Goal: Task Accomplishment & Management: Use online tool/utility

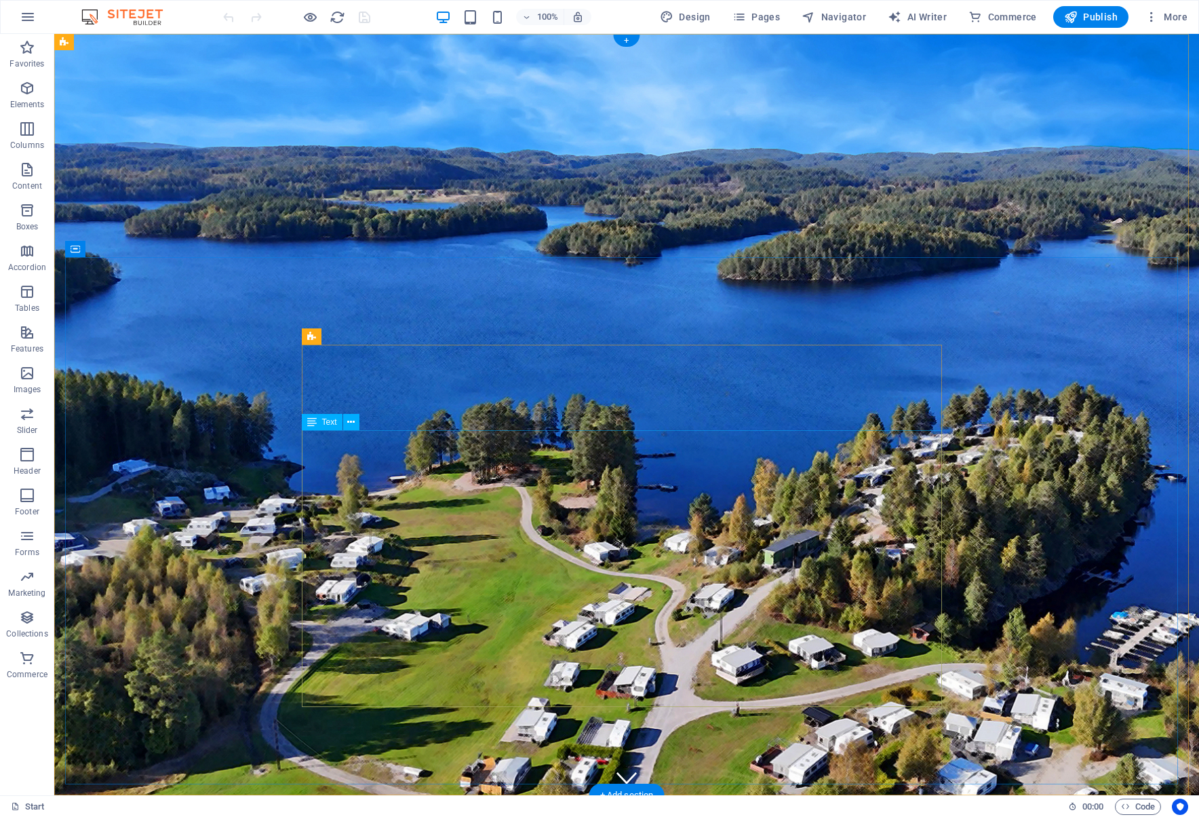
click at [351, 421] on icon at bounding box center [350, 422] width 7 height 14
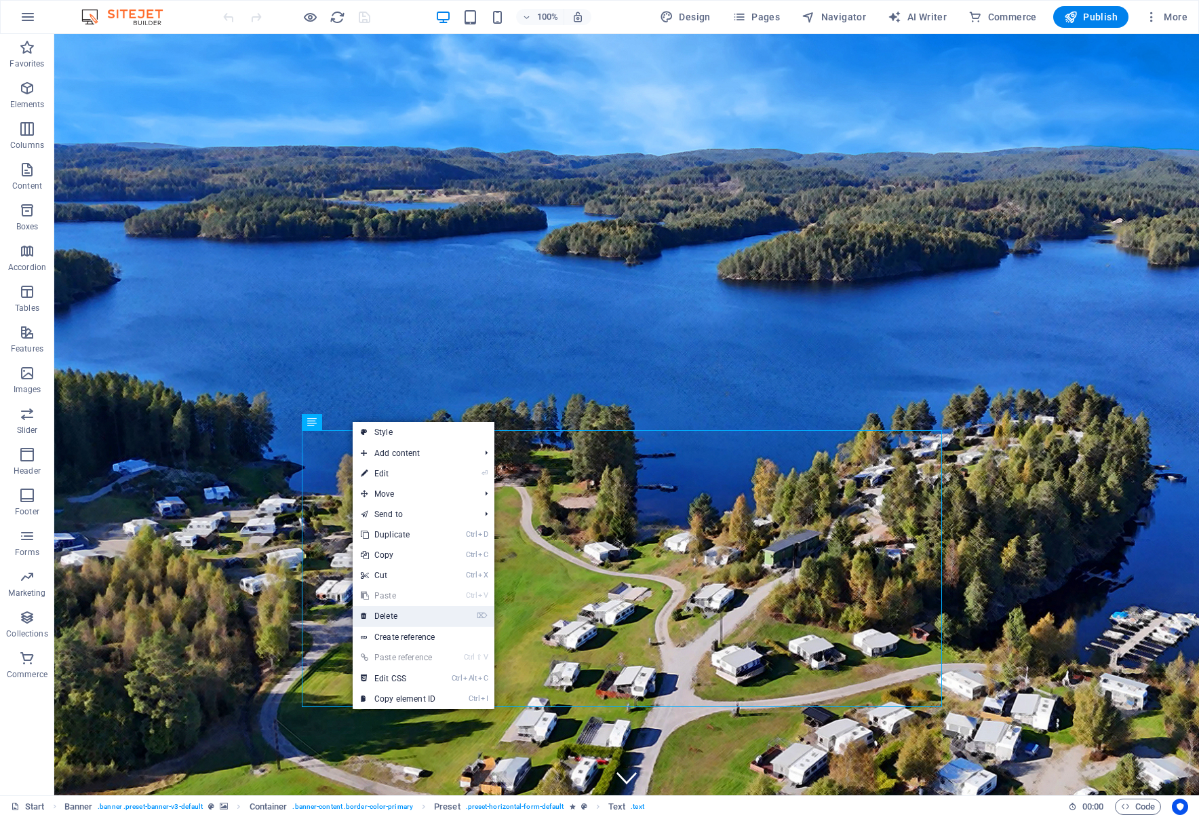
click at [439, 614] on link "⌦ Delete" at bounding box center [398, 616] width 91 height 20
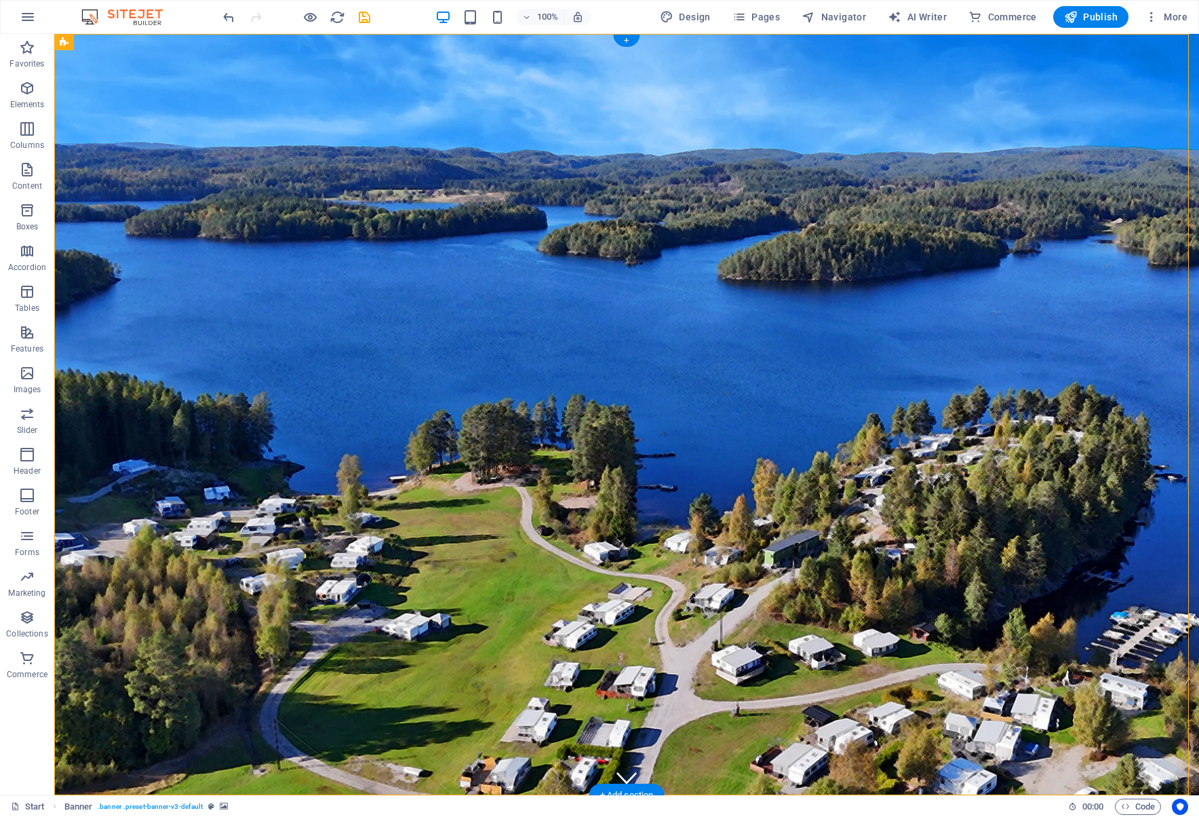
drag, startPoint x: 687, startPoint y: 501, endPoint x: 676, endPoint y: 327, distance: 174.0
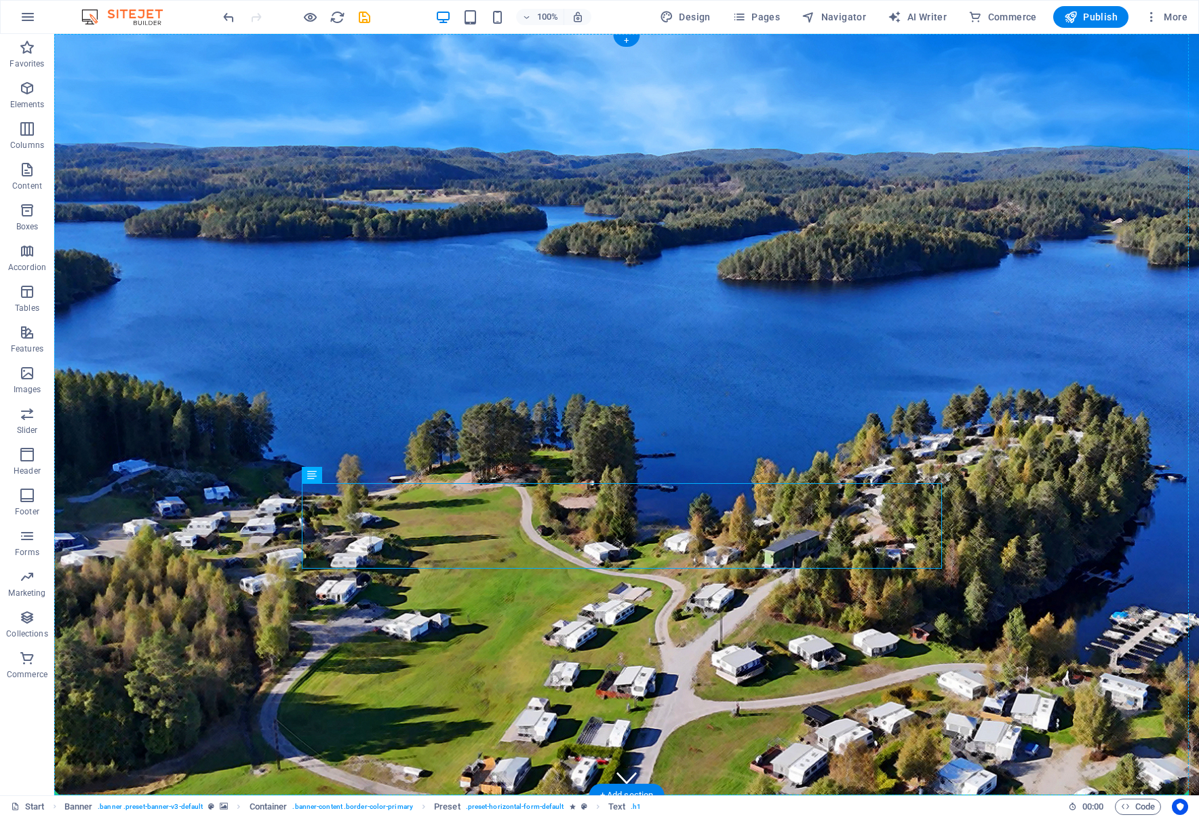
drag, startPoint x: 566, startPoint y: 502, endPoint x: 555, endPoint y: 537, distance: 36.3
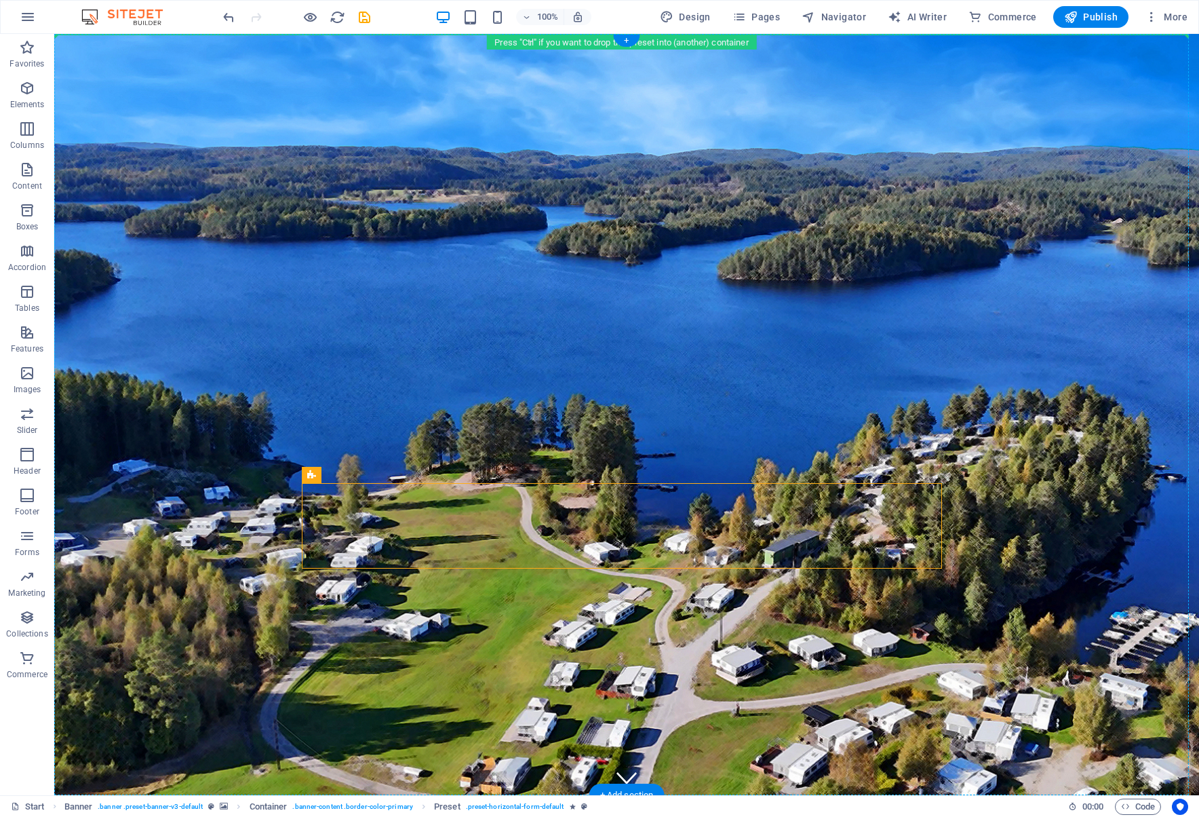
drag, startPoint x: 369, startPoint y: 512, endPoint x: 330, endPoint y: 303, distance: 213.3
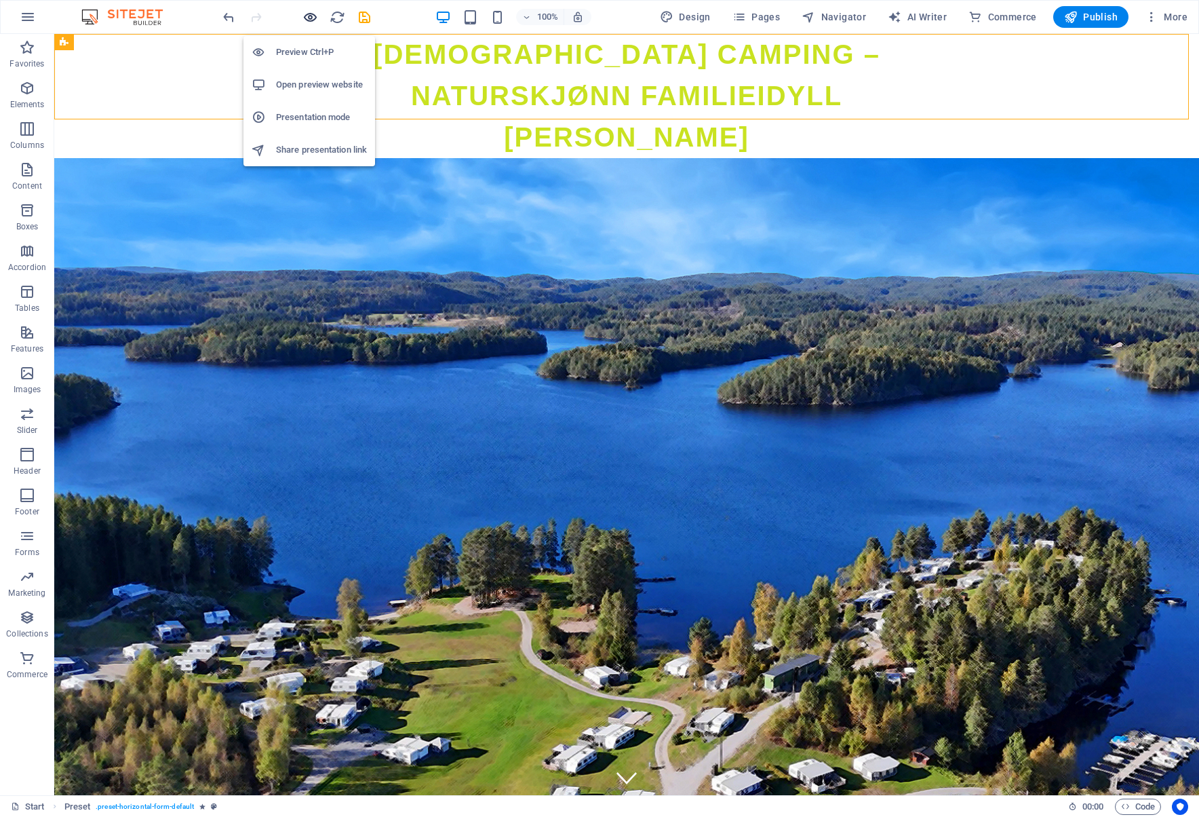
click at [312, 20] on icon "button" at bounding box center [311, 17] width 16 height 16
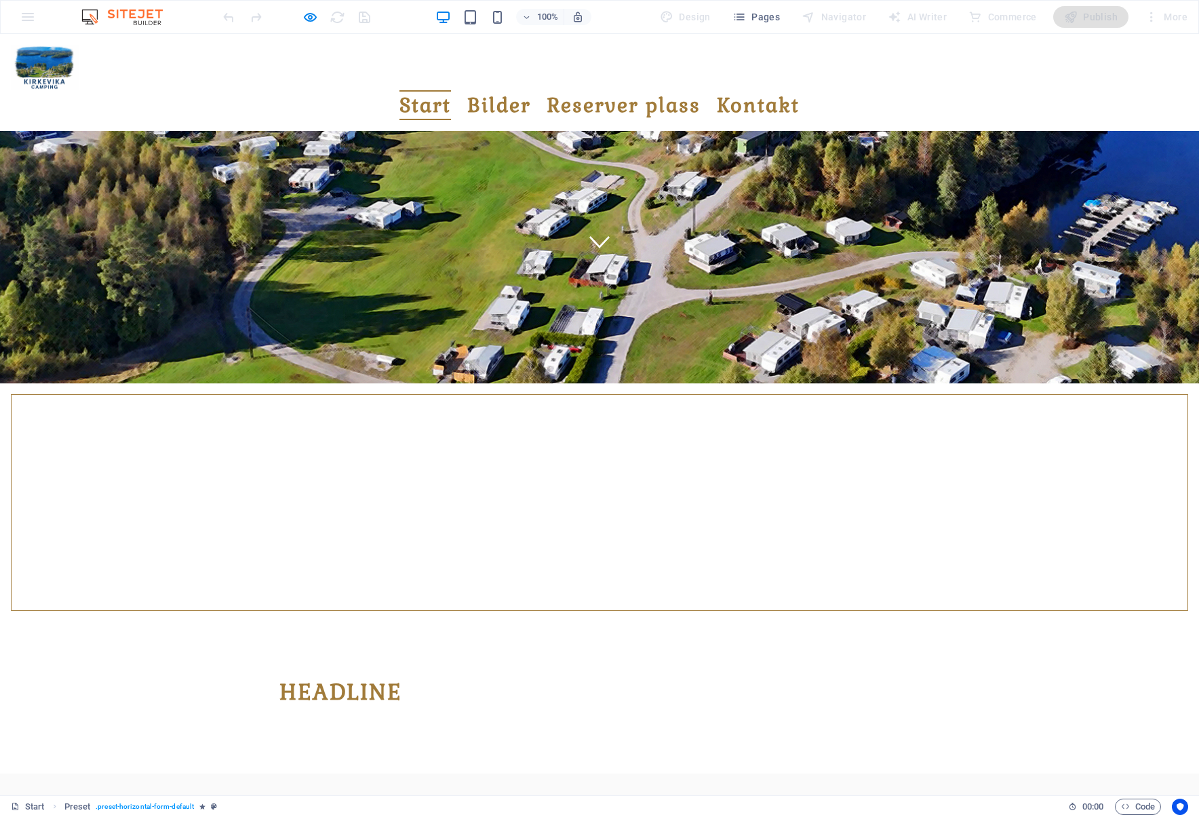
scroll to position [543, 0]
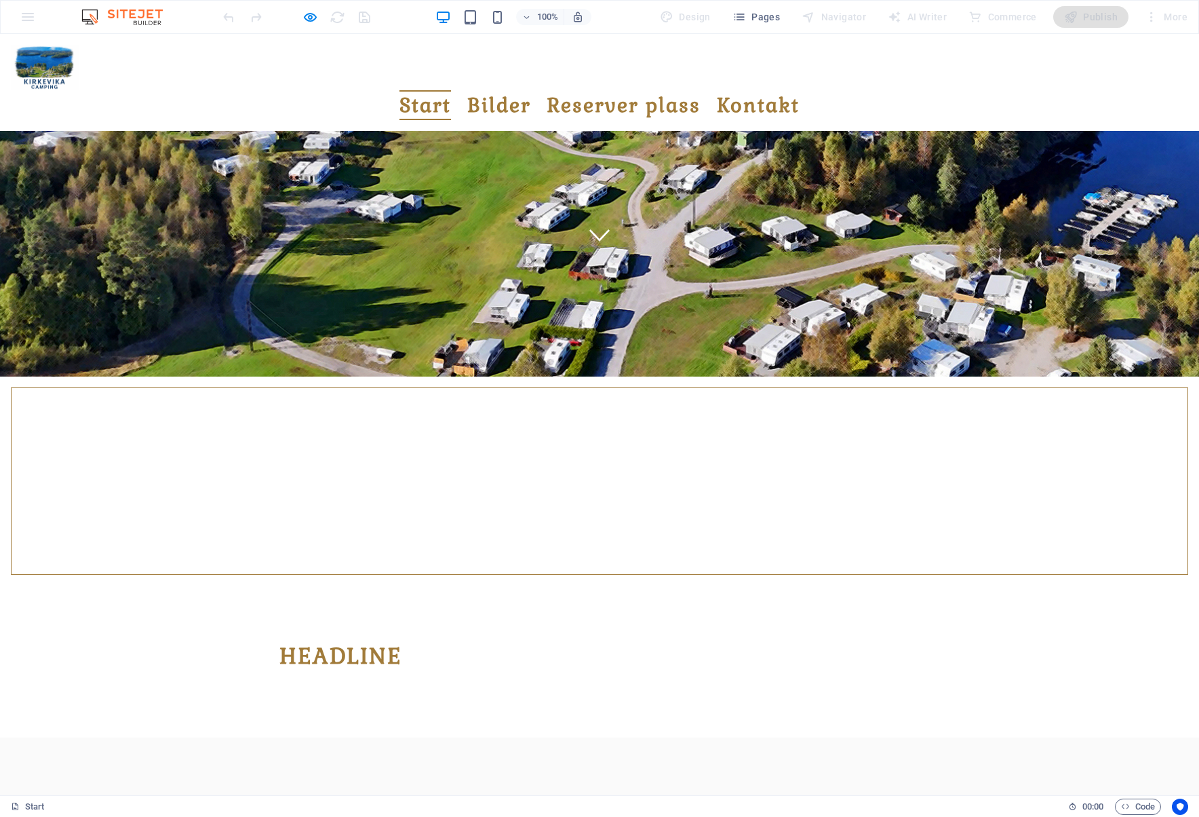
click at [325, 640] on h2 "Headline" at bounding box center [599, 656] width 640 height 33
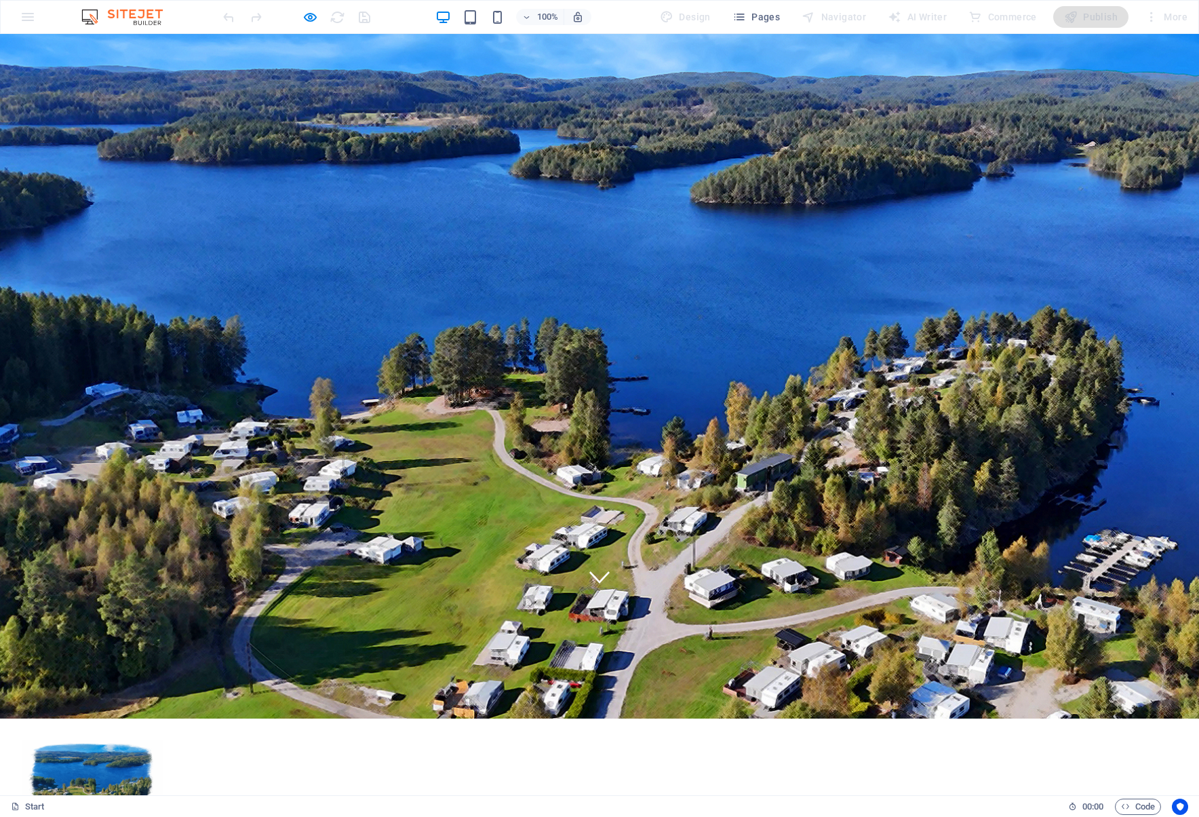
scroll to position [0, 0]
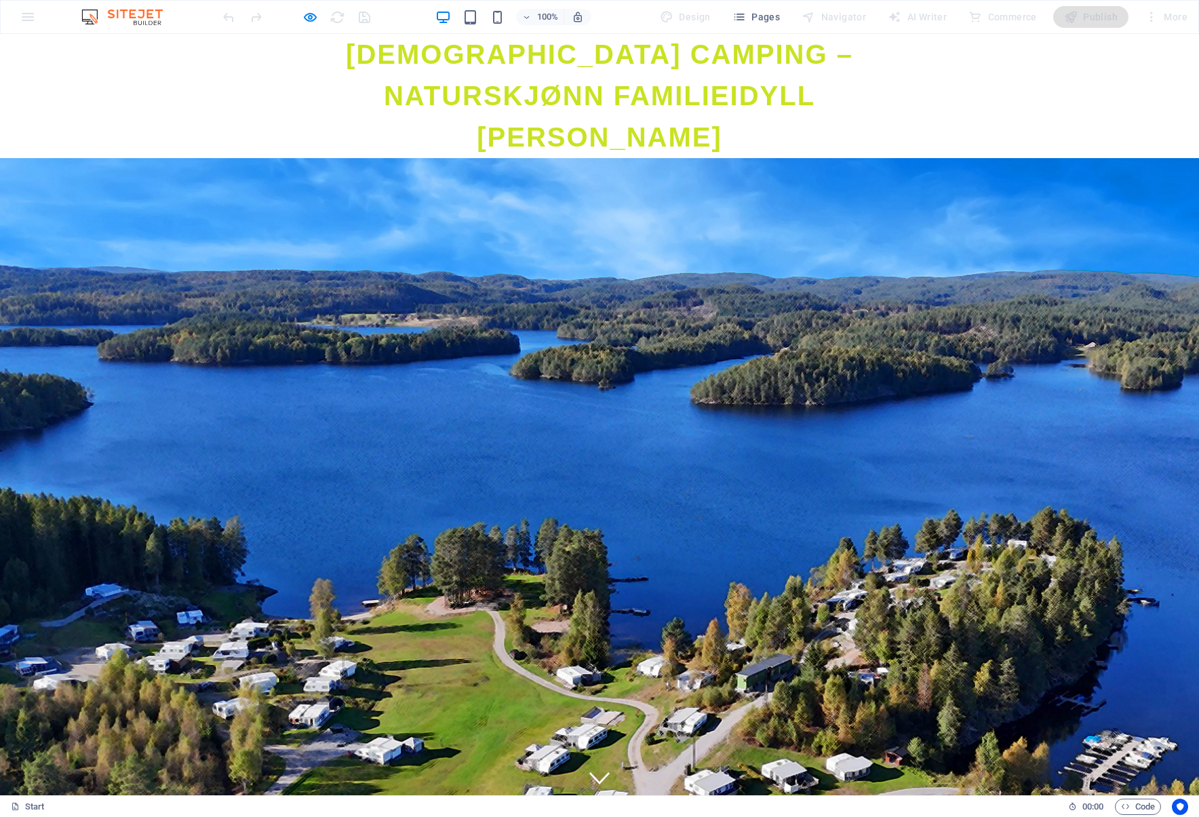
click at [307, 17] on icon "button" at bounding box center [311, 17] width 16 height 16
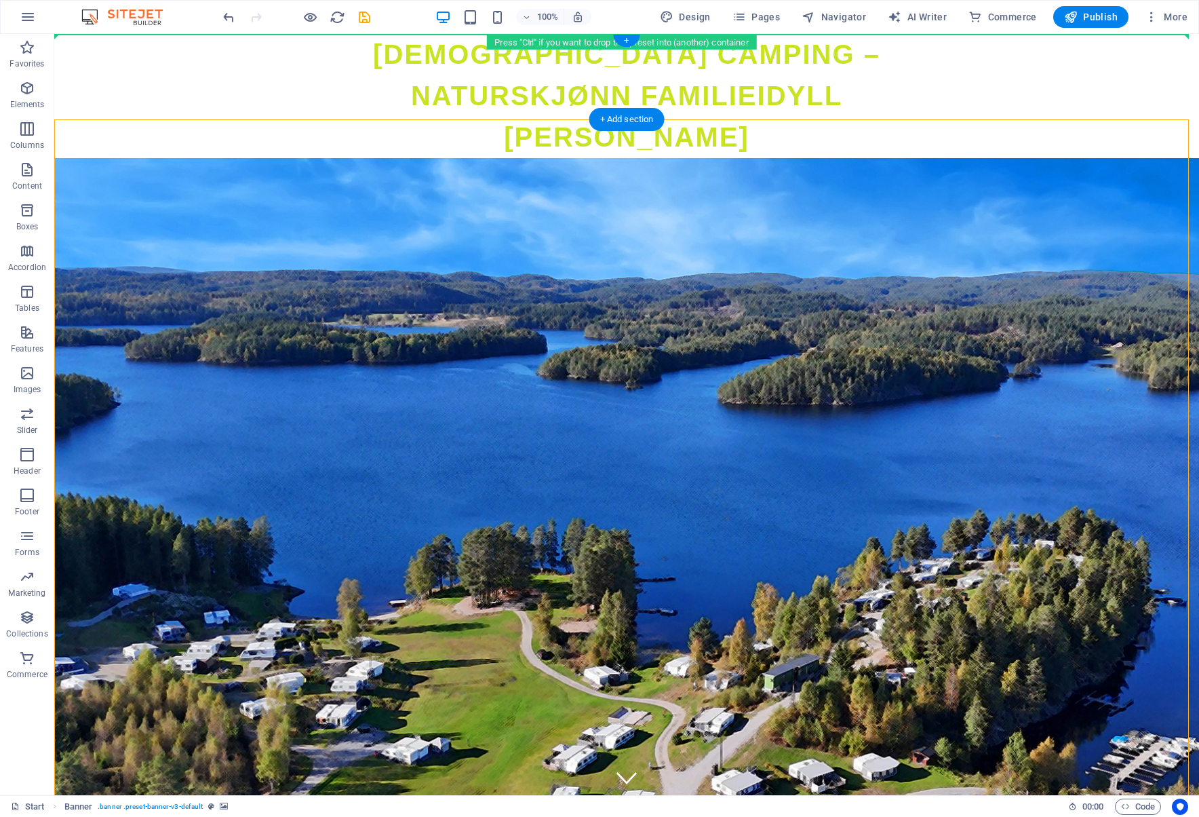
drag, startPoint x: 199, startPoint y: 296, endPoint x: 212, endPoint y: 71, distance: 225.6
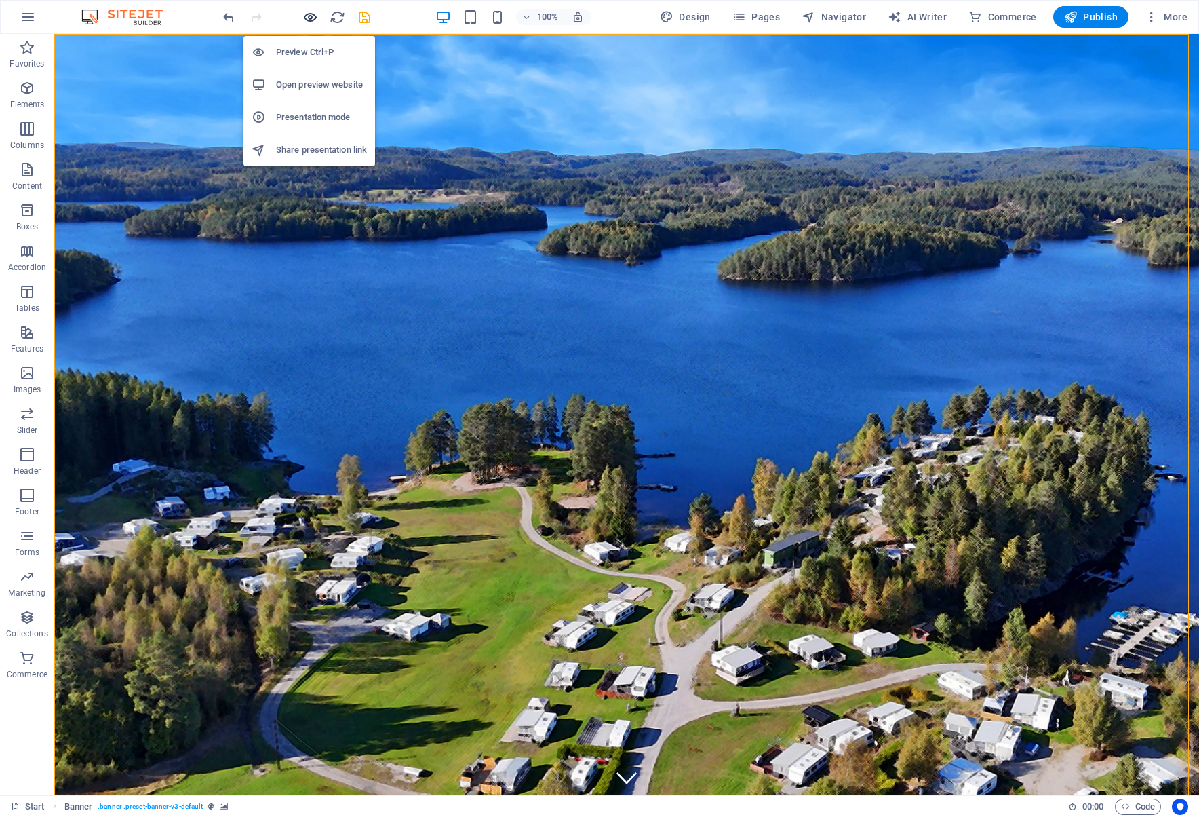
click at [306, 12] on icon "button" at bounding box center [311, 17] width 16 height 16
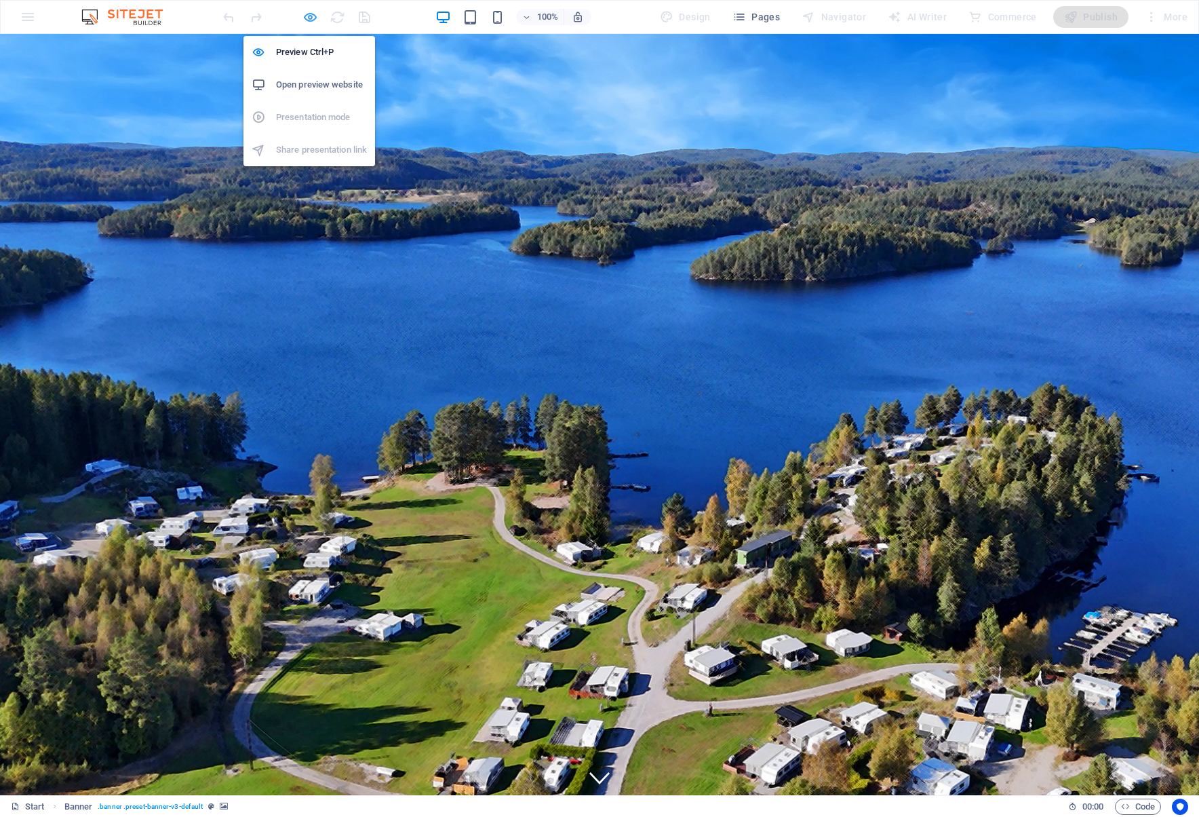
click at [306, 14] on icon "button" at bounding box center [311, 17] width 16 height 16
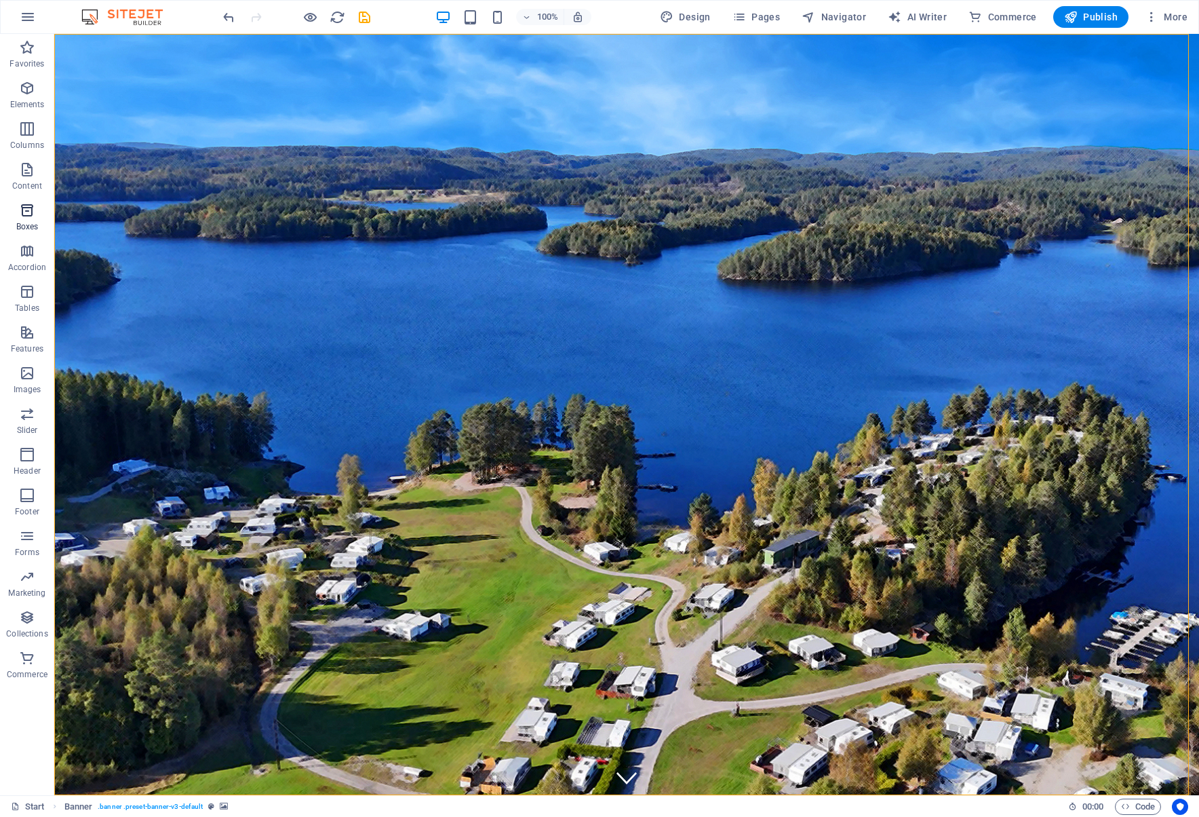
click at [12, 216] on span "Boxes" at bounding box center [27, 218] width 54 height 33
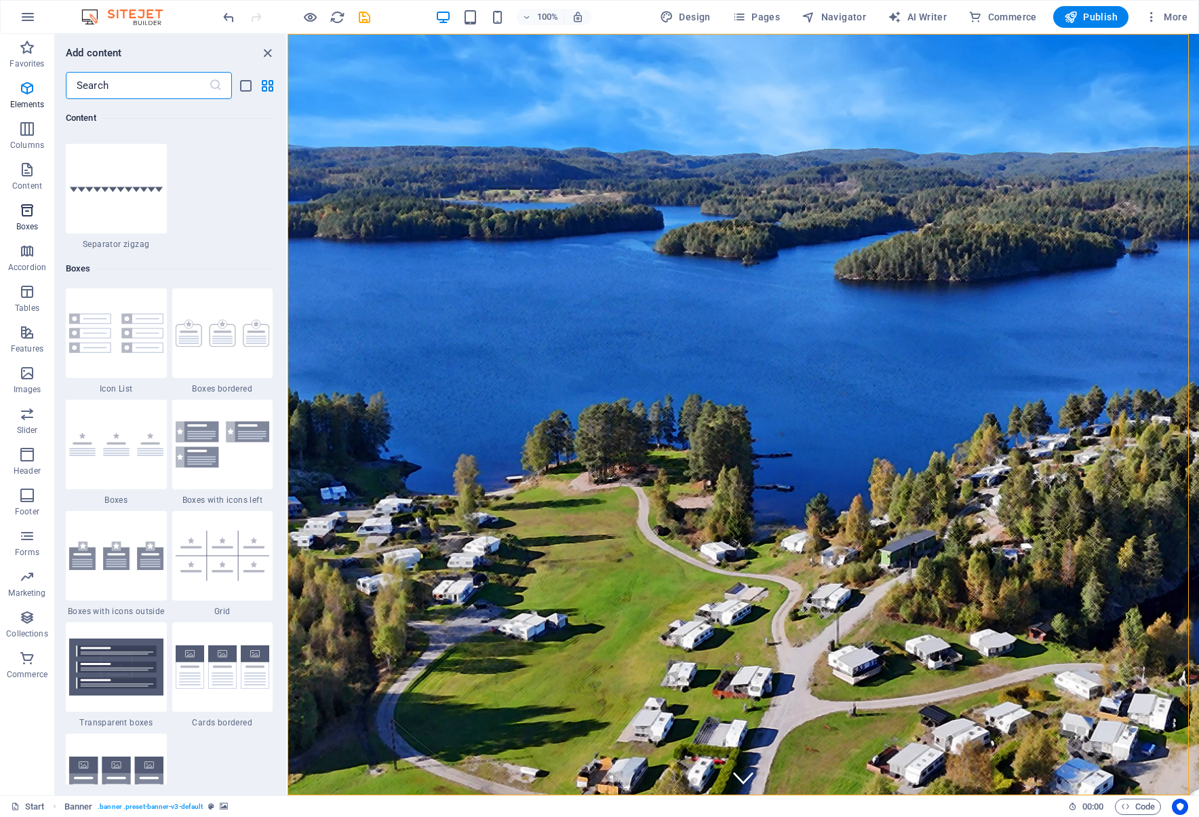
scroll to position [3742, 0]
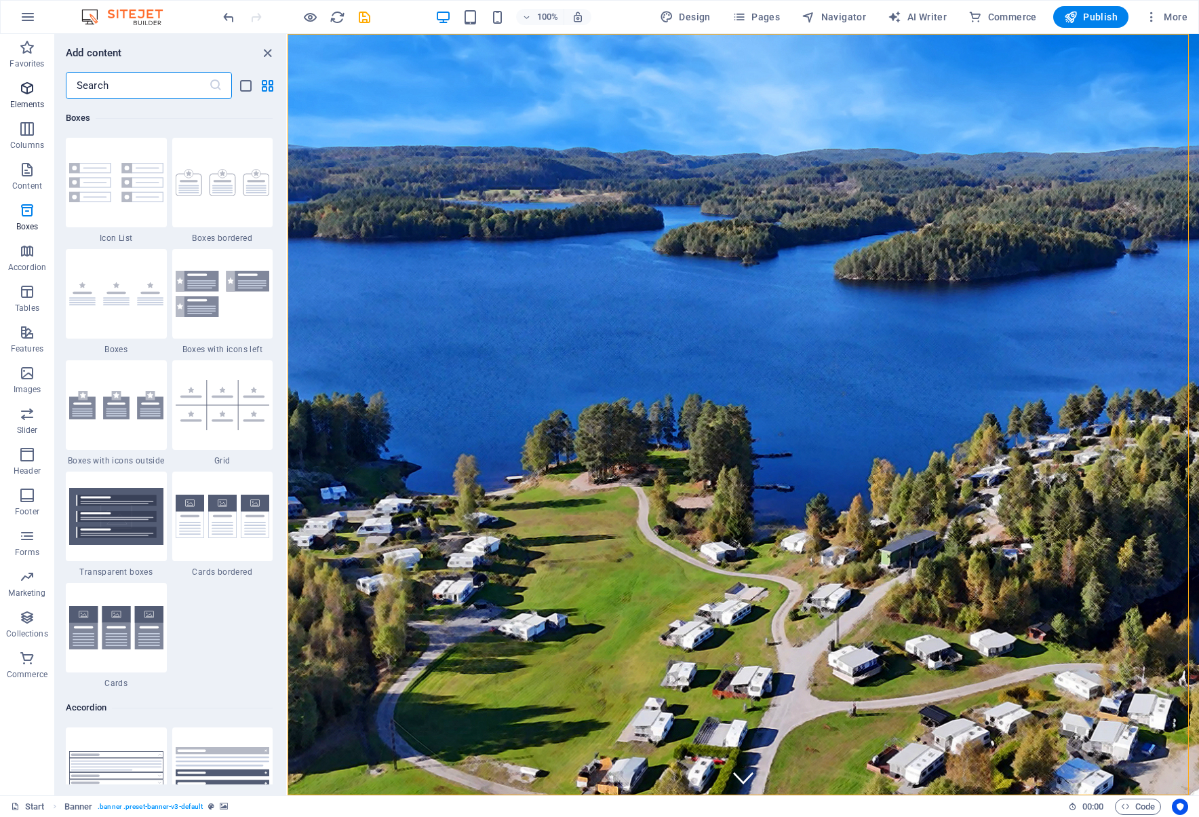
click at [28, 98] on span "Elements" at bounding box center [27, 96] width 54 height 33
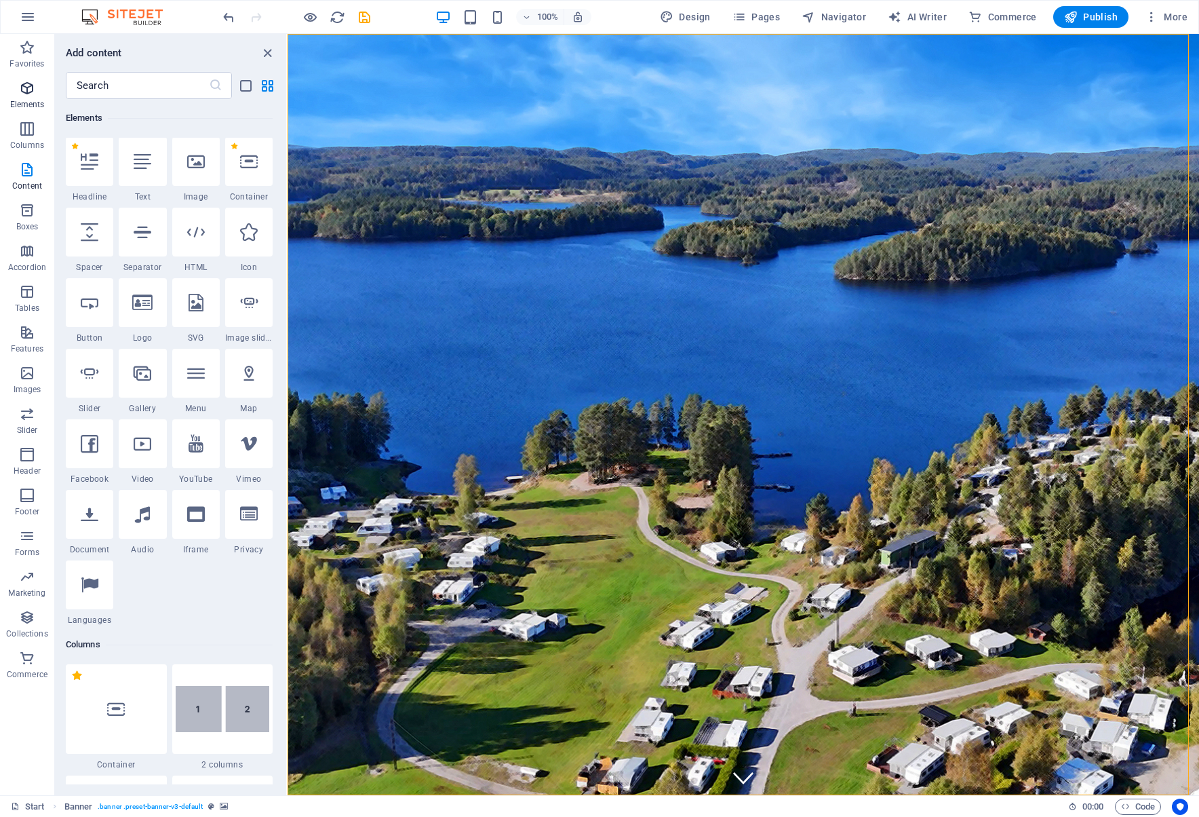
scroll to position [144, 0]
click at [142, 166] on icon at bounding box center [143, 162] width 18 height 18
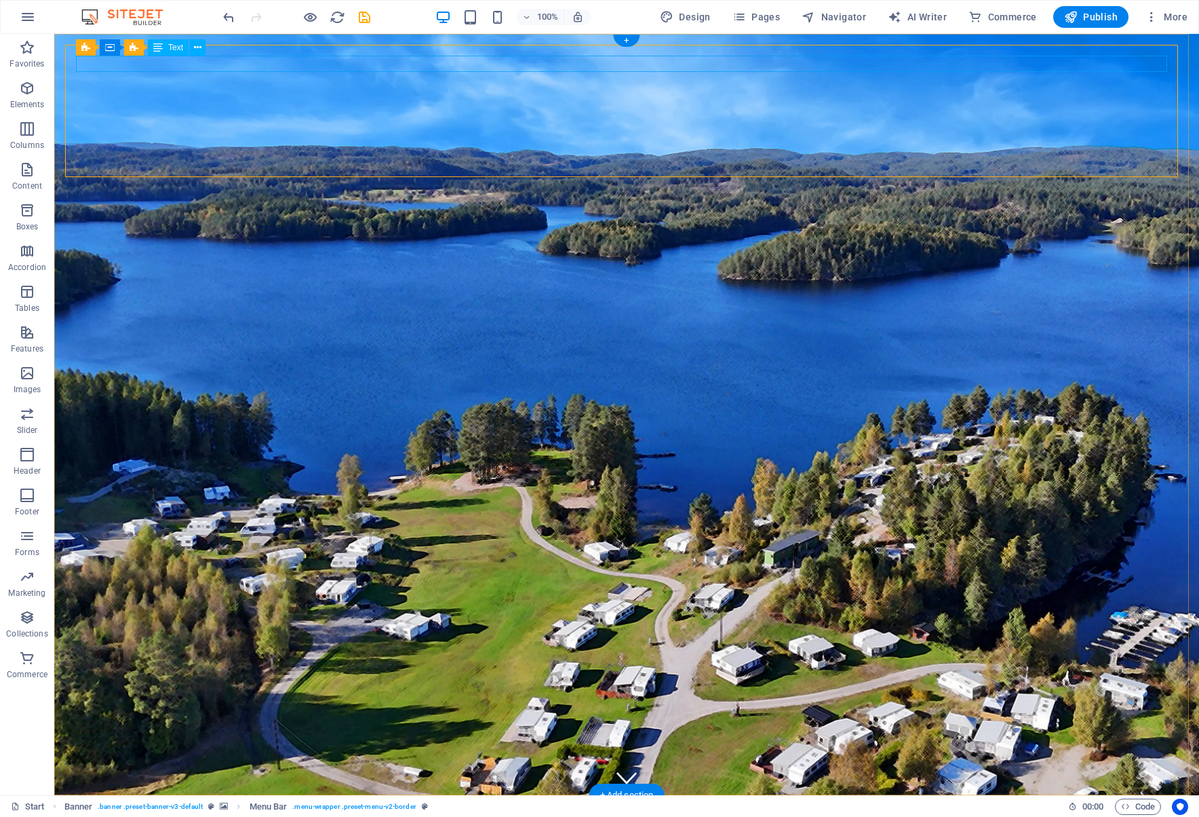
click at [129, 816] on div "New text element" at bounding box center [627, 825] width 1102 height 16
click at [111, 64] on span "Logo" at bounding box center [107, 64] width 18 height 8
click at [111, 63] on span "Logo" at bounding box center [107, 64] width 18 height 8
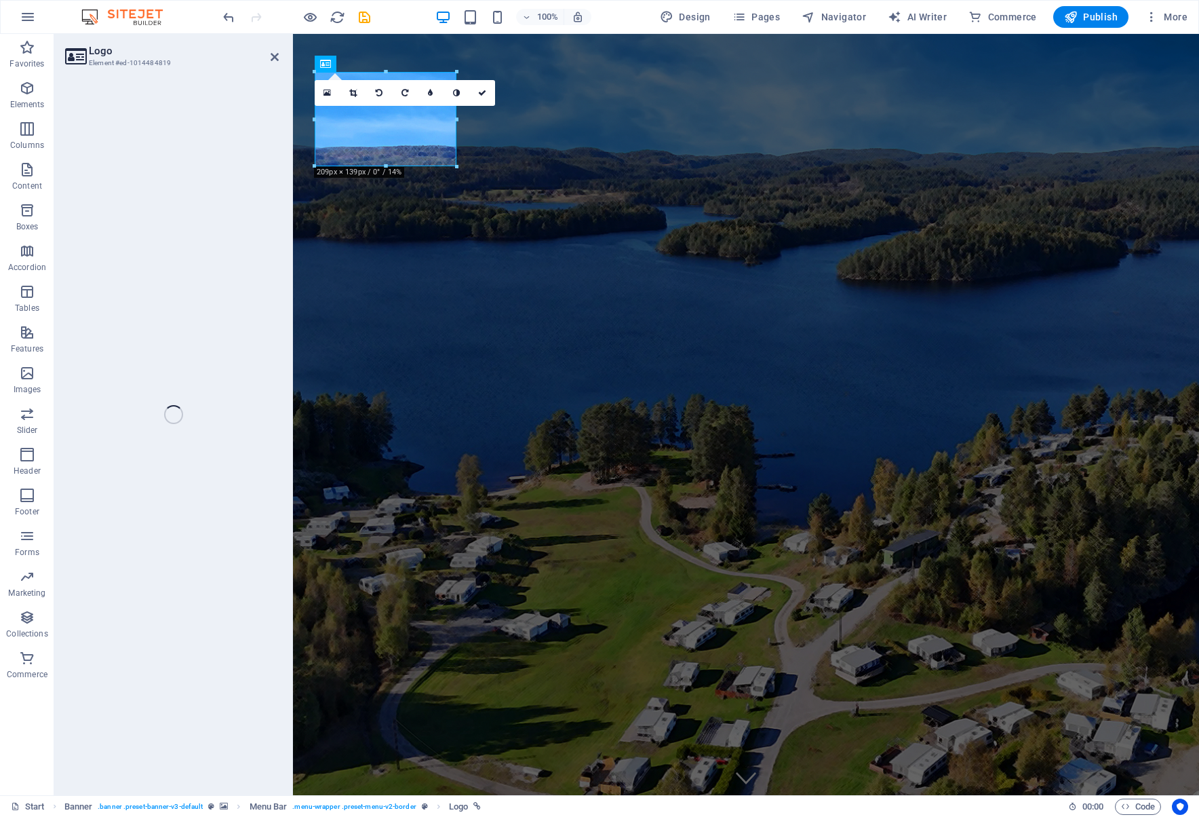
select select "px"
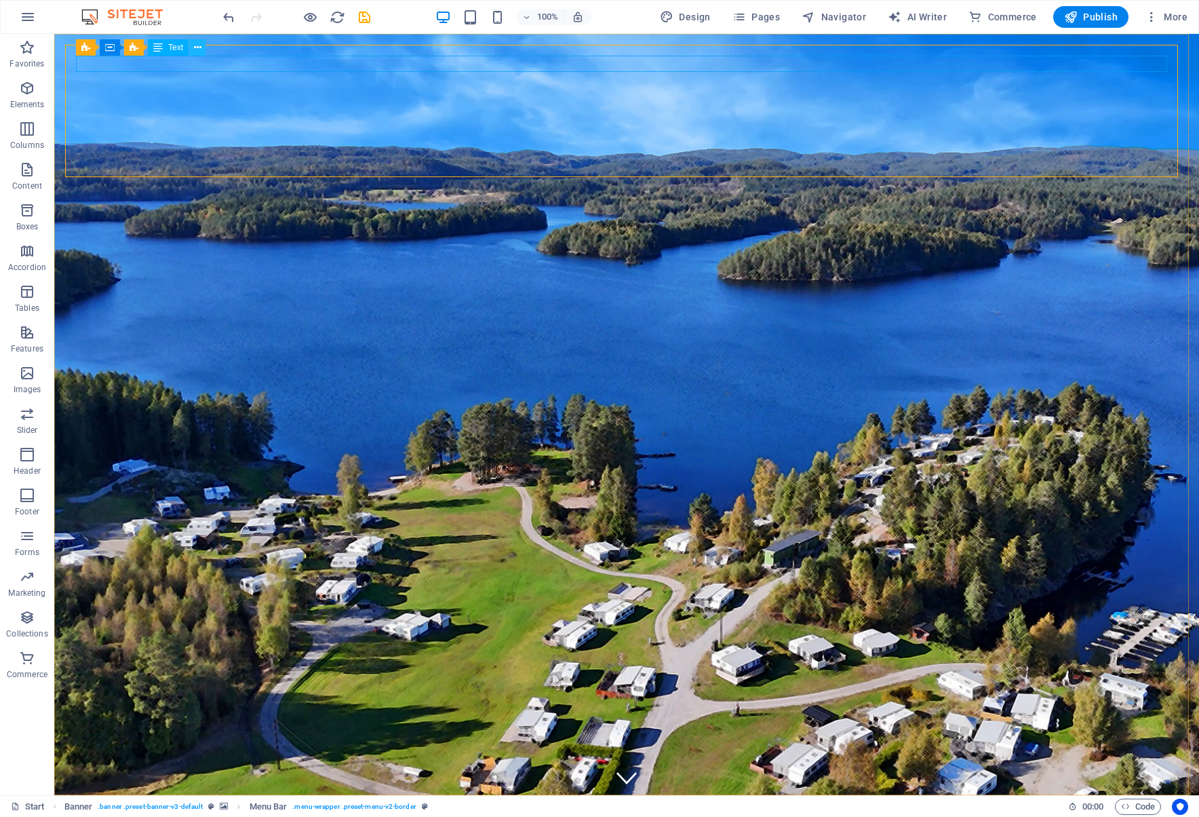
click at [198, 45] on icon at bounding box center [197, 48] width 7 height 14
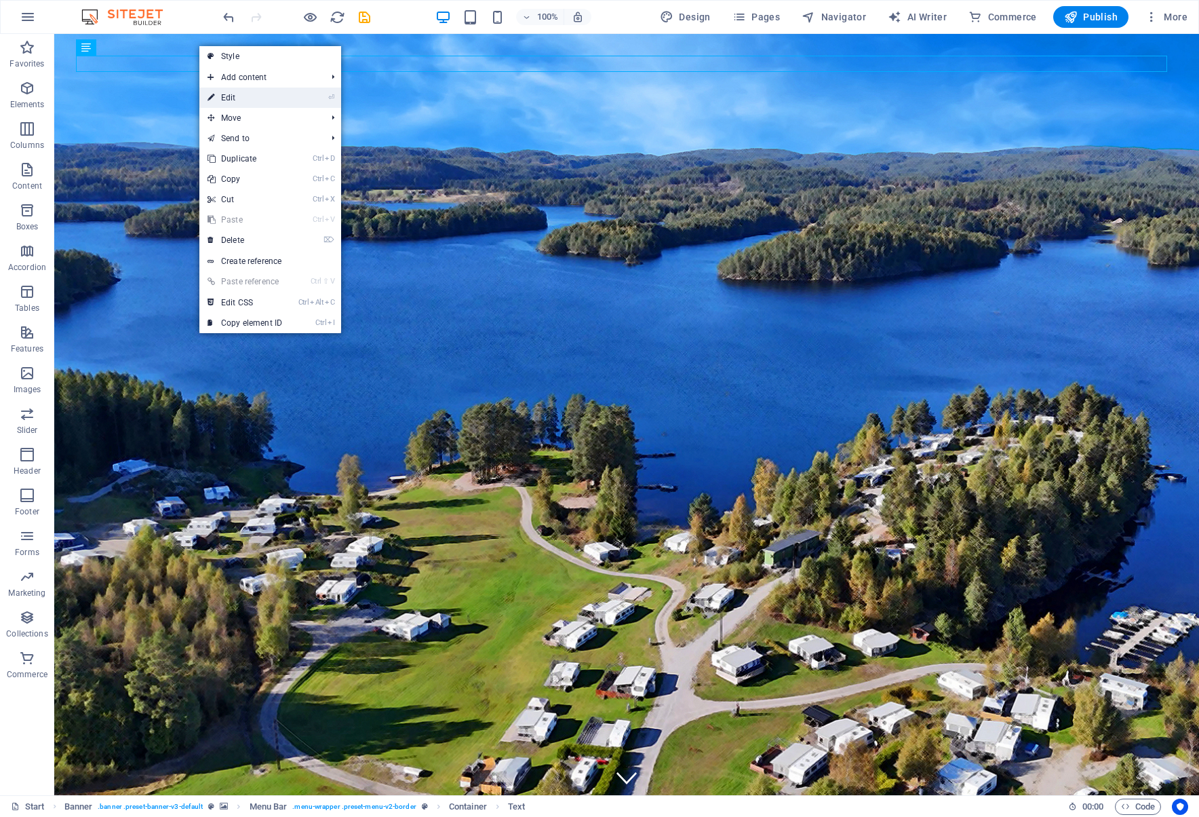
click at [239, 100] on link "⏎ Edit" at bounding box center [244, 98] width 91 height 20
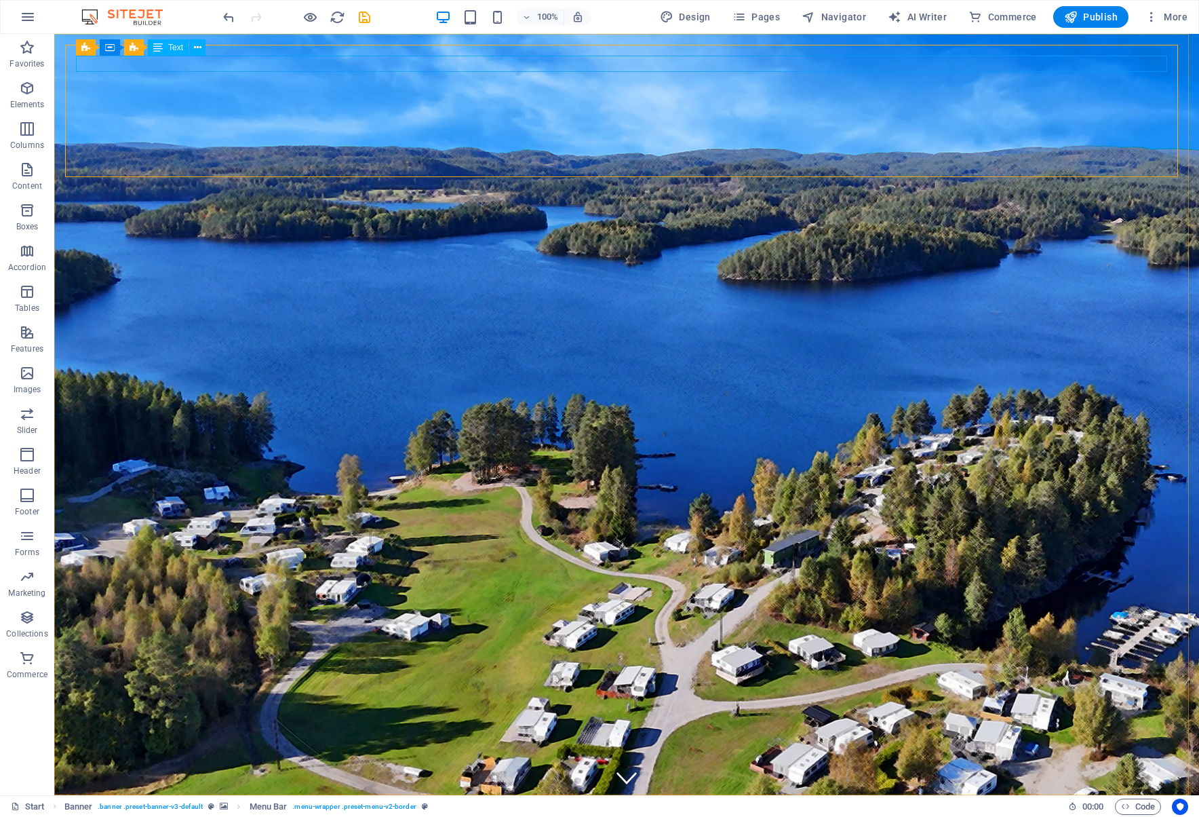
click at [177, 48] on span "Text" at bounding box center [175, 47] width 15 height 8
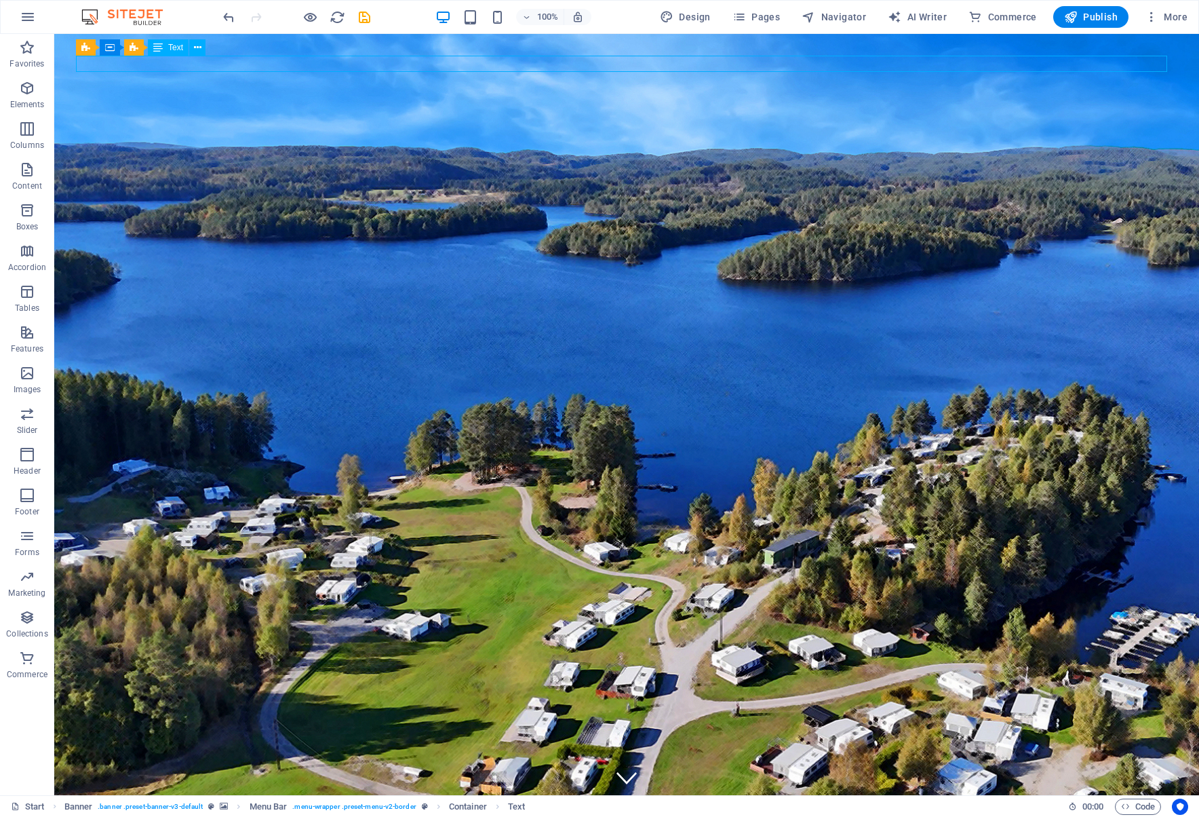
click at [177, 48] on span "Text" at bounding box center [175, 47] width 15 height 8
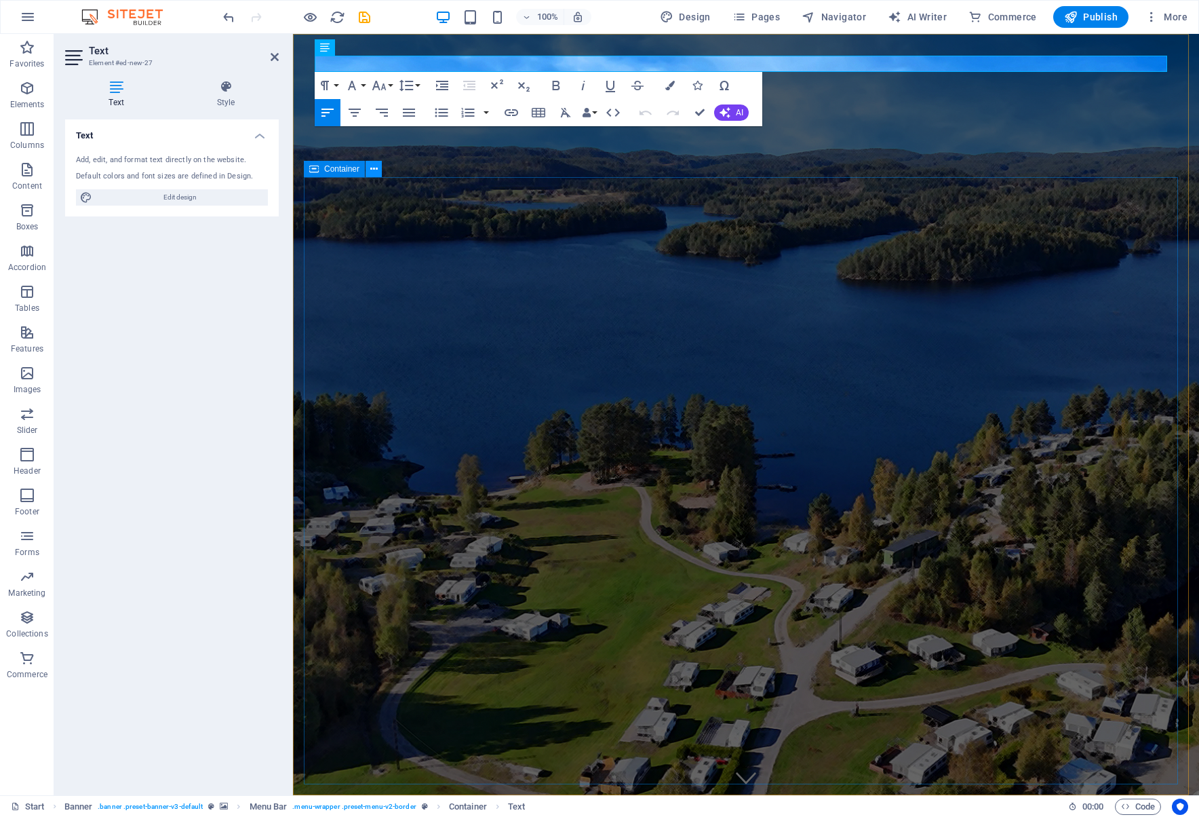
click at [372, 168] on icon at bounding box center [373, 169] width 7 height 14
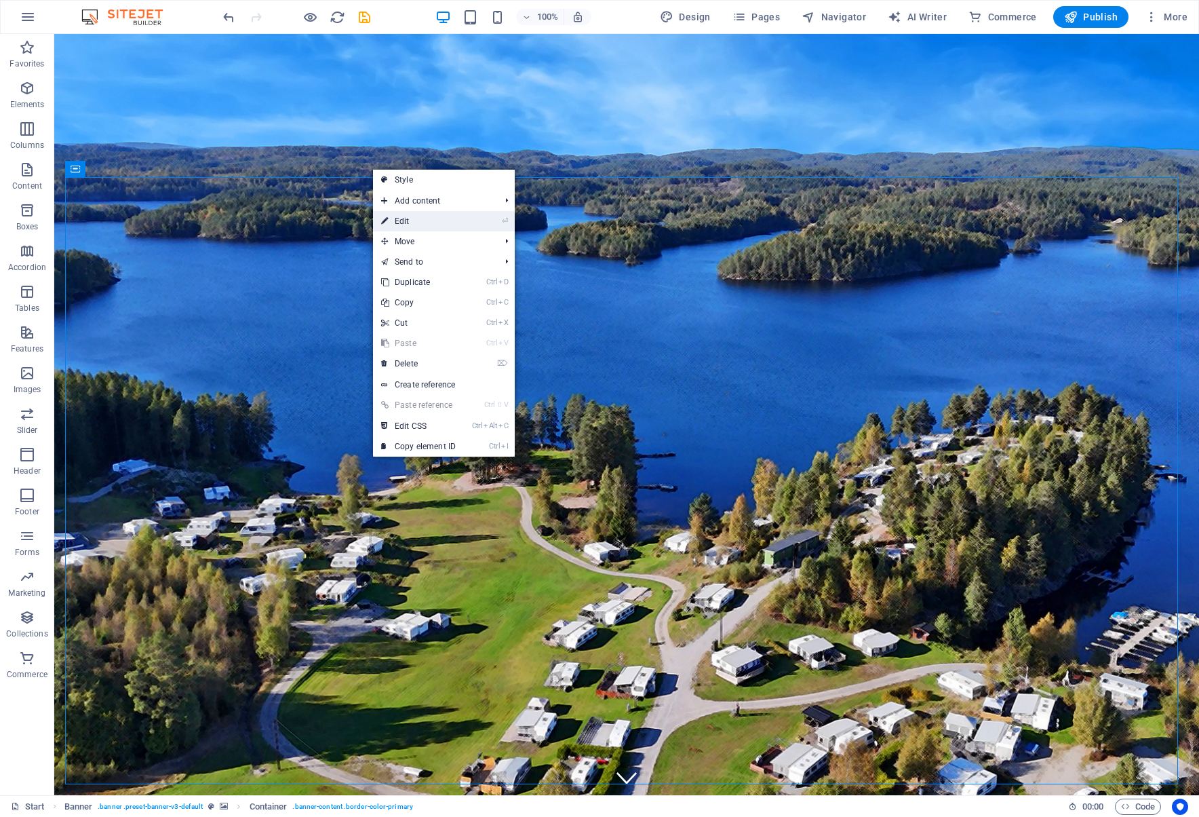
click at [429, 220] on link "⏎ Edit" at bounding box center [418, 221] width 91 height 20
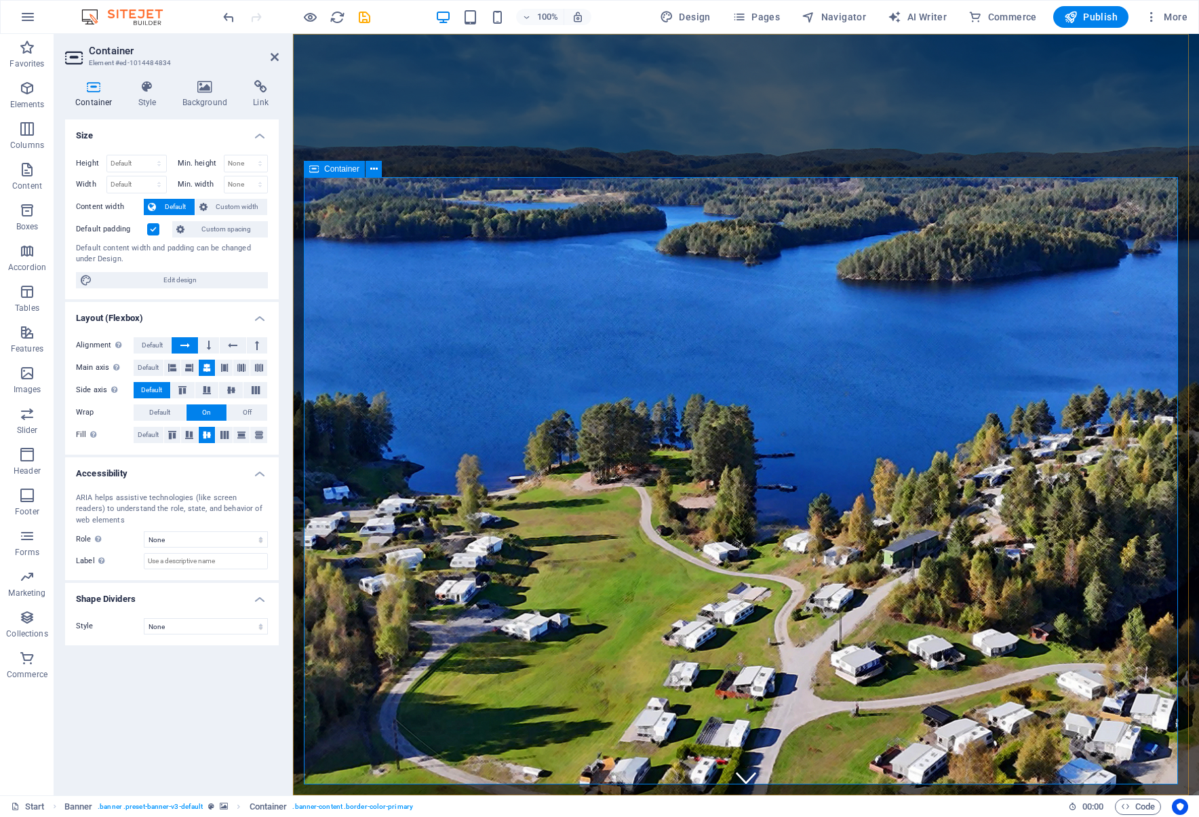
click at [376, 173] on icon at bounding box center [373, 169] width 7 height 14
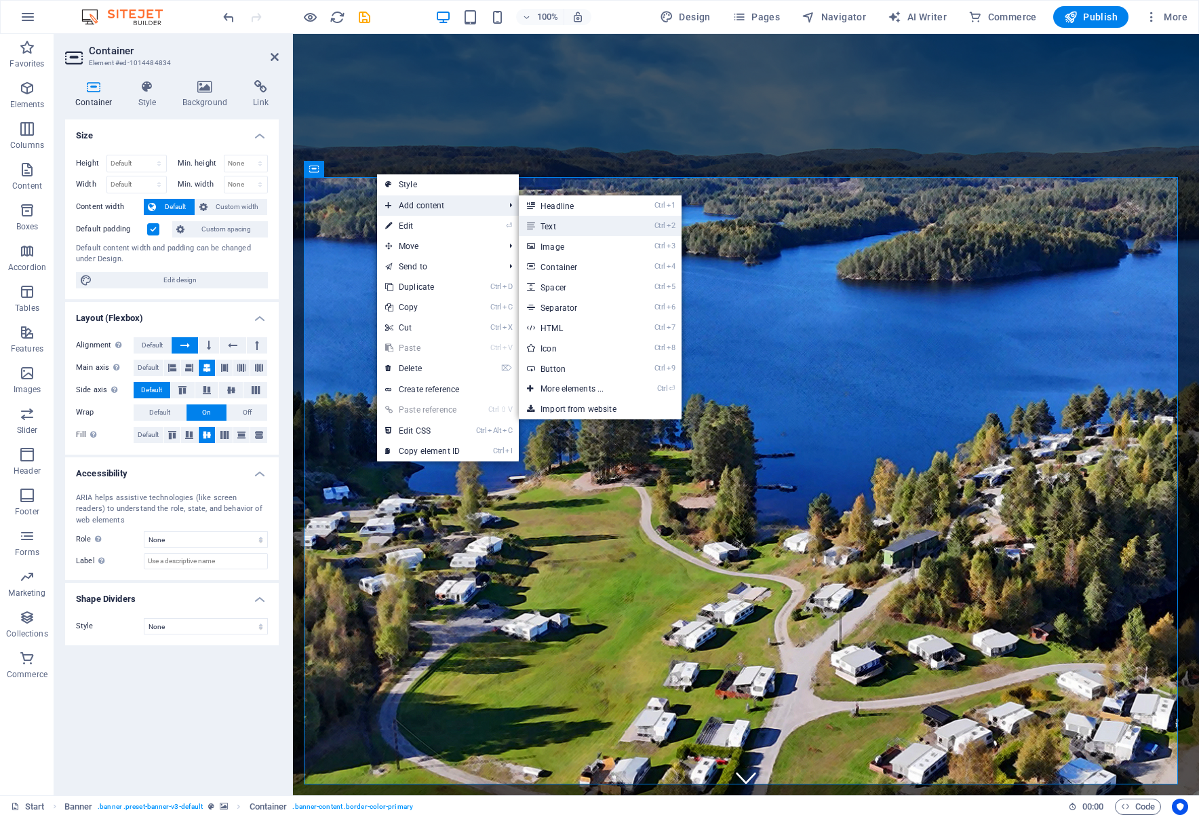
click at [559, 229] on link "Ctrl 2 Text" at bounding box center [575, 226] width 112 height 20
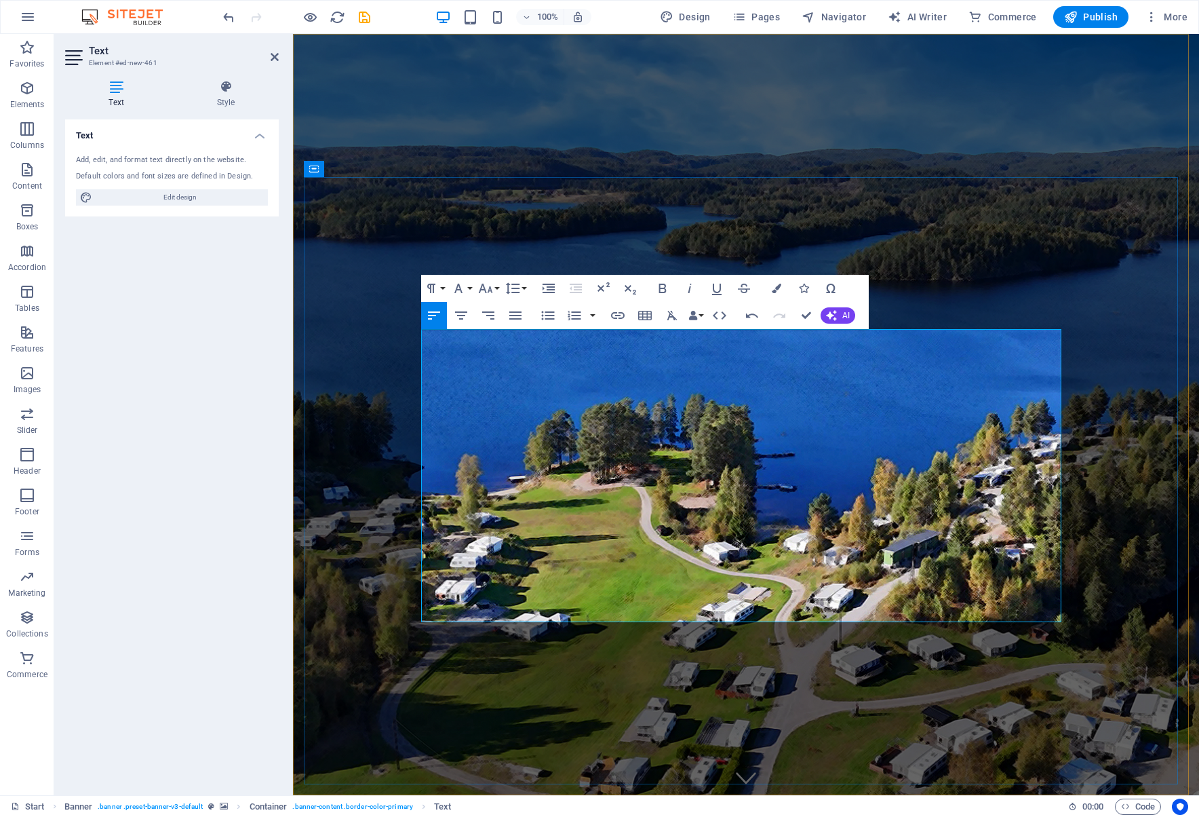
scroll to position [13358, 0]
drag, startPoint x: 1060, startPoint y: 604, endPoint x: 806, endPoint y: 603, distance: 253.7
click at [227, 90] on icon at bounding box center [226, 87] width 106 height 14
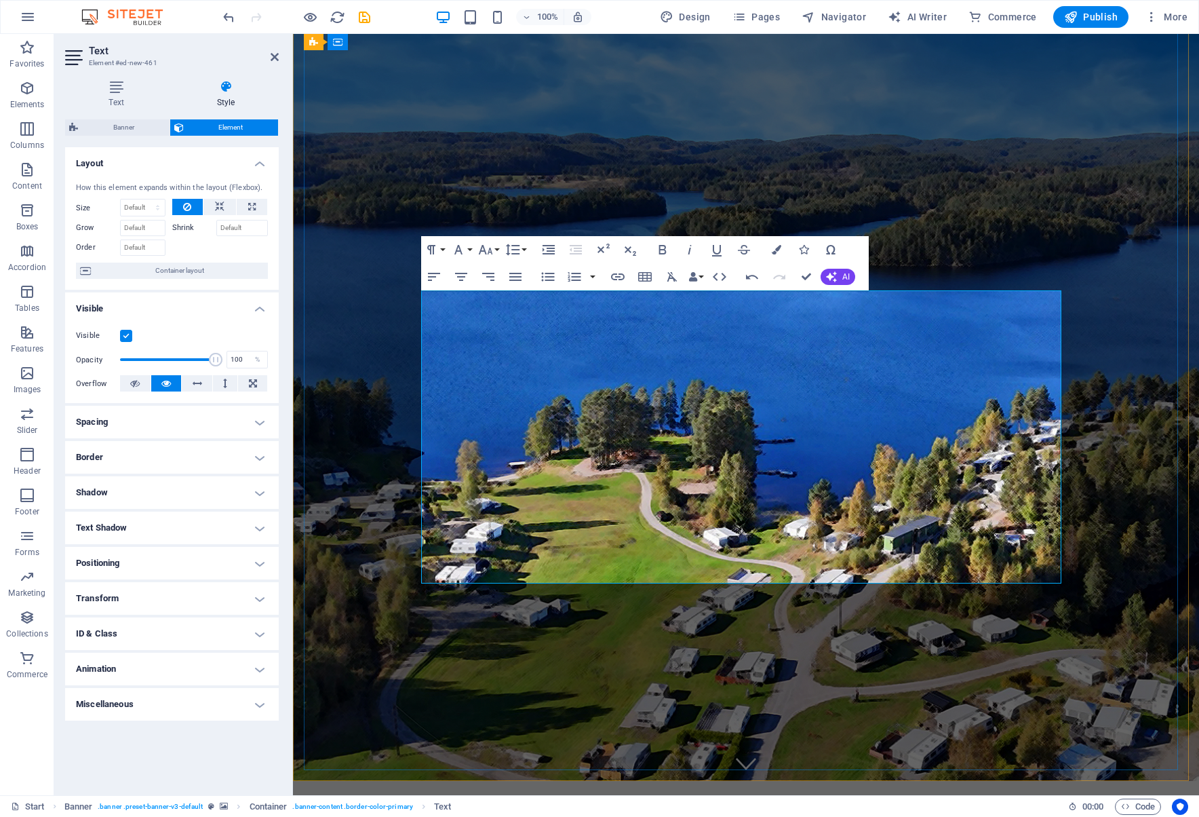
scroll to position [0, 0]
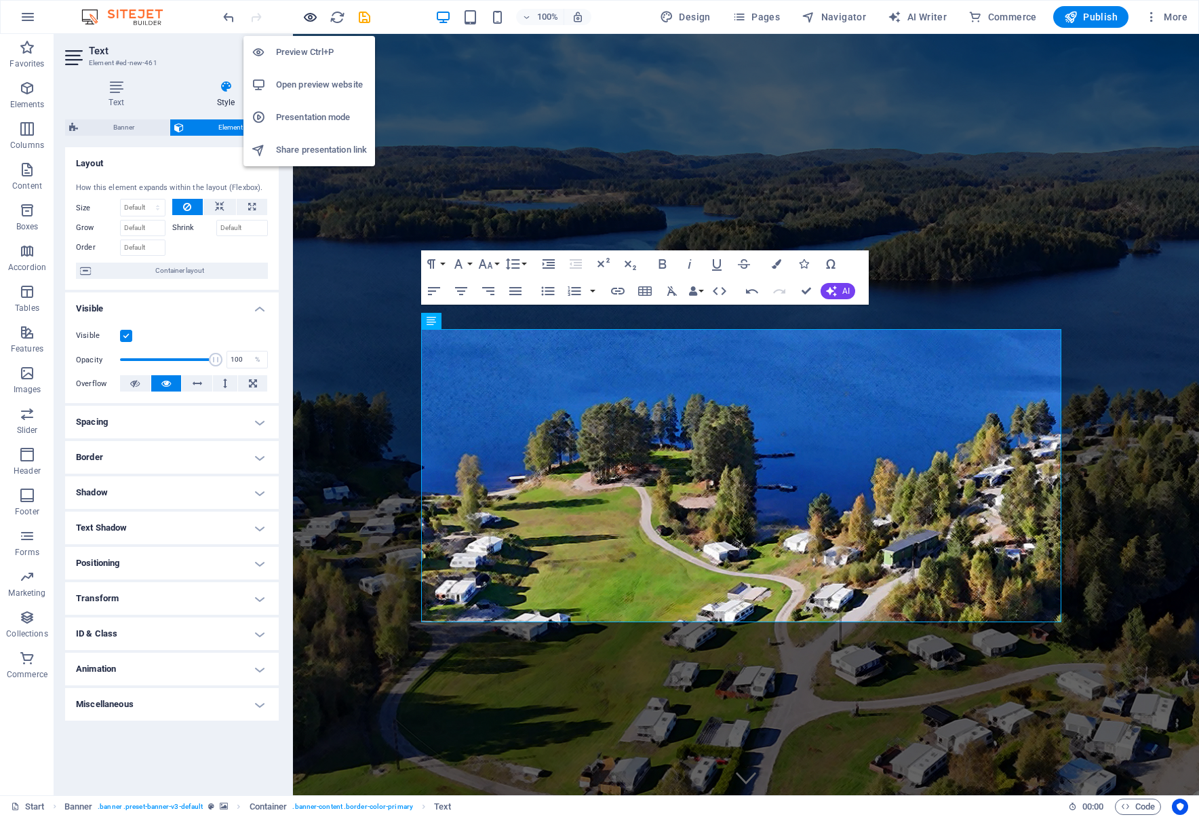
click at [309, 15] on icon "button" at bounding box center [311, 17] width 16 height 16
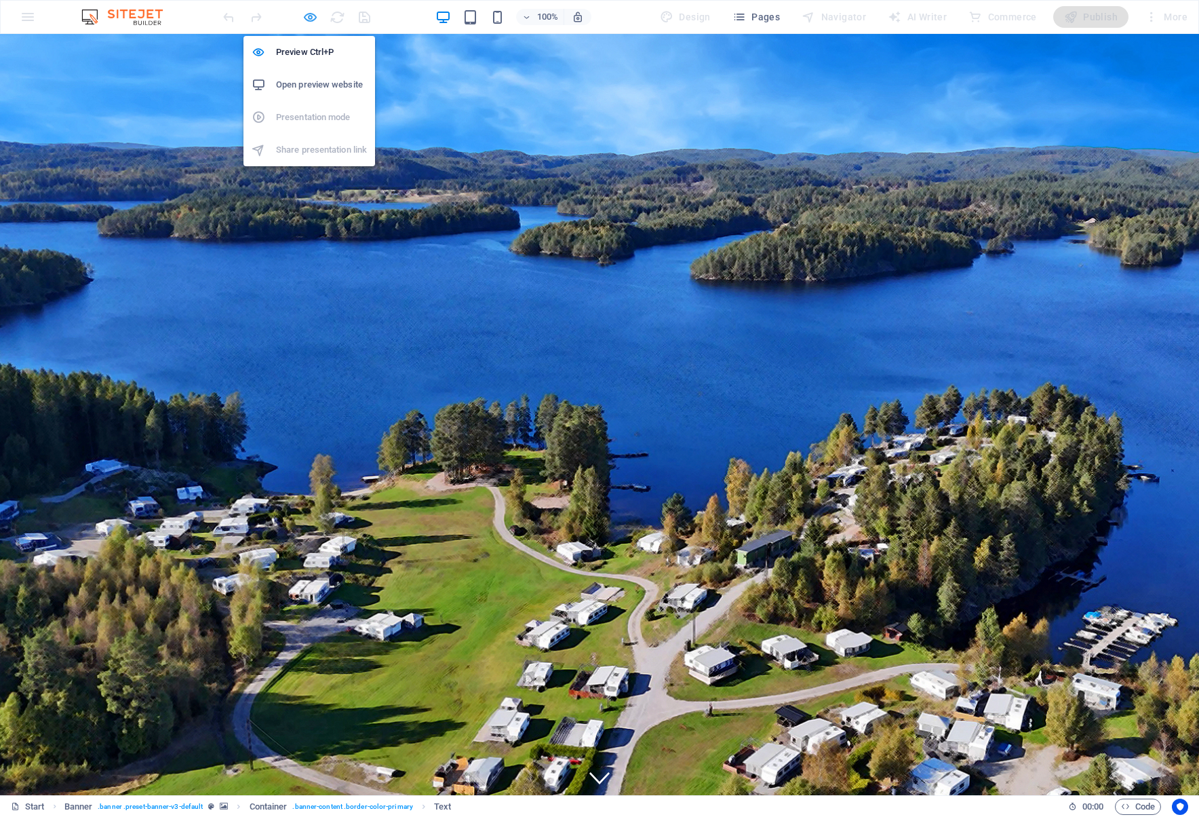
click at [313, 16] on icon "button" at bounding box center [311, 17] width 16 height 16
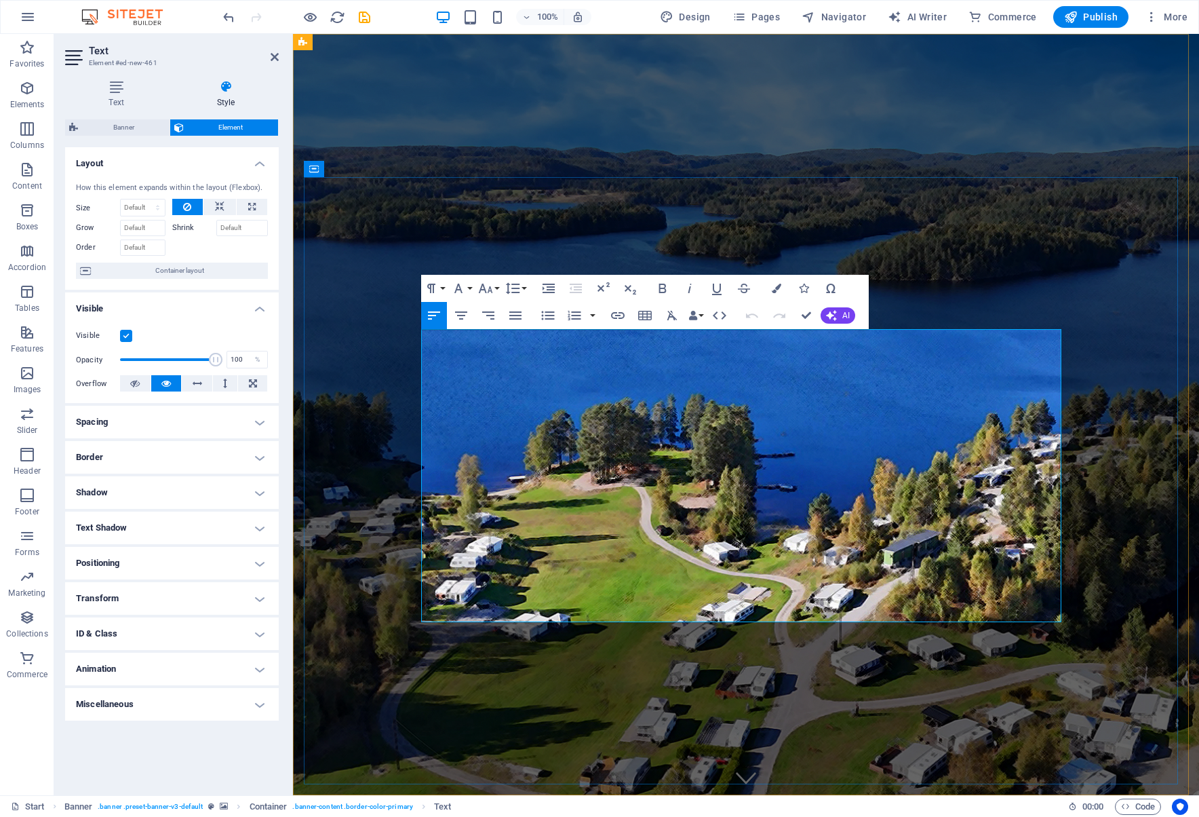
drag, startPoint x: 478, startPoint y: 360, endPoint x: 488, endPoint y: 531, distance: 171.9
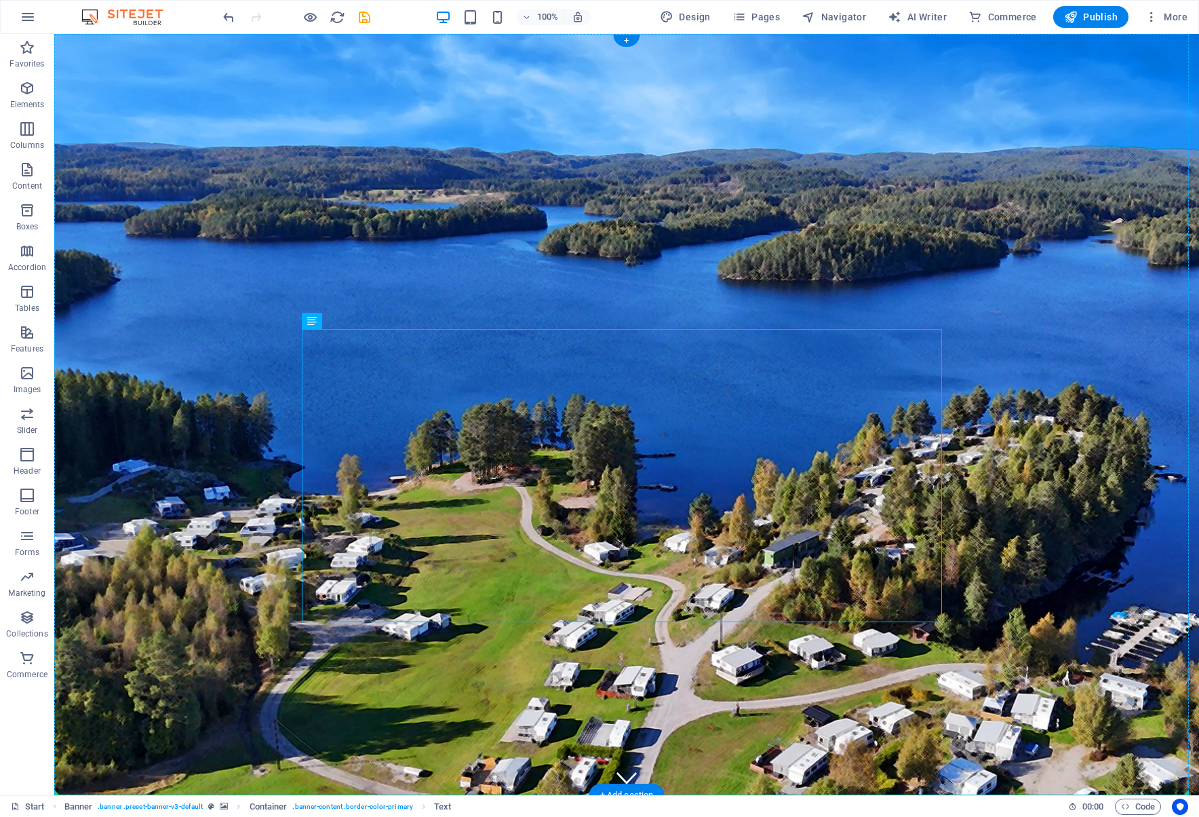
scroll to position [113, 0]
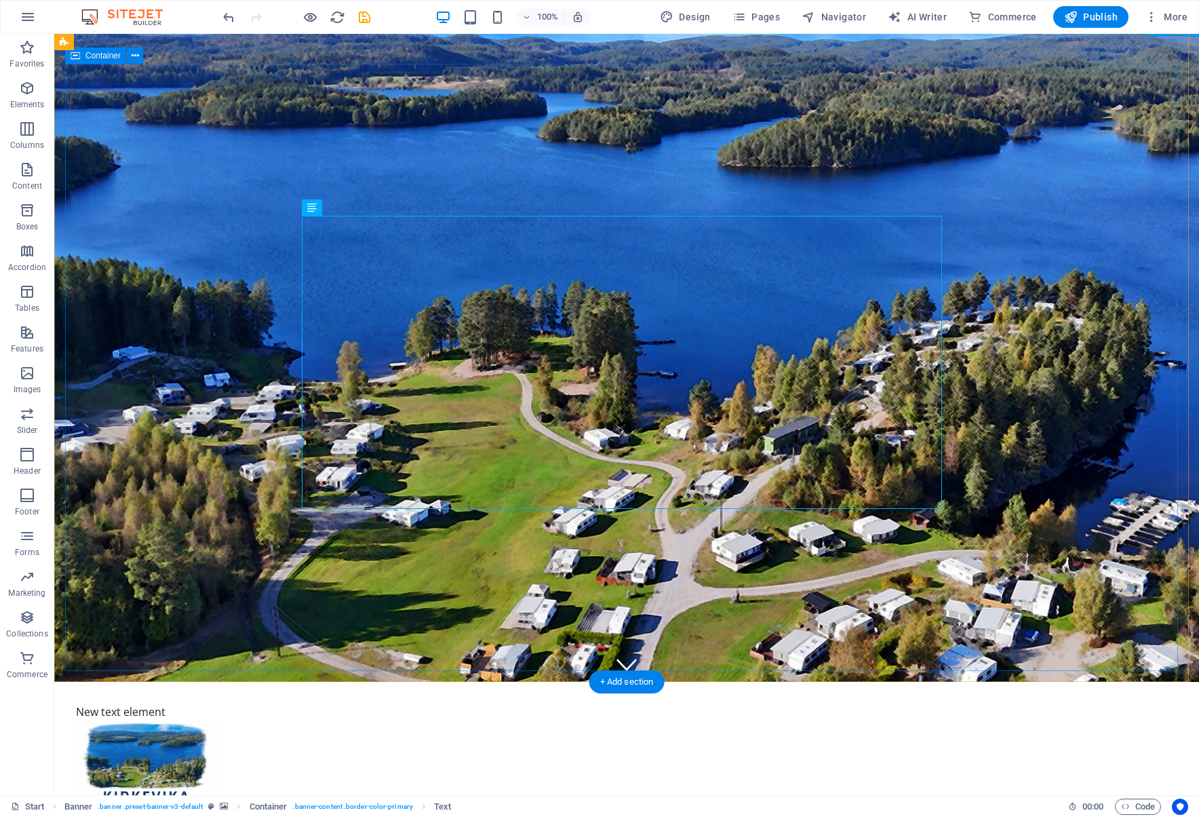
drag, startPoint x: 377, startPoint y: 350, endPoint x: 316, endPoint y: 793, distance: 447.1
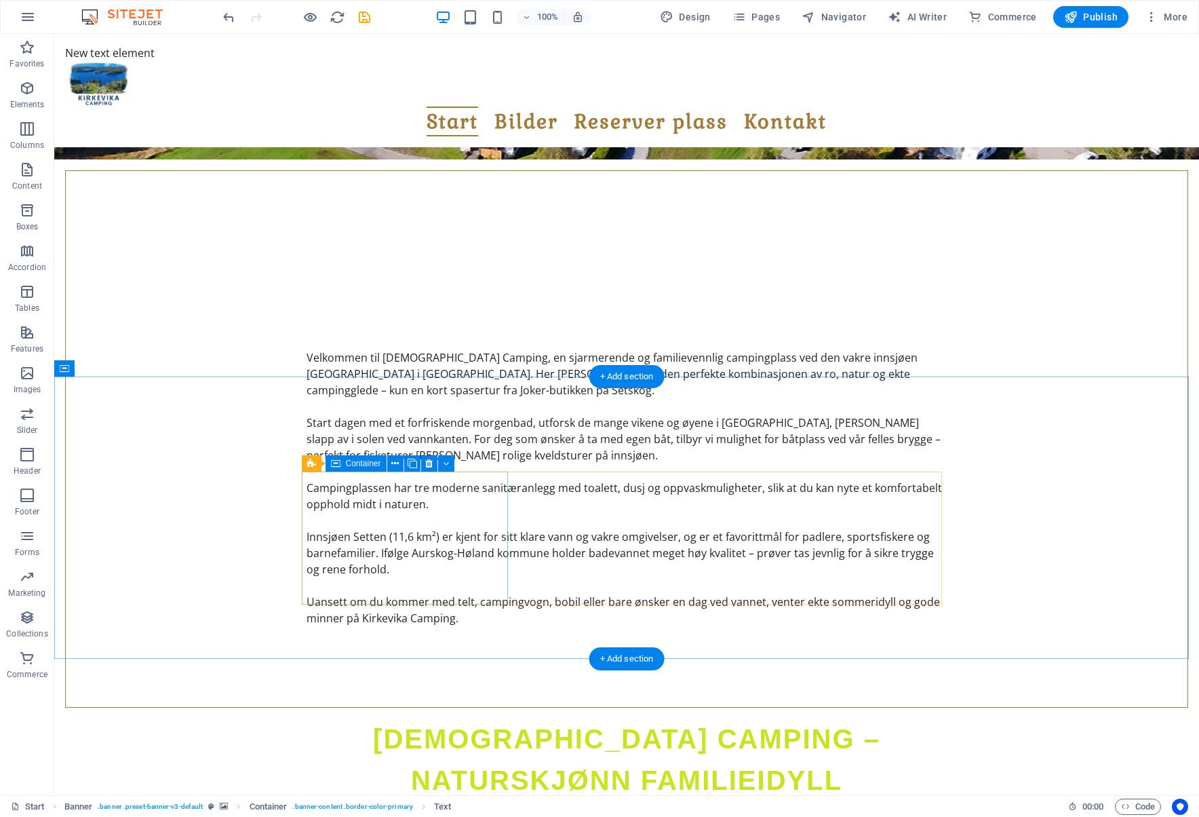
scroll to position [656, 0]
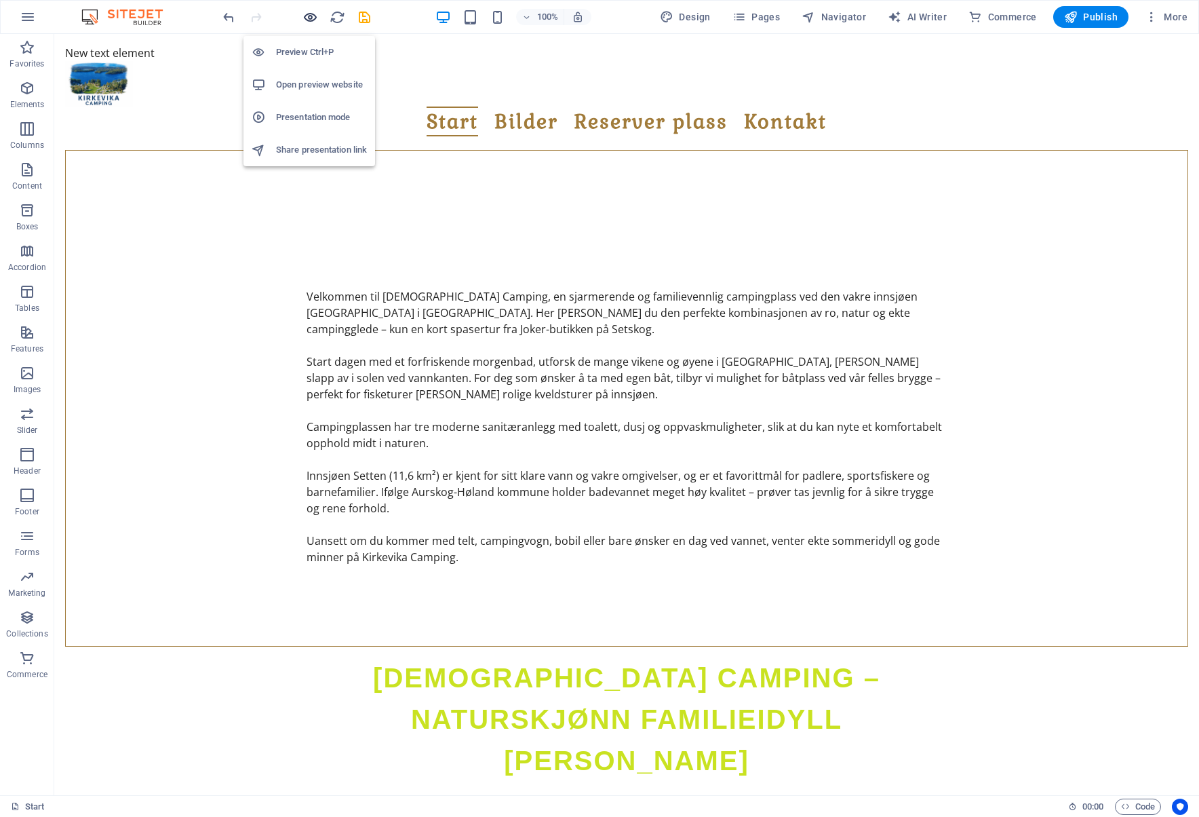
click at [309, 16] on icon "button" at bounding box center [311, 17] width 16 height 16
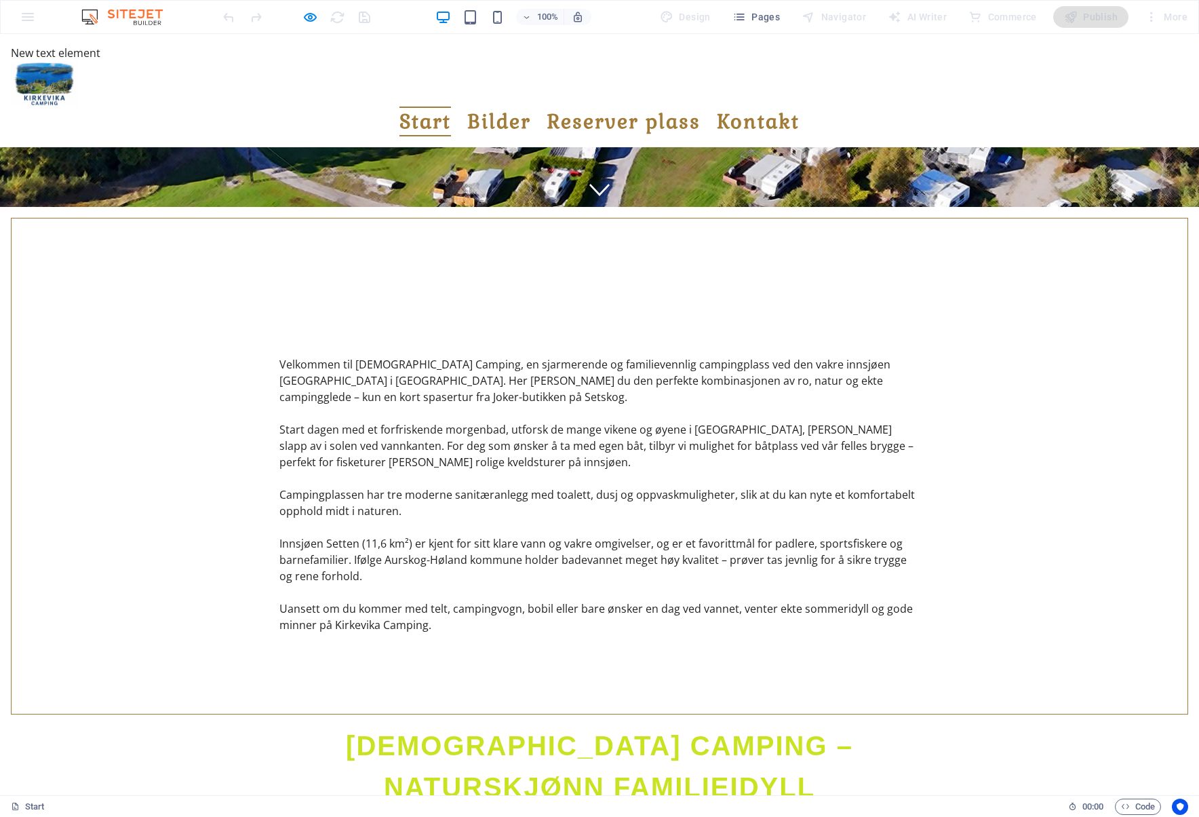
scroll to position [0, 0]
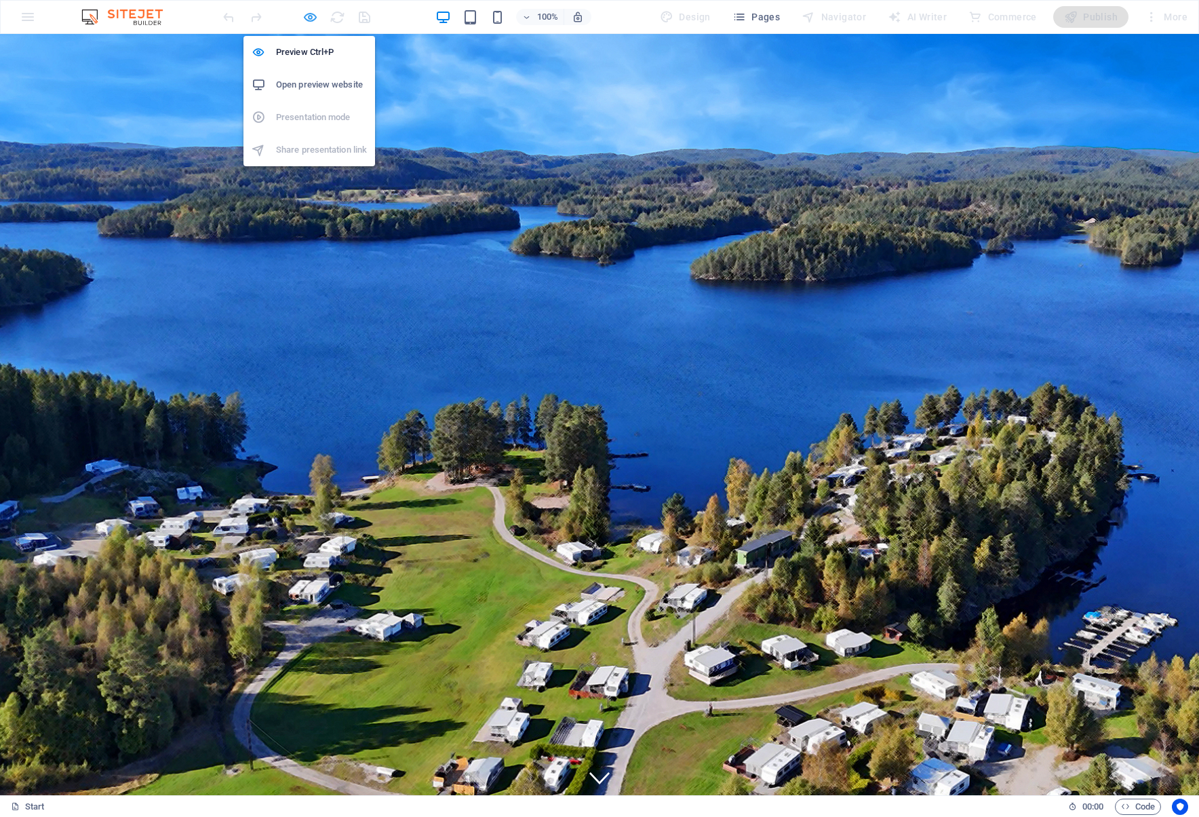
click at [313, 14] on icon "button" at bounding box center [311, 17] width 16 height 16
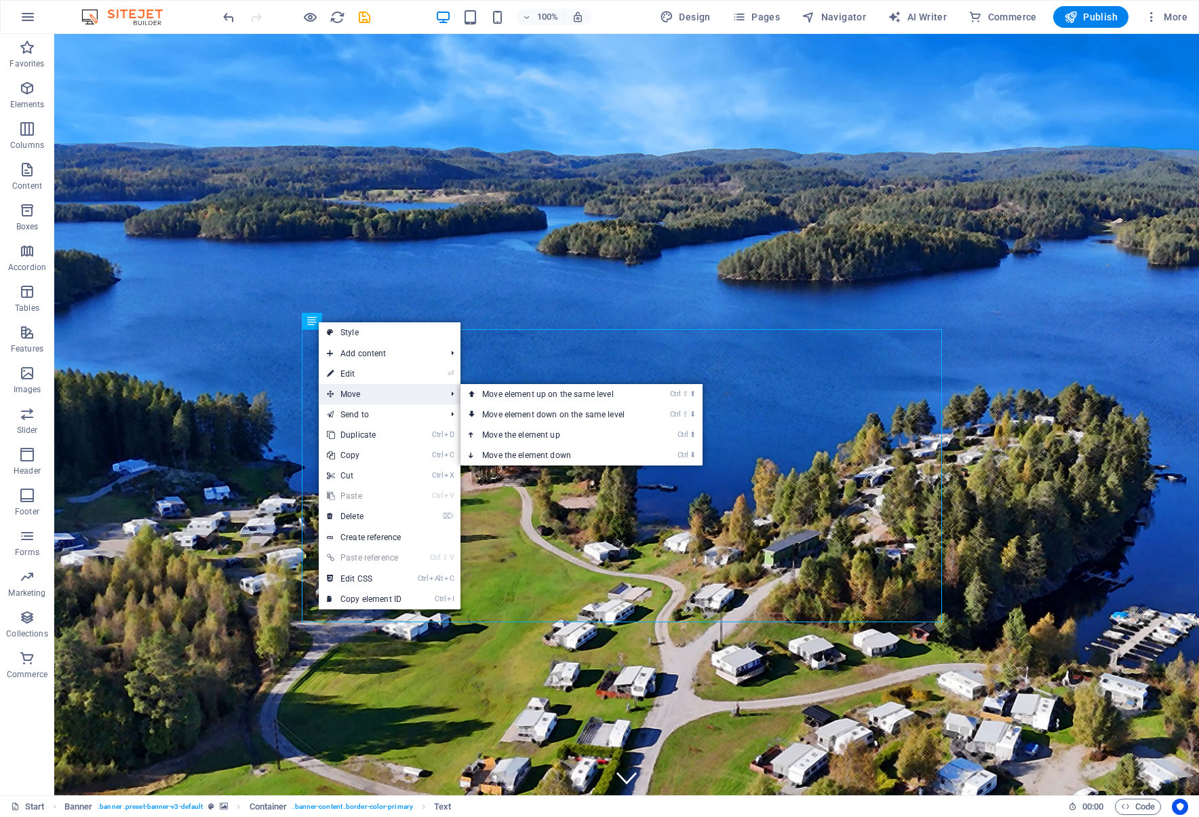
click at [350, 393] on span "Move" at bounding box center [379, 394] width 121 height 20
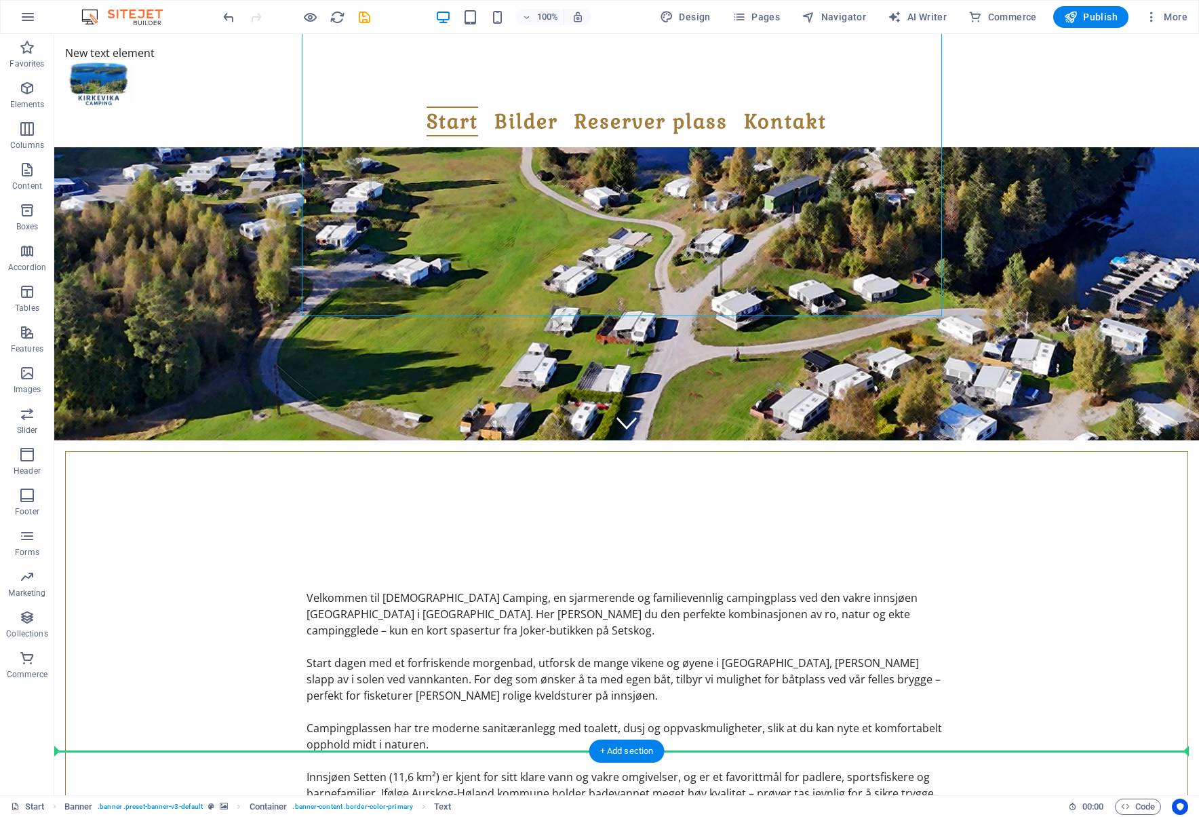
scroll to position [488, 0]
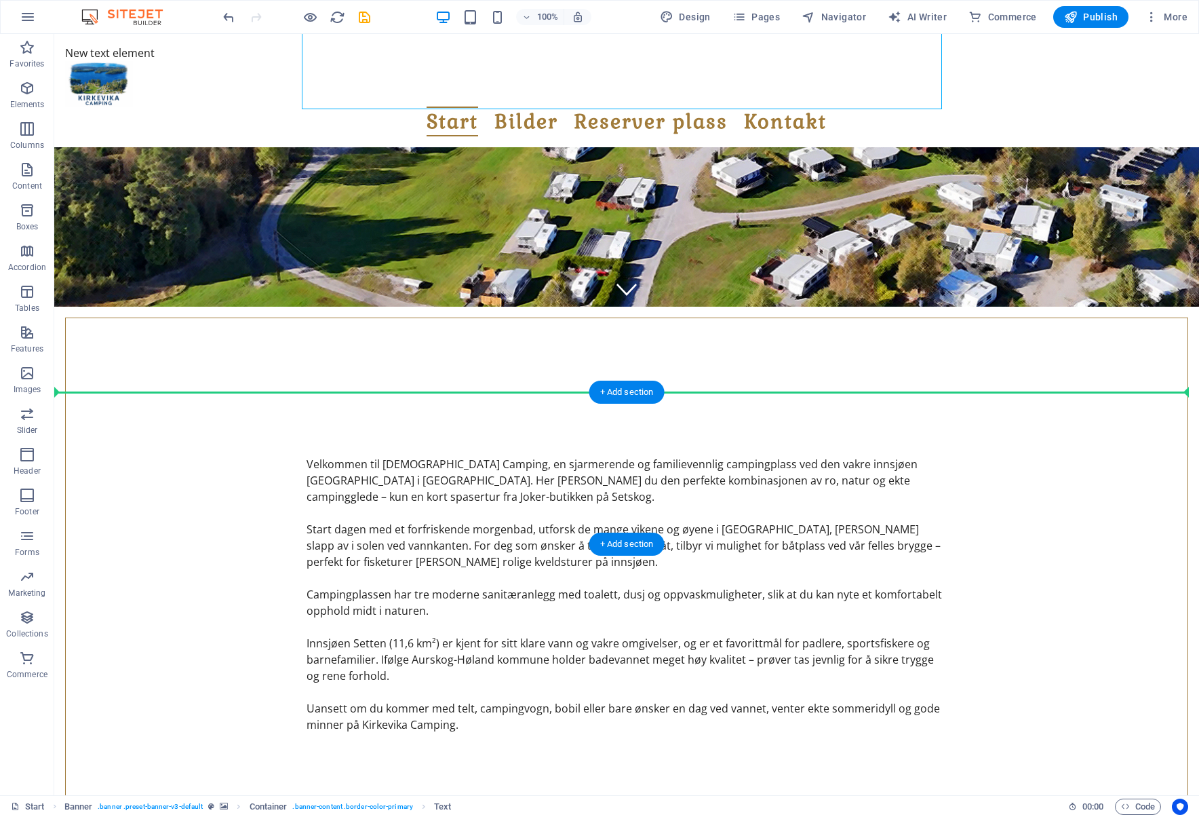
drag, startPoint x: 374, startPoint y: 349, endPoint x: 442, endPoint y: 416, distance: 96.4
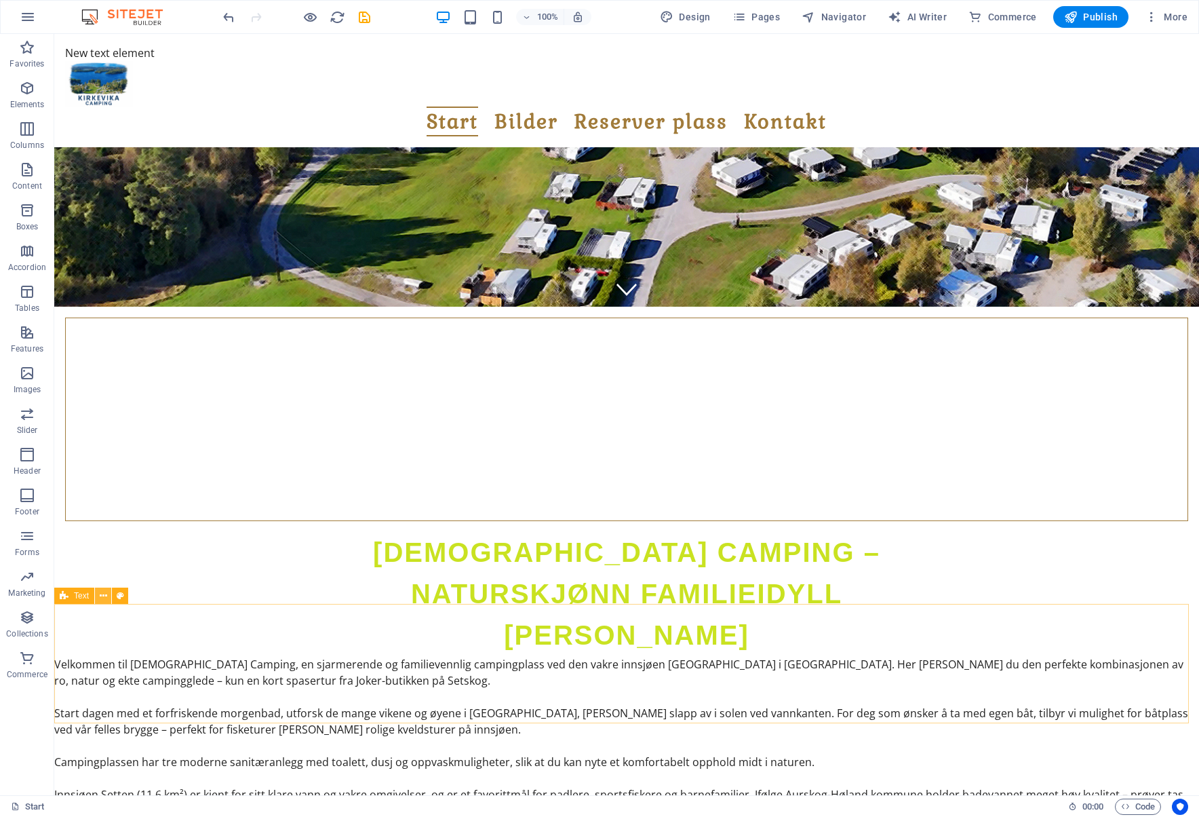
click at [101, 594] on icon at bounding box center [103, 596] width 7 height 14
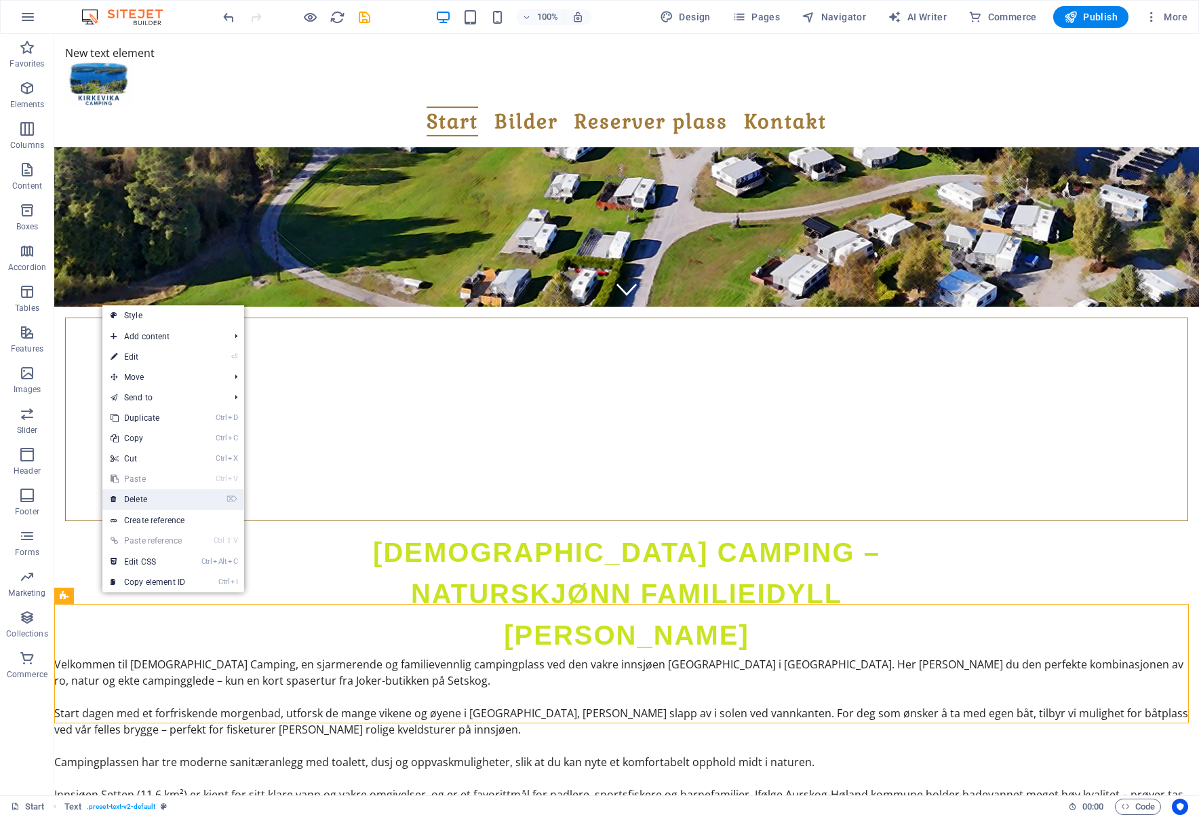
click at [182, 501] on link "⌦ Delete" at bounding box center [147, 499] width 91 height 20
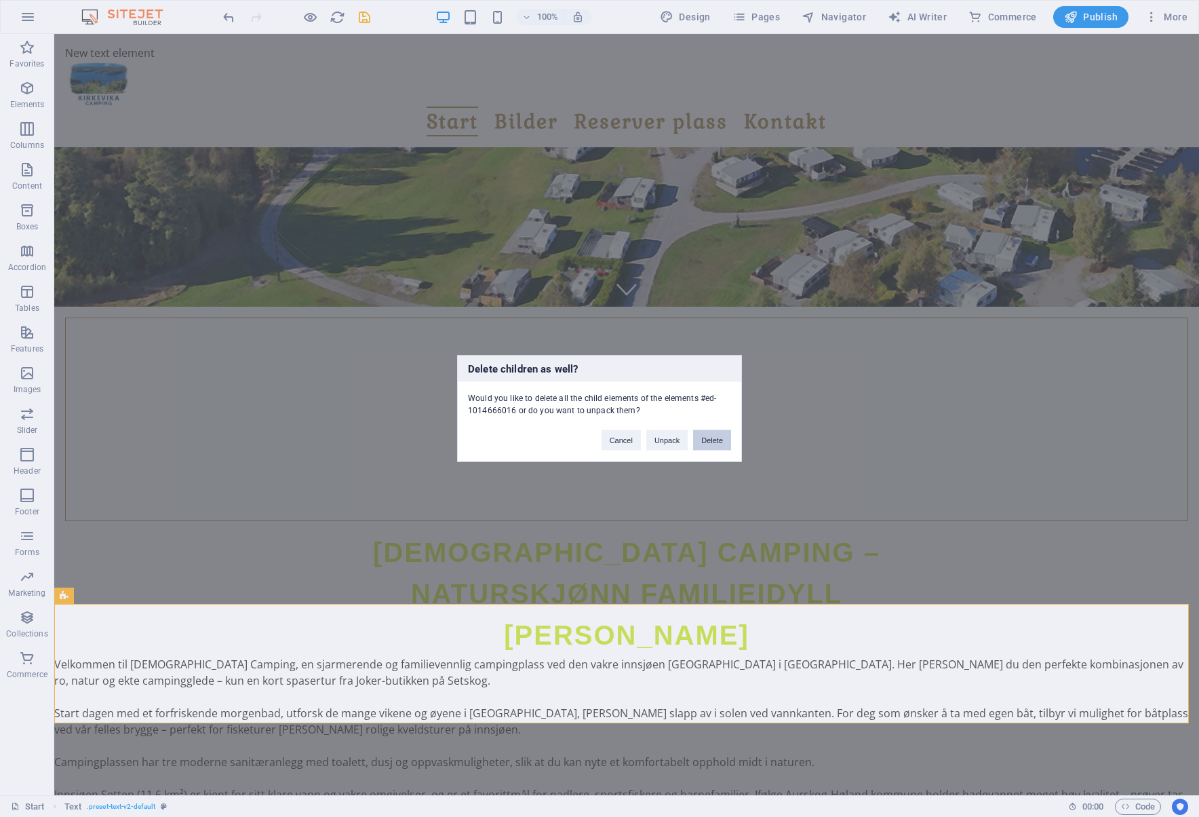
click at [713, 440] on button "Delete" at bounding box center [712, 440] width 38 height 20
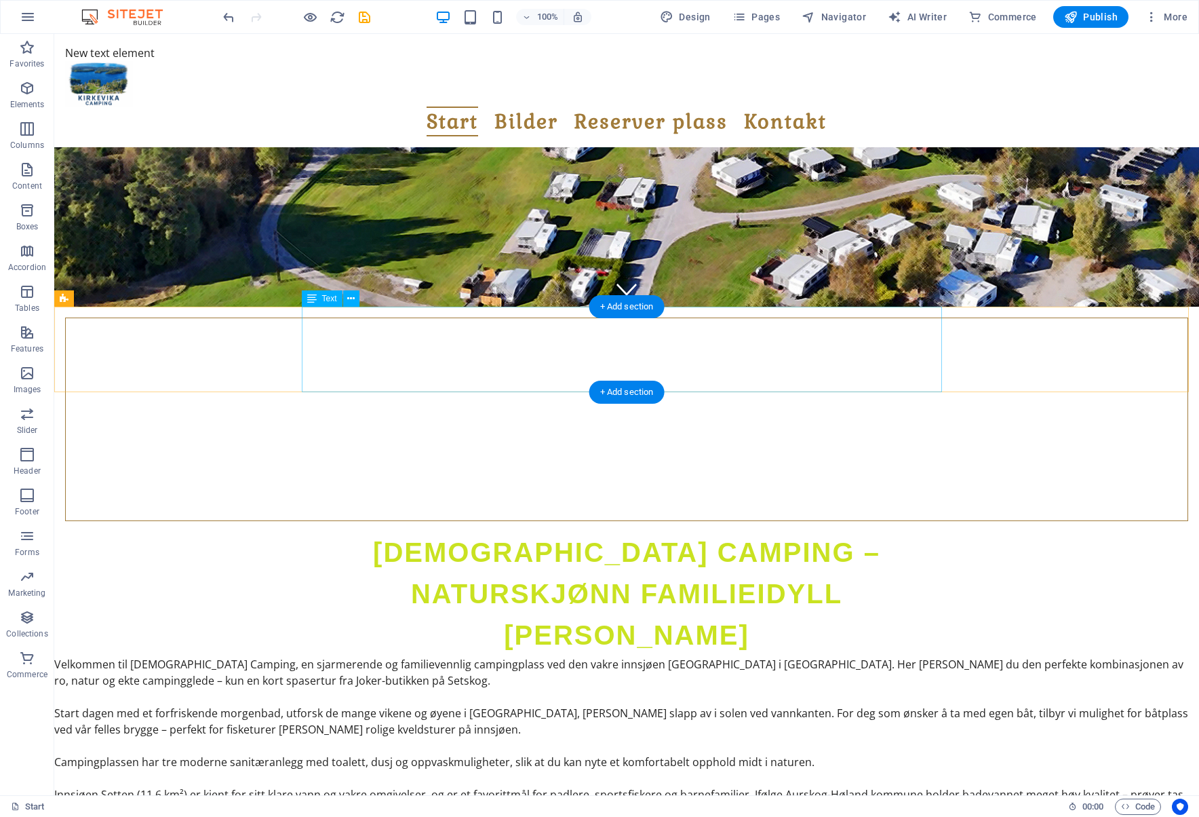
click at [769, 532] on div "[DEMOGRAPHIC_DATA] CAMPING – NATURSKJØNN FAMILIEIDYLL VED SETTEN" at bounding box center [627, 594] width 640 height 124
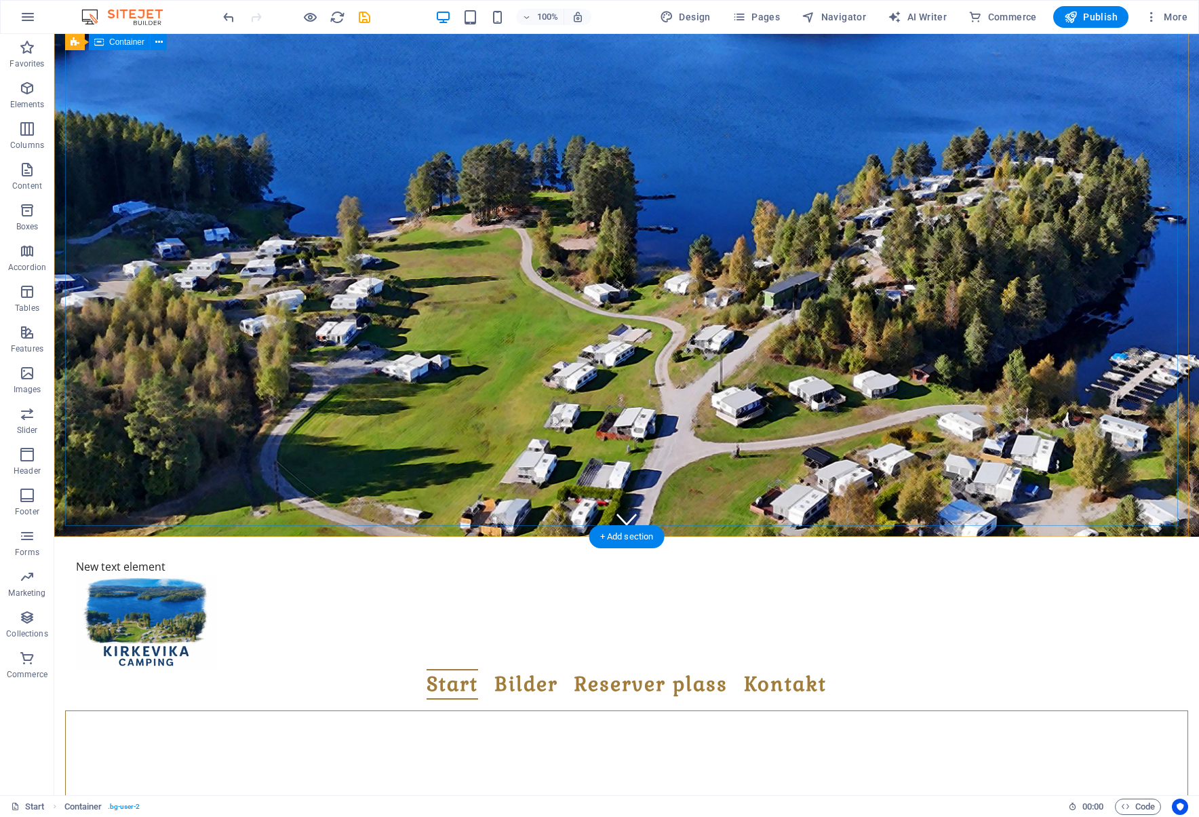
scroll to position [14, 0]
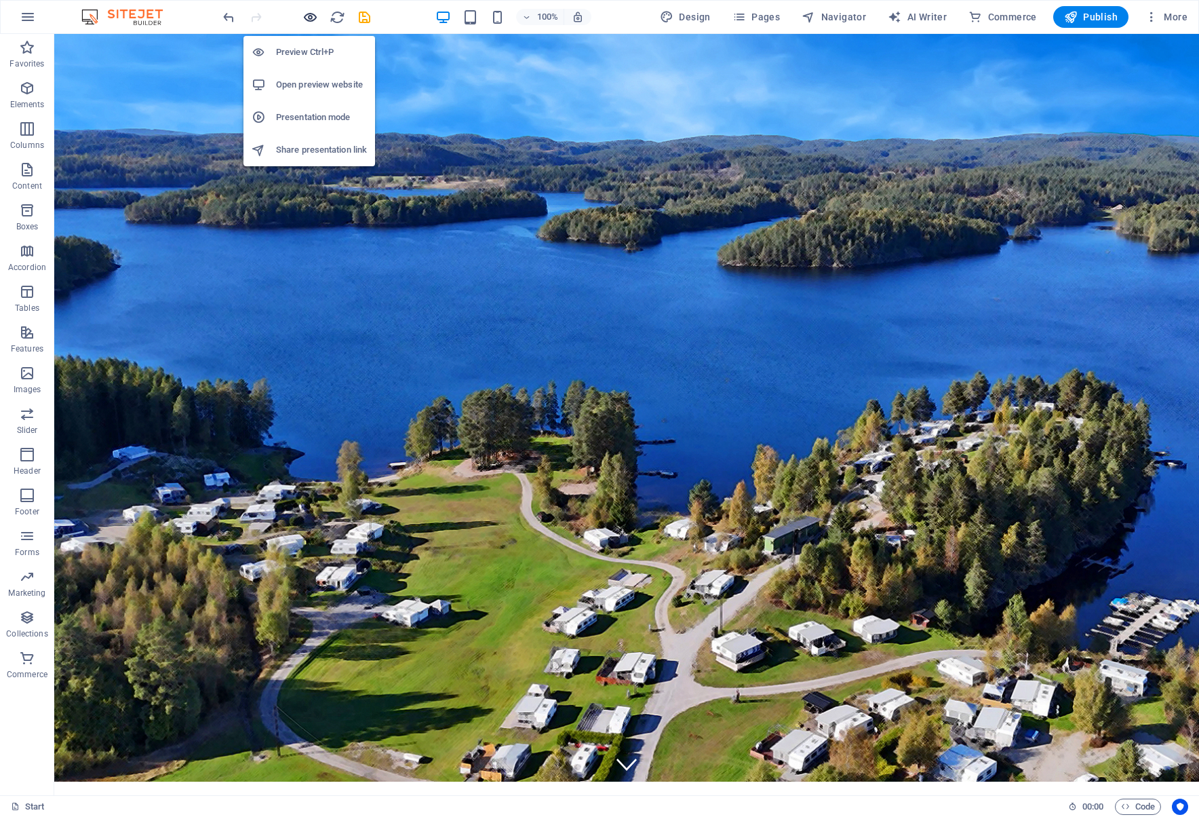
click at [309, 14] on icon "button" at bounding box center [311, 17] width 16 height 16
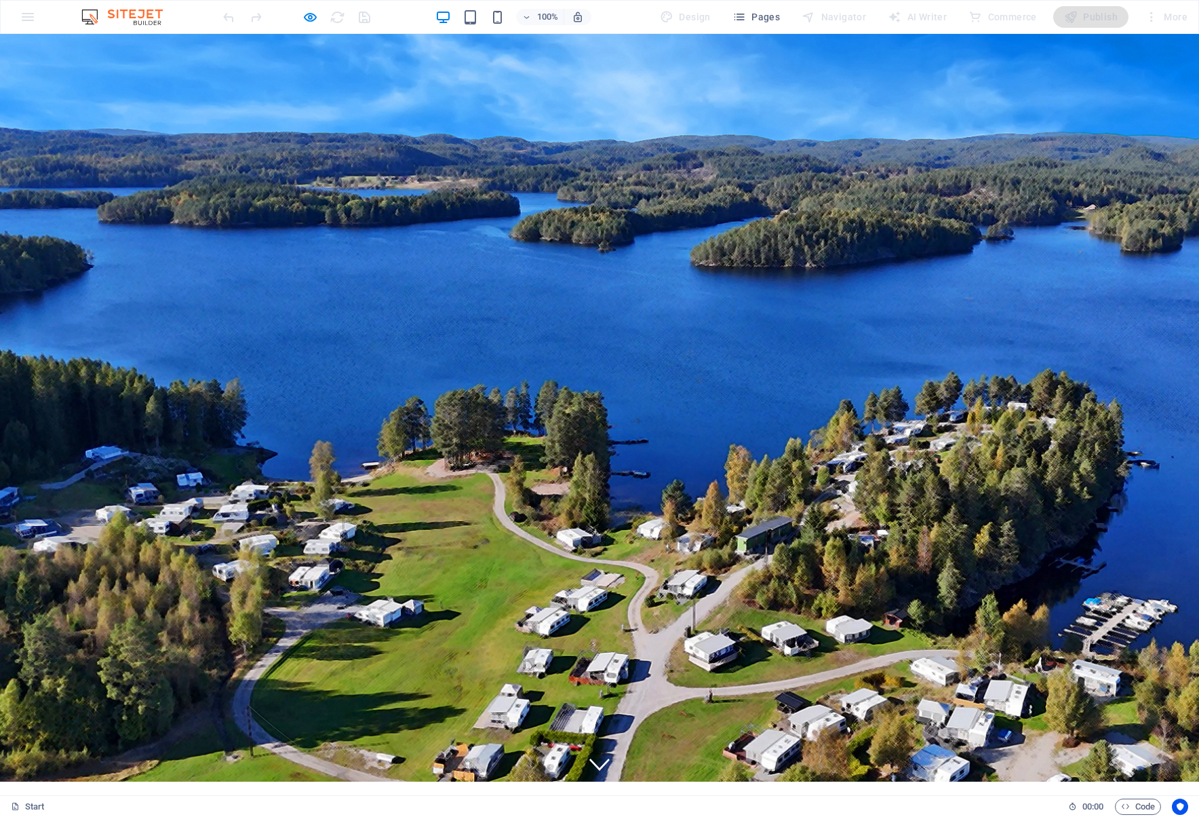
click at [97, 803] on p "New text element" at bounding box center [600, 811] width 1156 height 16
click at [306, 14] on icon "button" at bounding box center [311, 17] width 16 height 16
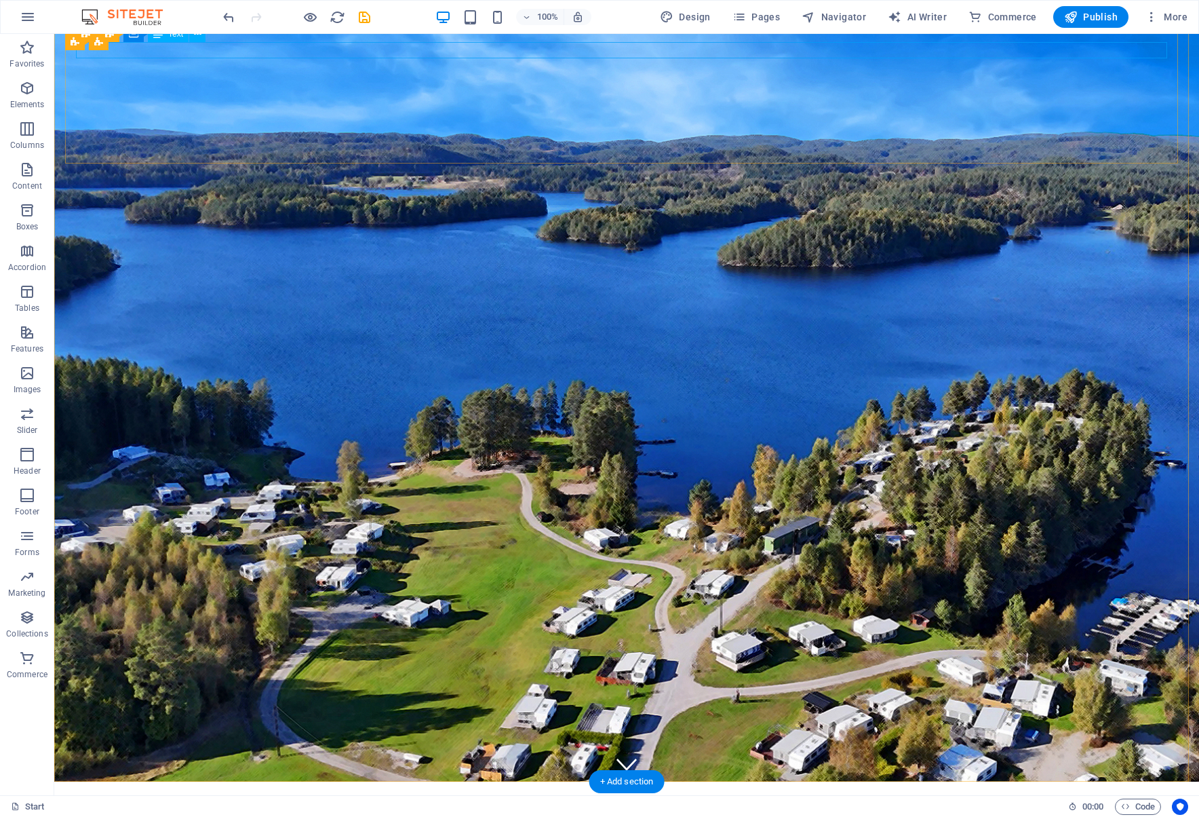
click at [156, 803] on div "New text element" at bounding box center [627, 811] width 1102 height 16
click at [160, 803] on div "New text element" at bounding box center [627, 811] width 1102 height 16
drag, startPoint x: 153, startPoint y: 50, endPoint x: 160, endPoint y: 50, distance: 6.8
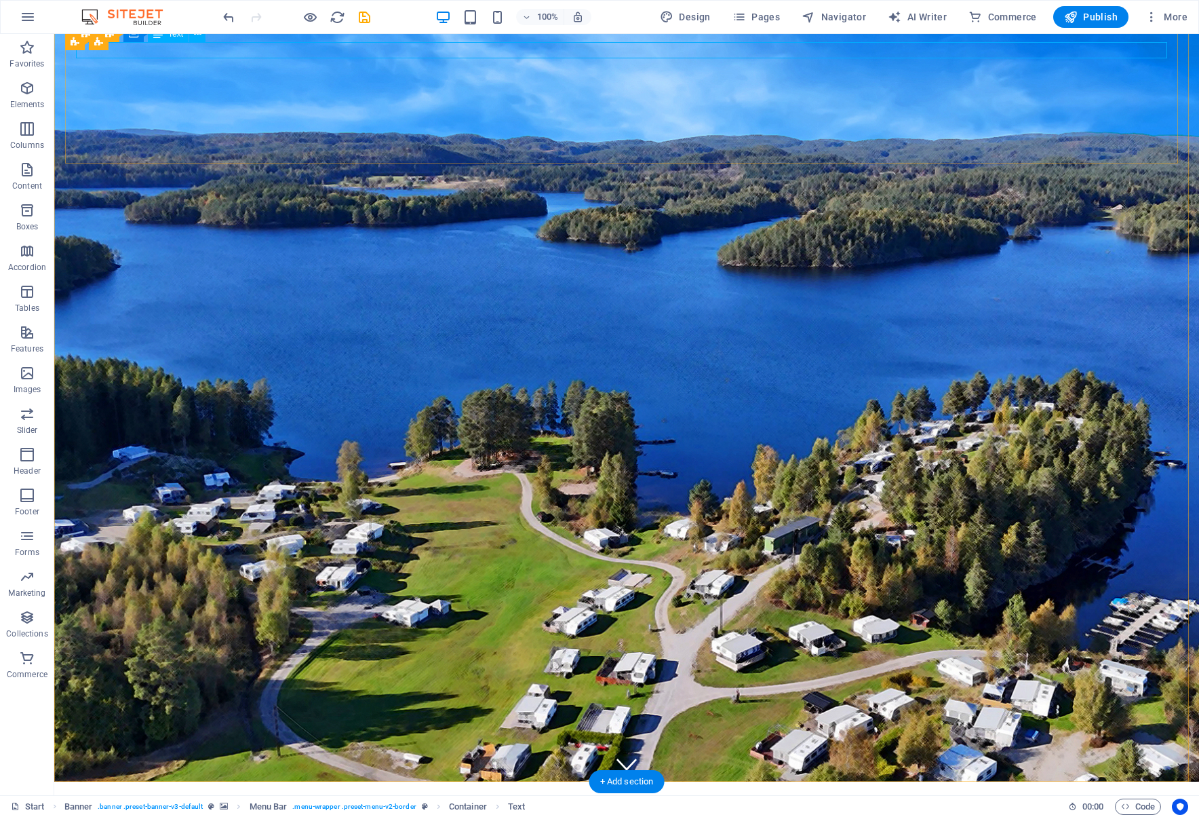
click at [154, 803] on div "New text element" at bounding box center [627, 811] width 1102 height 16
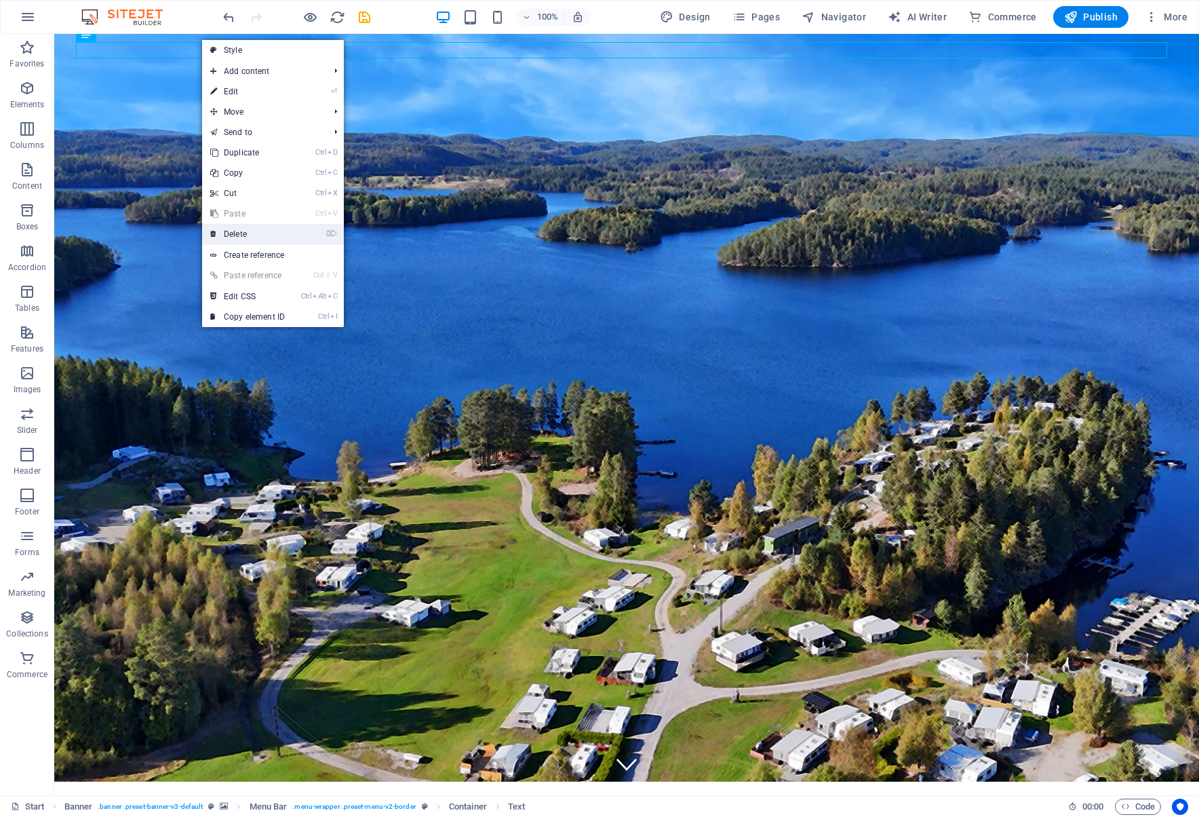
click at [249, 233] on link "⌦ Delete" at bounding box center [247, 234] width 91 height 20
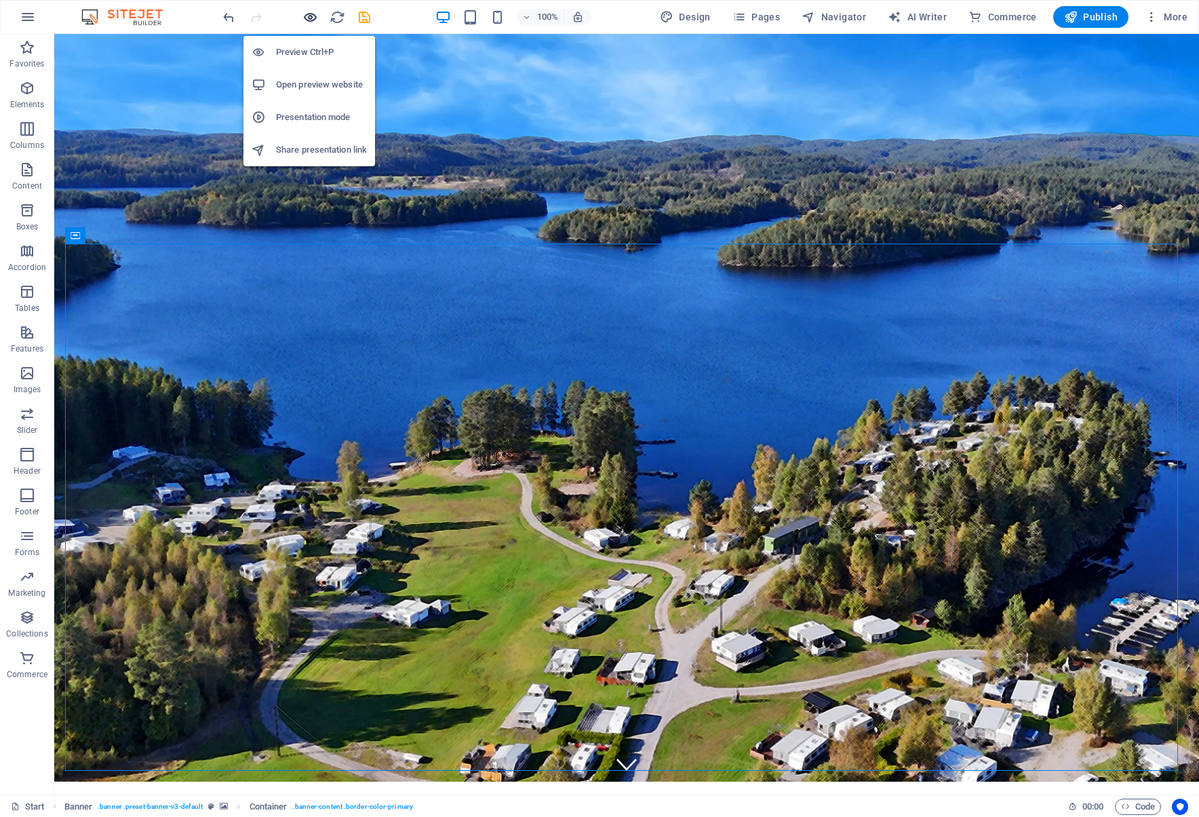
click at [309, 18] on icon "button" at bounding box center [311, 17] width 16 height 16
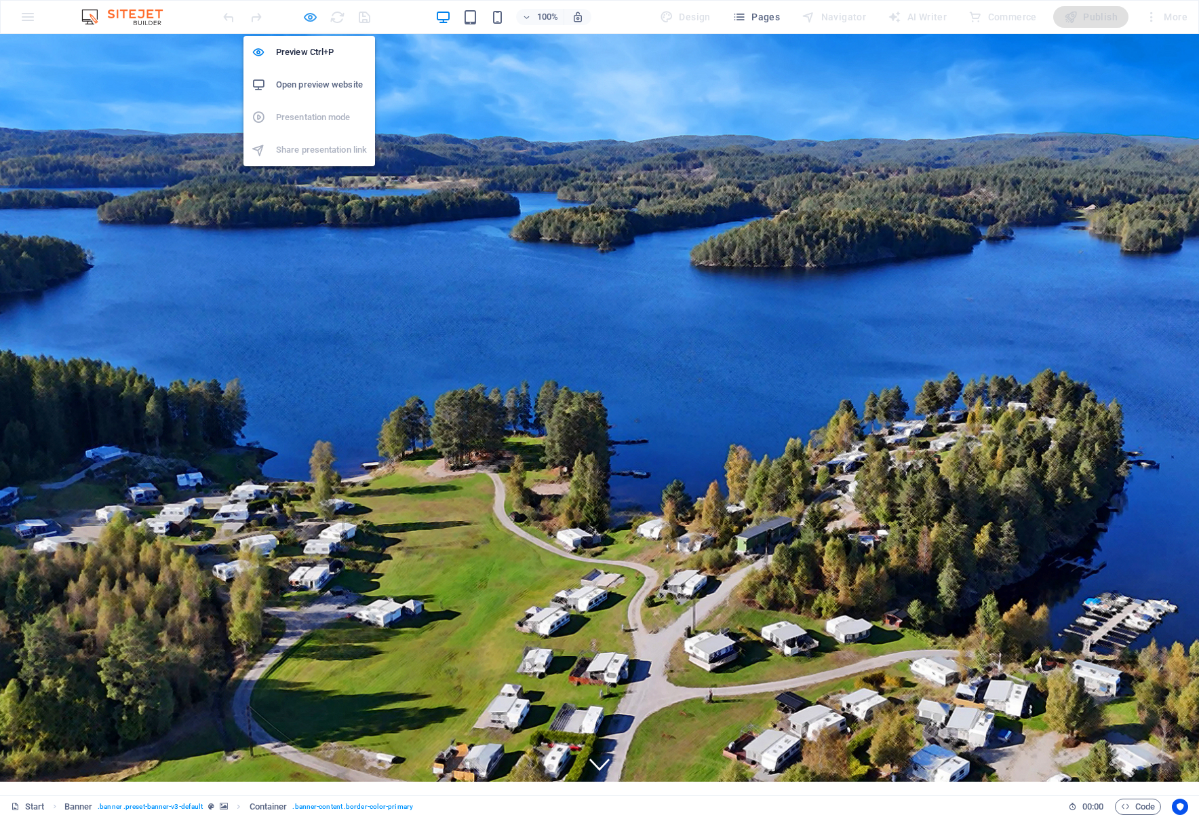
click at [309, 16] on icon "button" at bounding box center [311, 17] width 16 height 16
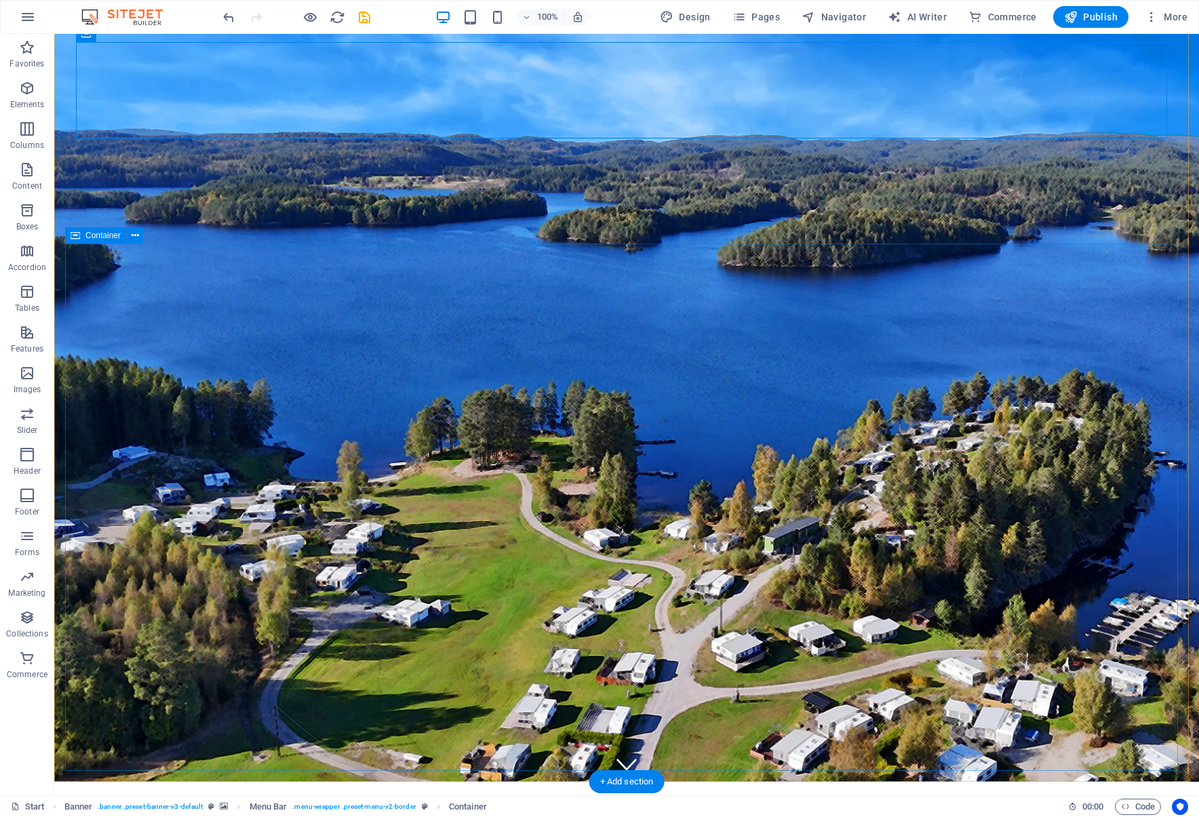
click at [136, 236] on icon at bounding box center [135, 236] width 7 height 14
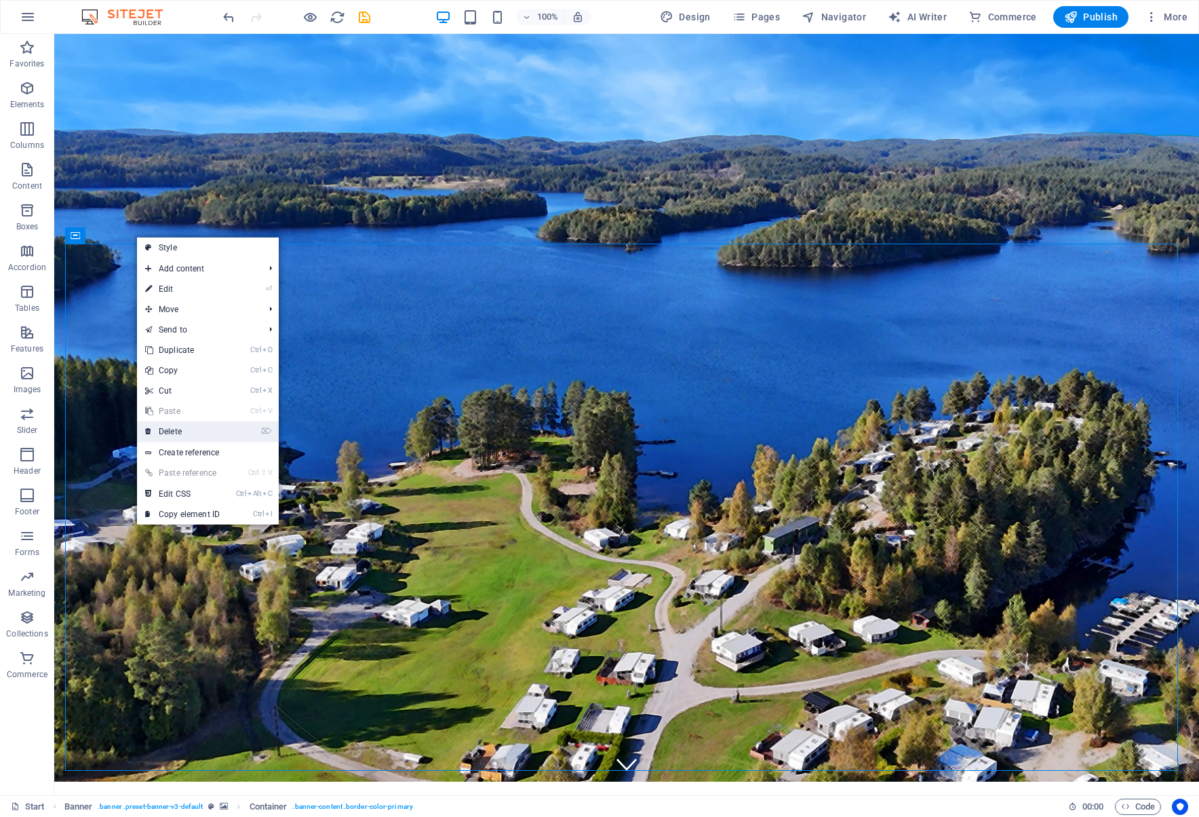
click at [189, 431] on link "⌦ Delete" at bounding box center [182, 431] width 91 height 20
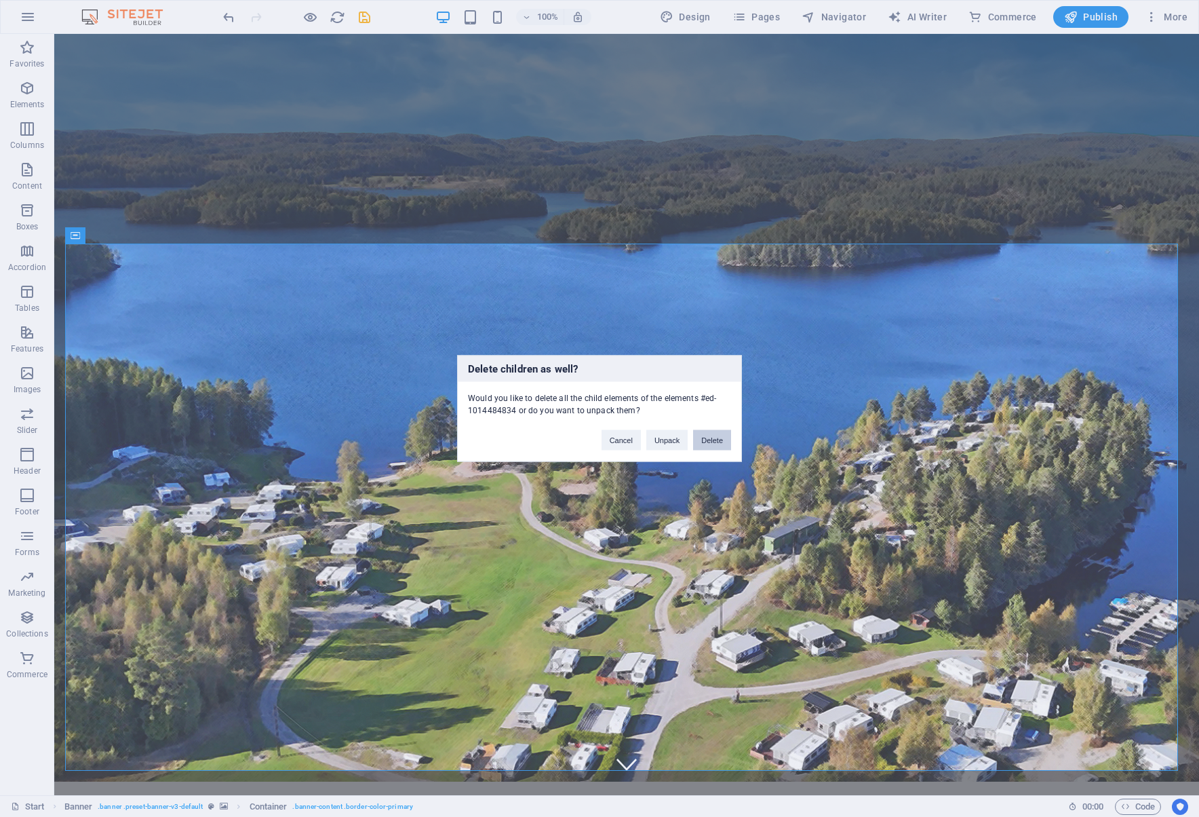
click at [720, 441] on button "Delete" at bounding box center [712, 440] width 38 height 20
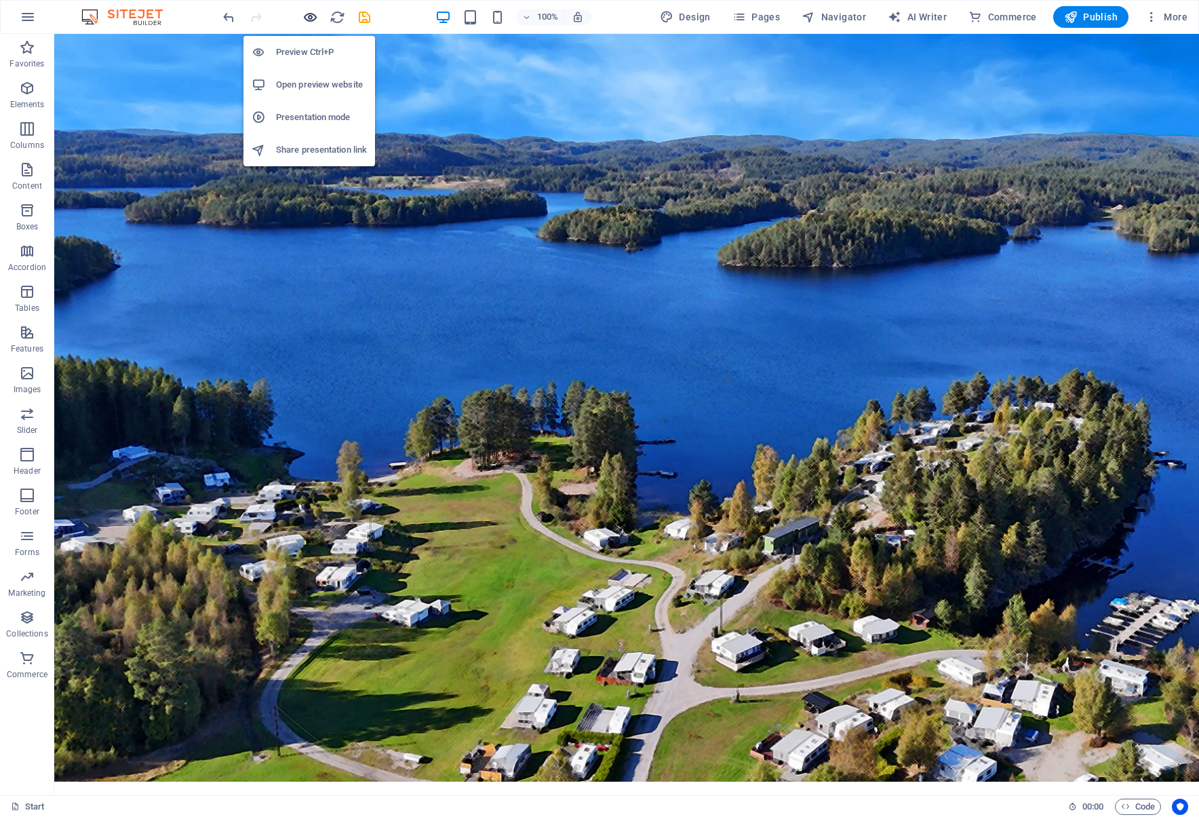
click at [309, 14] on icon "button" at bounding box center [311, 17] width 16 height 16
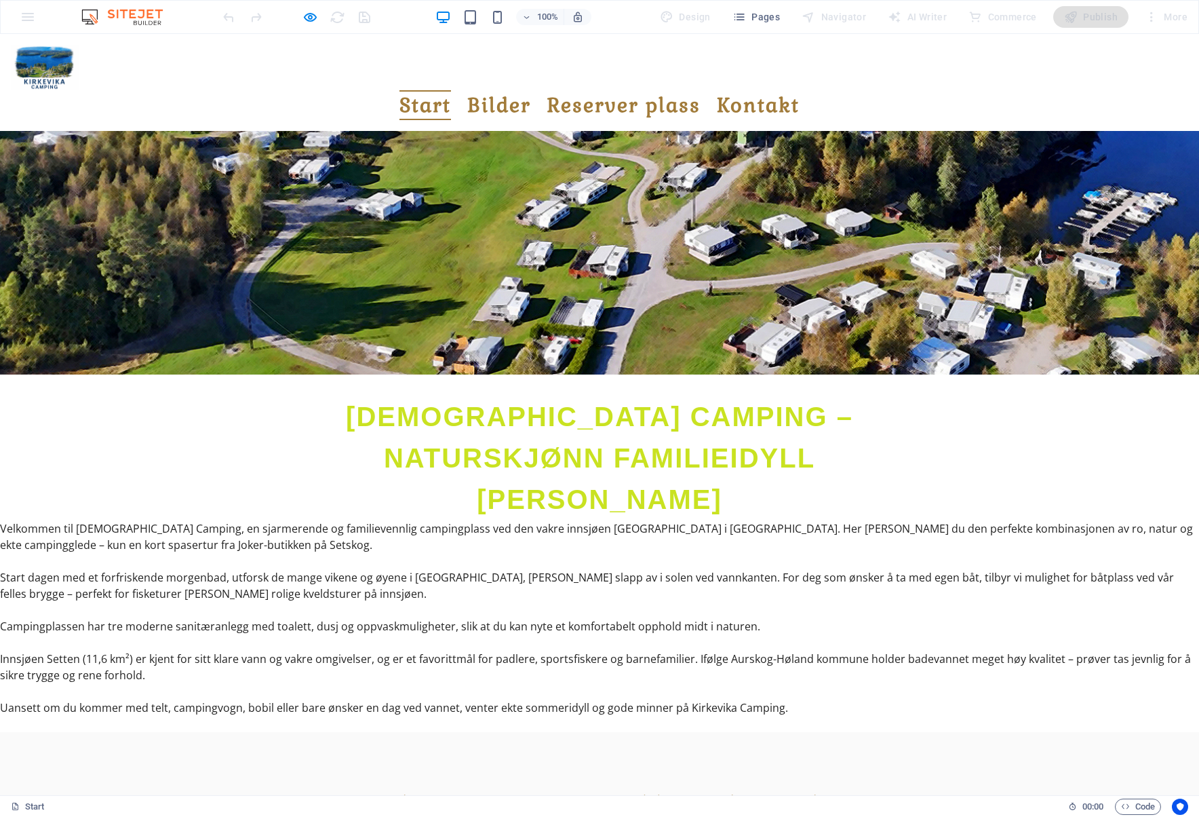
scroll to position [0, 0]
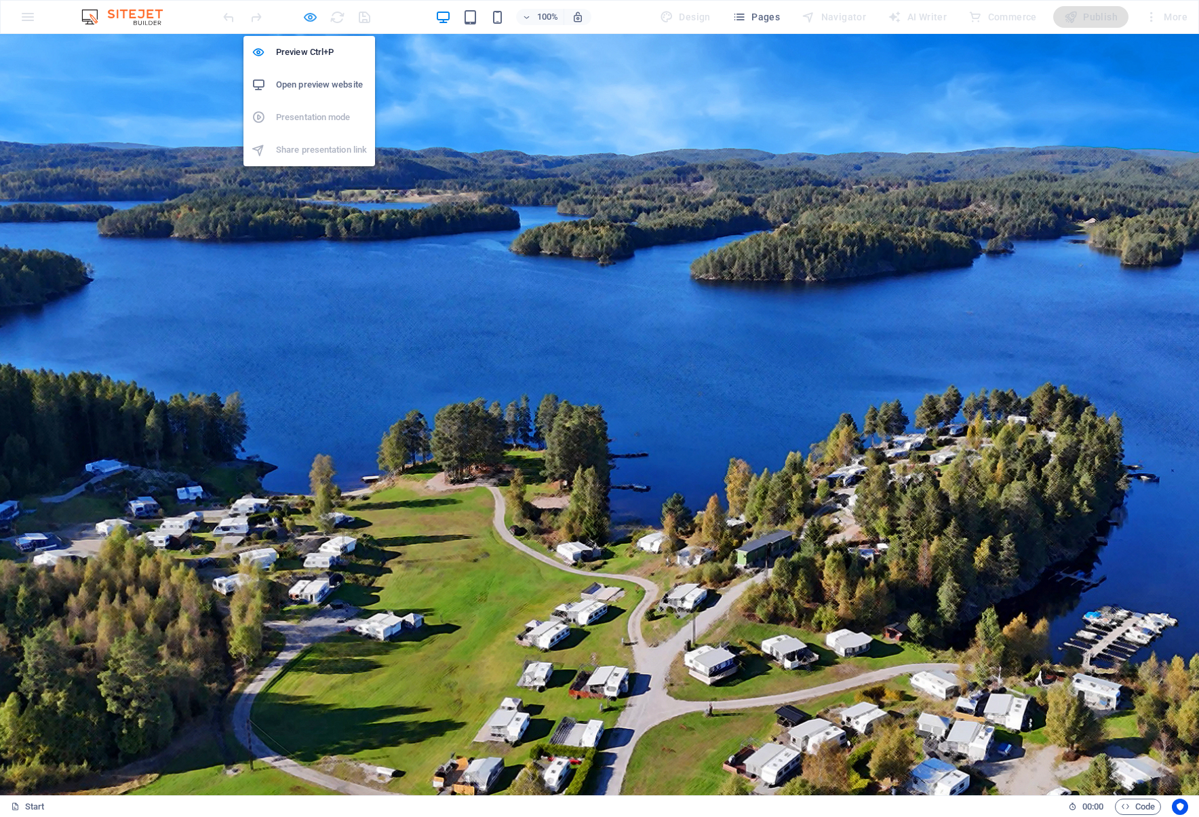
click at [311, 14] on icon "button" at bounding box center [311, 17] width 16 height 16
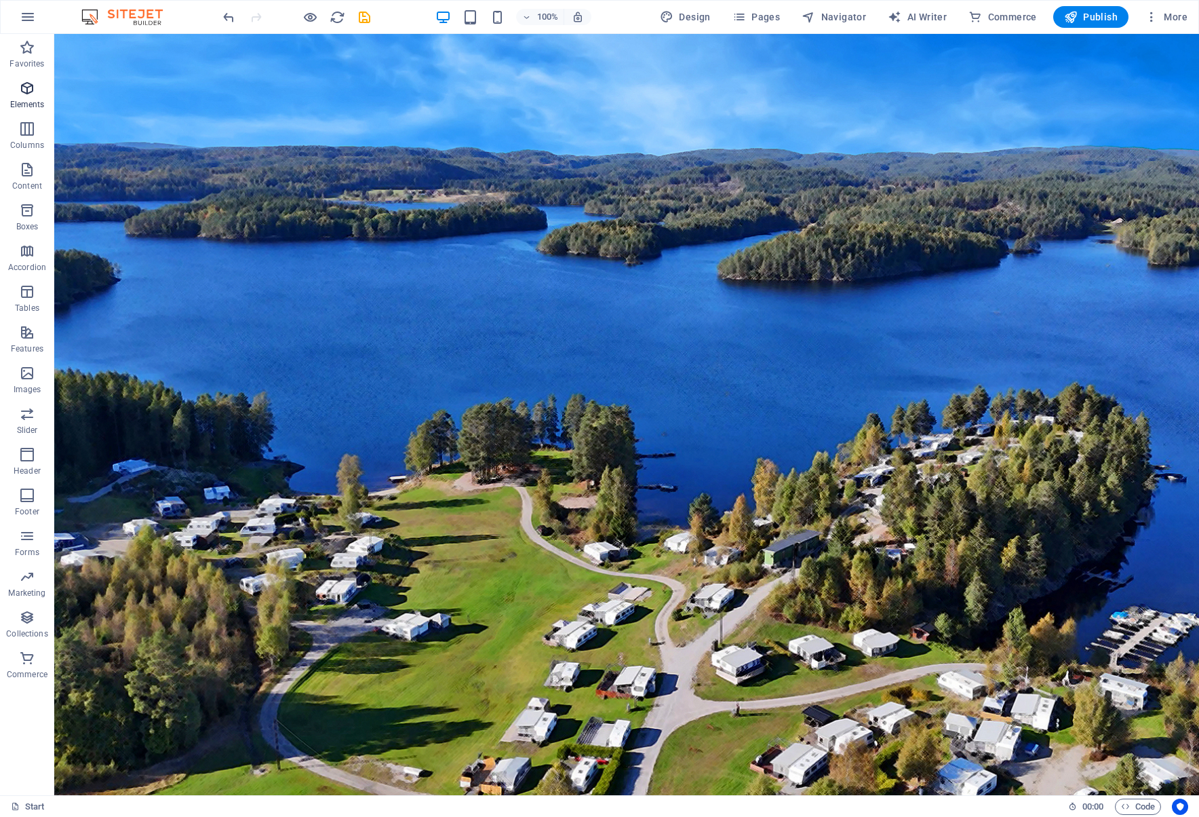
click at [31, 92] on icon "button" at bounding box center [27, 88] width 16 height 16
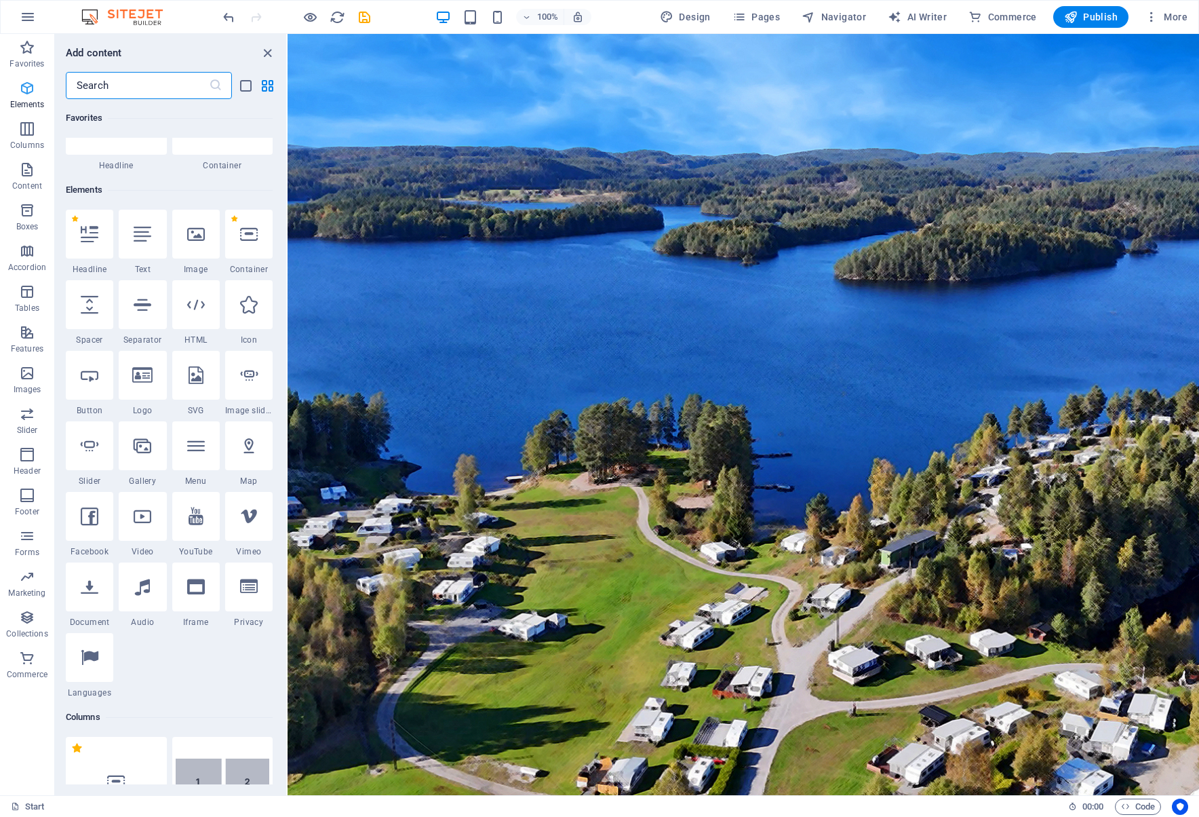
scroll to position [144, 0]
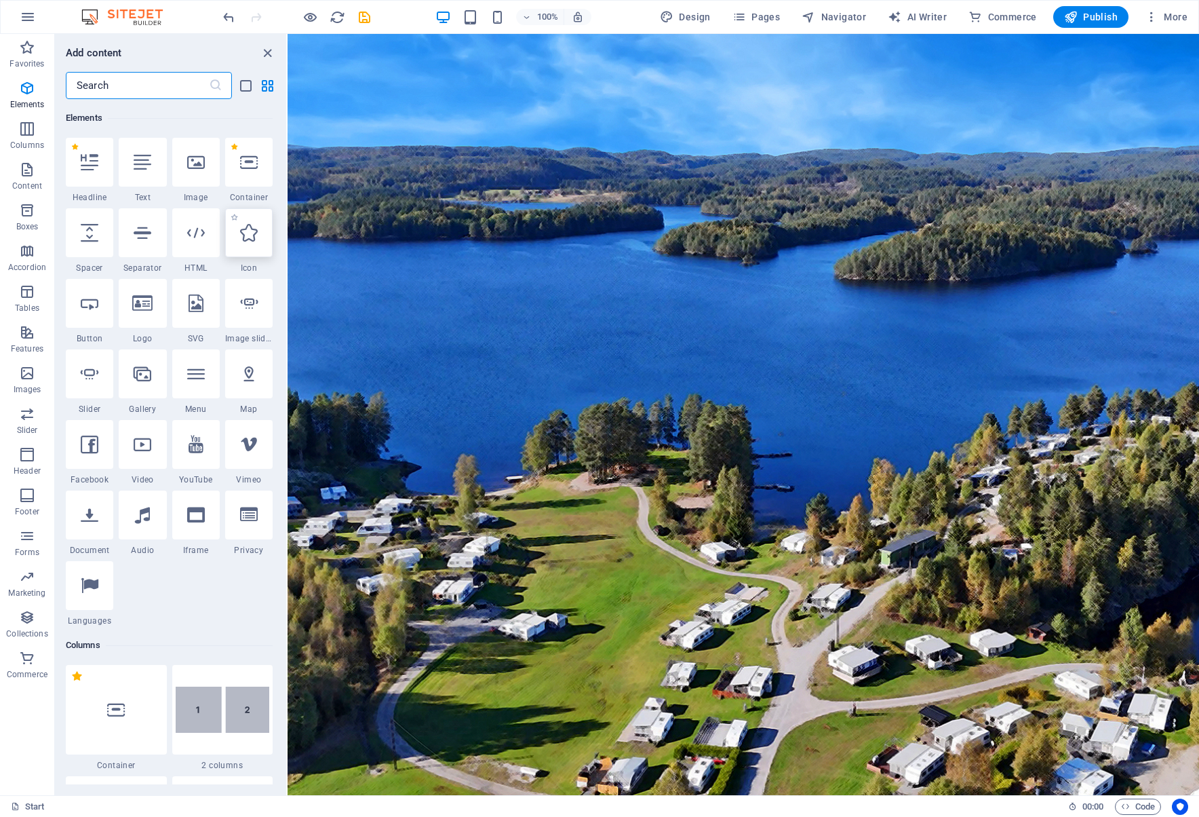
click at [245, 238] on icon at bounding box center [249, 233] width 18 height 18
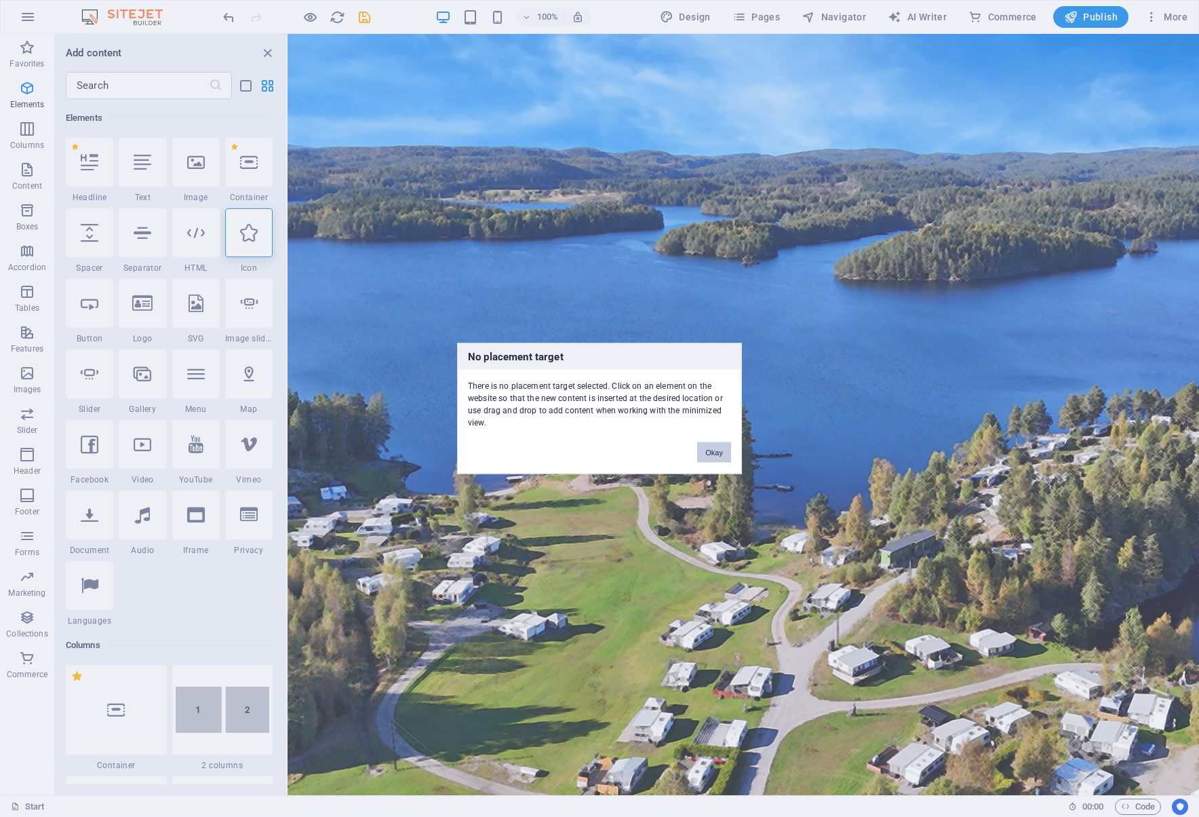
click at [718, 456] on button "Okay" at bounding box center [714, 452] width 34 height 20
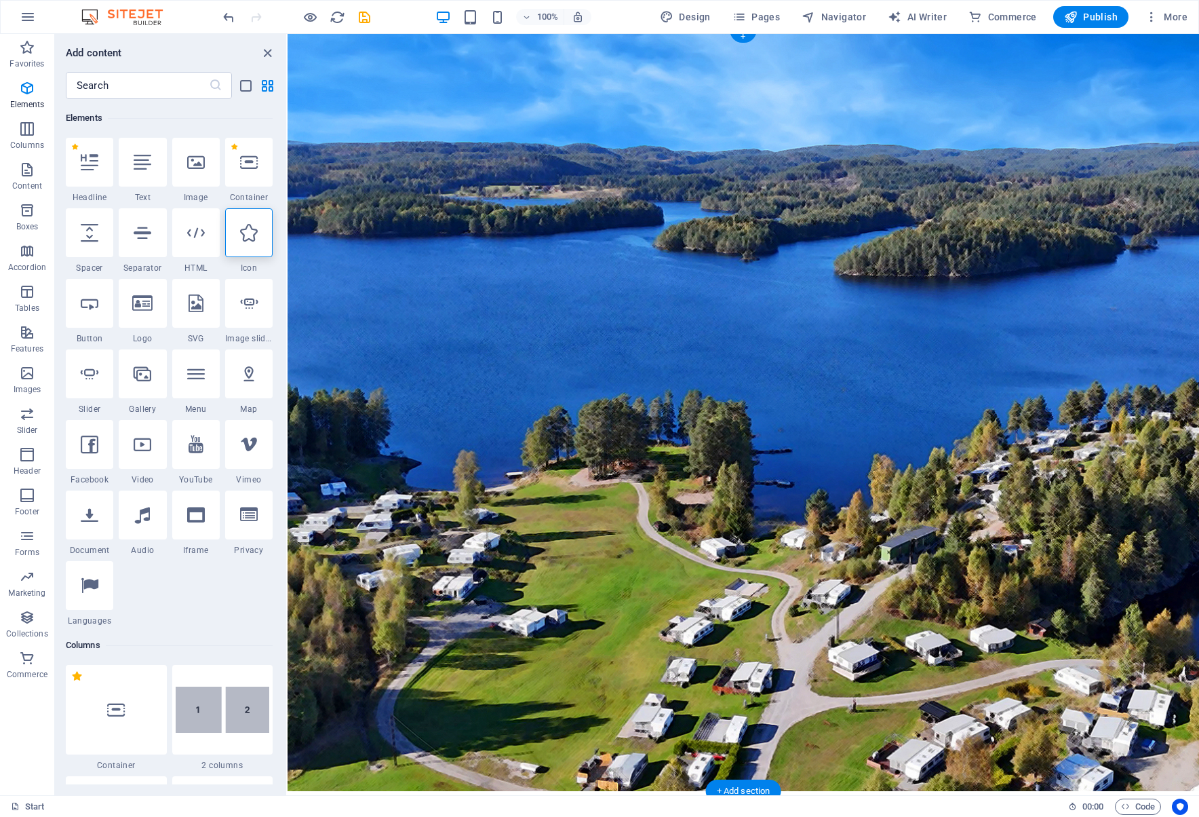
scroll to position [0, 0]
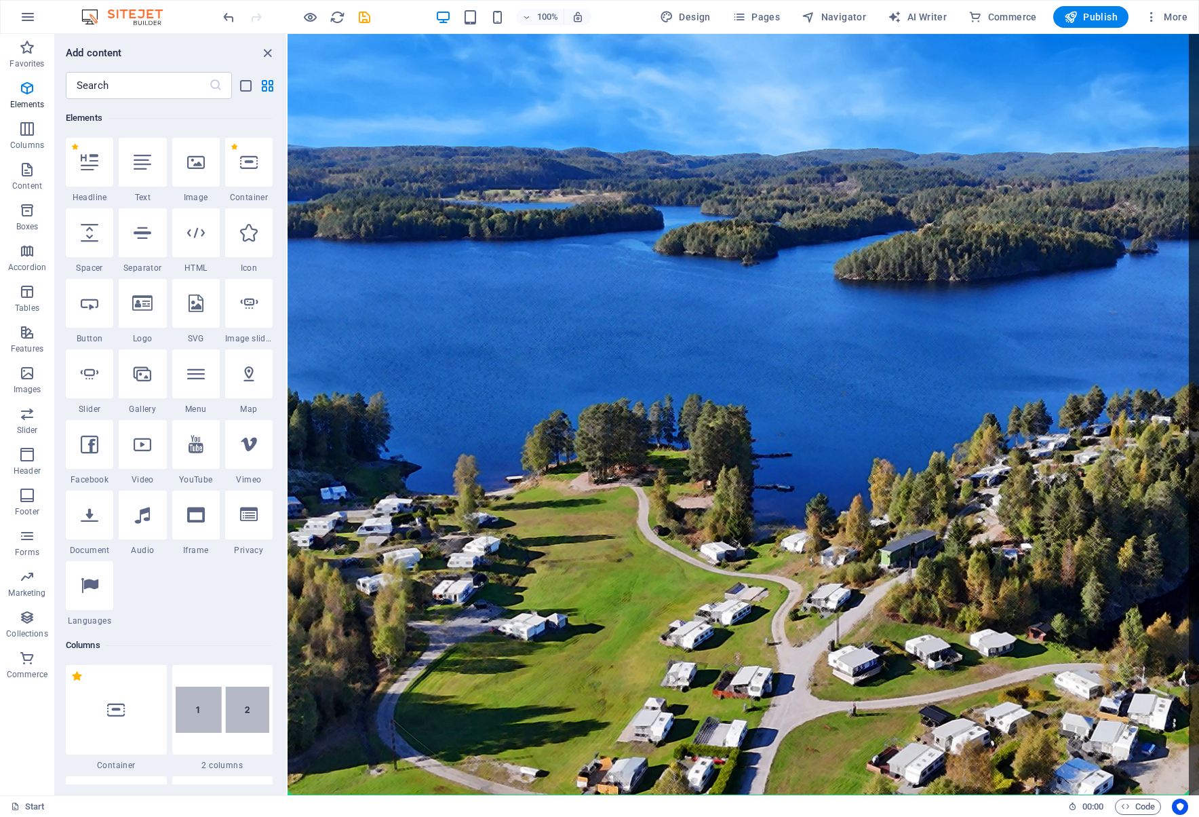
select select "xMidYMid"
select select "px"
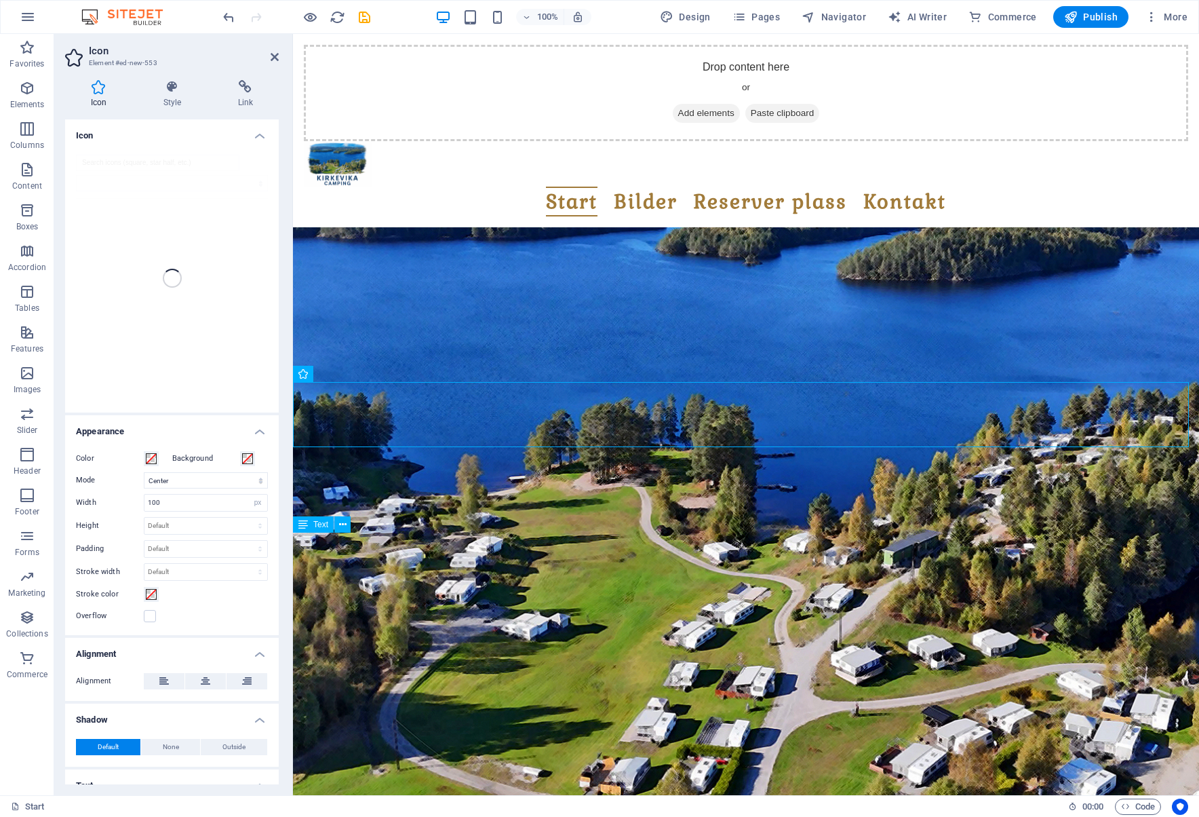
scroll to position [413, 0]
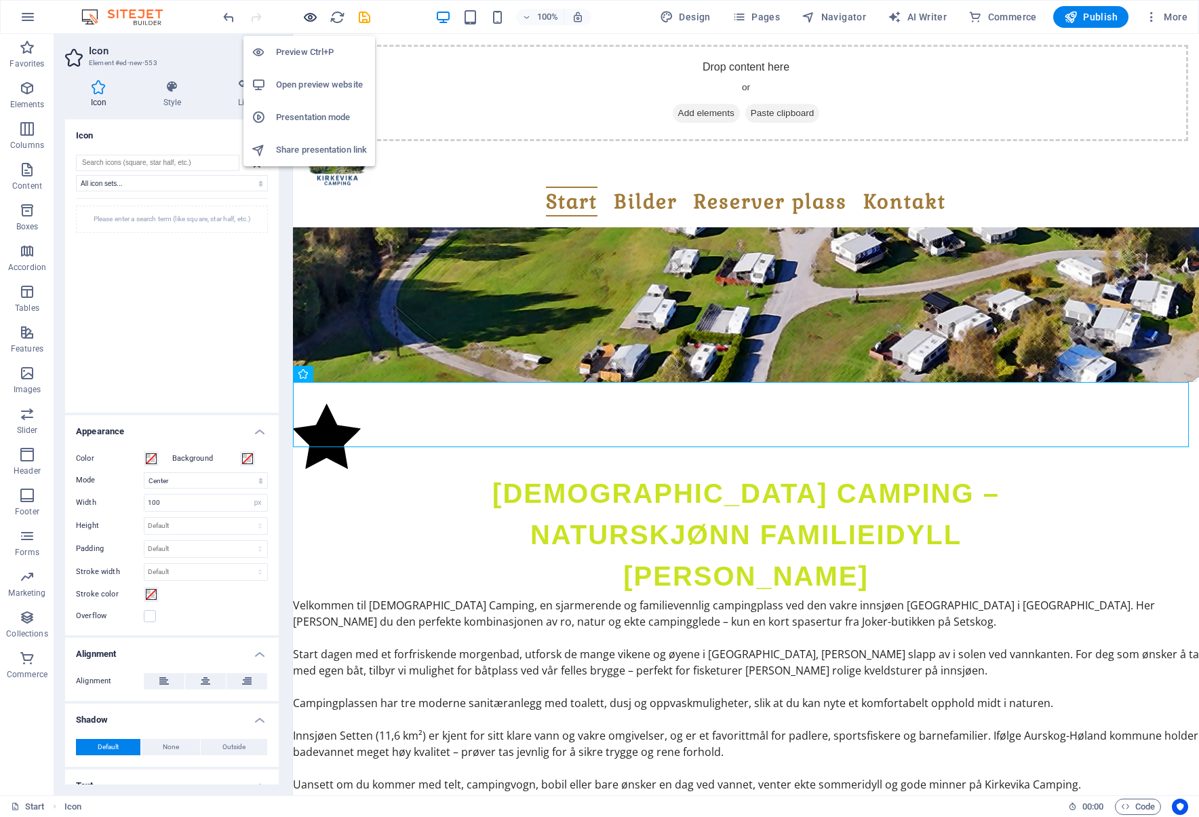
click at [315, 13] on icon "button" at bounding box center [311, 17] width 16 height 16
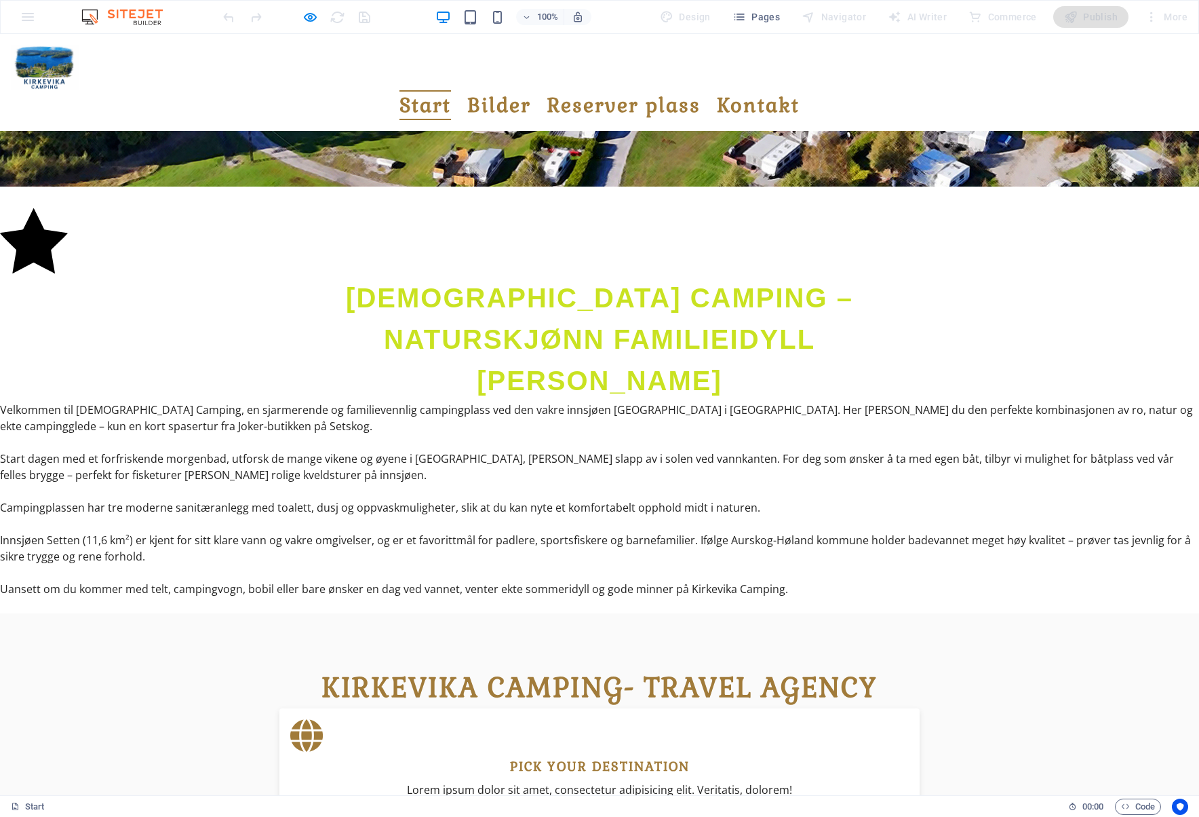
scroll to position [610, 0]
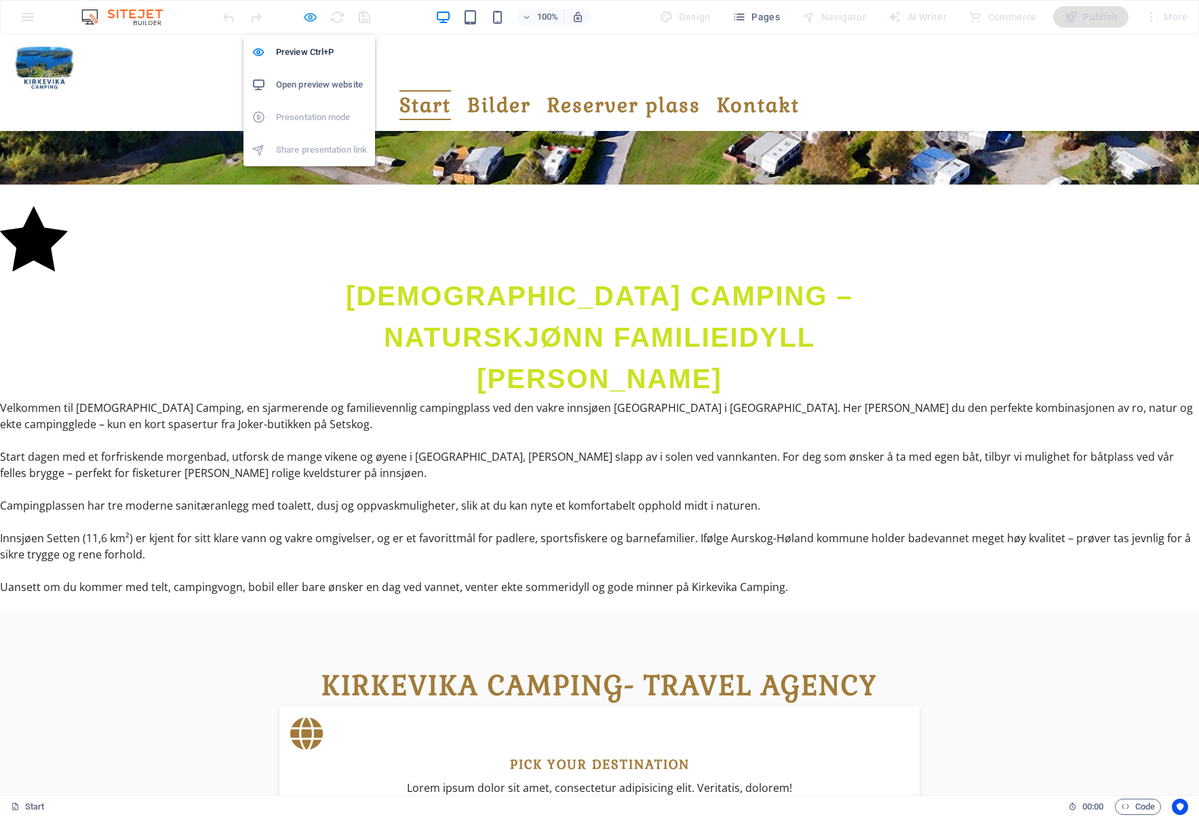
click at [307, 17] on icon "button" at bounding box center [311, 17] width 16 height 16
select select "xMidYMid"
select select "px"
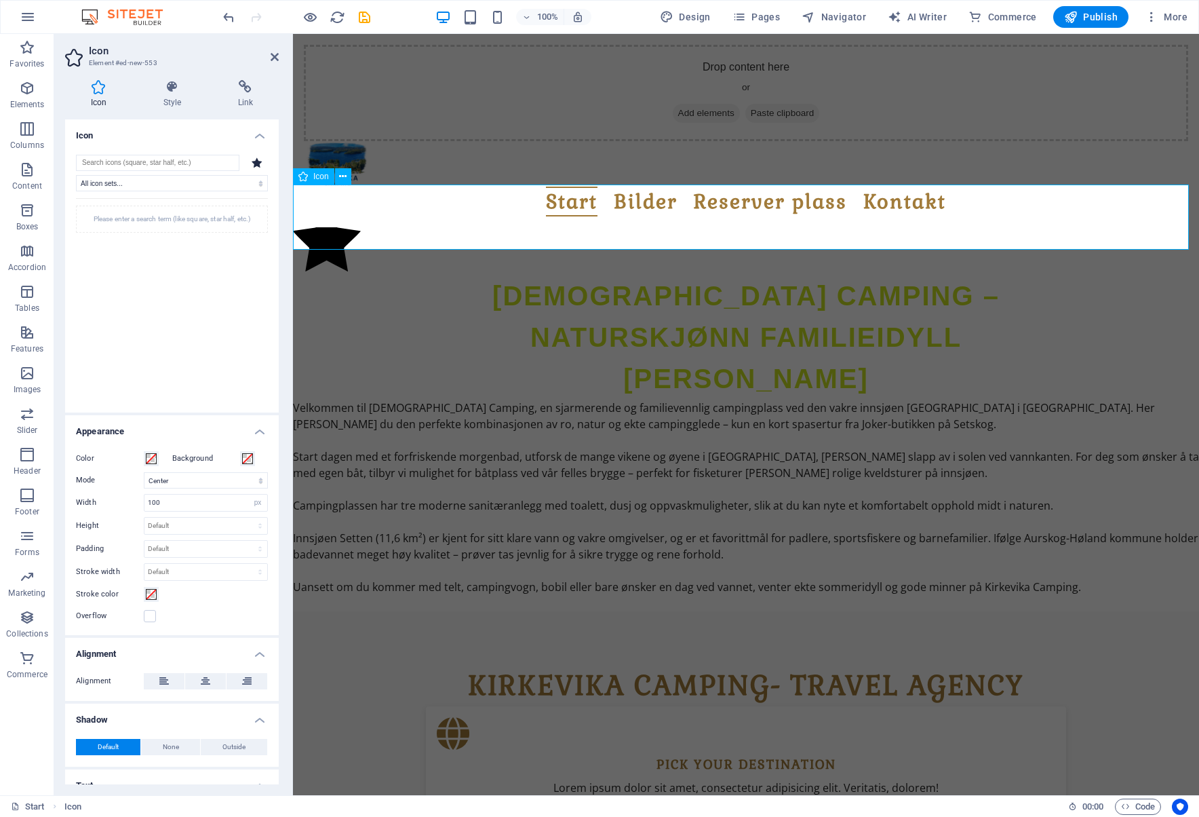
click at [320, 223] on figure at bounding box center [746, 240] width 906 height 69
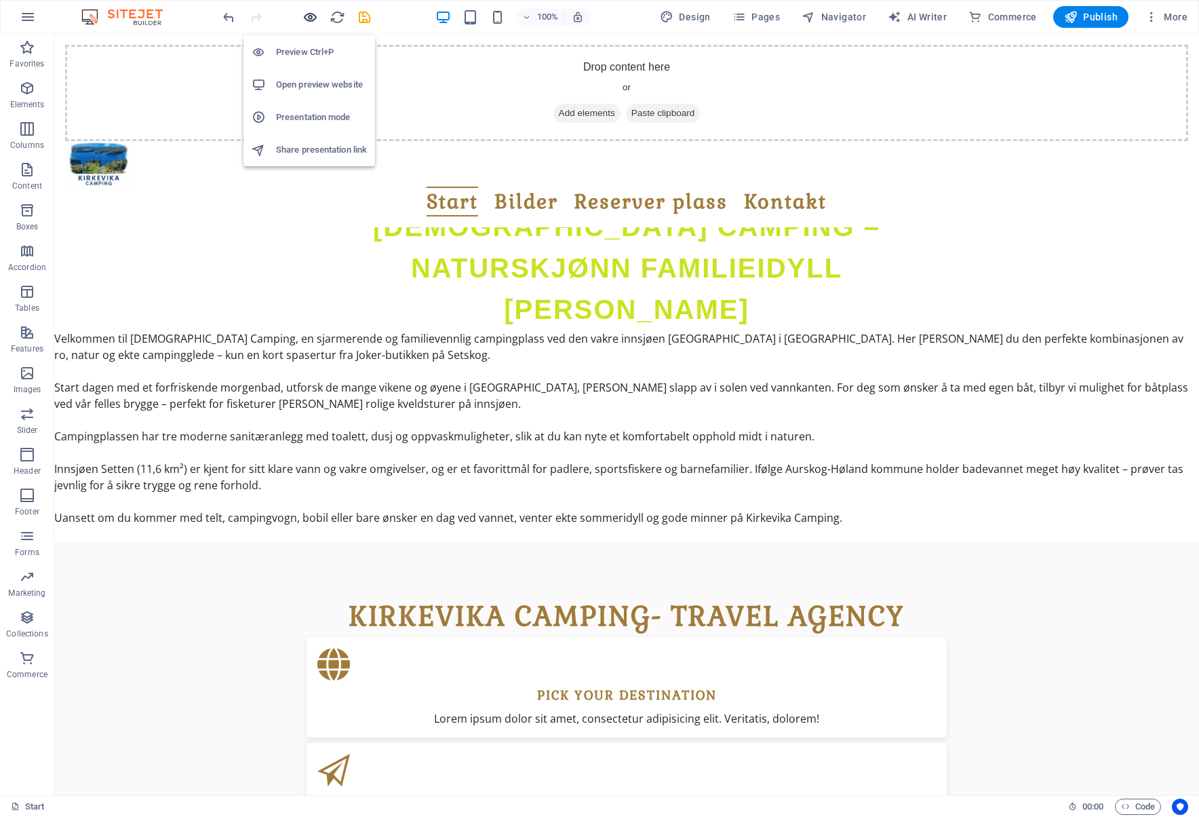
click at [309, 18] on icon "button" at bounding box center [311, 17] width 16 height 16
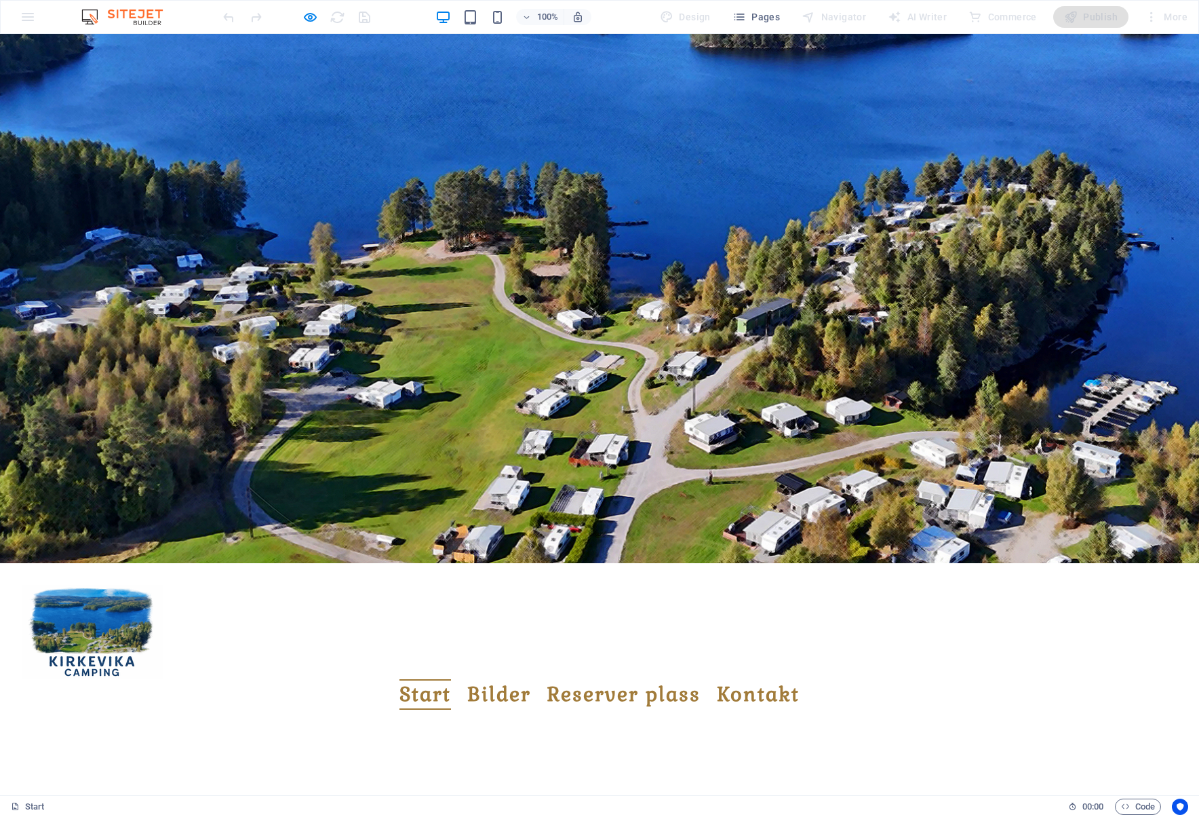
scroll to position [0, 0]
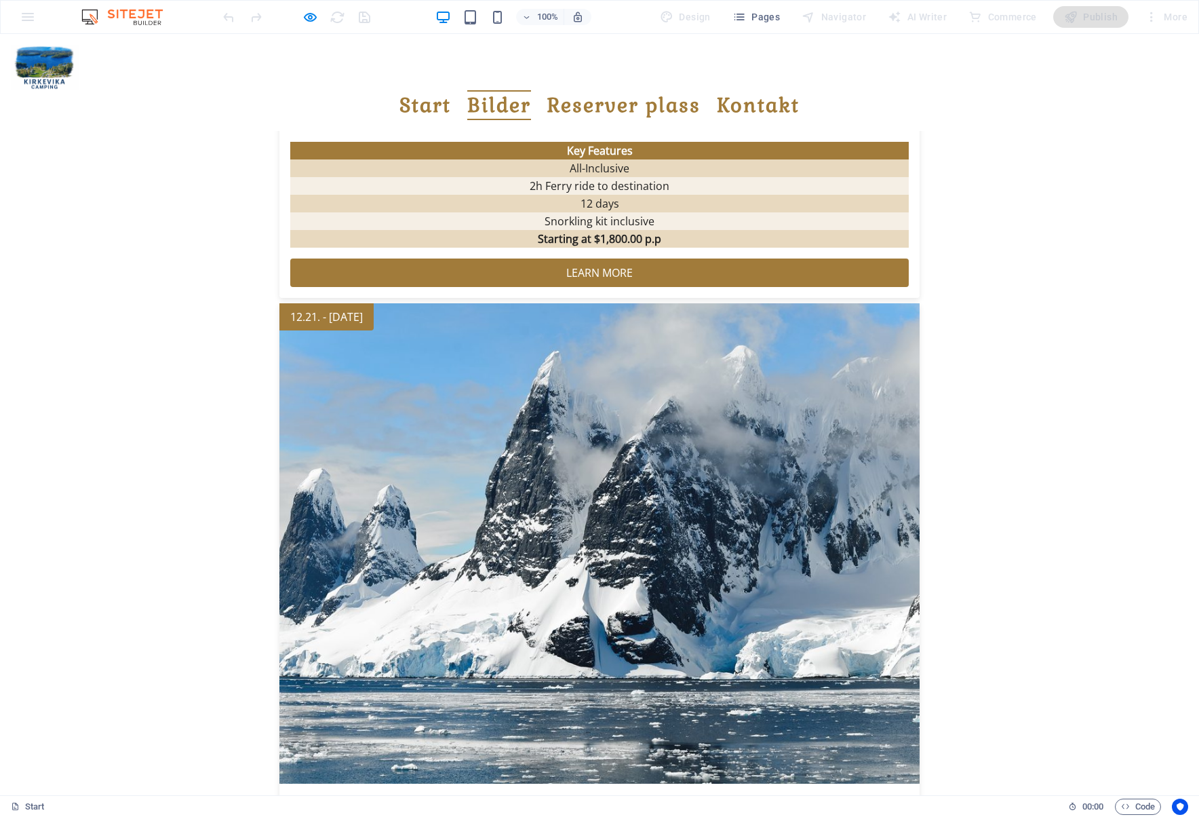
scroll to position [2102, 0]
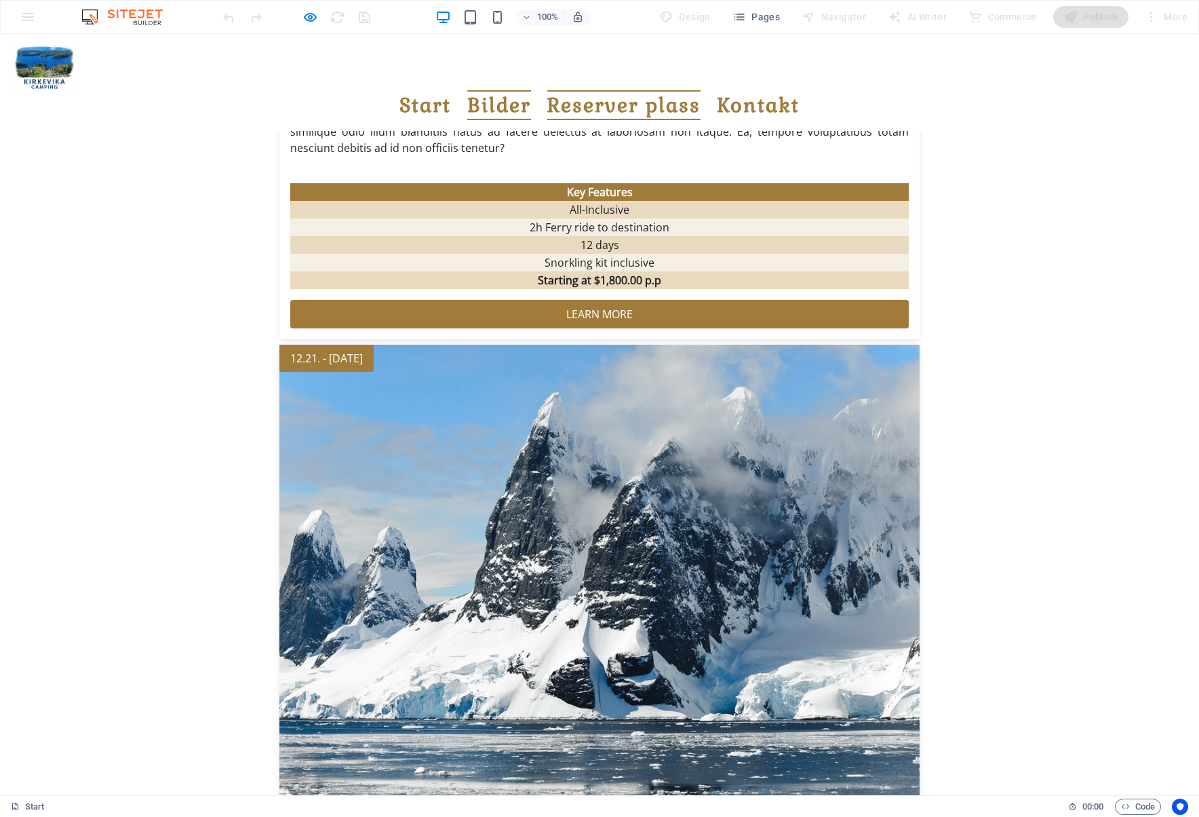
click at [622, 90] on link "Reserver plass" at bounding box center [623, 105] width 153 height 31
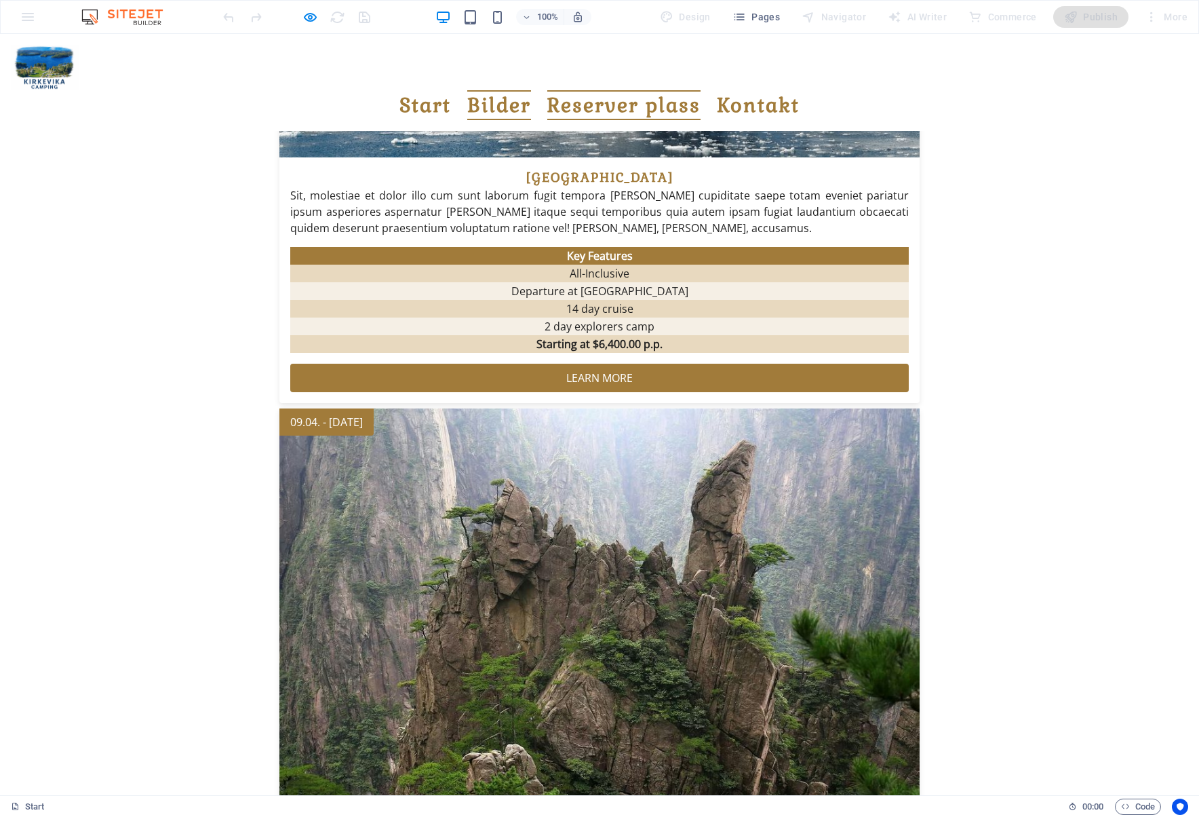
scroll to position [2784, 0]
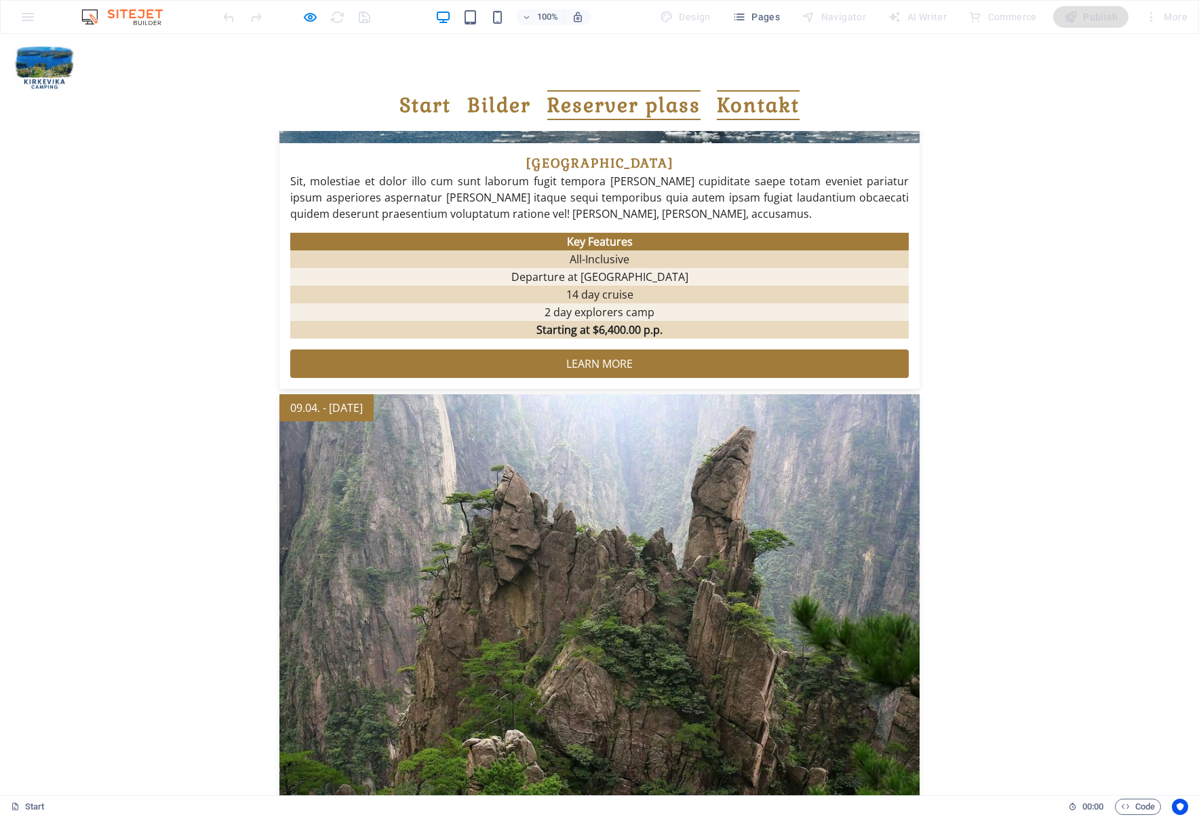
click at [790, 90] on link "Kontakt" at bounding box center [758, 105] width 83 height 31
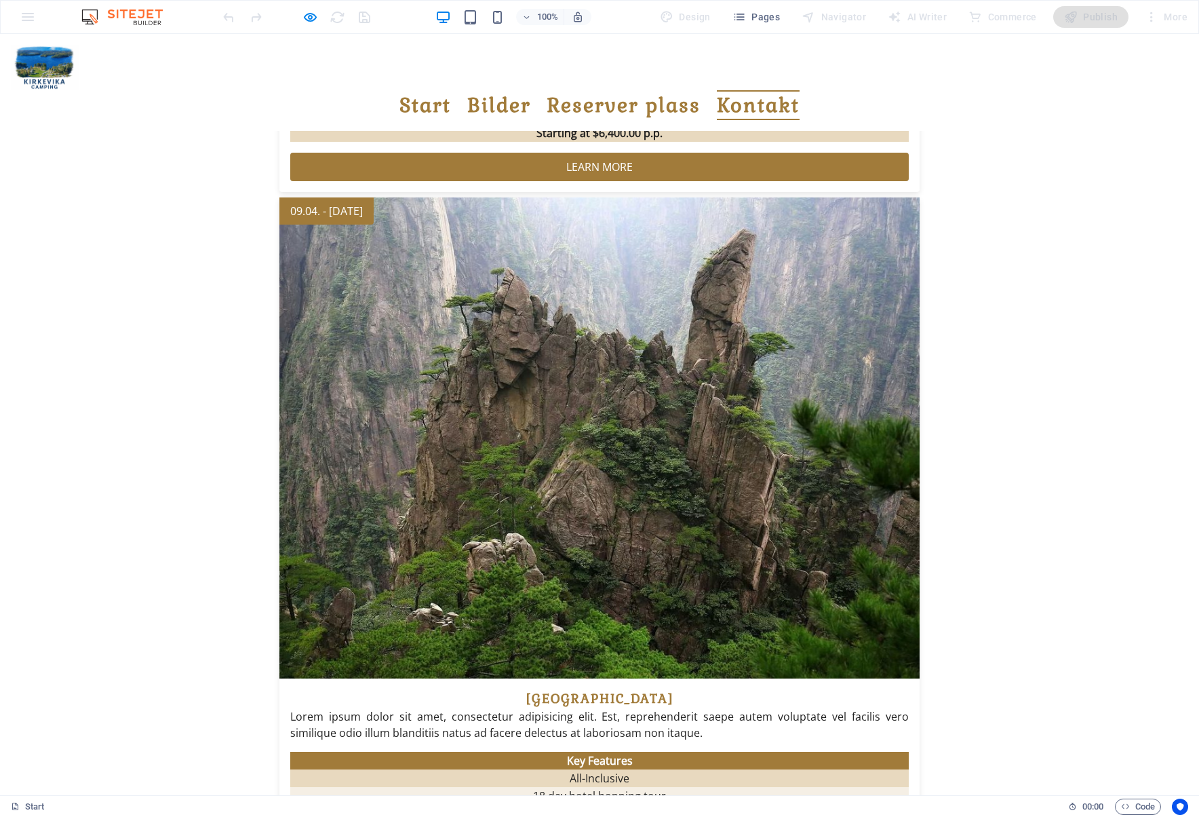
scroll to position [2991, 0]
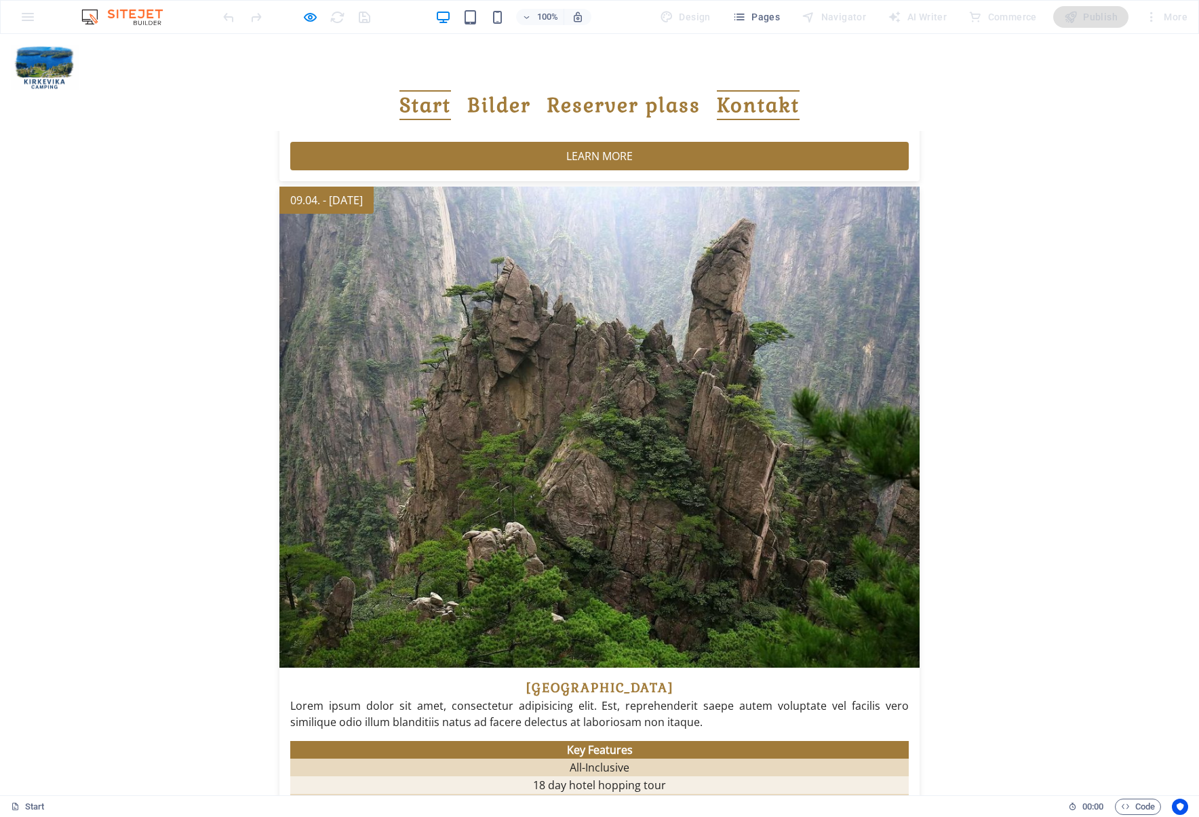
click at [451, 90] on link "Start" at bounding box center [426, 105] width 52 height 31
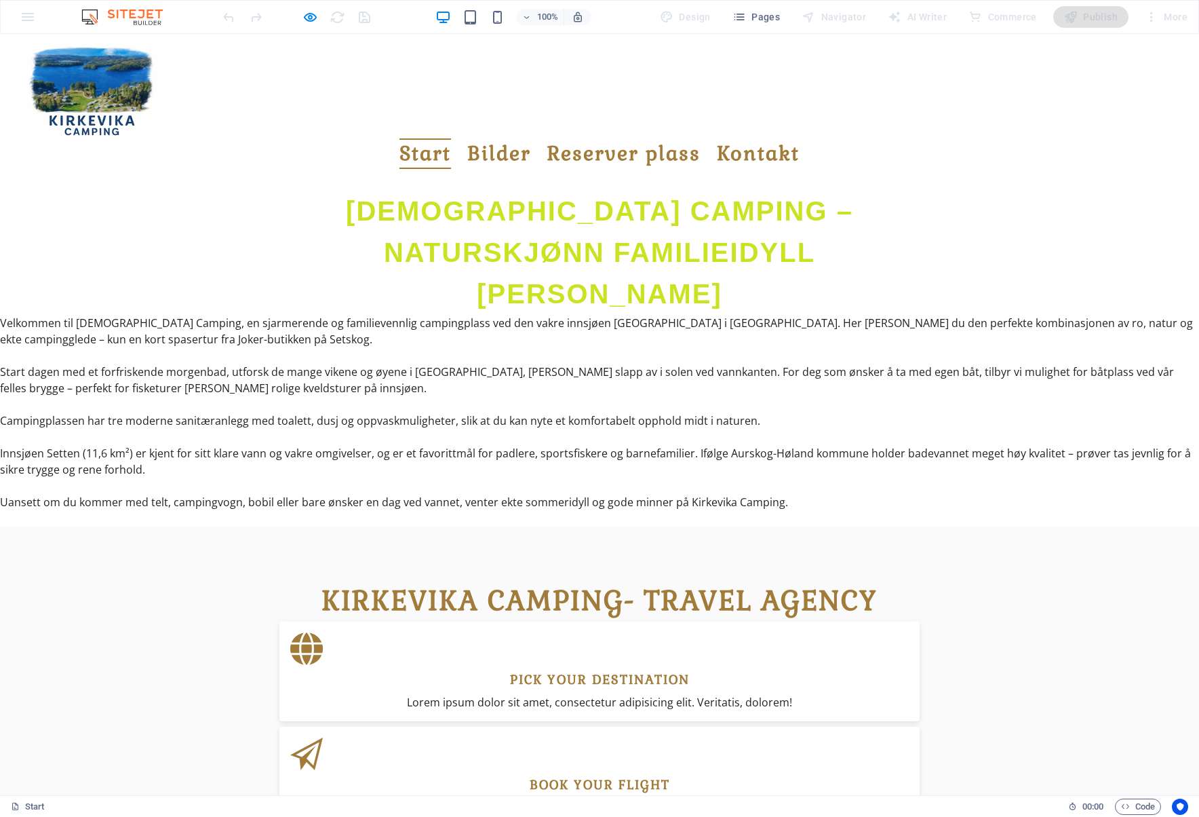
scroll to position [0, 0]
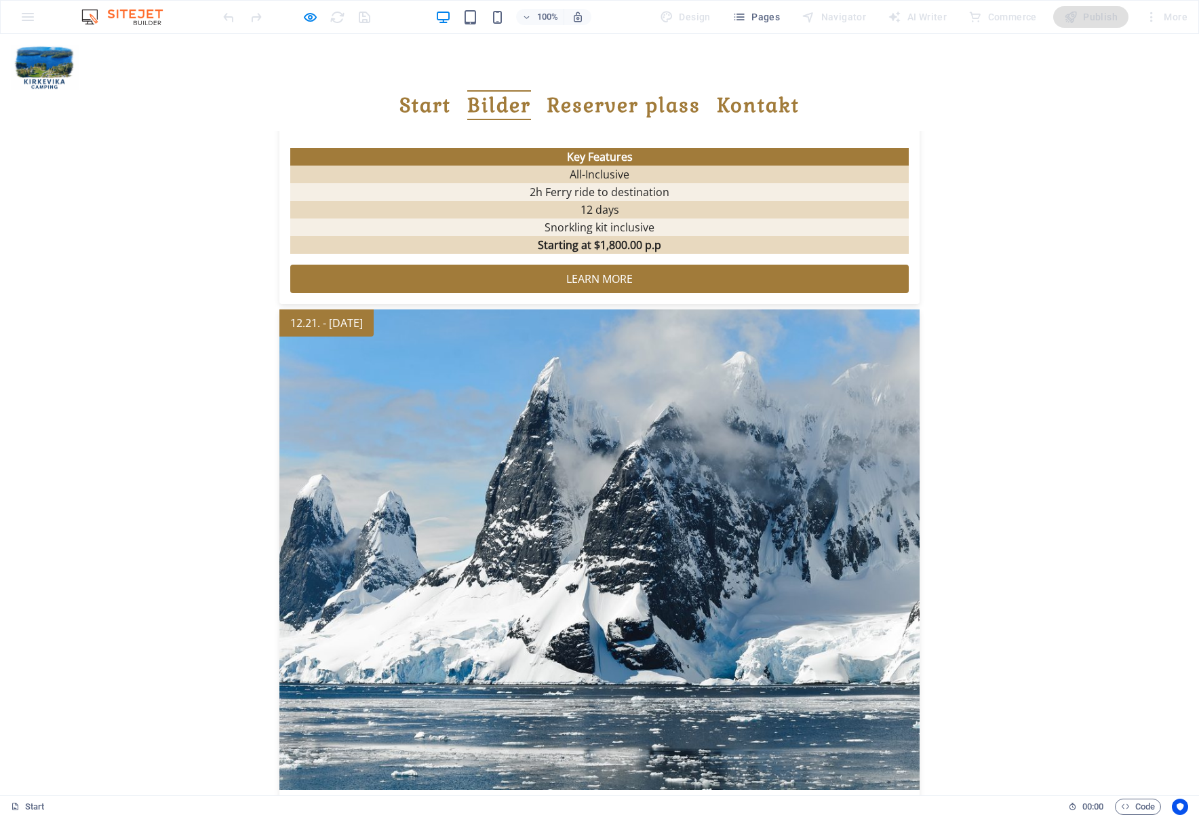
scroll to position [2102, 0]
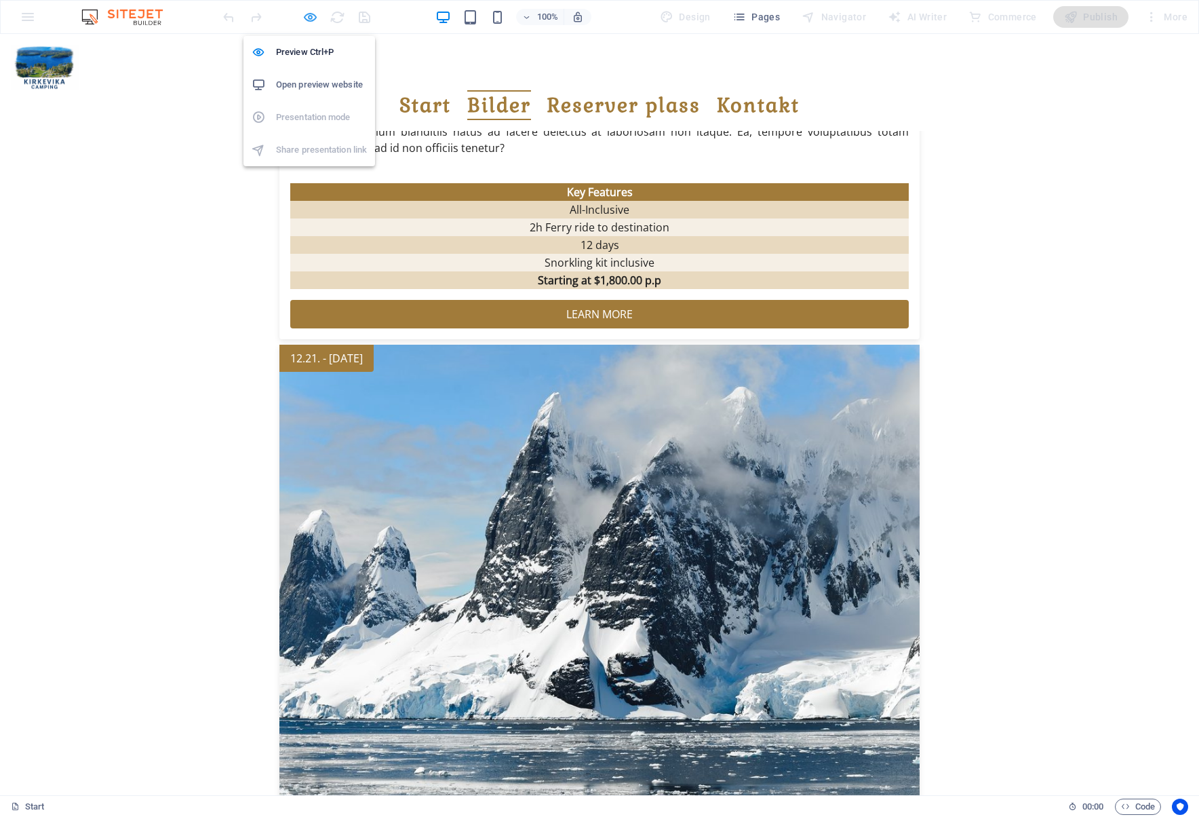
click at [306, 16] on icon "button" at bounding box center [311, 17] width 16 height 16
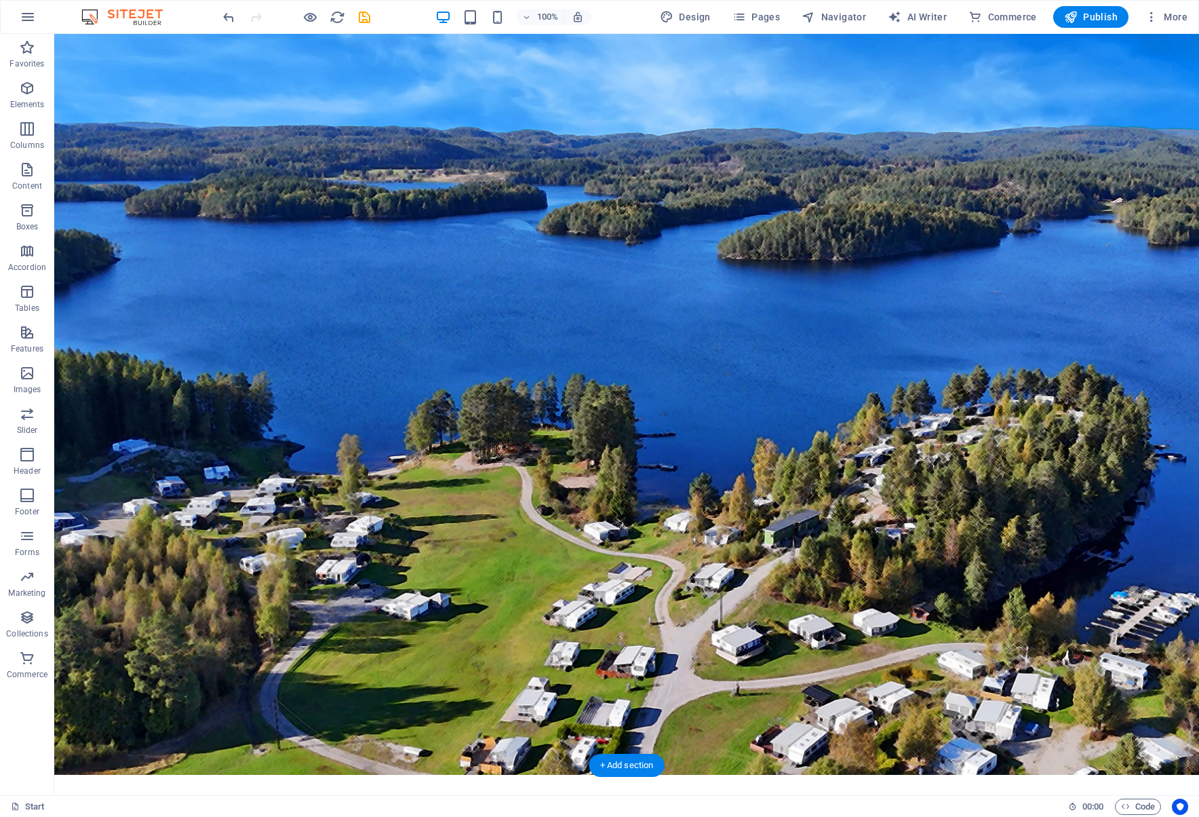
scroll to position [0, 0]
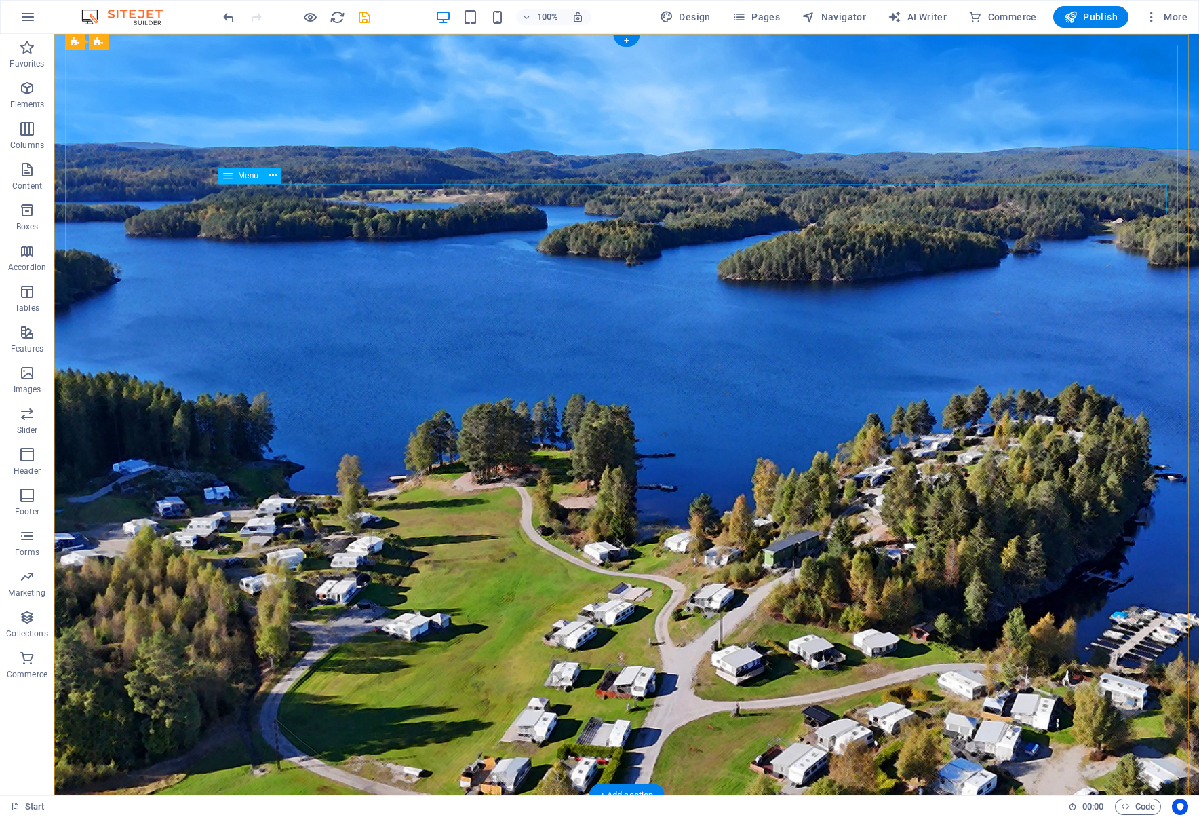
click at [267, 179] on button at bounding box center [273, 176] width 16 height 16
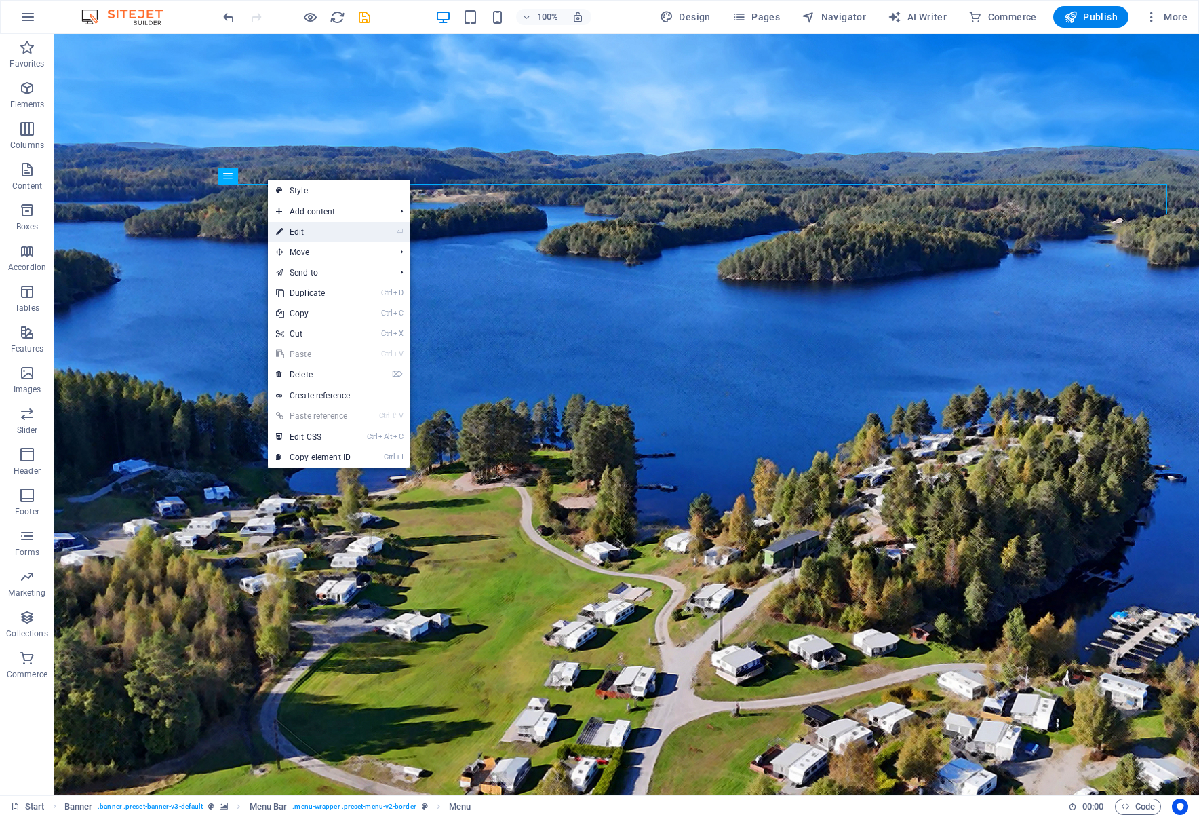
click at [306, 231] on link "⏎ Edit" at bounding box center [313, 232] width 91 height 20
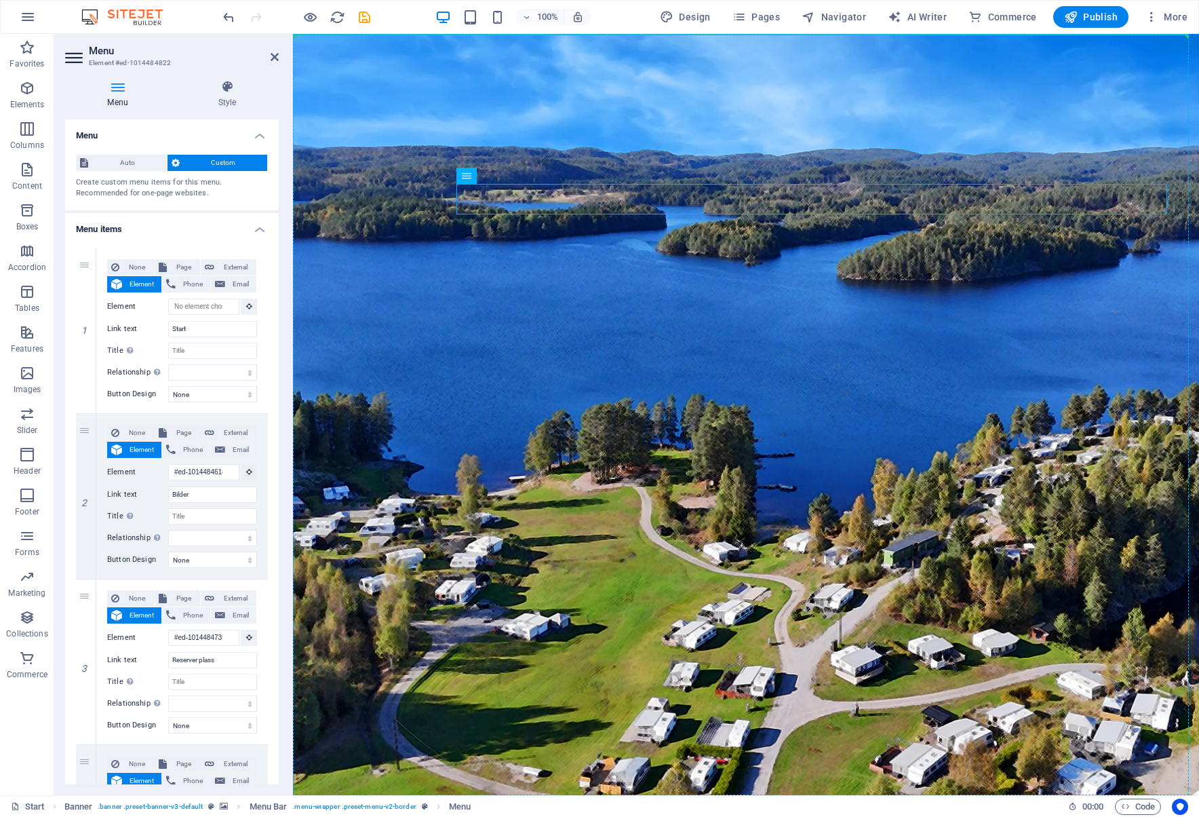
drag, startPoint x: 1081, startPoint y: 197, endPoint x: 802, endPoint y: 218, distance: 279.5
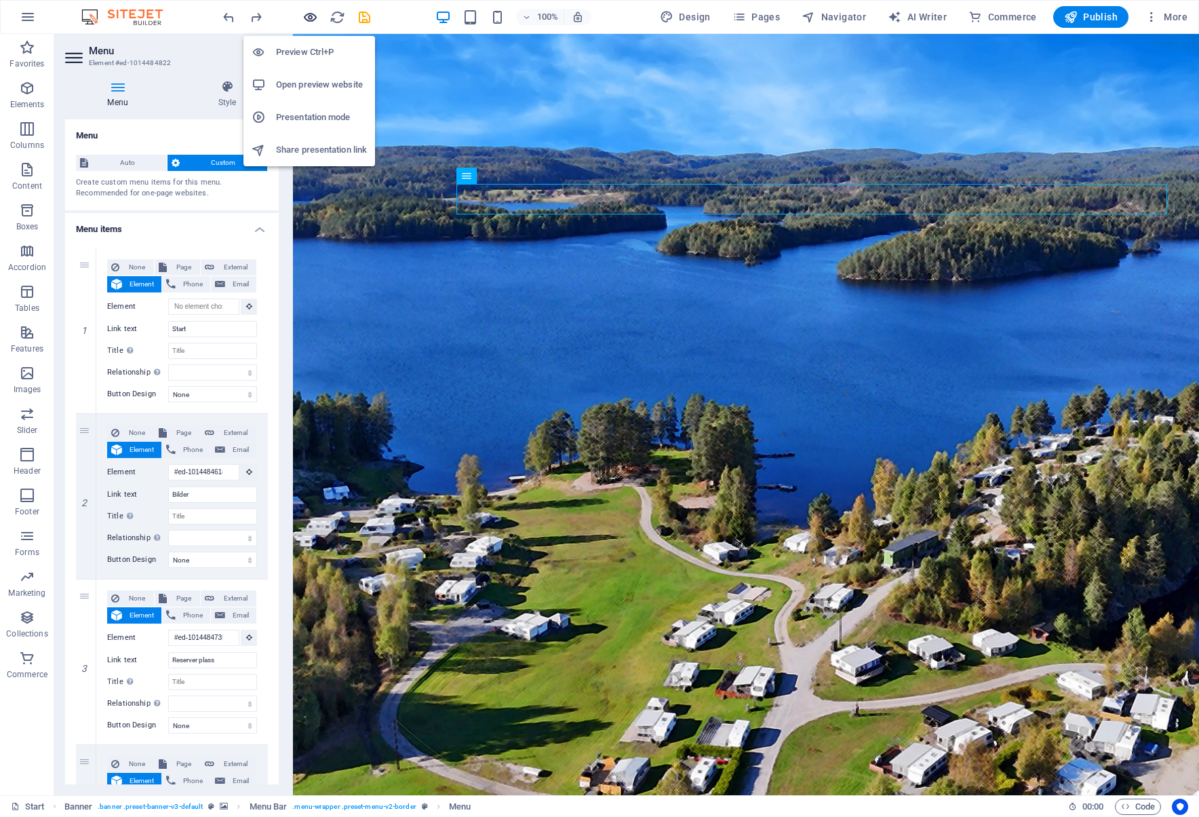
click at [314, 14] on icon "button" at bounding box center [311, 17] width 16 height 16
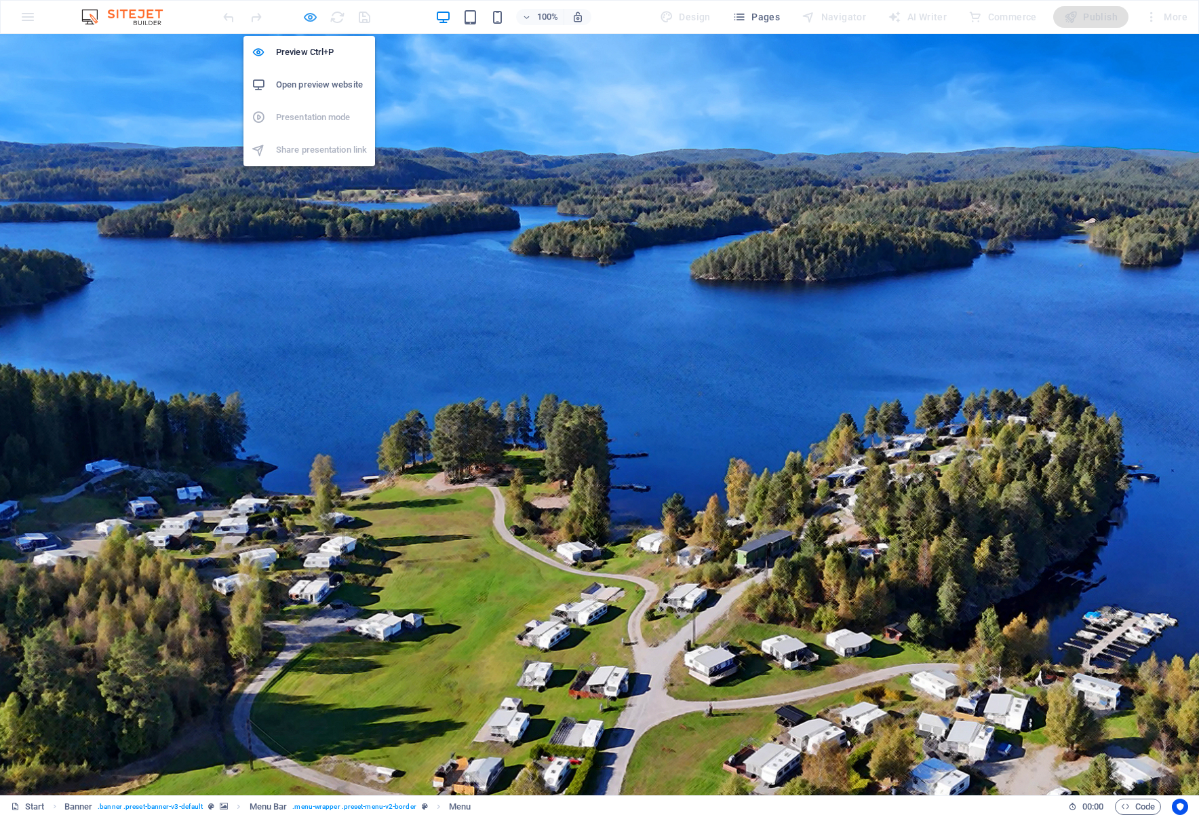
click at [315, 17] on icon "button" at bounding box center [311, 17] width 16 height 16
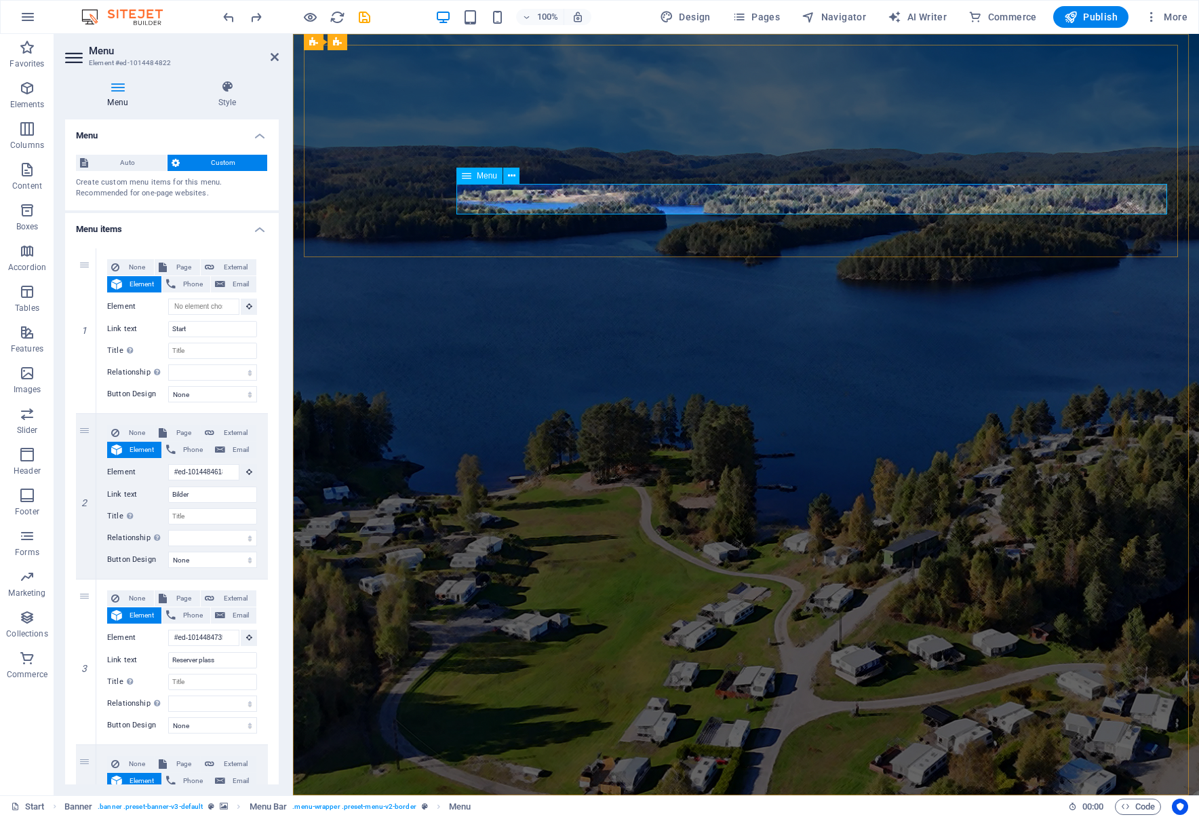
click at [228, 104] on h4 "Style" at bounding box center [227, 94] width 103 height 28
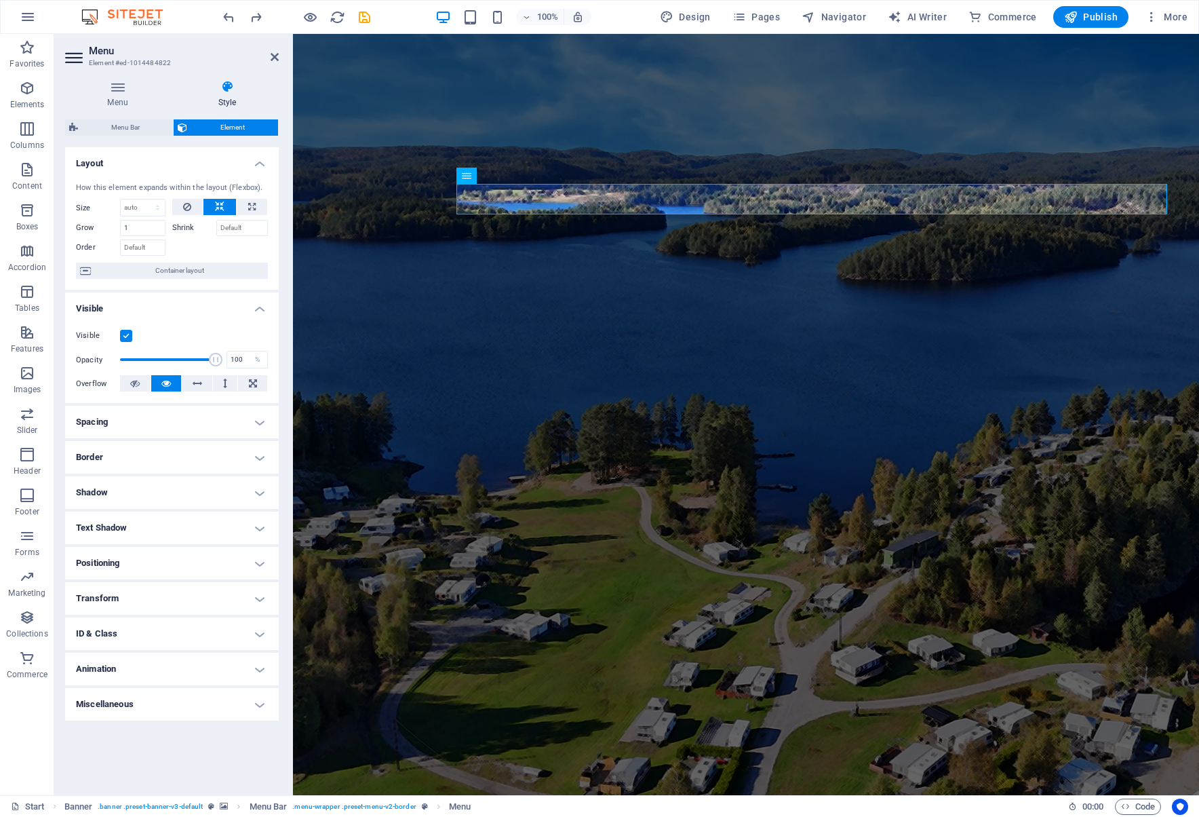
click at [212, 524] on h4 "Text Shadow" at bounding box center [172, 527] width 214 height 33
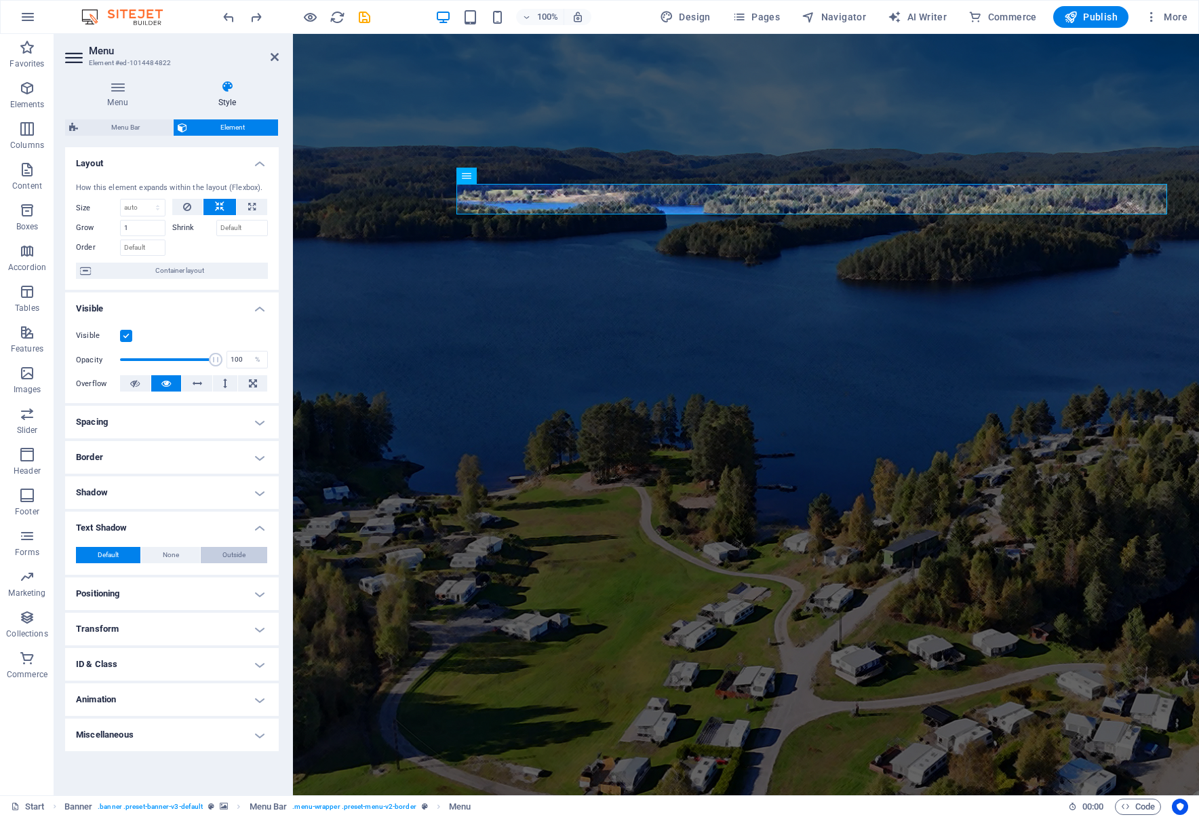
click at [232, 547] on span "Outside" at bounding box center [233, 555] width 23 height 16
type input "2"
type input "4"
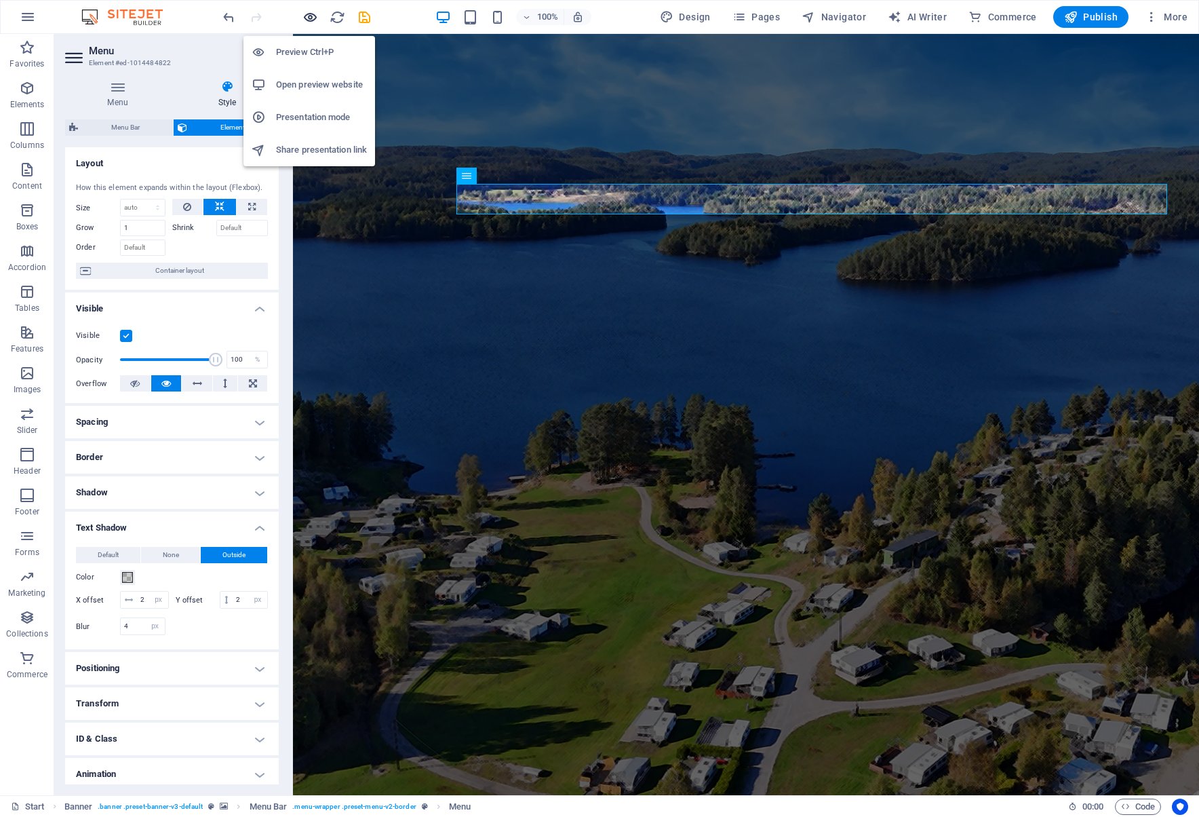
click at [305, 15] on icon "button" at bounding box center [311, 17] width 16 height 16
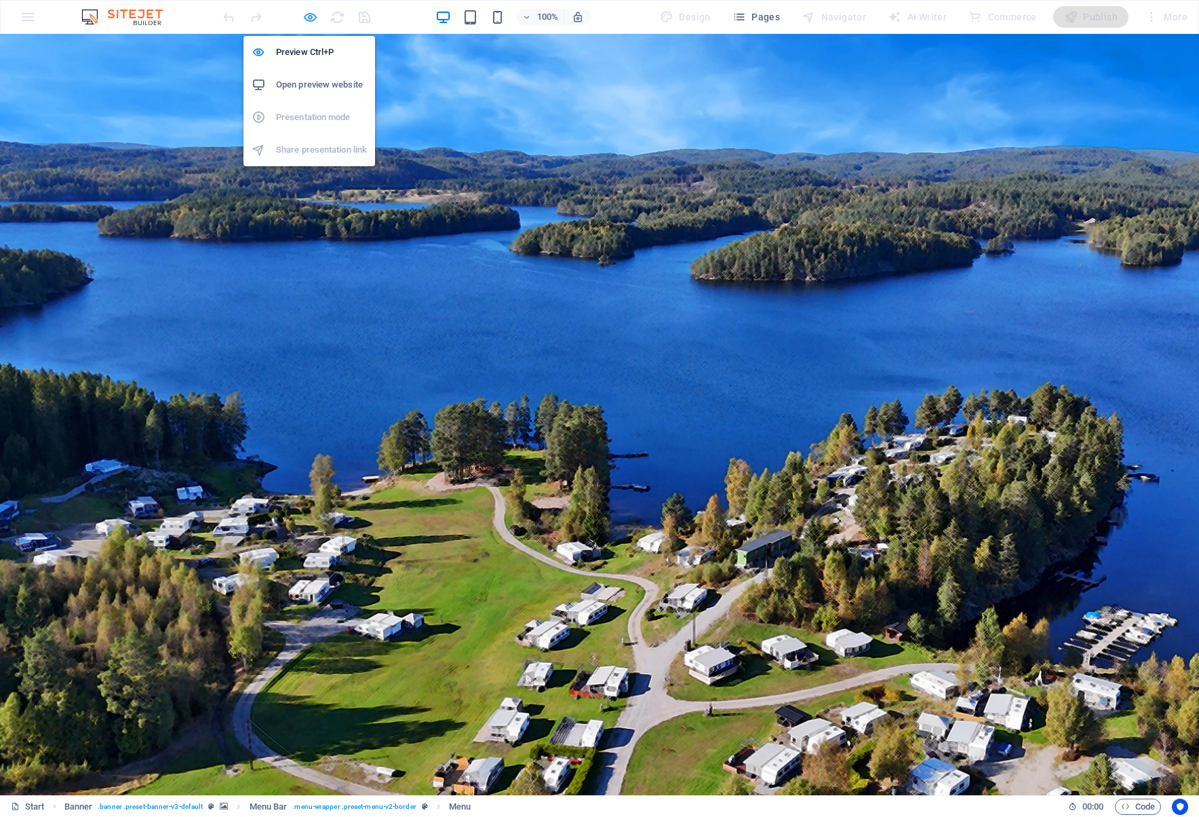
click at [309, 18] on icon "button" at bounding box center [311, 17] width 16 height 16
select select "px"
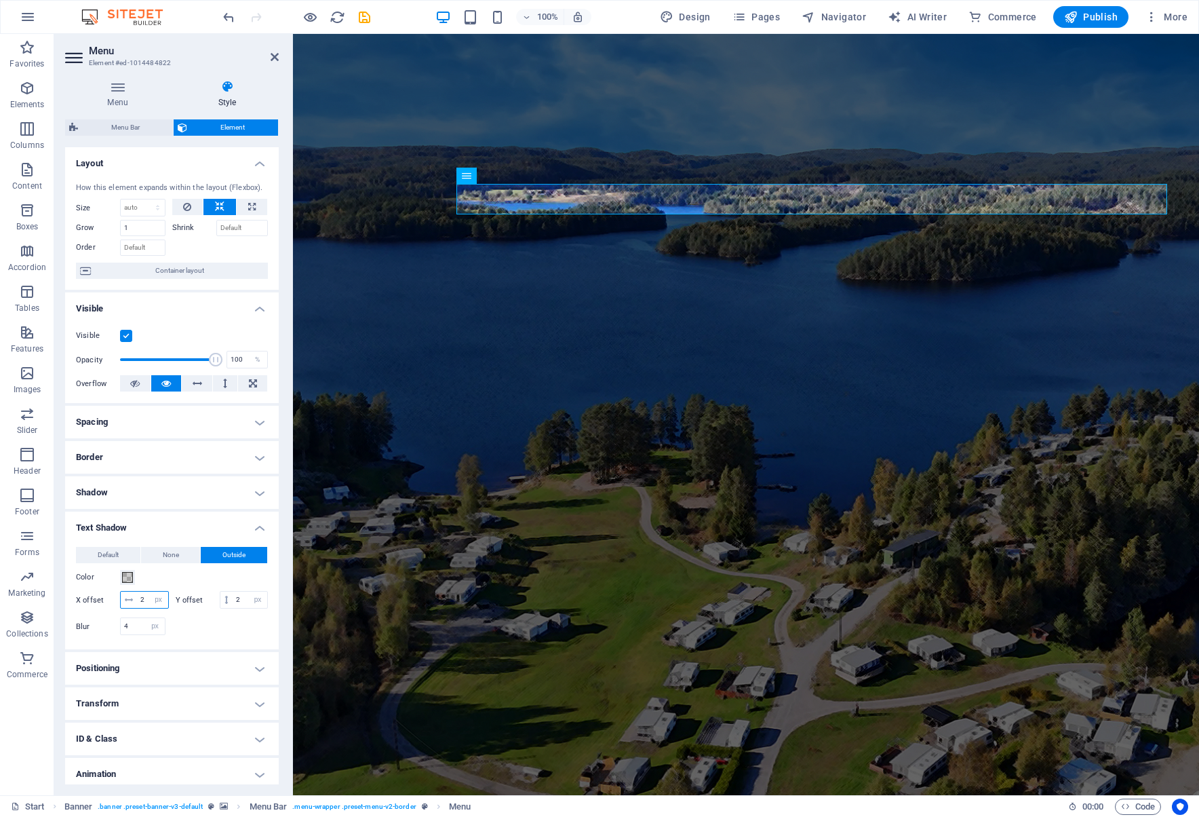
click at [146, 600] on input "2" at bounding box center [152, 600] width 31 height 16
type input "3"
drag, startPoint x: 138, startPoint y: 615, endPoint x: 178, endPoint y: 615, distance: 40.0
click at [233, 608] on input "2" at bounding box center [250, 600] width 35 height 16
type input "3"
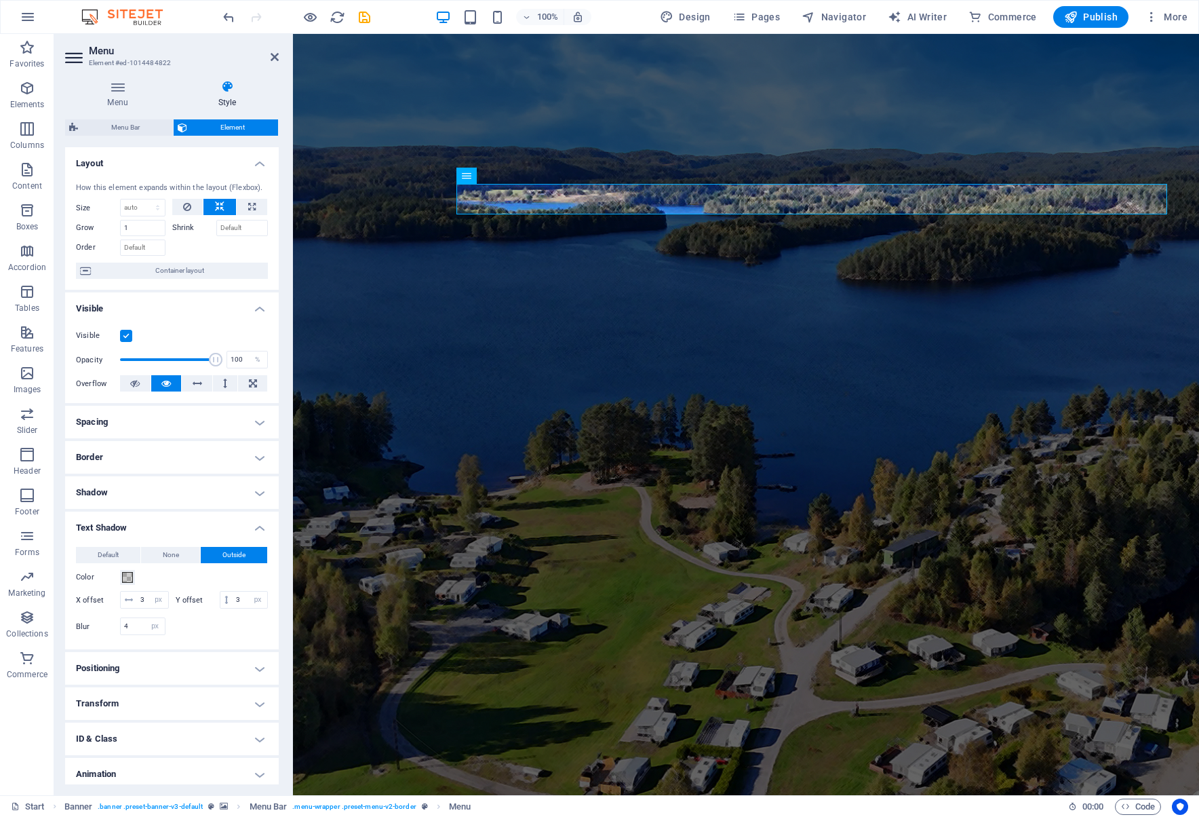
click at [251, 684] on h4 "Positioning" at bounding box center [172, 668] width 214 height 33
click at [253, 421] on h4 "Spacing" at bounding box center [172, 422] width 214 height 33
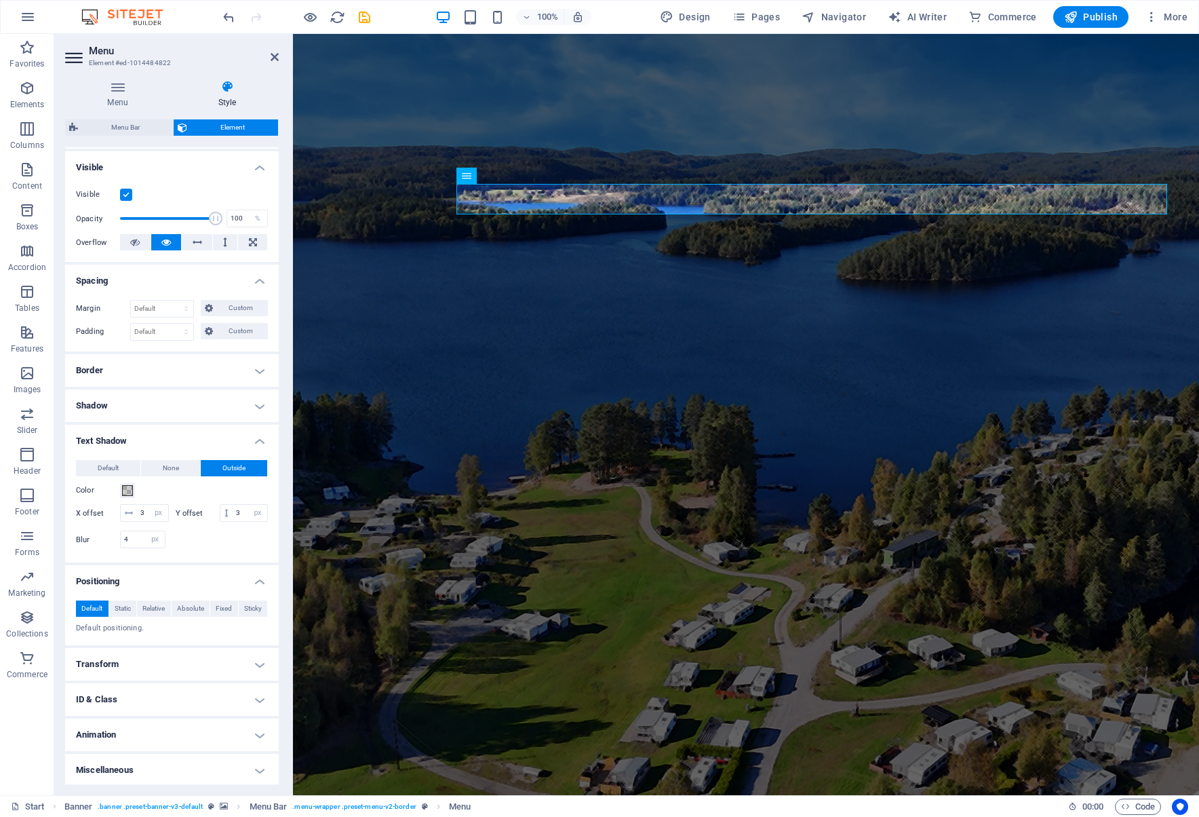
scroll to position [161, 0]
click at [256, 769] on h4 "Miscellaneous" at bounding box center [172, 768] width 214 height 33
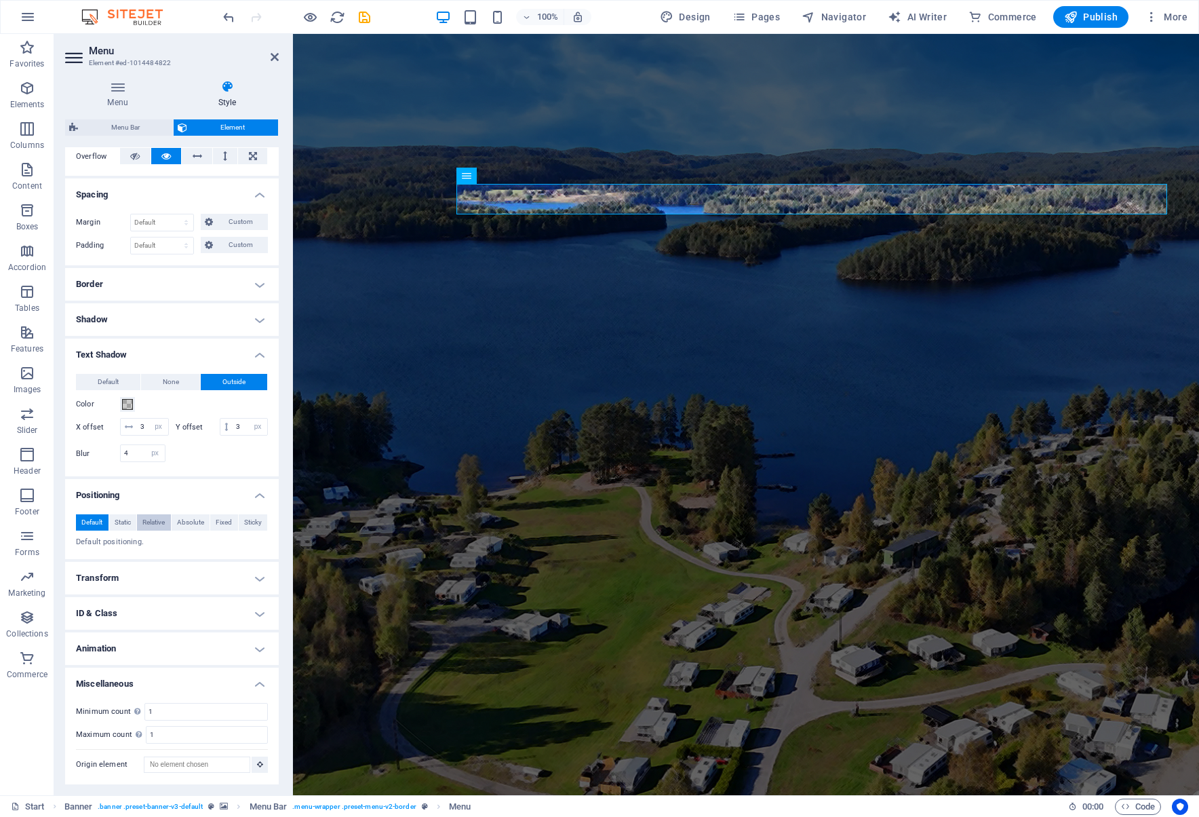
scroll to position [0, 0]
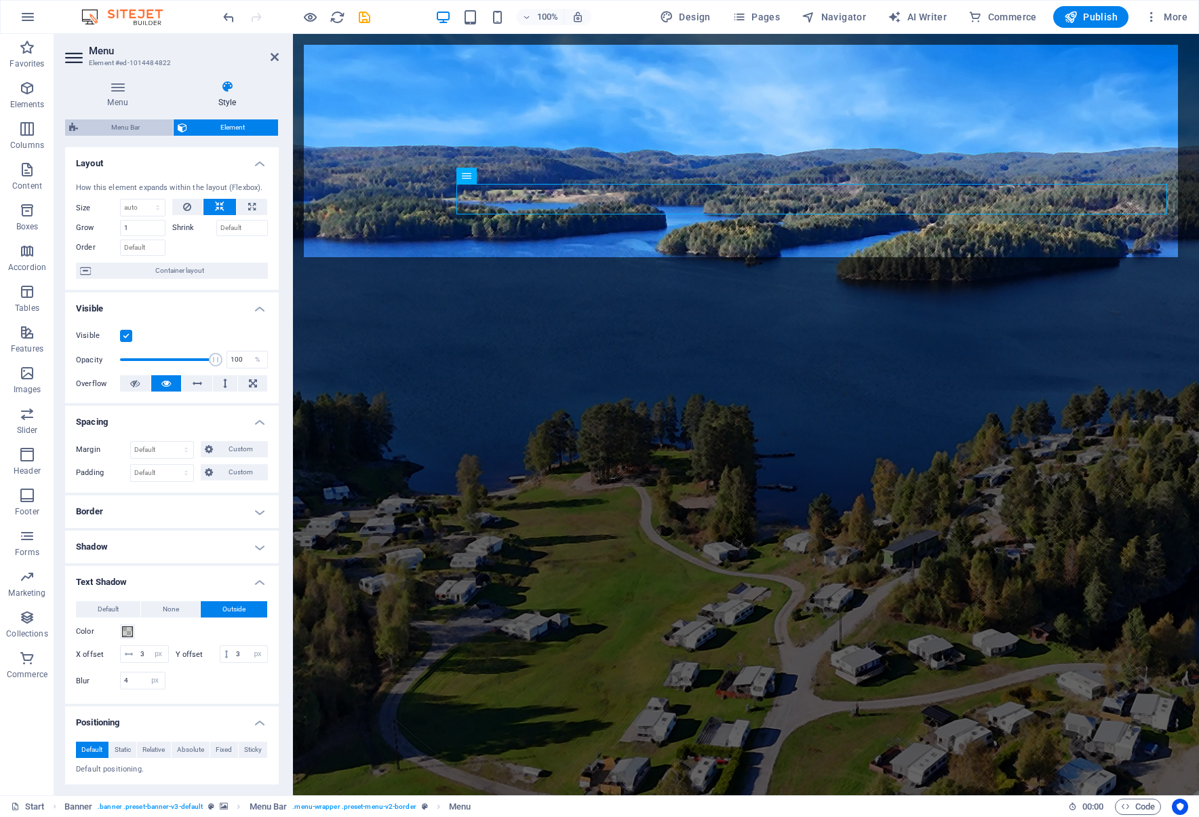
click at [126, 133] on span "Menu Bar" at bounding box center [125, 127] width 87 height 16
select select "rem"
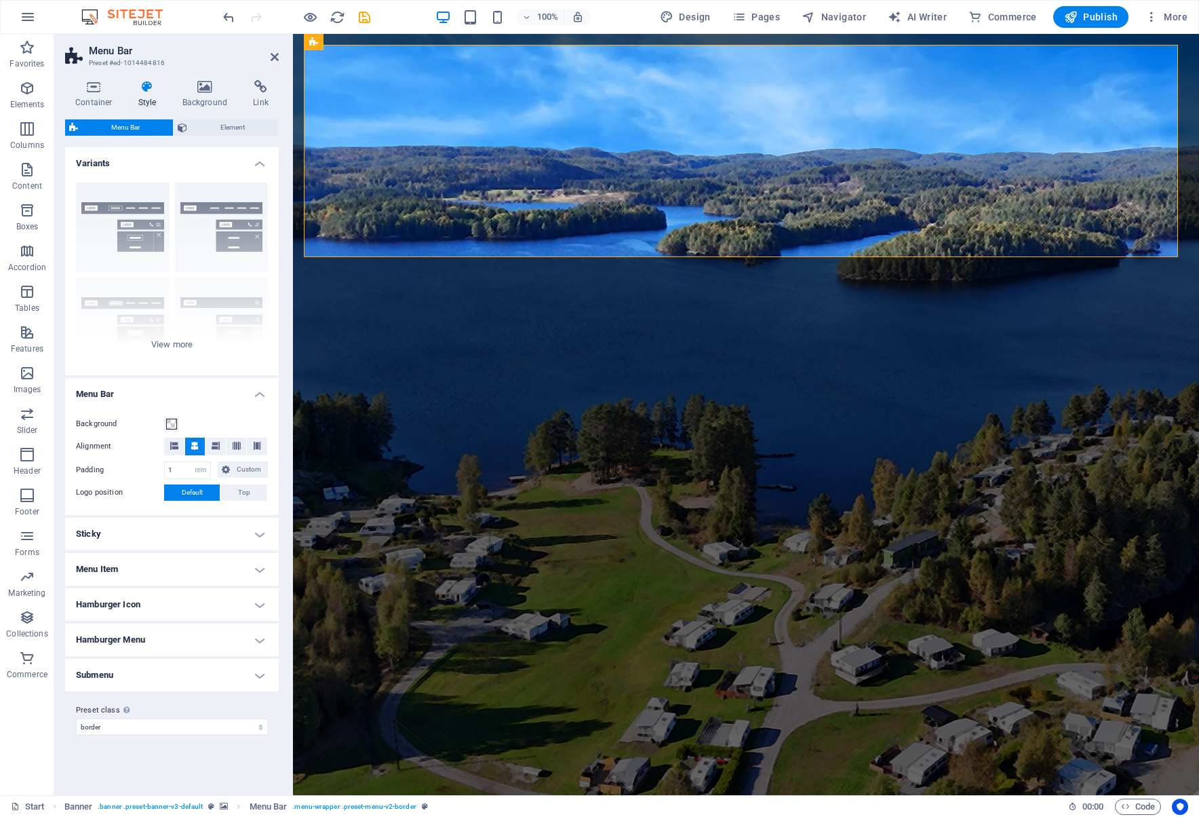
click at [254, 568] on h4 "Menu Item" at bounding box center [172, 569] width 214 height 33
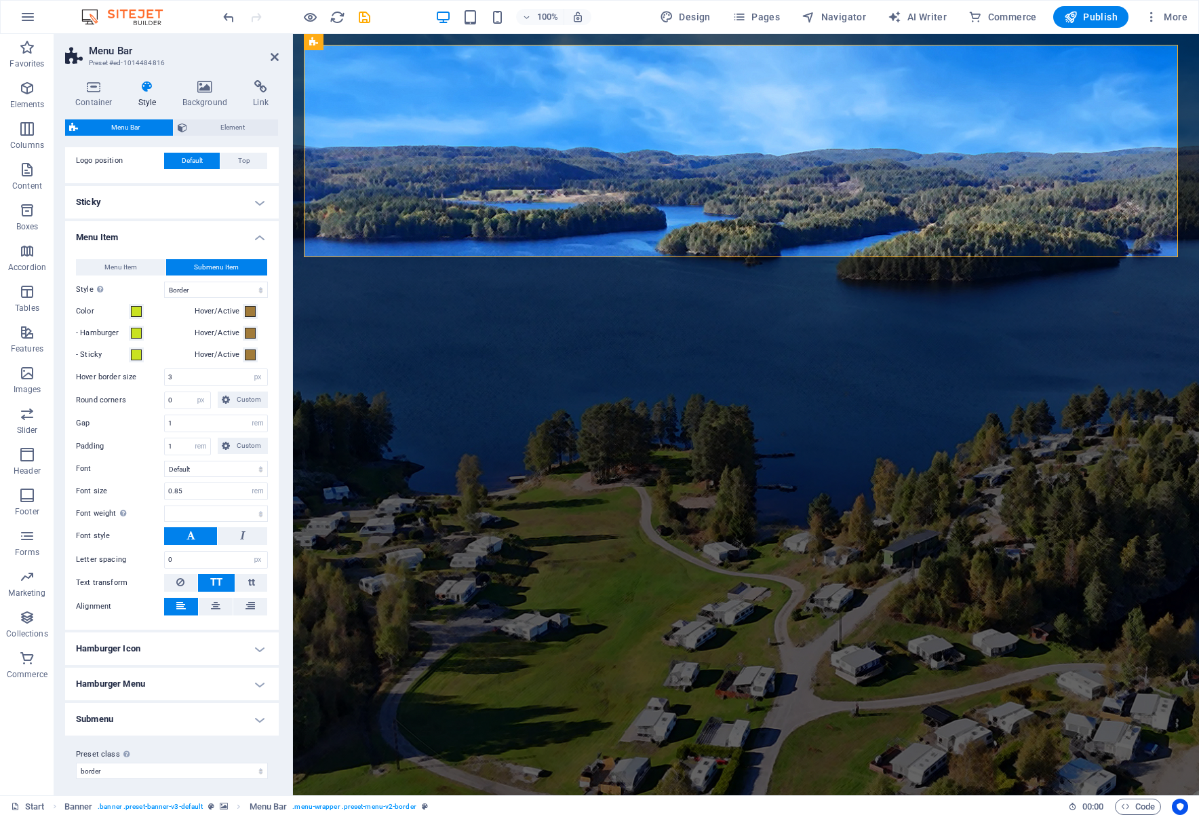
scroll to position [337, 0]
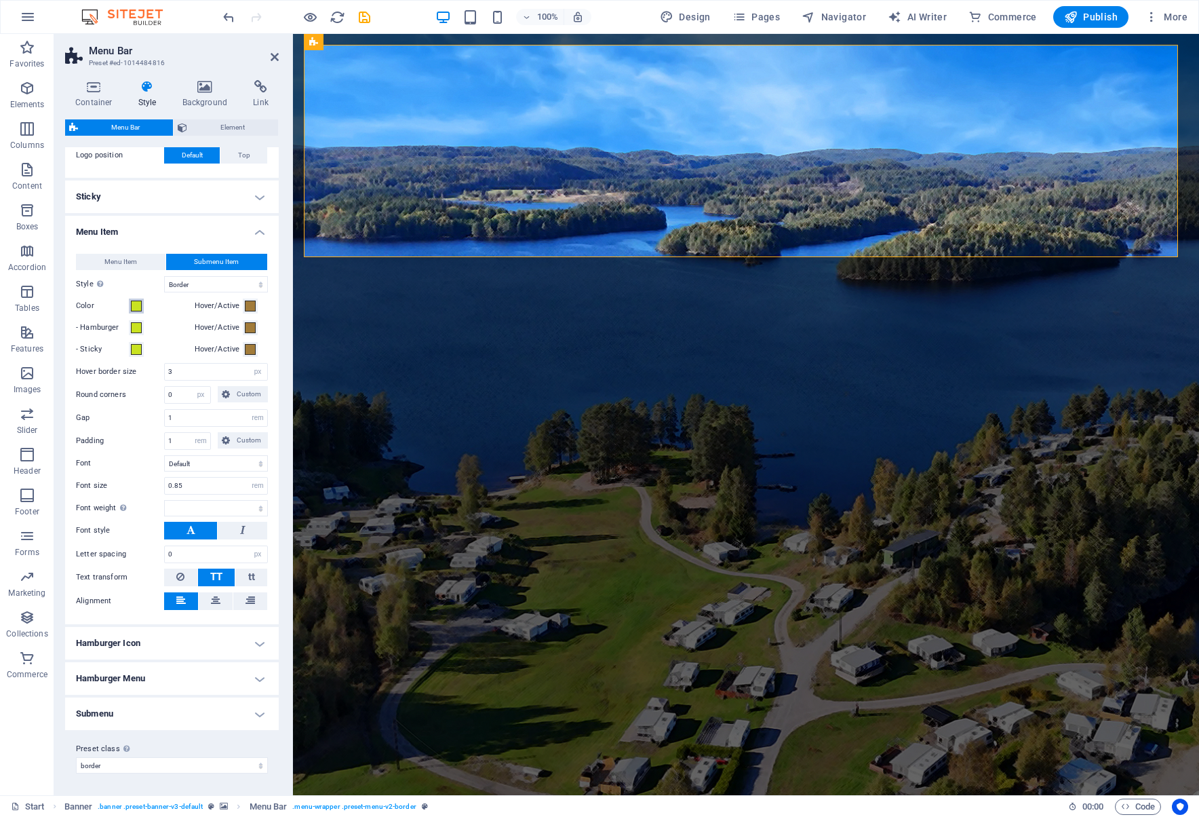
click at [137, 307] on span at bounding box center [136, 305] width 11 height 11
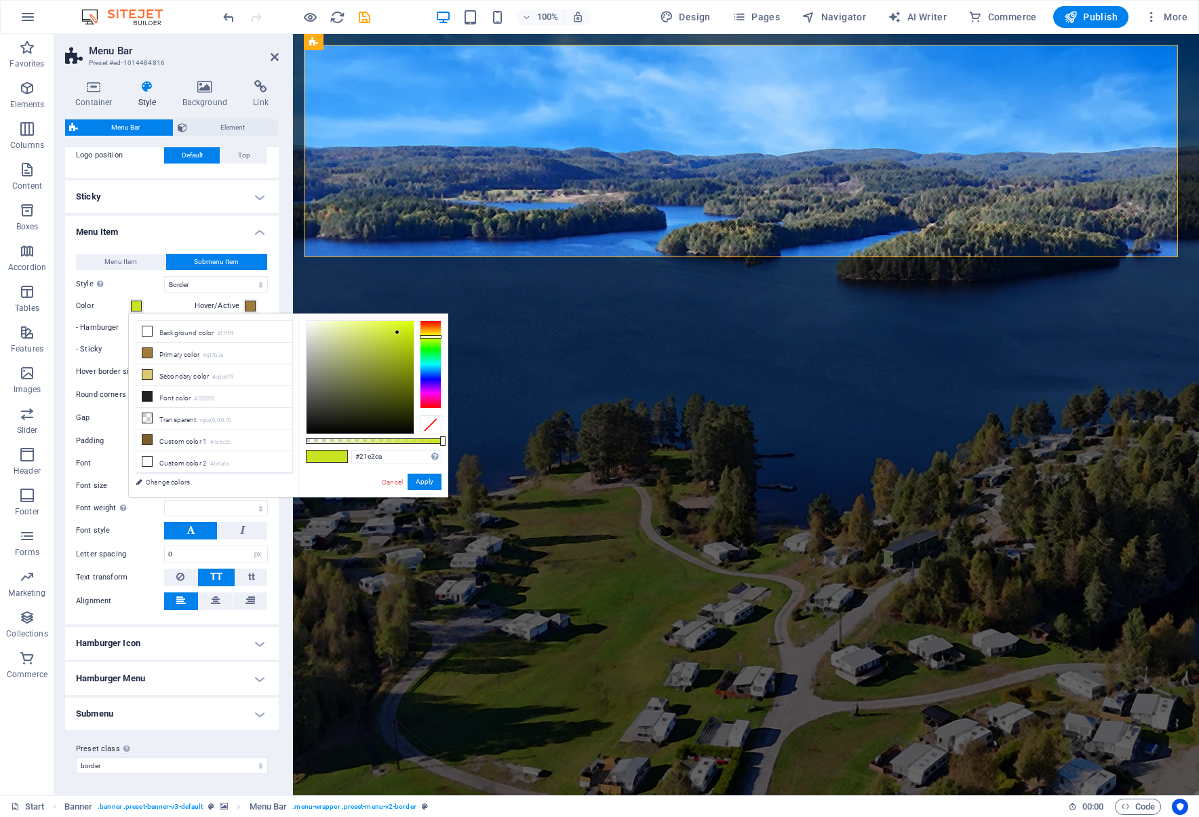
type input "#21e2d3"
click at [433, 362] on div at bounding box center [431, 364] width 22 height 88
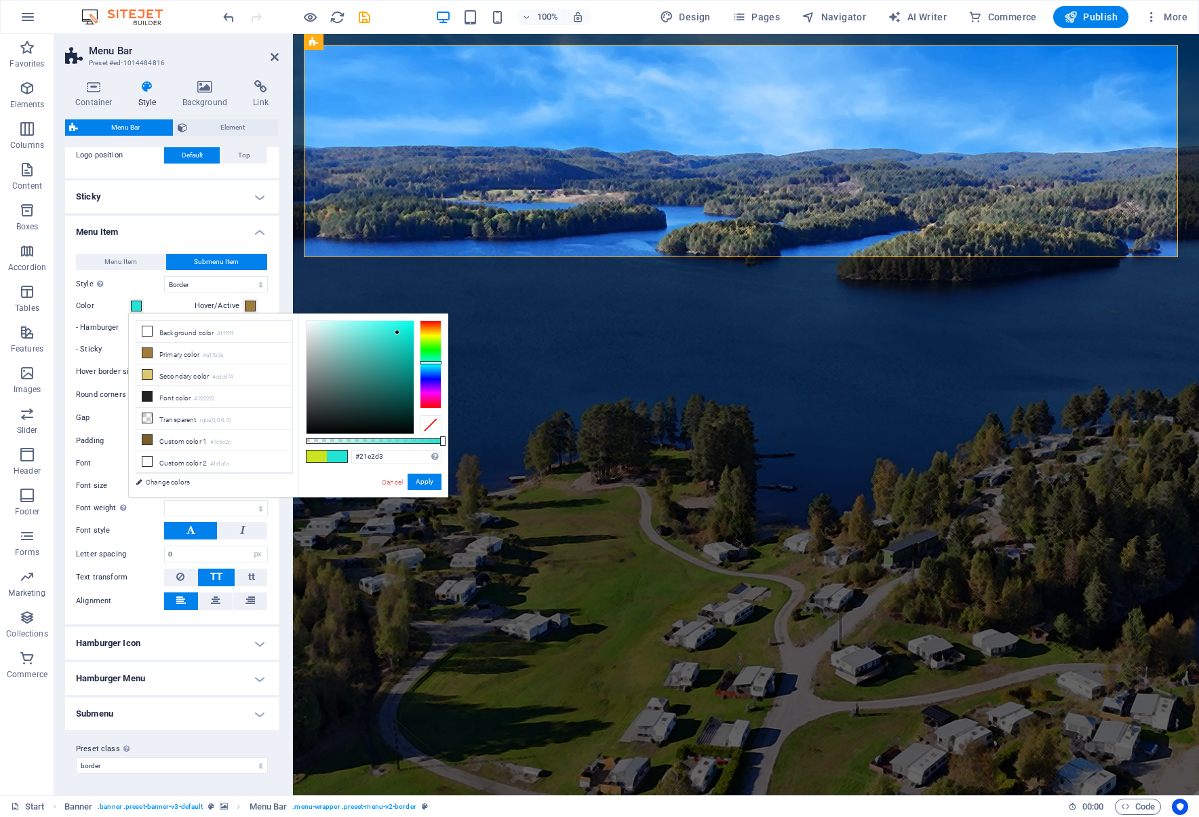
select select
type input "#21cde2"
click at [431, 365] on div at bounding box center [431, 364] width 22 height 88
drag, startPoint x: 400, startPoint y: 457, endPoint x: 356, endPoint y: 457, distance: 44.1
click at [356, 457] on input "#21cde2" at bounding box center [396, 457] width 90 height 14
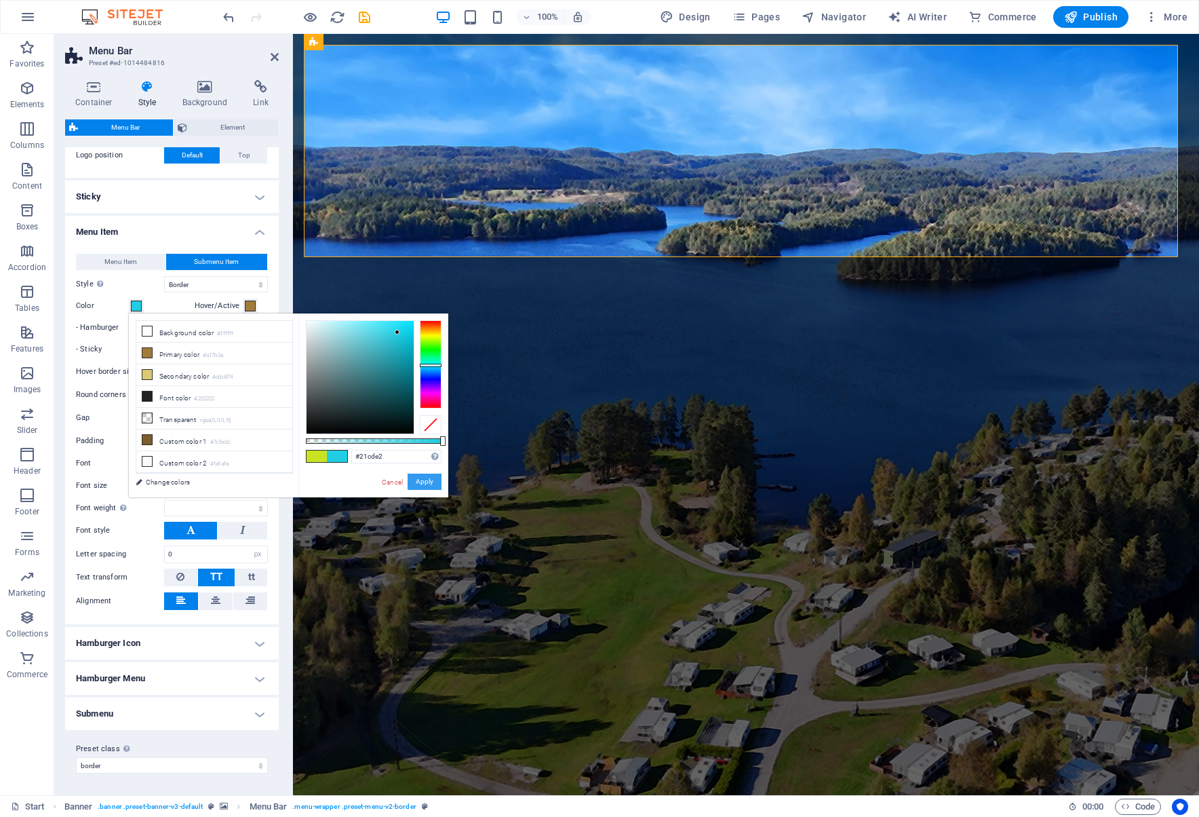
click at [424, 480] on button "Apply" at bounding box center [425, 481] width 34 height 16
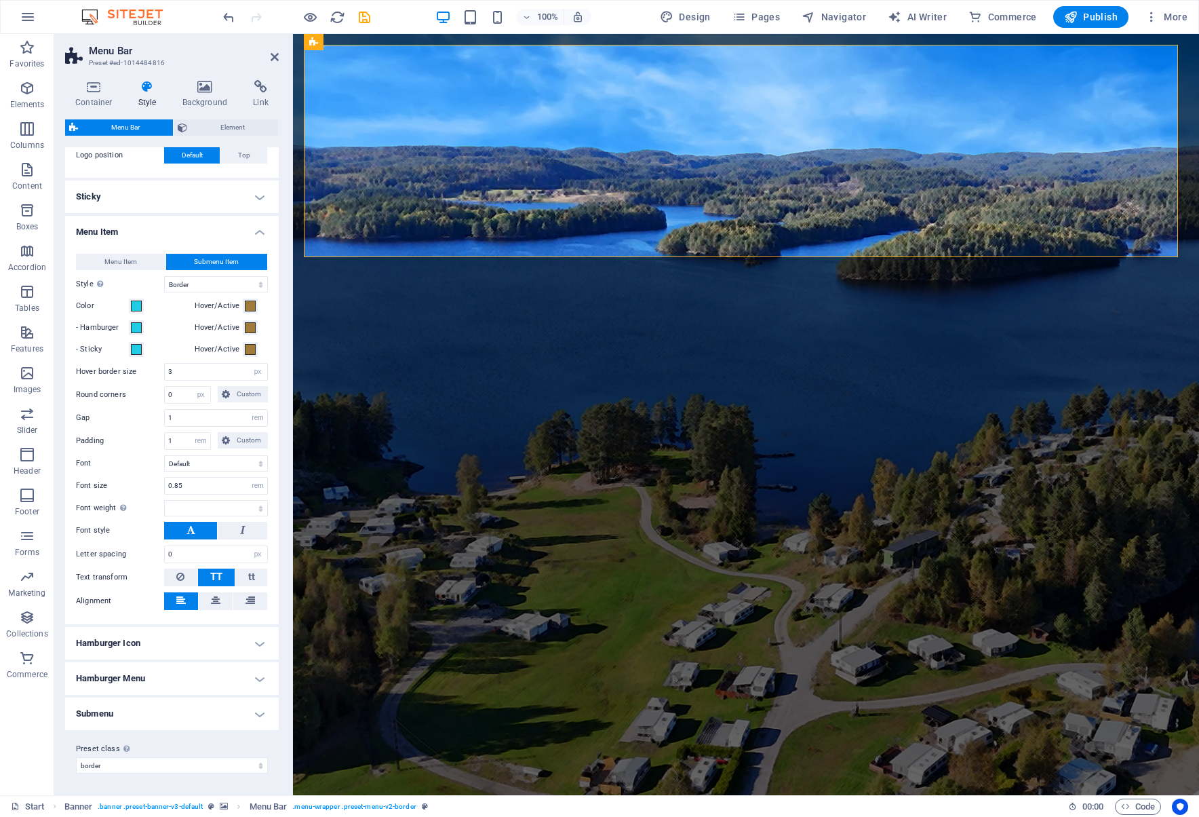
select select
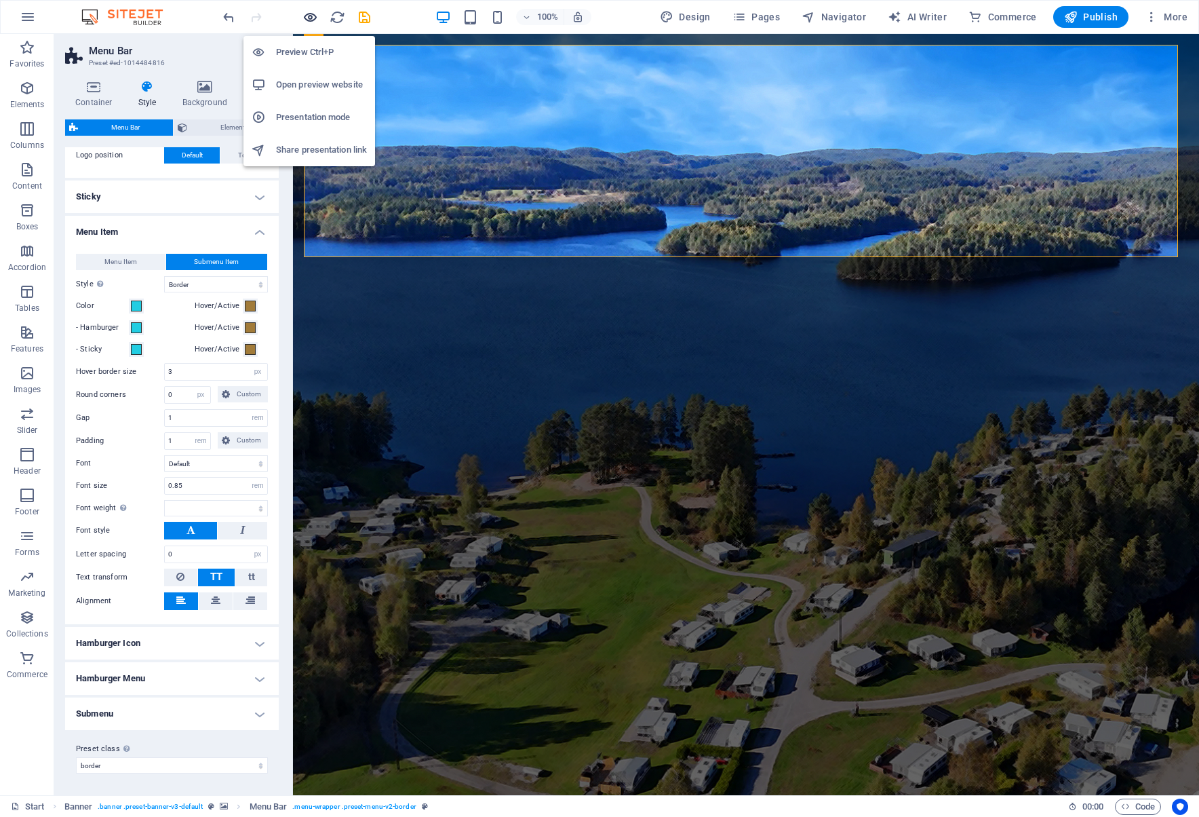
click at [312, 15] on icon "button" at bounding box center [311, 17] width 16 height 16
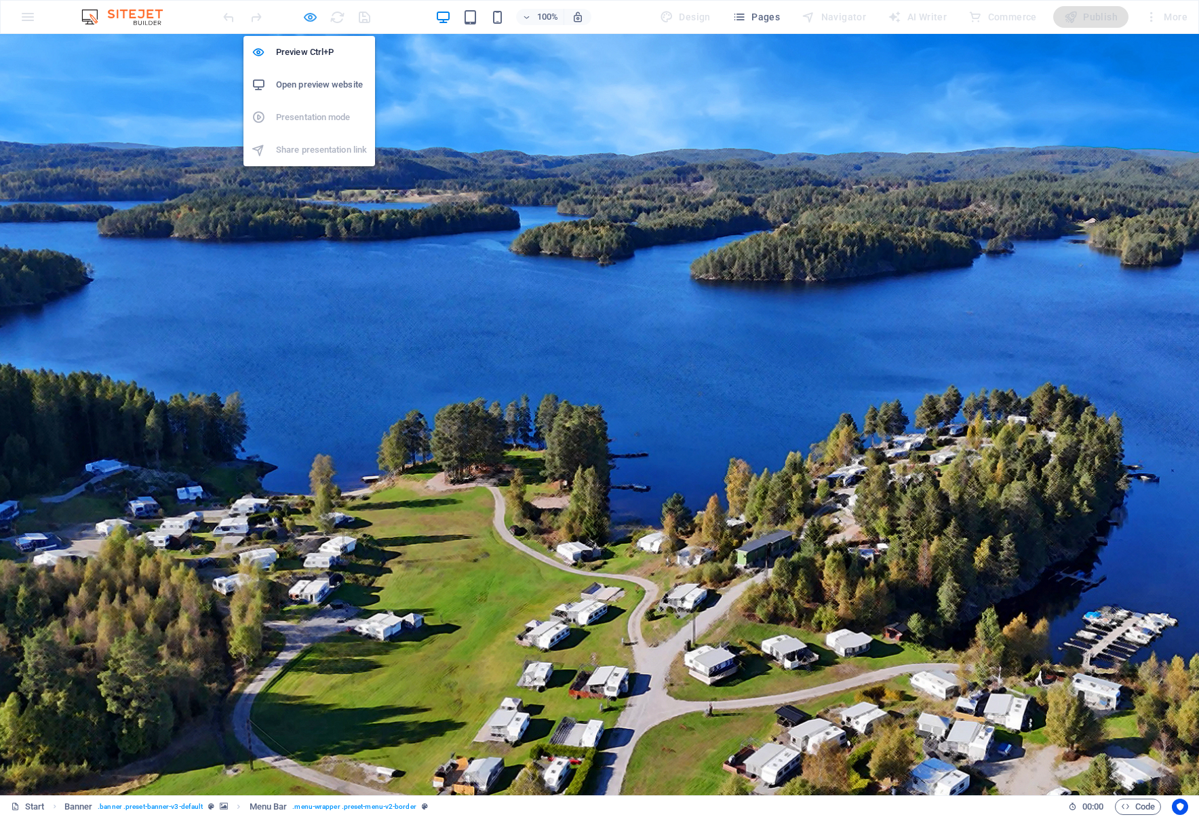
click at [311, 16] on icon "button" at bounding box center [311, 17] width 16 height 16
select select "rem"
select select "hover_border"
select select "px"
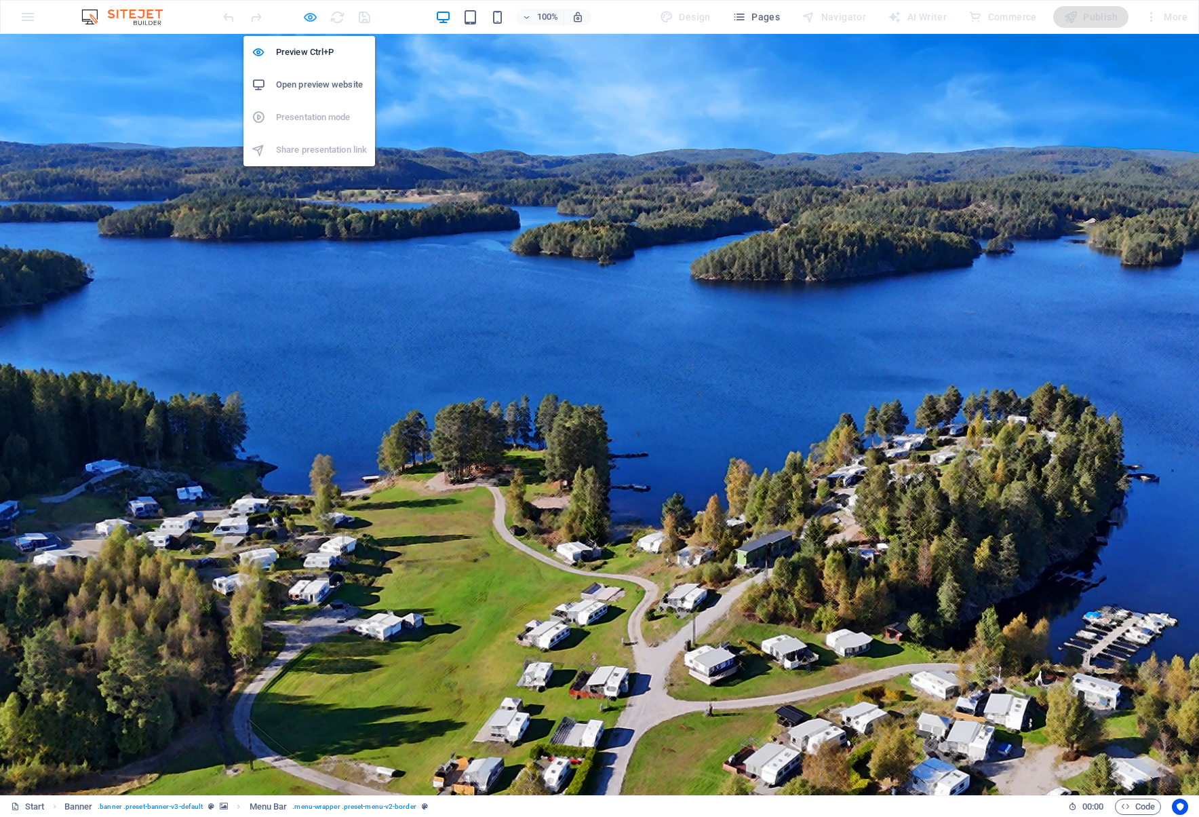
select select "rem"
select select
select select "px"
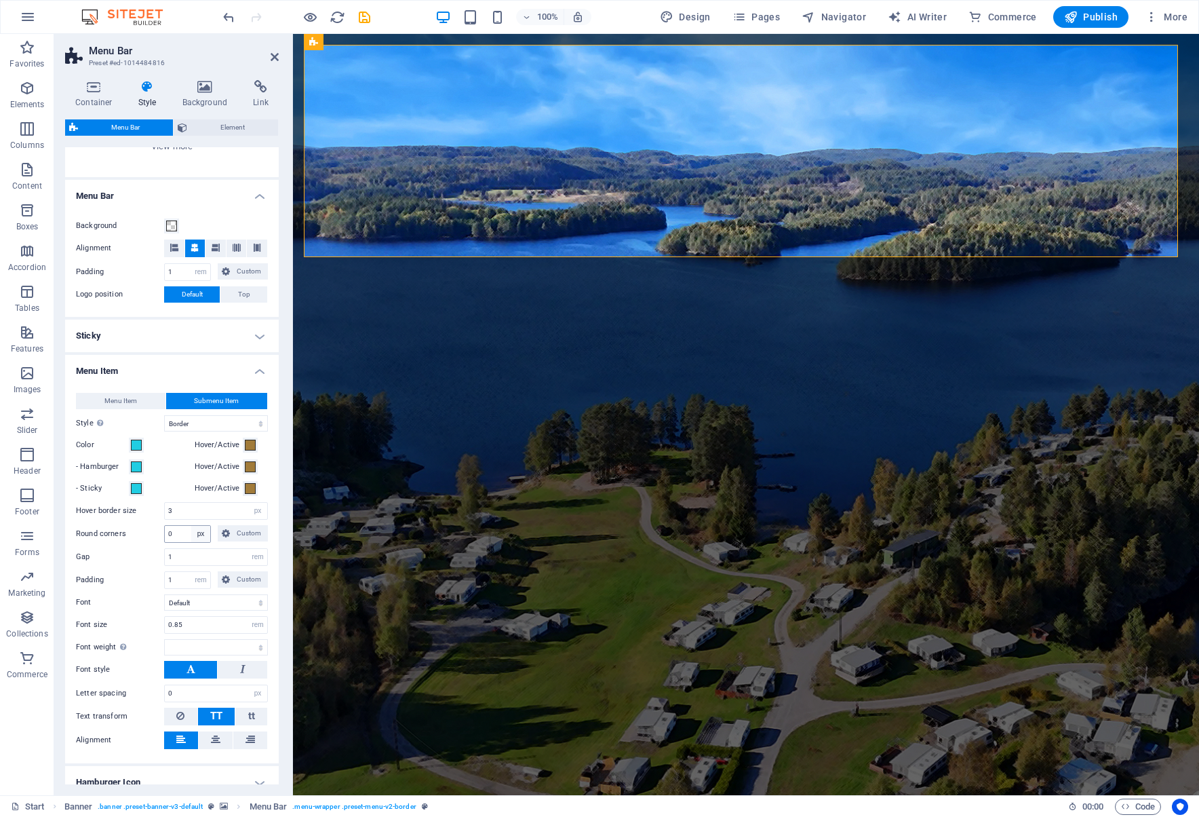
scroll to position [203, 0]
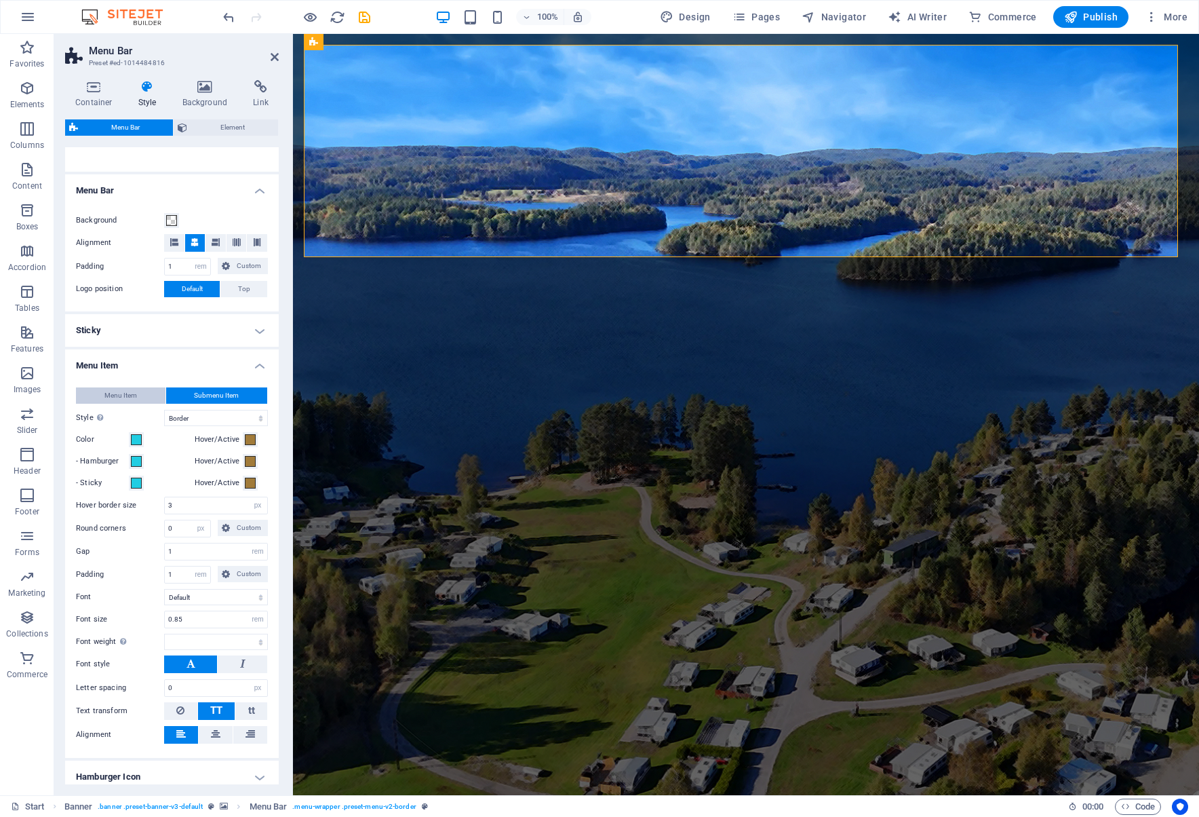
click at [122, 393] on span "Menu Item" at bounding box center [120, 395] width 33 height 16
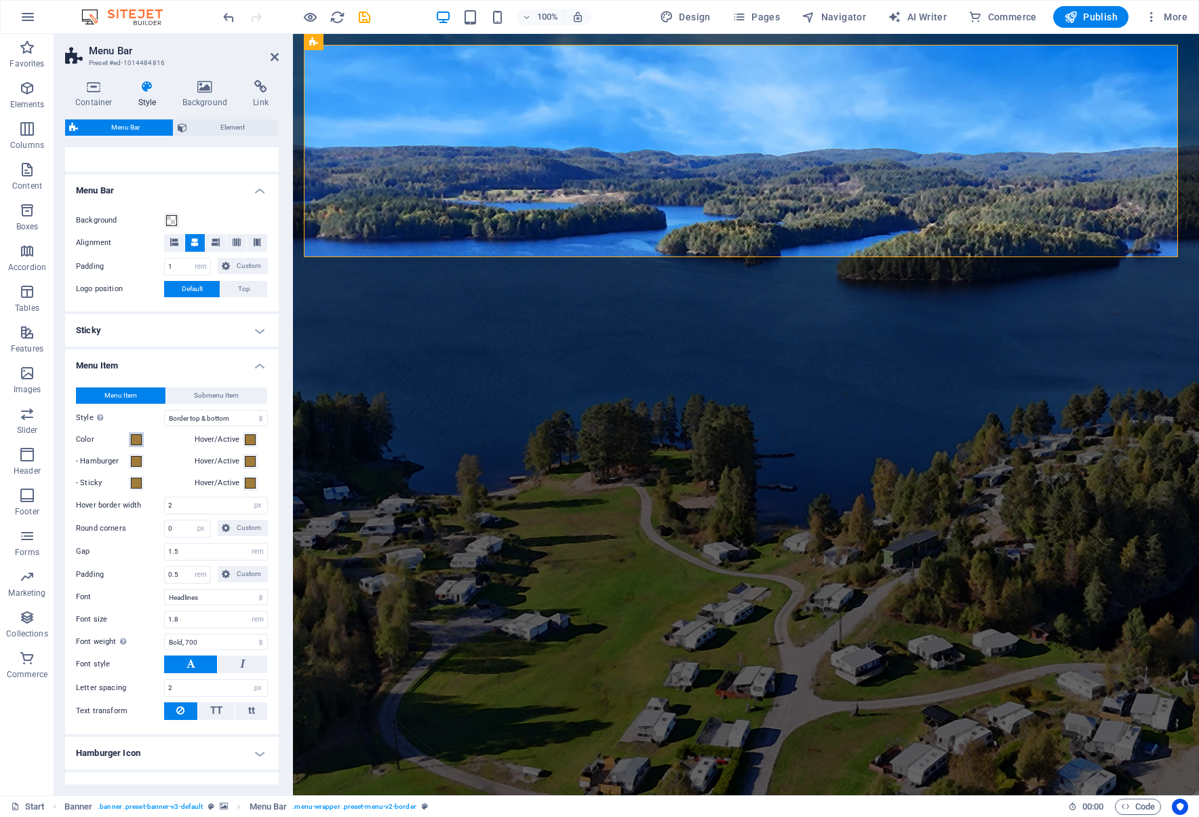
click at [136, 440] on span at bounding box center [136, 439] width 11 height 11
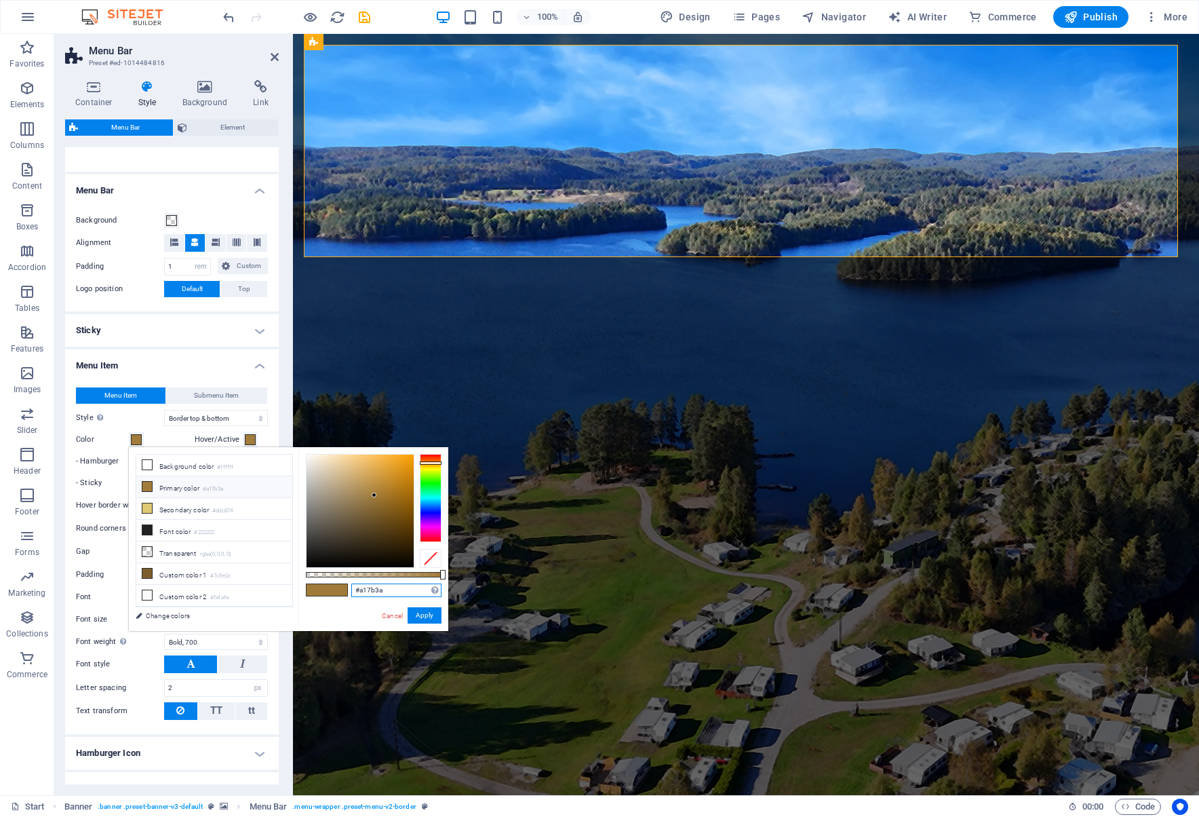
drag, startPoint x: 393, startPoint y: 588, endPoint x: 350, endPoint y: 594, distance: 43.2
click at [350, 594] on div "#a17b3a Supported formats #0852ed rgb(8, 82, 237) rgba(8, 82, 237, 90%) hsv(221…" at bounding box center [373, 637] width 150 height 381
paste input "21cde2"
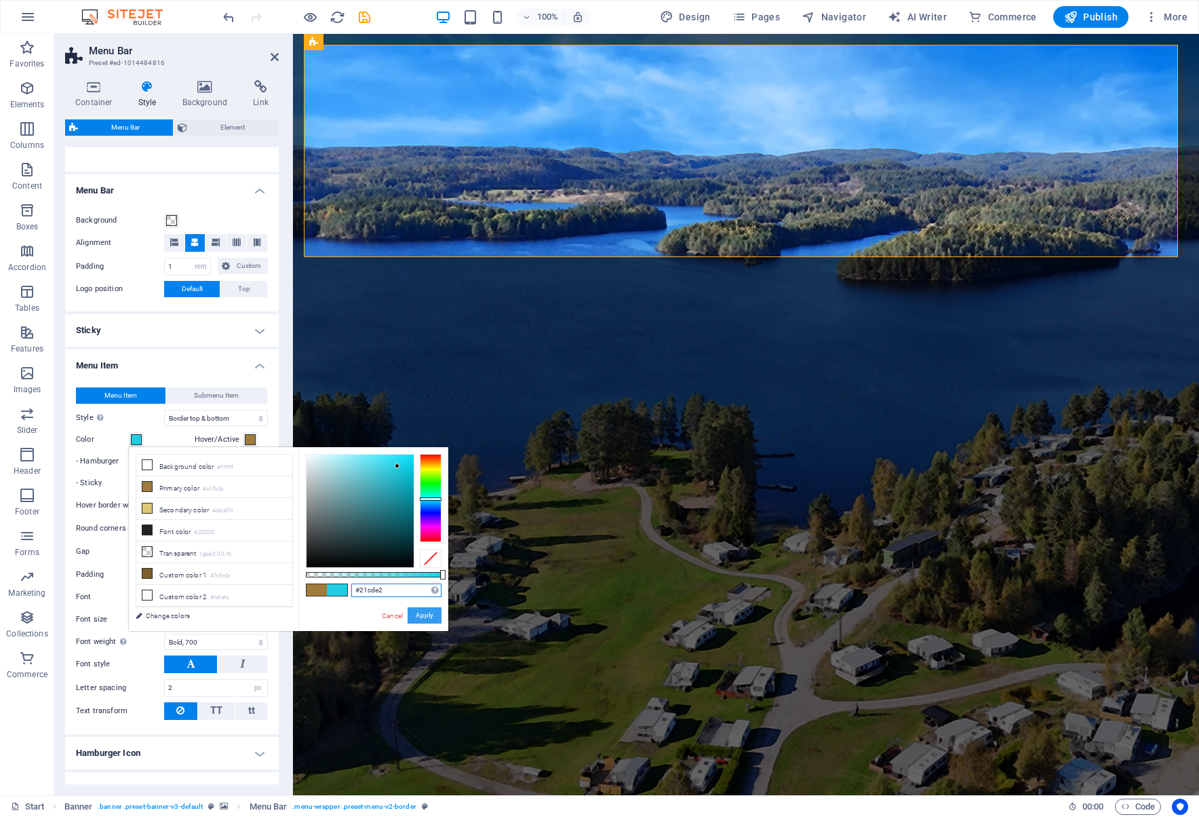
type input "#21cde2"
click at [431, 615] on button "Apply" at bounding box center [425, 615] width 34 height 16
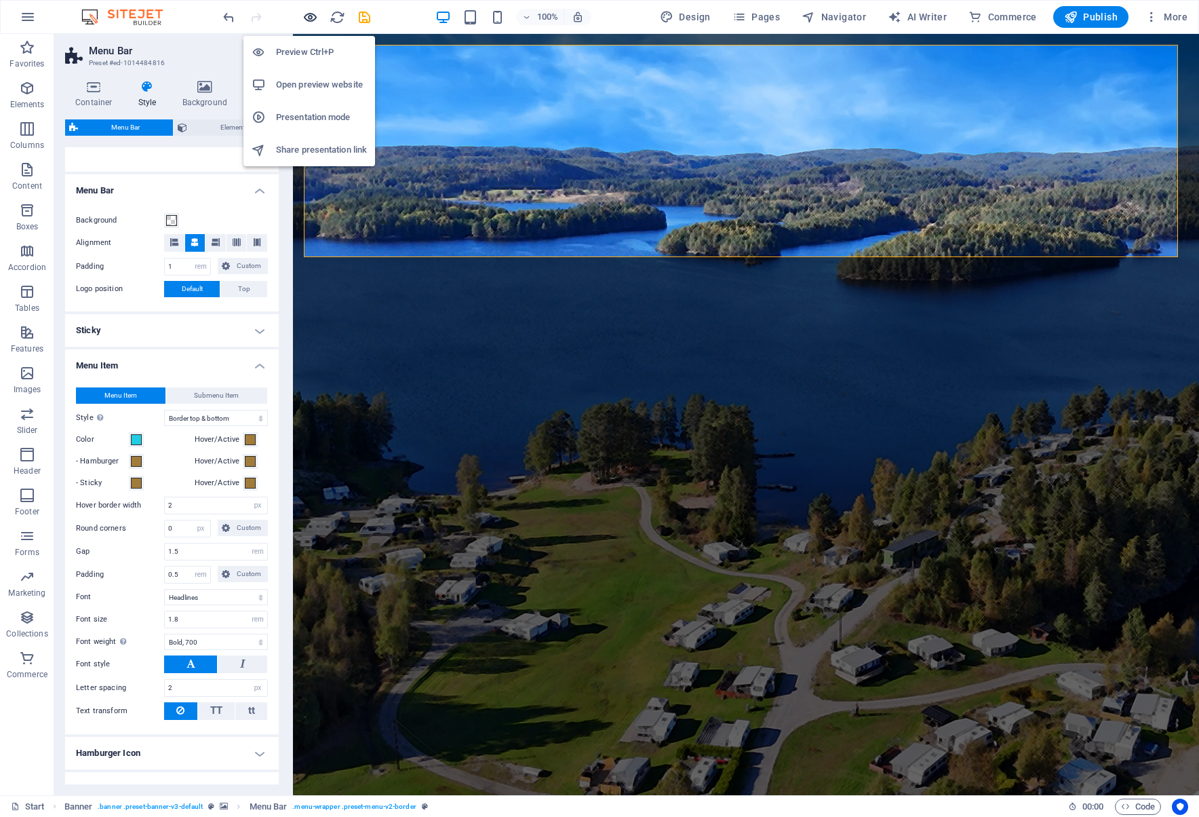
click at [309, 14] on icon "button" at bounding box center [311, 17] width 16 height 16
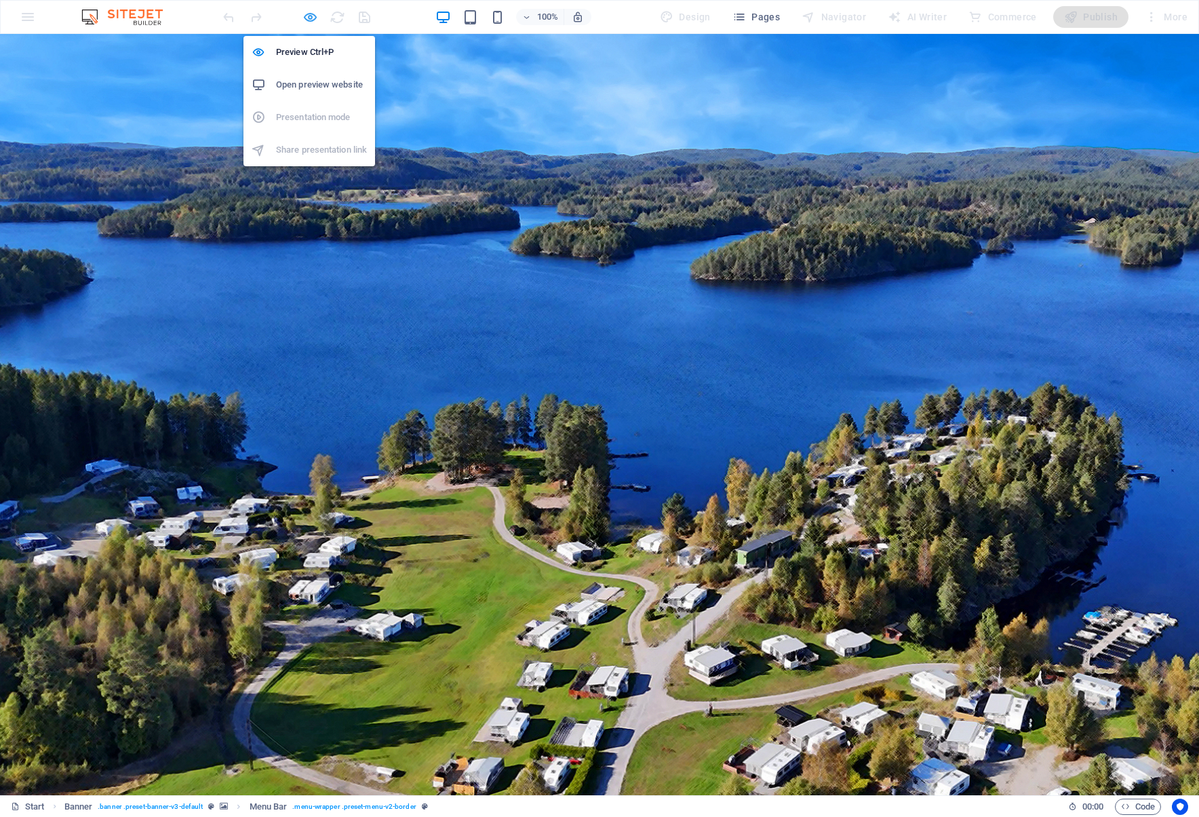
click at [309, 17] on icon "button" at bounding box center [311, 17] width 16 height 16
select select "rem"
select select "hover_border_vertical"
select select "px"
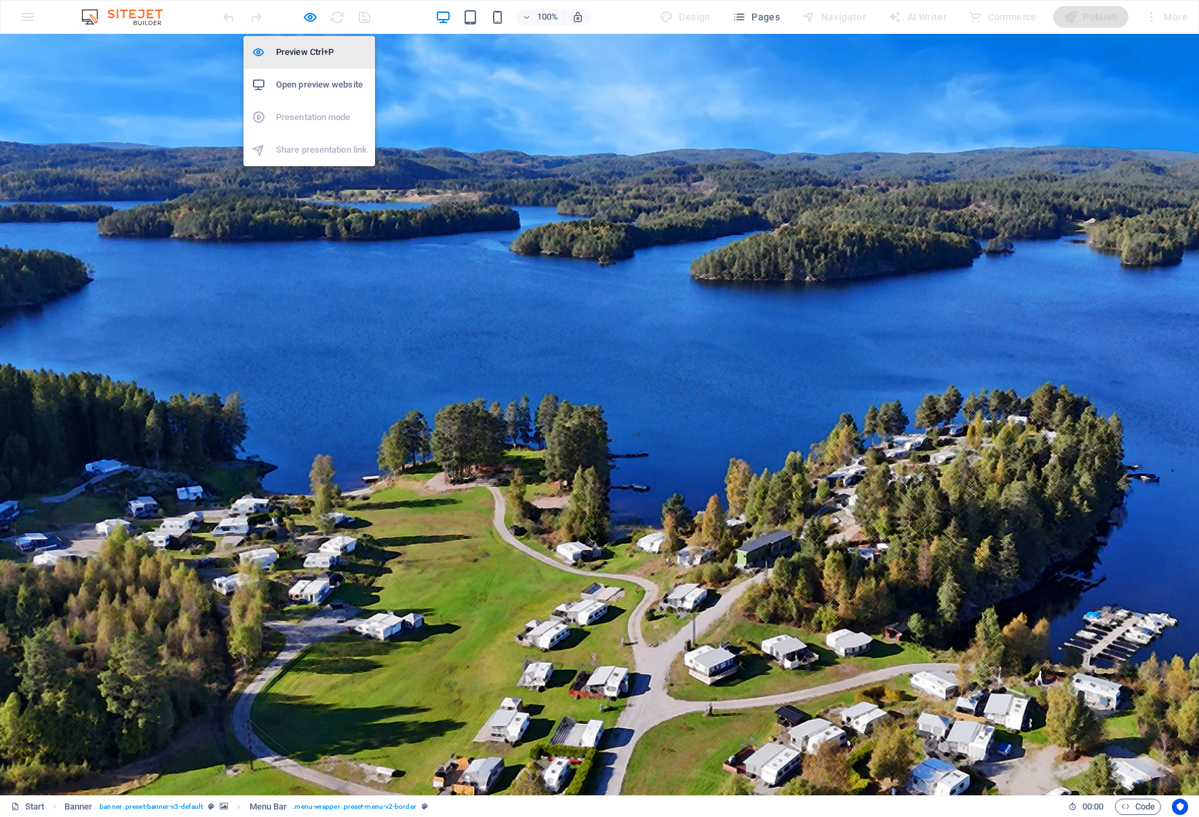
select select "rem"
select select "link-special-font"
select select "rem"
select select "700"
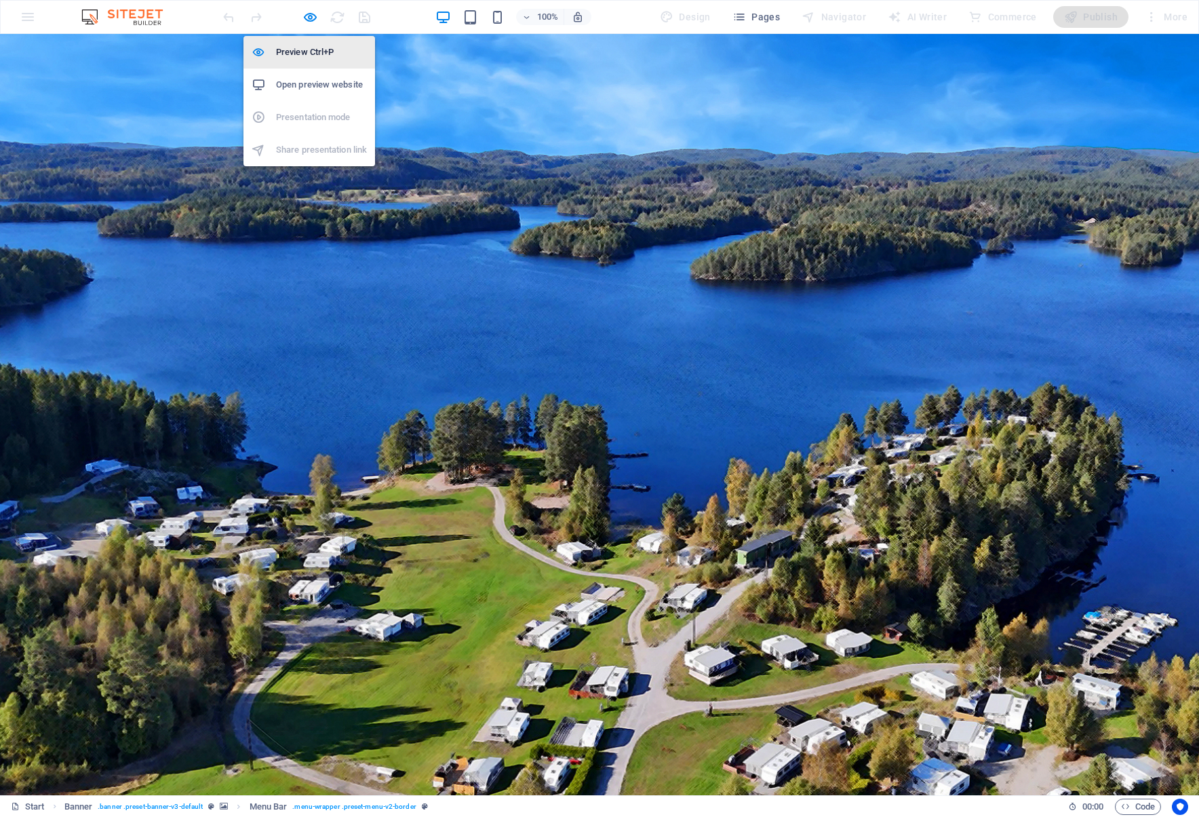
select select "px"
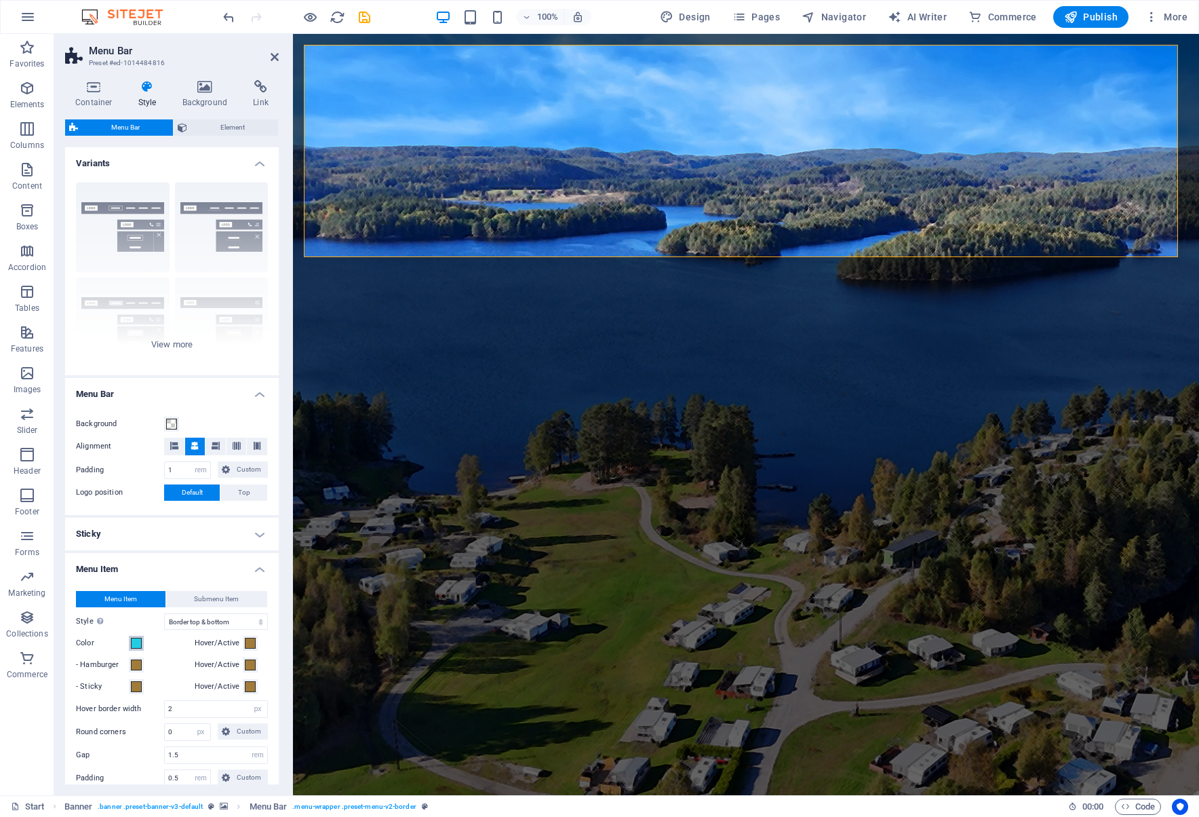
click at [138, 645] on span at bounding box center [136, 643] width 11 height 11
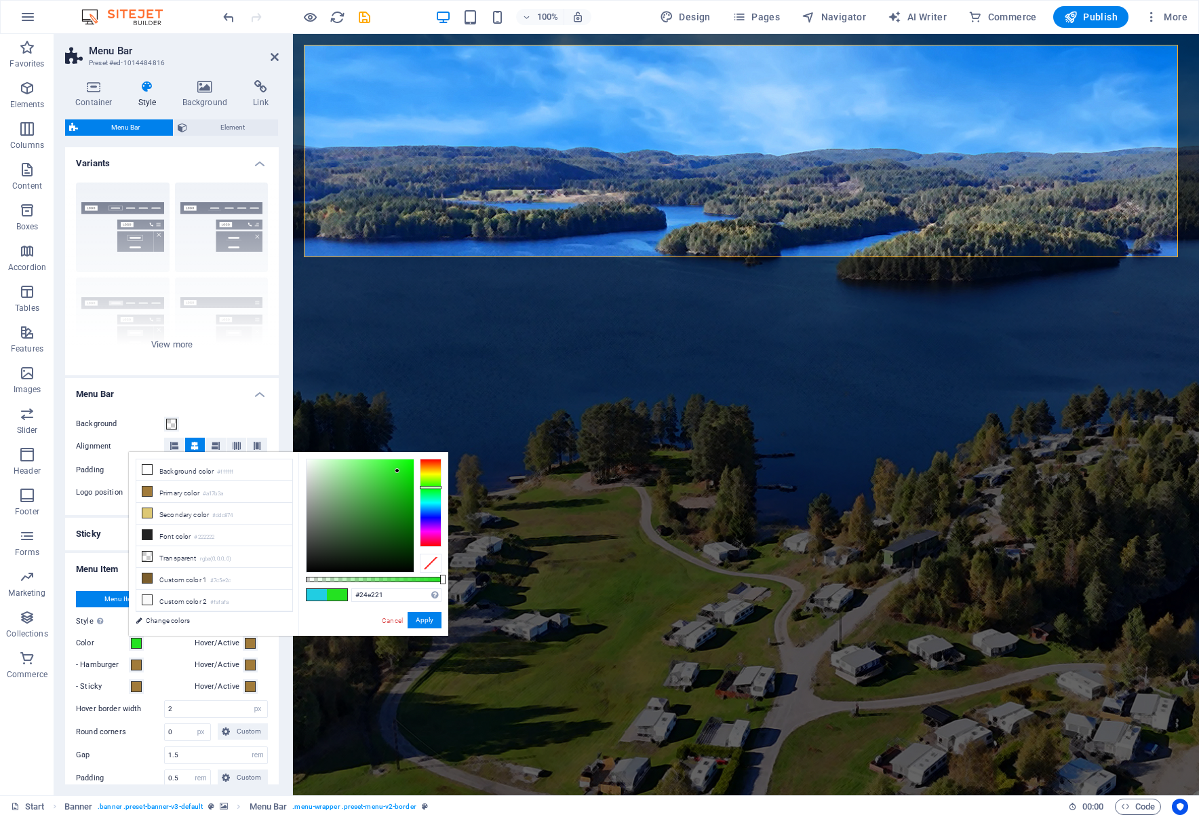
drag, startPoint x: 435, startPoint y: 503, endPoint x: 430, endPoint y: 487, distance: 17.0
click at [430, 487] on div at bounding box center [431, 487] width 22 height 3
type input "#10c40e"
click at [406, 484] on div at bounding box center [360, 515] width 107 height 113
drag, startPoint x: 386, startPoint y: 593, endPoint x: 348, endPoint y: 590, distance: 38.1
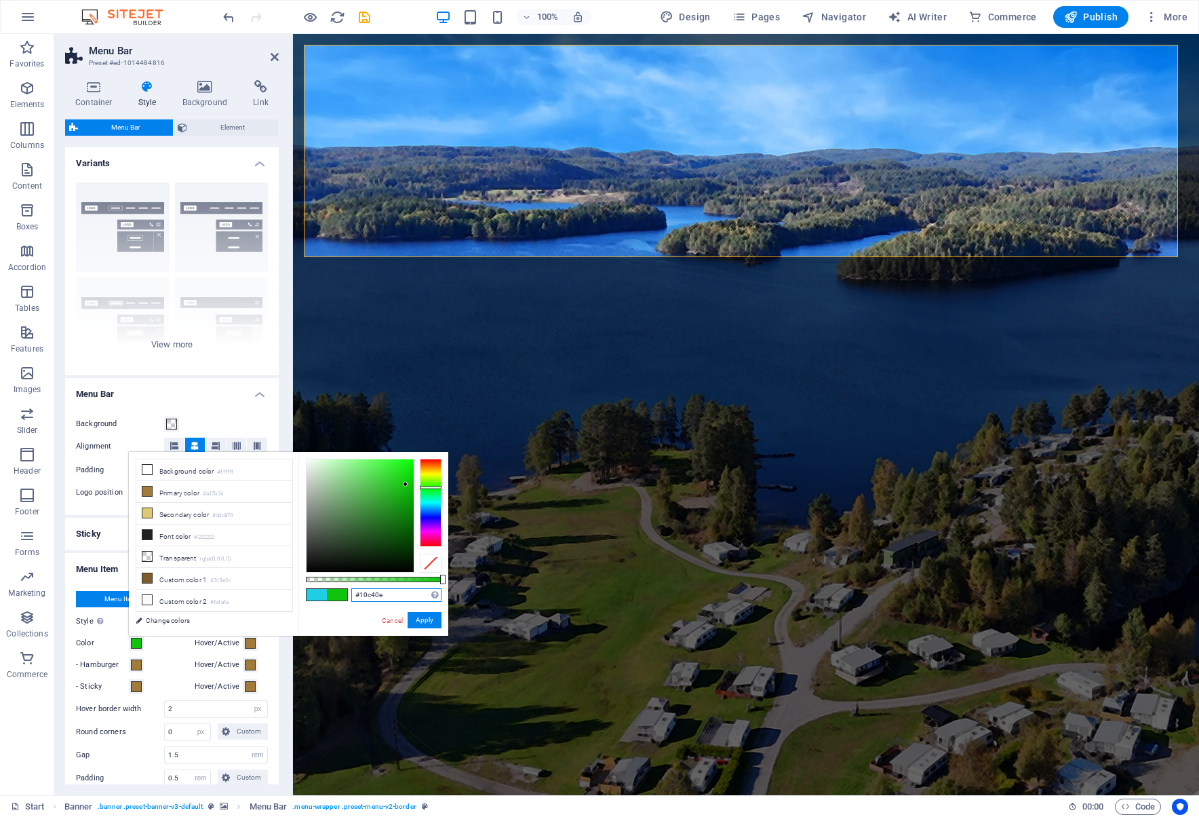
click at [348, 590] on div "#10c40e Supported formats #0852ed rgb(8, 82, 237) rgba(8, 82, 237, 90%) hsv(221…" at bounding box center [373, 642] width 150 height 381
drag, startPoint x: 364, startPoint y: 593, endPoint x: 374, endPoint y: 593, distance: 10.9
click at [435, 616] on button "Apply" at bounding box center [425, 620] width 34 height 16
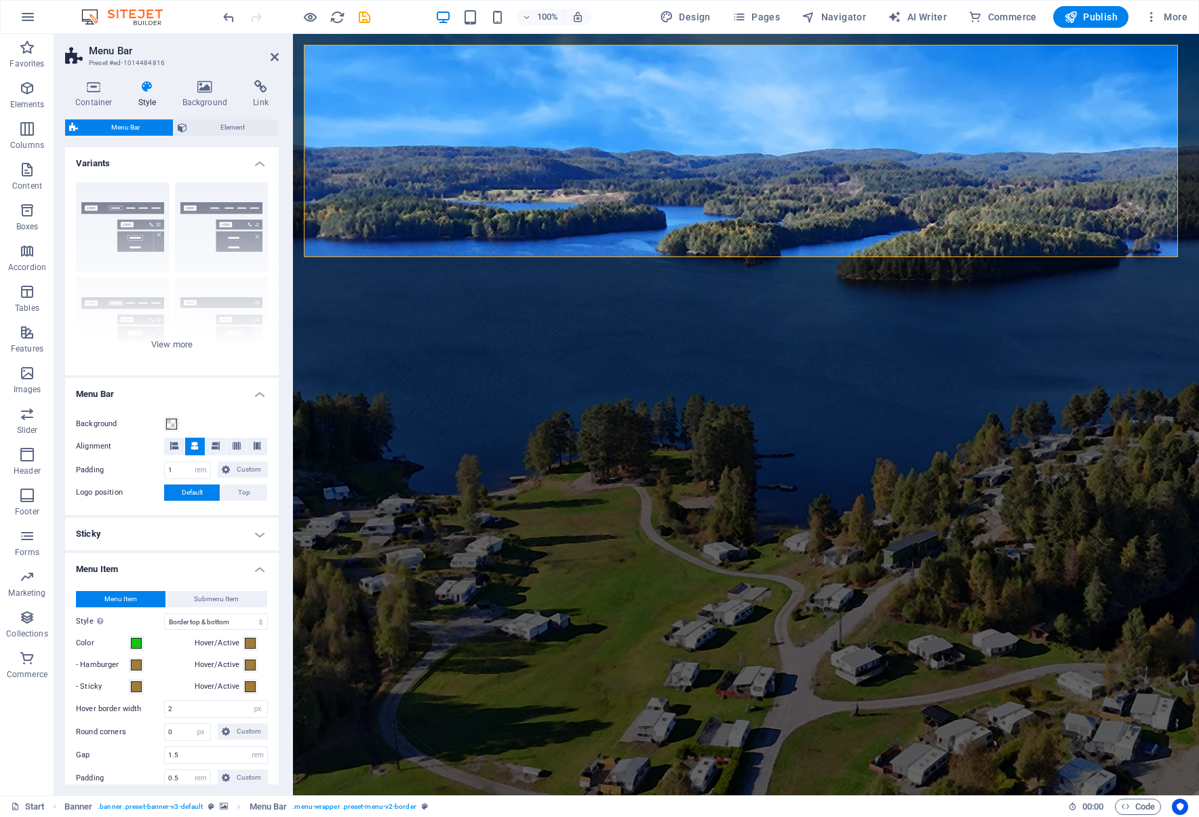
click at [564, 376] on figure at bounding box center [746, 413] width 964 height 809
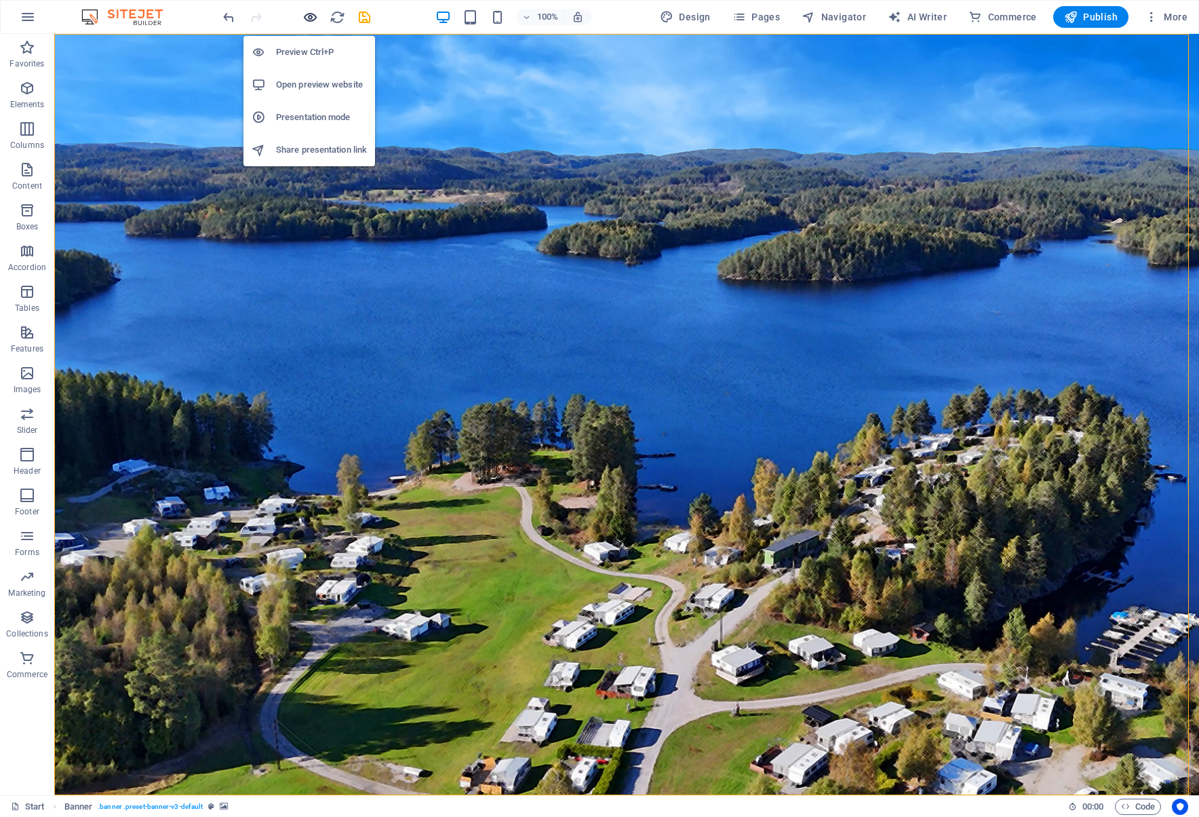
click at [307, 12] on icon "button" at bounding box center [311, 17] width 16 height 16
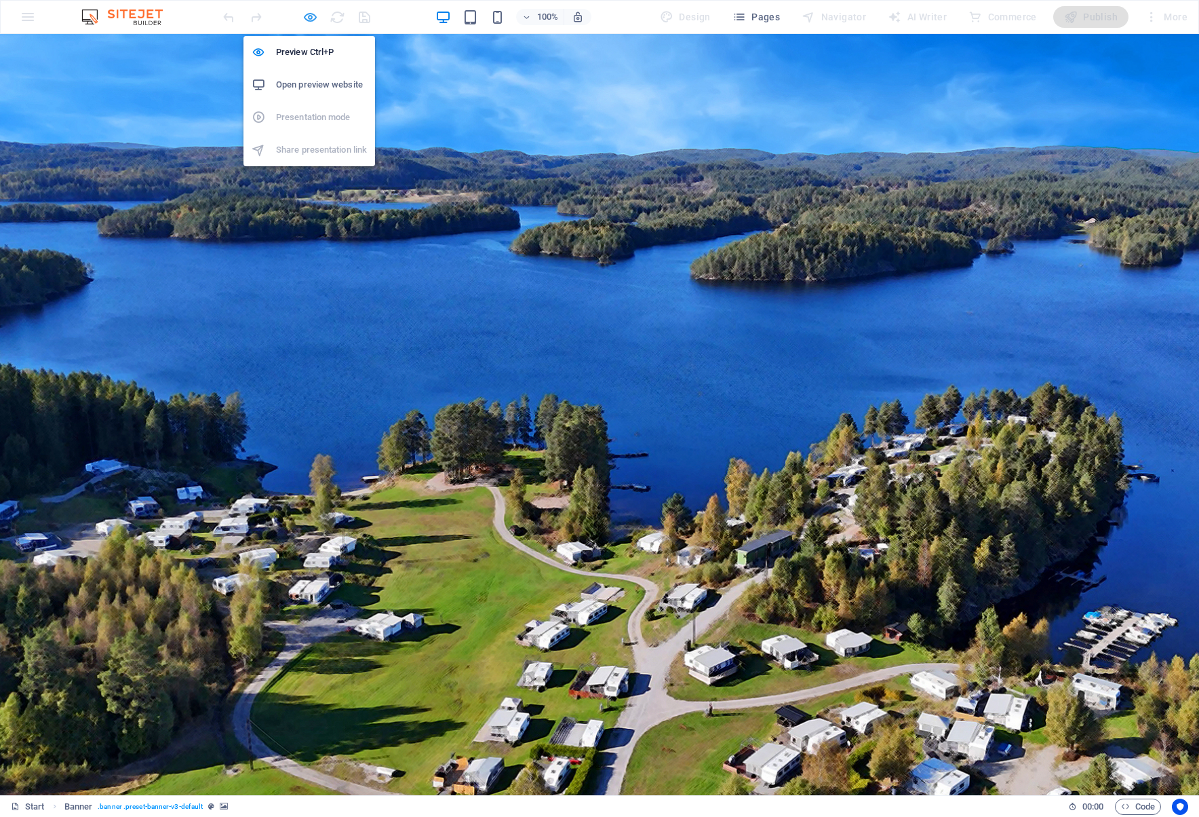
click at [311, 14] on icon "button" at bounding box center [311, 17] width 16 height 16
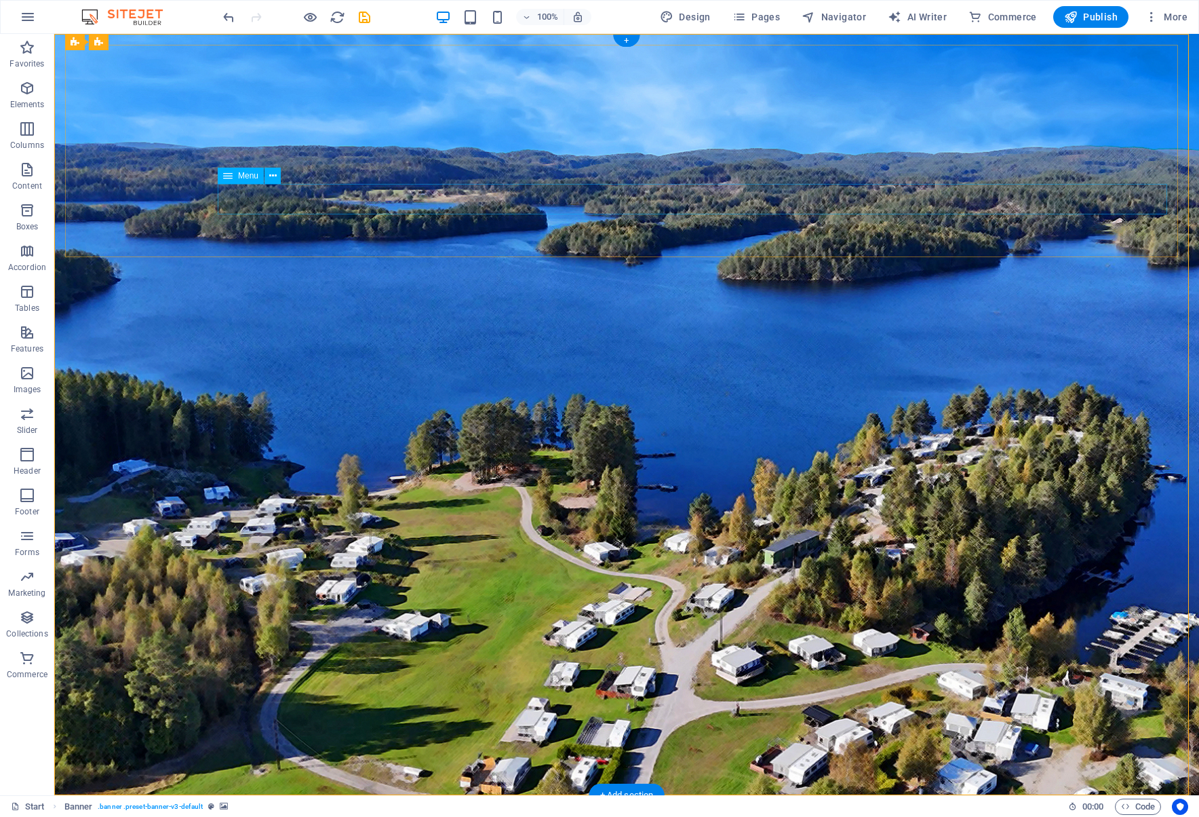
click at [273, 177] on icon at bounding box center [272, 176] width 7 height 14
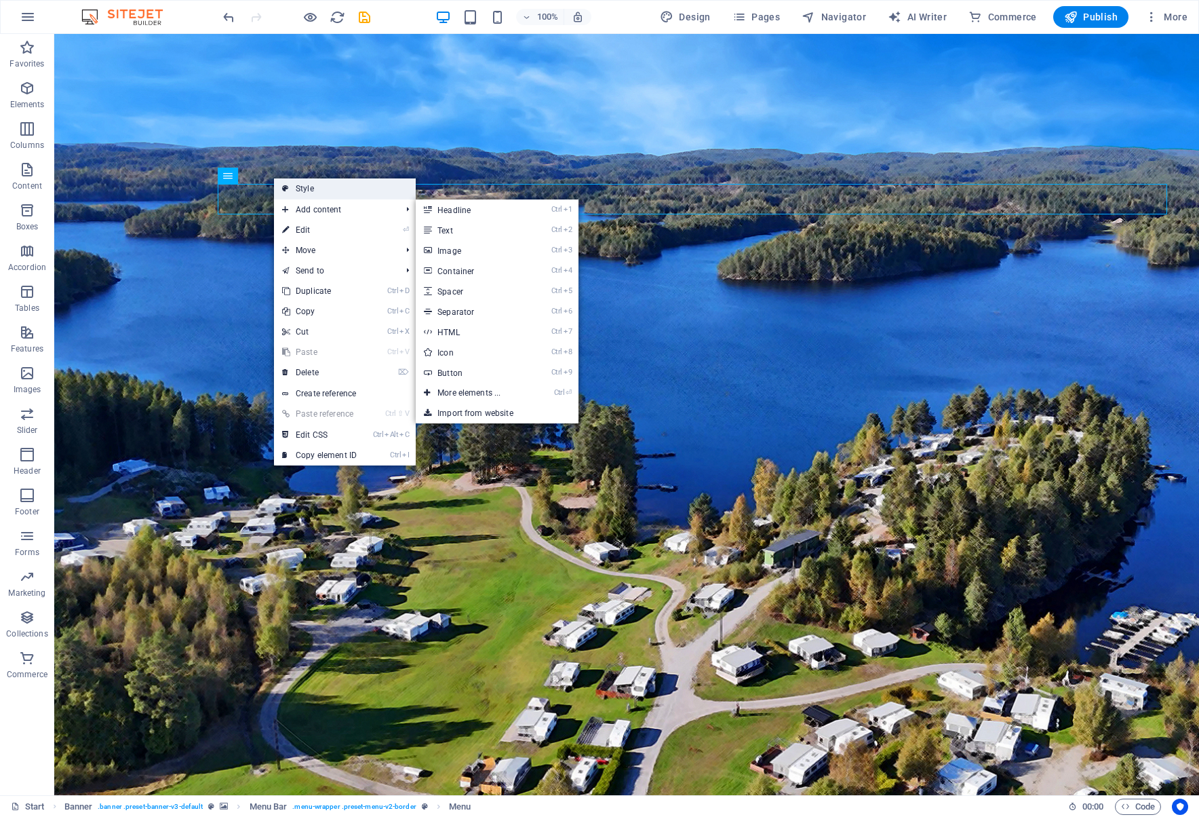
click at [334, 183] on link "Style" at bounding box center [345, 188] width 142 height 20
select select "rem"
select select "hover_border_vertical"
select select "px"
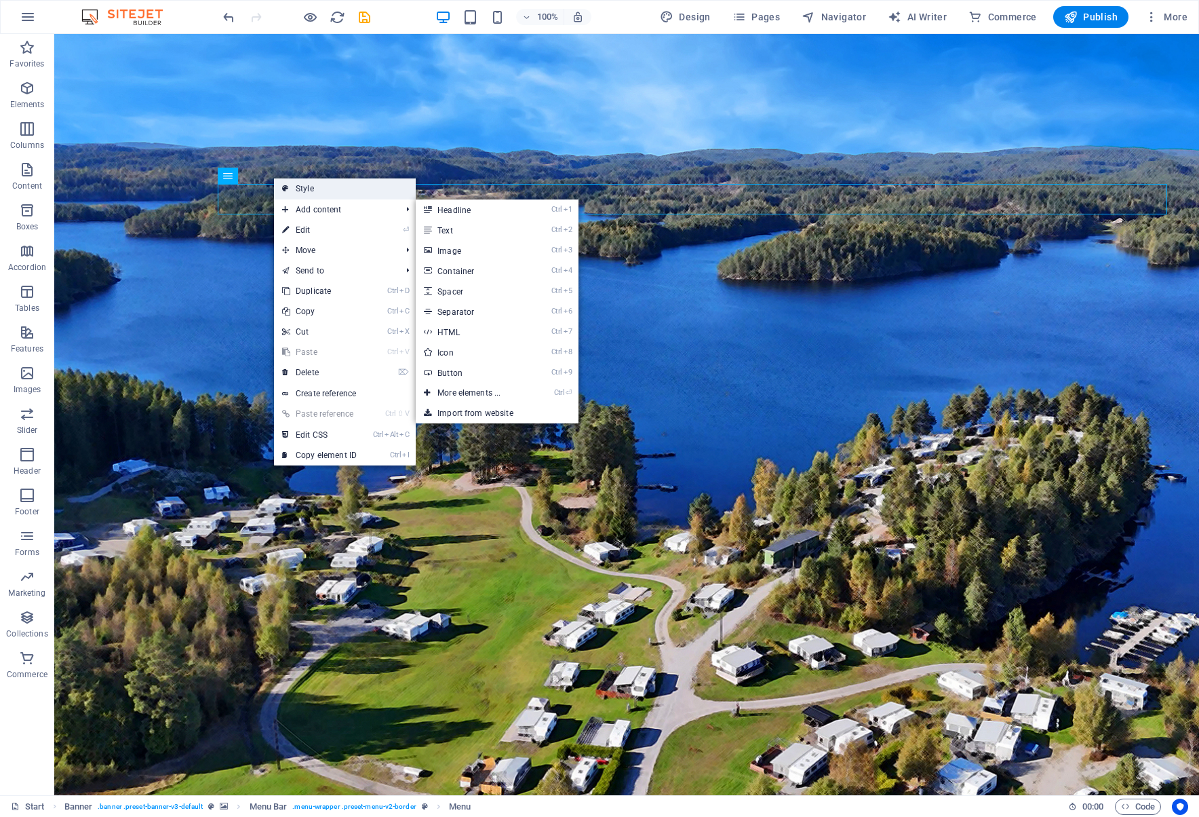
select select "rem"
select select "link-special-font"
select select "rem"
select select "700"
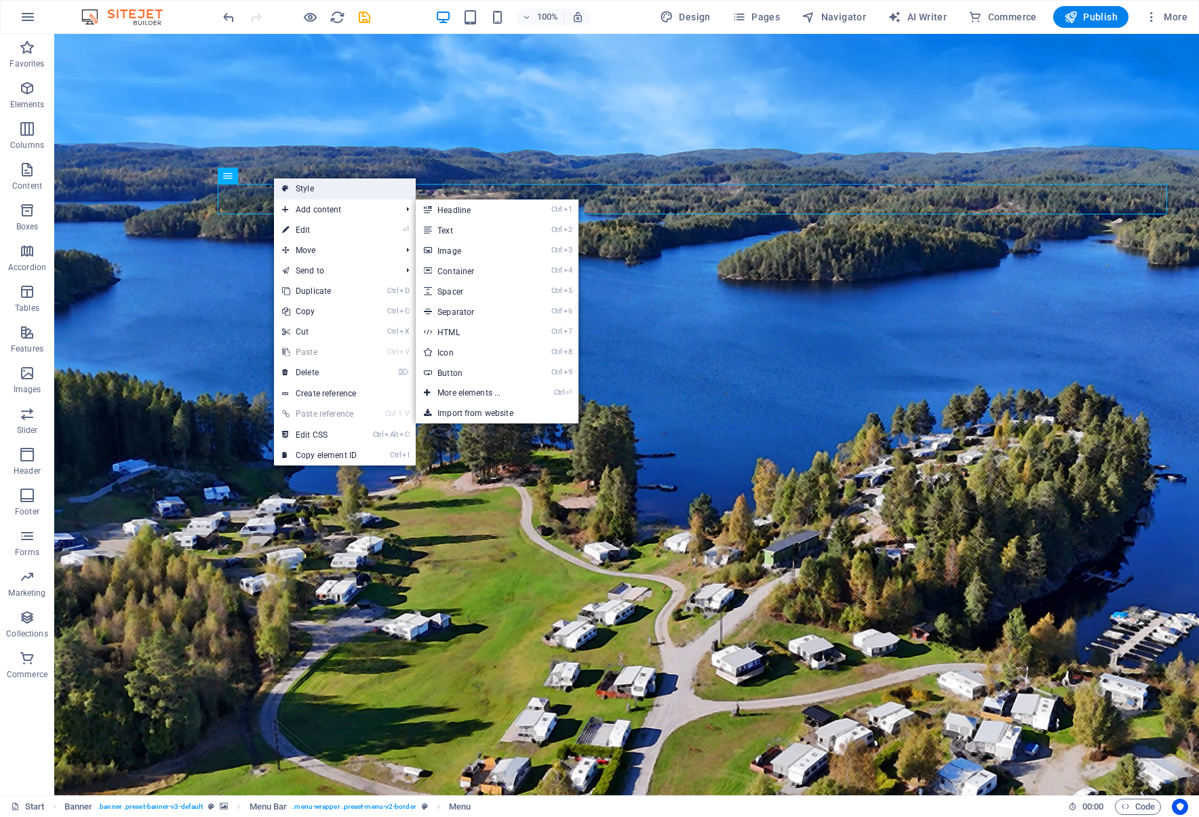
select select "px"
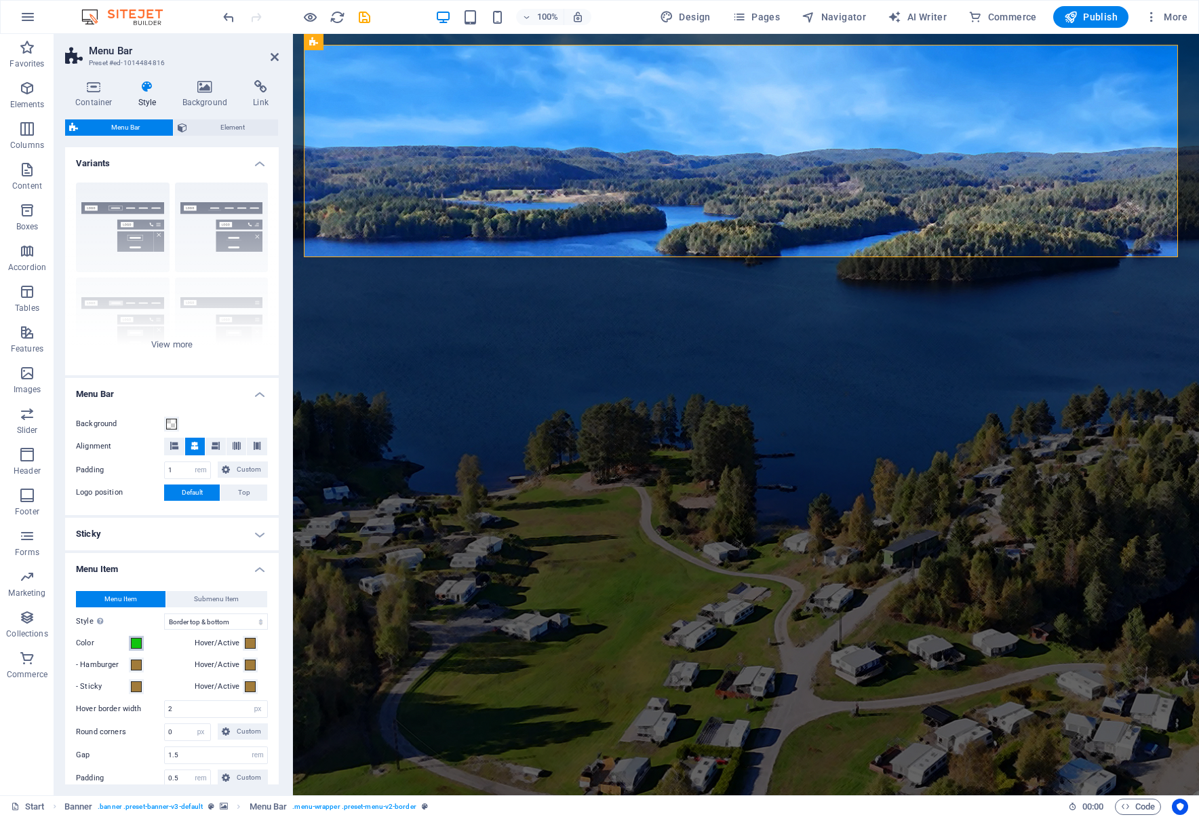
click at [136, 642] on span at bounding box center [136, 643] width 11 height 11
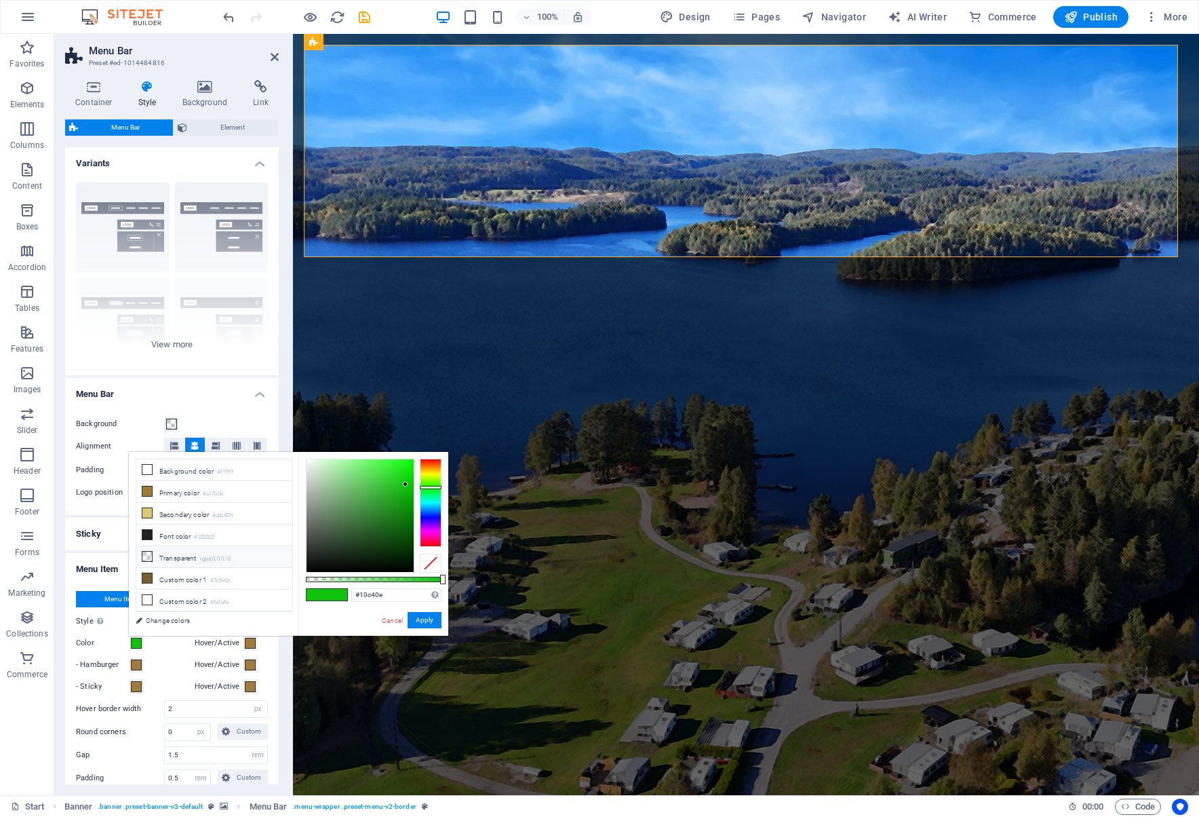
click at [189, 554] on li "Transparent rgba(0,0,0,.0)" at bounding box center [214, 557] width 156 height 22
type input "rgba(0, 0, 0, 0)"
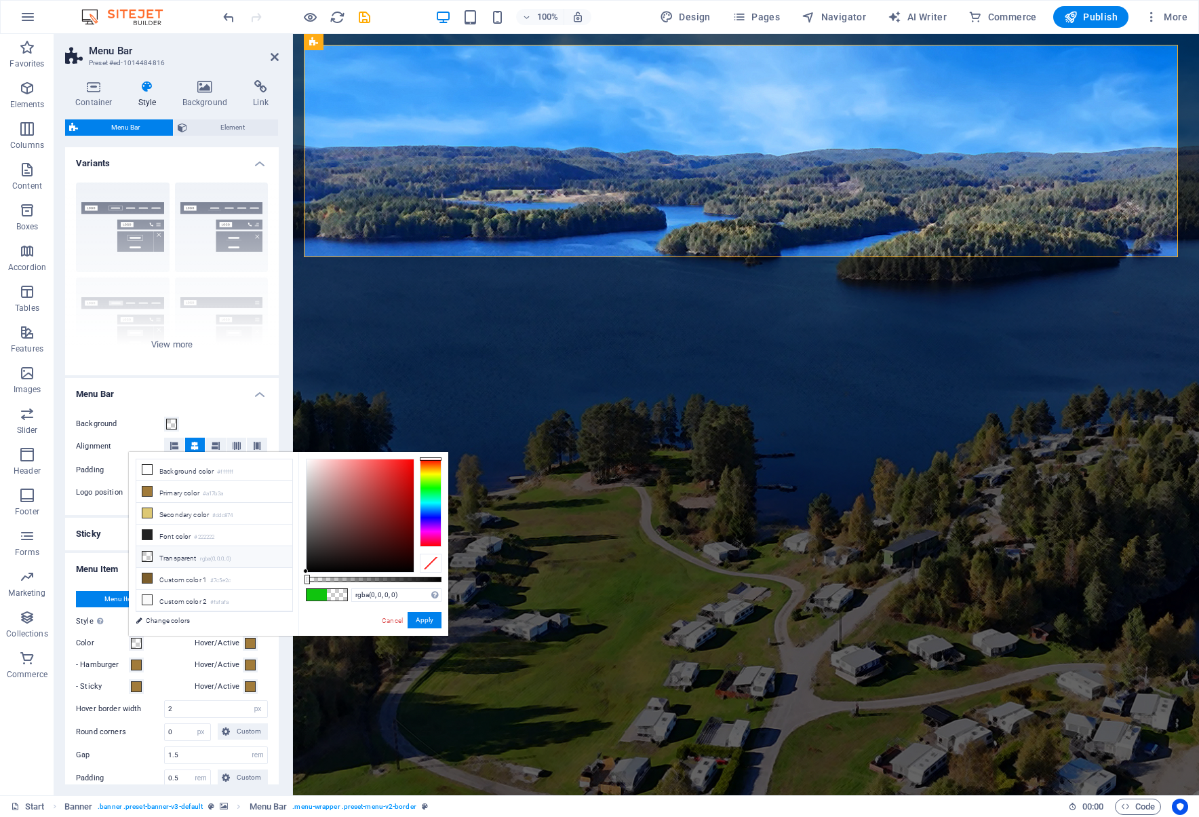
click at [431, 539] on div at bounding box center [431, 503] width 22 height 88
click at [420, 621] on button "Apply" at bounding box center [425, 620] width 34 height 16
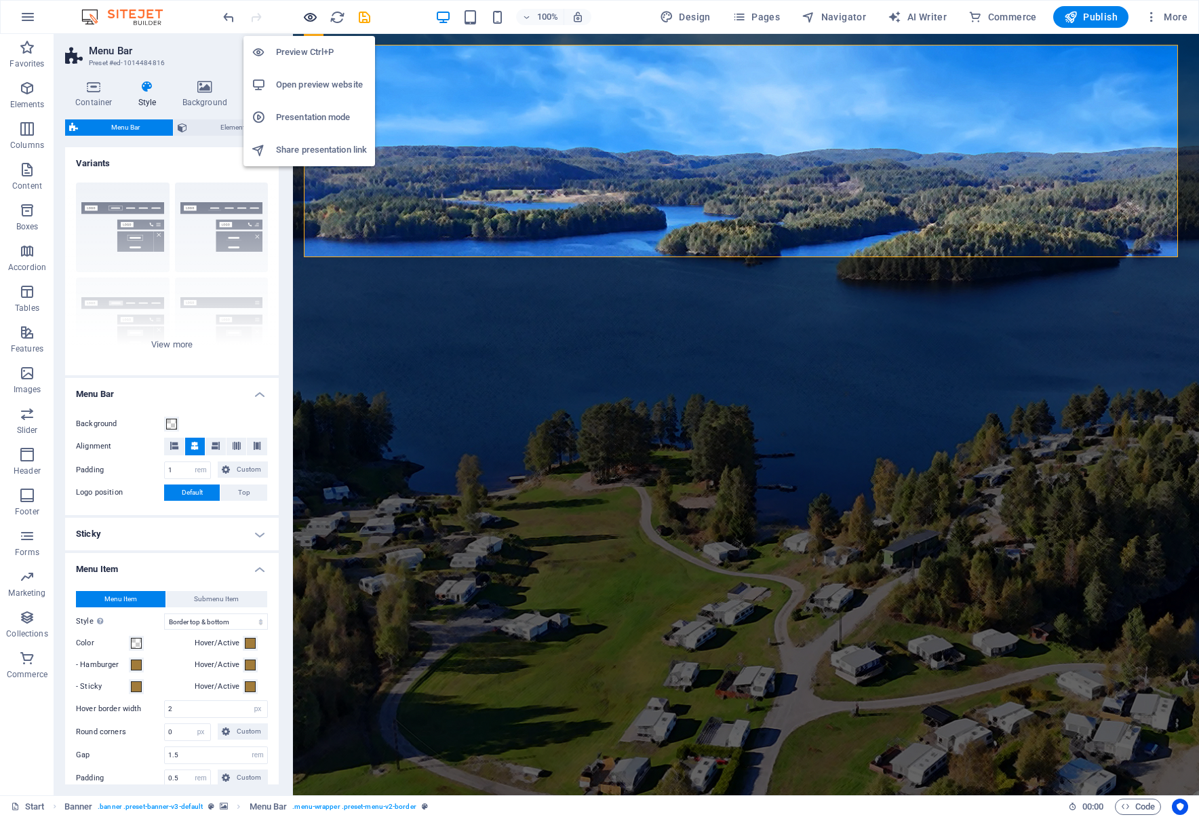
click at [309, 18] on icon "button" at bounding box center [311, 17] width 16 height 16
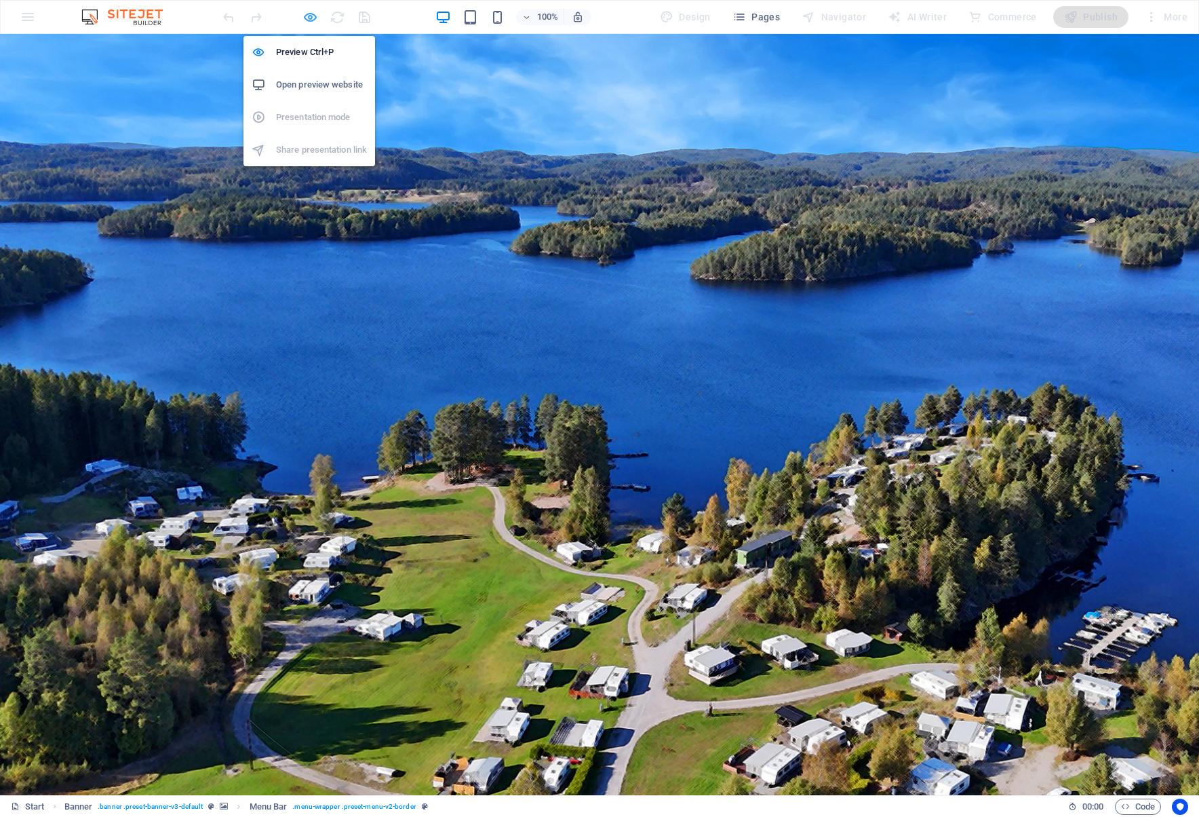
click at [312, 14] on icon "button" at bounding box center [311, 17] width 16 height 16
select select "rem"
select select "hover_border_vertical"
select select "px"
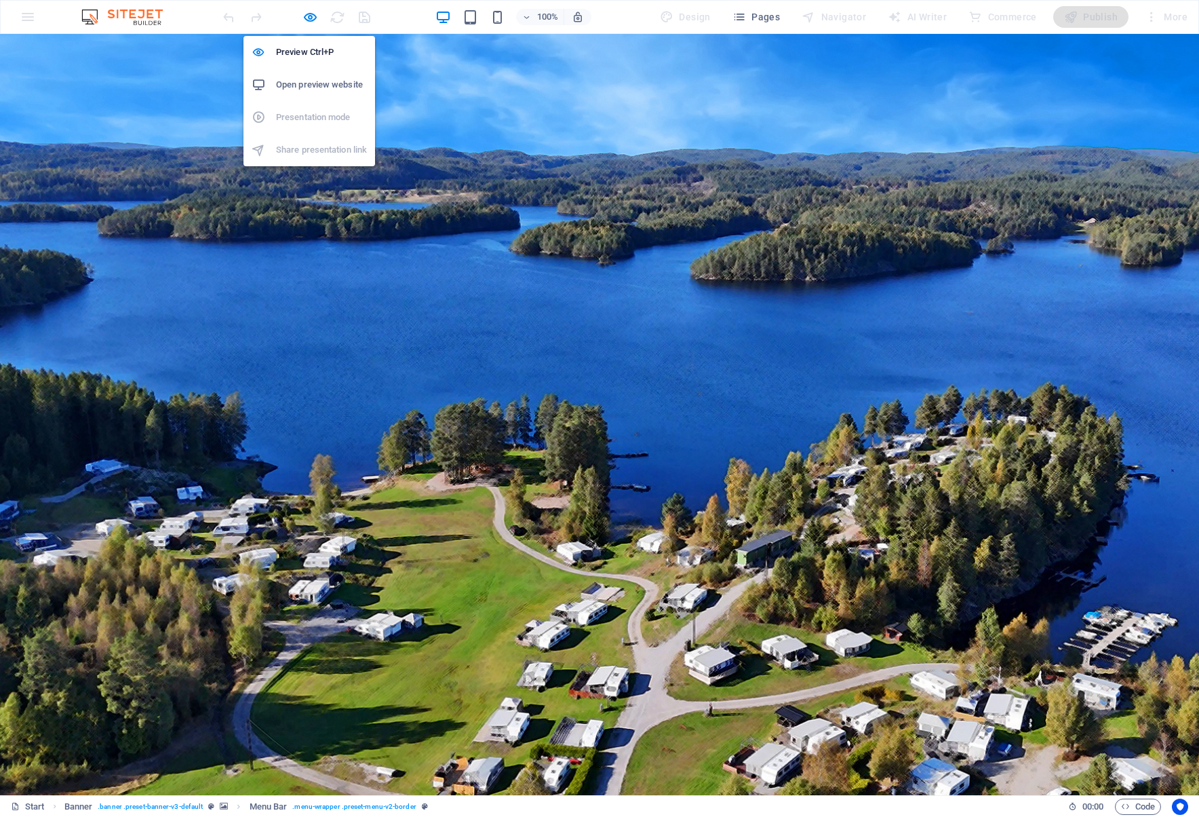
select select "rem"
select select "link-special-font"
select select "rem"
select select "700"
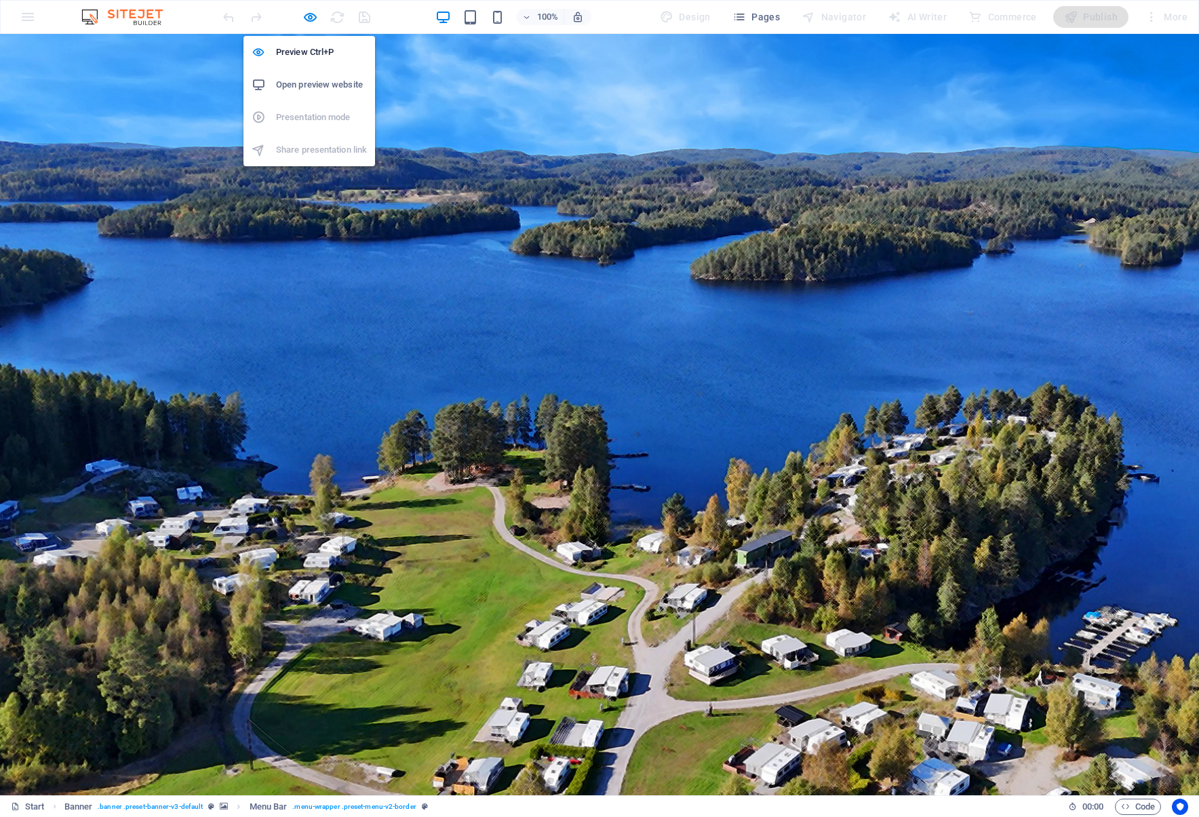
select select "px"
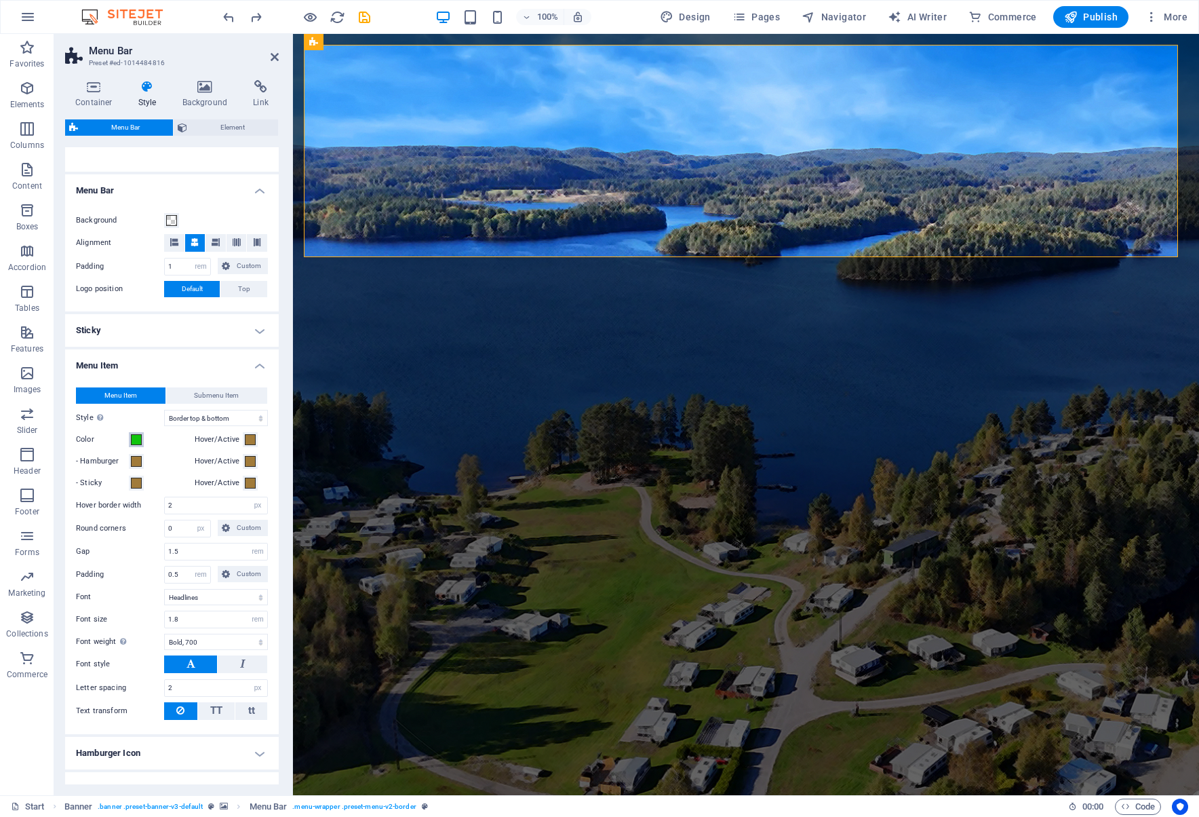
click at [134, 437] on span at bounding box center [136, 439] width 11 height 11
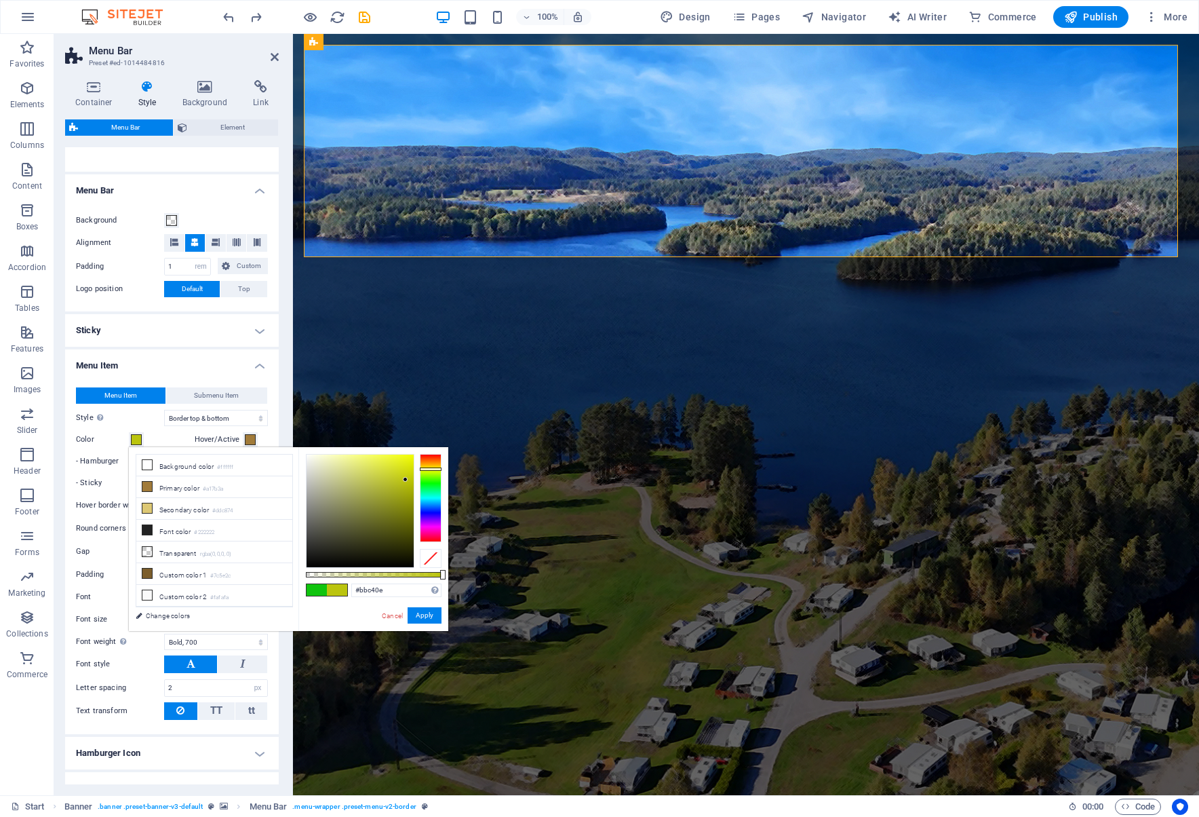
drag, startPoint x: 427, startPoint y: 483, endPoint x: 427, endPoint y: 469, distance: 14.3
click at [427, 469] on div at bounding box center [431, 468] width 22 height 3
click at [401, 463] on div at bounding box center [360, 510] width 107 height 113
type input "#e3ed0c"
click at [408, 461] on div at bounding box center [360, 510] width 107 height 113
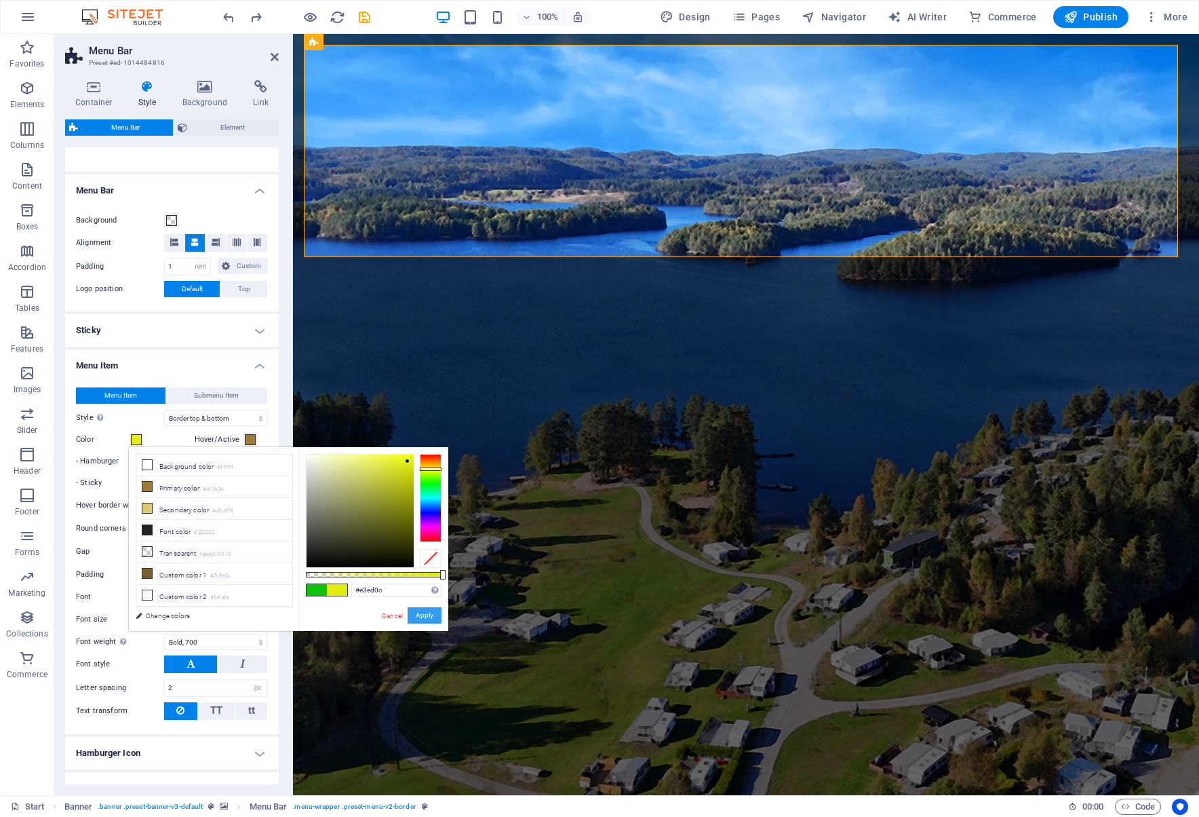
click at [427, 615] on button "Apply" at bounding box center [425, 615] width 34 height 16
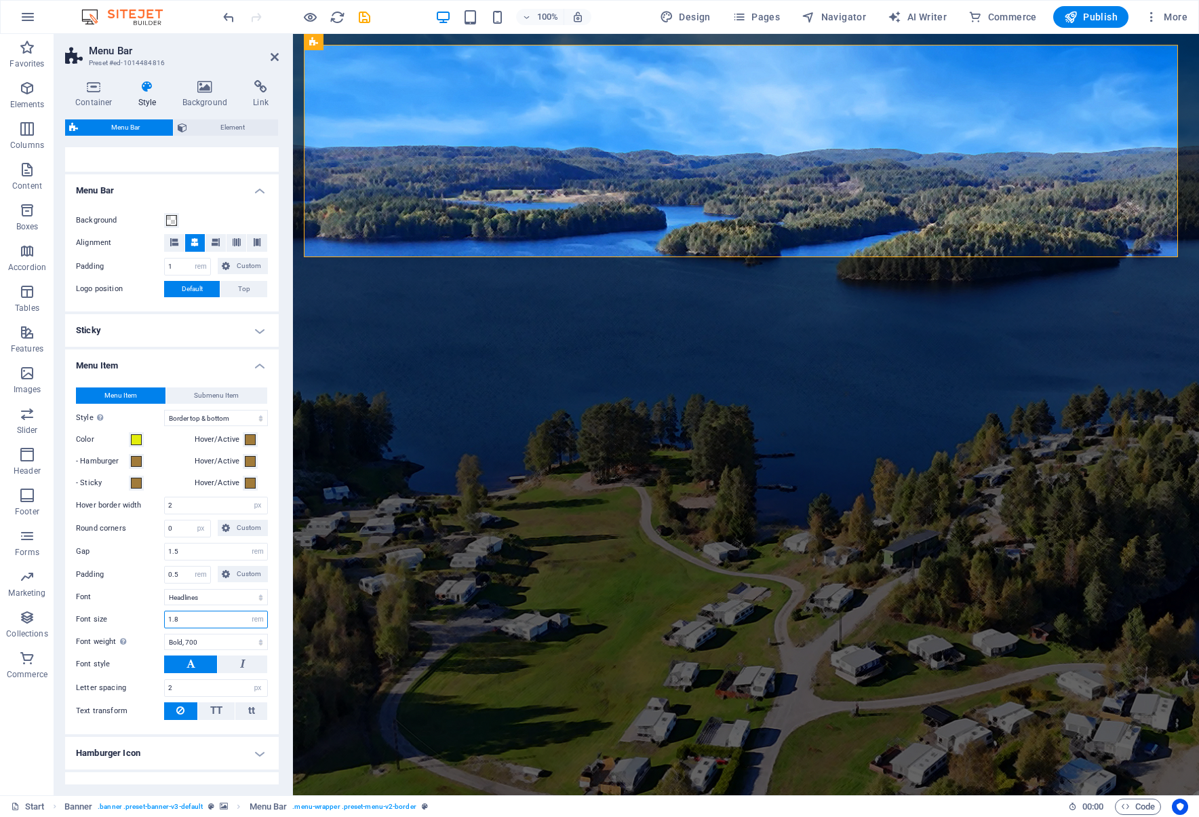
click at [208, 619] on input "1.8" at bounding box center [216, 619] width 102 height 16
drag, startPoint x: 208, startPoint y: 619, endPoint x: 161, endPoint y: 614, distance: 46.4
click at [161, 614] on div "Font size 1.8 px rem % vh vw" at bounding box center [172, 619] width 192 height 18
type input "2"
click at [196, 688] on input "2" at bounding box center [216, 688] width 102 height 16
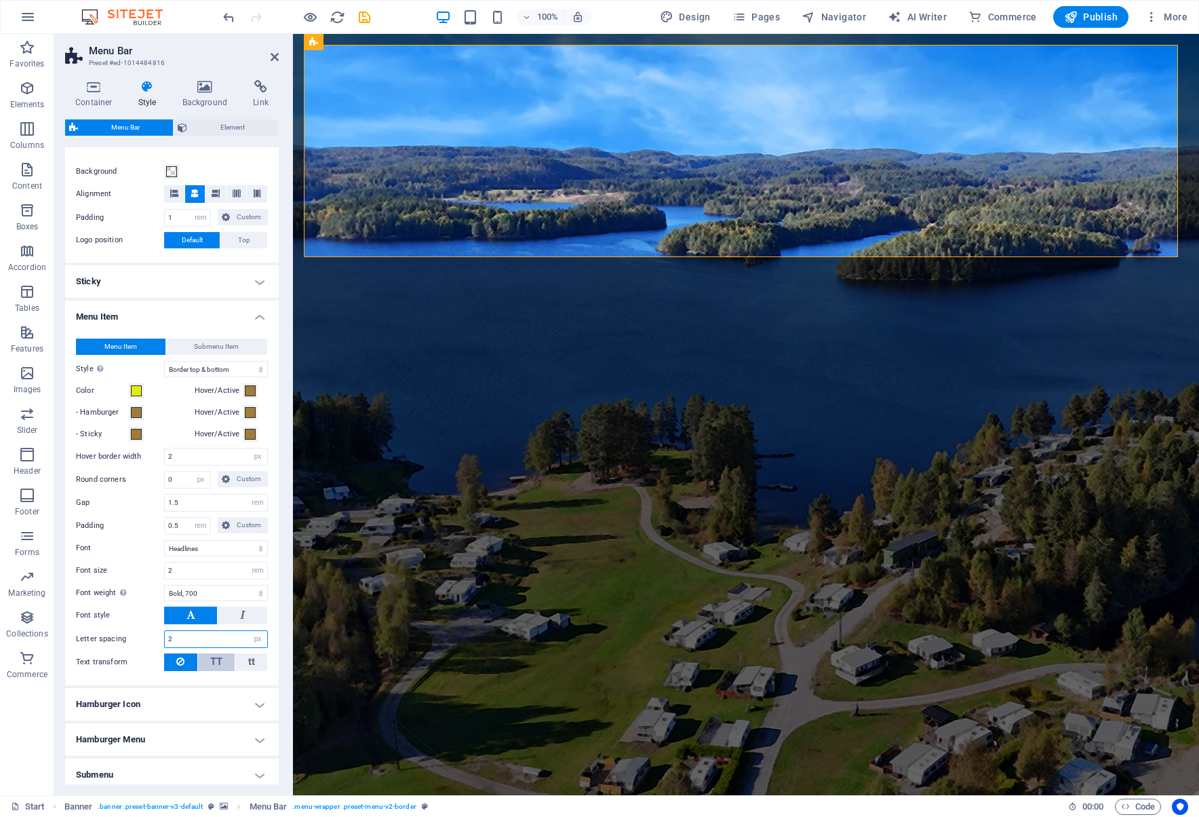
scroll to position [313, 0]
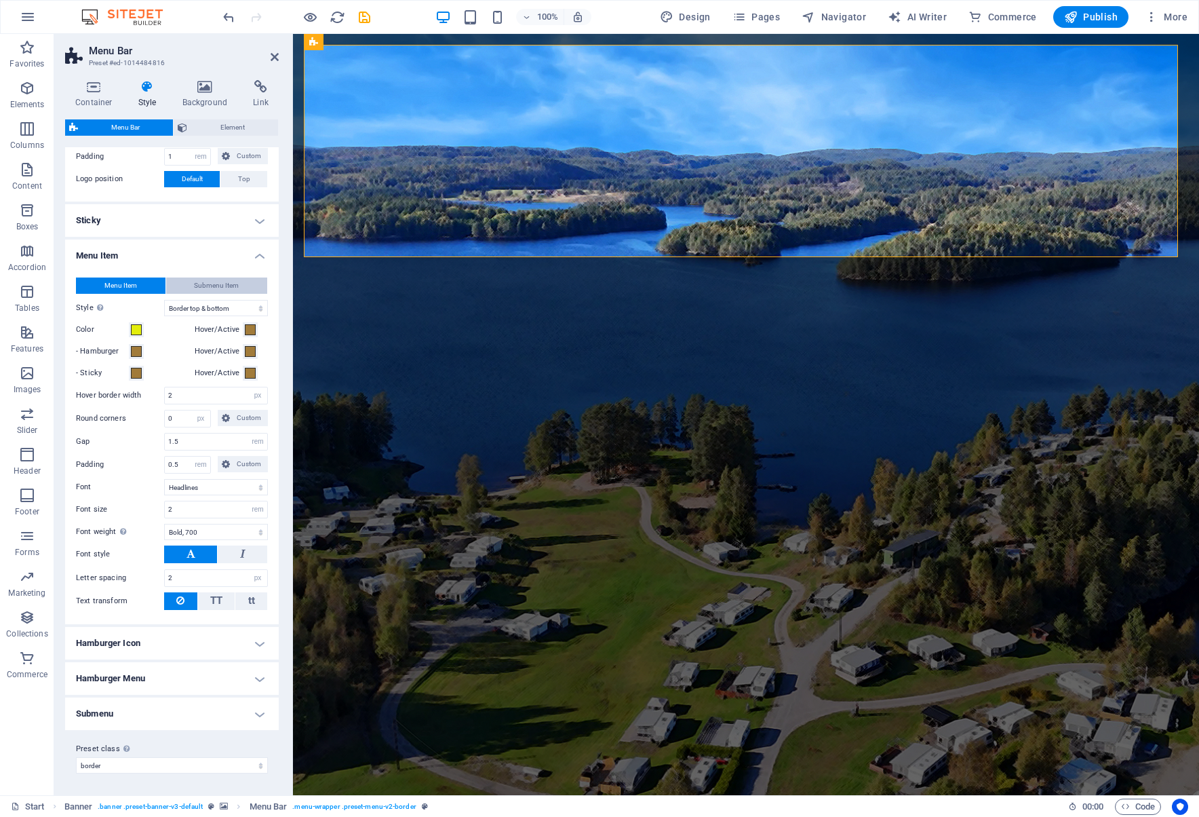
click at [214, 281] on span "Submenu Item" at bounding box center [216, 285] width 45 height 16
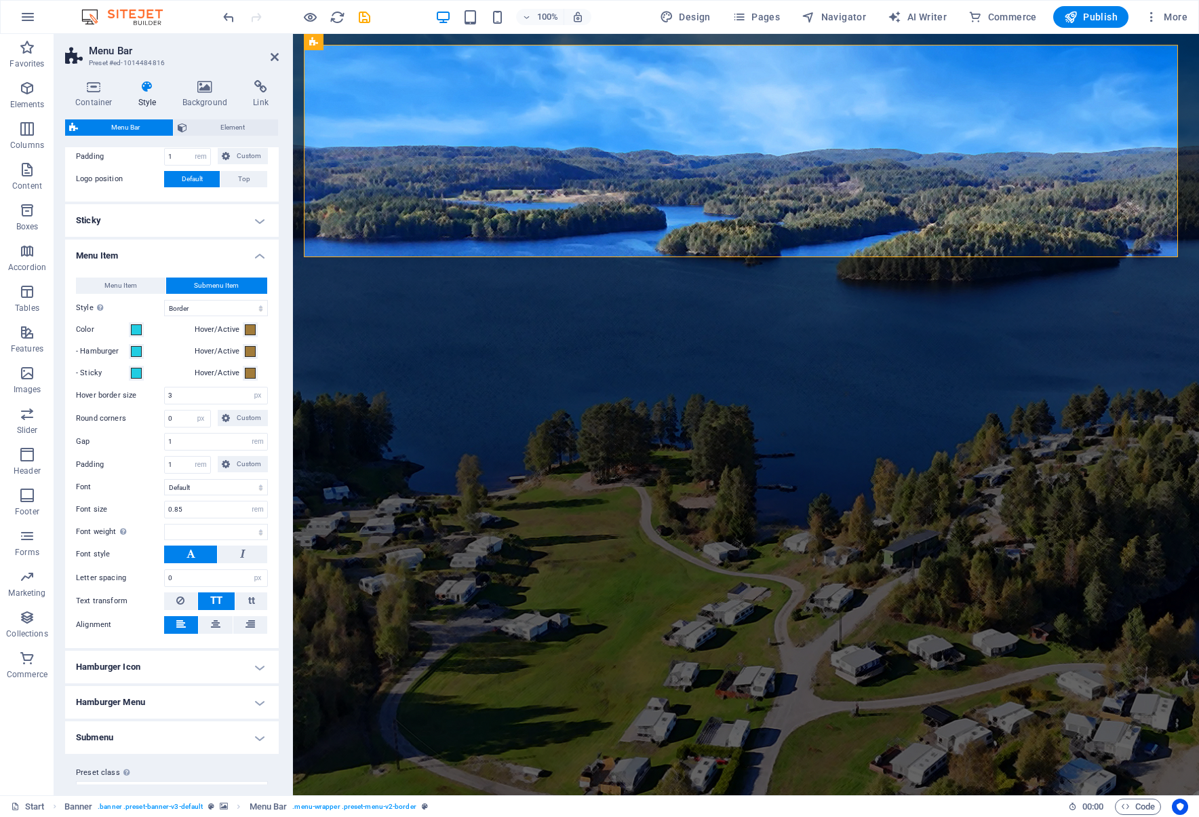
select select
click at [119, 279] on span "Menu Item" at bounding box center [120, 285] width 33 height 16
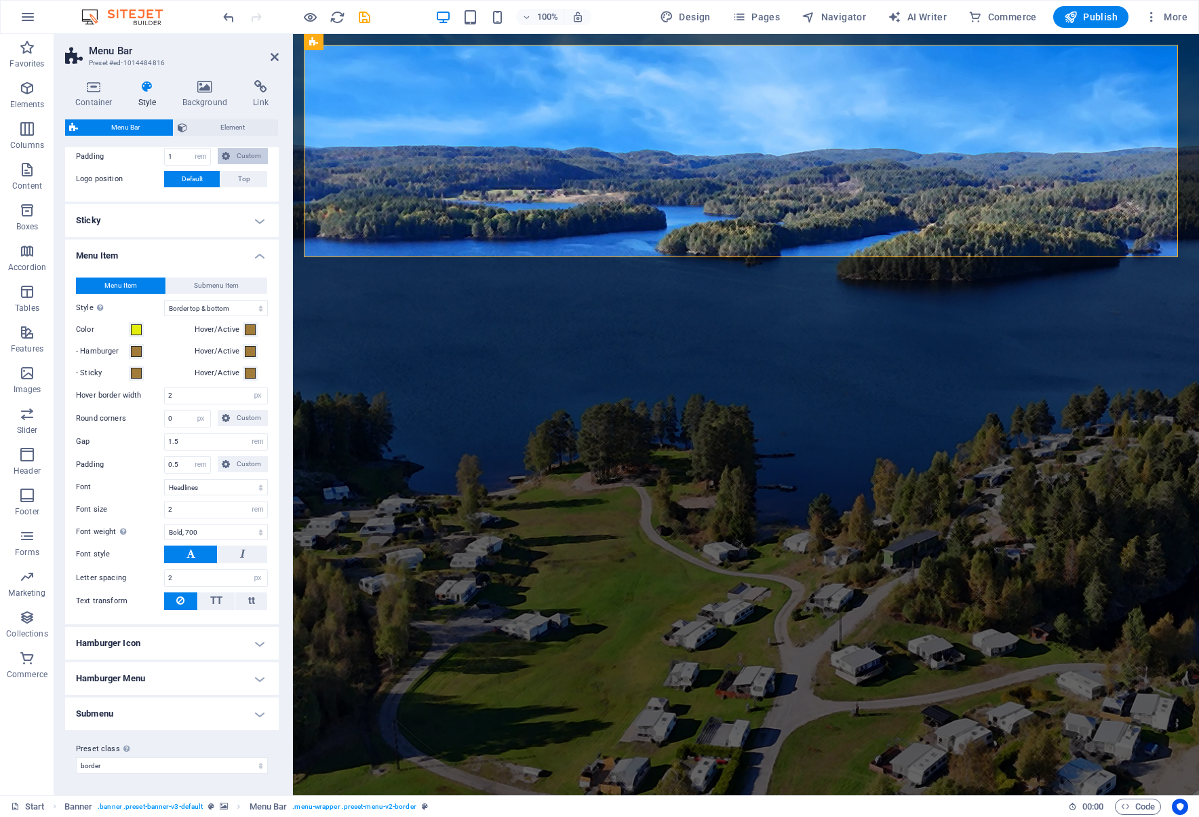
click at [243, 157] on span "Custom" at bounding box center [249, 156] width 30 height 16
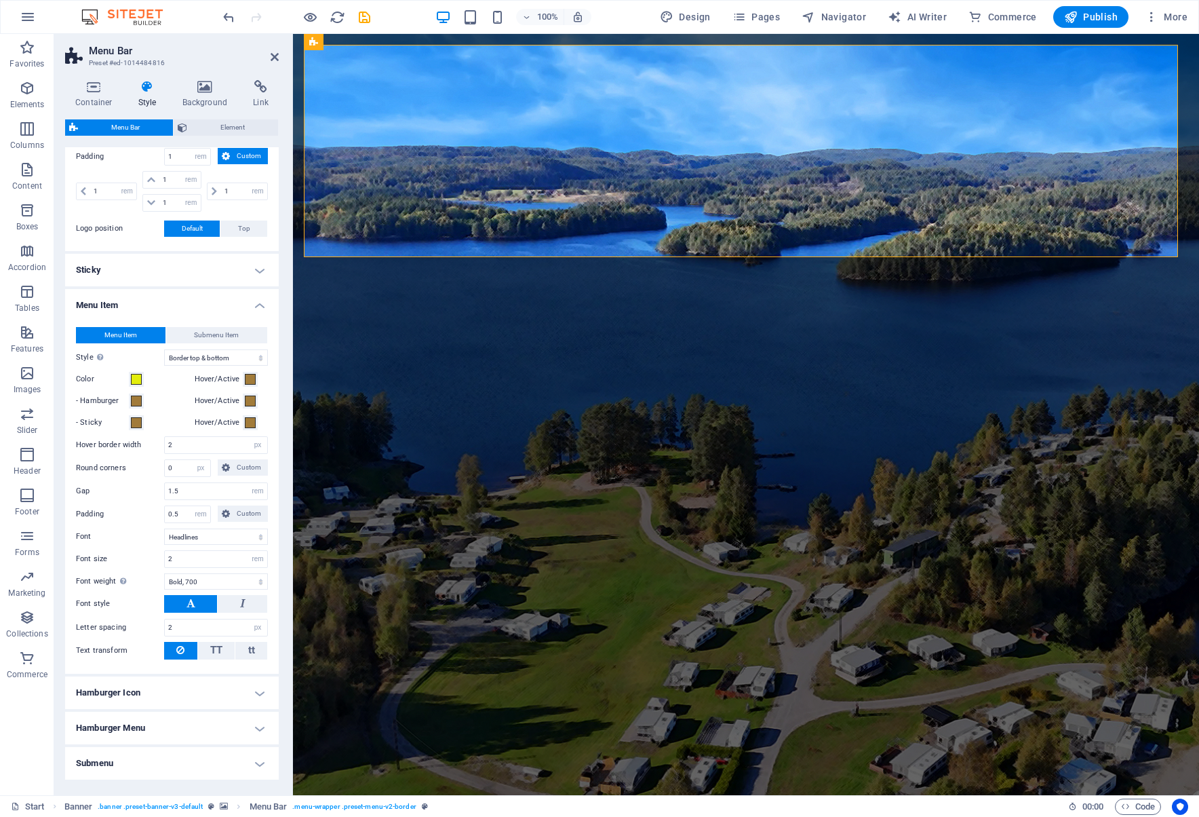
click at [171, 124] on button "Menu Bar" at bounding box center [119, 127] width 108 height 16
click at [177, 124] on button "Element" at bounding box center [226, 127] width 104 height 16
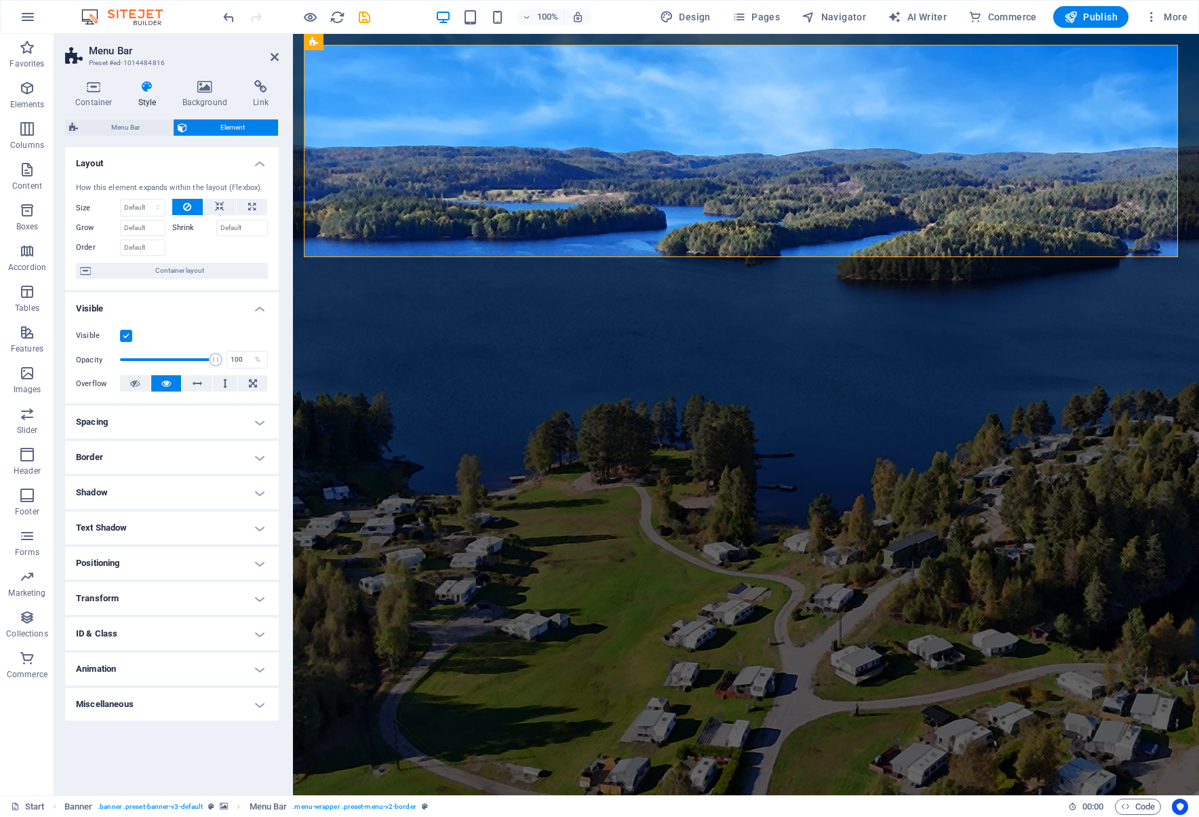
click at [225, 522] on h4 "Text Shadow" at bounding box center [172, 527] width 214 height 33
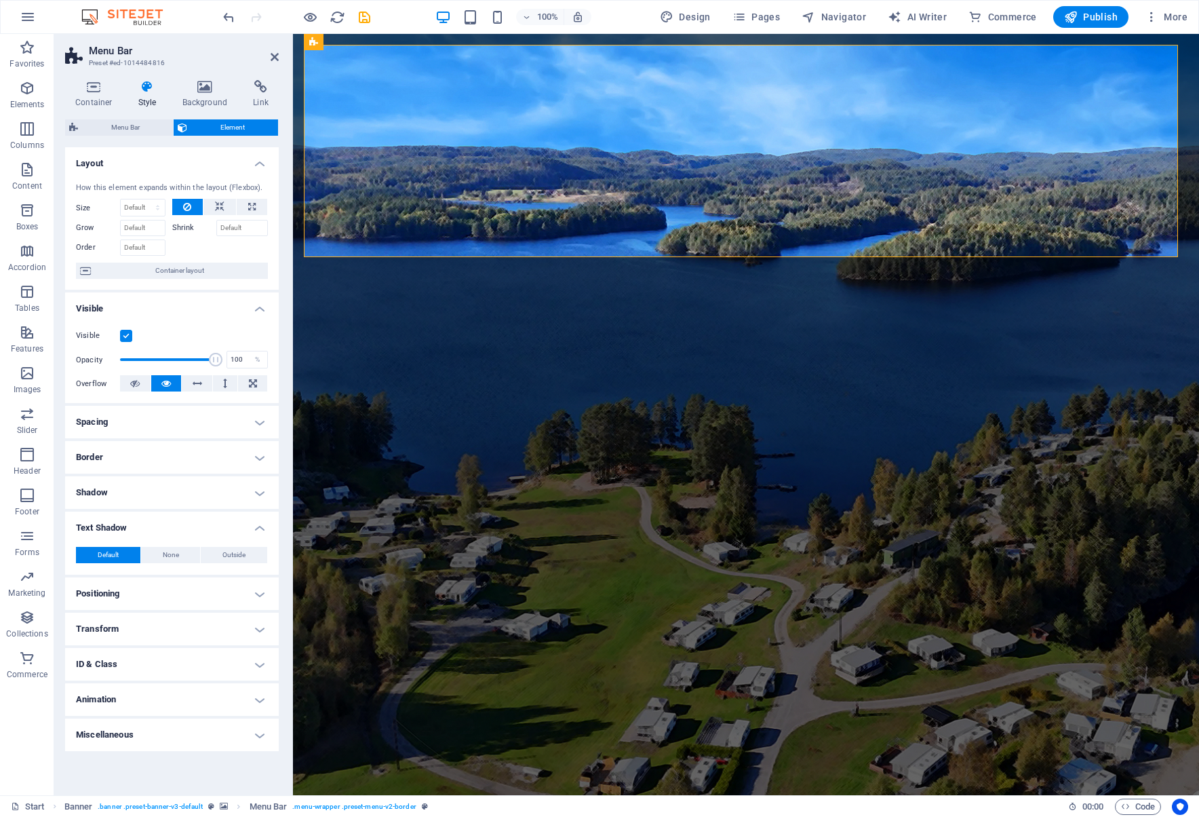
click at [250, 535] on h4 "Text Shadow" at bounding box center [172, 523] width 214 height 24
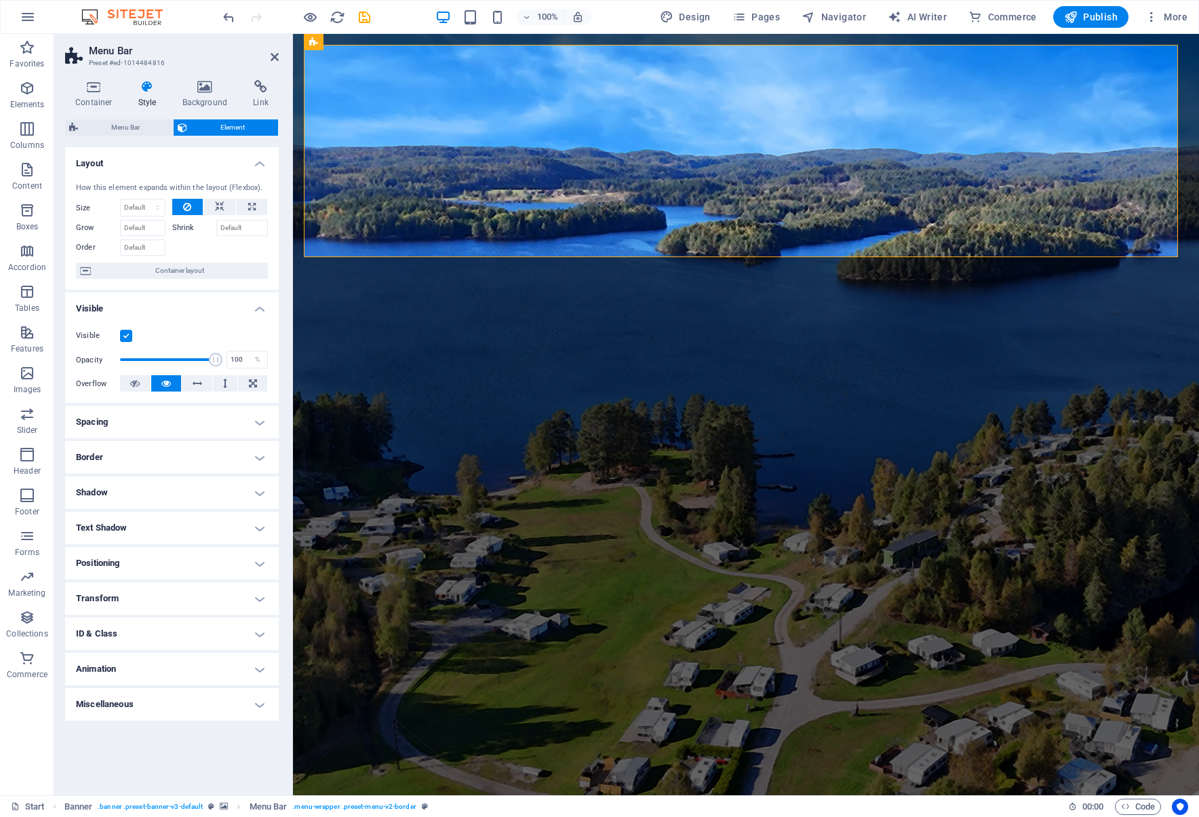
click at [257, 530] on h4 "Text Shadow" at bounding box center [172, 527] width 214 height 33
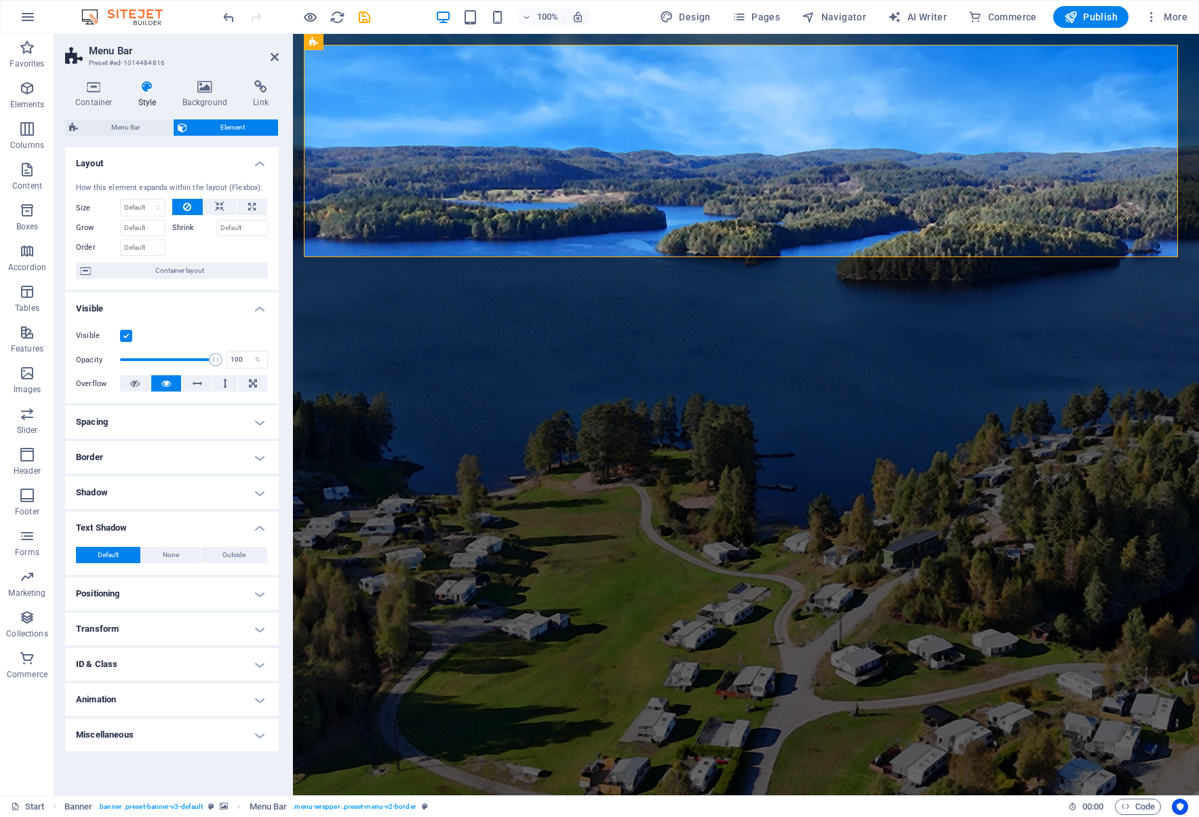
click at [105, 553] on span "Default" at bounding box center [108, 555] width 21 height 16
click at [260, 495] on h4 "Shadow" at bounding box center [172, 492] width 214 height 33
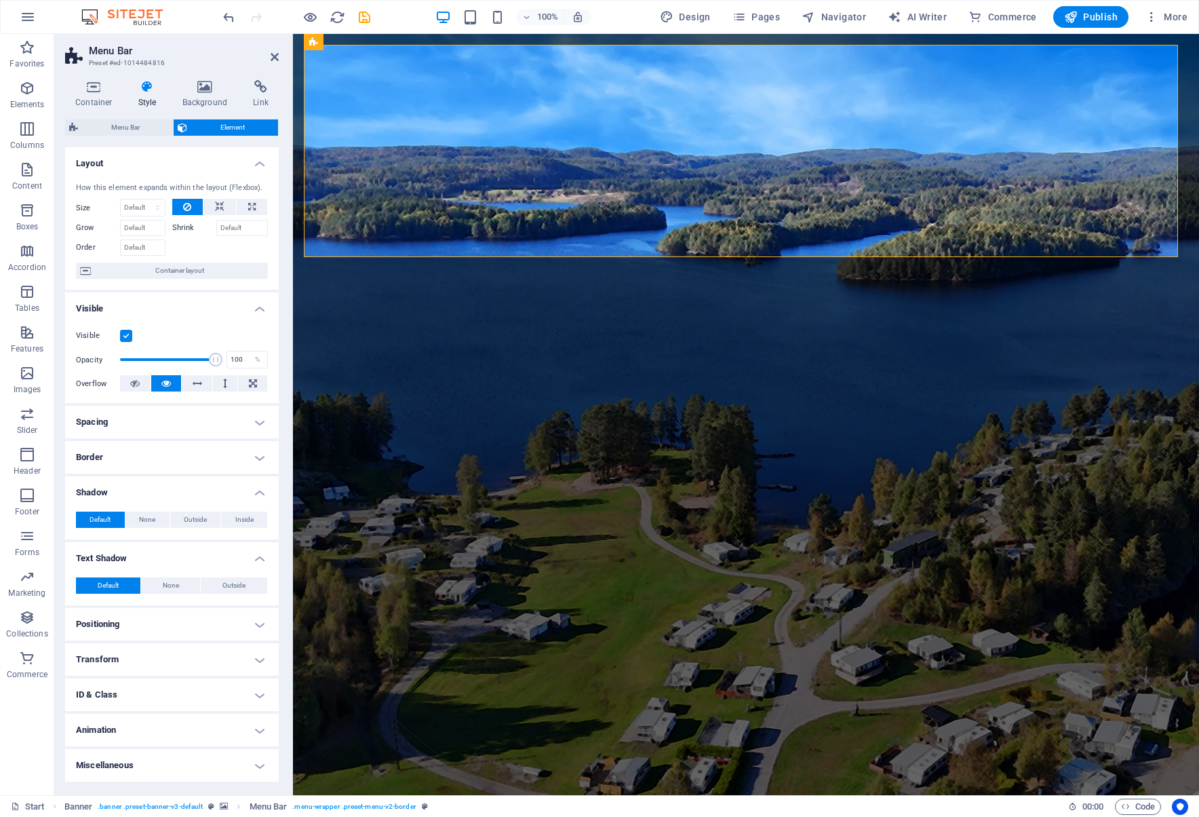
click at [260, 491] on h4 "Shadow" at bounding box center [172, 488] width 214 height 24
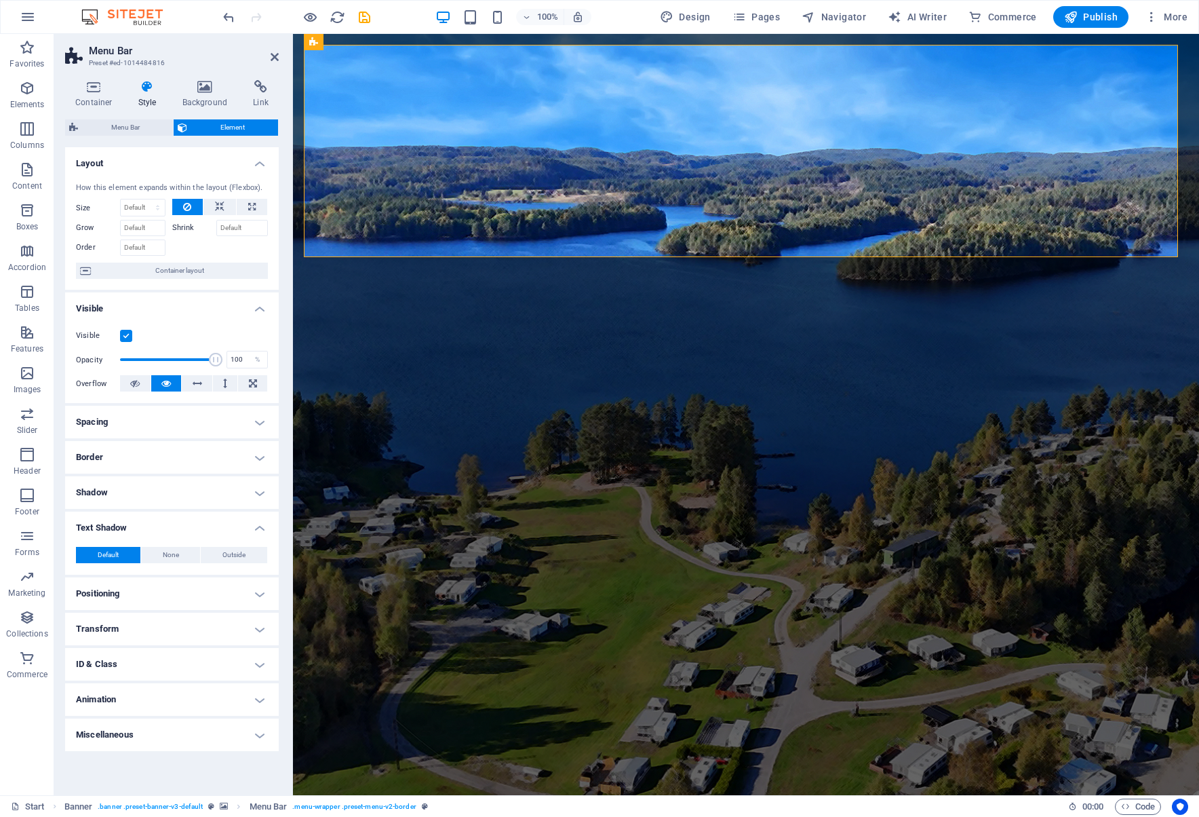
click at [263, 491] on h4 "Shadow" at bounding box center [172, 492] width 214 height 33
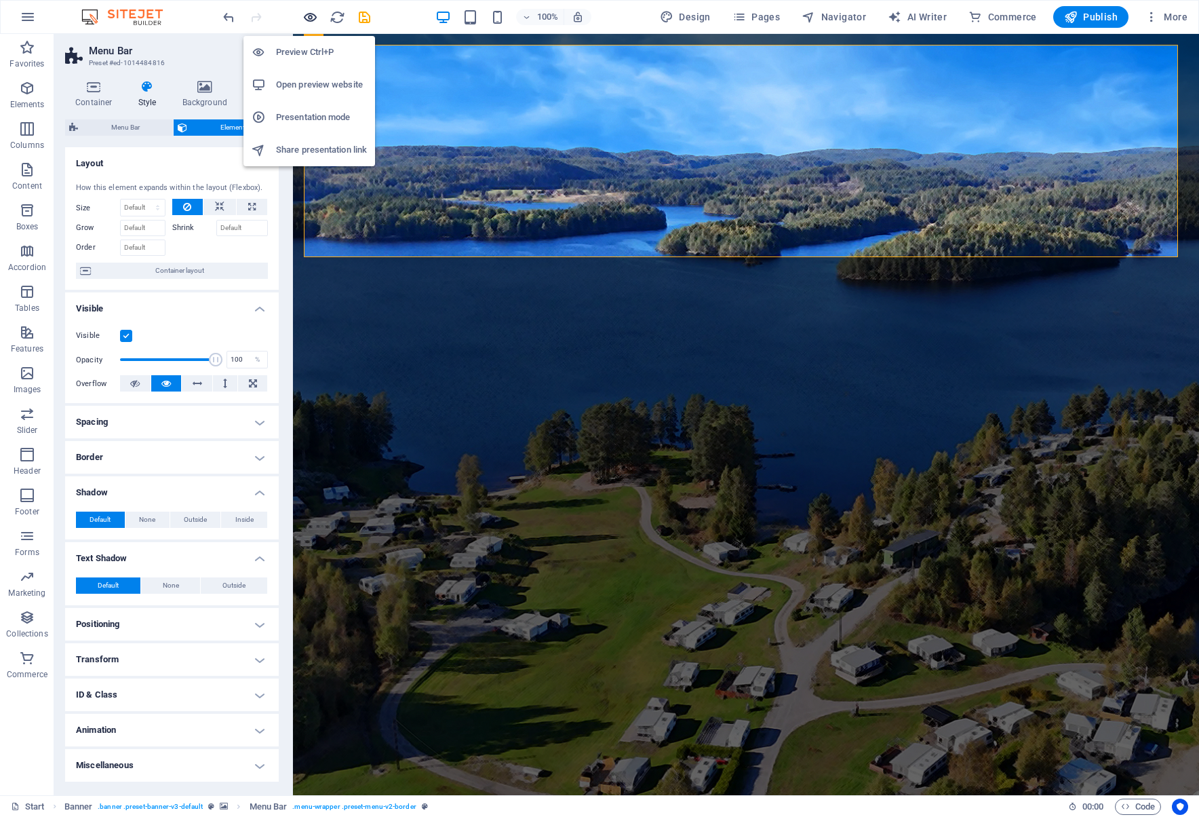
click at [315, 18] on icon "button" at bounding box center [311, 17] width 16 height 16
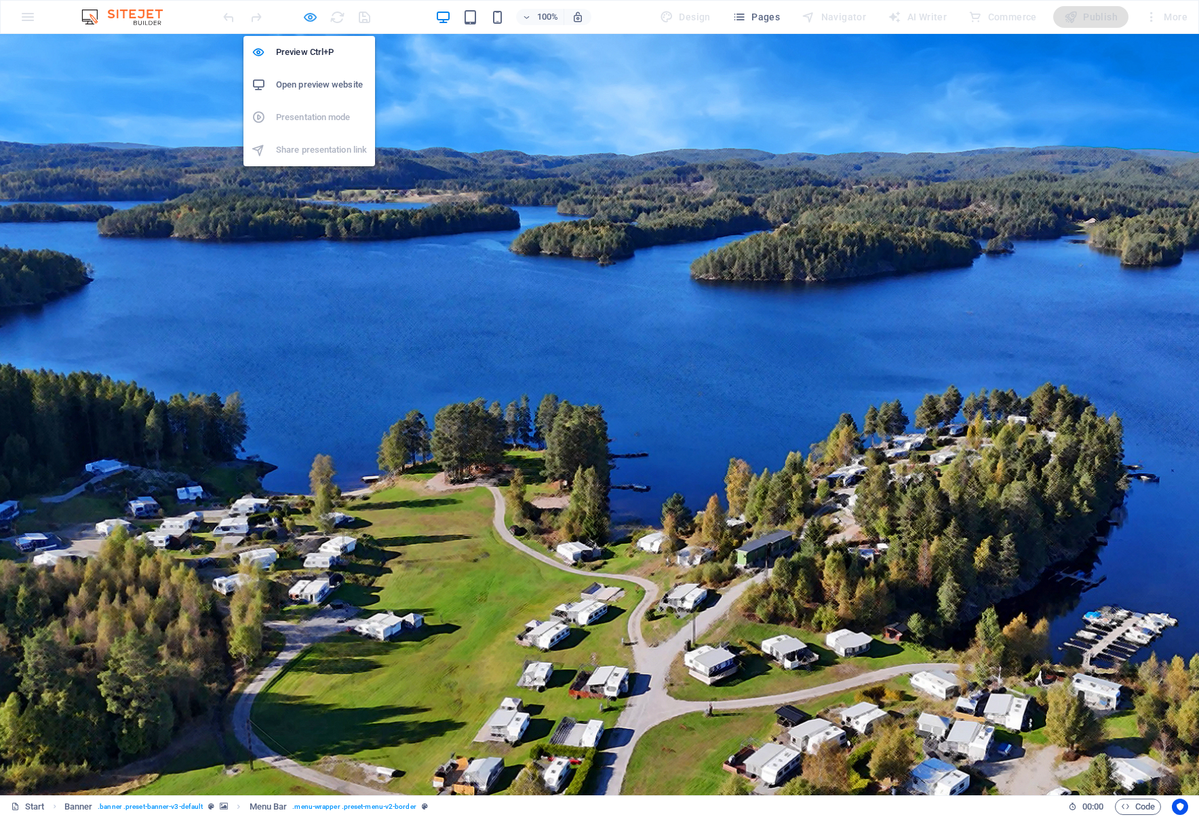
click at [311, 20] on icon "button" at bounding box center [311, 17] width 16 height 16
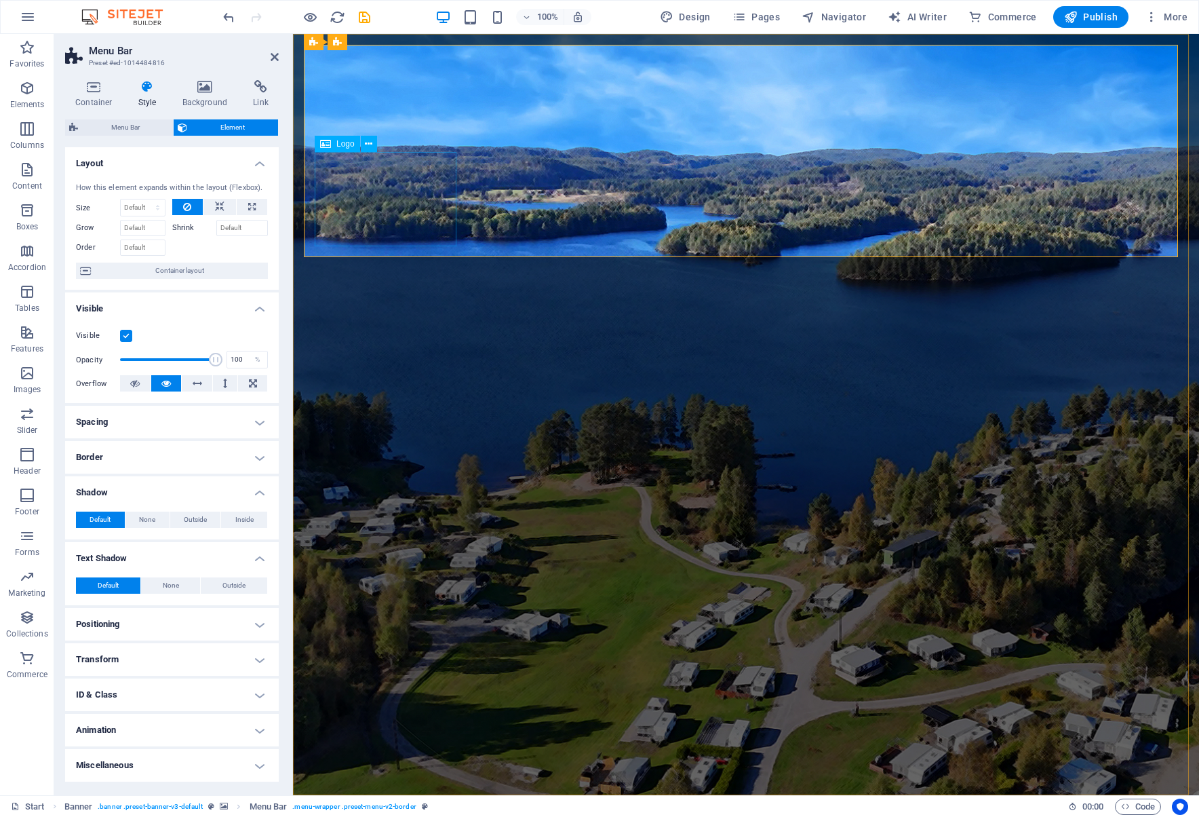
select select "px"
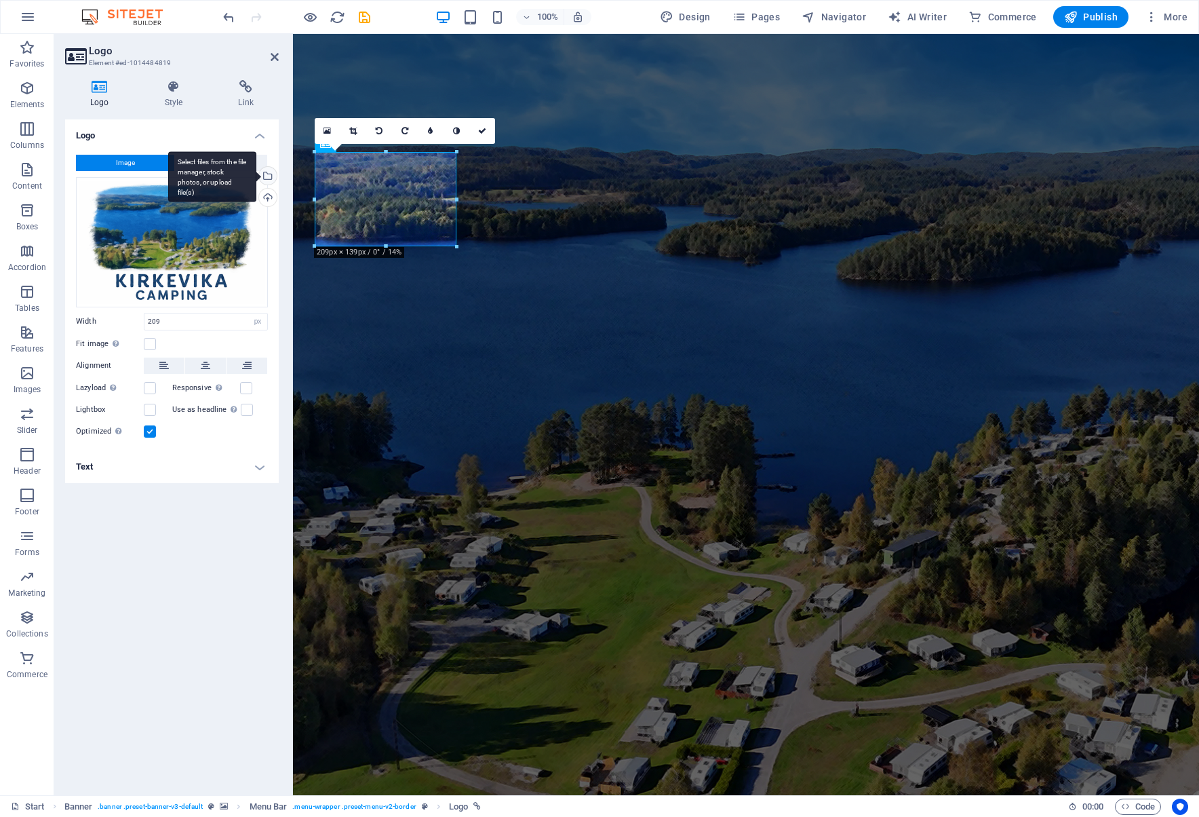
click at [265, 170] on div "Select files from the file manager, stock photos, or upload file(s)" at bounding box center [266, 177] width 20 height 20
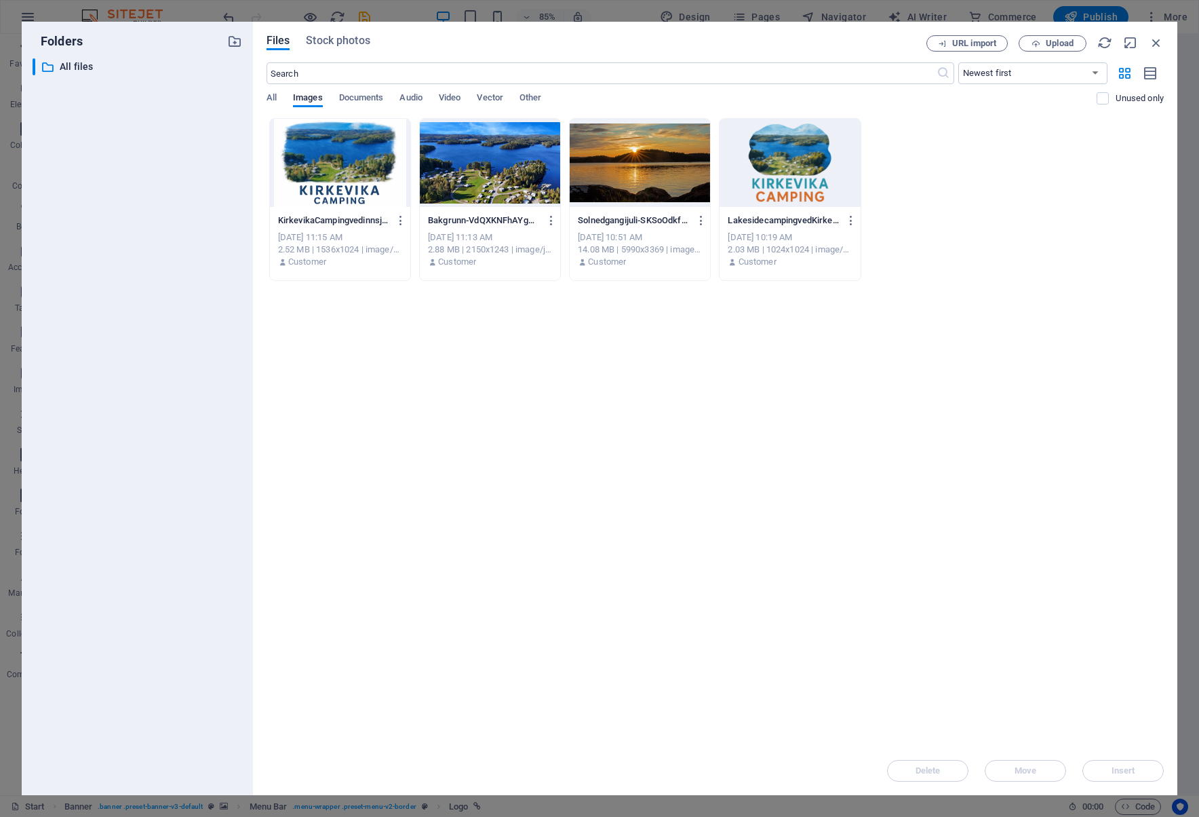
click at [795, 145] on div at bounding box center [790, 163] width 140 height 88
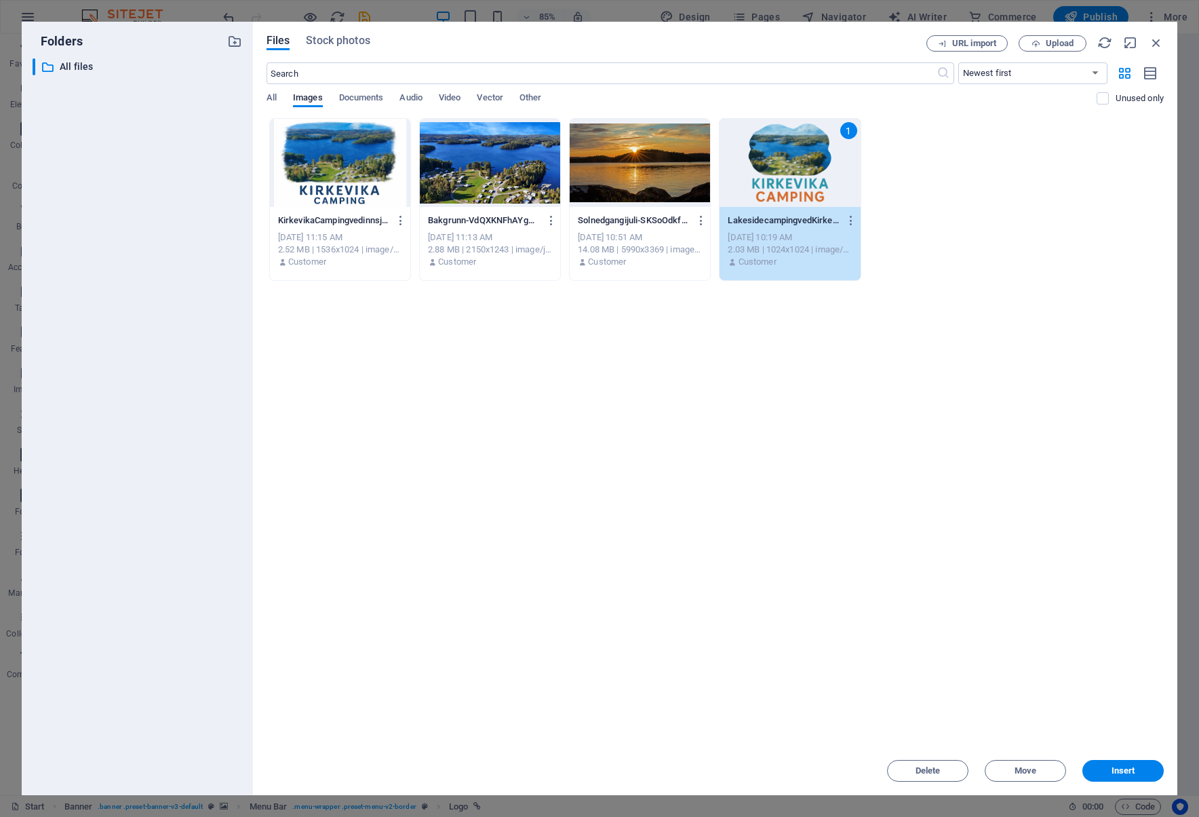
click at [797, 145] on div "1" at bounding box center [790, 163] width 140 height 88
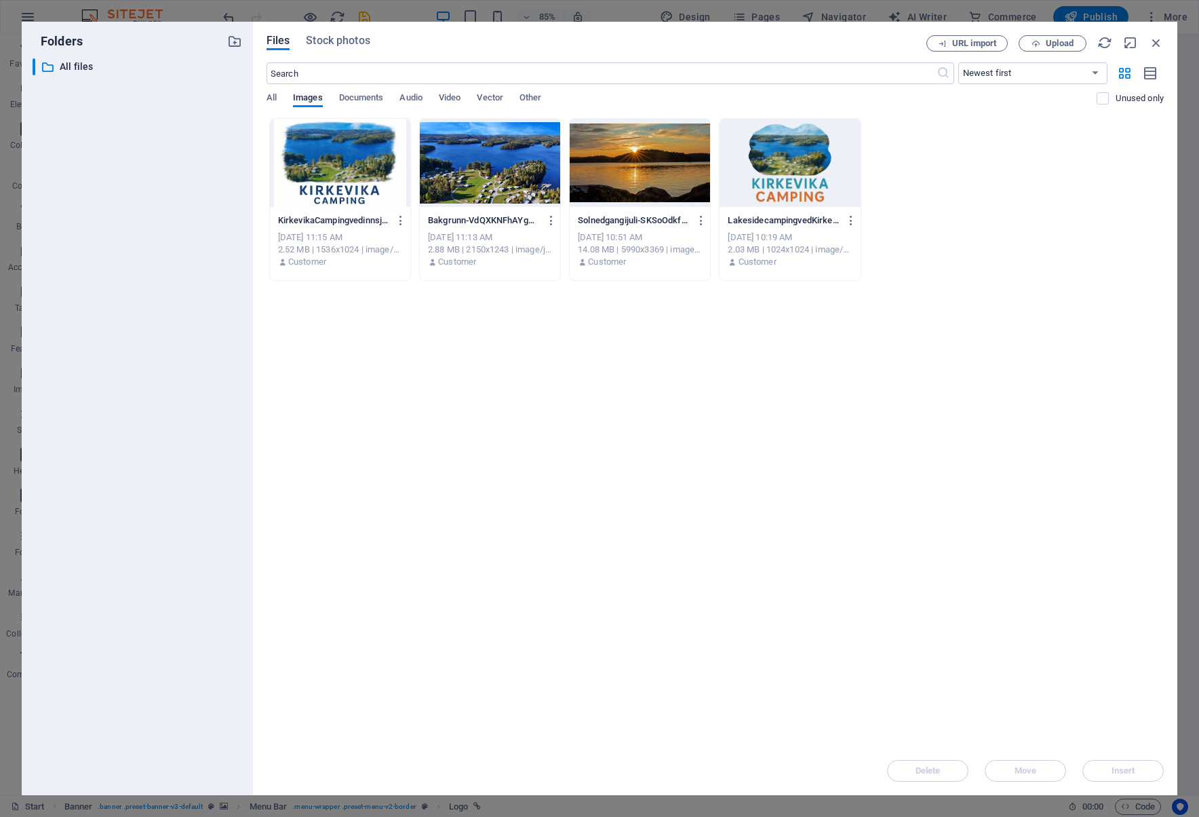
click at [804, 148] on div at bounding box center [790, 163] width 140 height 88
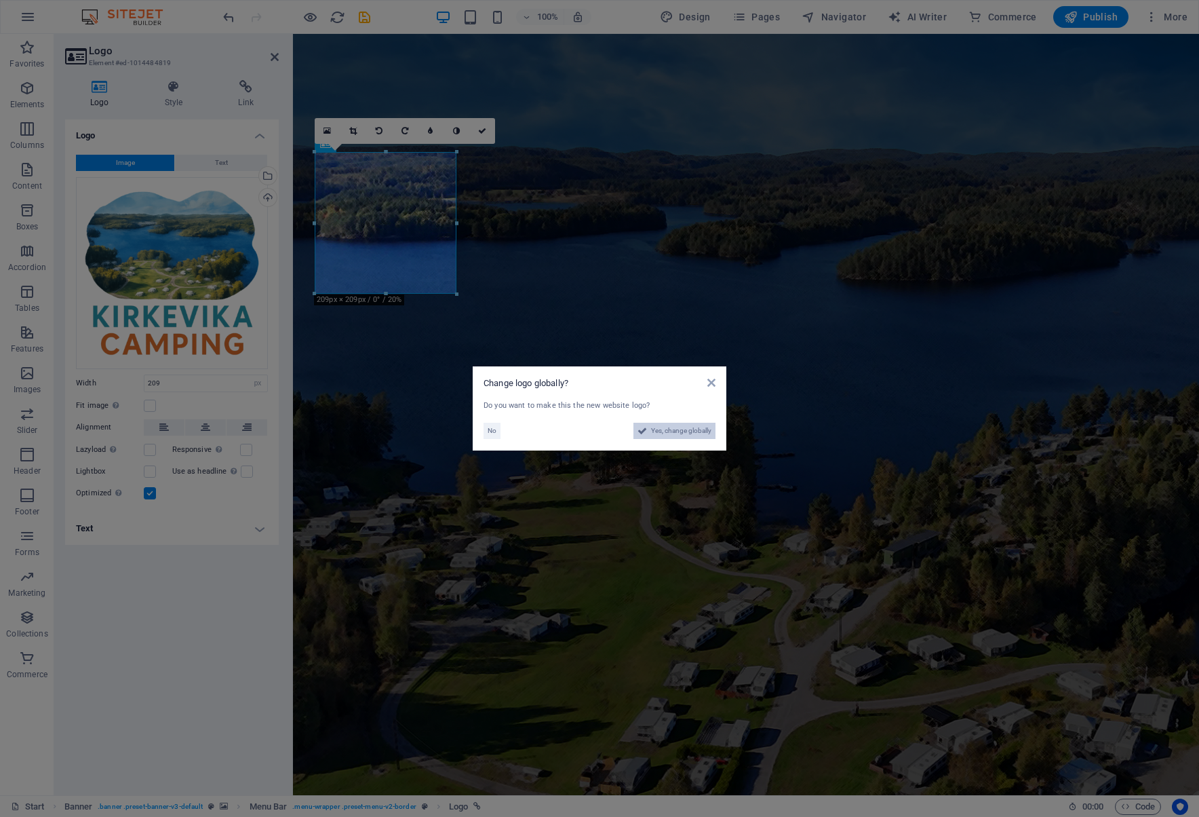
click at [664, 430] on span "Yes, change globally" at bounding box center [681, 431] width 60 height 16
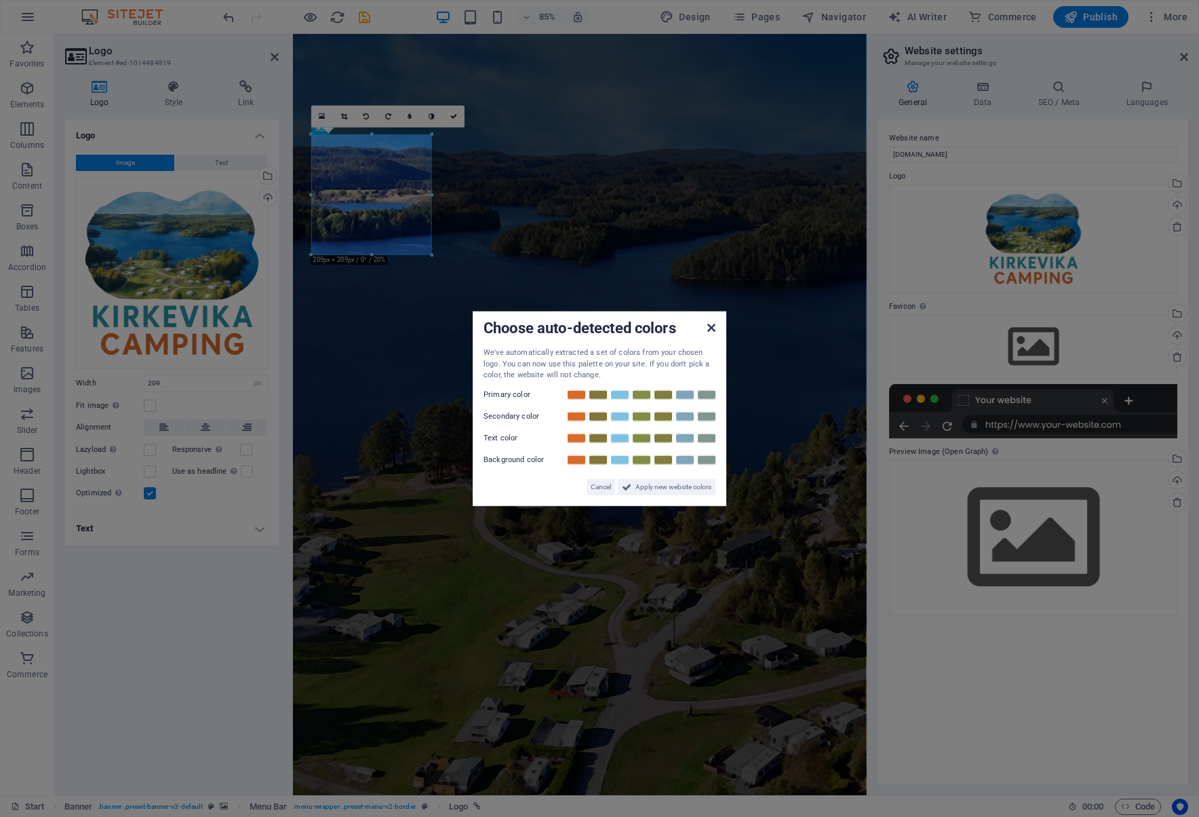
click at [713, 324] on icon at bounding box center [711, 327] width 8 height 11
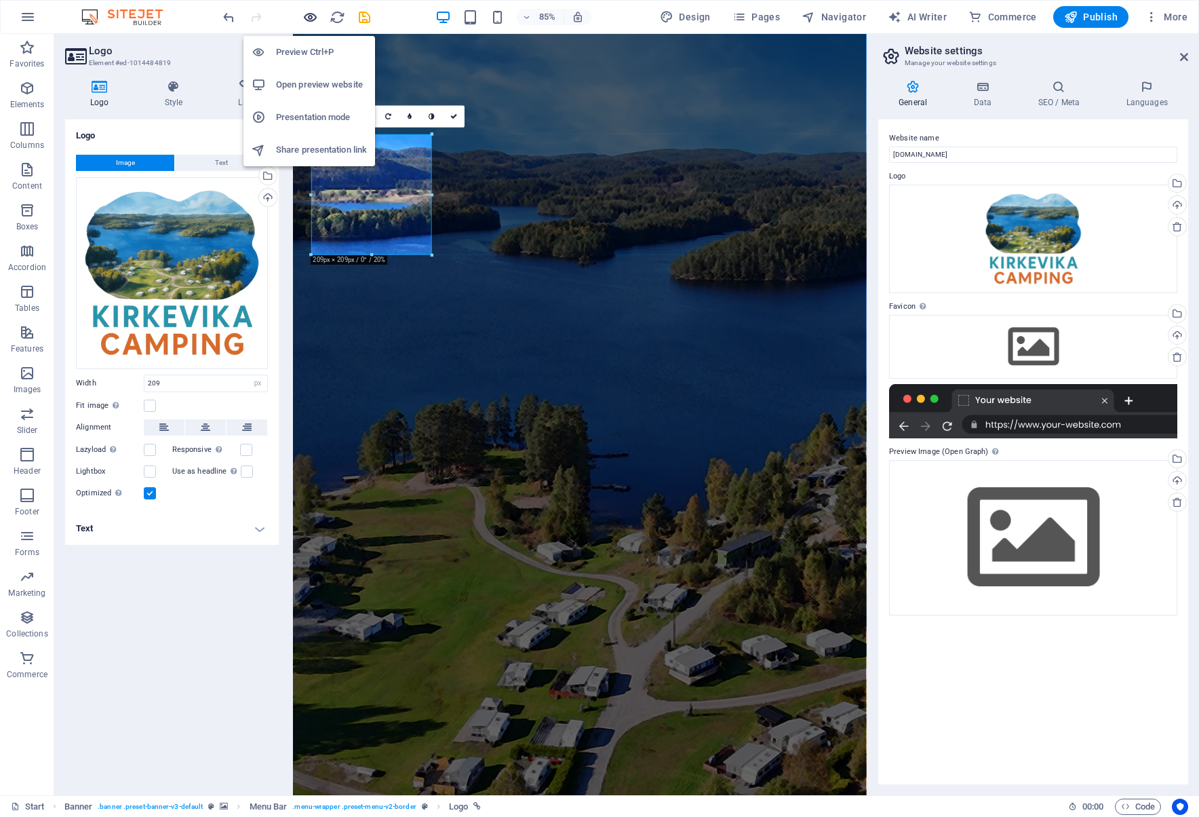
click at [314, 15] on icon "button" at bounding box center [311, 17] width 16 height 16
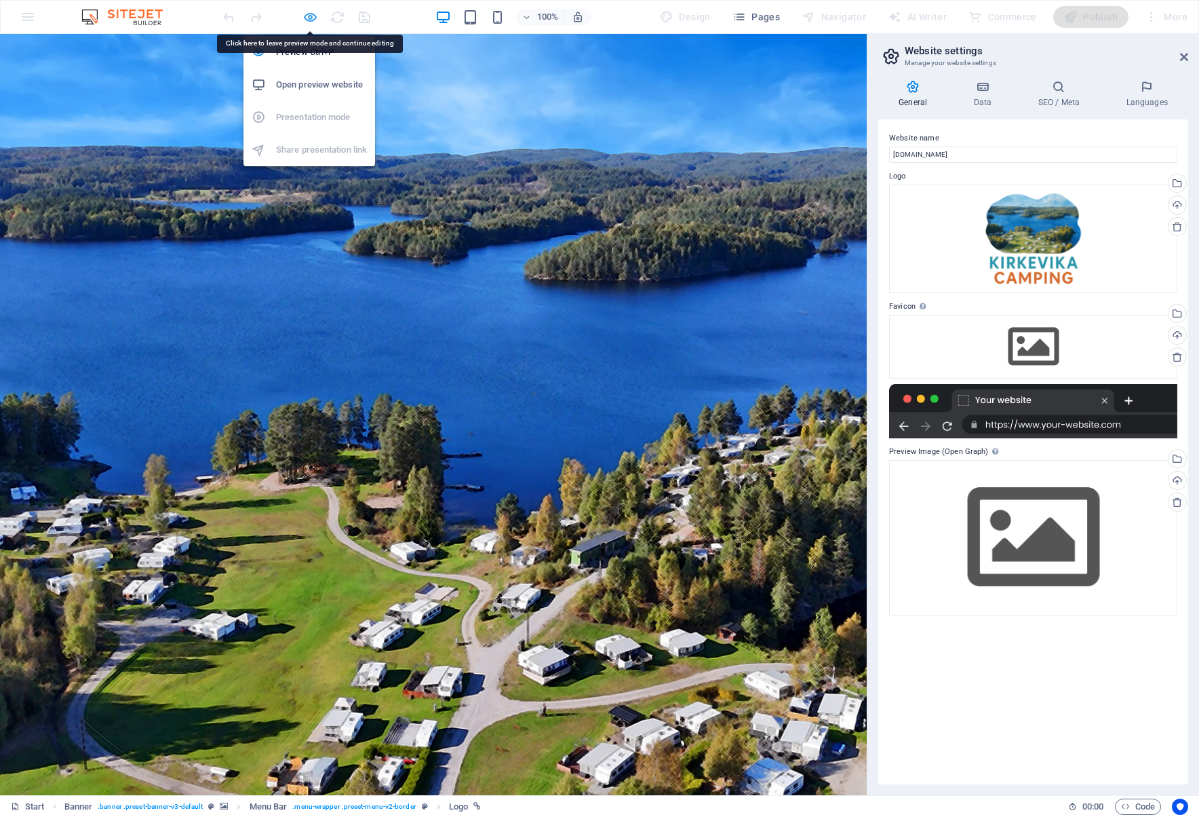
click at [313, 18] on icon "button" at bounding box center [311, 17] width 16 height 16
select select "px"
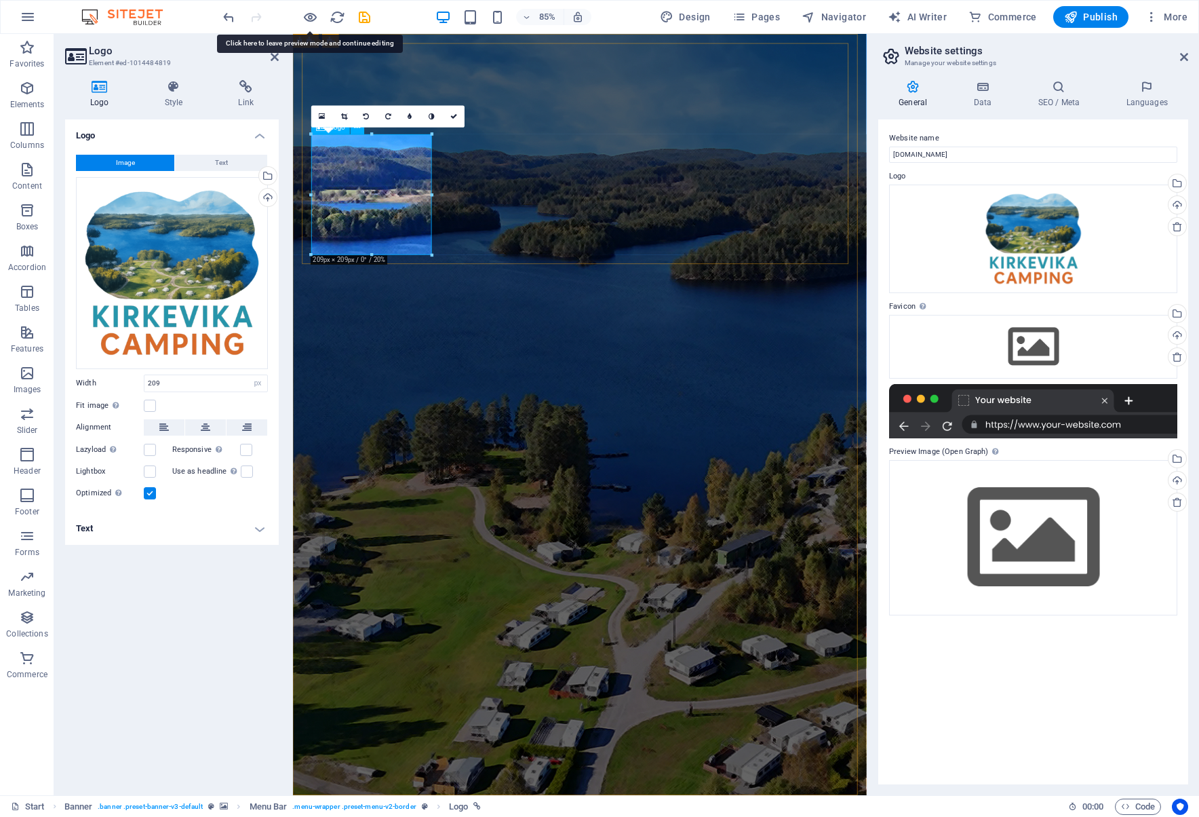
click at [178, 88] on icon at bounding box center [174, 87] width 69 height 14
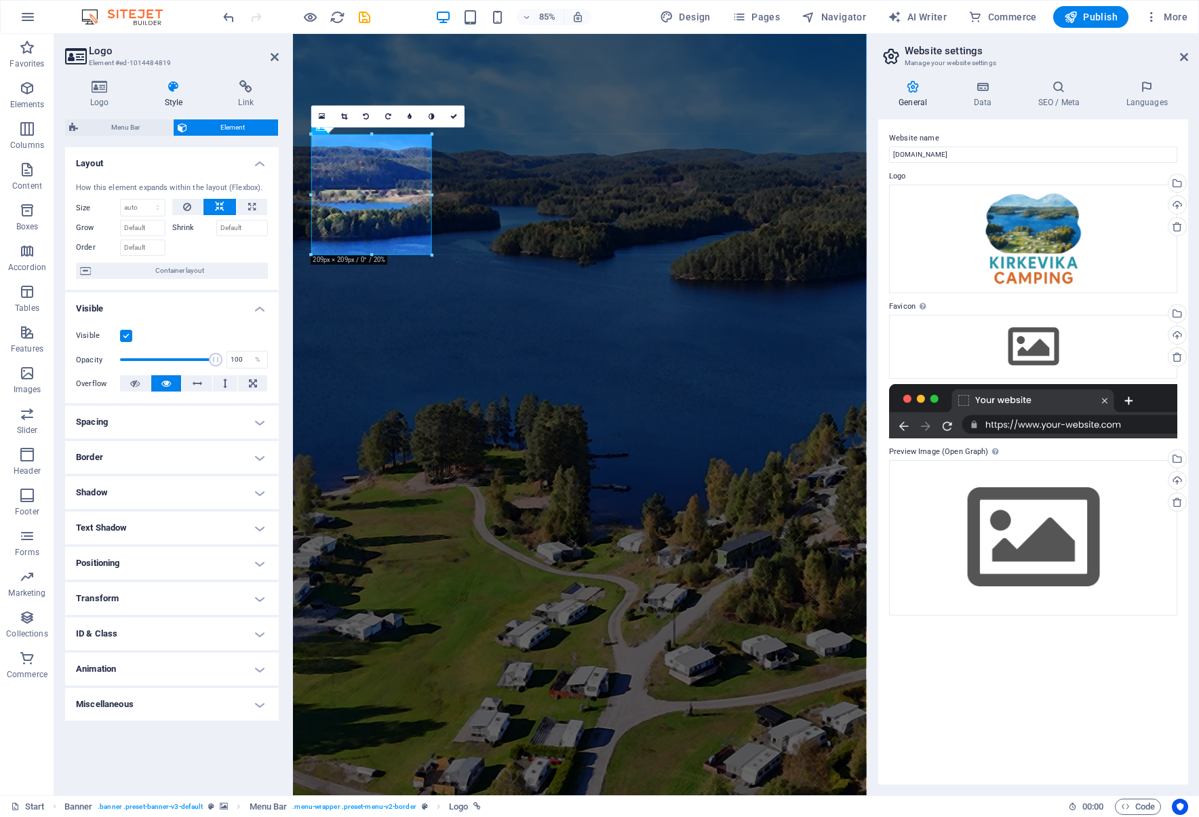
click at [223, 460] on h4 "Border" at bounding box center [172, 457] width 214 height 33
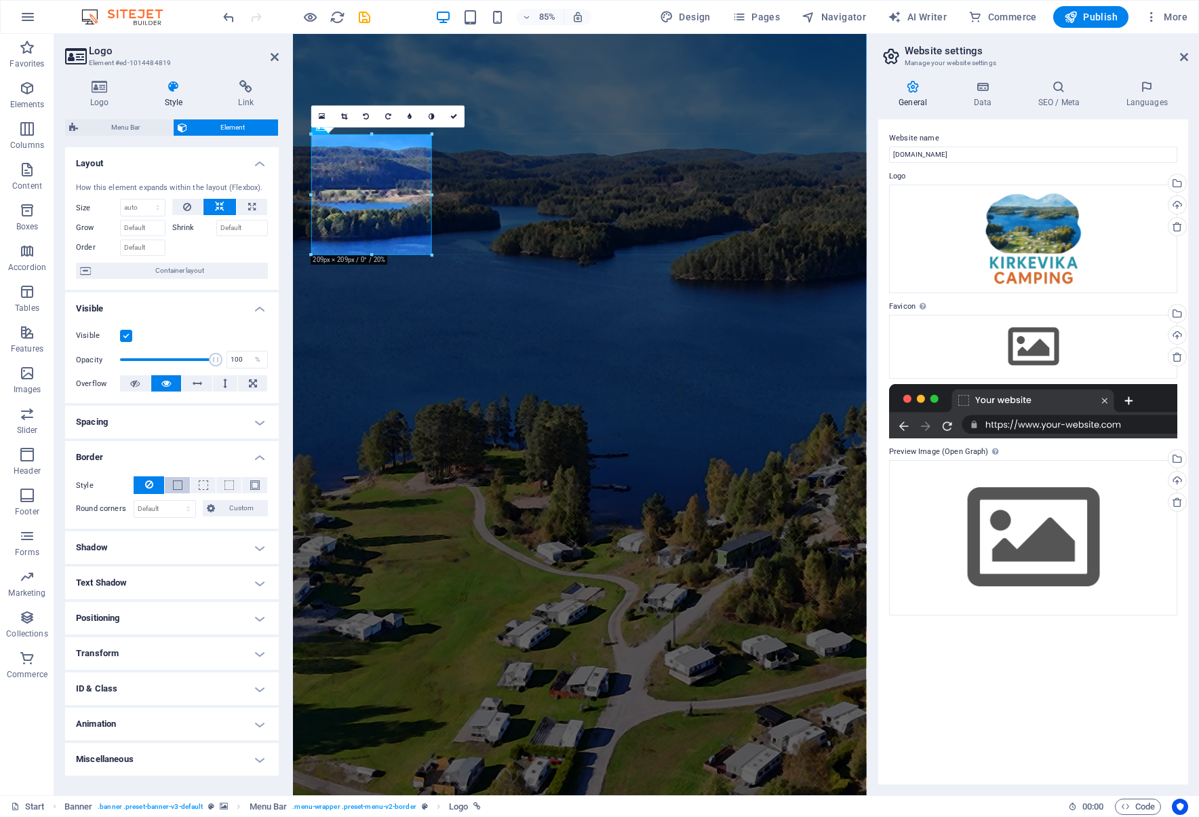
click at [176, 484] on span at bounding box center [177, 484] width 9 height 9
click at [194, 596] on h4 "Shadow" at bounding box center [172, 592] width 214 height 33
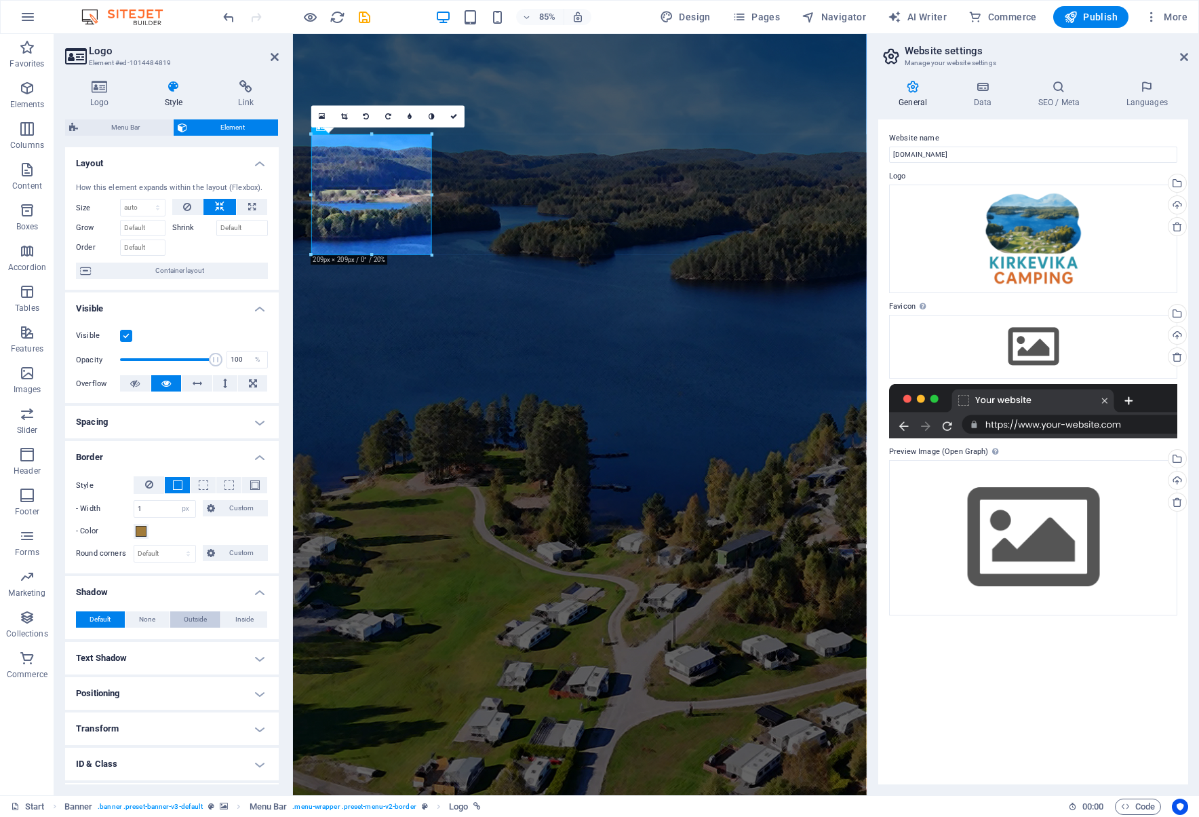
click at [191, 619] on span "Outside" at bounding box center [195, 619] width 23 height 16
type input "2"
type input "4"
click at [151, 662] on input "2" at bounding box center [152, 664] width 31 height 16
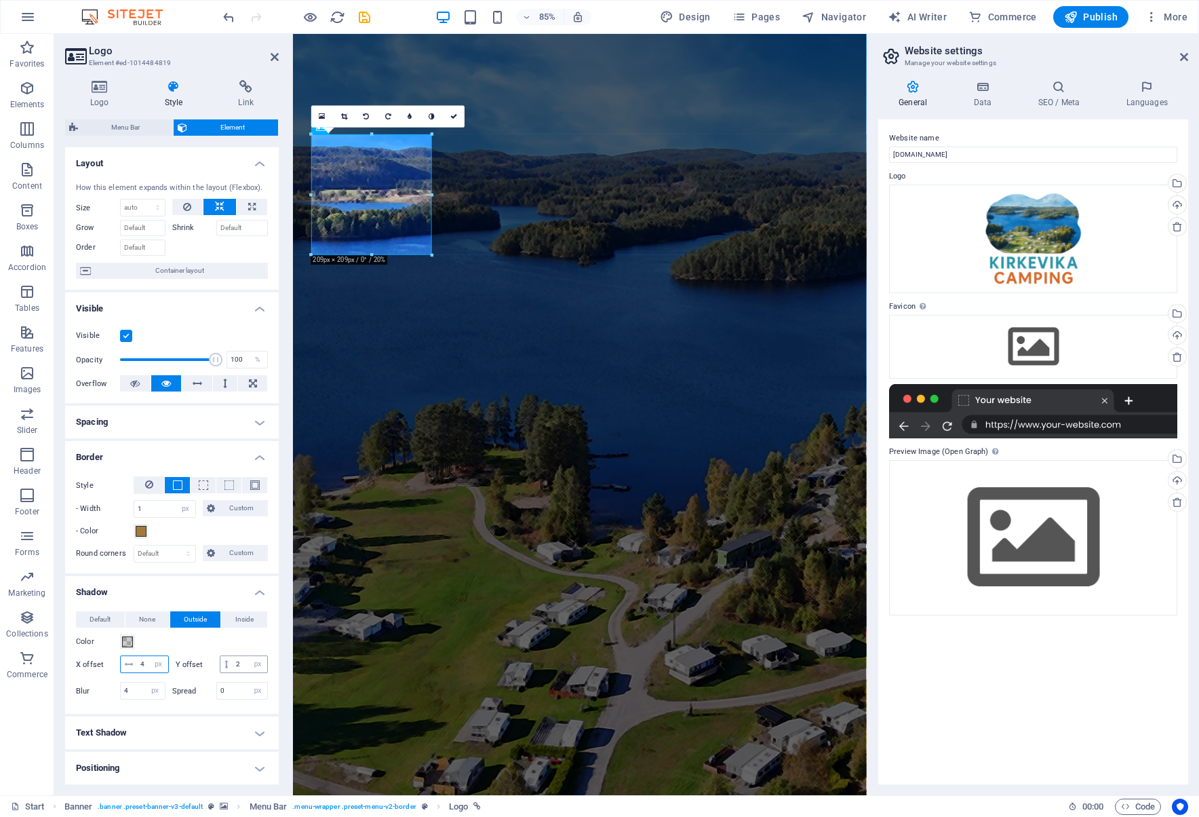
type input "4"
click at [233, 672] on input "2" at bounding box center [250, 664] width 35 height 16
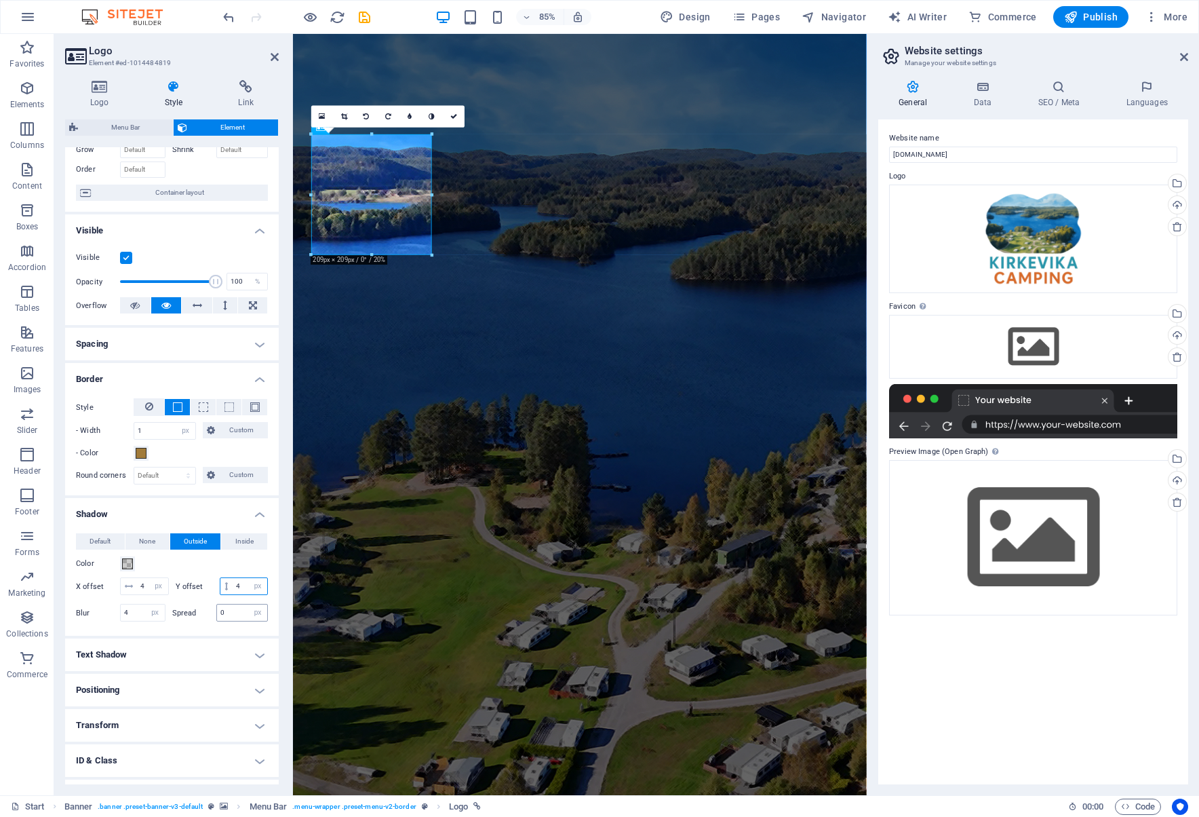
scroll to position [136, 0]
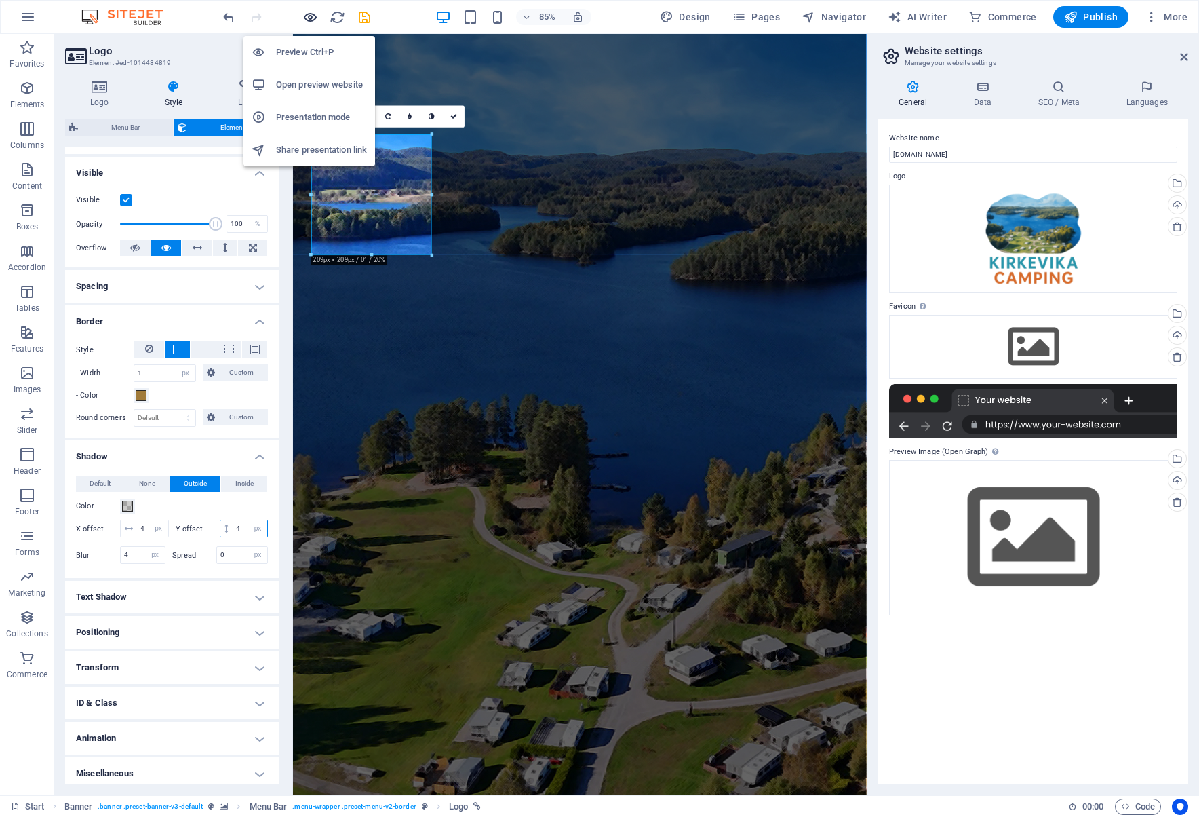
type input "4"
click at [309, 15] on icon "button" at bounding box center [311, 17] width 16 height 16
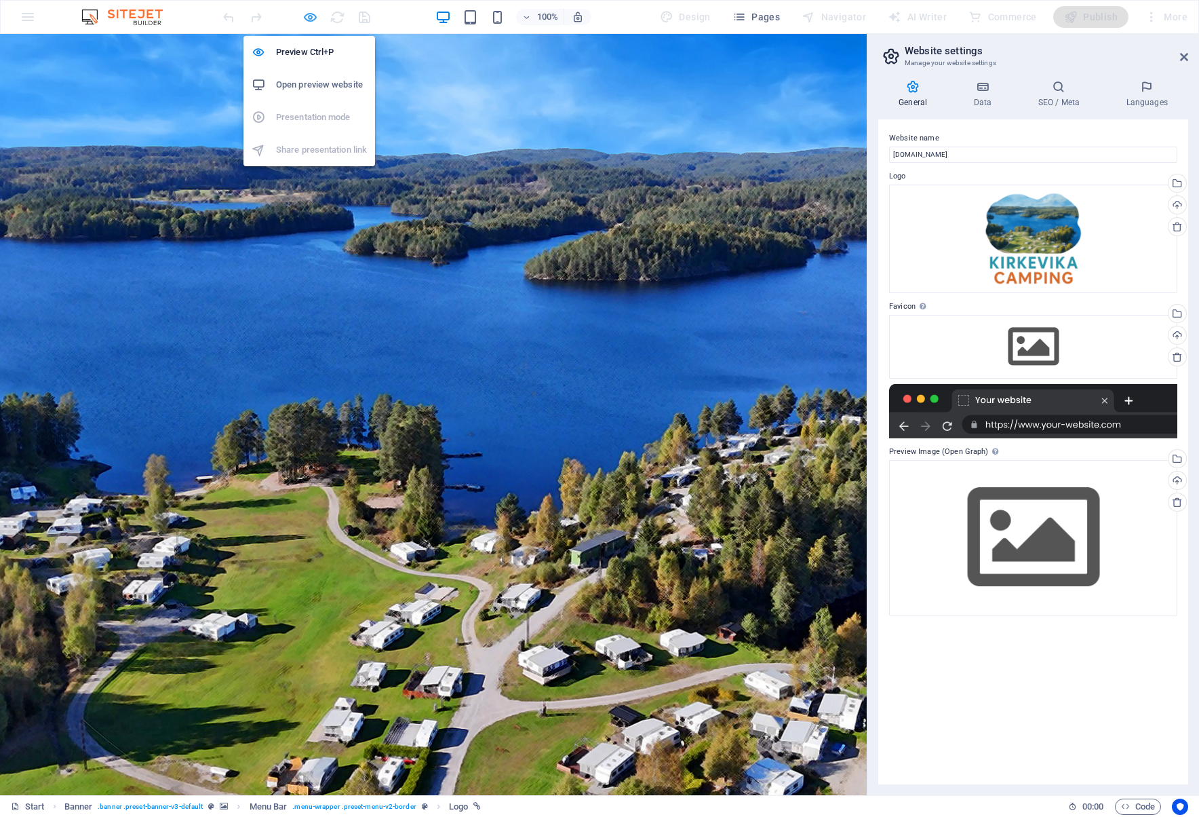
click at [310, 16] on icon "button" at bounding box center [311, 17] width 16 height 16
select select "px"
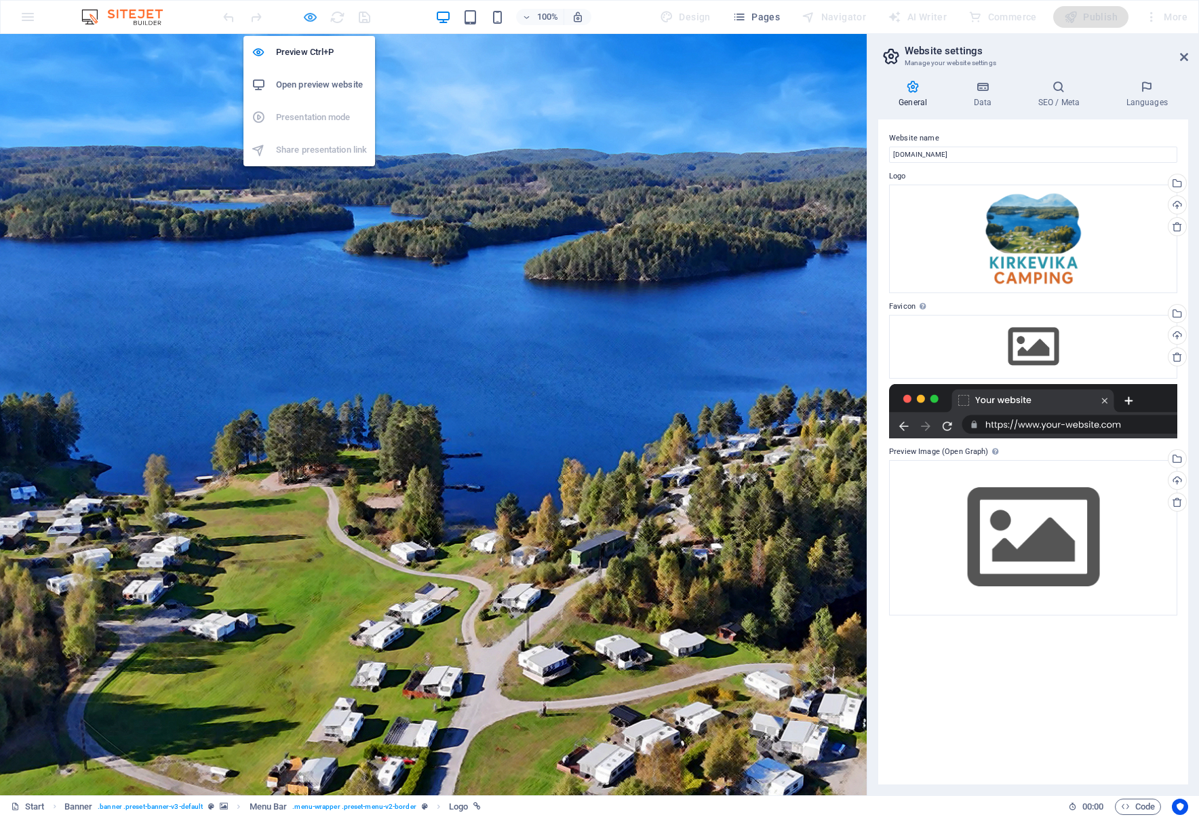
select select "px"
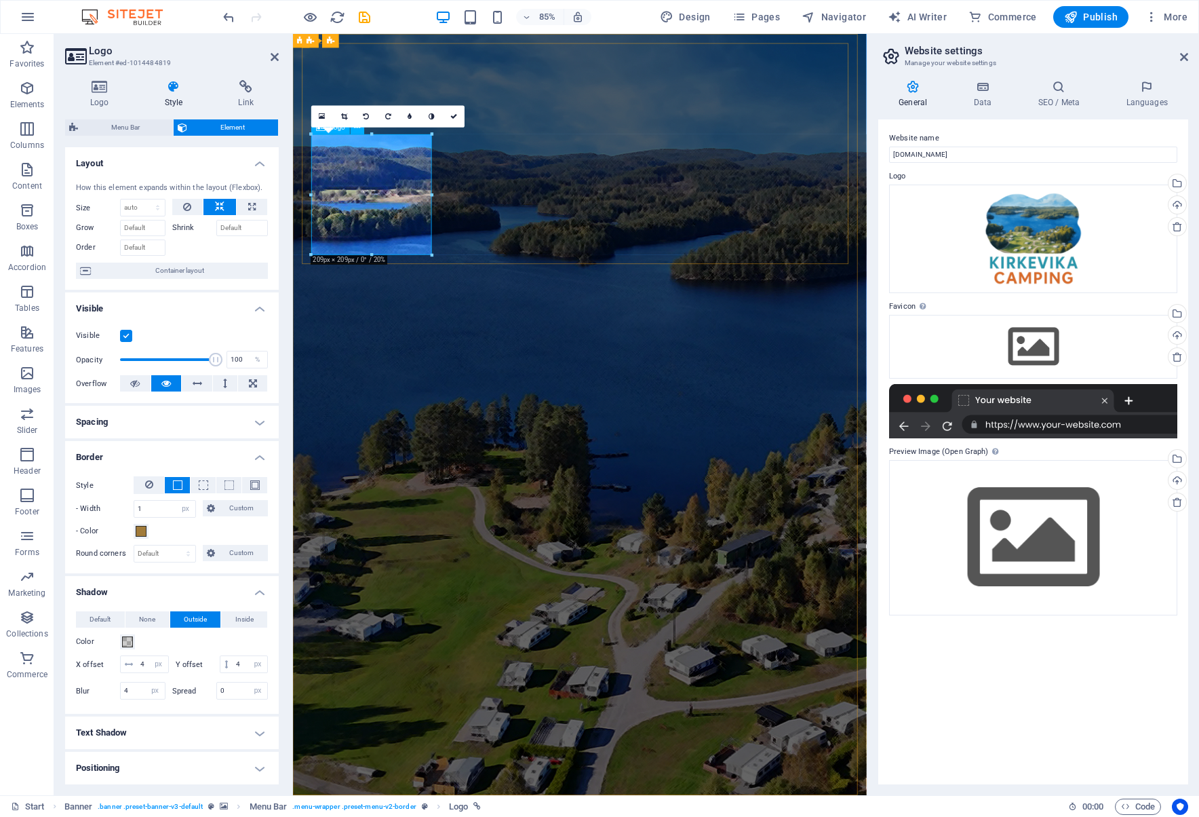
click at [91, 90] on icon at bounding box center [99, 87] width 69 height 14
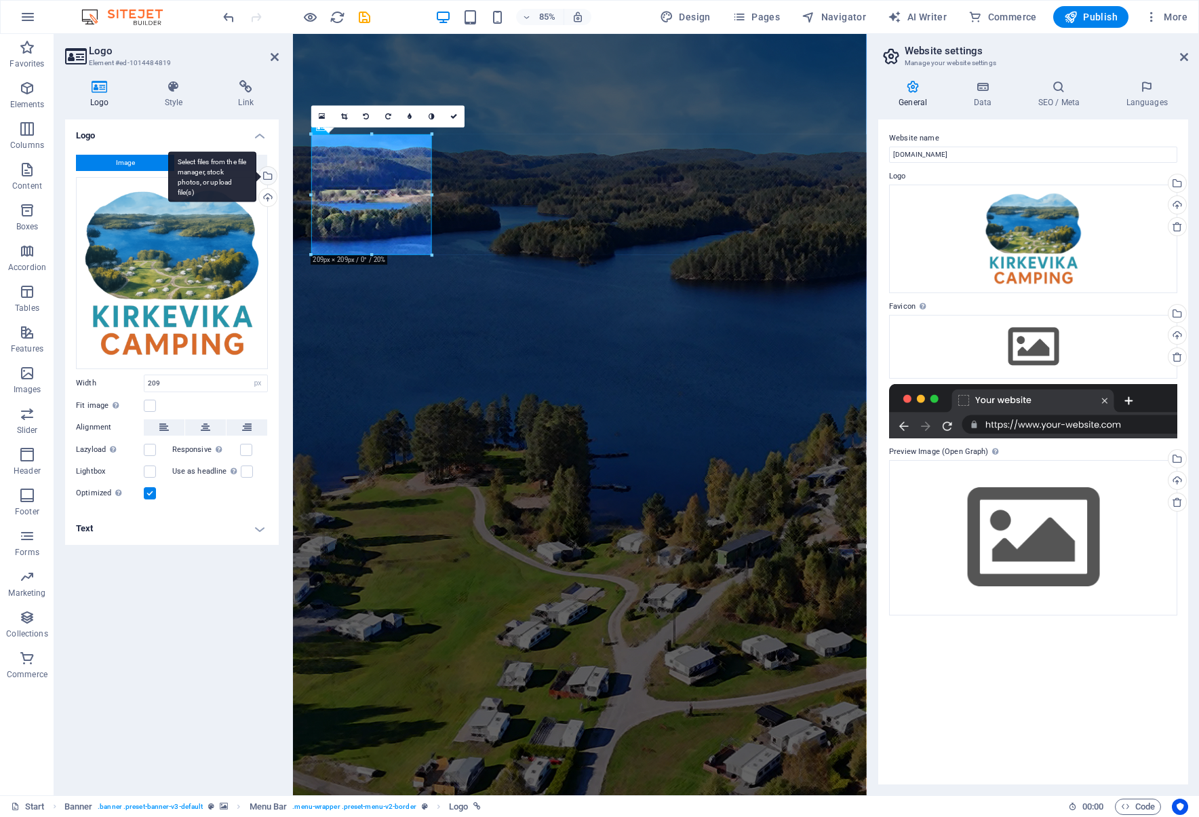
click at [269, 172] on div "Select files from the file manager, stock photos, or upload file(s)" at bounding box center [266, 177] width 20 height 20
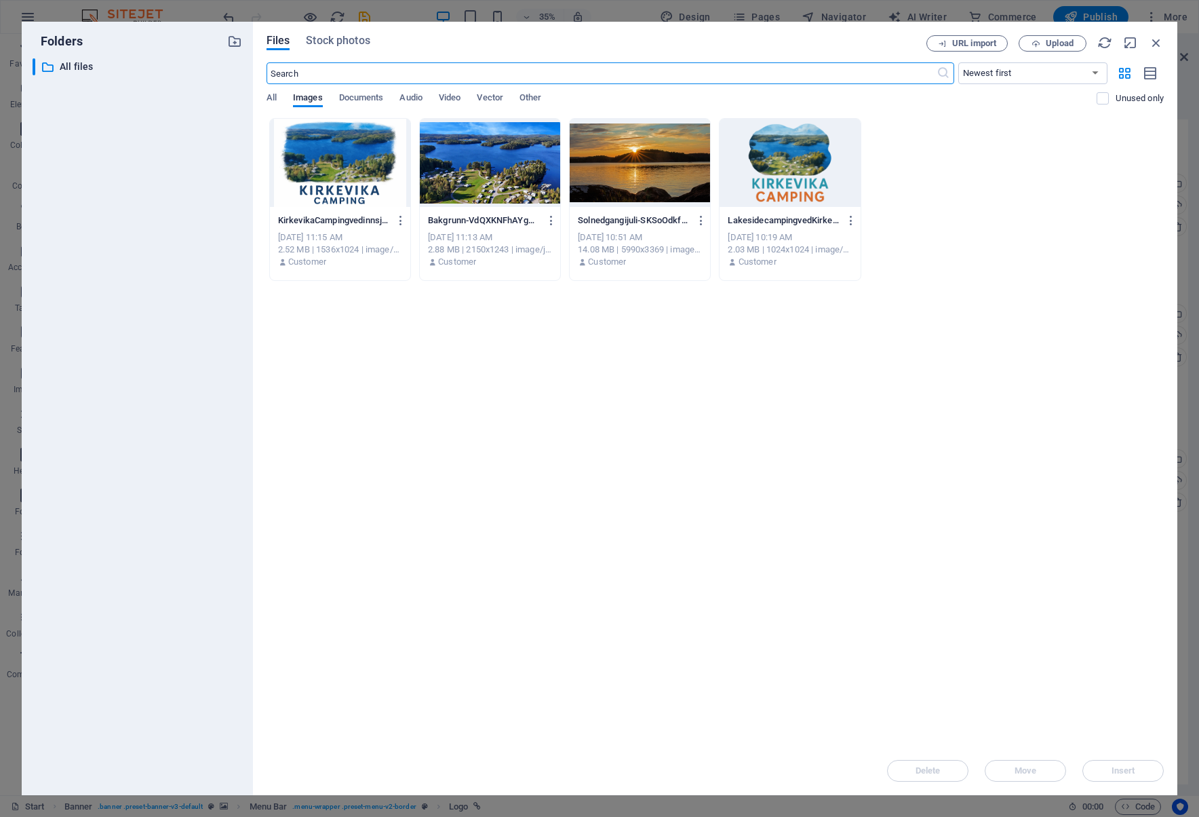
click at [352, 168] on div at bounding box center [340, 163] width 140 height 88
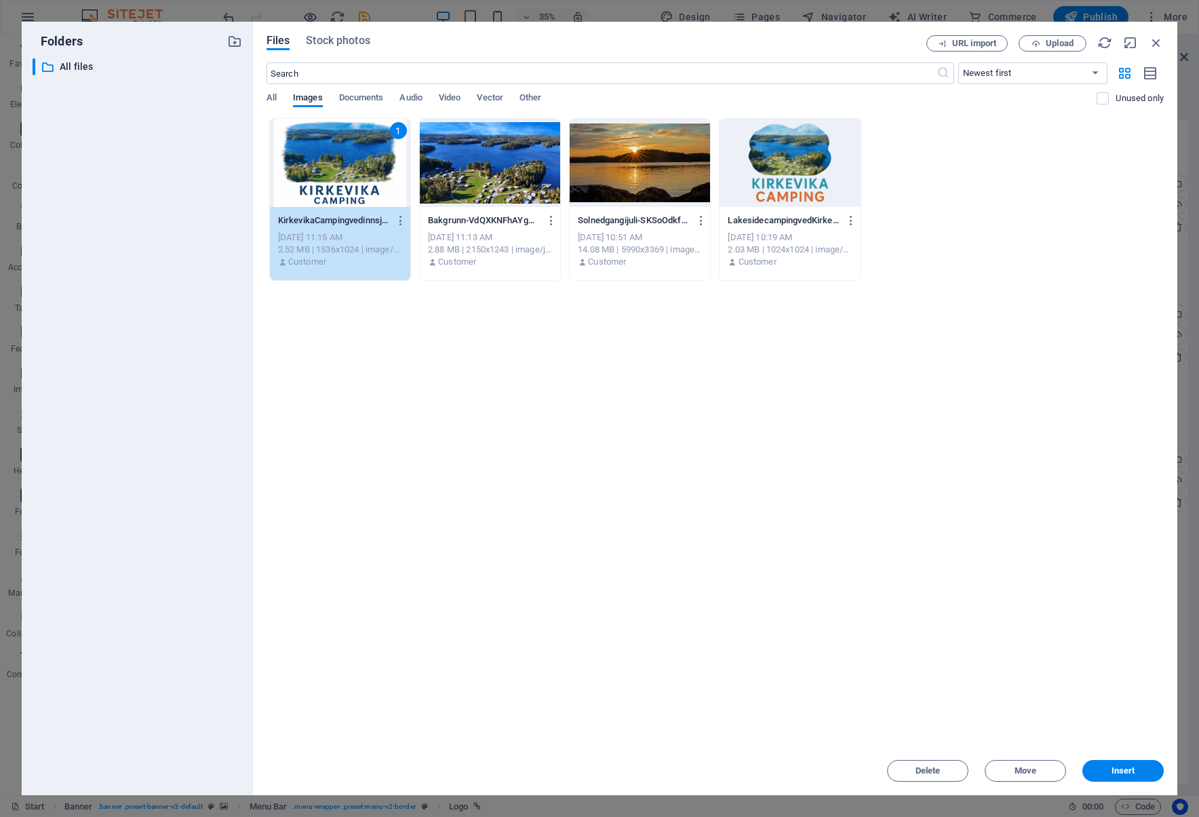
click at [352, 168] on div "1" at bounding box center [340, 163] width 140 height 88
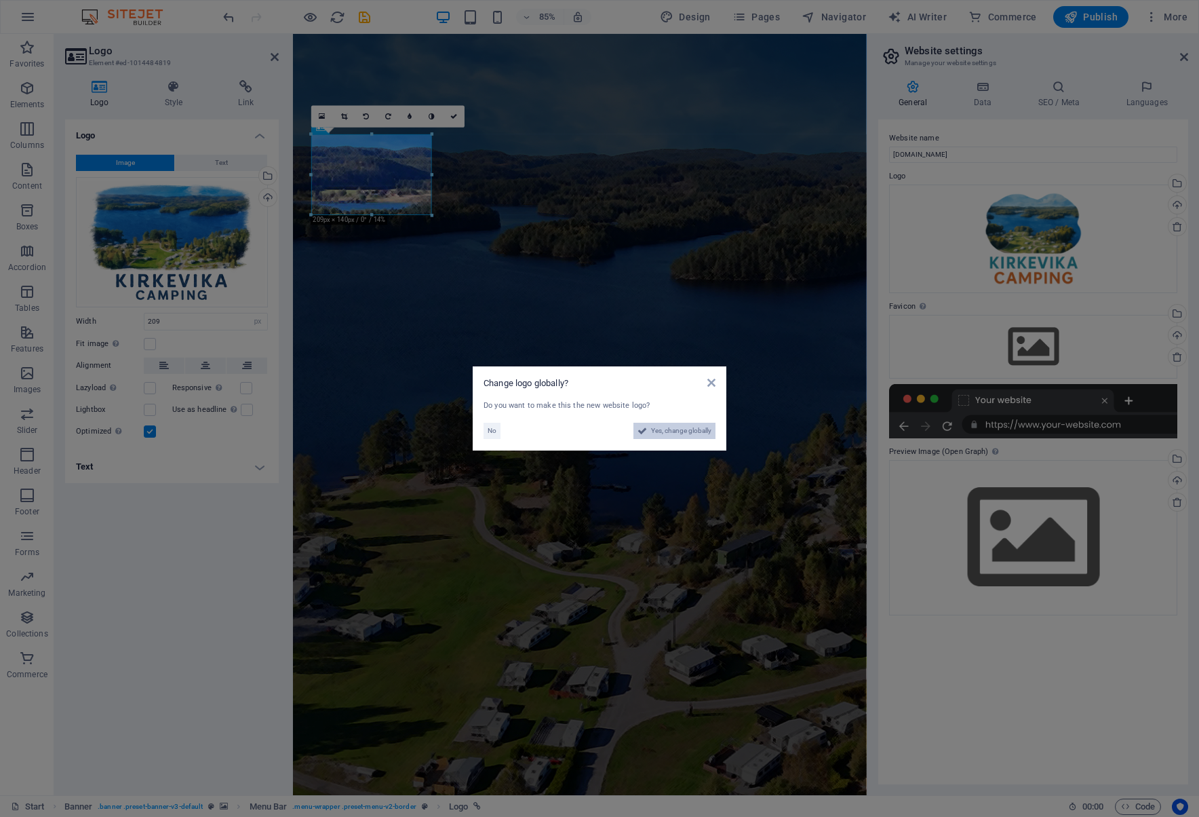
click at [678, 425] on span "Yes, change globally" at bounding box center [681, 431] width 60 height 16
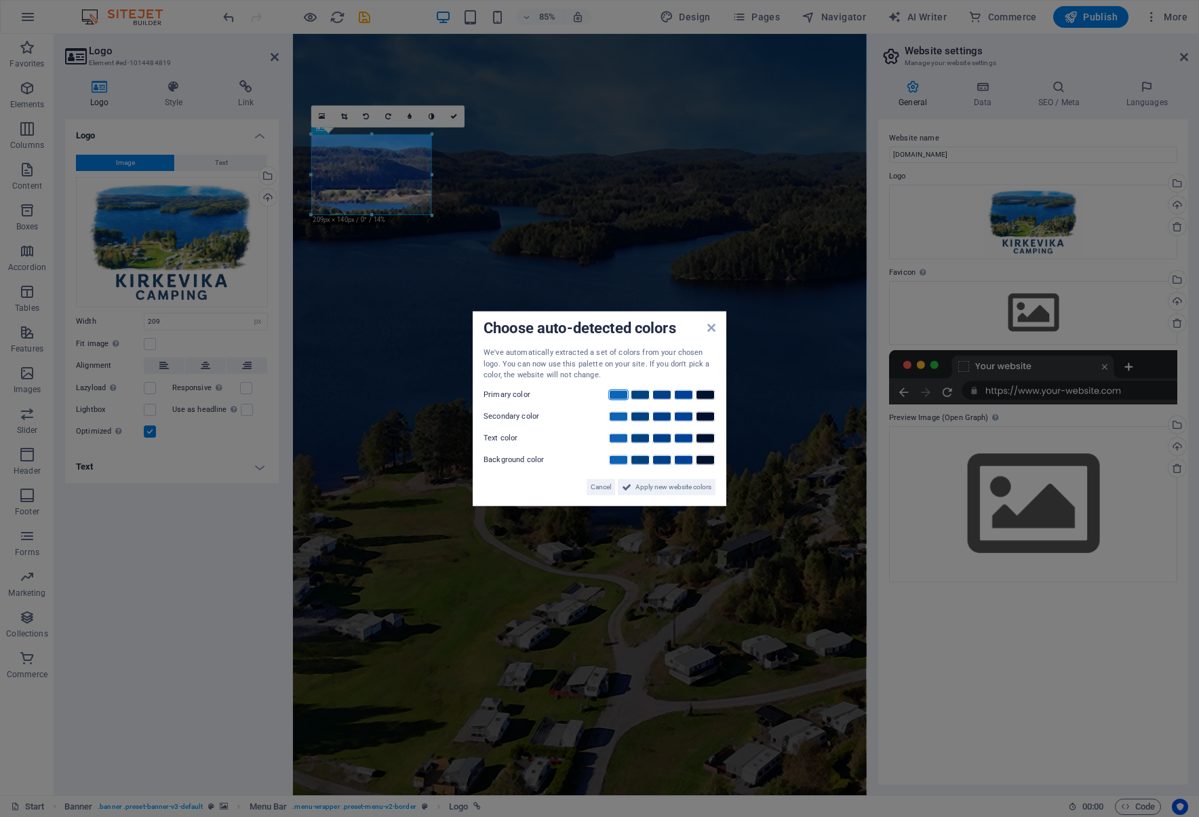
click at [618, 391] on link at bounding box center [618, 394] width 20 height 11
click at [657, 486] on span "Apply new website colors" at bounding box center [674, 486] width 76 height 16
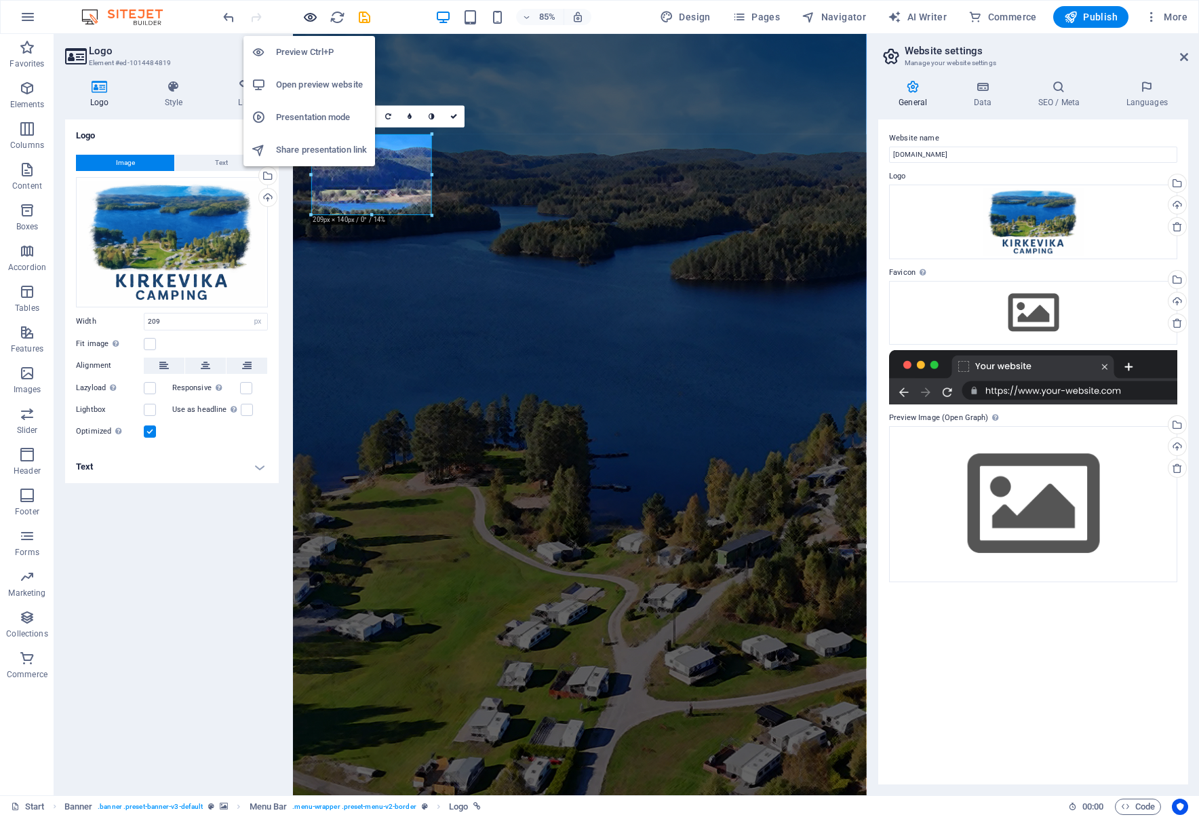
click at [316, 18] on icon "button" at bounding box center [311, 17] width 16 height 16
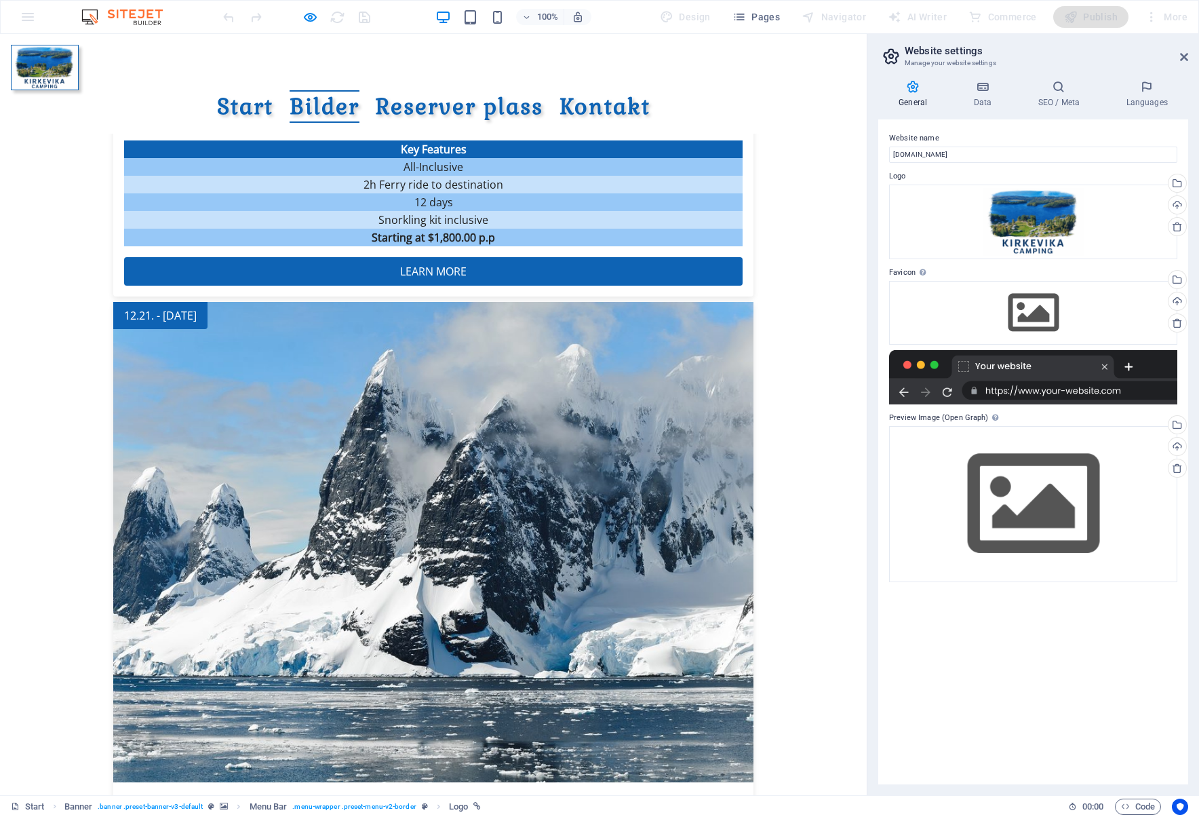
scroll to position [2102, 0]
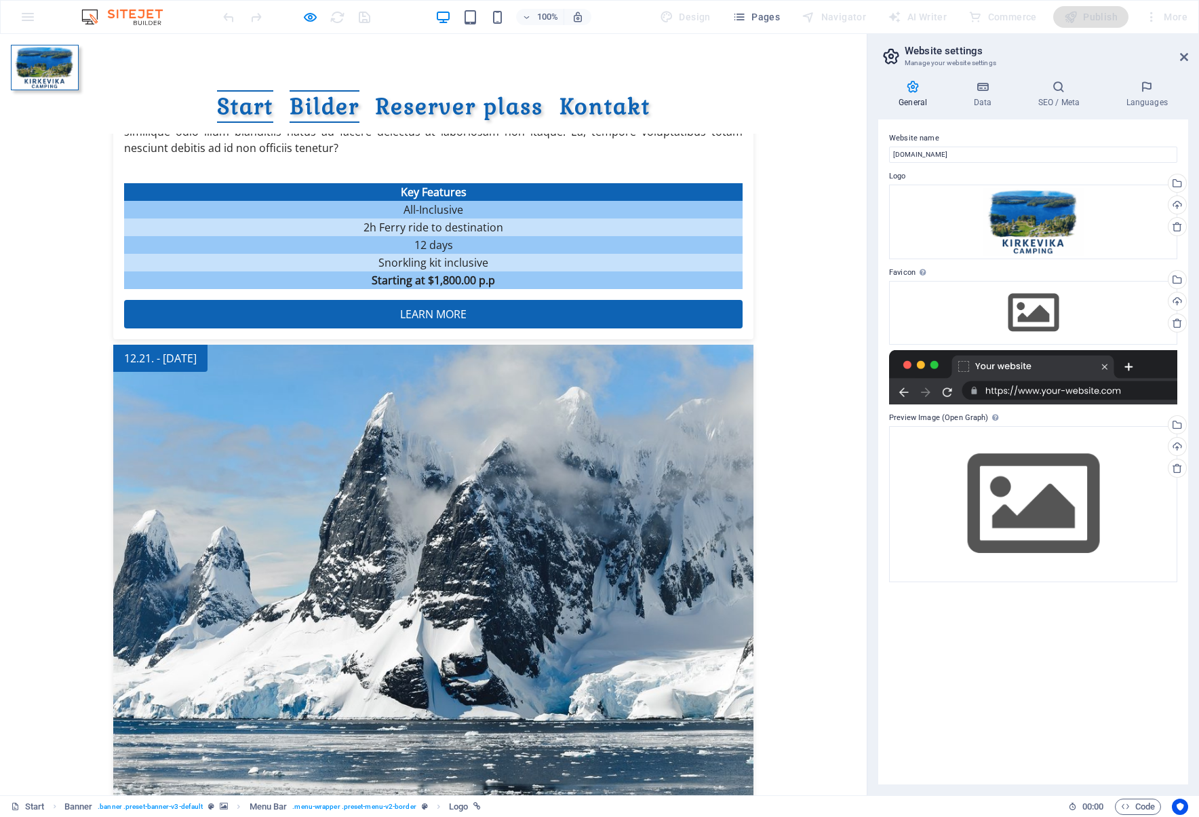
click at [273, 90] on link "Start" at bounding box center [245, 106] width 56 height 33
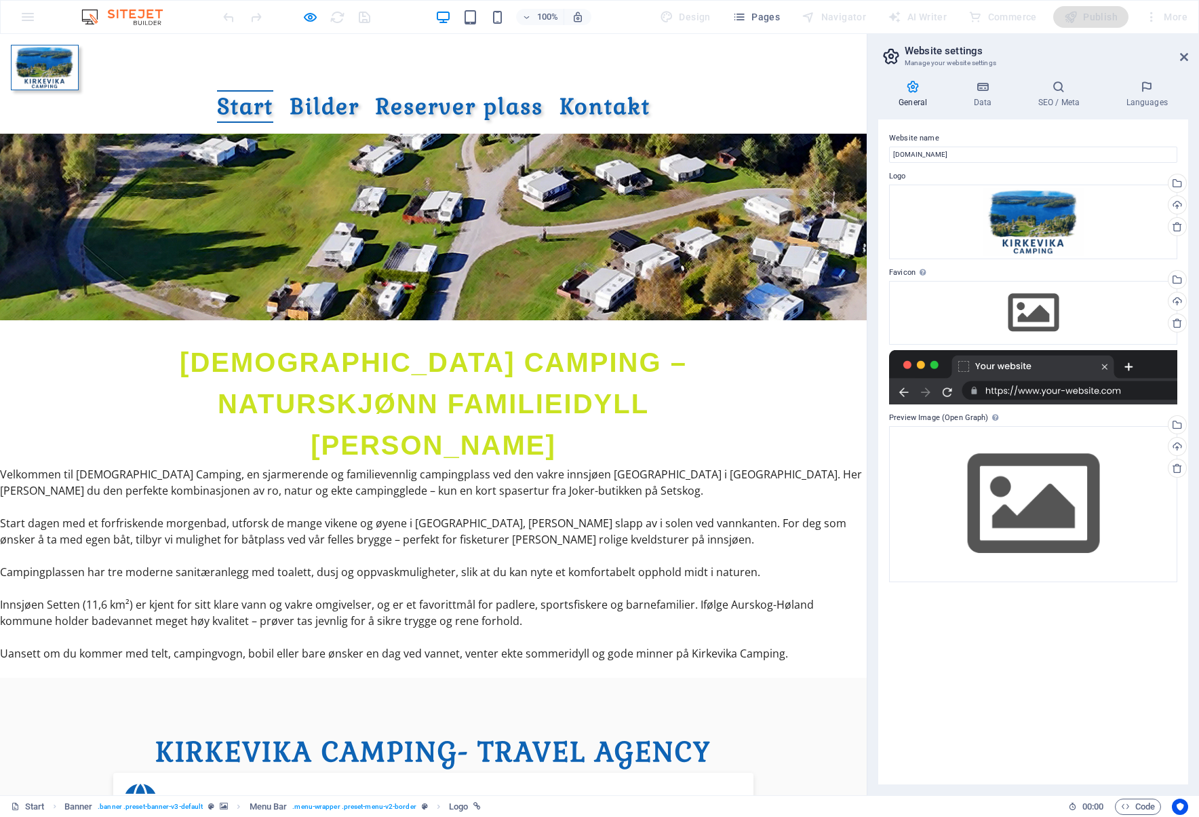
scroll to position [0, 0]
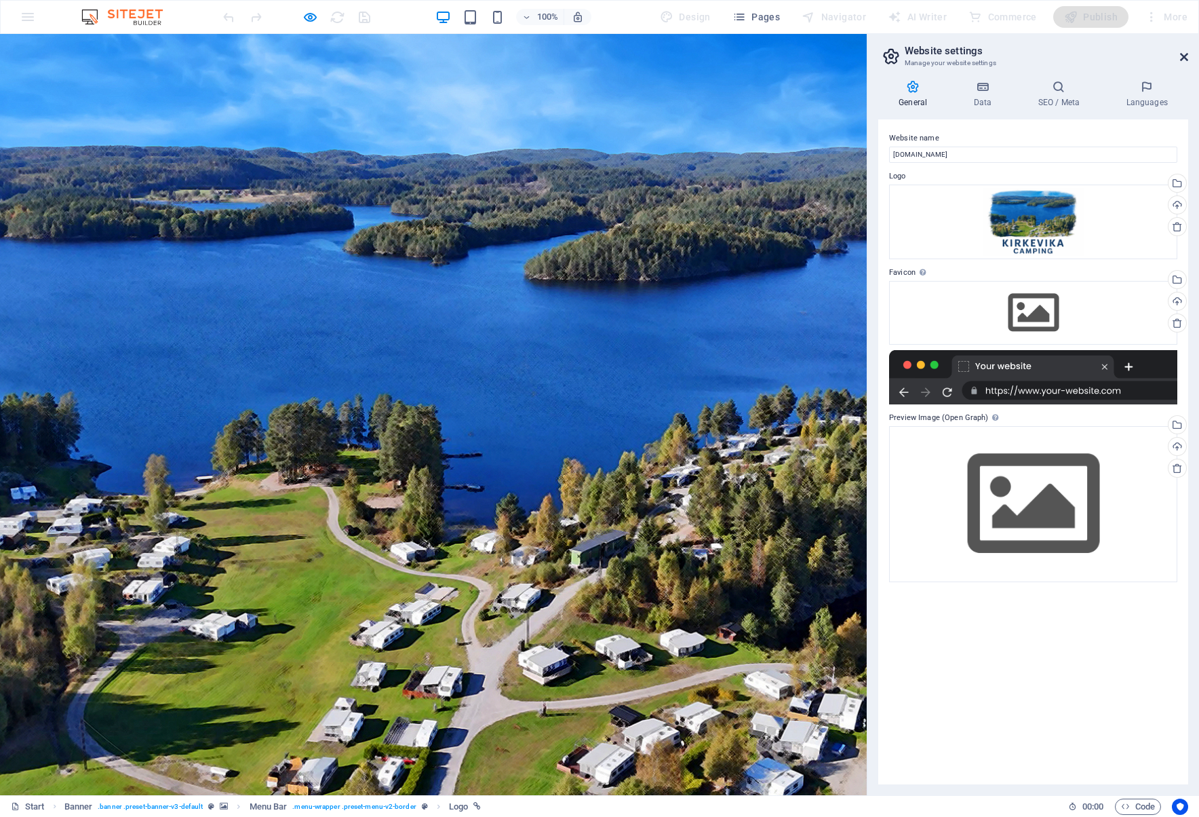
click at [1185, 54] on icon at bounding box center [1184, 57] width 8 height 11
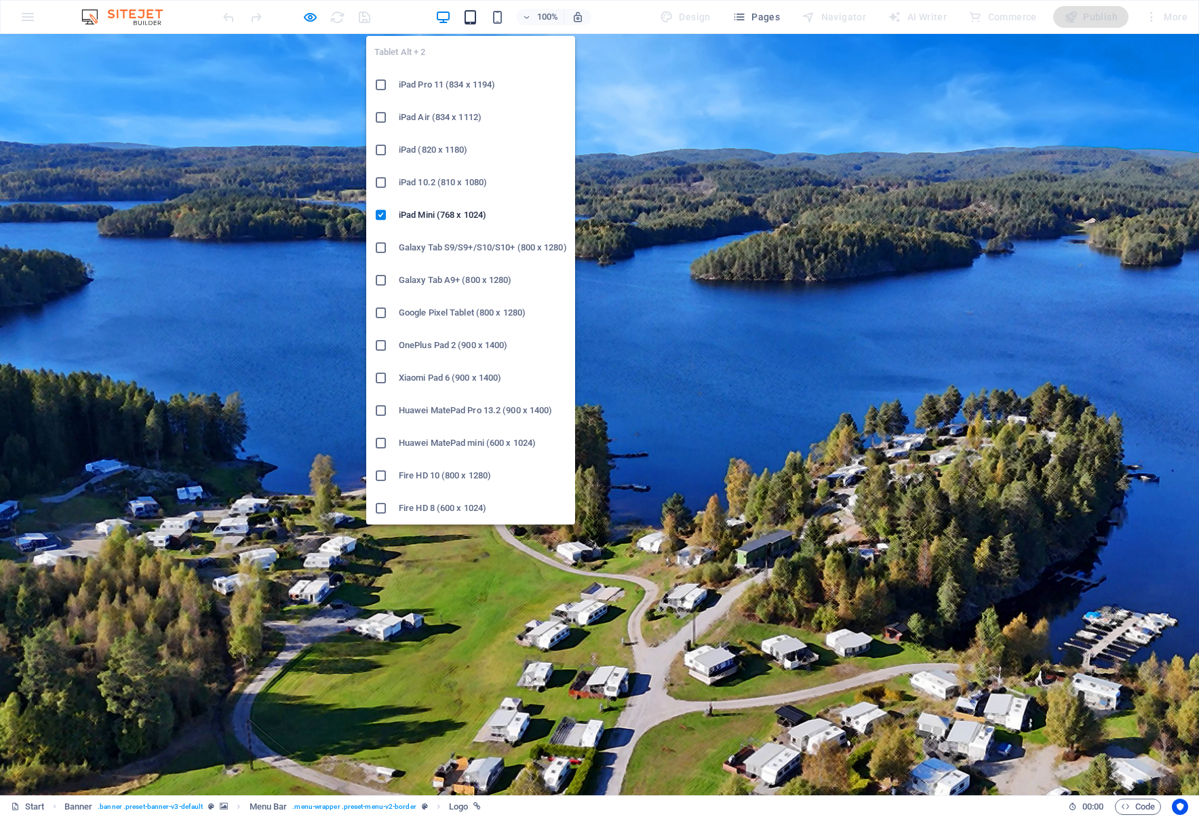
click at [469, 18] on icon "button" at bounding box center [471, 17] width 16 height 16
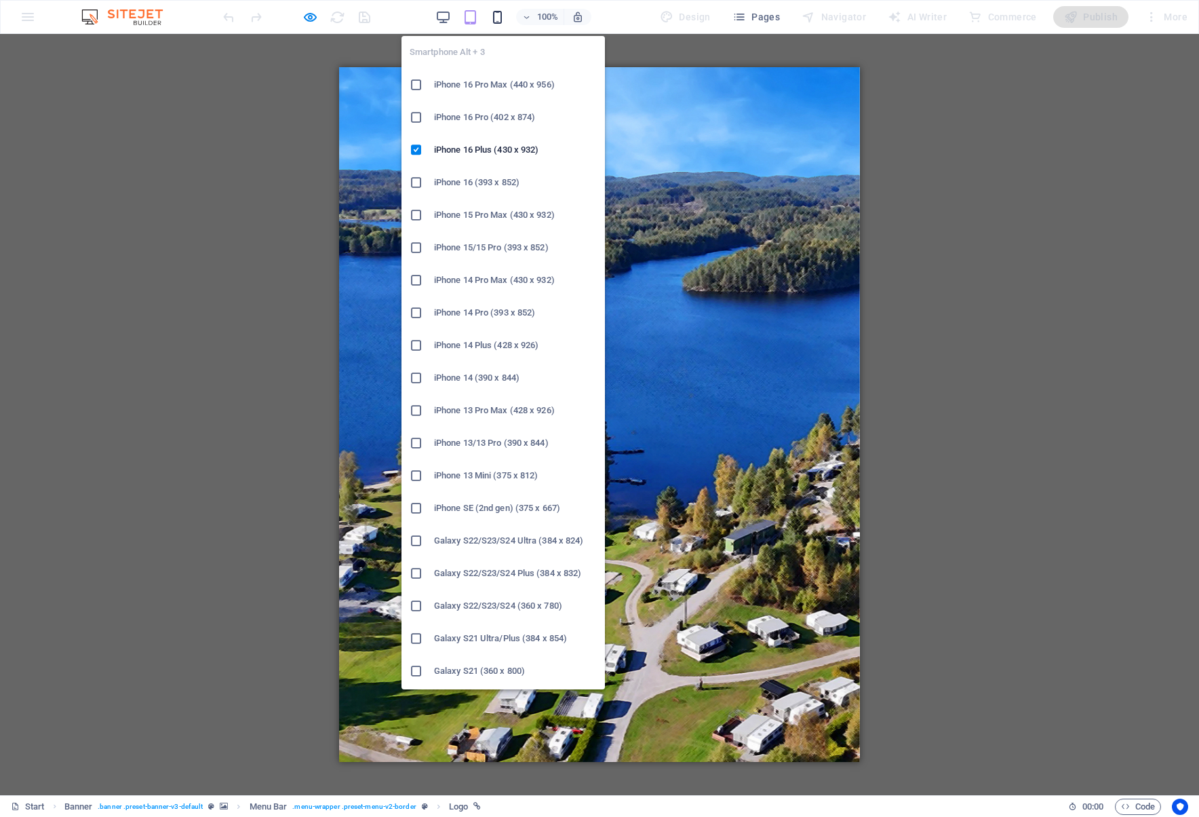
click at [499, 18] on icon "button" at bounding box center [498, 17] width 16 height 16
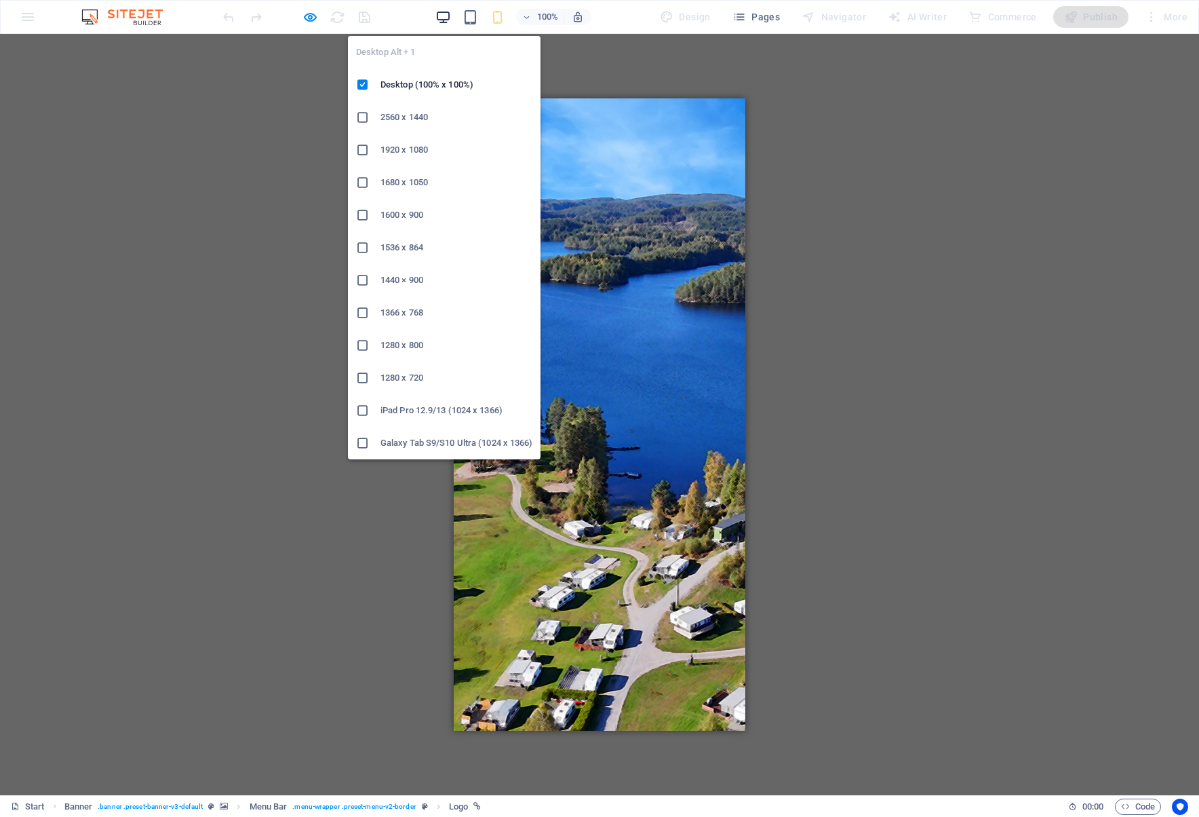
click at [447, 16] on icon "button" at bounding box center [443, 17] width 16 height 16
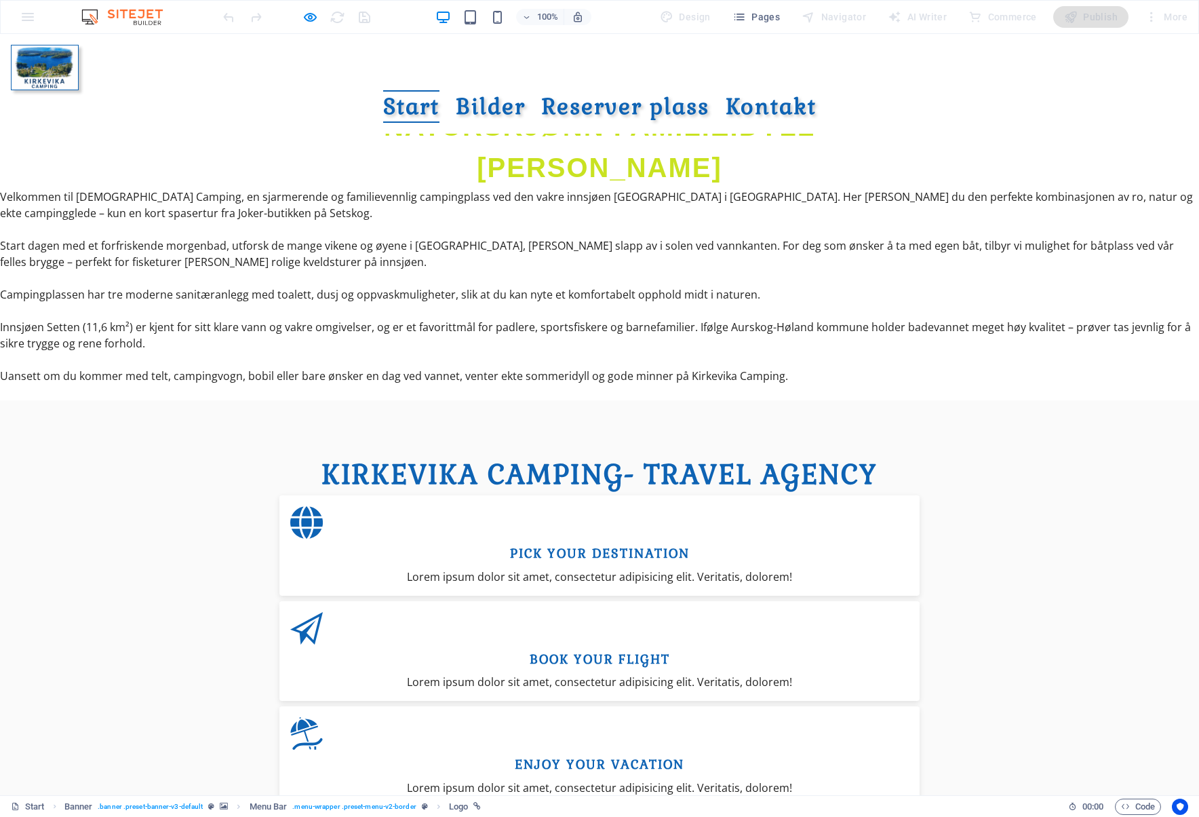
scroll to position [814, 0]
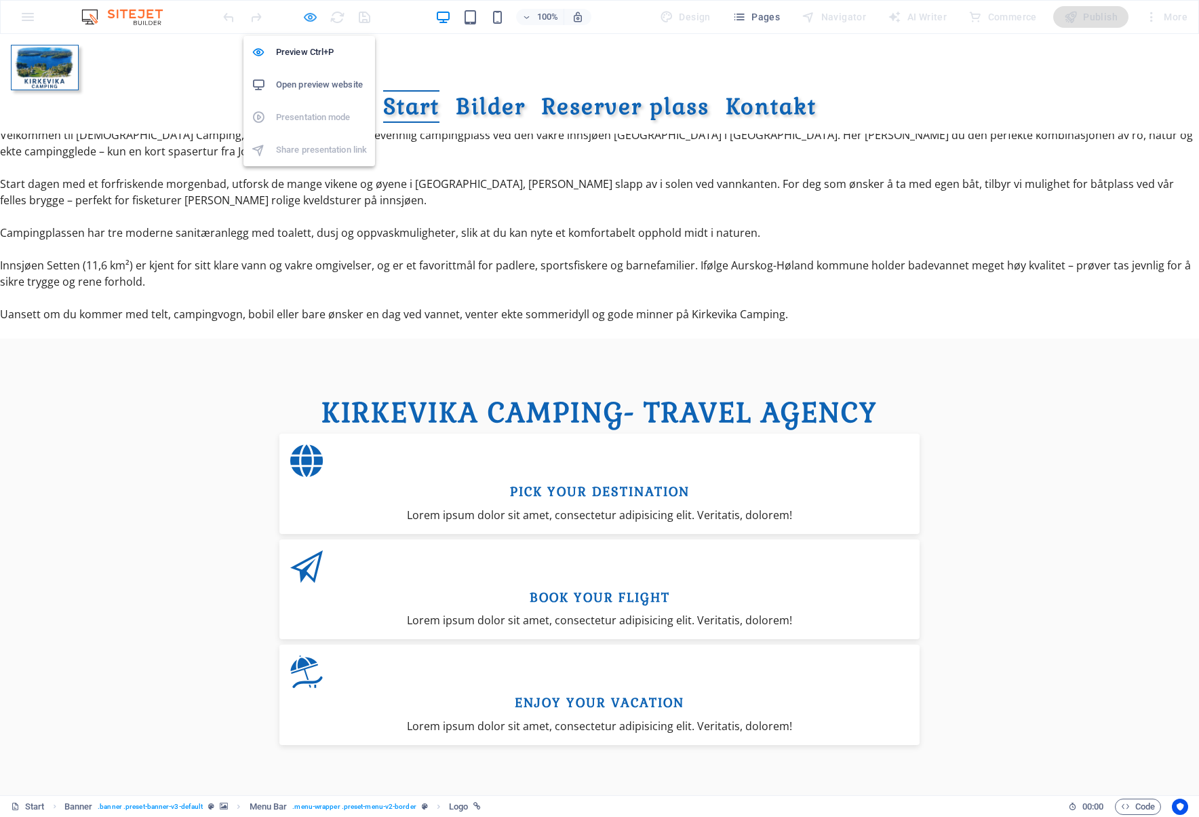
click at [313, 14] on icon "button" at bounding box center [311, 17] width 16 height 16
select select "px"
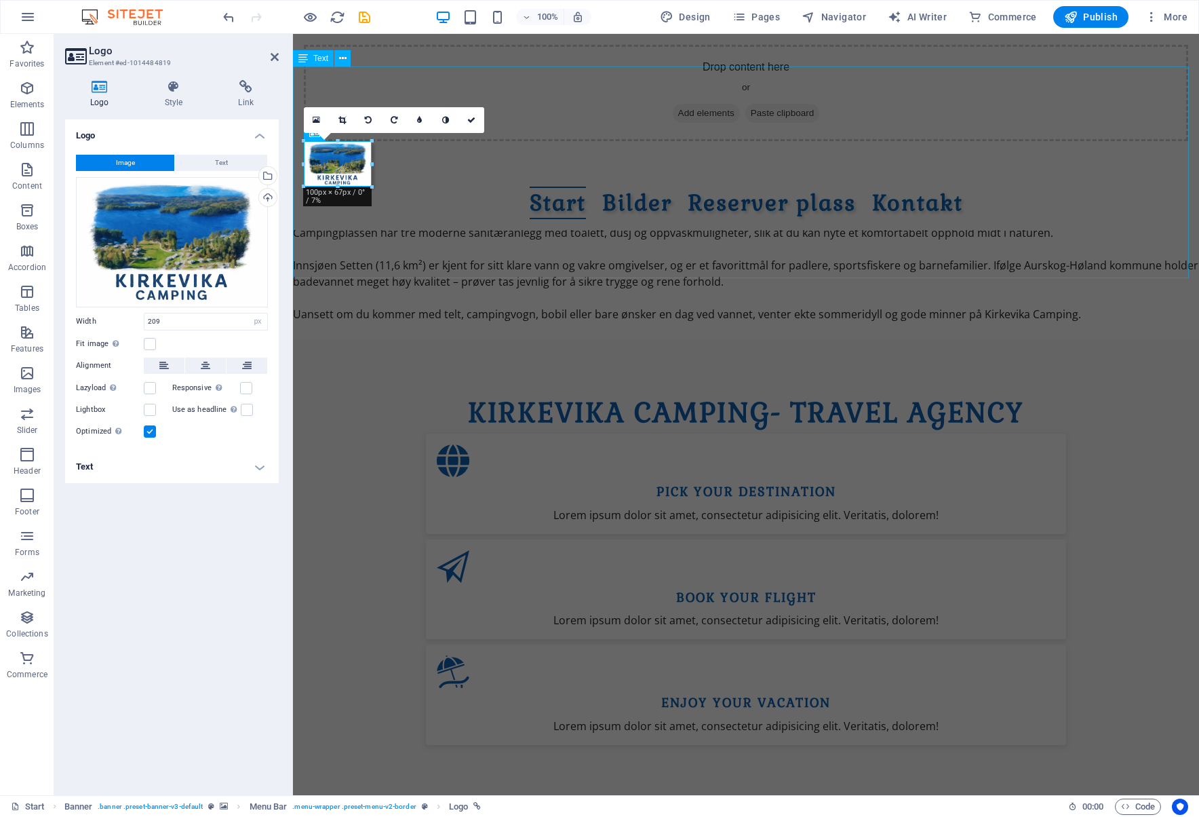
click at [689, 224] on div "Velkommen til Kirkevika Camping, en sjarmerende og familievennlig campingplass …" at bounding box center [746, 233] width 906 height 212
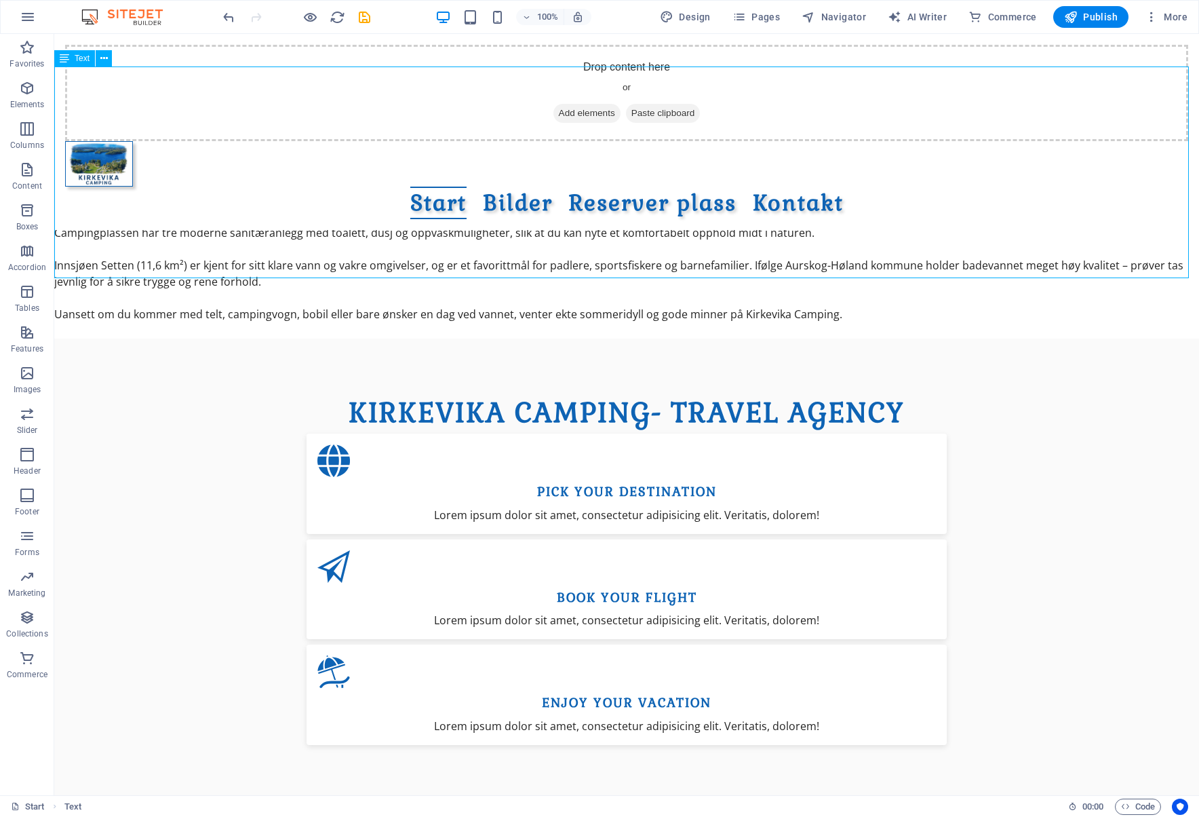
click at [689, 224] on div "Velkommen til Kirkevika Camping, en sjarmerende og familievennlig campingplass …" at bounding box center [626, 233] width 1145 height 212
click at [256, 205] on div "Velkommen til Kirkevika Camping, en sjarmerende og familievennlig campingplass …" at bounding box center [626, 233] width 1145 height 212
click at [33, 91] on icon "button" at bounding box center [27, 88] width 16 height 16
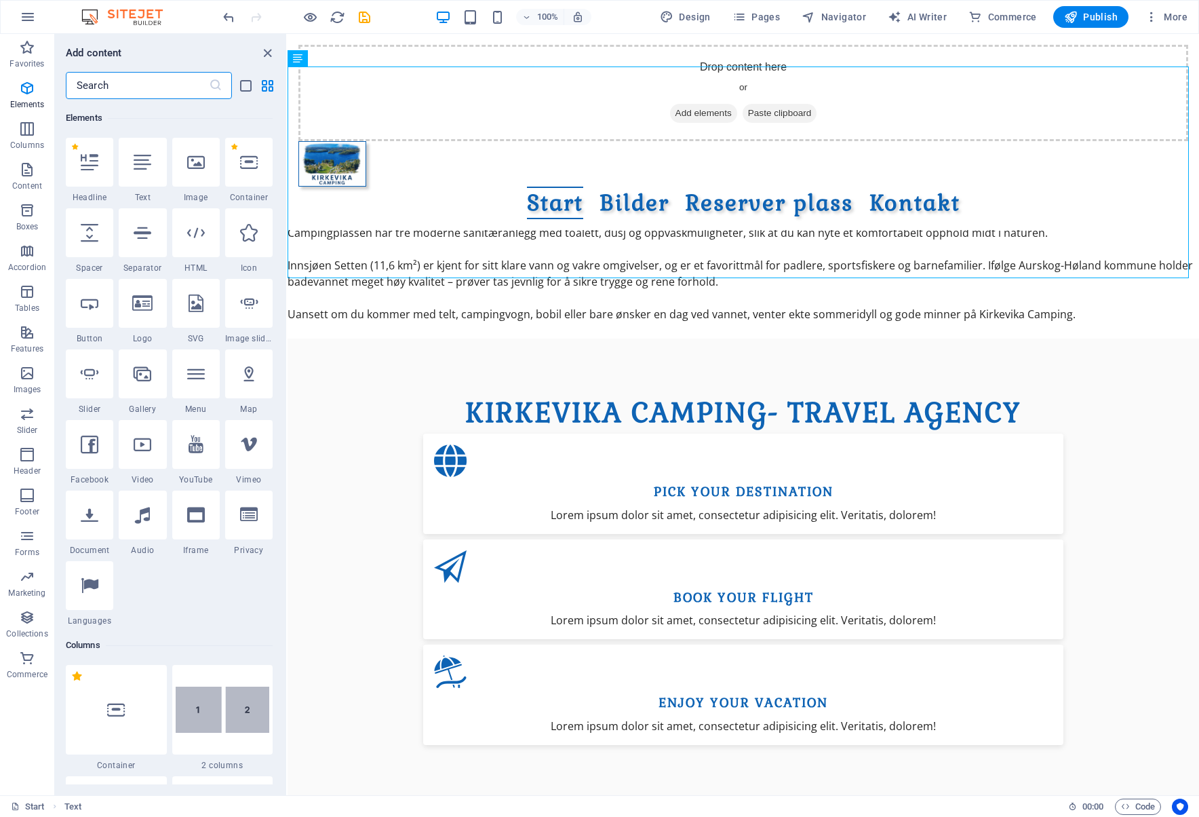
scroll to position [144, 0]
click at [748, 223] on div "Velkommen til Kirkevika Camping, en sjarmerende og familievennlig campingplass …" at bounding box center [744, 233] width 912 height 212
click at [507, 240] on div "Velkommen til Kirkevika Camping, en sjarmerende og familievennlig campingplass …" at bounding box center [744, 233] width 912 height 212
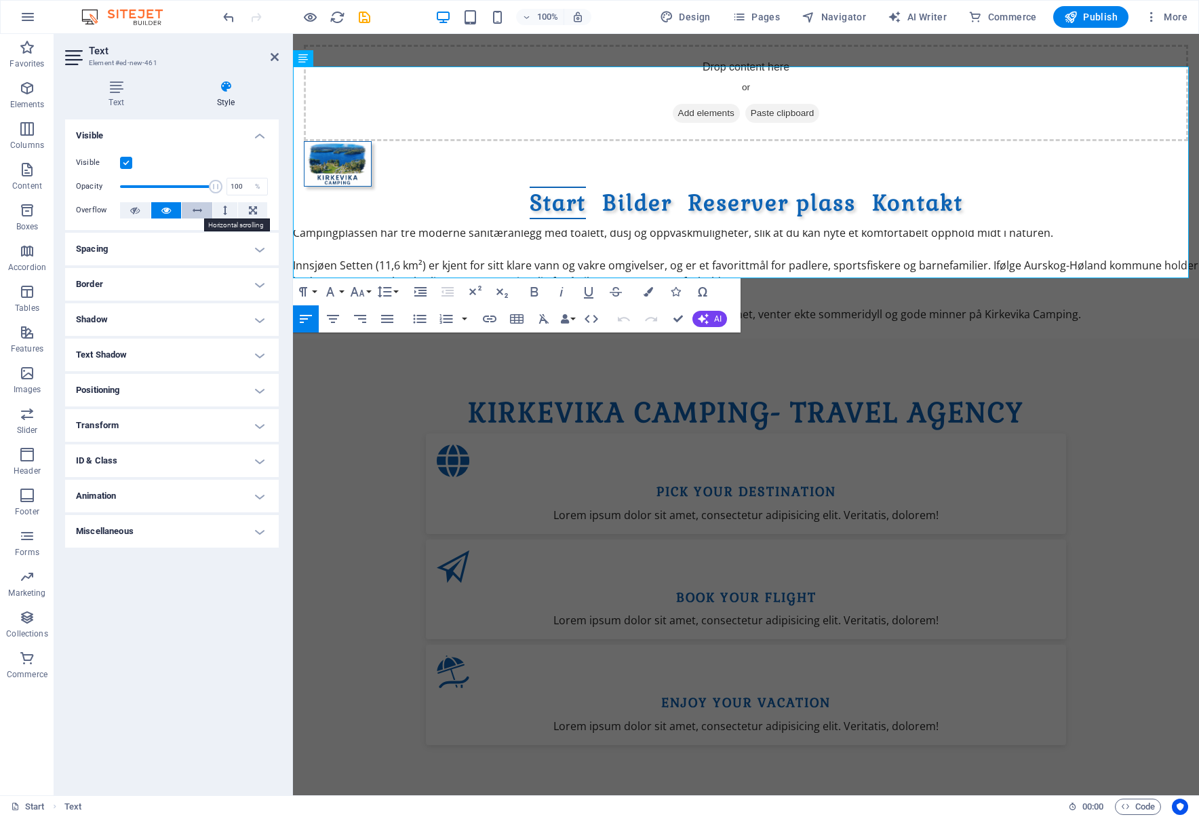
click at [201, 214] on icon at bounding box center [197, 210] width 9 height 16
click at [229, 210] on button at bounding box center [225, 210] width 25 height 16
click at [254, 208] on icon at bounding box center [253, 210] width 8 height 16
click at [133, 209] on icon at bounding box center [134, 210] width 9 height 16
click at [115, 100] on h4 "Text" at bounding box center [119, 94] width 108 height 28
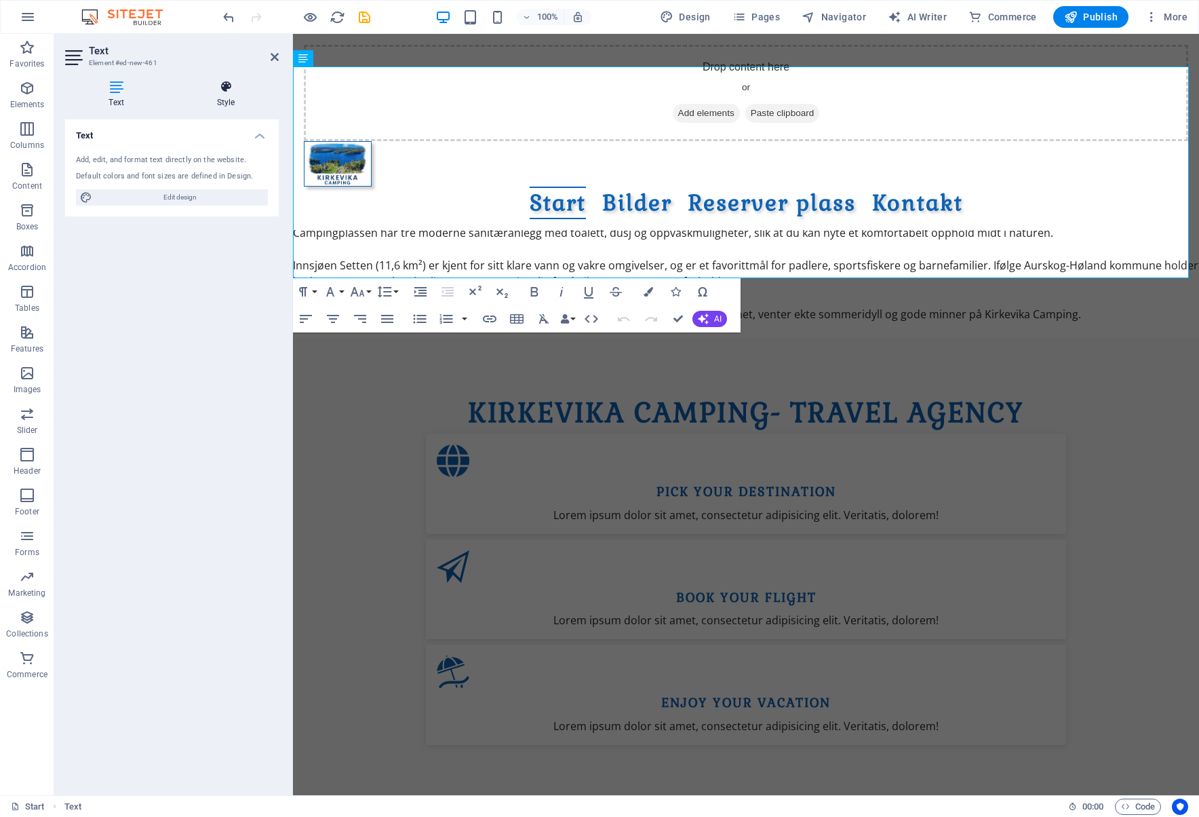
click at [210, 91] on icon at bounding box center [226, 87] width 106 height 14
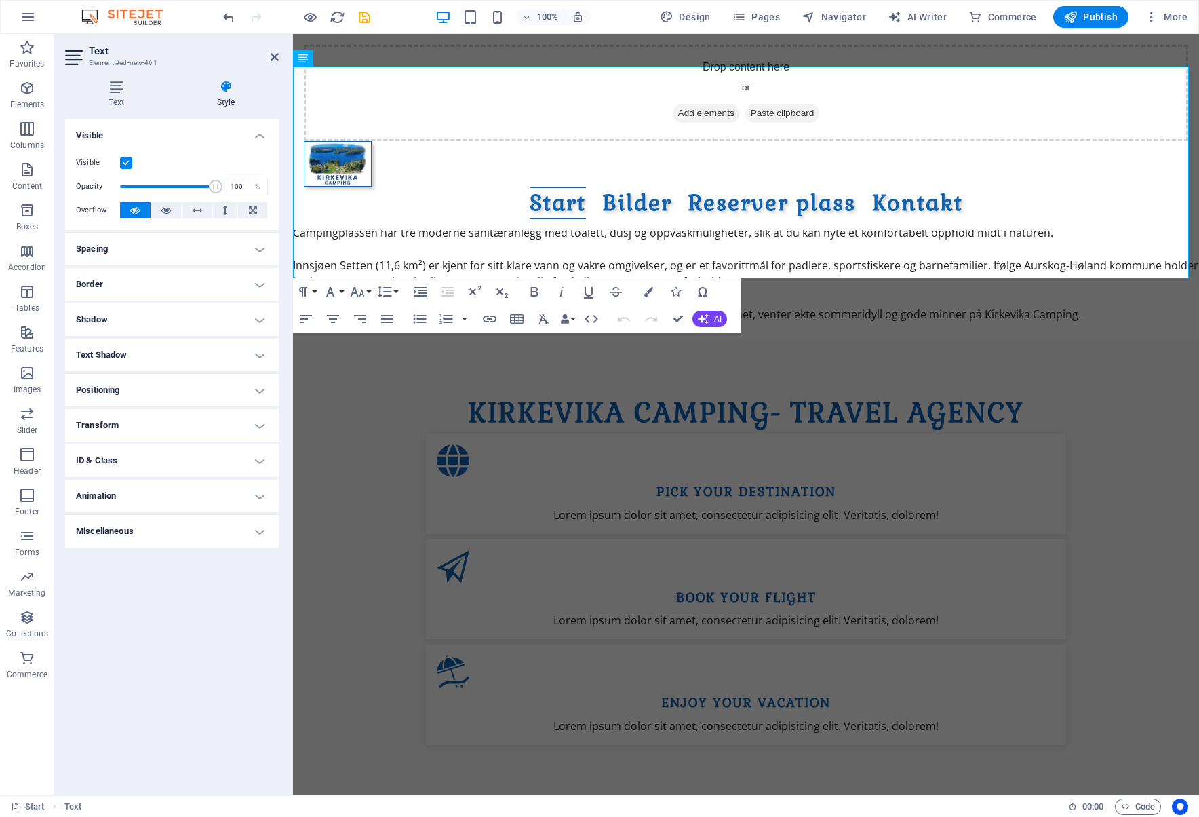
click at [193, 288] on h4 "Border" at bounding box center [172, 284] width 214 height 33
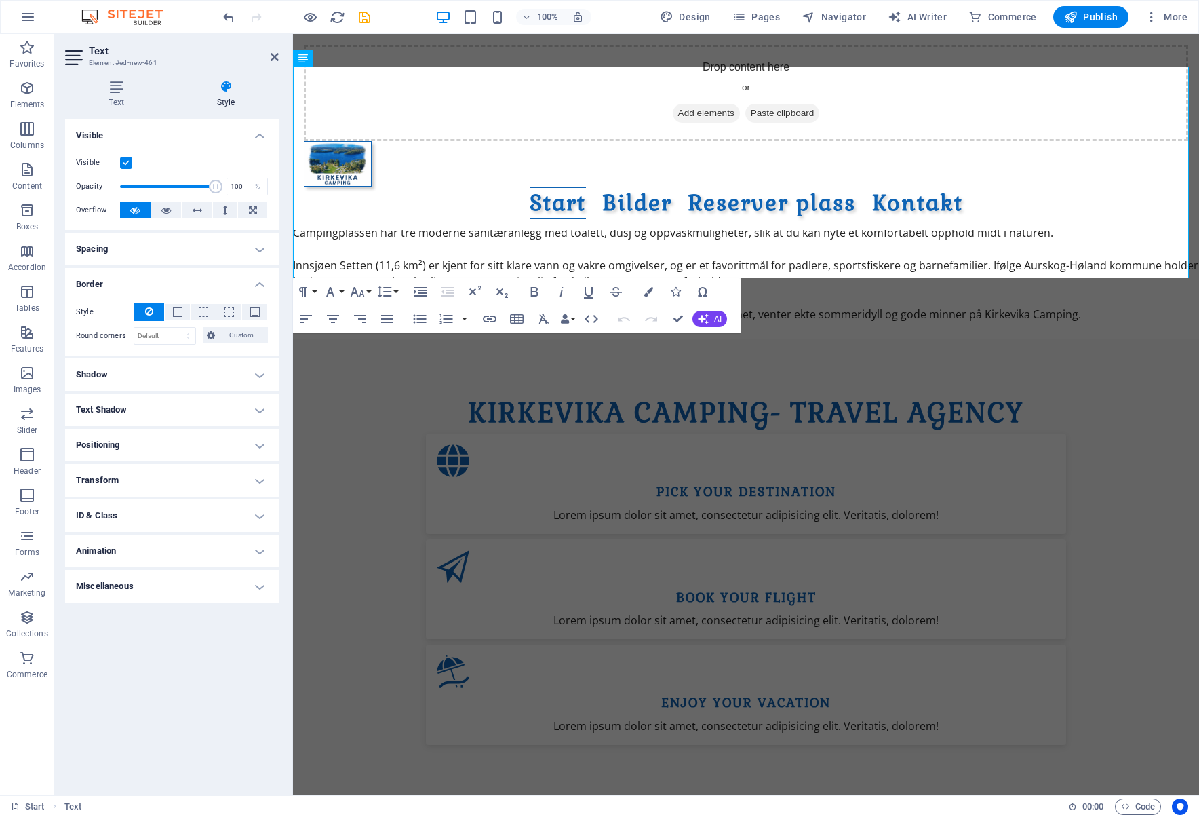
click at [191, 254] on h4 "Spacing" at bounding box center [172, 249] width 214 height 33
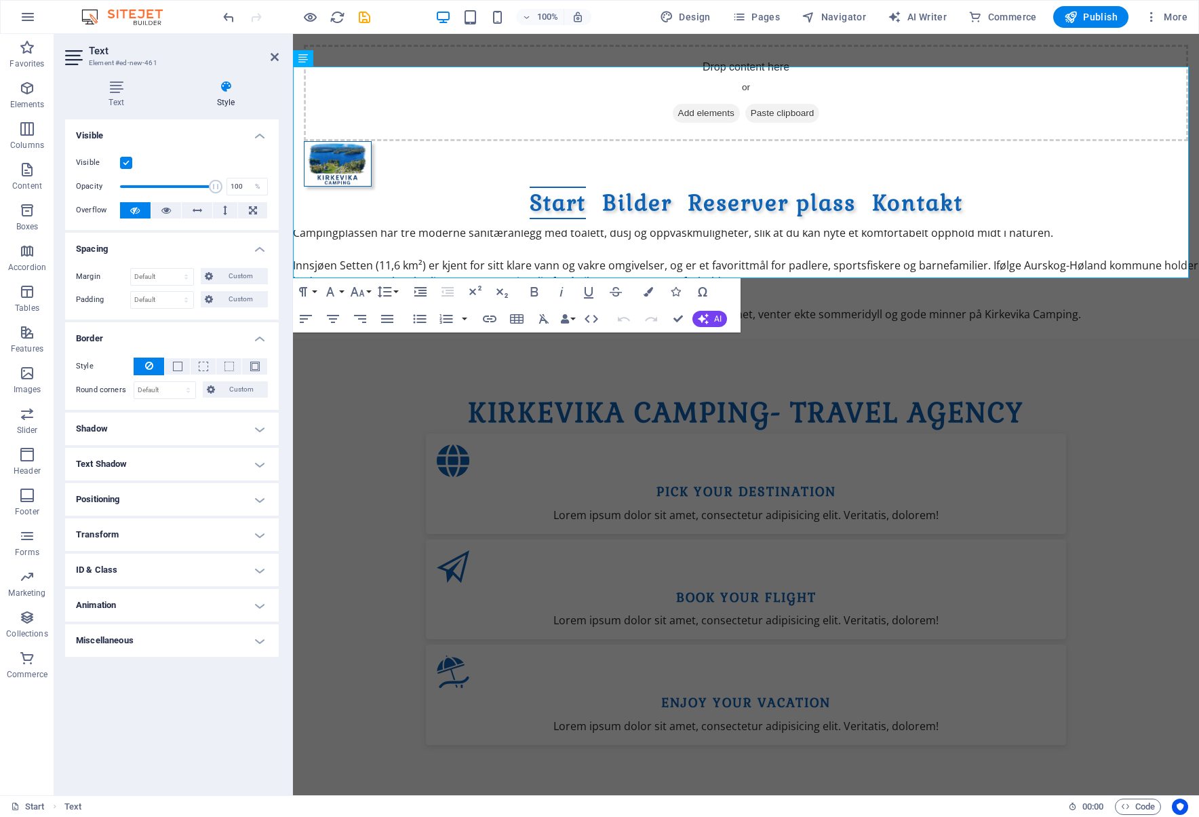
click at [258, 334] on h4 "Border" at bounding box center [172, 334] width 214 height 24
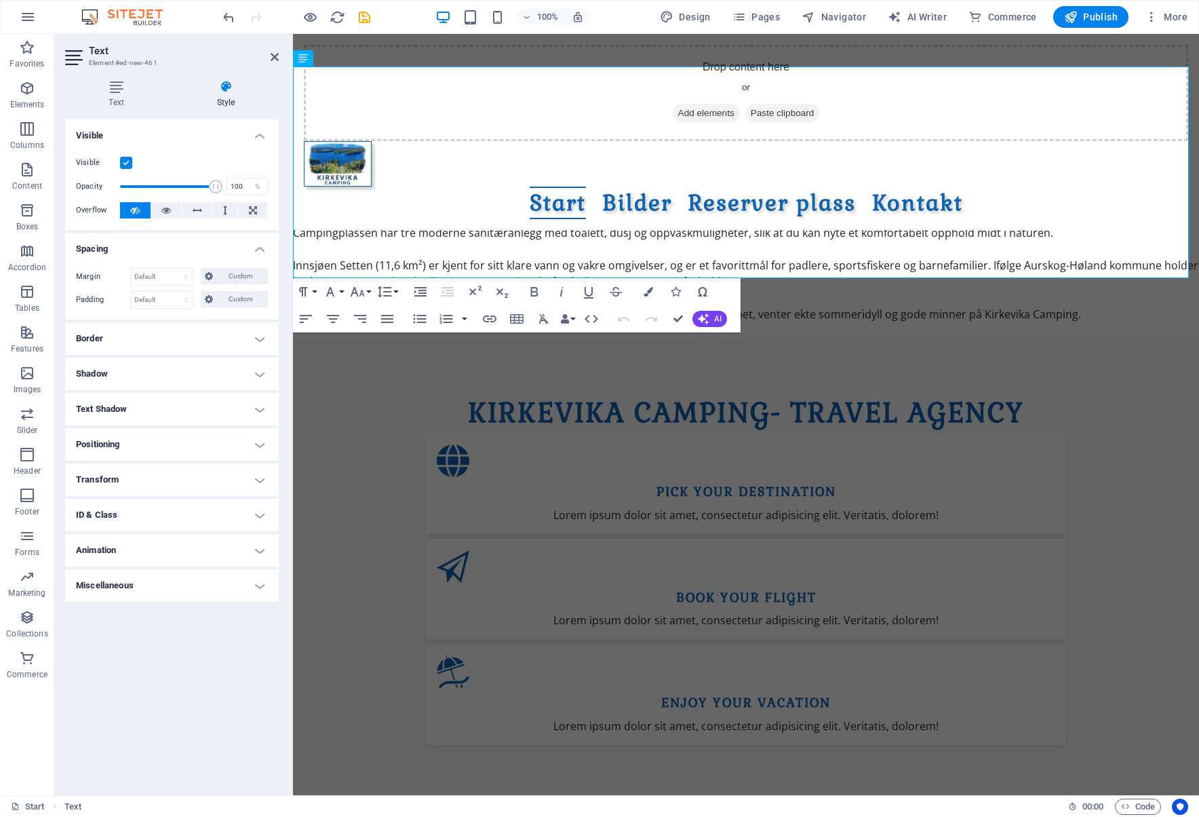
click at [255, 242] on h4 "Spacing" at bounding box center [172, 245] width 214 height 24
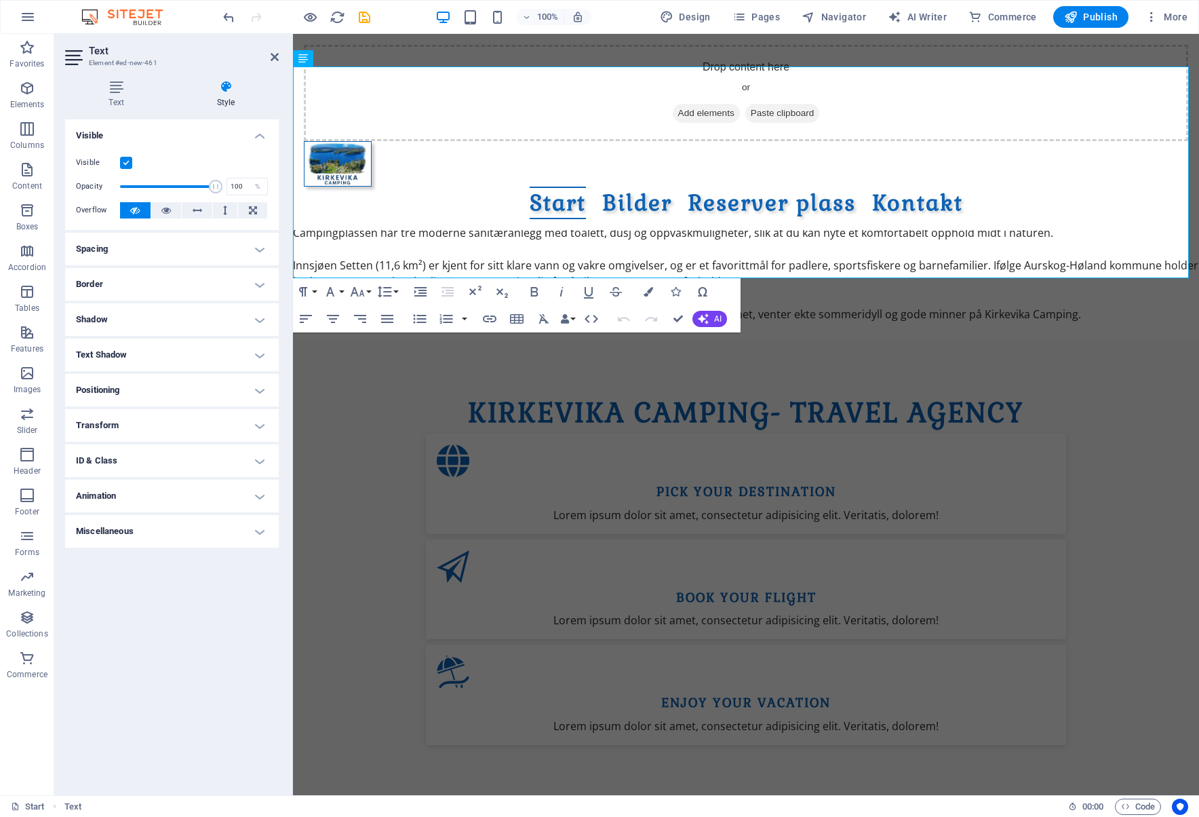
click at [227, 387] on h4 "Positioning" at bounding box center [172, 390] width 214 height 33
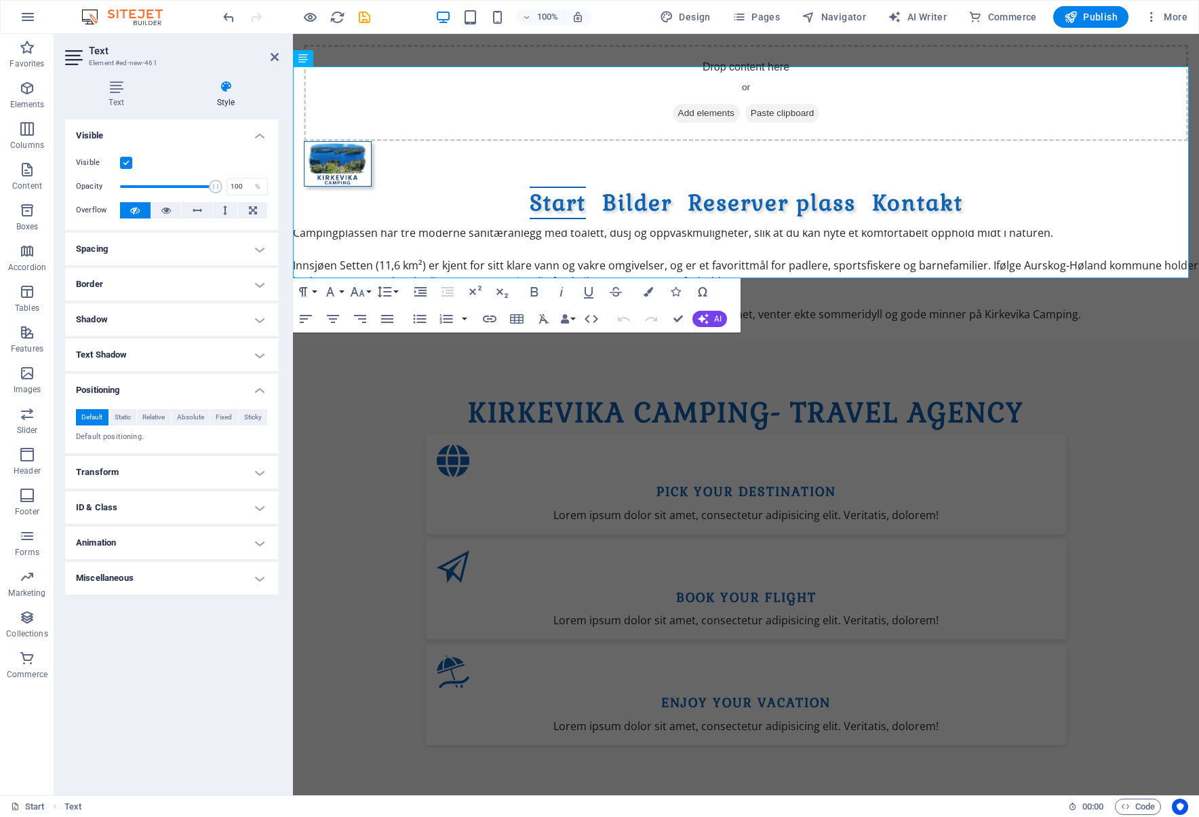
click at [227, 387] on h4 "Positioning" at bounding box center [172, 386] width 214 height 24
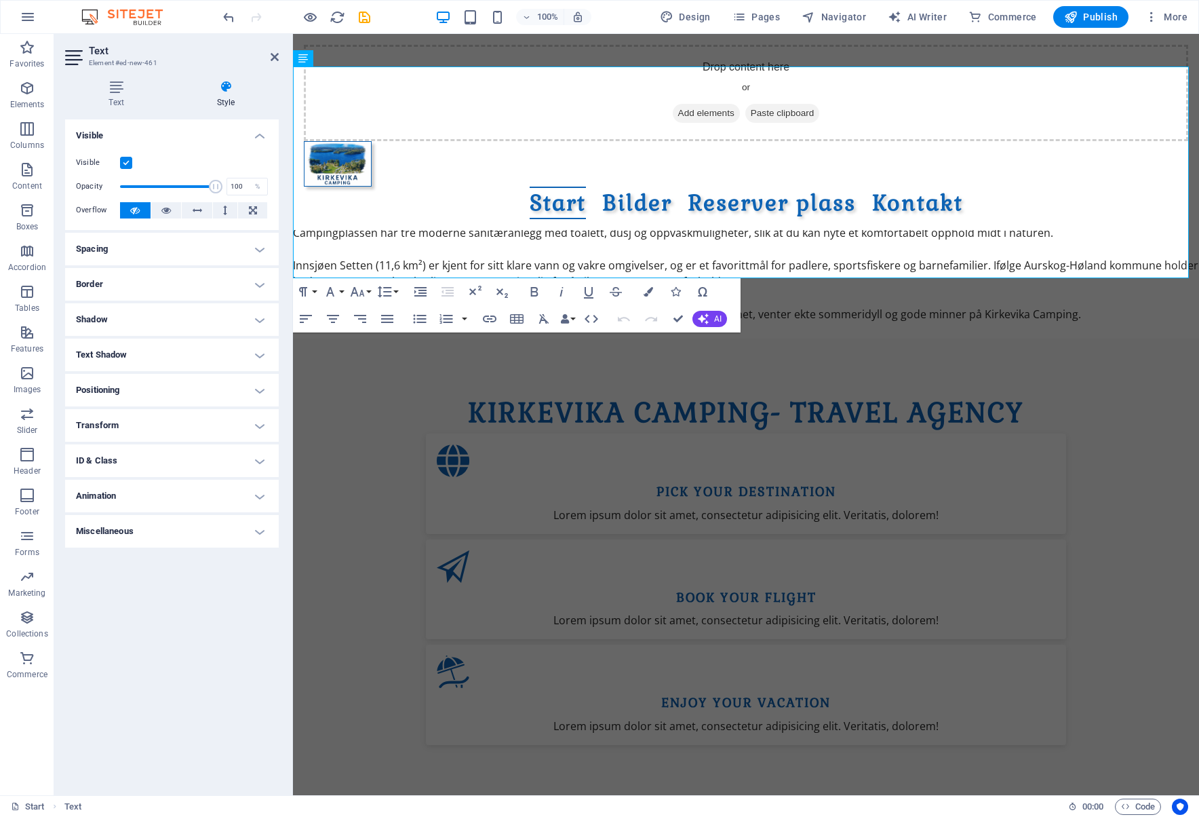
click at [203, 533] on h4 "Miscellaneous" at bounding box center [172, 531] width 214 height 33
click at [204, 534] on h4 "Miscellaneous" at bounding box center [172, 527] width 214 height 24
click at [205, 499] on h4 "Animation" at bounding box center [172, 496] width 214 height 33
click at [207, 495] on h4 "Animation" at bounding box center [172, 492] width 214 height 24
click at [208, 463] on h4 "ID & Class" at bounding box center [172, 460] width 214 height 33
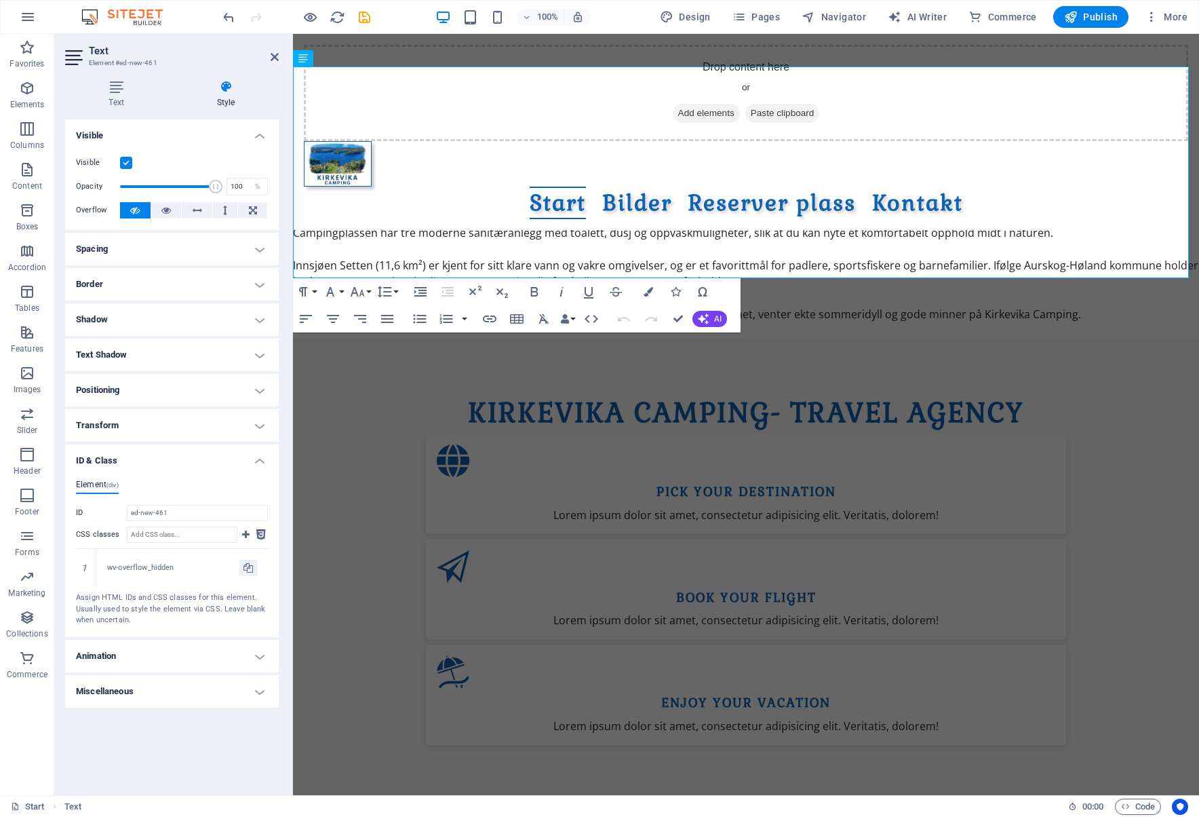
click at [209, 463] on h4 "ID & Class" at bounding box center [172, 456] width 214 height 24
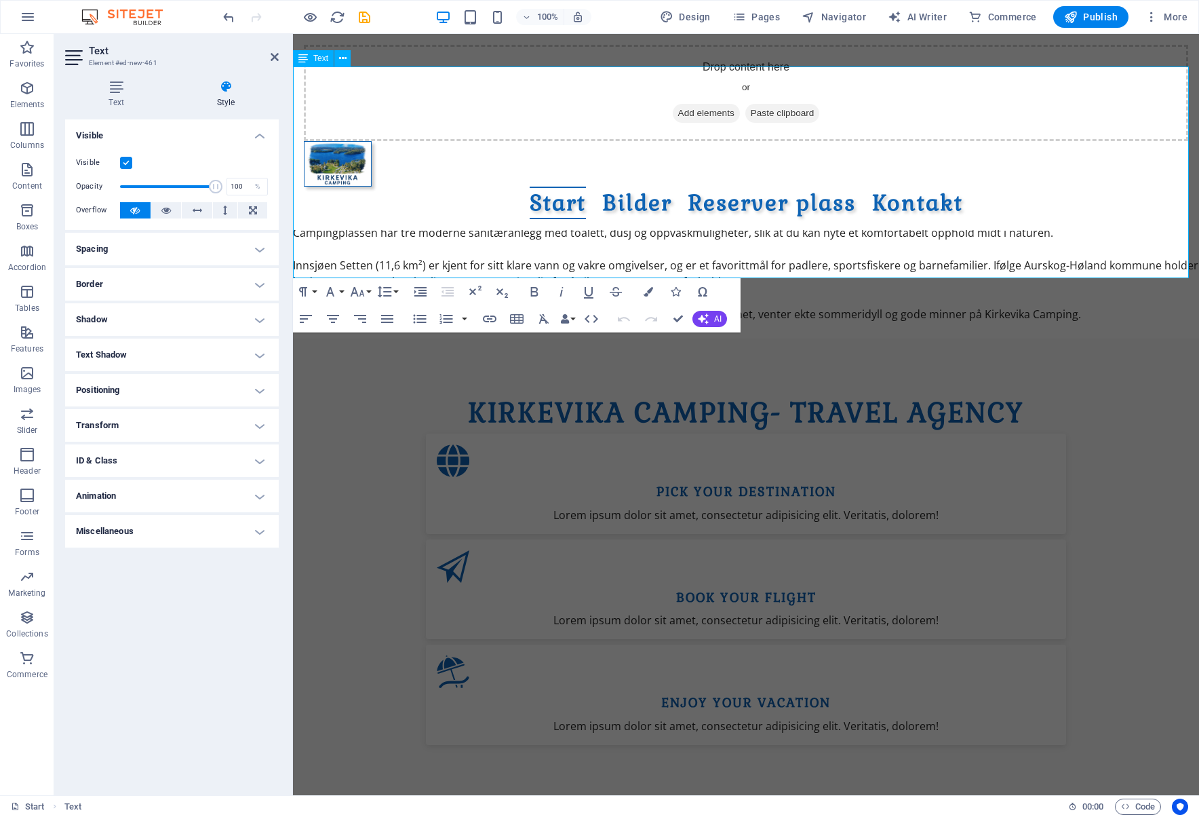
click at [1046, 290] on p at bounding box center [746, 298] width 906 height 16
click at [308, 16] on icon "button" at bounding box center [311, 17] width 16 height 16
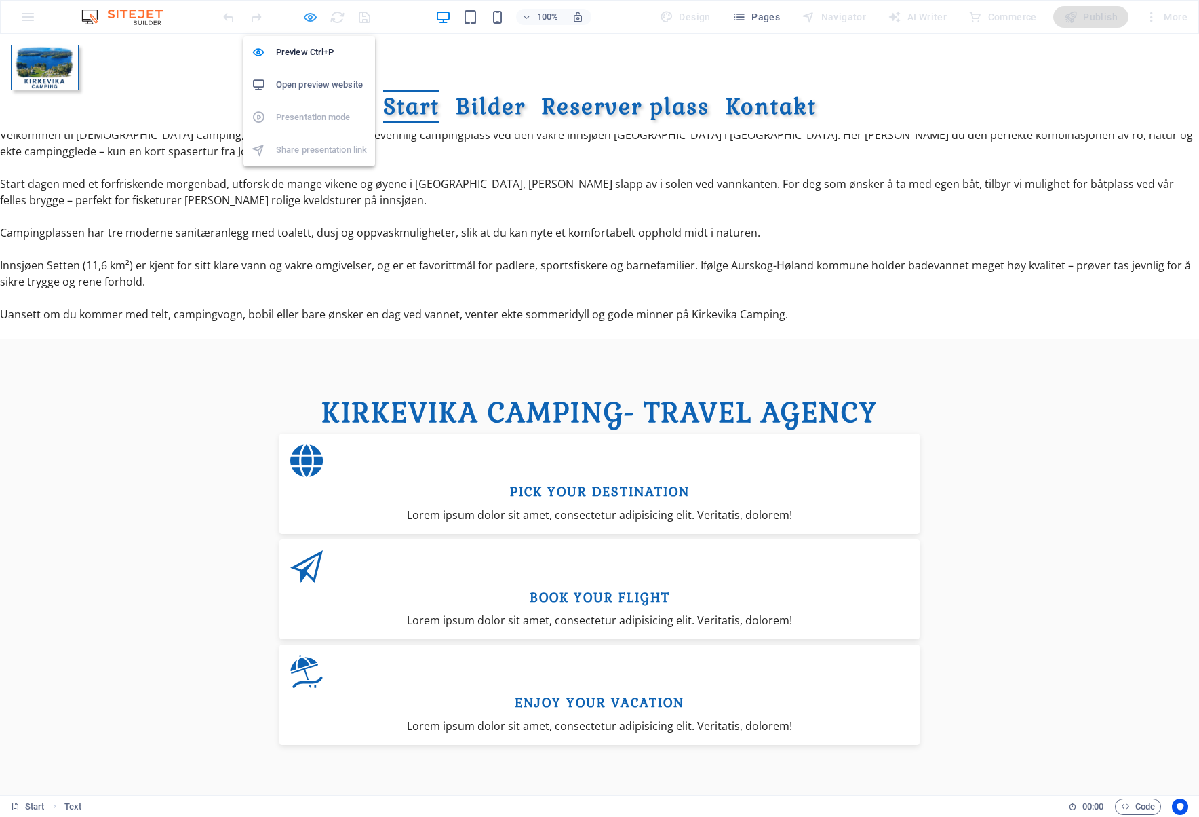
click at [308, 16] on icon "button" at bounding box center [311, 17] width 16 height 16
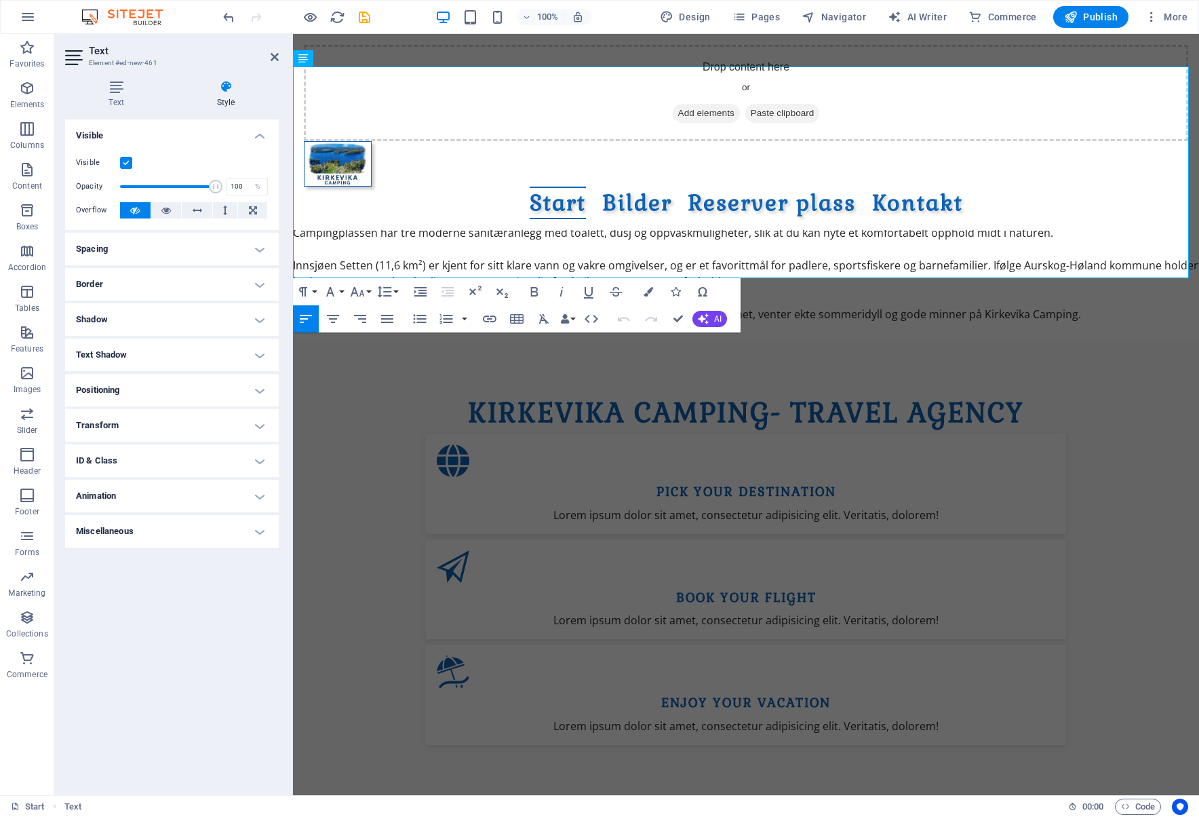
click at [267, 52] on h2 "Text" at bounding box center [184, 51] width 190 height 12
click at [273, 55] on icon at bounding box center [275, 57] width 8 height 11
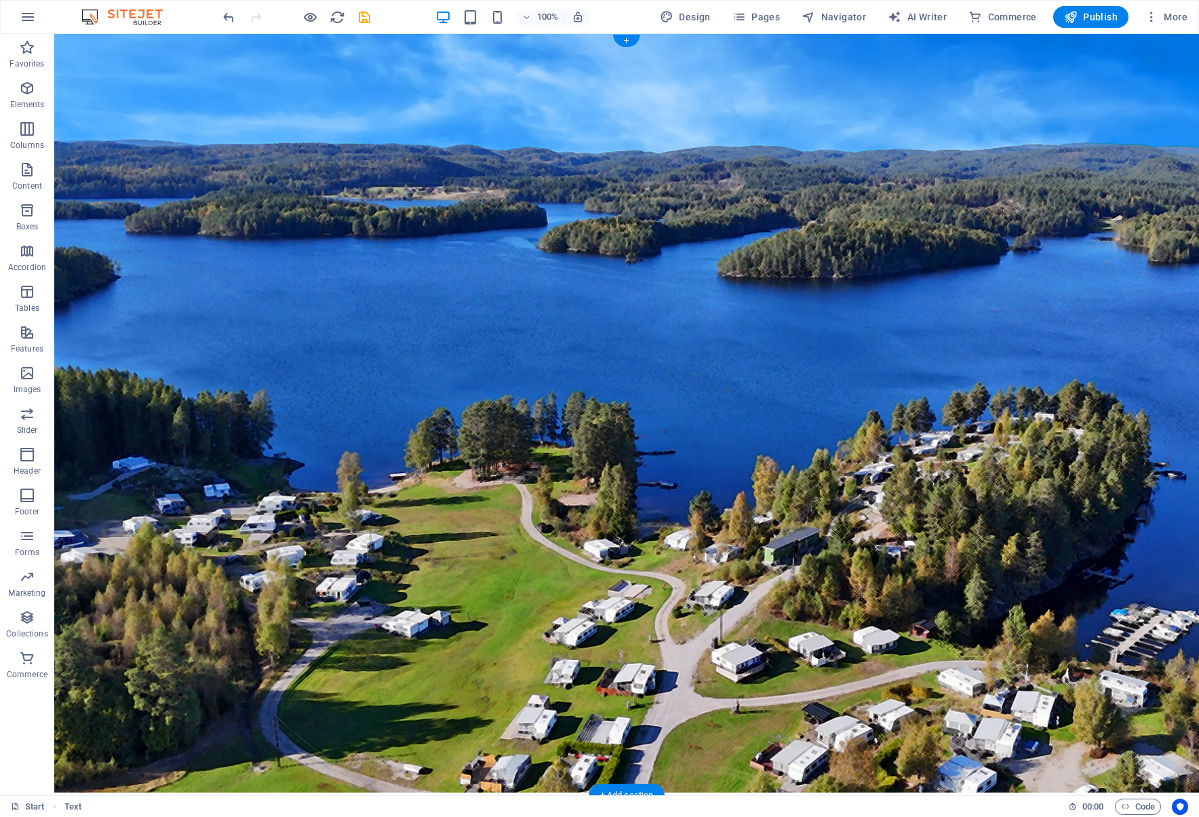
scroll to position [0, 0]
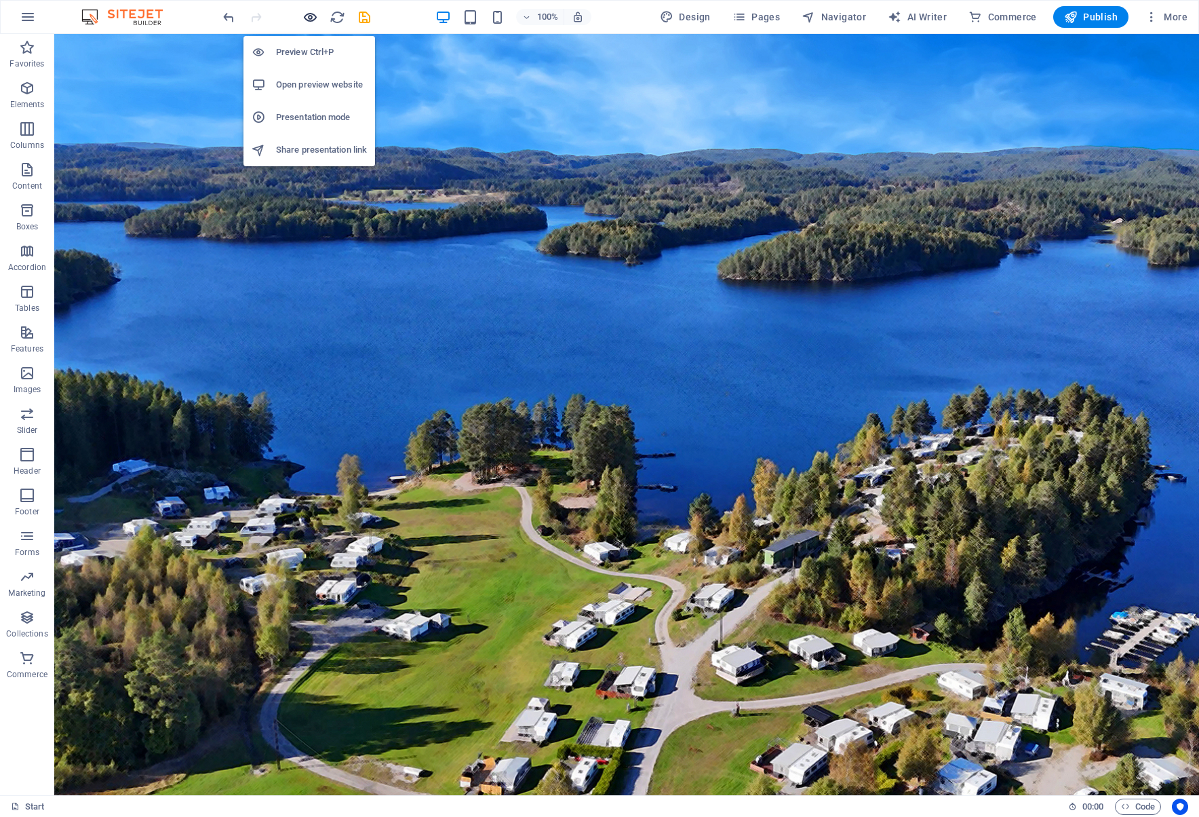
click at [308, 16] on icon "button" at bounding box center [311, 17] width 16 height 16
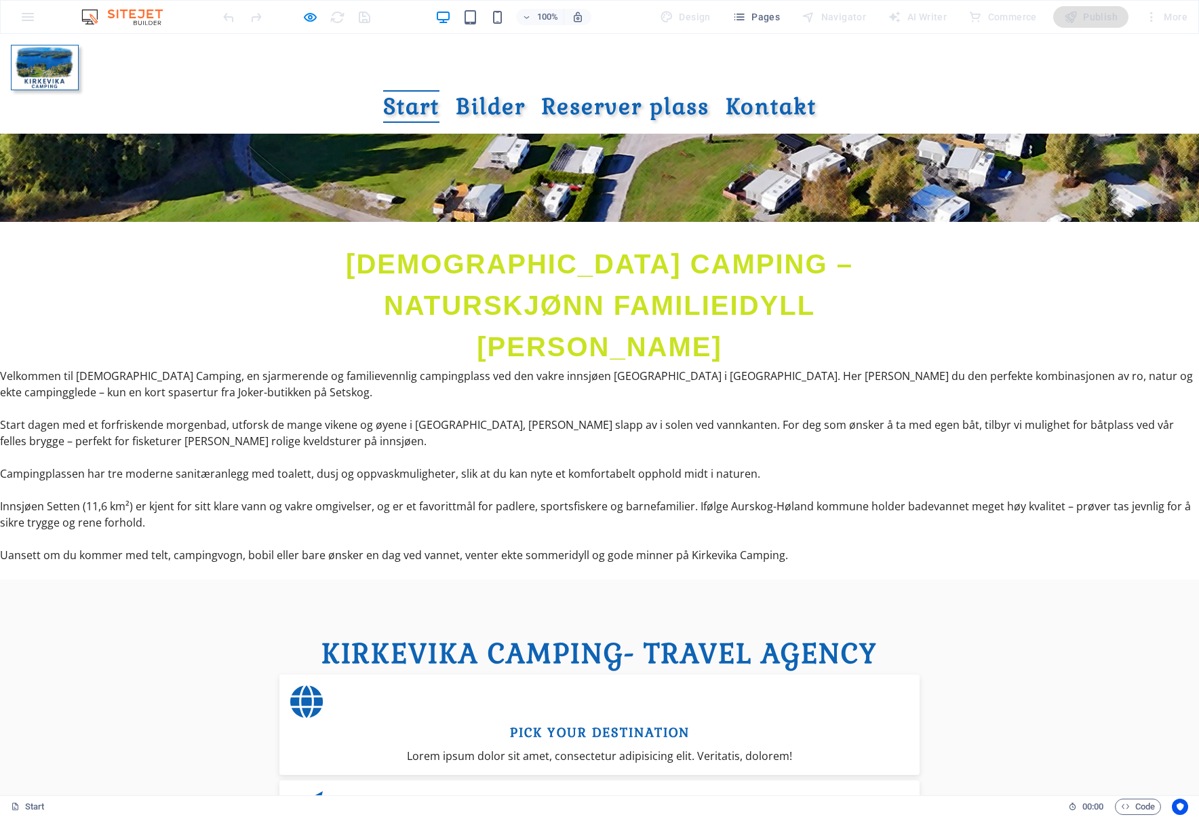
scroll to position [610, 0]
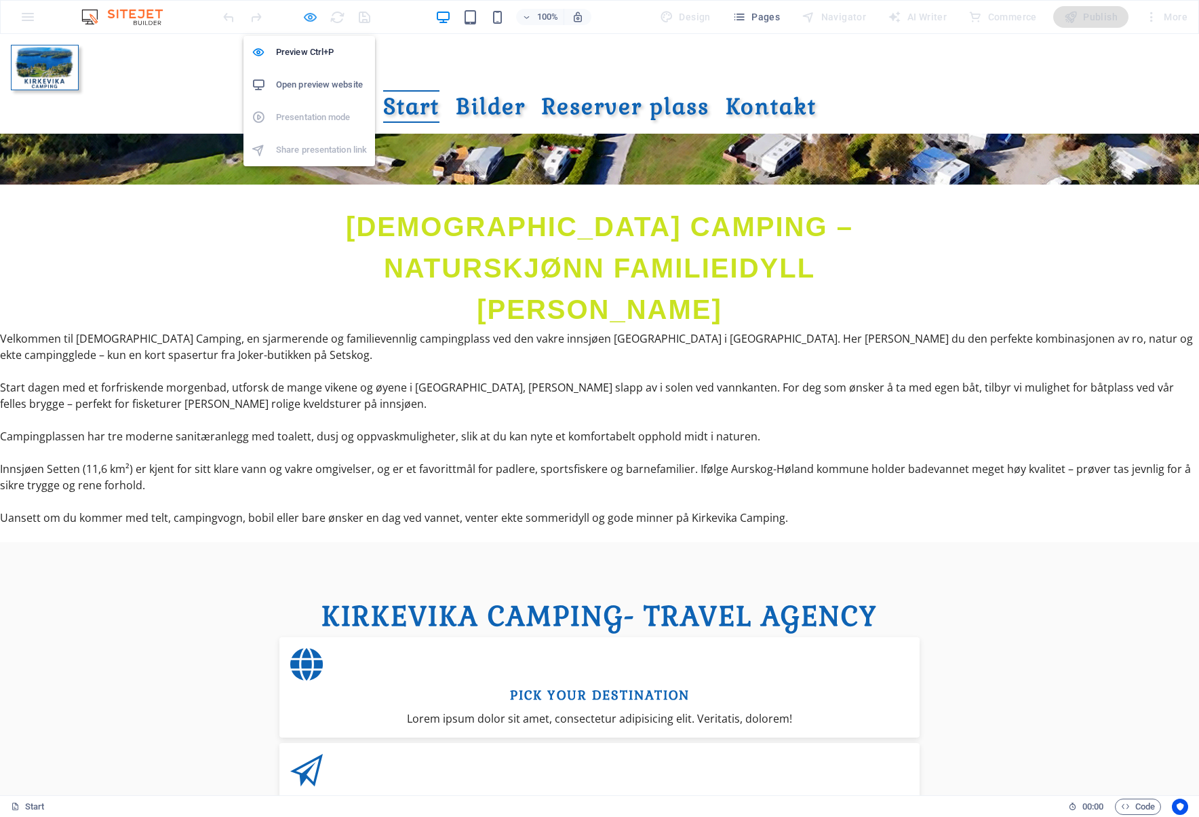
click at [303, 15] on icon "button" at bounding box center [311, 17] width 16 height 16
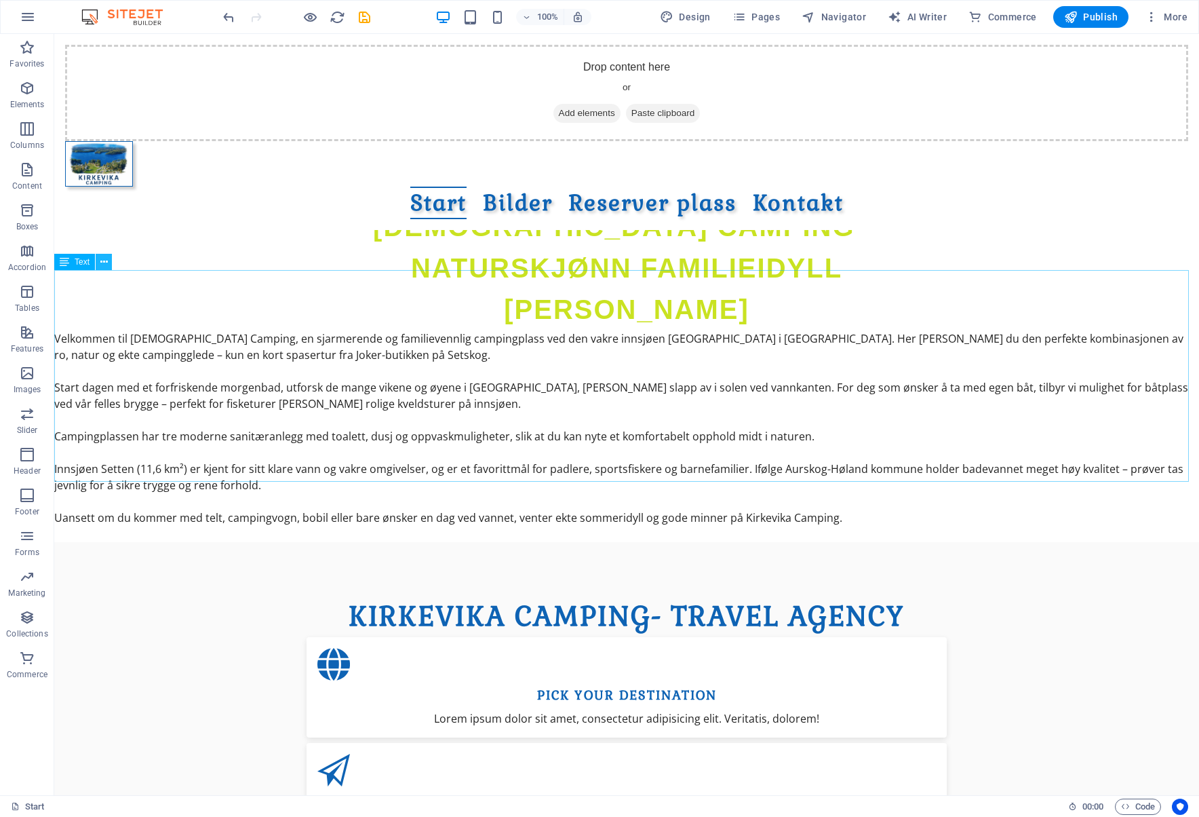
click at [104, 262] on icon at bounding box center [103, 262] width 7 height 14
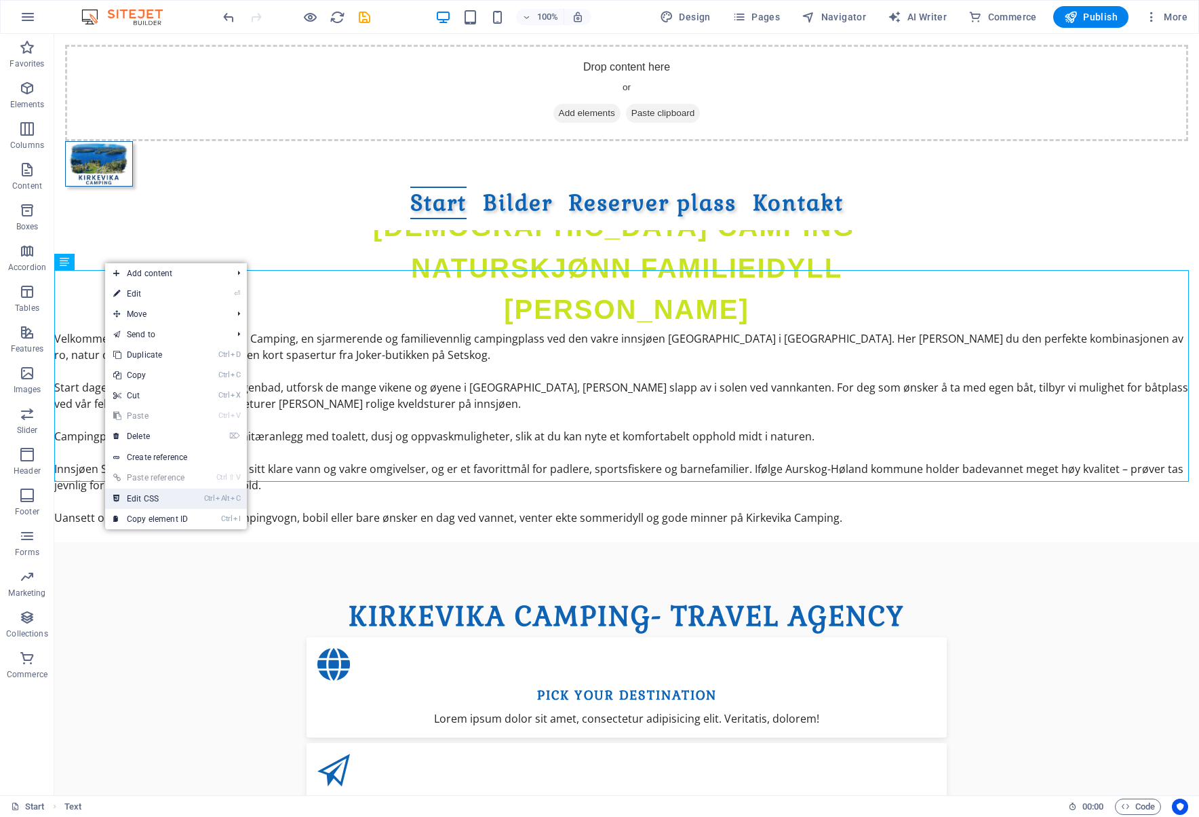
click at [186, 496] on link "Ctrl Alt C Edit CSS" at bounding box center [150, 498] width 91 height 20
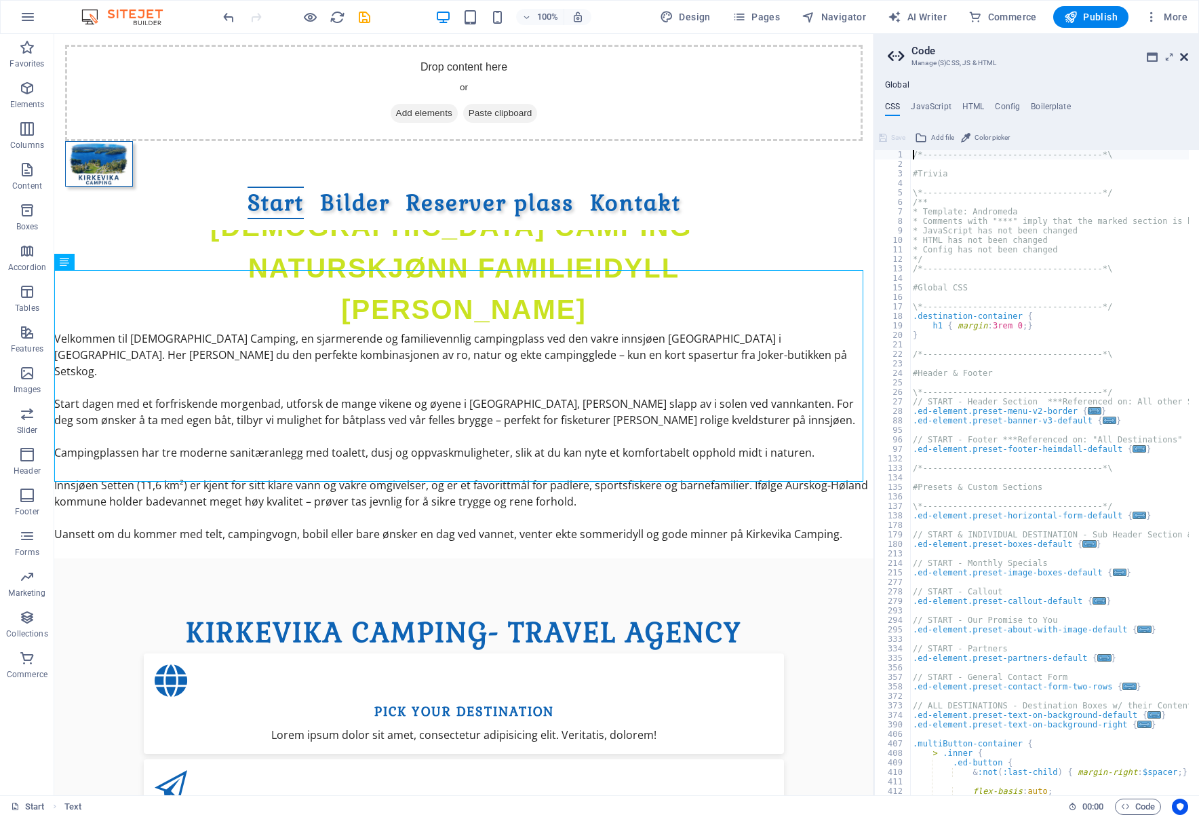
click at [1184, 52] on icon at bounding box center [1184, 57] width 8 height 11
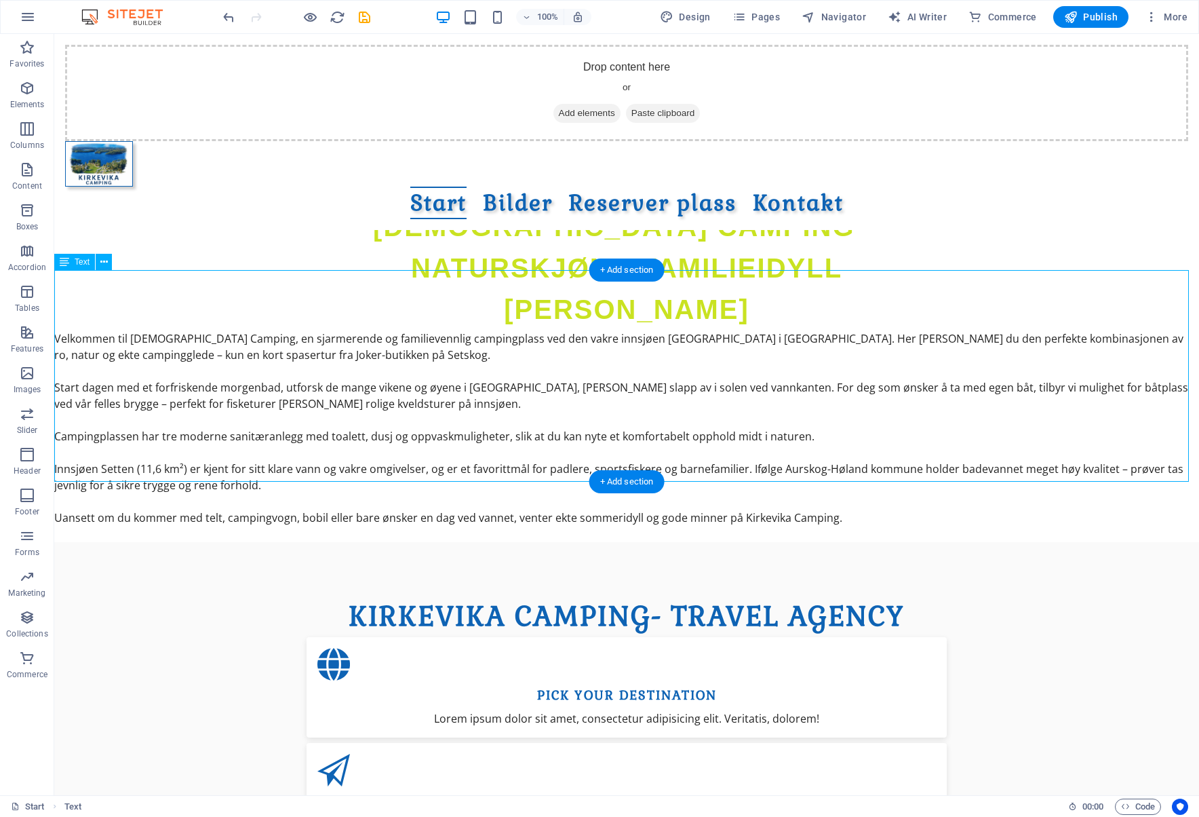
click at [320, 365] on div "Velkommen til Kirkevika Camping, en sjarmerende og familievennlig campingplass …" at bounding box center [626, 436] width 1145 height 212
drag, startPoint x: 57, startPoint y: 373, endPoint x: 165, endPoint y: 373, distance: 107.9
click at [165, 373] on div "Velkommen til Kirkevika Camping, en sjarmerende og familievennlig campingplass …" at bounding box center [626, 436] width 1145 height 212
click at [102, 262] on icon at bounding box center [103, 262] width 7 height 14
click at [590, 330] on div "Velkommen til Kirkevika Camping, en sjarmerende og familievennlig campingplass …" at bounding box center [626, 436] width 1145 height 212
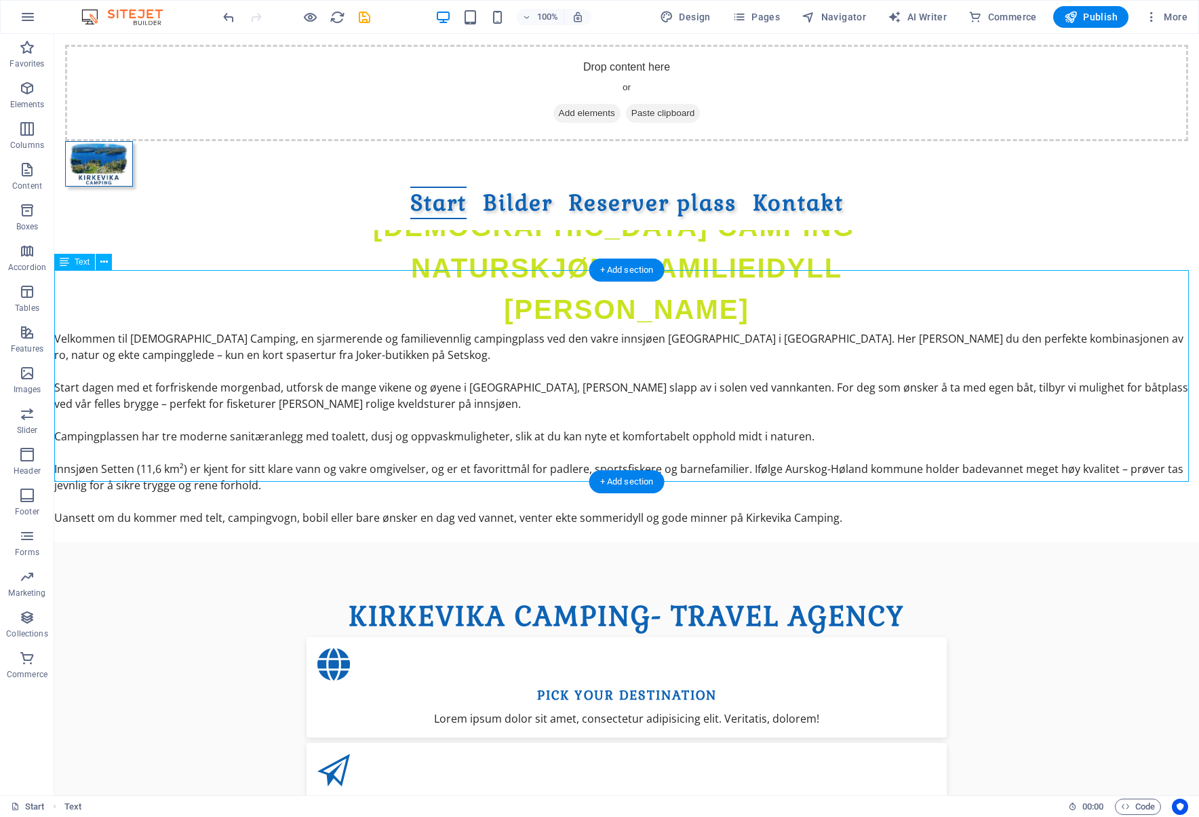
drag, startPoint x: 841, startPoint y: 461, endPoint x: 559, endPoint y: 459, distance: 282.2
click at [559, 459] on div "Velkommen til Kirkevika Camping, en sjarmerende og familievennlig campingplass …" at bounding box center [626, 436] width 1145 height 212
click at [726, 432] on div "Velkommen til Kirkevika Camping, en sjarmerende og familievennlig campingplass …" at bounding box center [626, 436] width 1145 height 212
click at [107, 263] on icon at bounding box center [103, 262] width 7 height 14
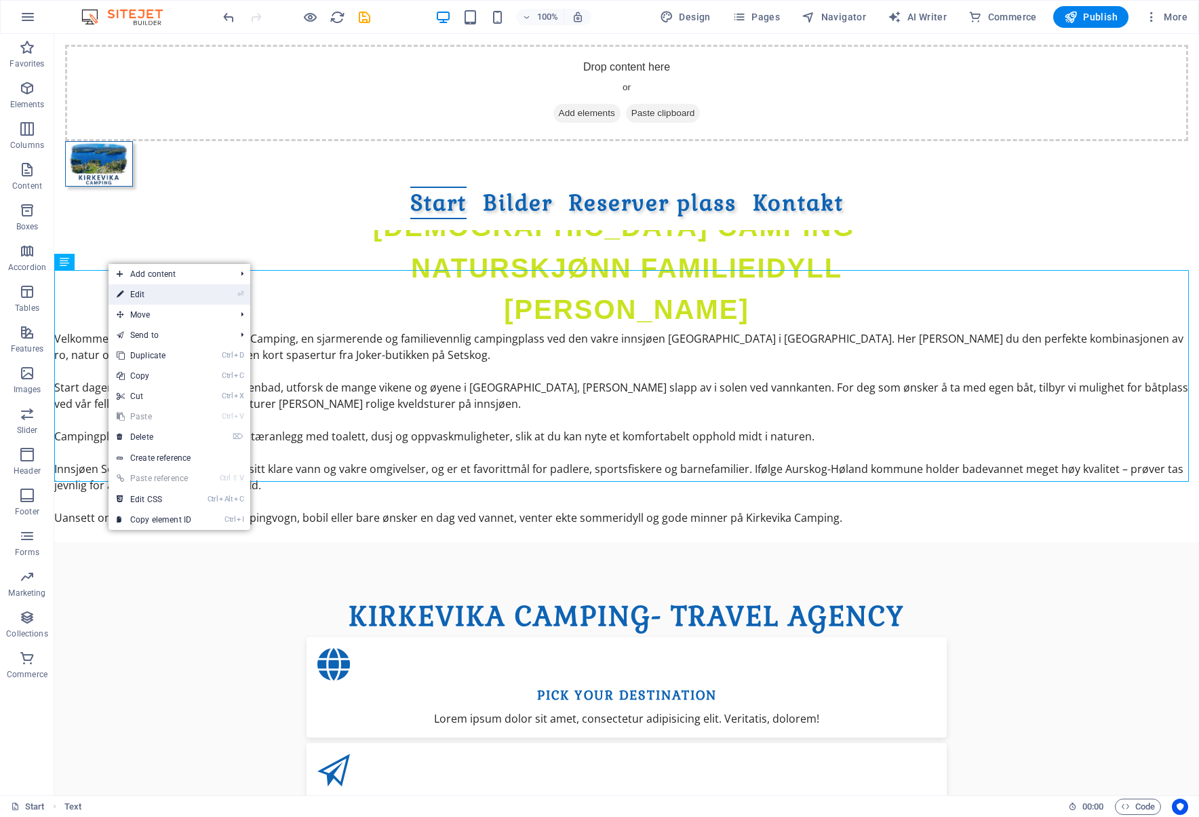
click at [213, 296] on li "⏎ Edit" at bounding box center [180, 294] width 142 height 20
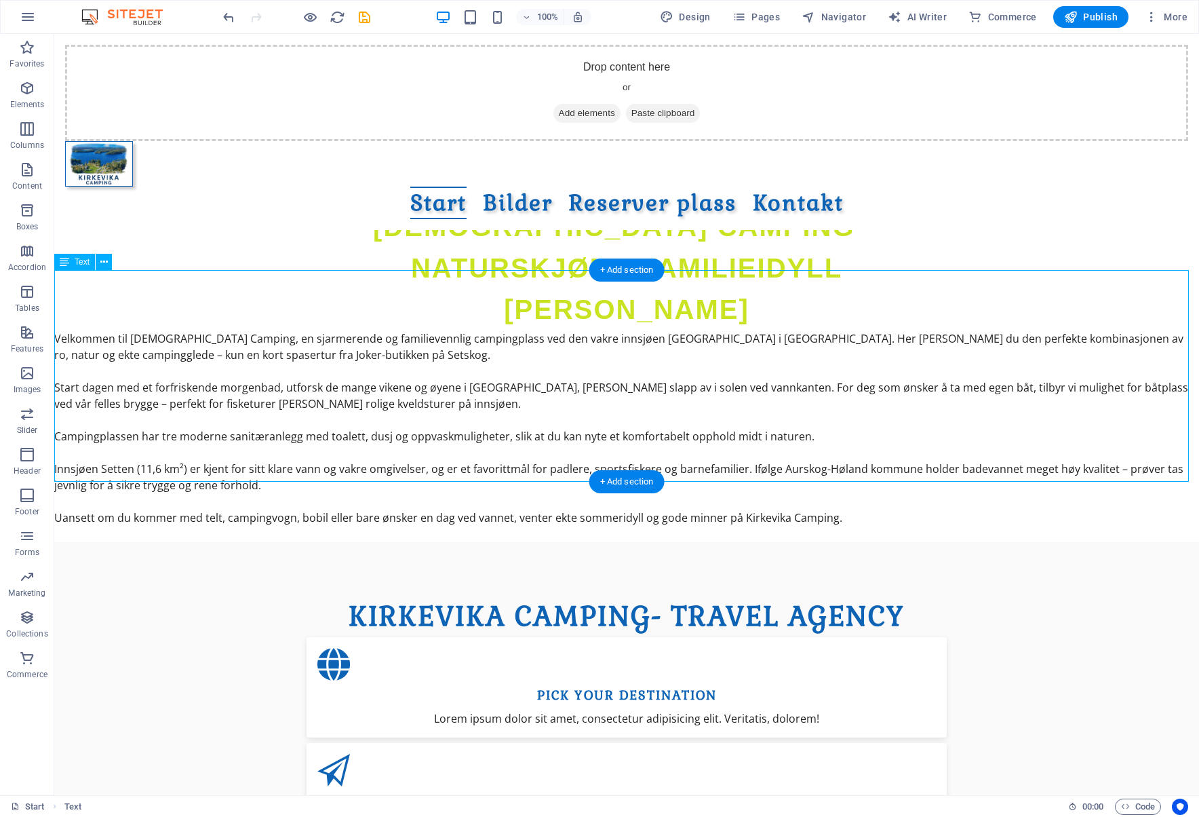
click at [600, 364] on div "Velkommen til Kirkevika Camping, en sjarmerende og familievennlig campingplass …" at bounding box center [626, 436] width 1145 height 212
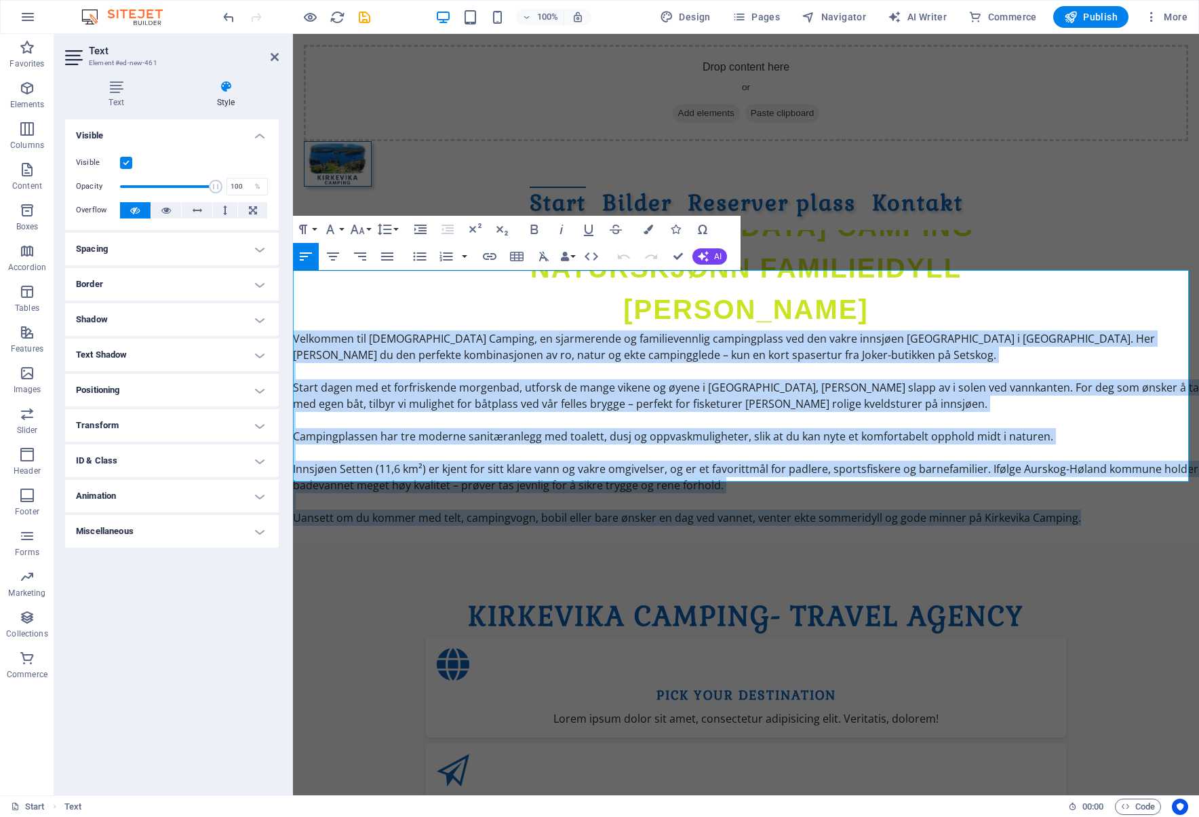
drag, startPoint x: 1088, startPoint y: 464, endPoint x: 547, endPoint y: 289, distance: 568.2
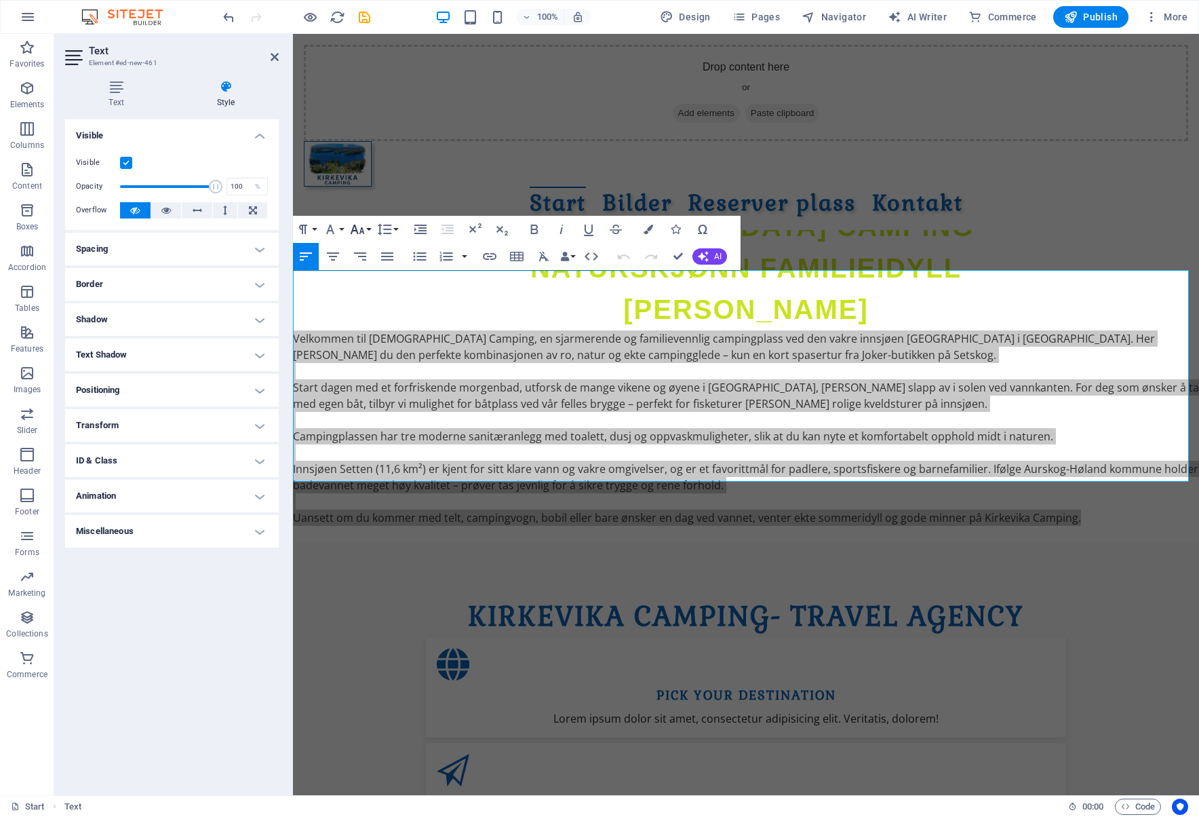
click at [370, 229] on button "Font Size" at bounding box center [360, 229] width 26 height 27
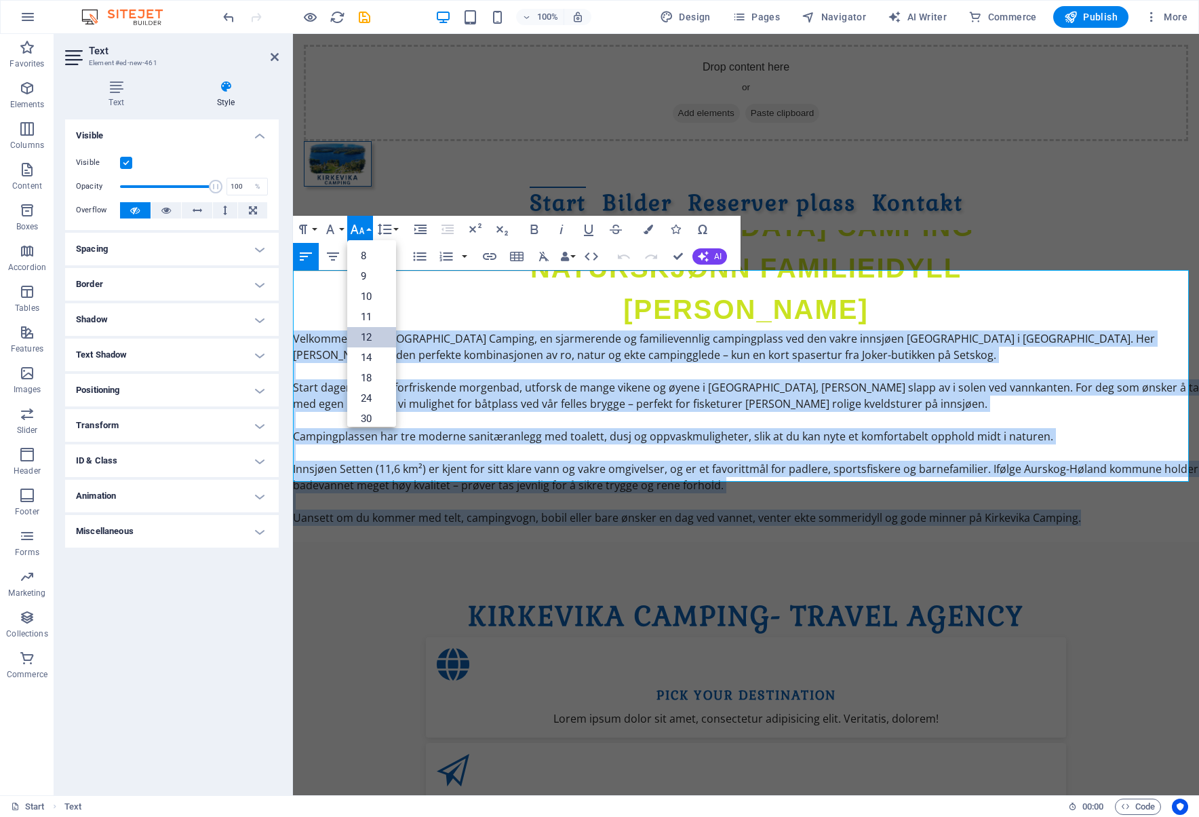
click at [361, 333] on link "12" at bounding box center [371, 337] width 49 height 20
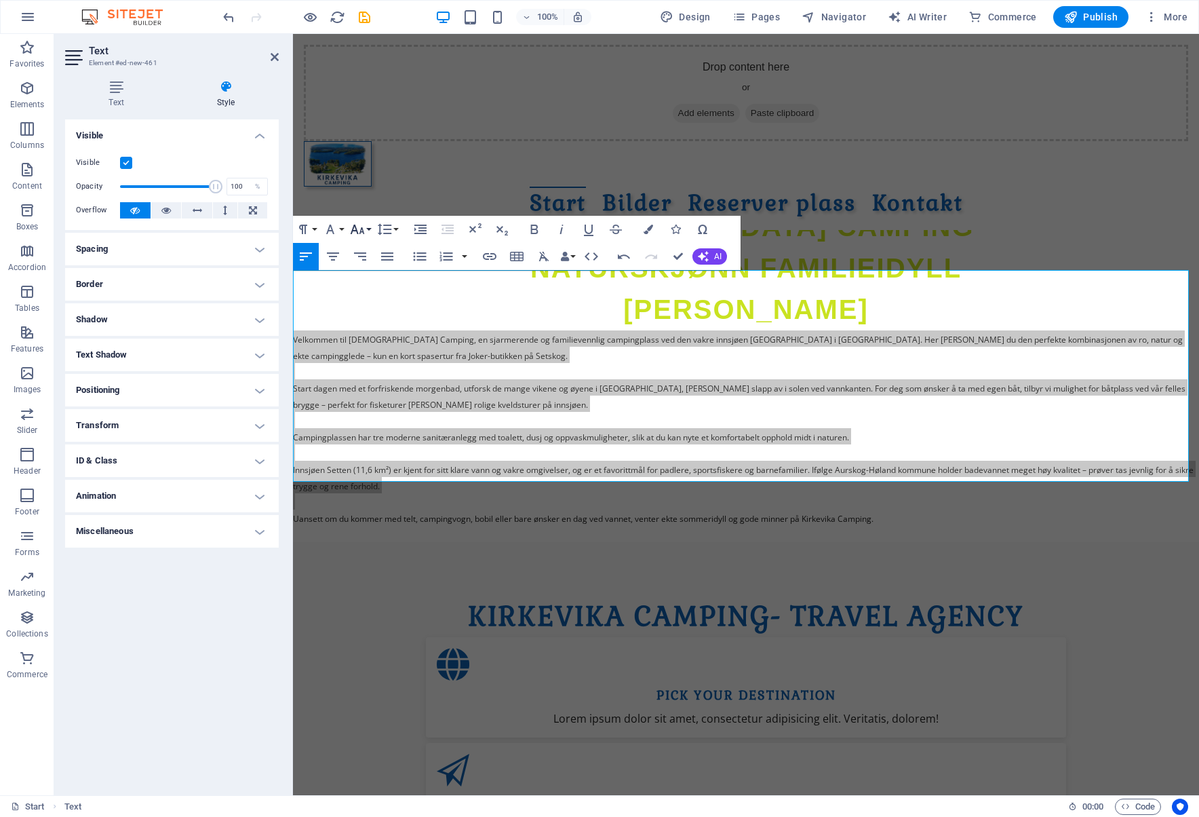
click at [369, 230] on button "Font Size" at bounding box center [360, 229] width 26 height 27
click at [341, 225] on button "Font Family" at bounding box center [333, 229] width 26 height 27
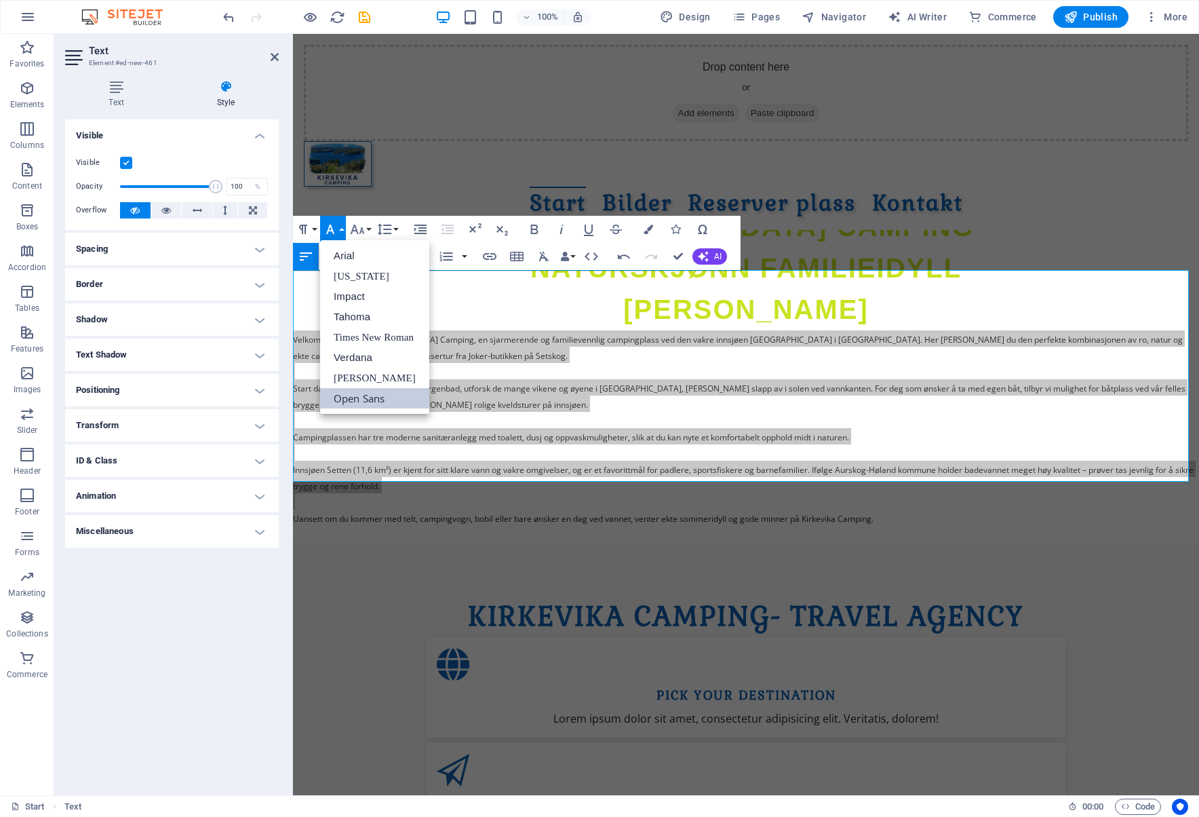
scroll to position [0, 0]
click at [369, 229] on button "Font Size" at bounding box center [360, 229] width 26 height 27
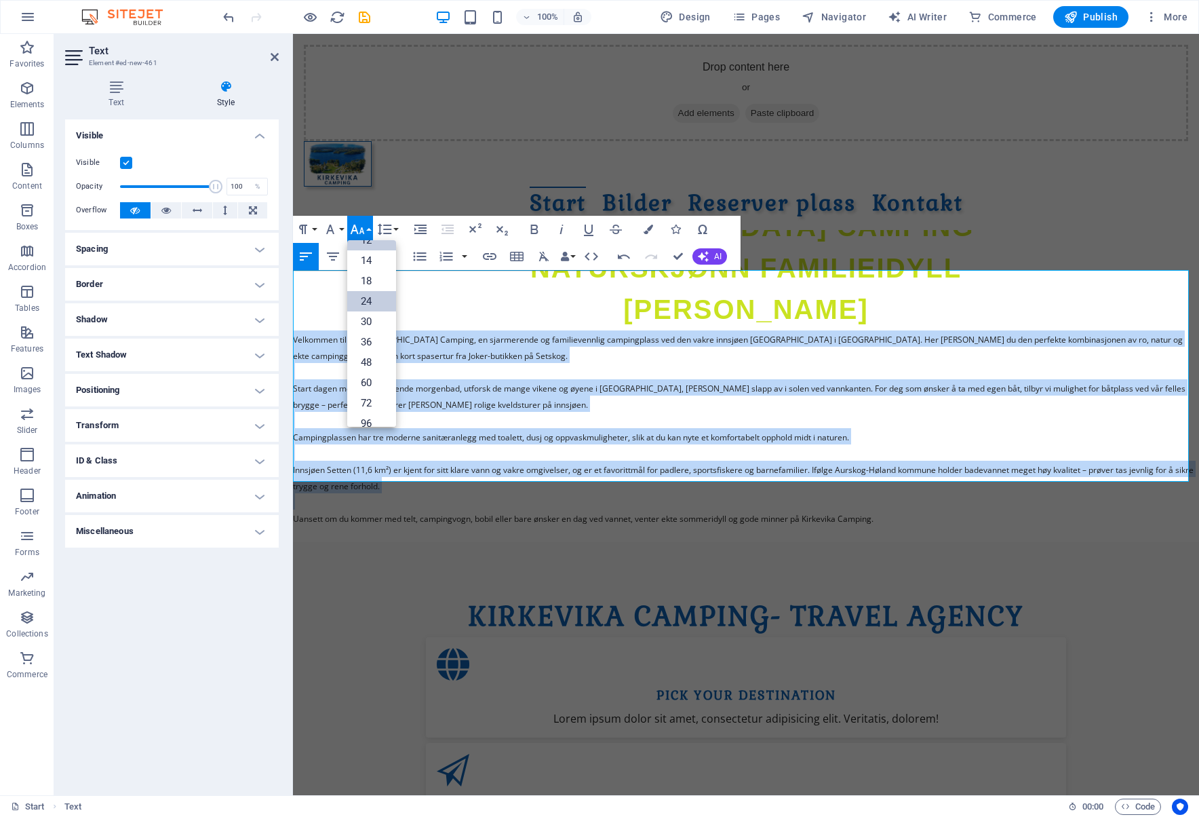
click at [360, 303] on link "24" at bounding box center [371, 301] width 49 height 20
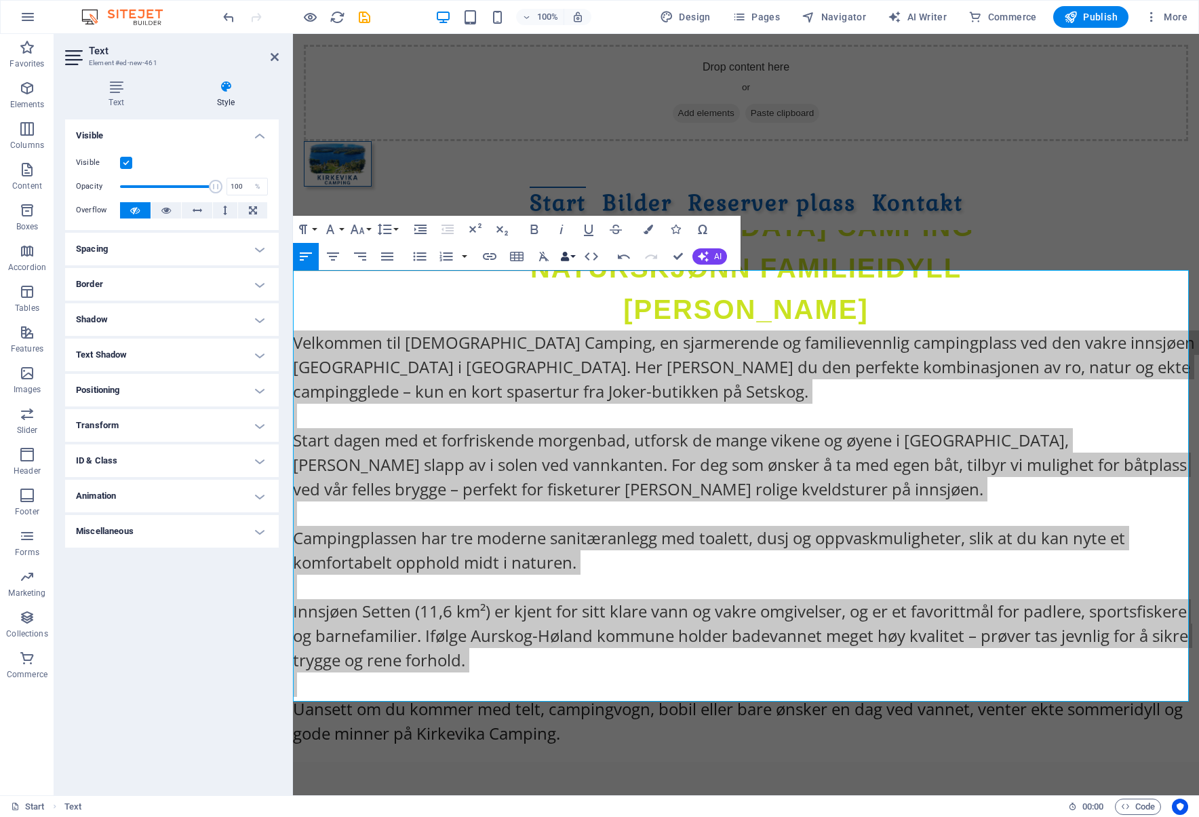
click at [570, 252] on button "Data Bindings" at bounding box center [567, 256] width 19 height 27
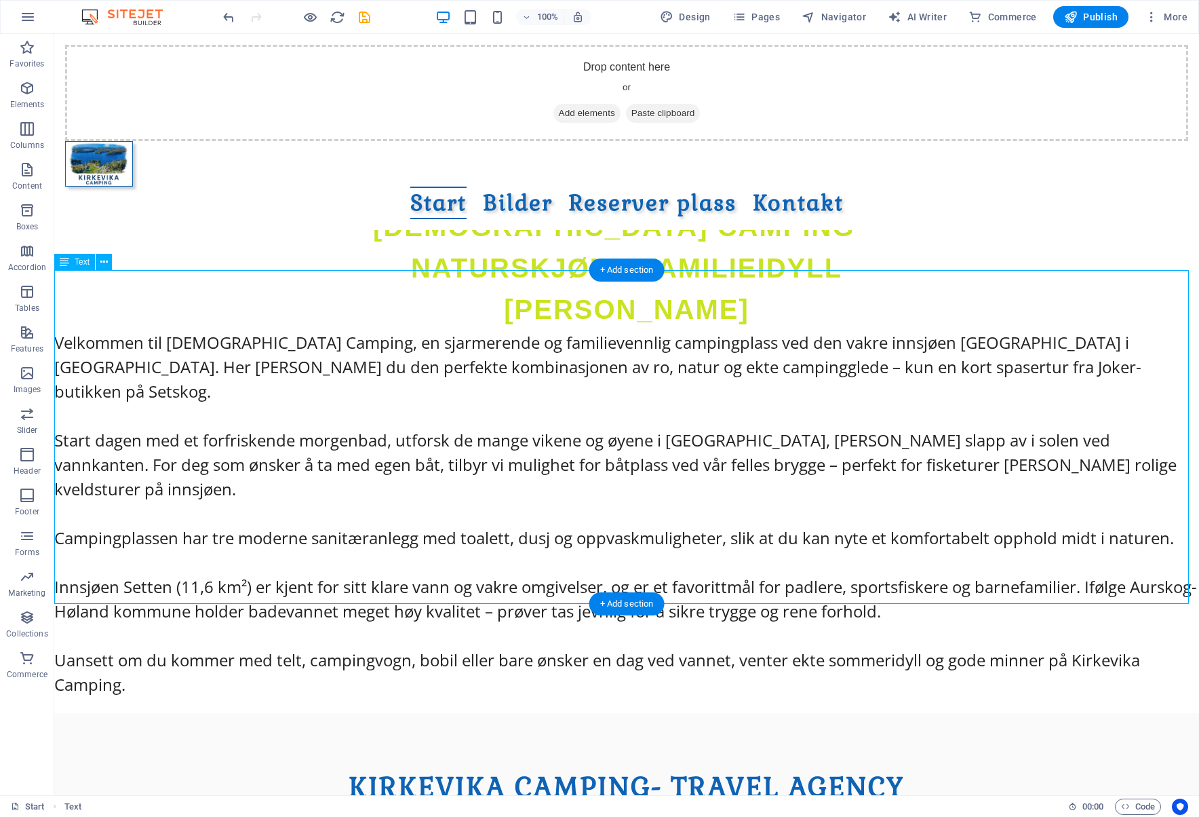
click at [406, 330] on div "Velkommen til Kirkevika Camping, en sjarmerende og familievennlig campingplass …" at bounding box center [626, 521] width 1145 height 383
click at [108, 261] on button at bounding box center [104, 262] width 16 height 16
click at [244, 330] on div "Velkommen til Kirkevika Camping, en sjarmerende og familievennlig campingplass …" at bounding box center [626, 521] width 1145 height 383
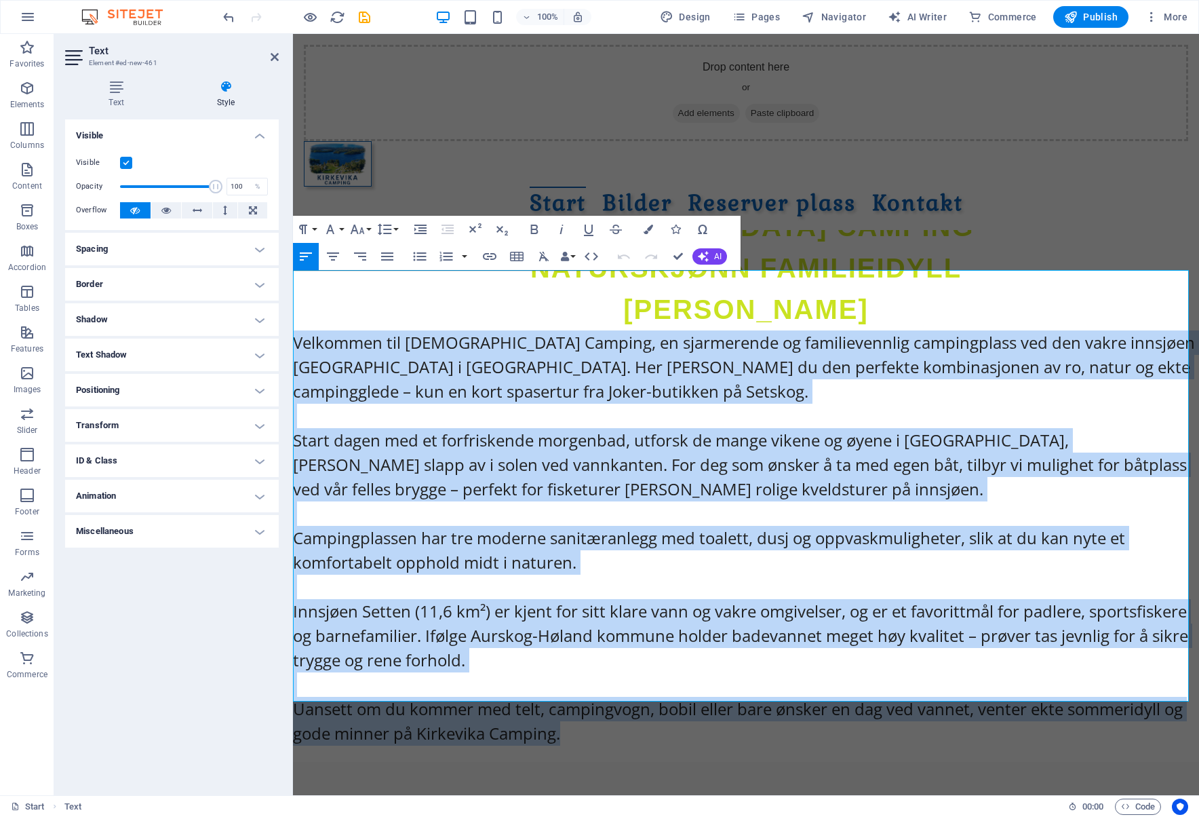
drag, startPoint x: 295, startPoint y: 281, endPoint x: 821, endPoint y: 672, distance: 655.4
click at [821, 672] on div "Velkommen til Kirkevika Camping, en sjarmerende og familievennlig campingplass …" at bounding box center [746, 545] width 906 height 431
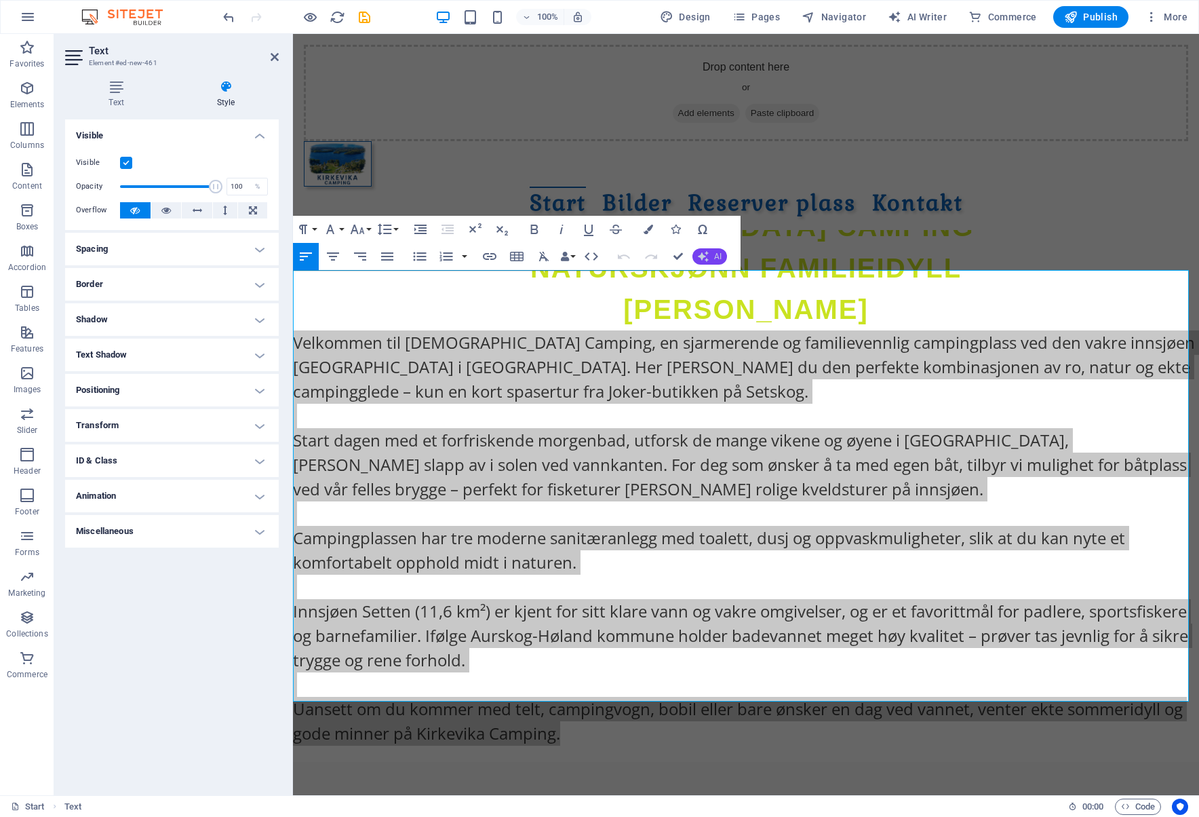
click at [700, 252] on icon "button" at bounding box center [703, 256] width 11 height 11
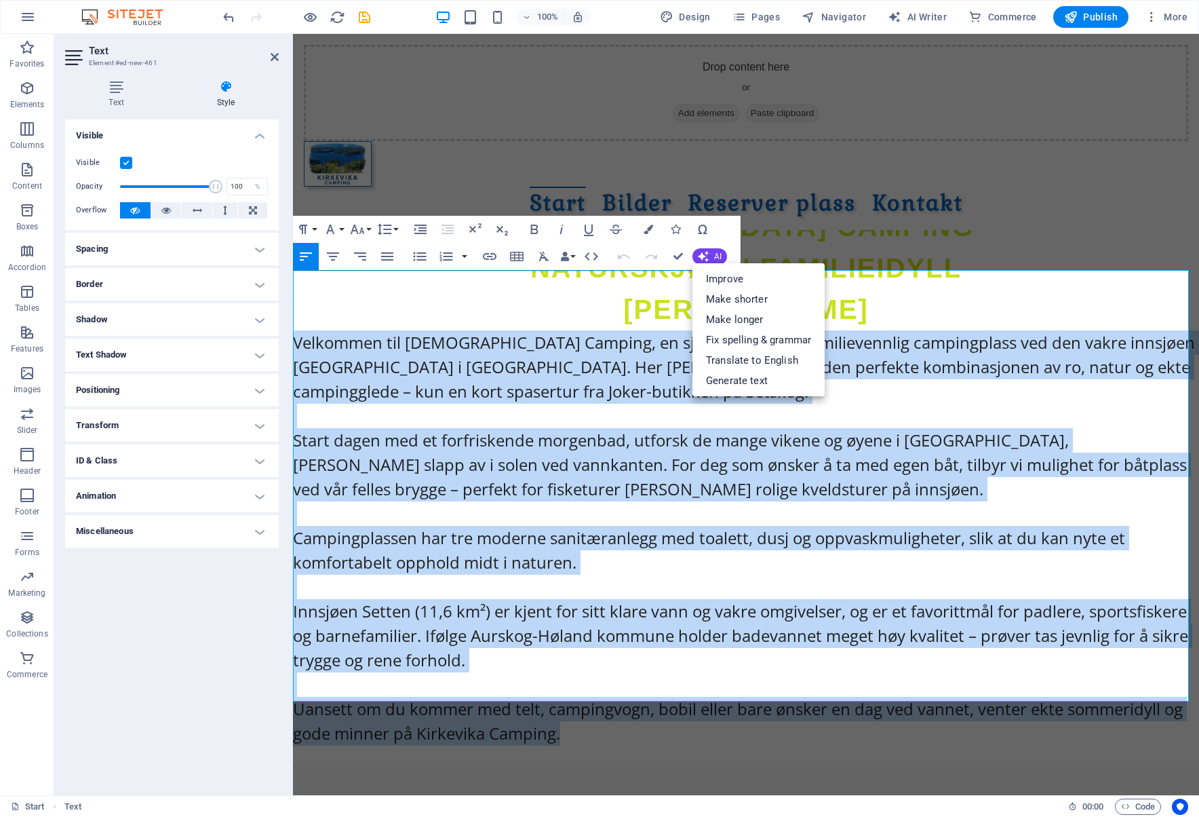
click at [919, 404] on p at bounding box center [746, 416] width 906 height 24
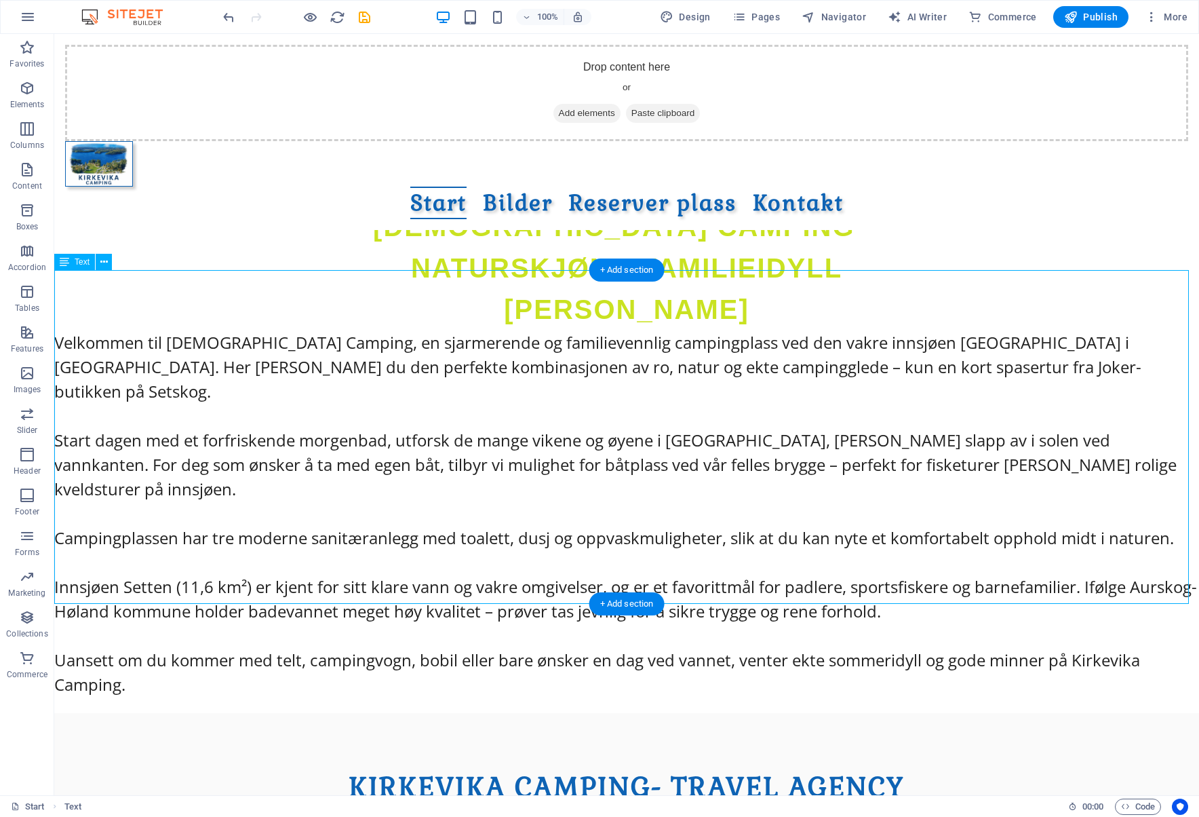
click at [509, 410] on div "Velkommen til Kirkevika Camping, en sjarmerende og familievennlig campingplass …" at bounding box center [626, 521] width 1145 height 383
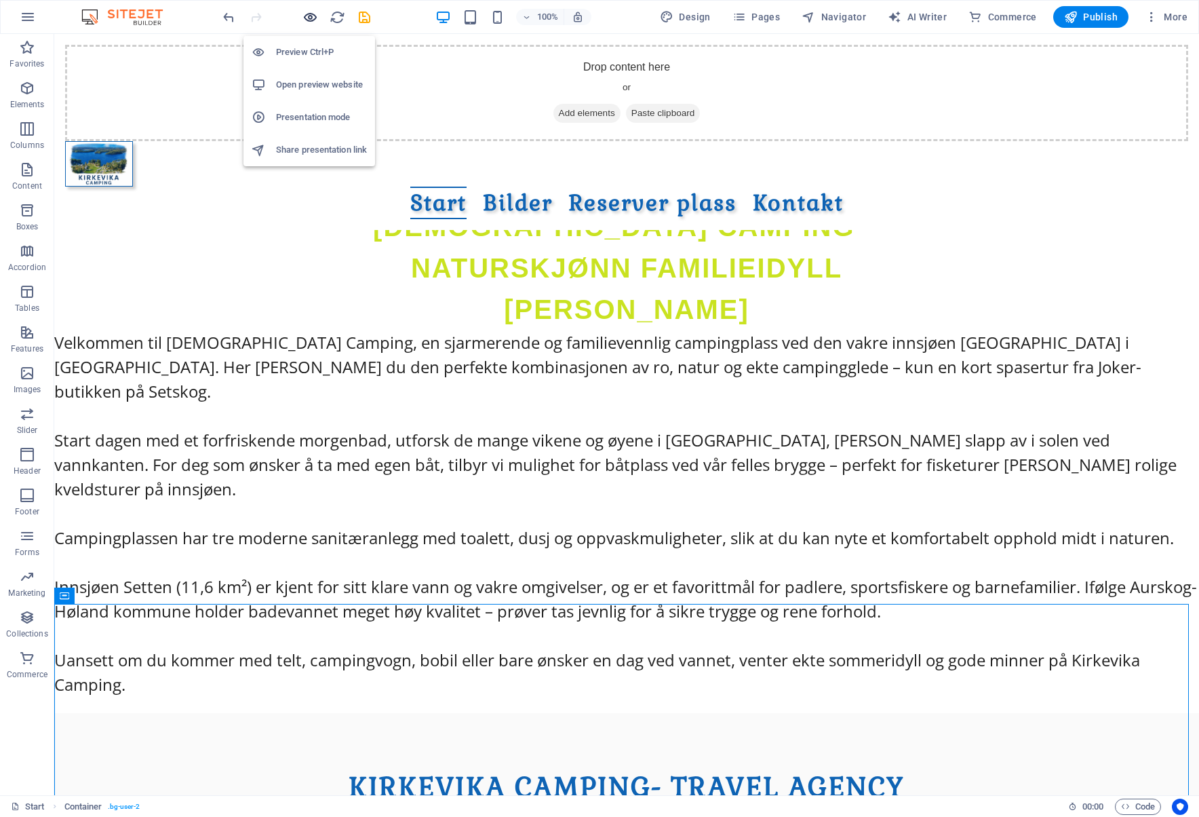
click at [312, 17] on icon "button" at bounding box center [311, 17] width 16 height 16
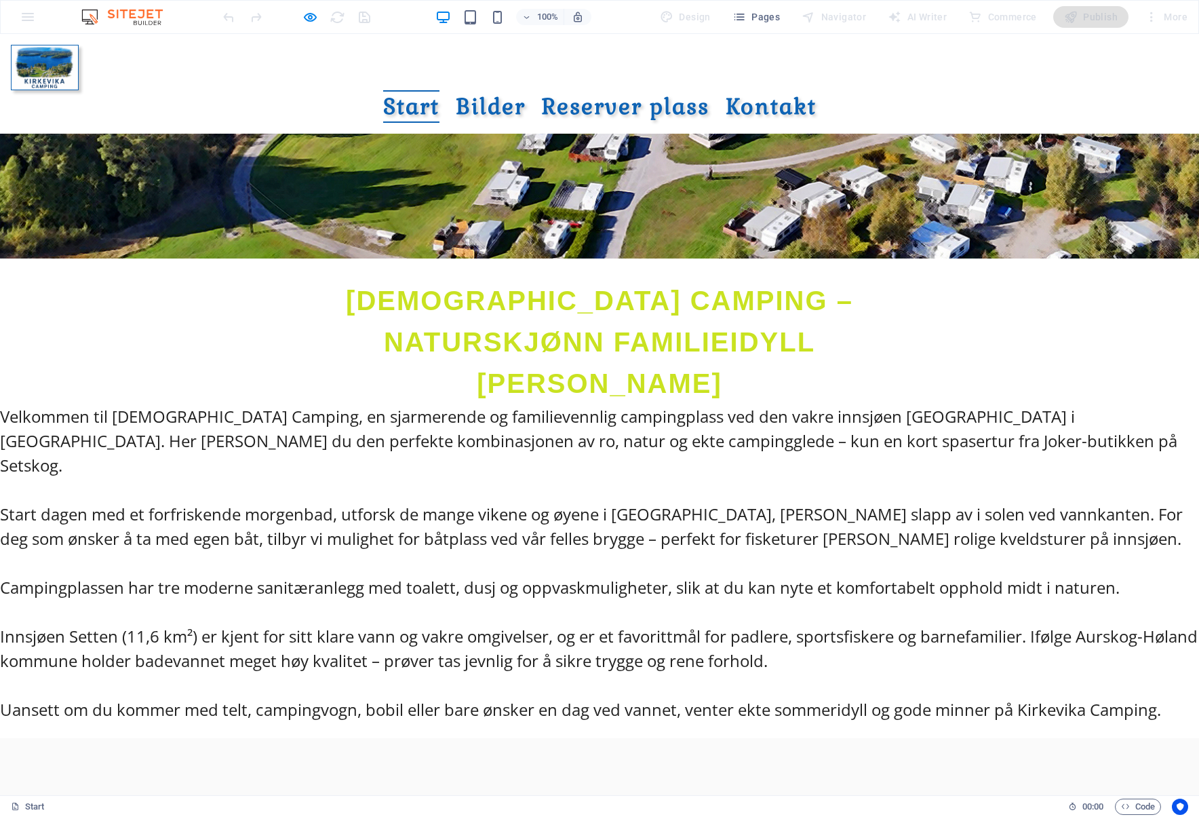
scroll to position [543, 0]
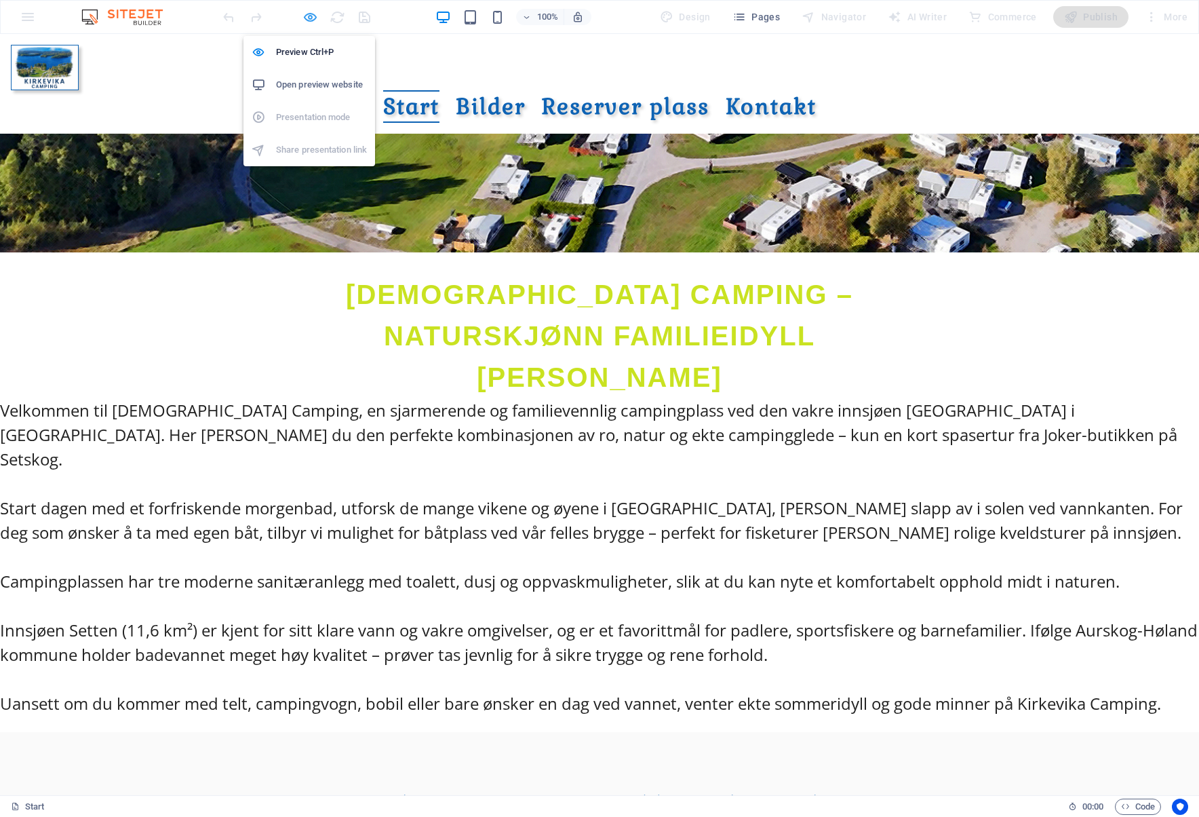
click at [315, 14] on icon "button" at bounding box center [311, 17] width 16 height 16
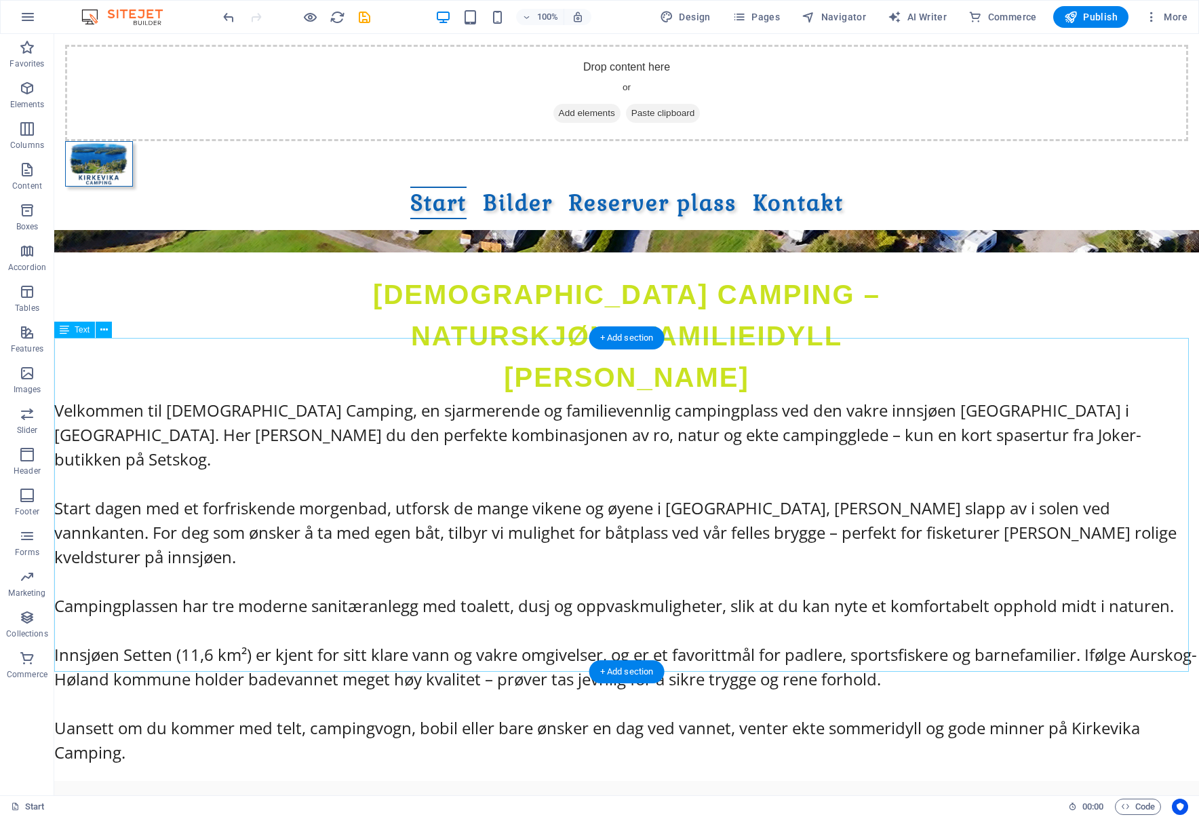
click at [385, 398] on div "Velkommen til Kirkevika Camping, en sjarmerende og familievennlig campingplass …" at bounding box center [626, 589] width 1145 height 383
click at [106, 331] on icon at bounding box center [103, 330] width 7 height 14
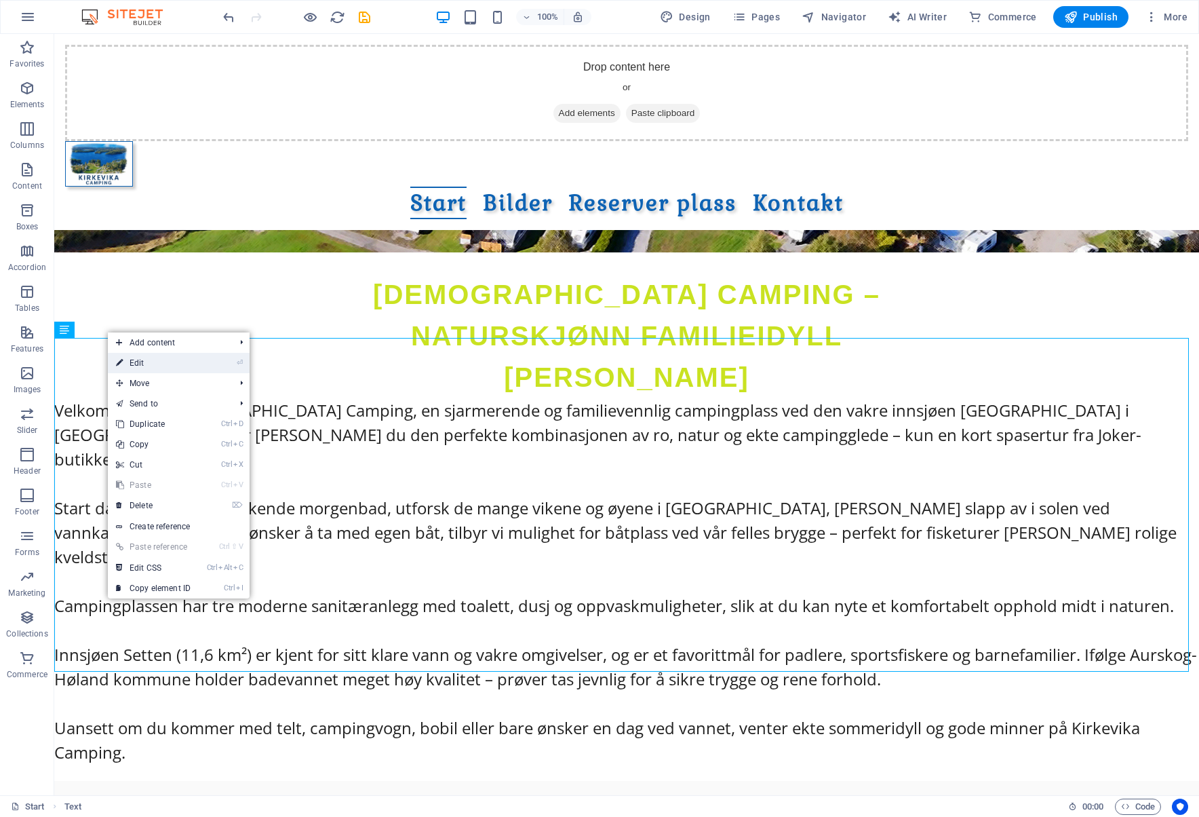
click at [167, 362] on link "⏎ Edit" at bounding box center [153, 363] width 91 height 20
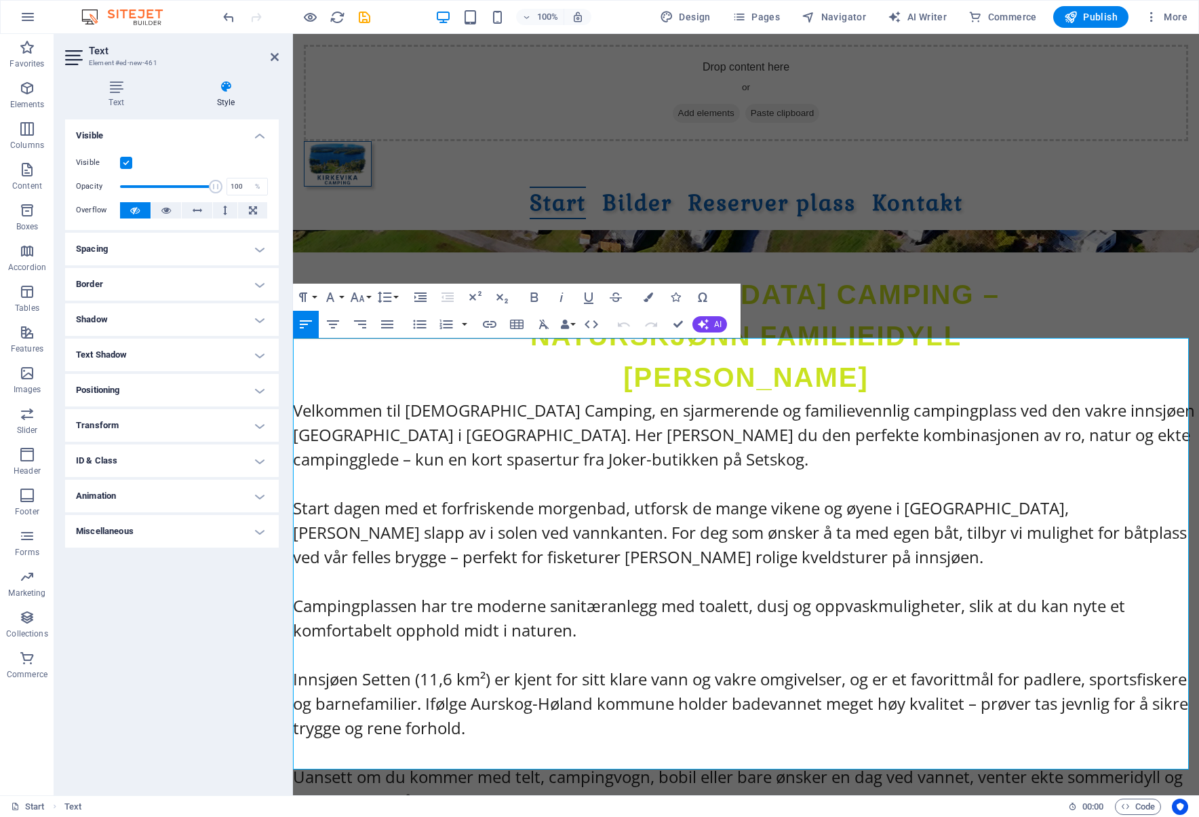
click at [187, 286] on h4 "Border" at bounding box center [172, 284] width 214 height 33
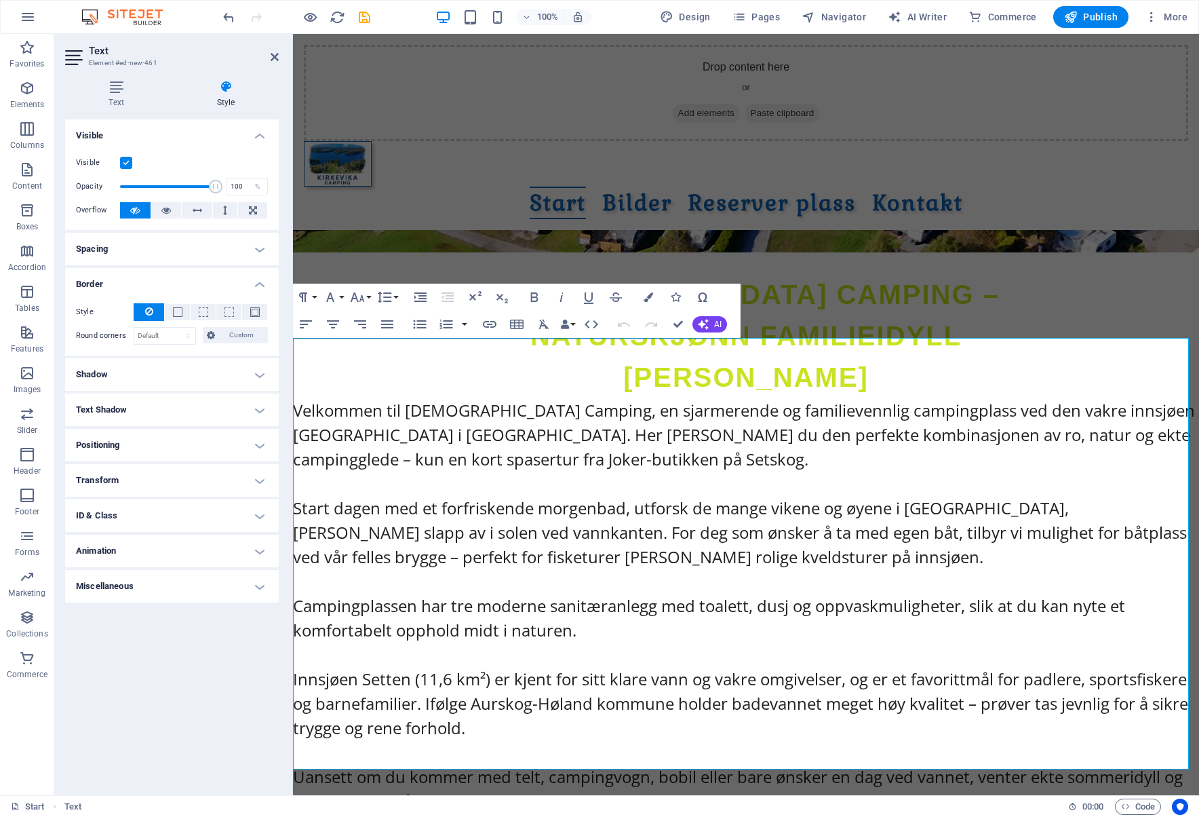
click at [225, 440] on h4 "Positioning" at bounding box center [172, 445] width 214 height 33
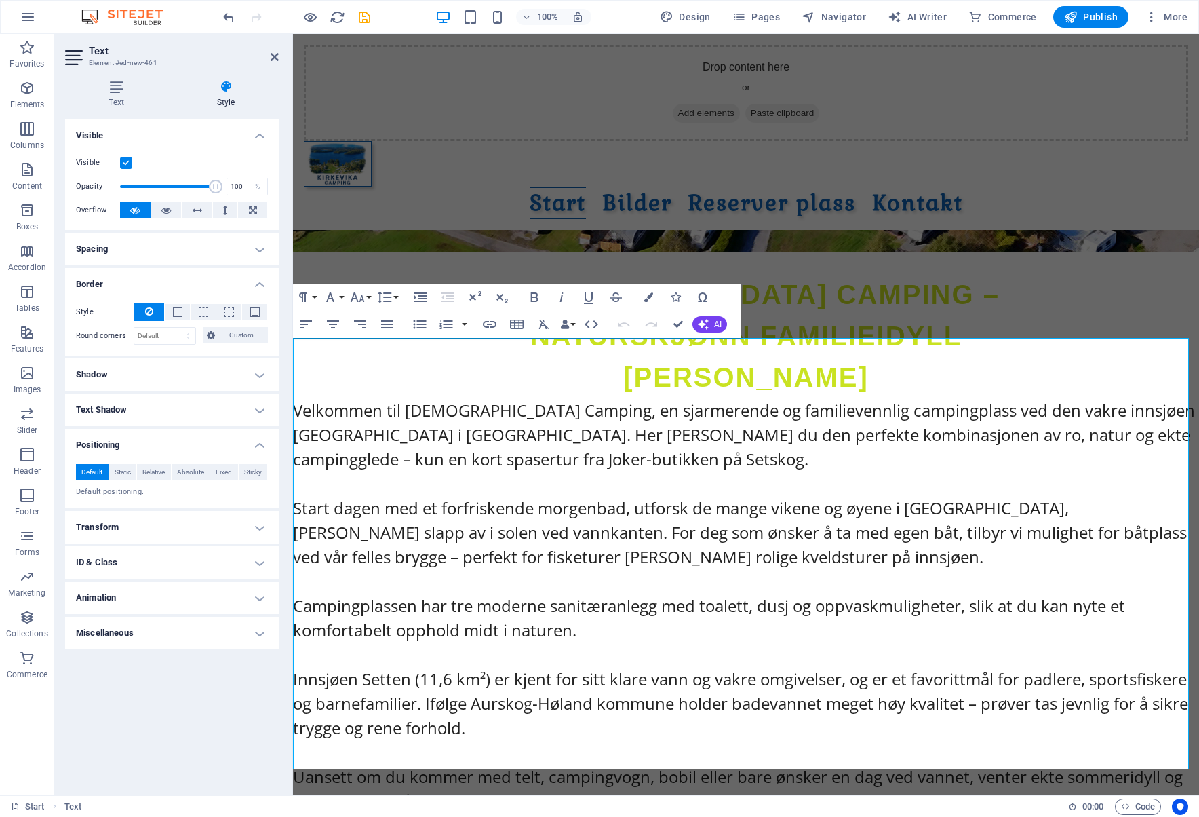
click at [197, 407] on h4 "Text Shadow" at bounding box center [172, 409] width 214 height 33
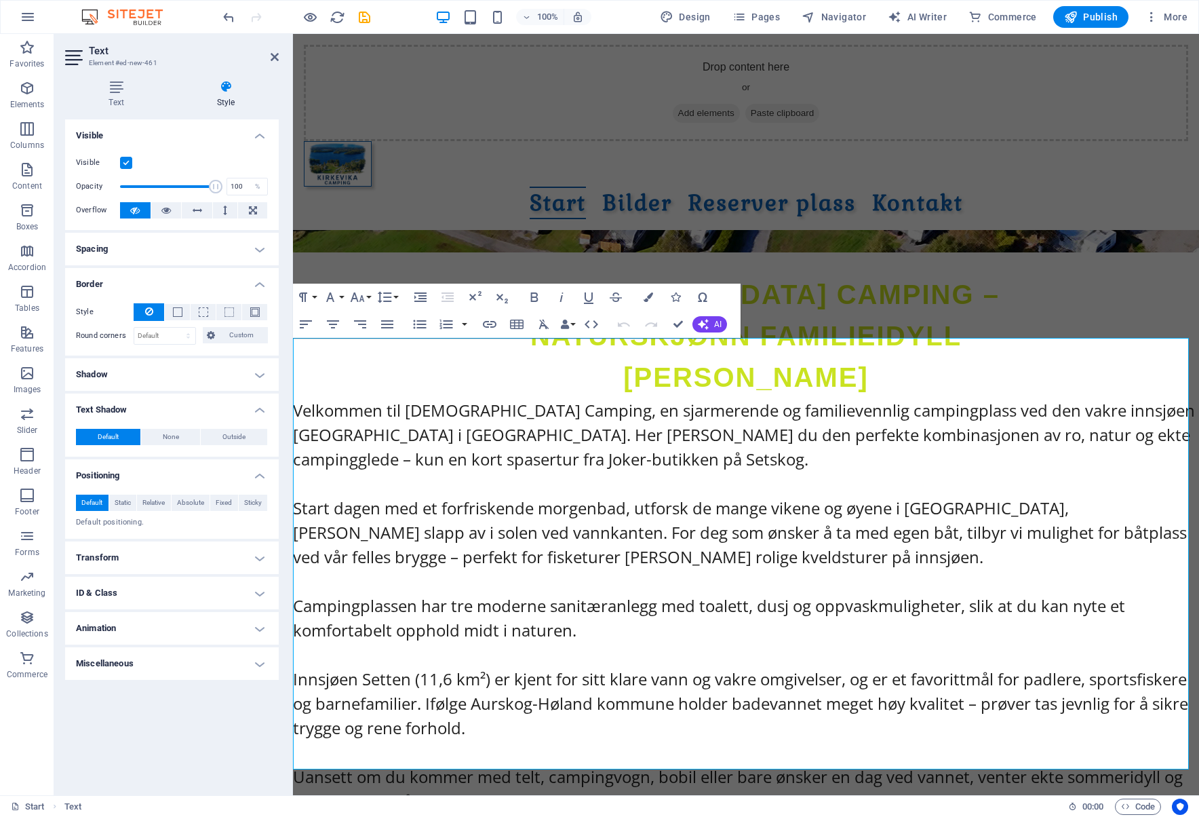
click at [195, 374] on h4 "Shadow" at bounding box center [172, 374] width 214 height 33
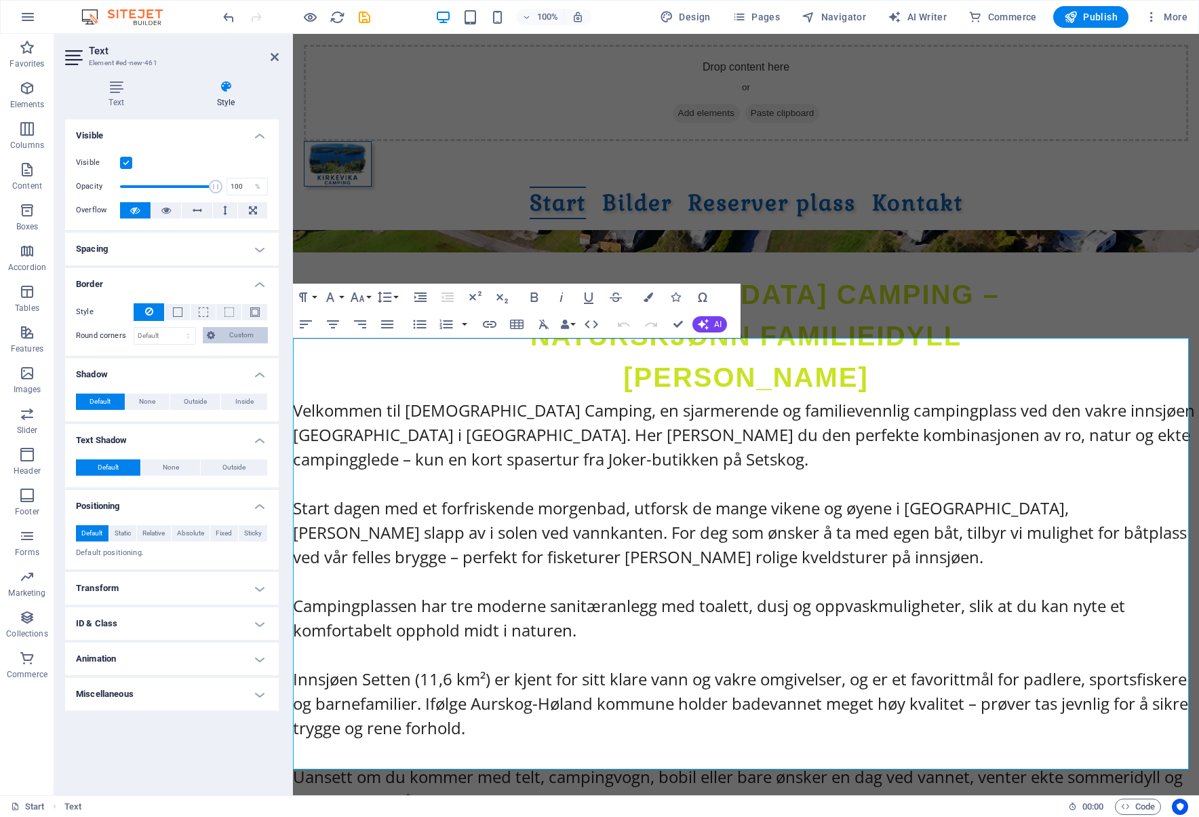
click at [235, 336] on span "Custom" at bounding box center [241, 335] width 45 height 16
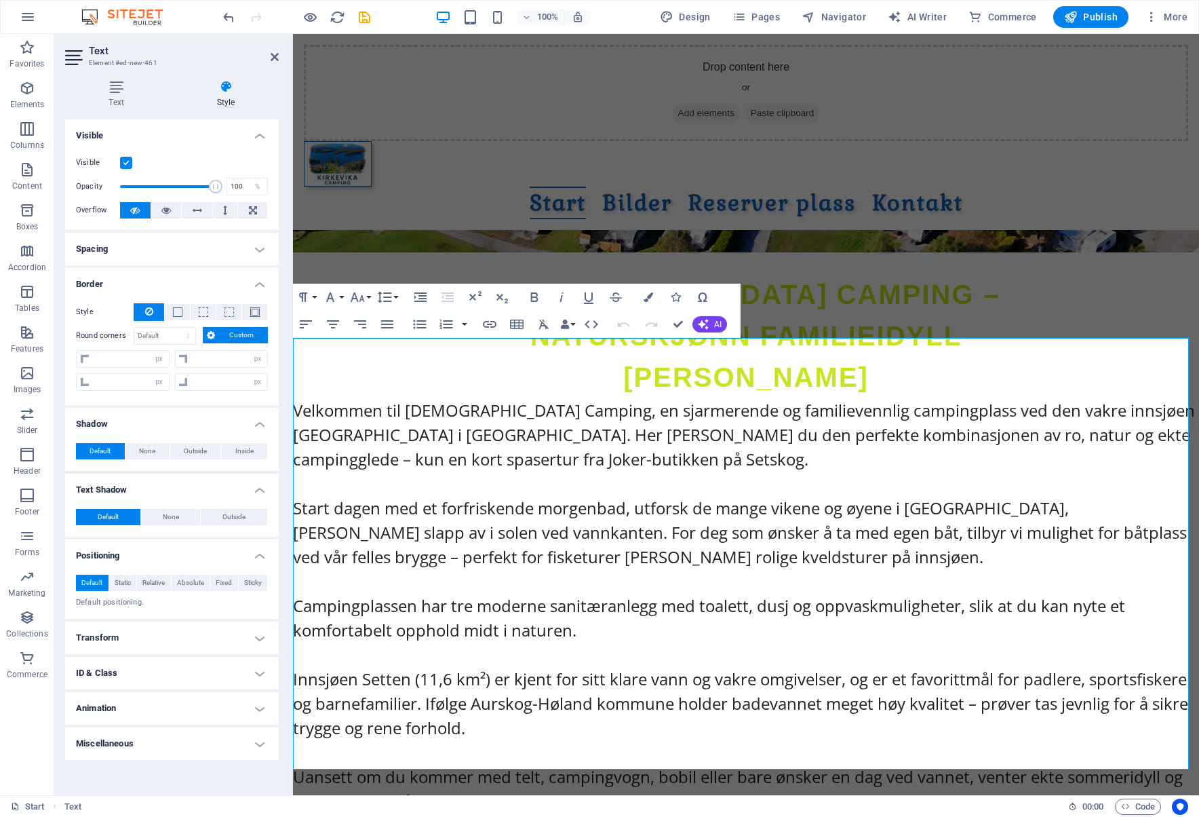
click at [241, 331] on span "Custom" at bounding box center [241, 335] width 45 height 16
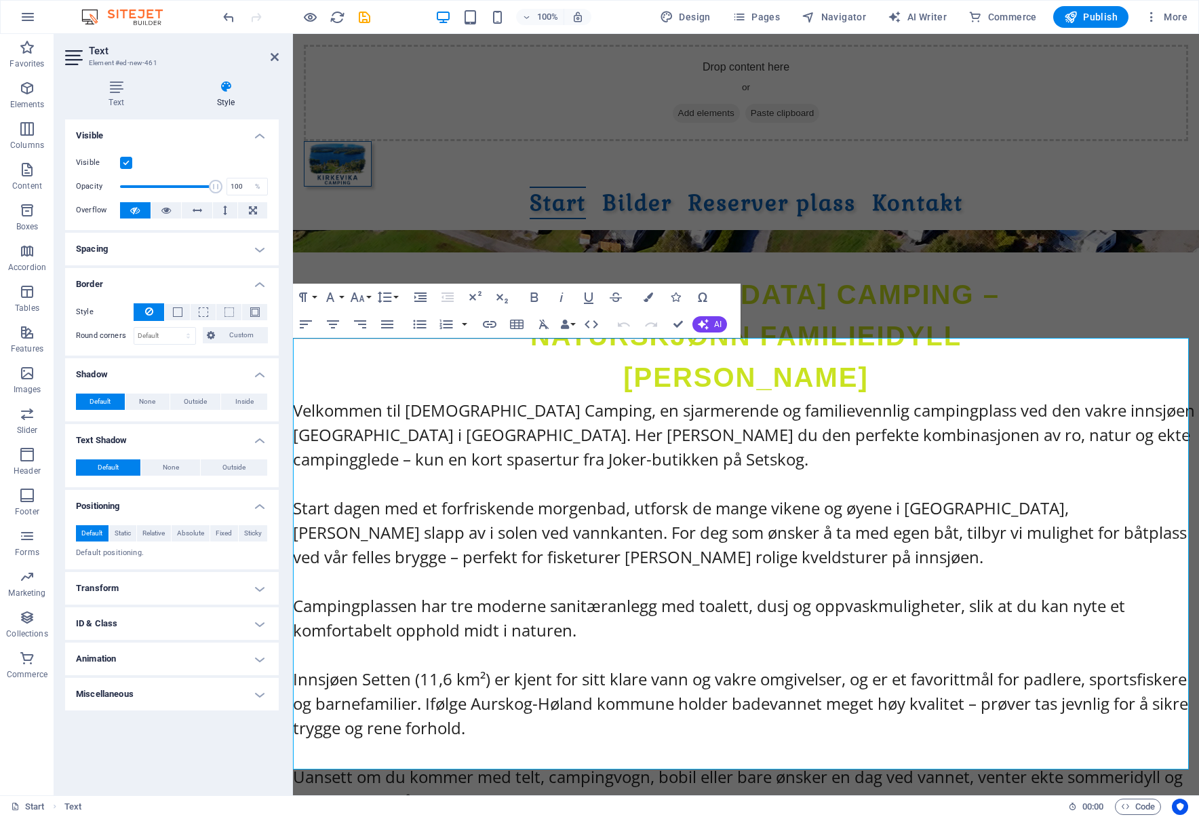
click at [254, 251] on h4 "Spacing" at bounding box center [172, 249] width 214 height 33
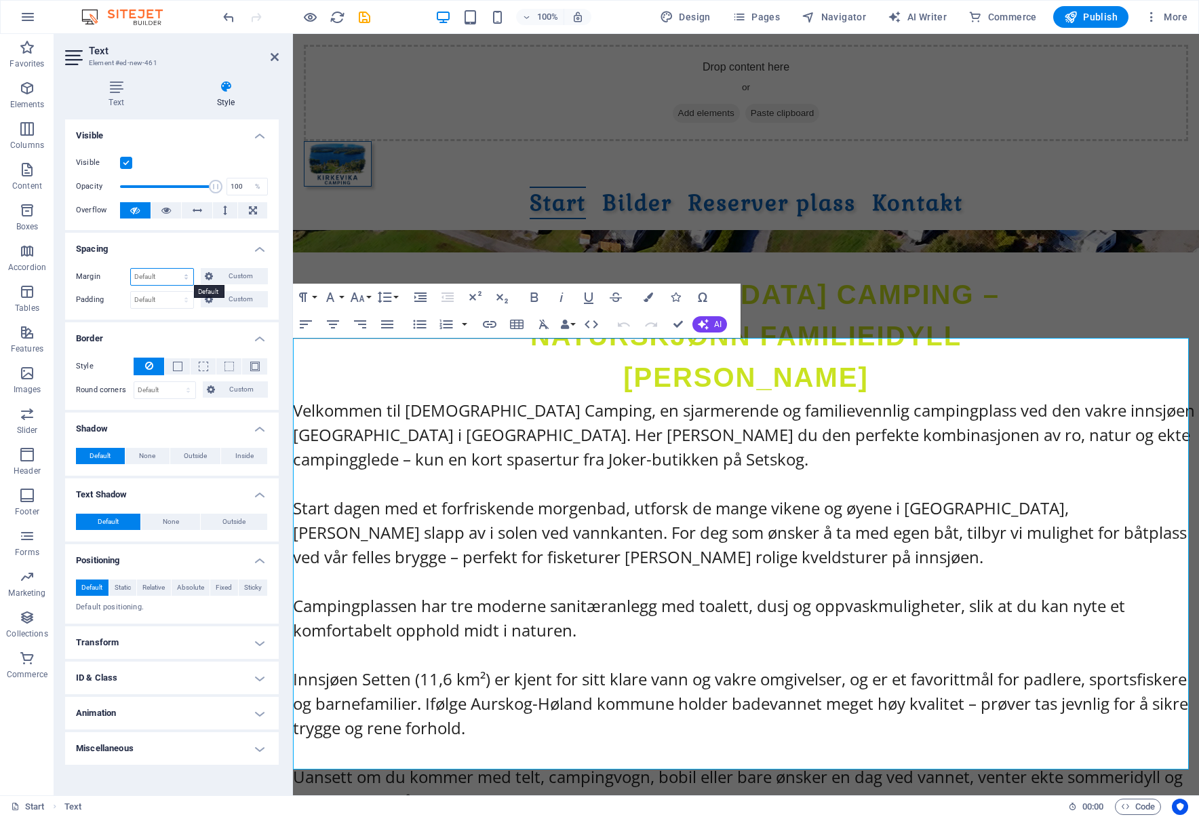
click at [185, 277] on select "Default auto px % rem vw vh Custom" at bounding box center [162, 277] width 62 height 16
click at [233, 282] on span "Custom" at bounding box center [240, 276] width 47 height 16
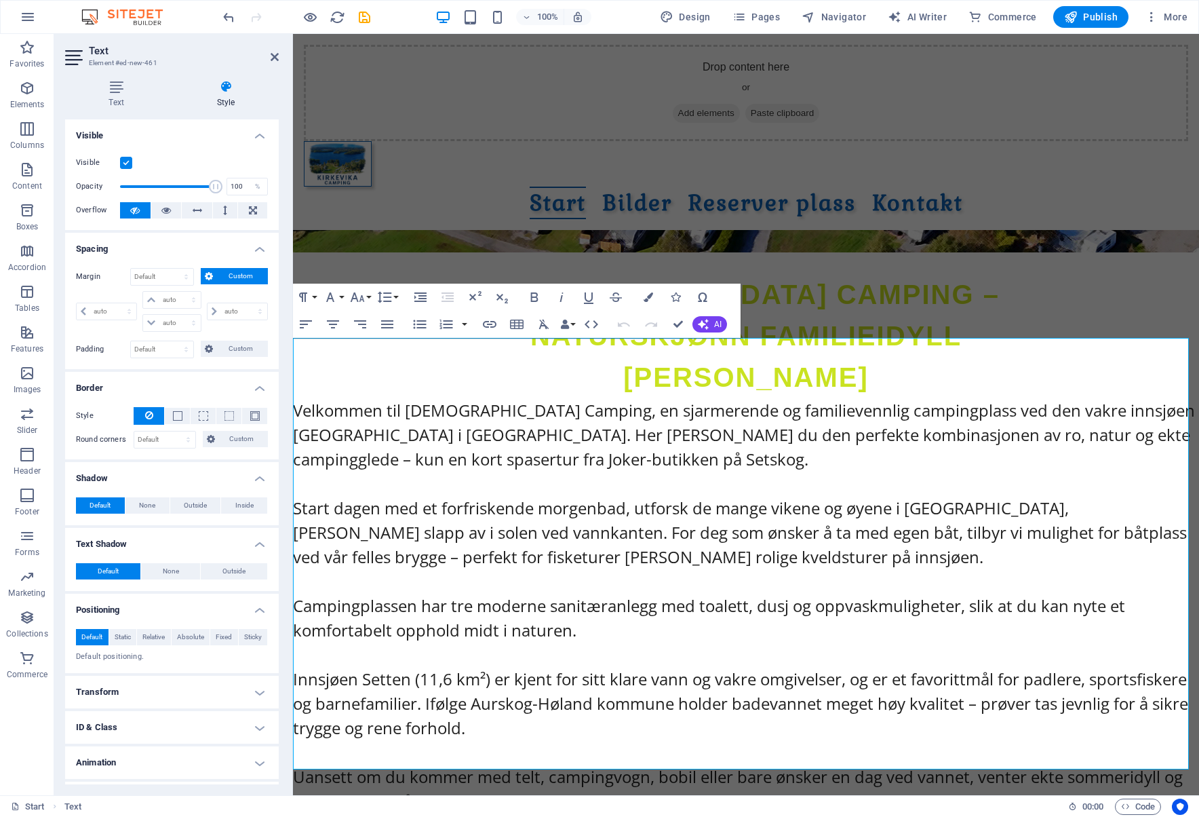
click at [237, 277] on span "Custom" at bounding box center [240, 276] width 47 height 16
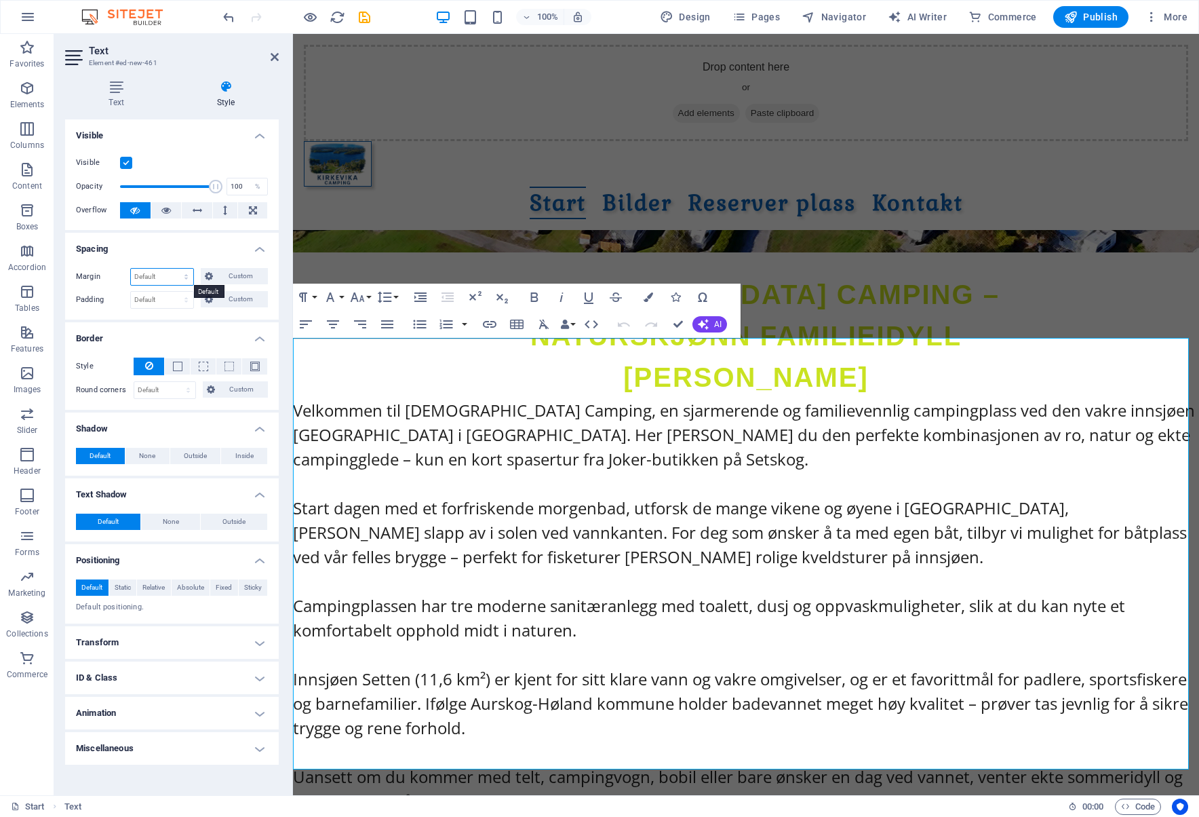
click at [186, 275] on select "Default auto px % rem vw vh Custom" at bounding box center [162, 277] width 62 height 16
click at [265, 644] on h4 "Transform" at bounding box center [172, 642] width 214 height 33
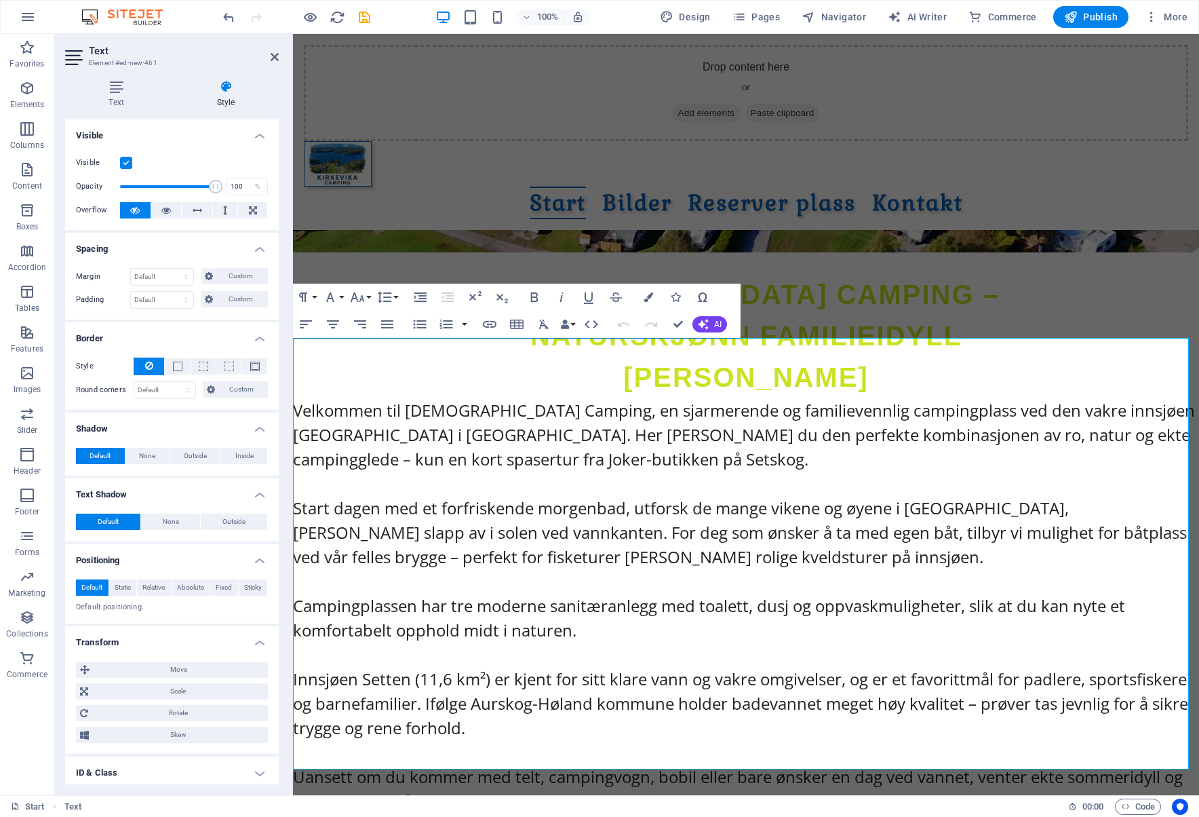
click at [265, 644] on h4 "Transform" at bounding box center [172, 638] width 214 height 24
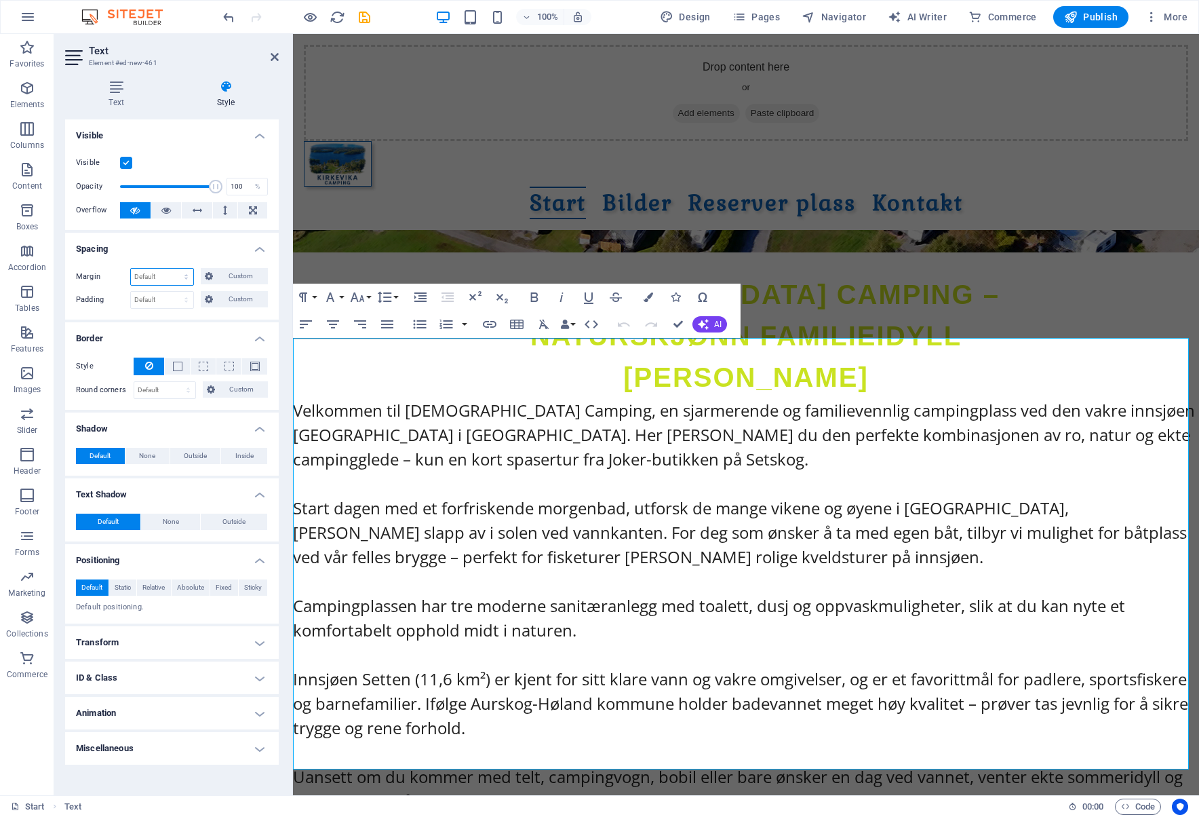
click at [186, 278] on select "Default auto px % rem vw vh Custom" at bounding box center [162, 277] width 62 height 16
select select "px"
click at [174, 269] on select "Default auto px % rem vw vh Custom" at bounding box center [162, 277] width 62 height 16
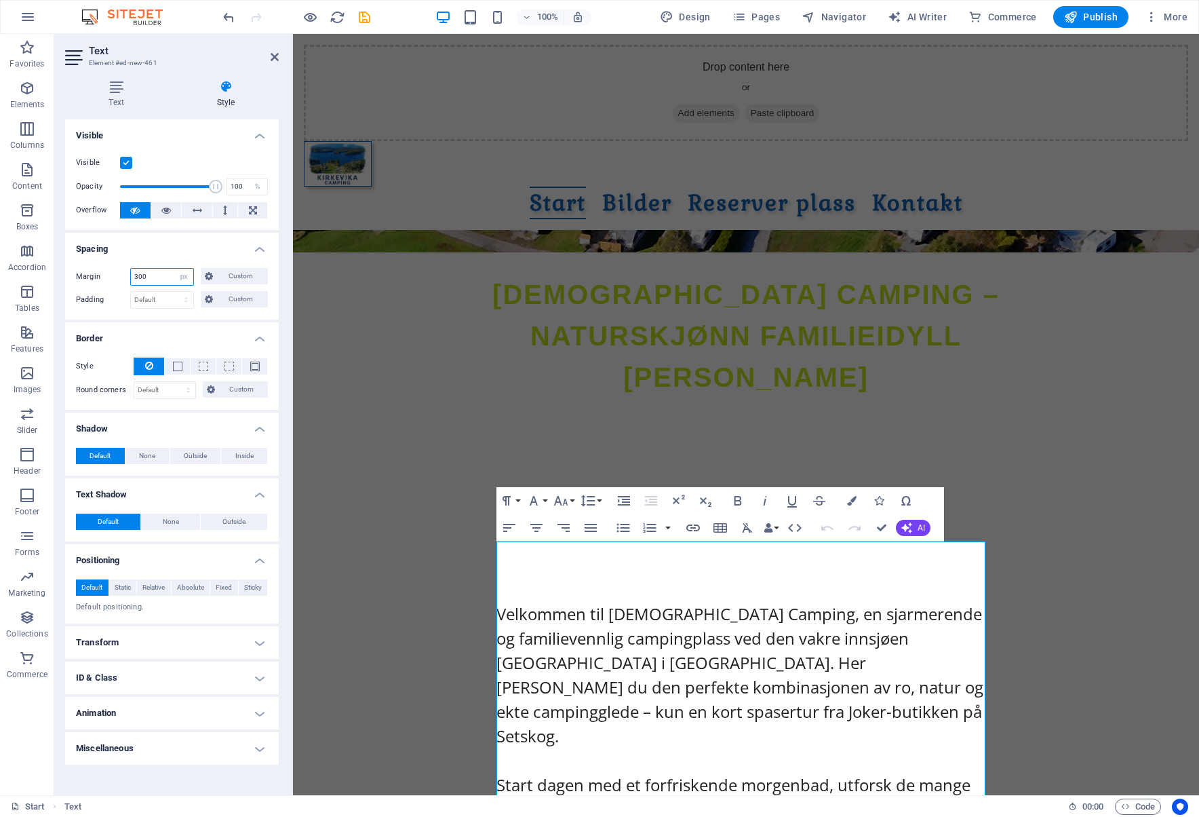
drag, startPoint x: 159, startPoint y: 280, endPoint x: 71, endPoint y: 277, distance: 88.2
click at [71, 277] on div "Margin 300 Default auto px % rem vw vh Custom Custom 300 auto px % rem vw vh 30…" at bounding box center [172, 288] width 214 height 62
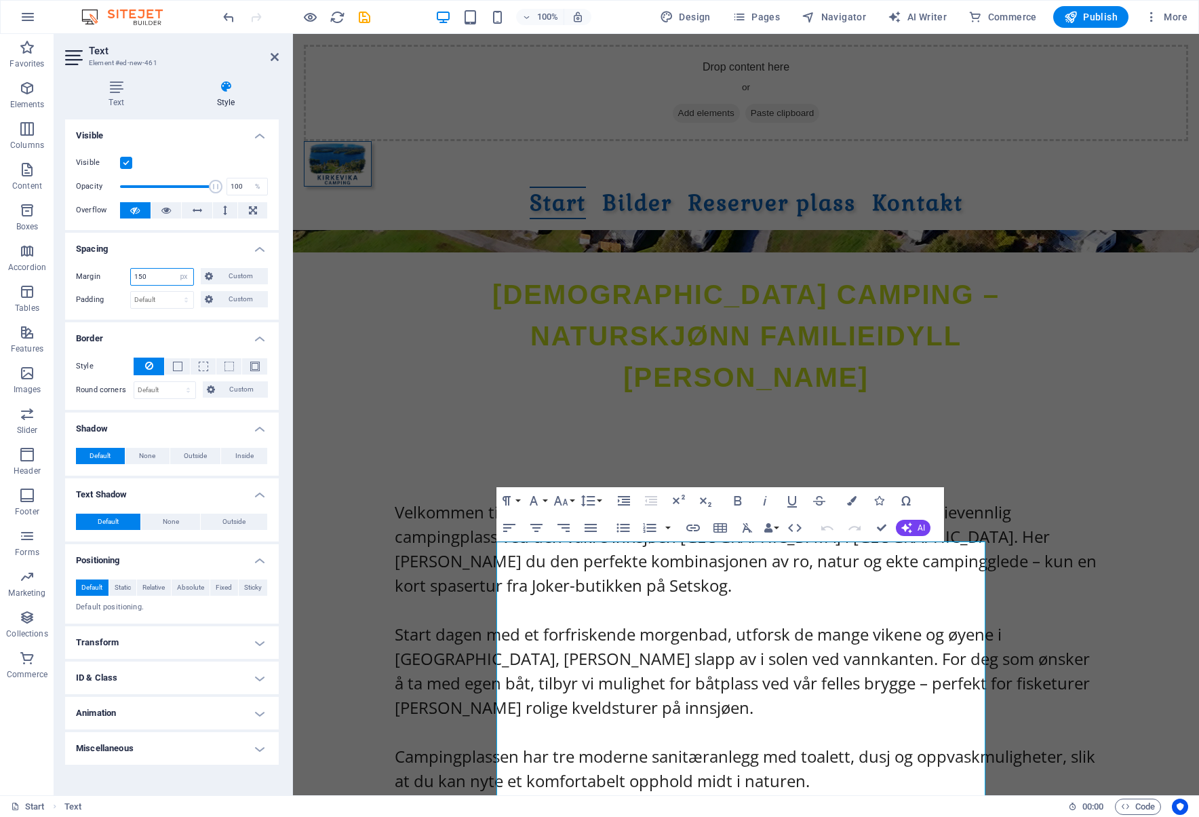
type input "150"
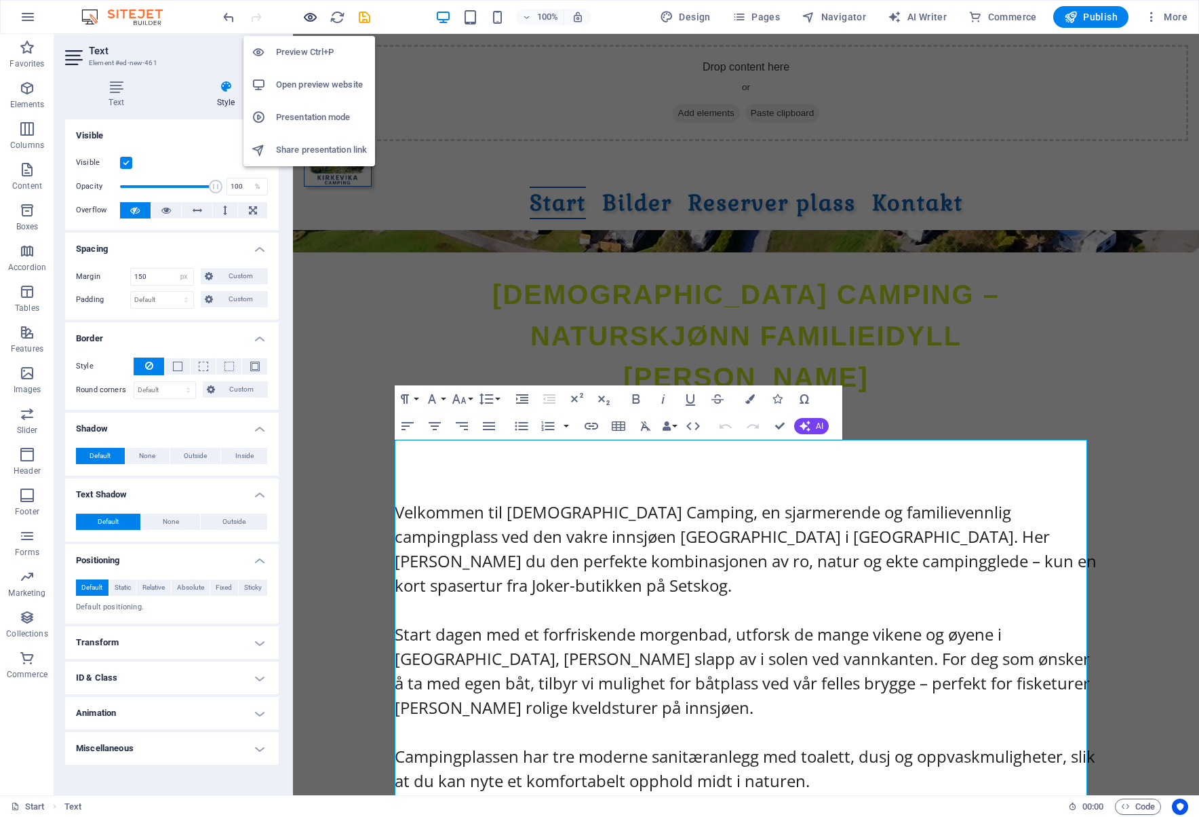
click at [313, 11] on icon "button" at bounding box center [311, 17] width 16 height 16
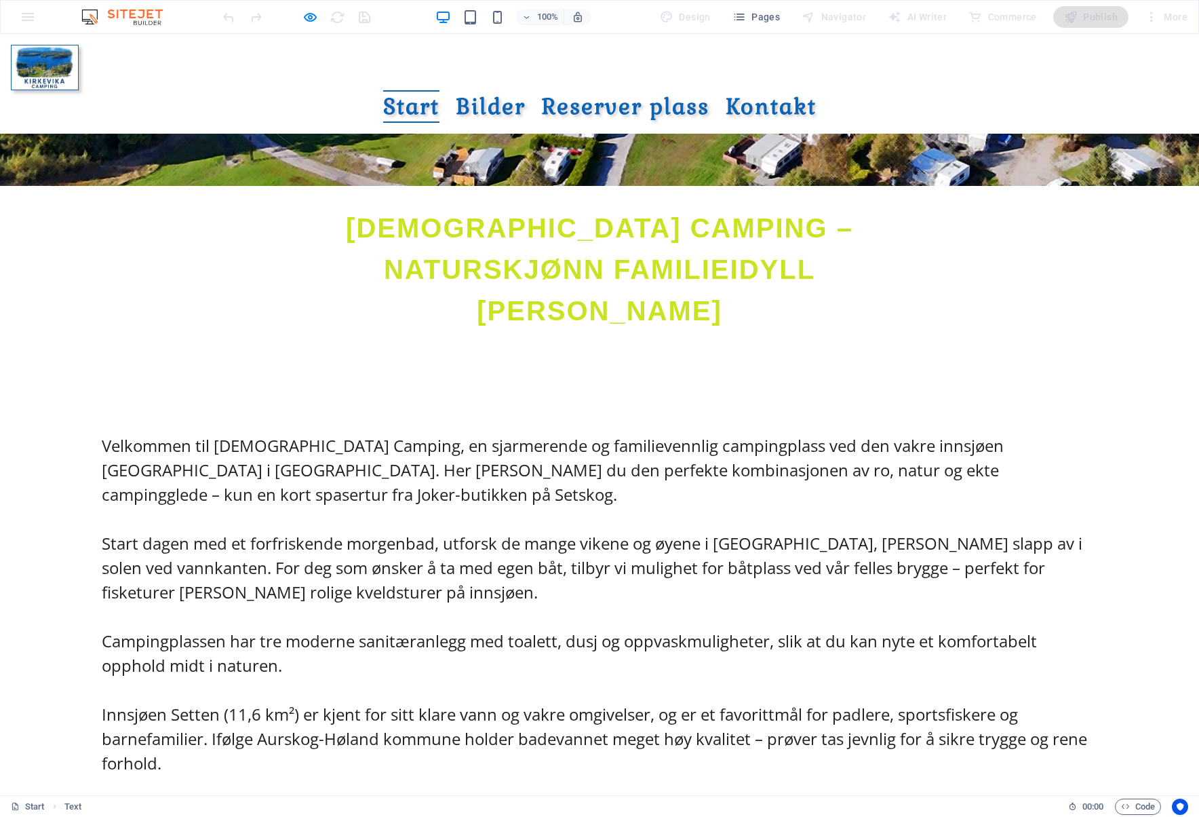
scroll to position [678, 0]
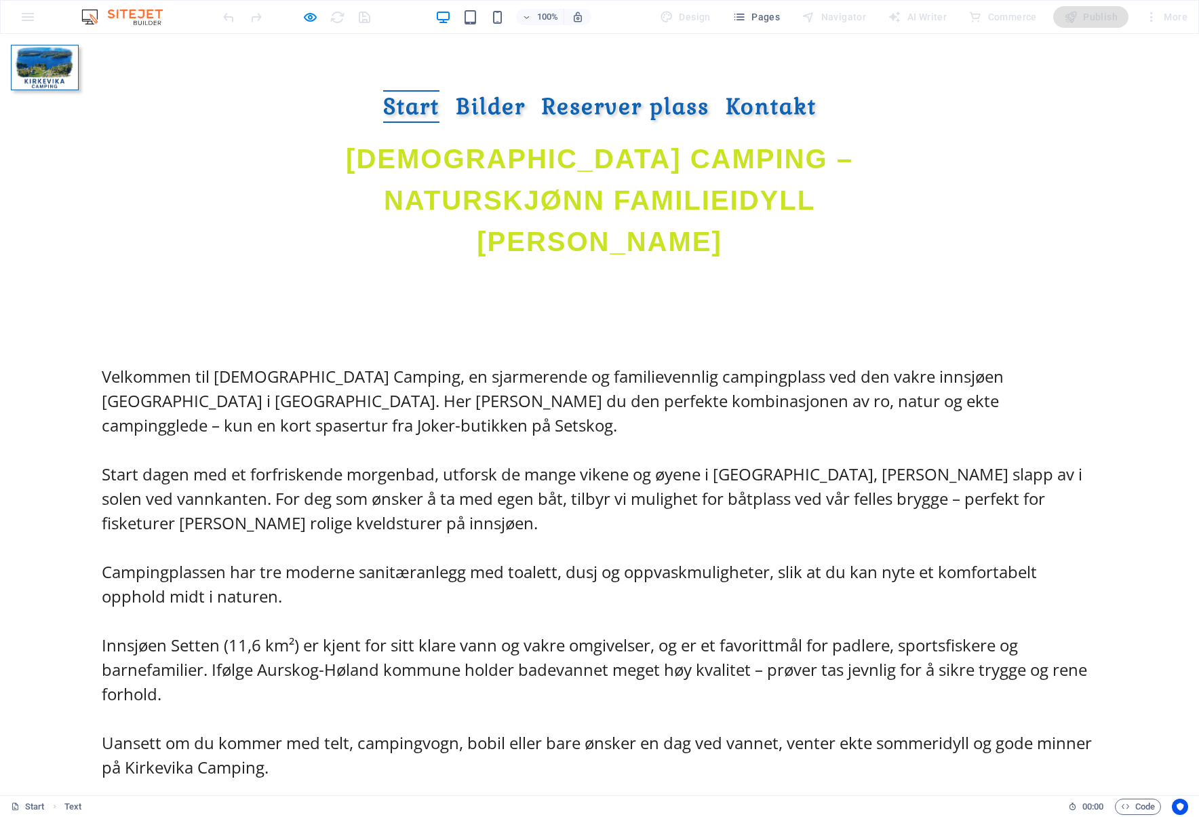
click at [309, 13] on icon "button" at bounding box center [311, 17] width 16 height 16
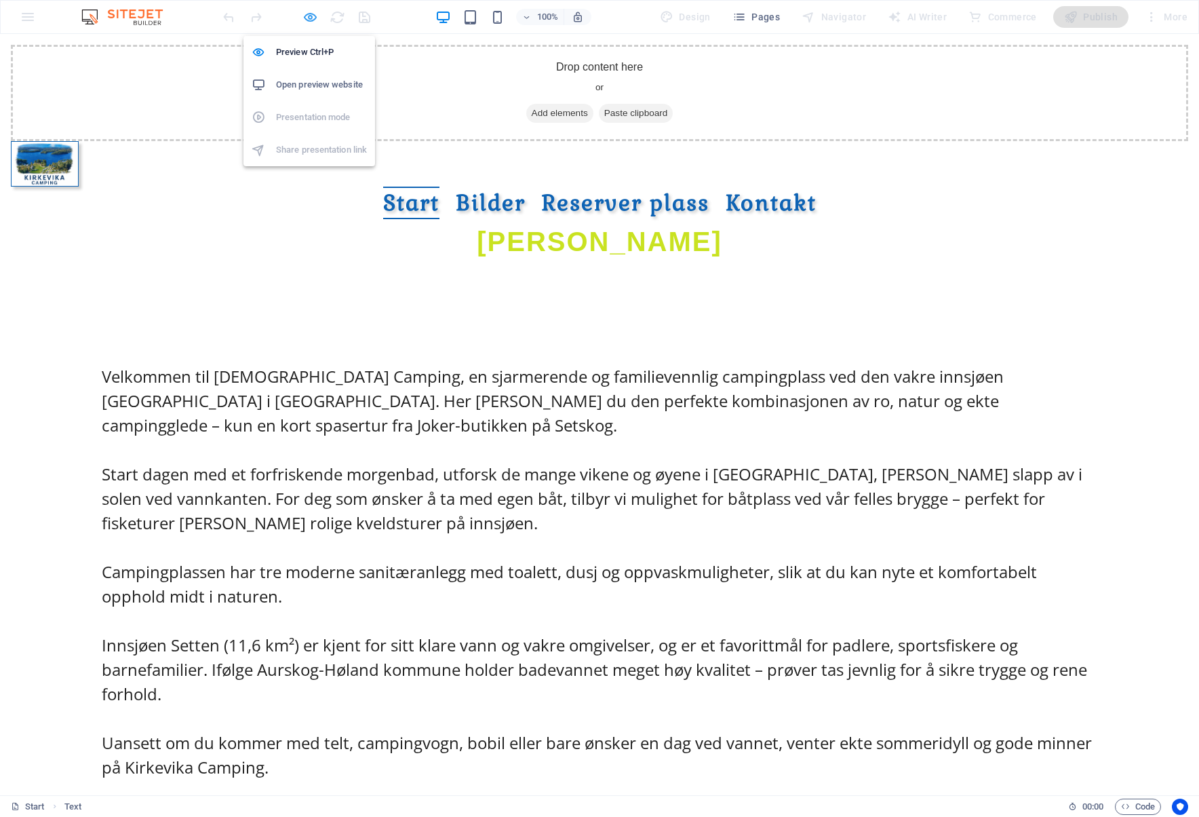
select select "px"
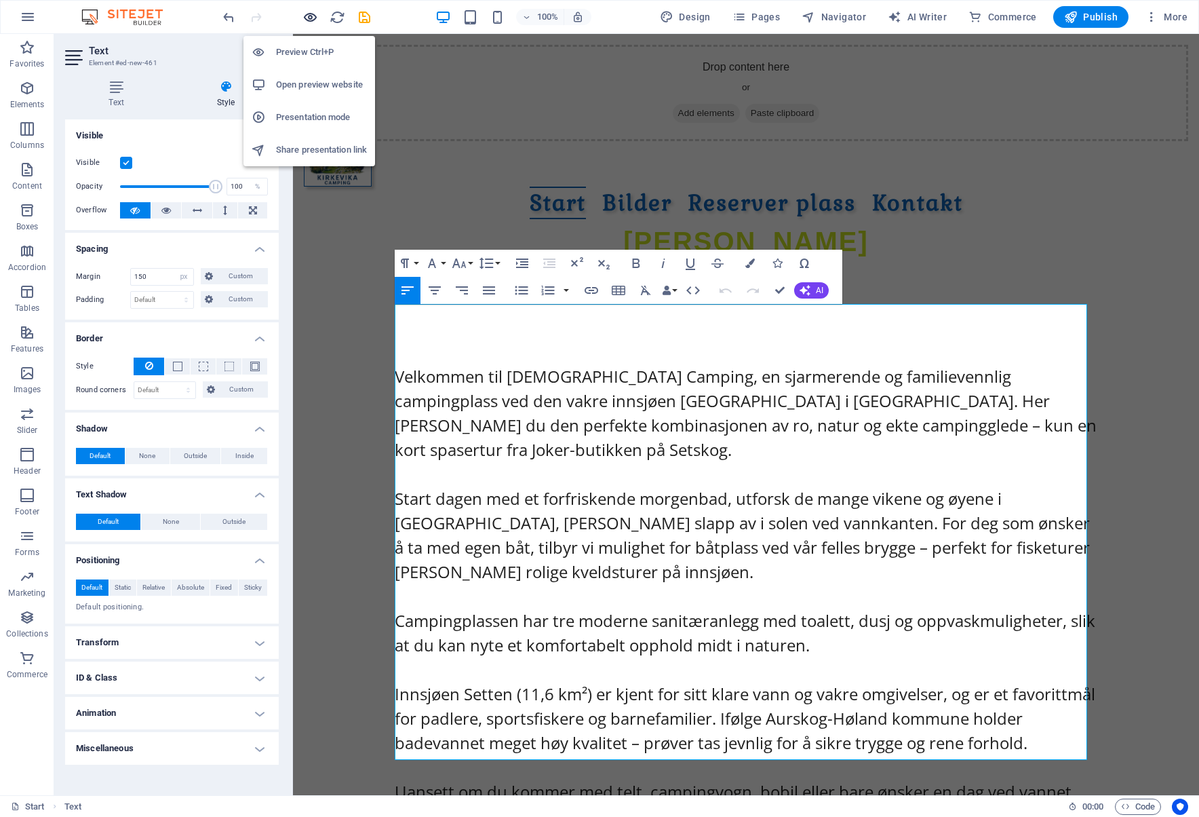
click at [315, 17] on icon "button" at bounding box center [311, 17] width 16 height 16
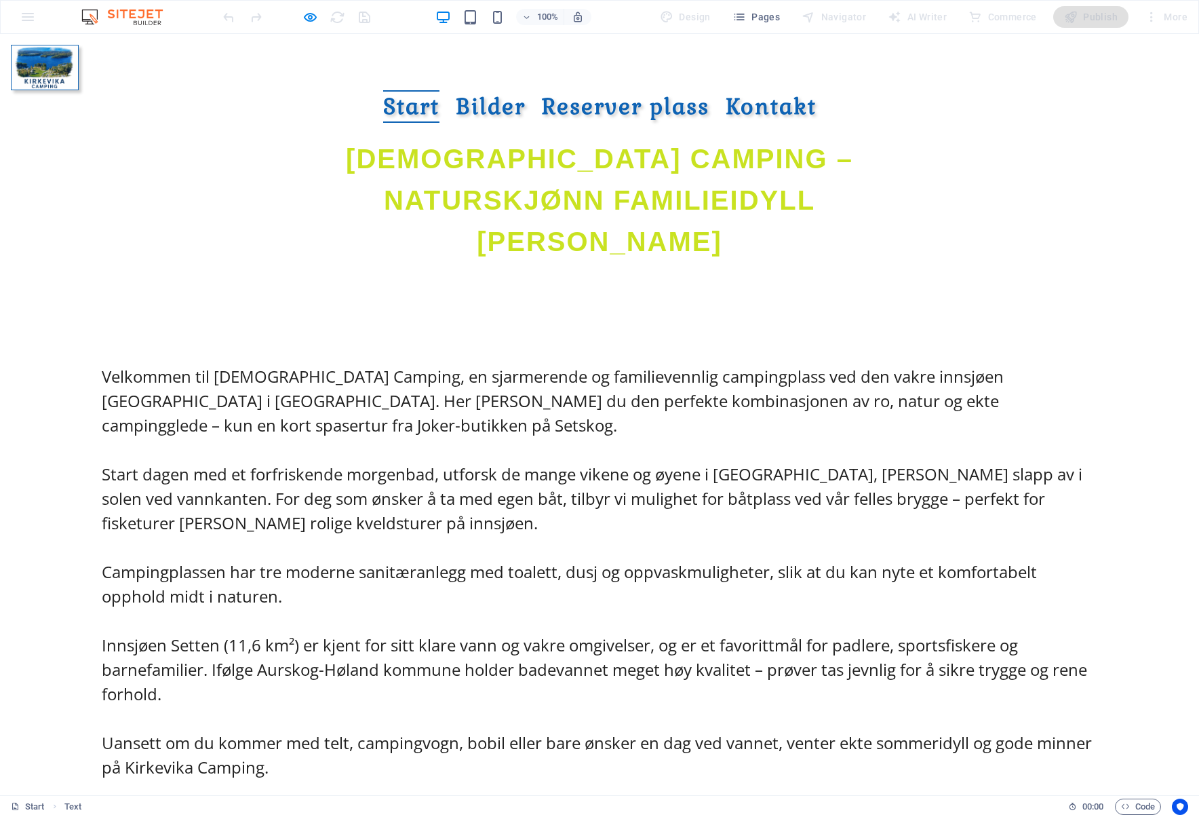
click at [682, 175] on span "[DEMOGRAPHIC_DATA] CAMPING – NATURSKJØNN FAMILIEIDYLL VED SETTEN" at bounding box center [599, 200] width 507 height 113
click at [311, 16] on icon "button" at bounding box center [311, 17] width 16 height 16
select select "px"
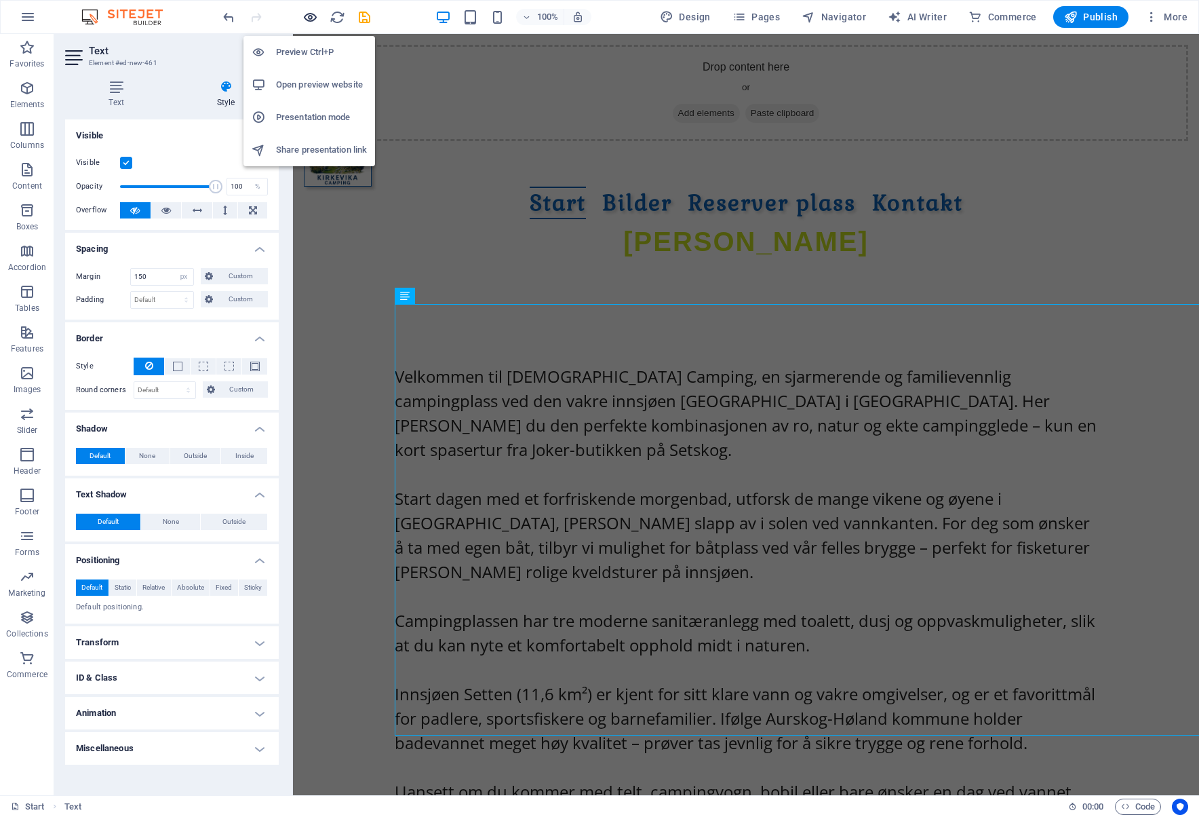
click at [311, 16] on icon "button" at bounding box center [311, 17] width 16 height 16
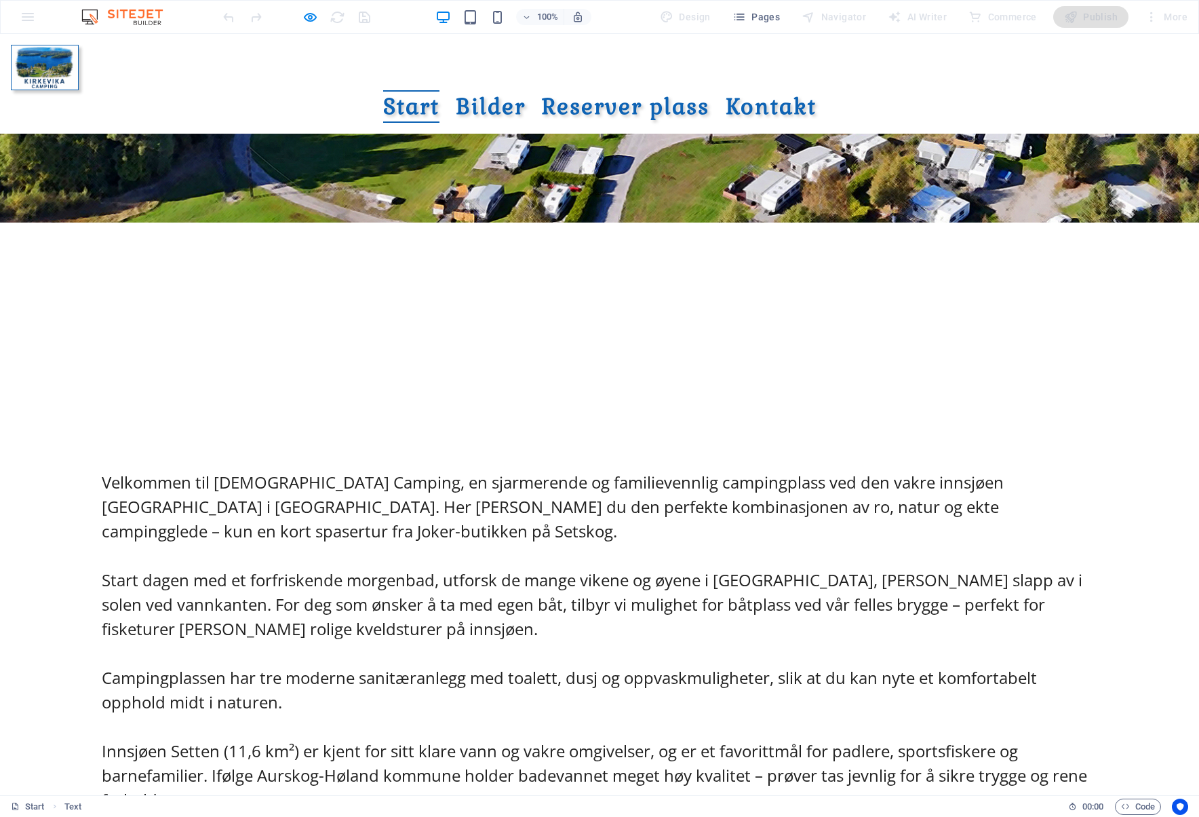
scroll to position [407, 0]
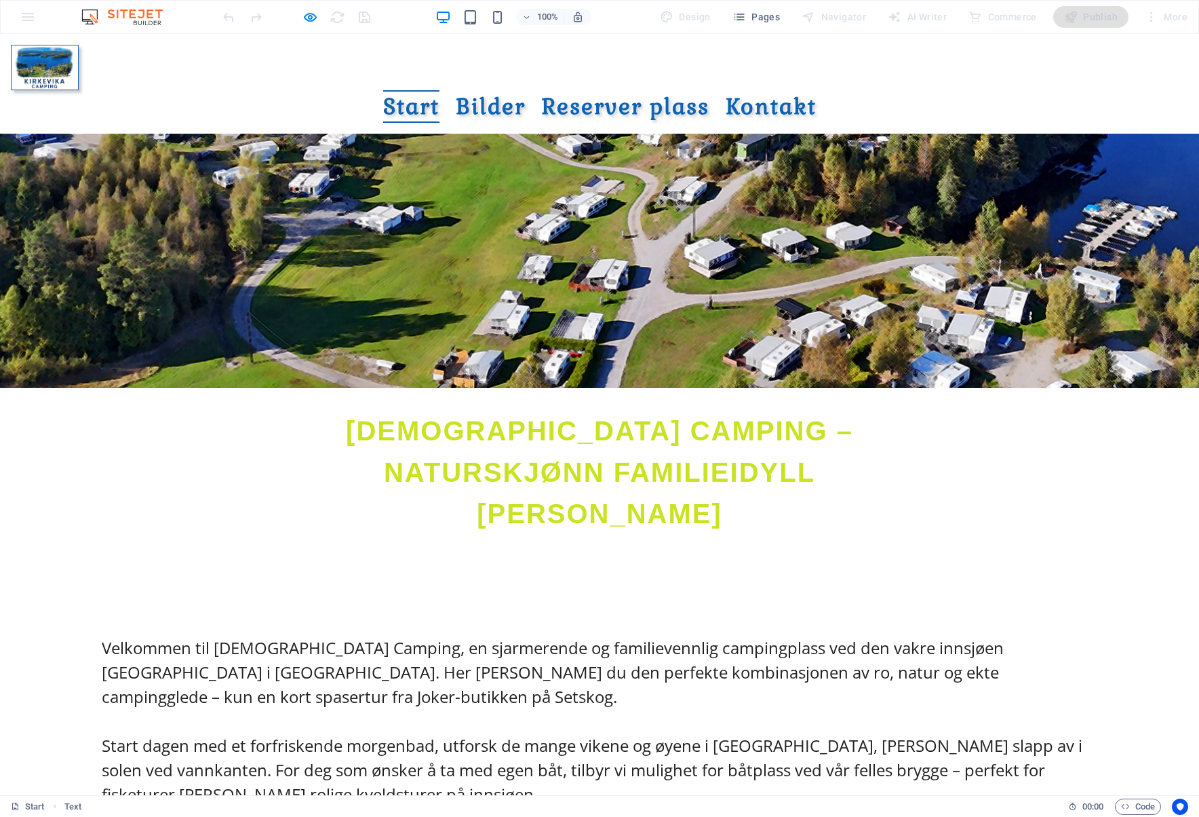
click at [604, 457] on span "[DEMOGRAPHIC_DATA] CAMPING – NATURSKJØNN FAMILIEIDYLL VED SETTEN" at bounding box center [599, 472] width 507 height 113
click at [610, 444] on span "[DEMOGRAPHIC_DATA] CAMPING – NATURSKJØNN FAMILIEIDYLL VED SETTEN" at bounding box center [599, 471] width 507 height 113
click at [549, 444] on span "[DEMOGRAPHIC_DATA] CAMPING – NATURSKJØNN FAMILIEIDYLL VED SETTEN" at bounding box center [599, 471] width 507 height 113
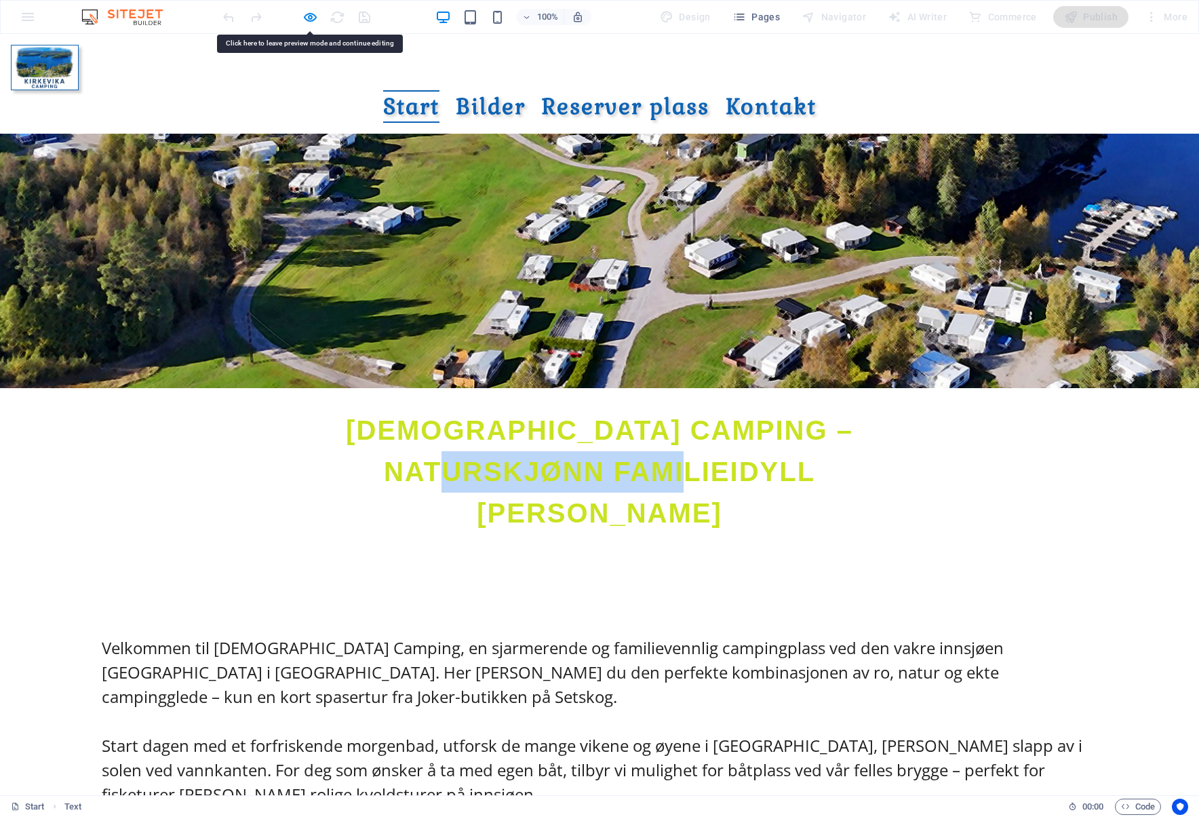
click at [549, 444] on span "[DEMOGRAPHIC_DATA] CAMPING – NATURSKJØNN FAMILIEIDYLL VED SETTEN" at bounding box center [599, 471] width 507 height 113
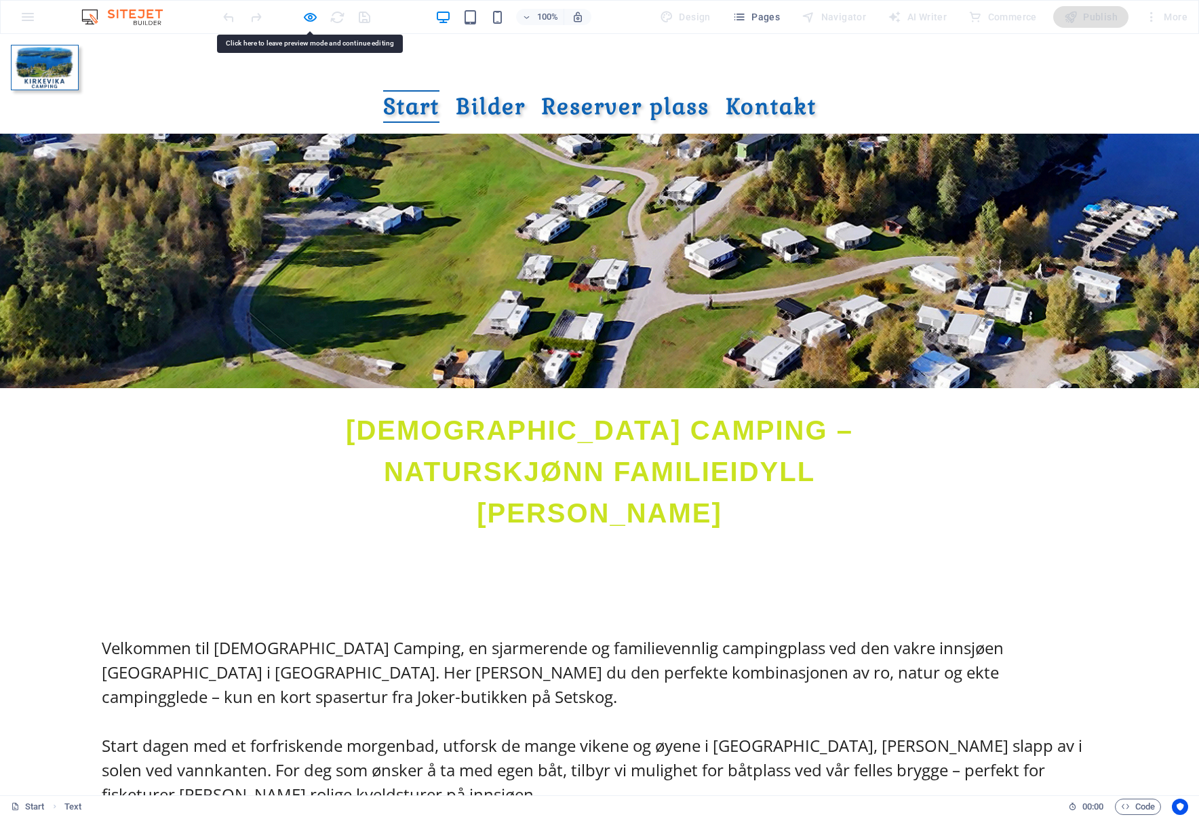
click at [808, 452] on span "[DEMOGRAPHIC_DATA] CAMPING – NATURSKJØNN FAMILIEIDYLL VED SETTEN" at bounding box center [599, 471] width 507 height 113
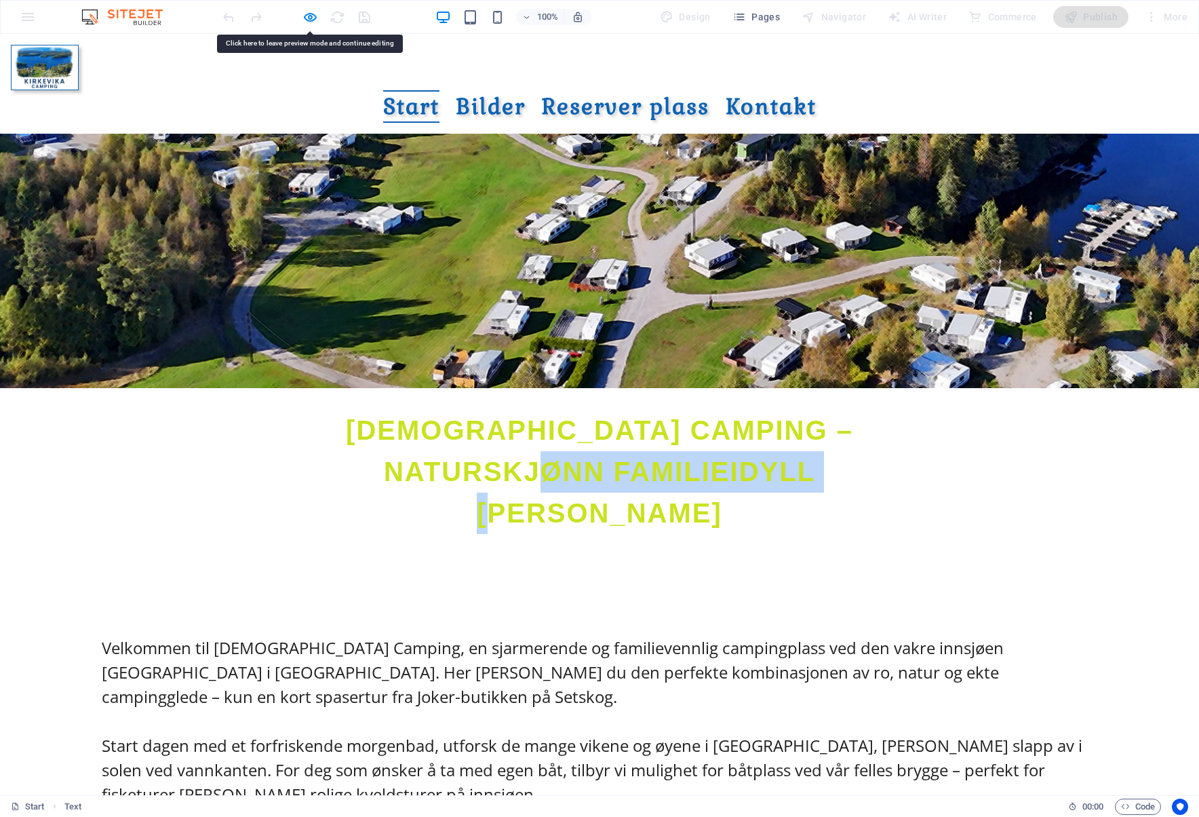
drag, startPoint x: 827, startPoint y: 455, endPoint x: 468, endPoint y: 438, distance: 359.2
click at [468, 438] on p "[DEMOGRAPHIC_DATA] CAMPING – NATURSKJØNN FAMILIEIDYLL VED SETTEN" at bounding box center [599, 472] width 640 height 124
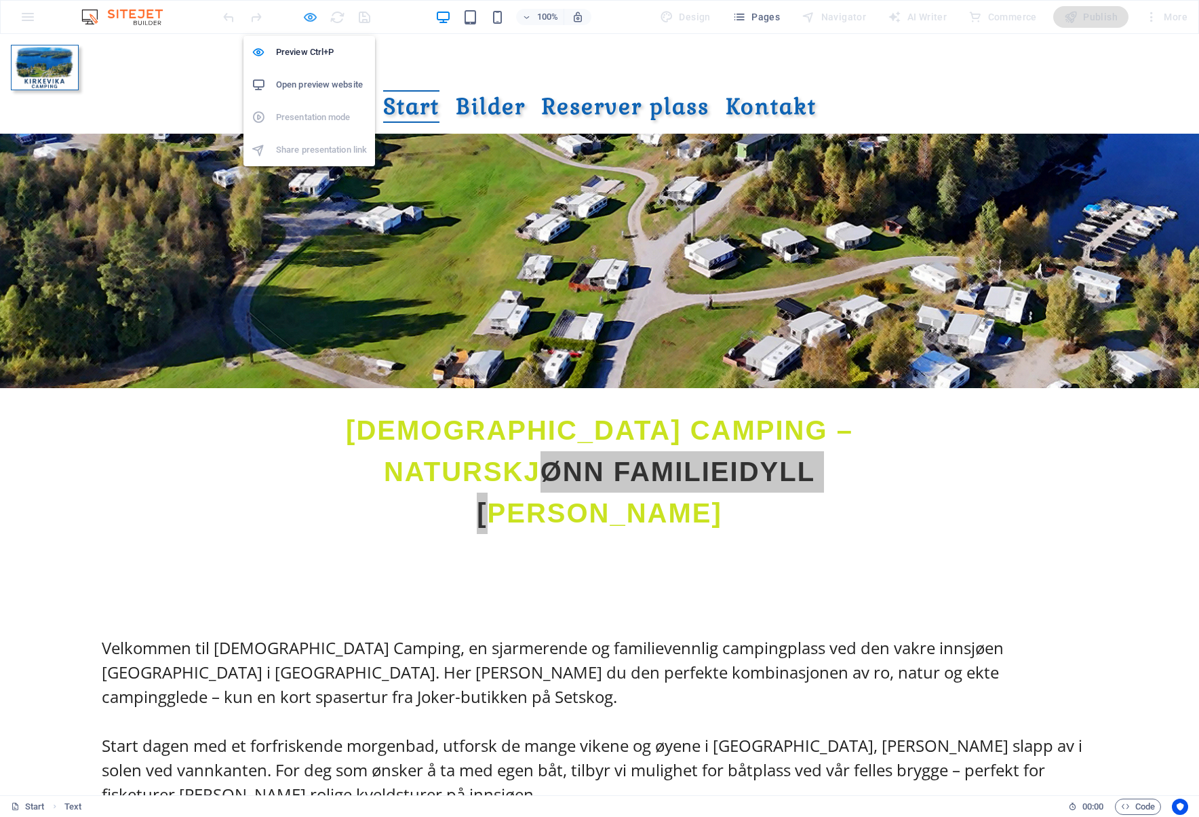
click at [310, 19] on icon "button" at bounding box center [311, 17] width 16 height 16
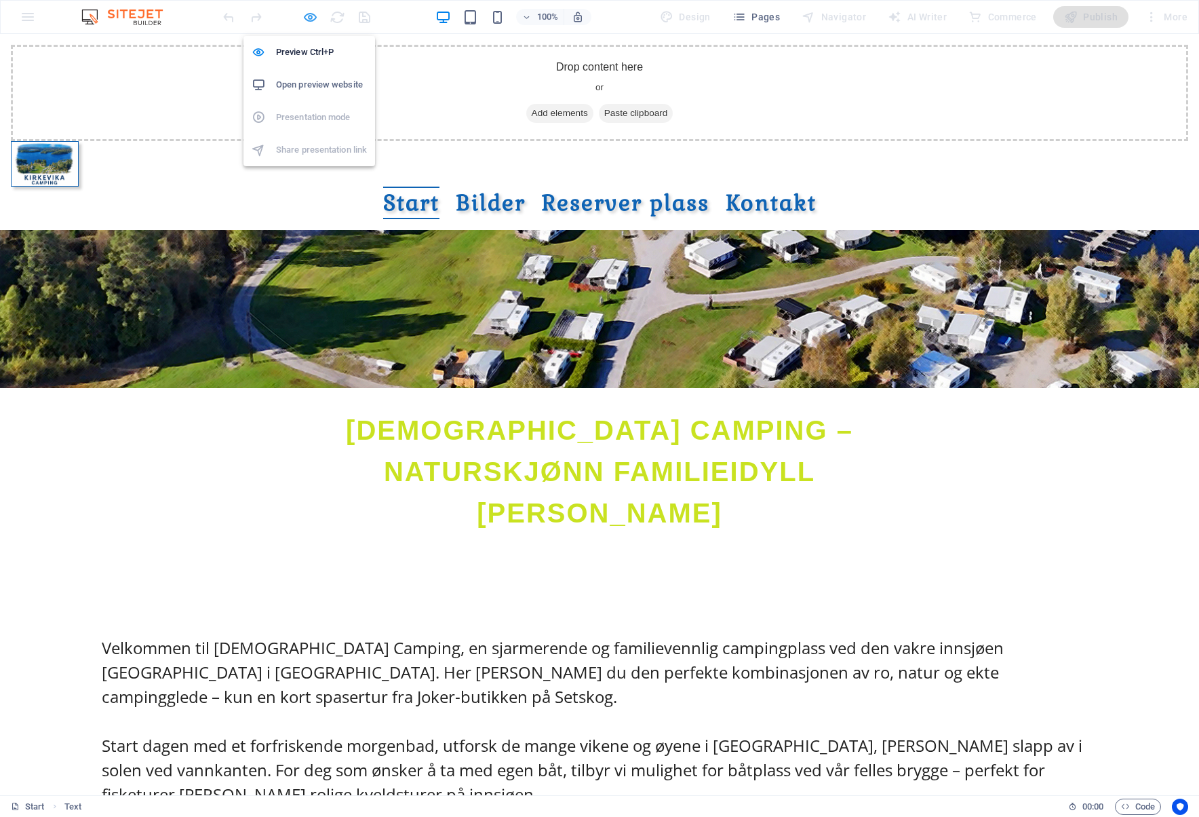
select select "px"
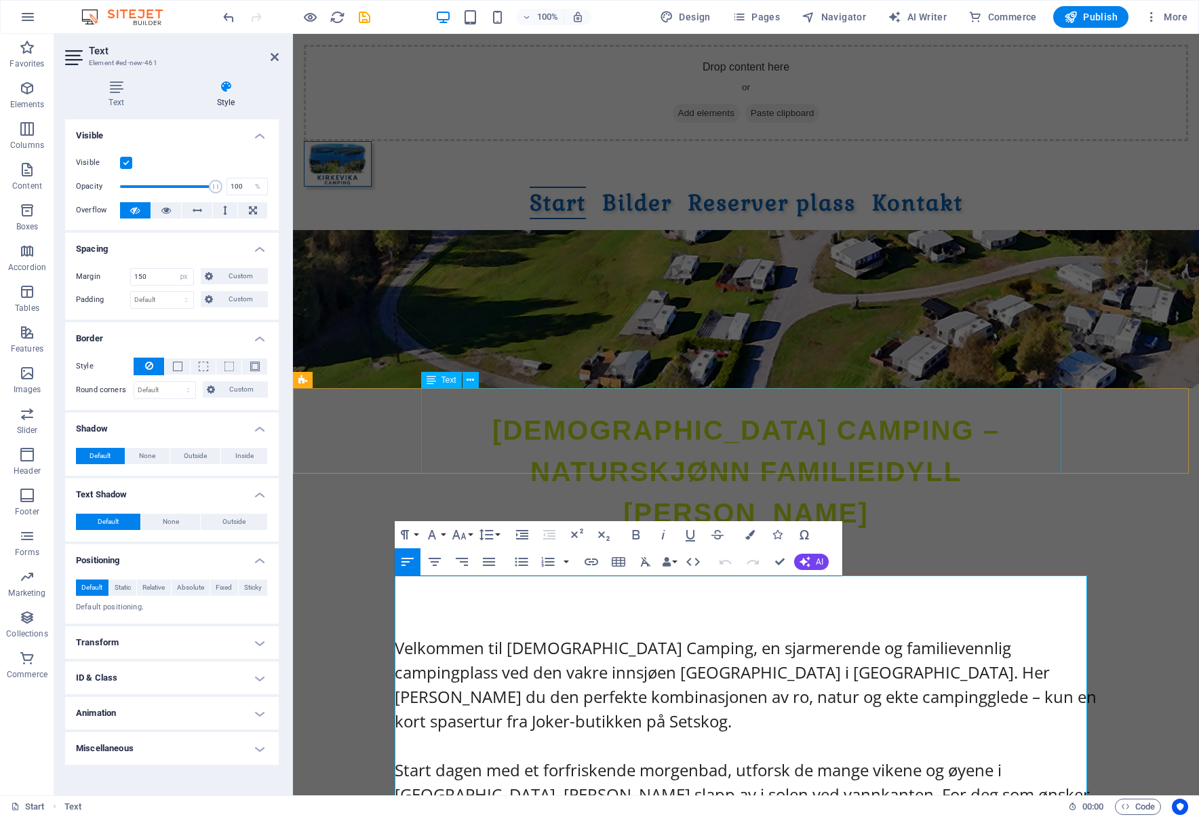
click at [705, 452] on div "[DEMOGRAPHIC_DATA] CAMPING – NATURSKJØNN FAMILIEIDYLL VED SETTEN" at bounding box center [746, 472] width 640 height 124
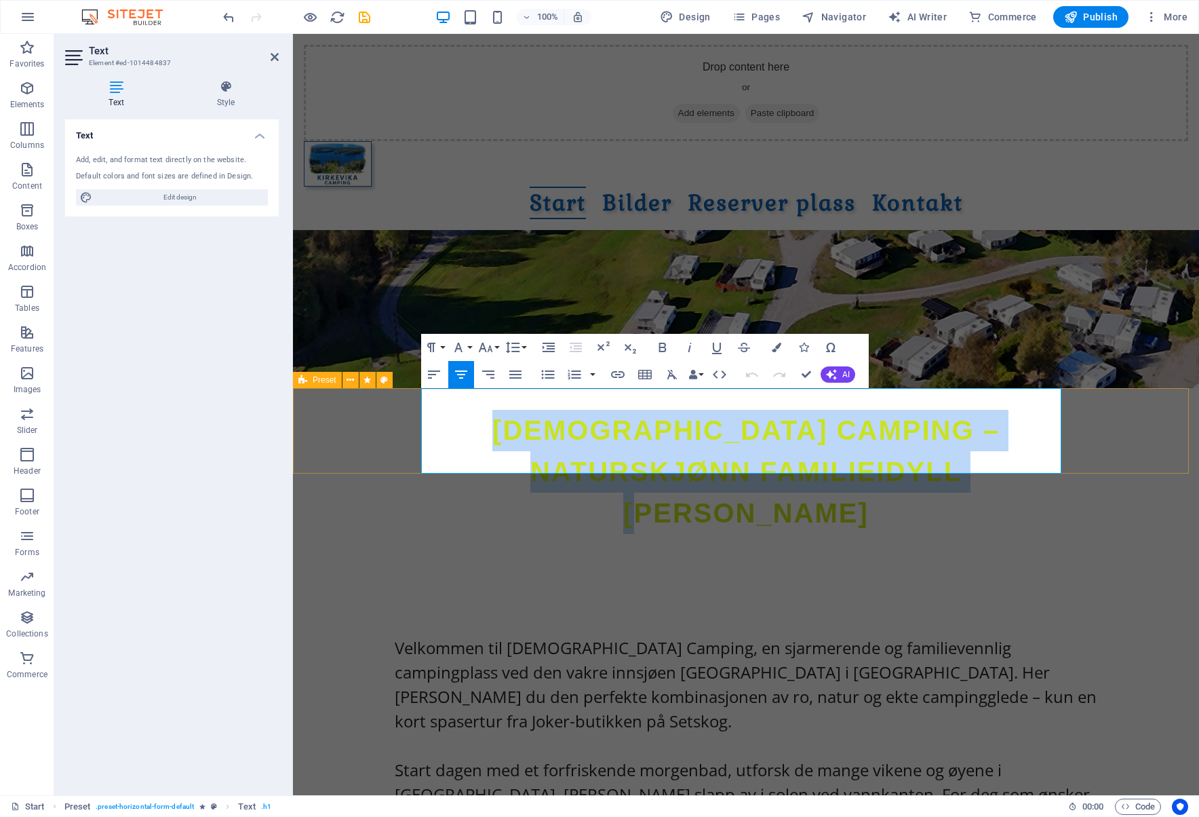
drag, startPoint x: 982, startPoint y: 453, endPoint x: 419, endPoint y: 407, distance: 565.6
click at [419, 410] on div "[DEMOGRAPHIC_DATA] CAMPING – NATURSKJØNN FAMILIEIDYLL VED SETTEN" at bounding box center [746, 472] width 906 height 124
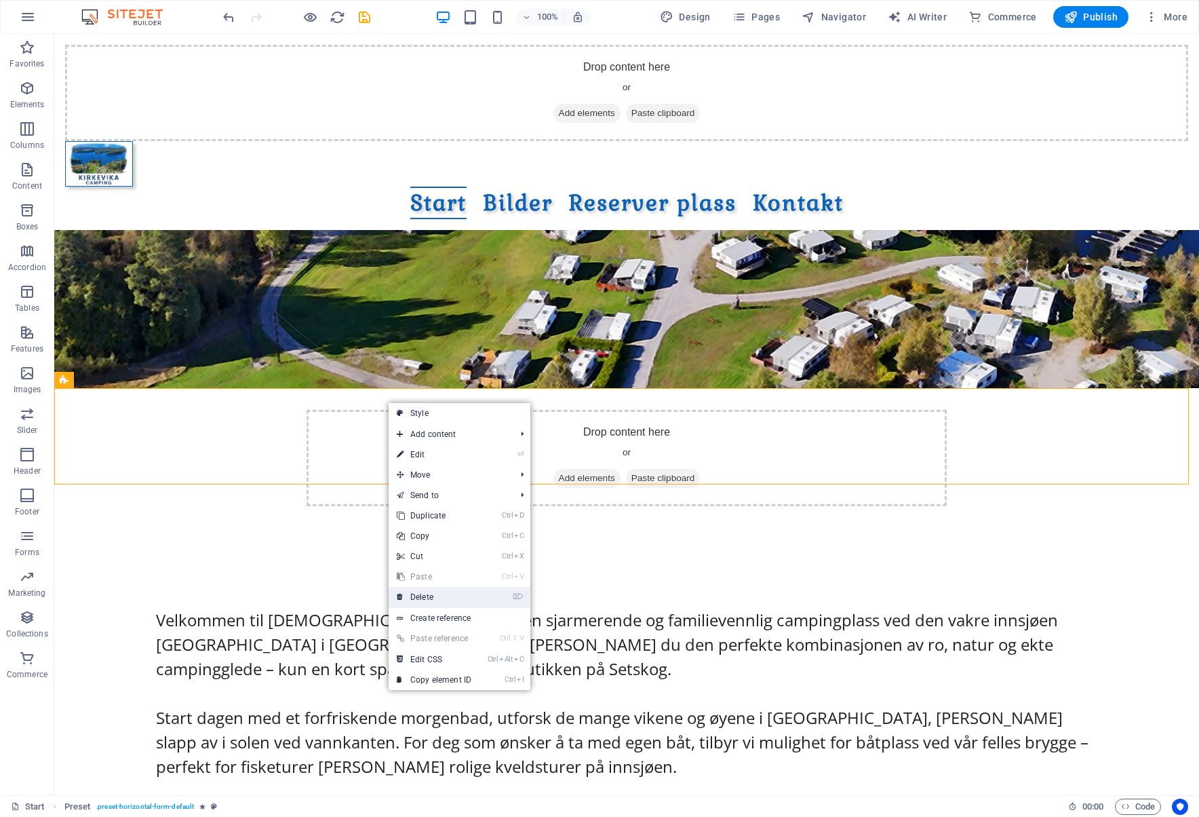
click at [442, 599] on link "⌦ Delete" at bounding box center [434, 597] width 91 height 20
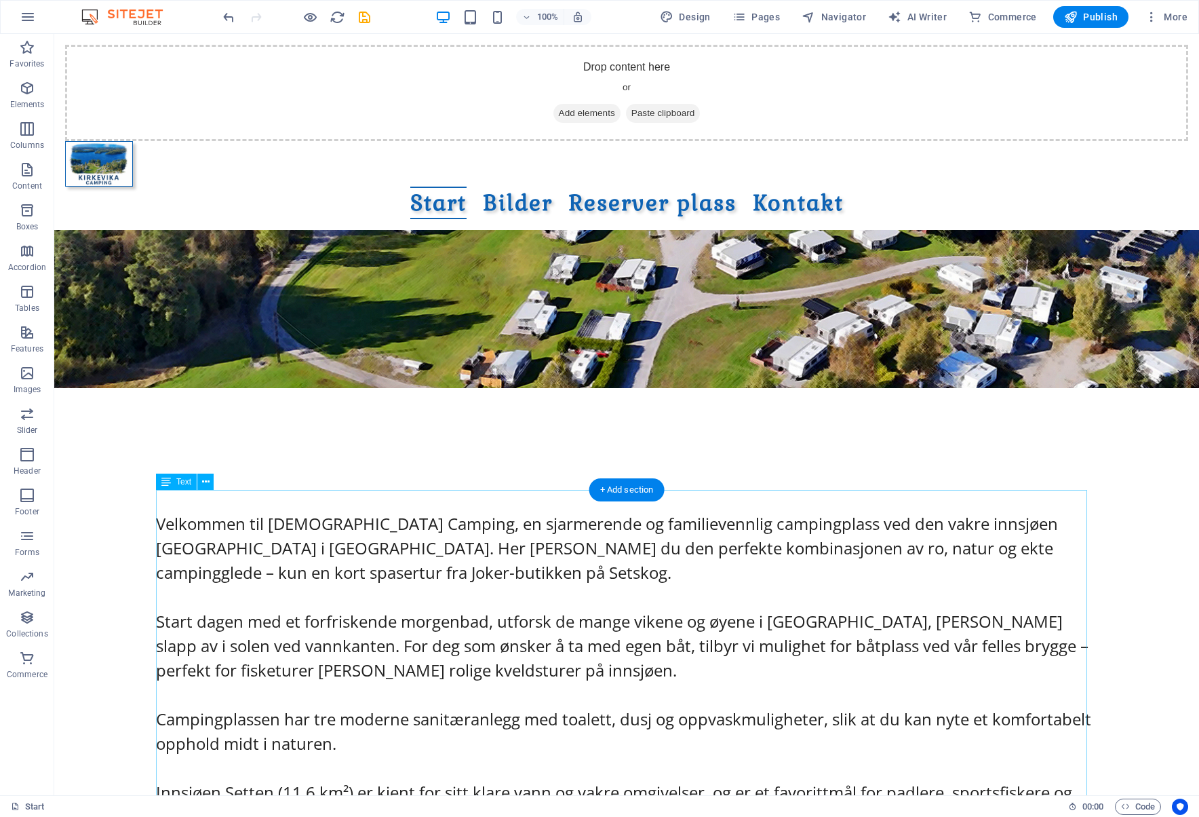
click at [157, 511] on div "Velkommen til Kirkevika Camping, en sjarmerende og familievennlig campingplass …" at bounding box center [627, 726] width 942 height 431
click at [163, 511] on div "Velkommen til Kirkevika Camping, en sjarmerende og familievennlig campingplass …" at bounding box center [627, 726] width 942 height 431
select select "px"
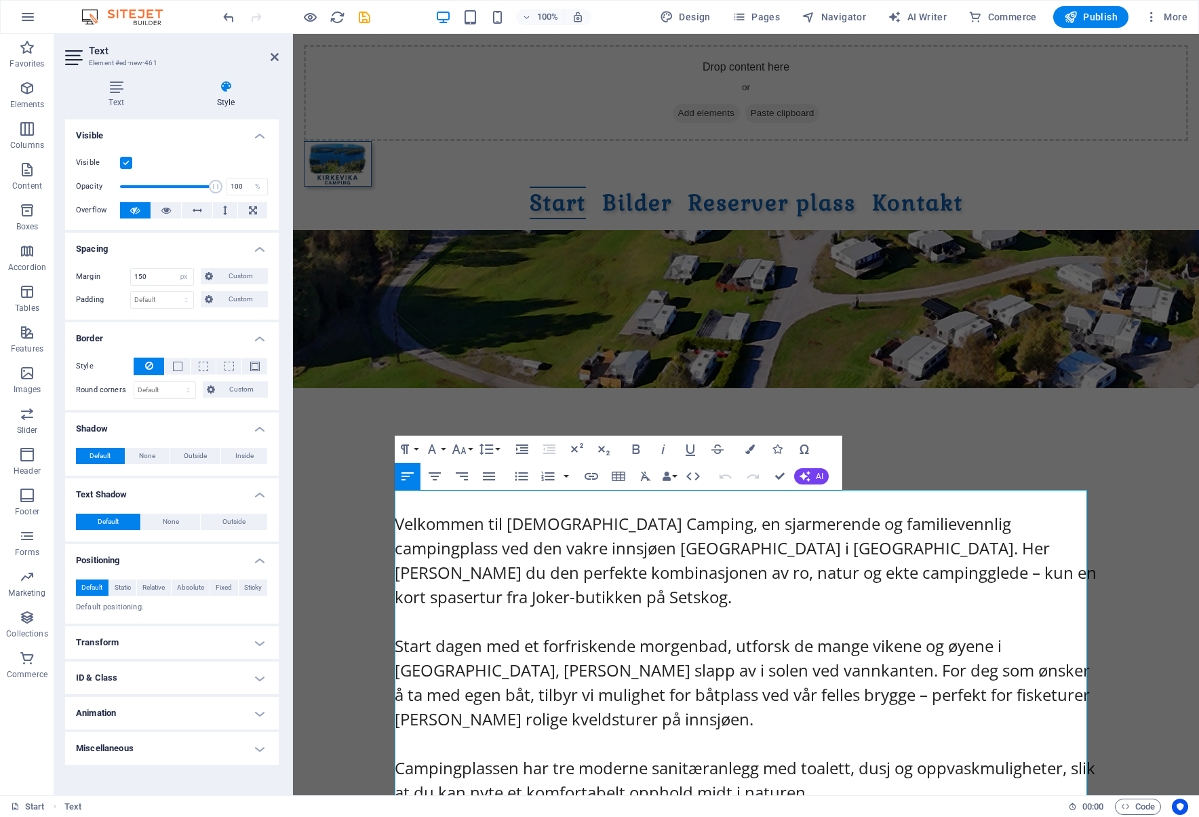
drag, startPoint x: 395, startPoint y: 497, endPoint x: 400, endPoint y: 508, distance: 12.1
click at [395, 512] on span "Velkommen til [DEMOGRAPHIC_DATA] Camping, en sjarmerende og familievennlig camp…" at bounding box center [746, 560] width 702 height 96
click at [399, 512] on span "Velkommen til [DEMOGRAPHIC_DATA] Camping, en sjarmerende og familievennlig camp…" at bounding box center [746, 560] width 702 height 96
click at [451, 512] on span "Velkommen til [DEMOGRAPHIC_DATA] Camping, en sjarmerende og familievennlig camp…" at bounding box center [746, 560] width 702 height 96
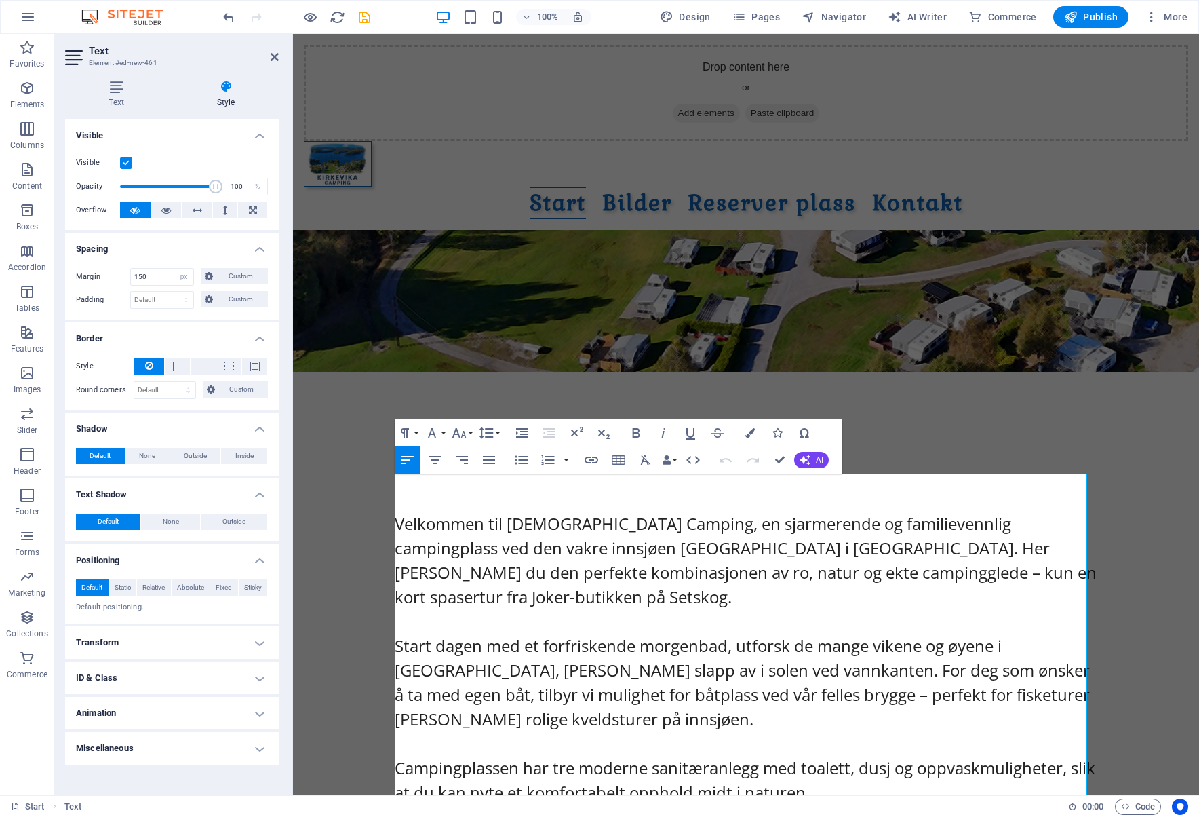
scroll to position [440, 0]
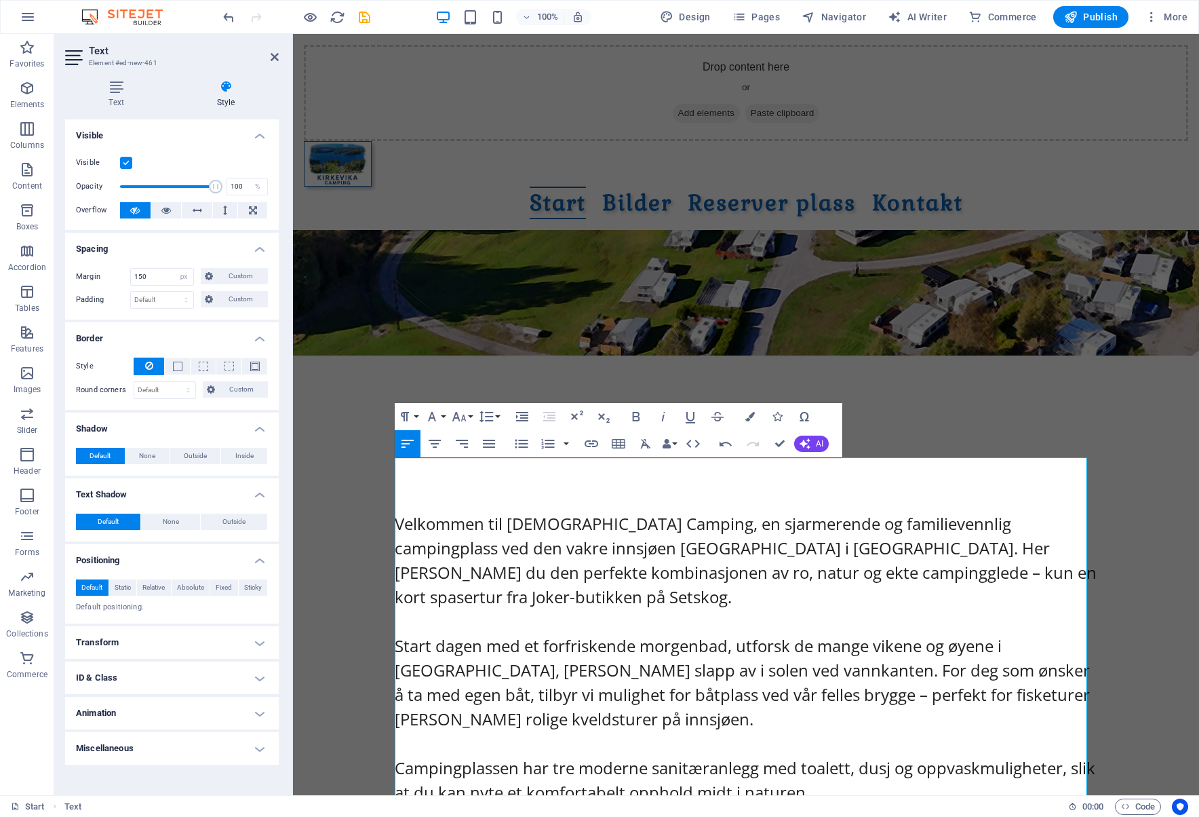
click at [442, 479] on p at bounding box center [746, 487] width 703 height 16
click at [417, 479] on p at bounding box center [746, 487] width 703 height 16
click at [406, 479] on p at bounding box center [746, 487] width 703 height 16
click at [405, 479] on p at bounding box center [746, 487] width 703 height 16
drag, startPoint x: 398, startPoint y: 507, endPoint x: 406, endPoint y: 490, distance: 19.4
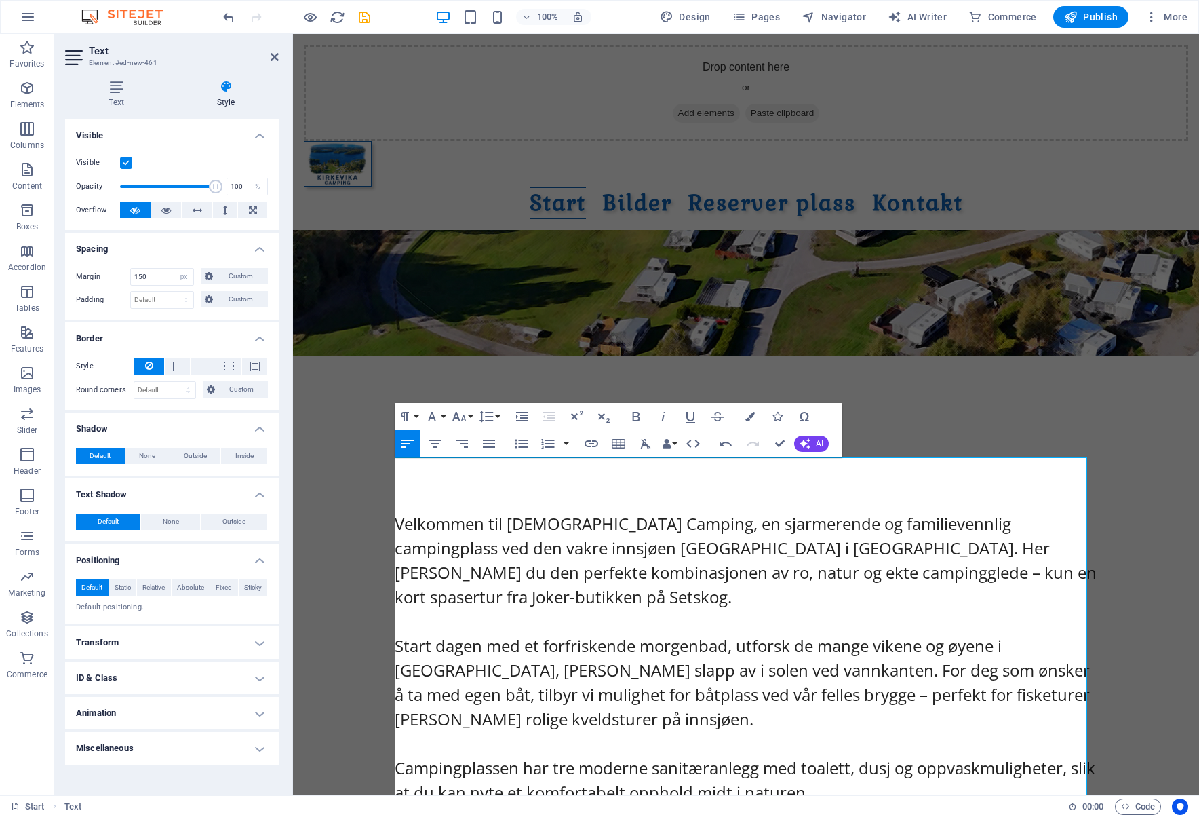
click at [398, 512] on span "Velkommen til [DEMOGRAPHIC_DATA] Camping, en sjarmerende og familievennlig camp…" at bounding box center [746, 560] width 702 height 96
click at [414, 479] on p at bounding box center [746, 487] width 703 height 16
drag, startPoint x: 929, startPoint y: 464, endPoint x: 432, endPoint y: 463, distance: 496.5
click at [516, 479] on p "[DEMOGRAPHIC_DATA] CAMPING – NATURSKJØNN FAMILIEIDYLL VED SETTEN" at bounding box center [746, 487] width 703 height 17
click at [469, 417] on button "Font Size" at bounding box center [462, 416] width 26 height 27
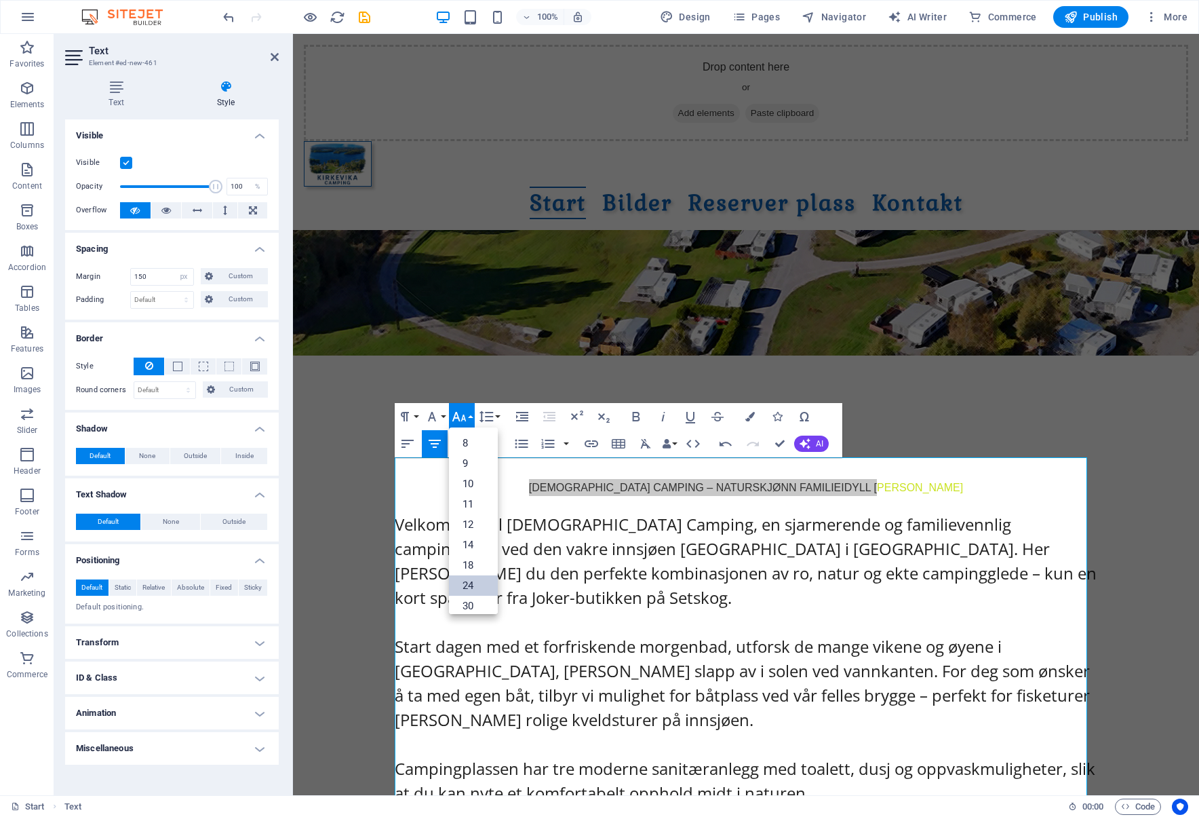
scroll to position [68, 0]
click at [474, 577] on link "48" at bounding box center [473, 578] width 49 height 20
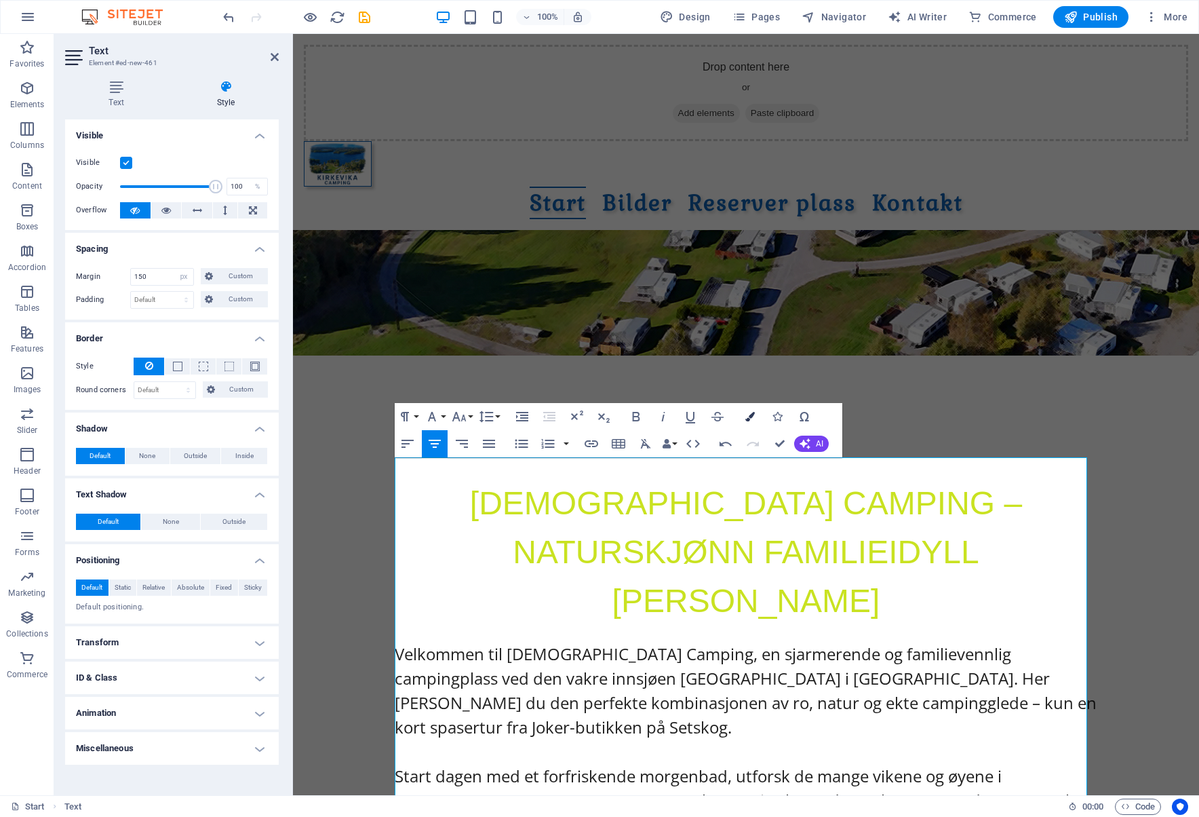
click at [756, 416] on button "Colors" at bounding box center [750, 416] width 26 height 27
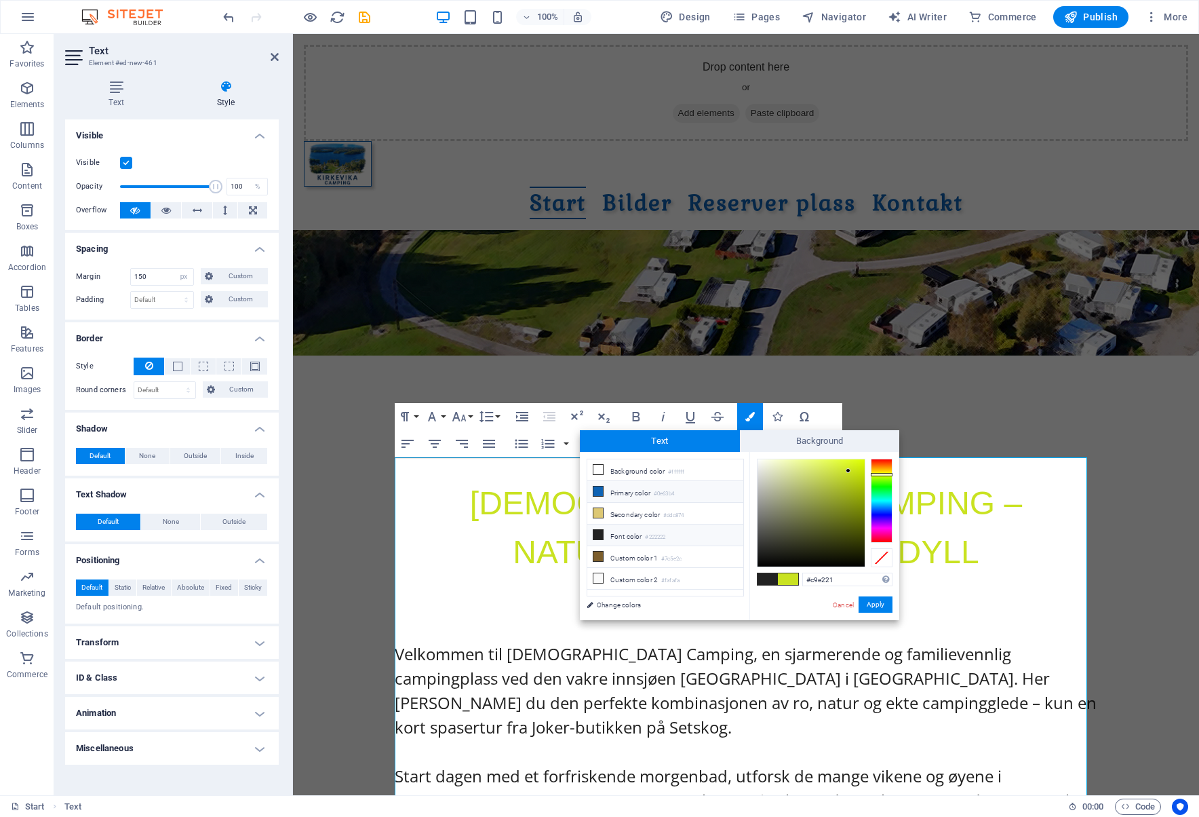
click at [598, 492] on icon at bounding box center [598, 490] width 9 height 9
type input "#0e63b4"
click at [876, 606] on button "Apply" at bounding box center [876, 604] width 34 height 16
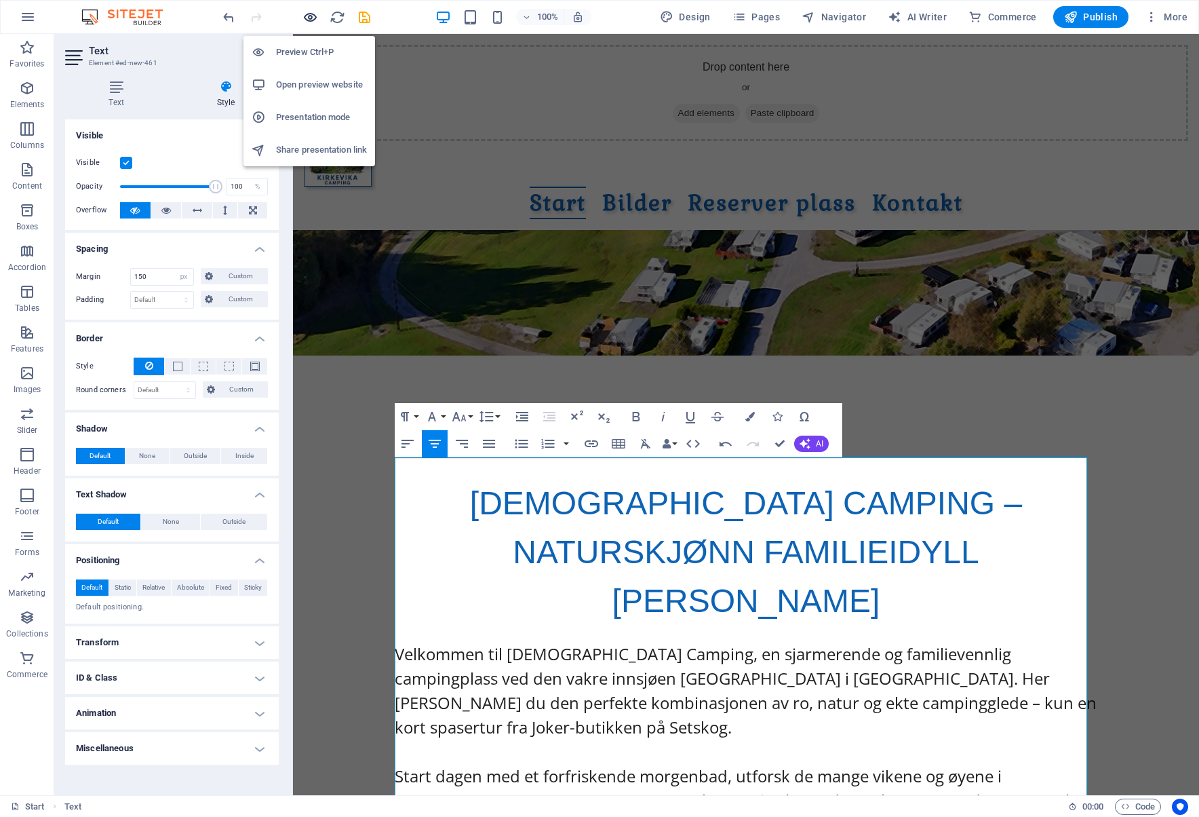
click at [310, 14] on icon "button" at bounding box center [311, 17] width 16 height 16
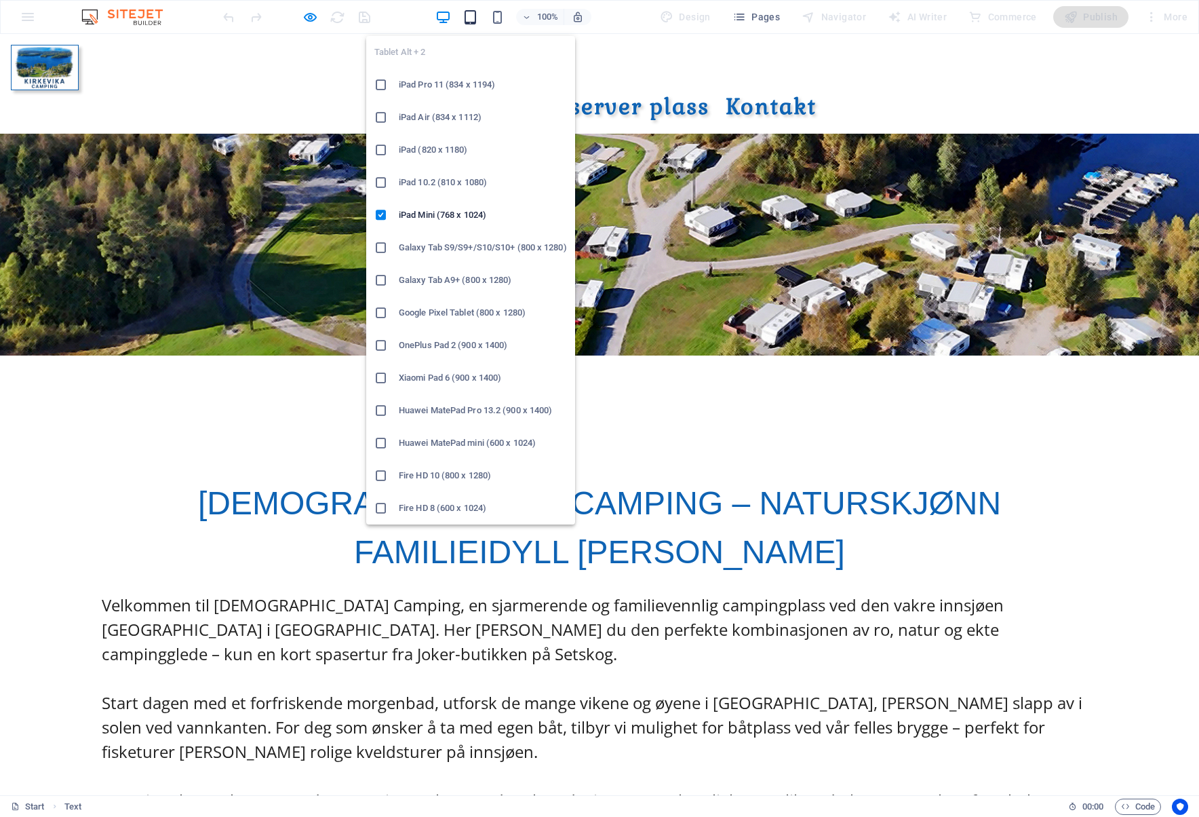
click at [473, 17] on icon "button" at bounding box center [471, 17] width 16 height 16
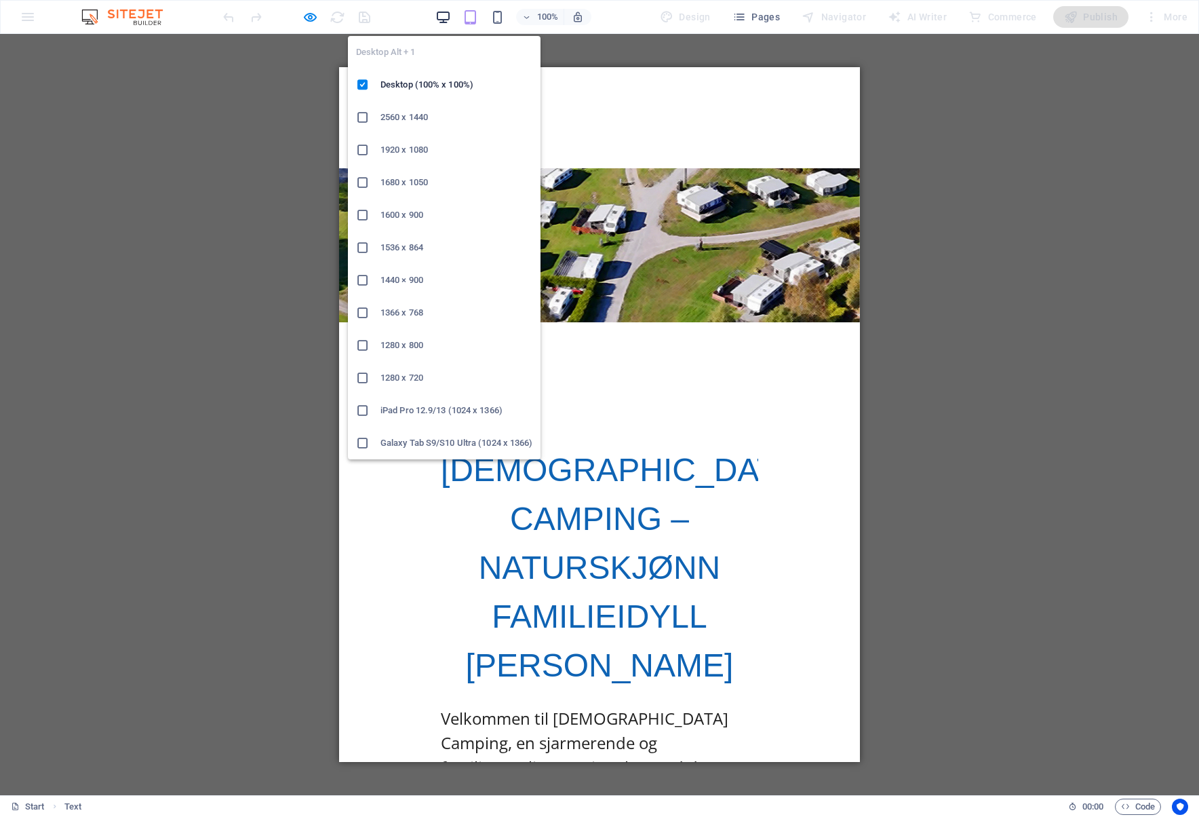
click at [449, 15] on icon "button" at bounding box center [443, 17] width 16 height 16
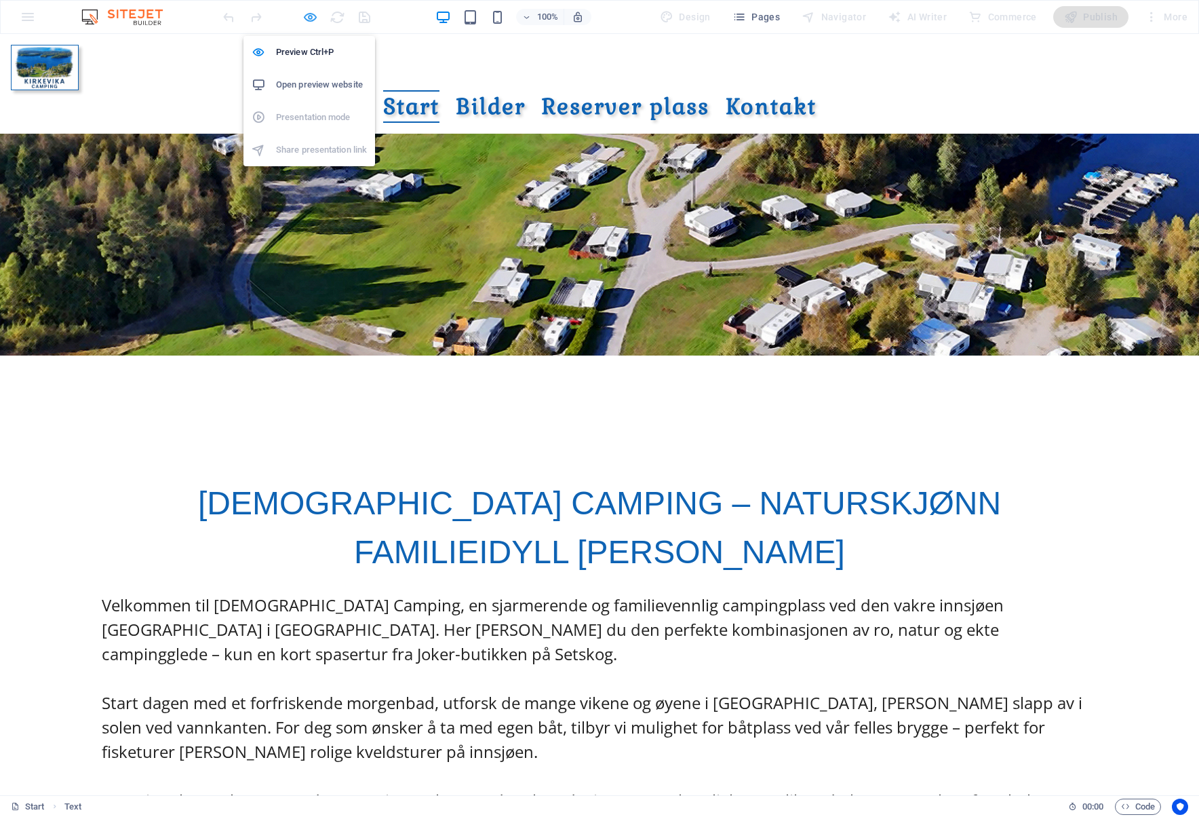
click at [307, 15] on icon "button" at bounding box center [311, 17] width 16 height 16
select select "px"
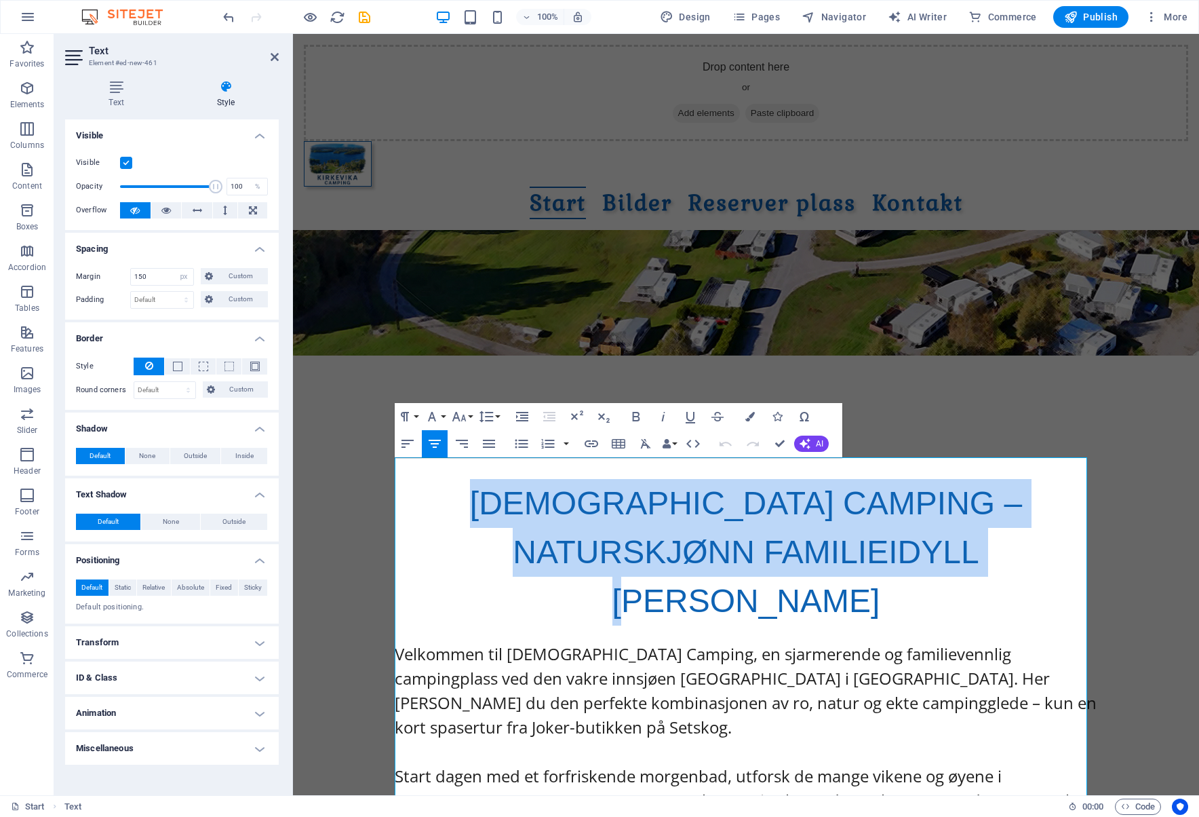
drag, startPoint x: 964, startPoint y: 537, endPoint x: 391, endPoint y: 481, distance: 575.9
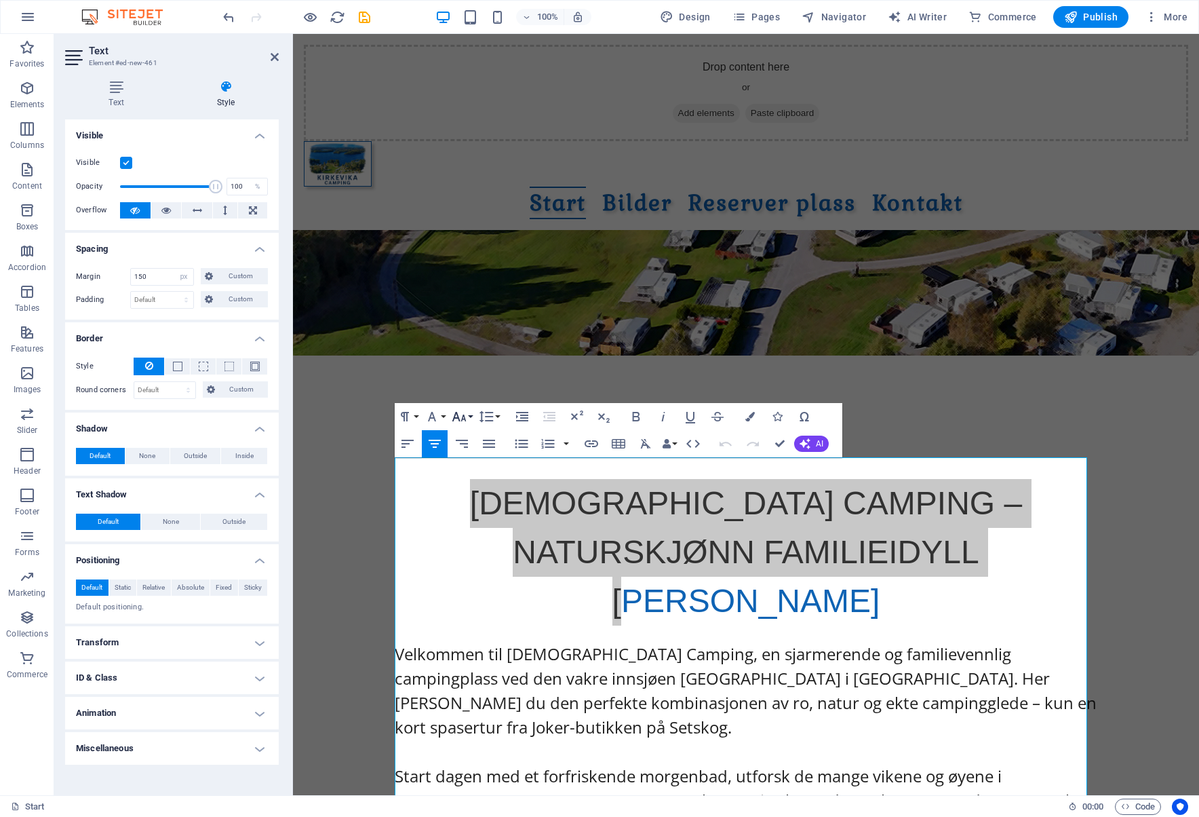
click at [471, 414] on button "Font Size" at bounding box center [462, 416] width 26 height 27
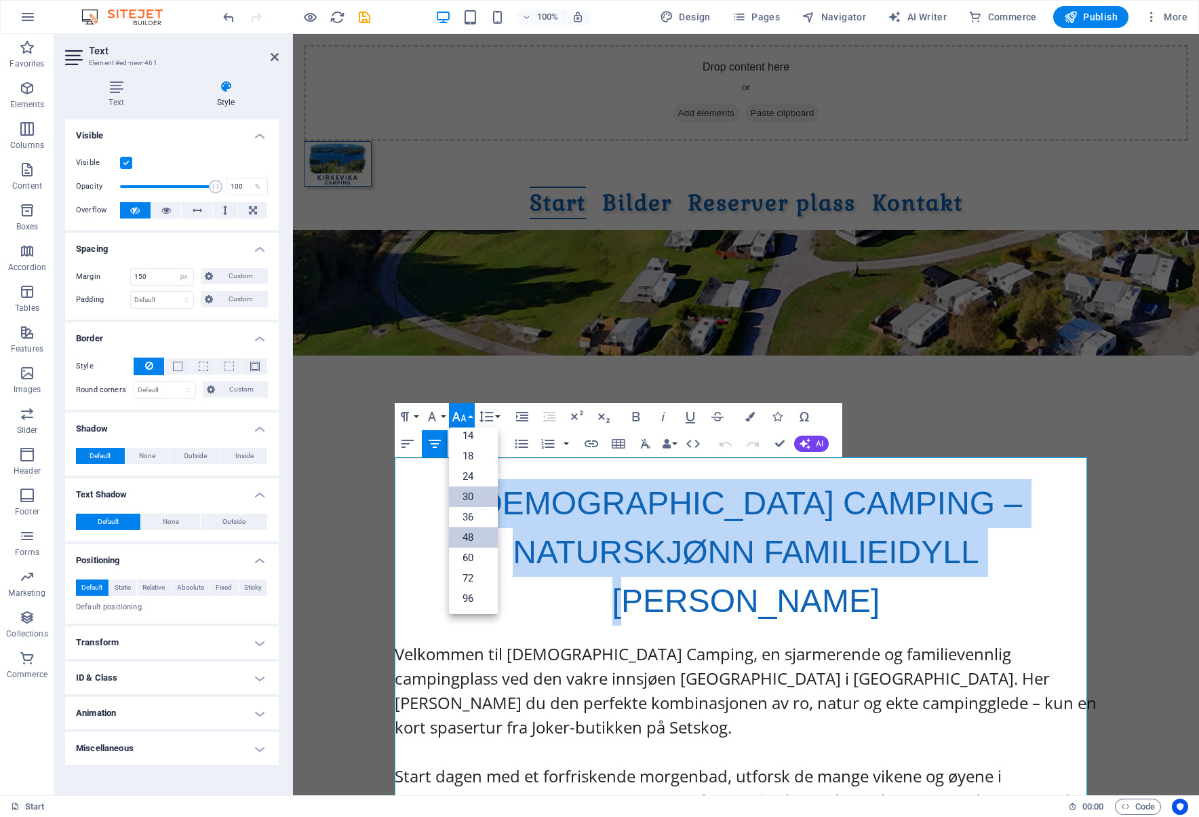
click at [475, 500] on link "30" at bounding box center [473, 496] width 49 height 20
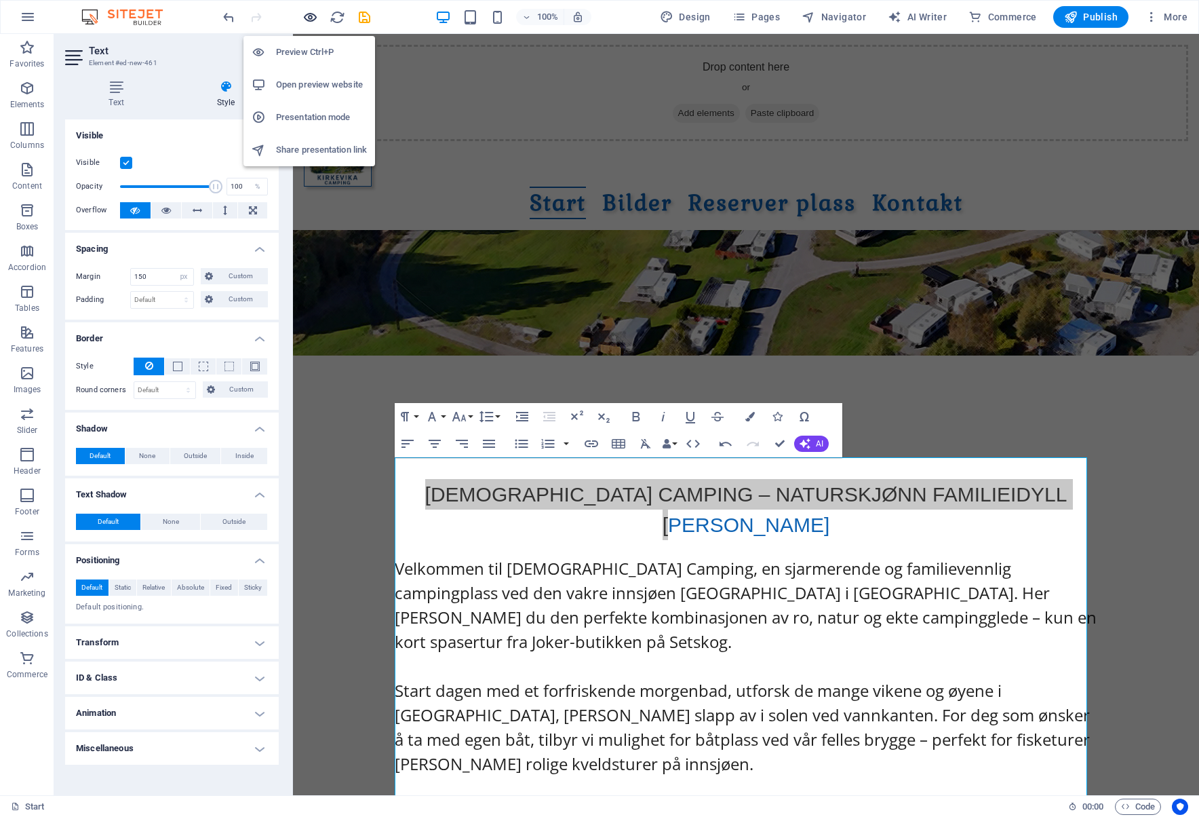
click at [312, 16] on icon "button" at bounding box center [311, 17] width 16 height 16
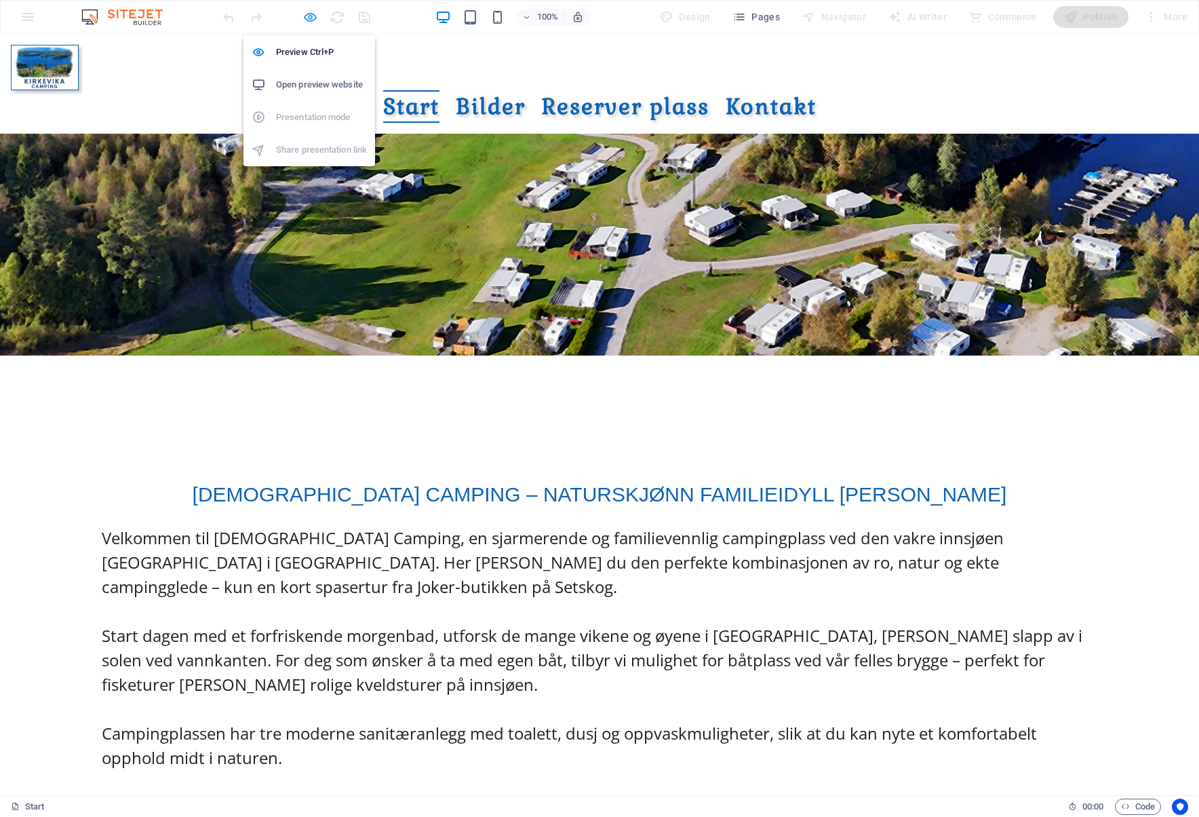
click at [303, 20] on icon "button" at bounding box center [311, 17] width 16 height 16
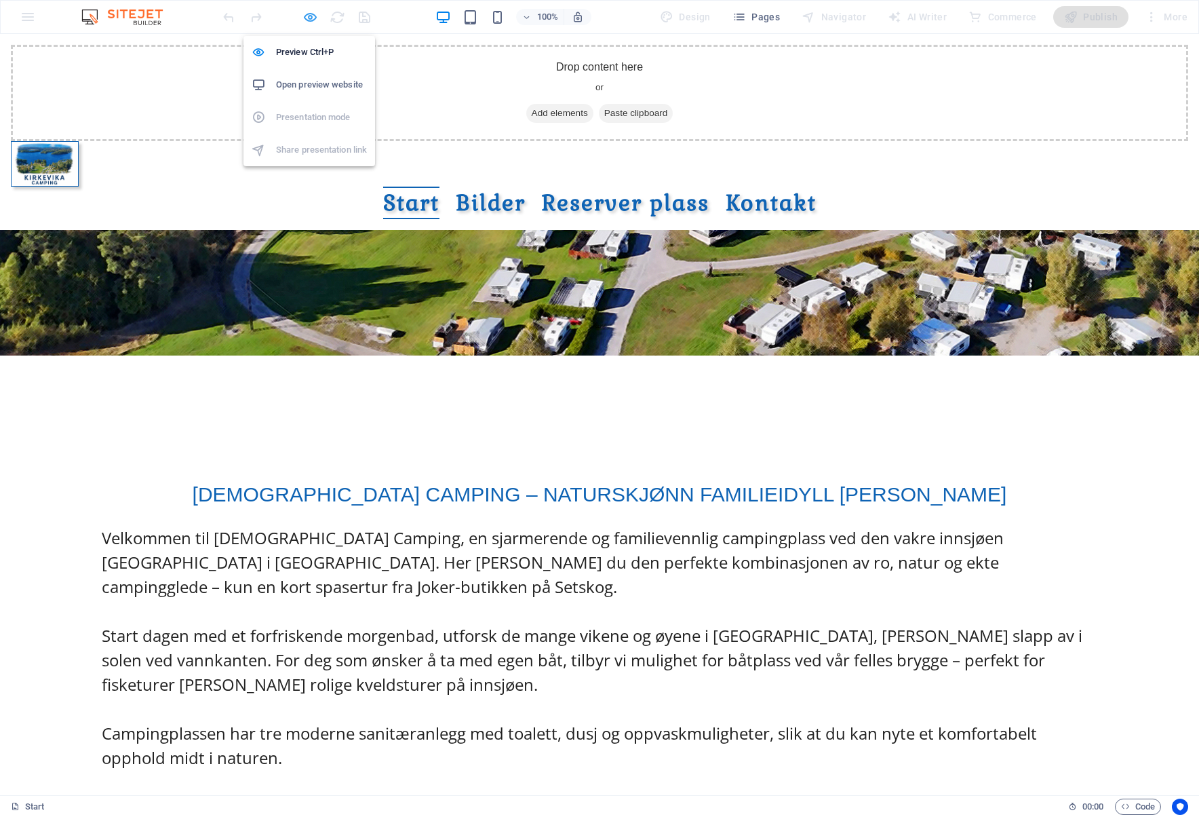
select select "px"
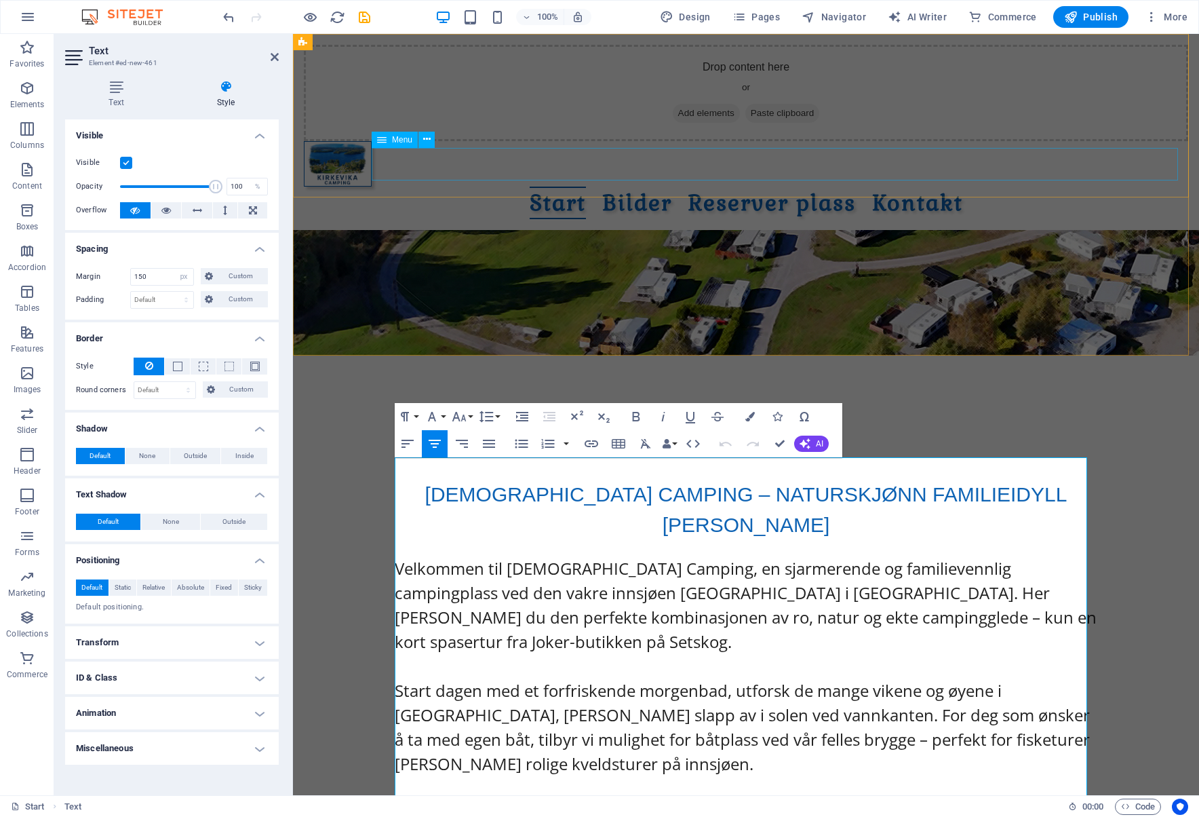
click at [504, 187] on nav "Start Bilder Reserver plass Kontakt" at bounding box center [746, 203] width 885 height 33
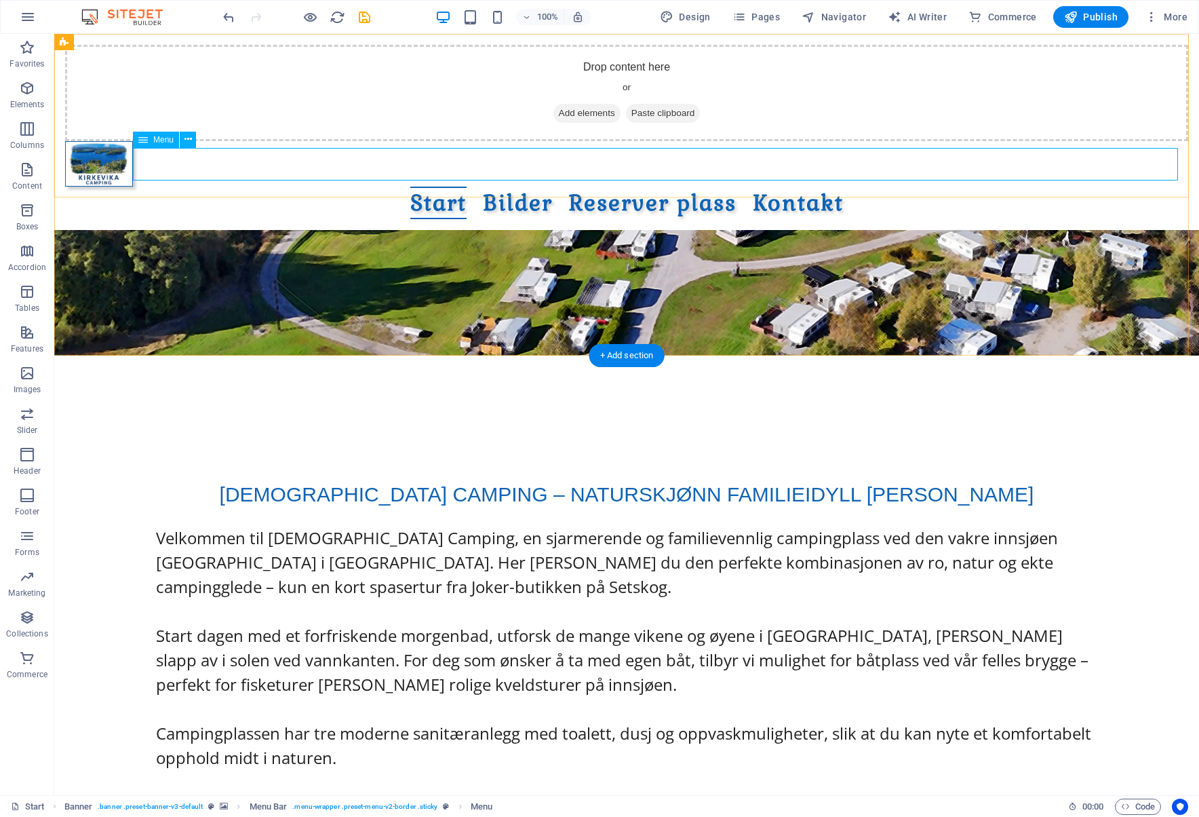
click at [406, 187] on nav "Start Bilder Reserver plass Kontakt" at bounding box center [626, 203] width 1123 height 33
select select "px"
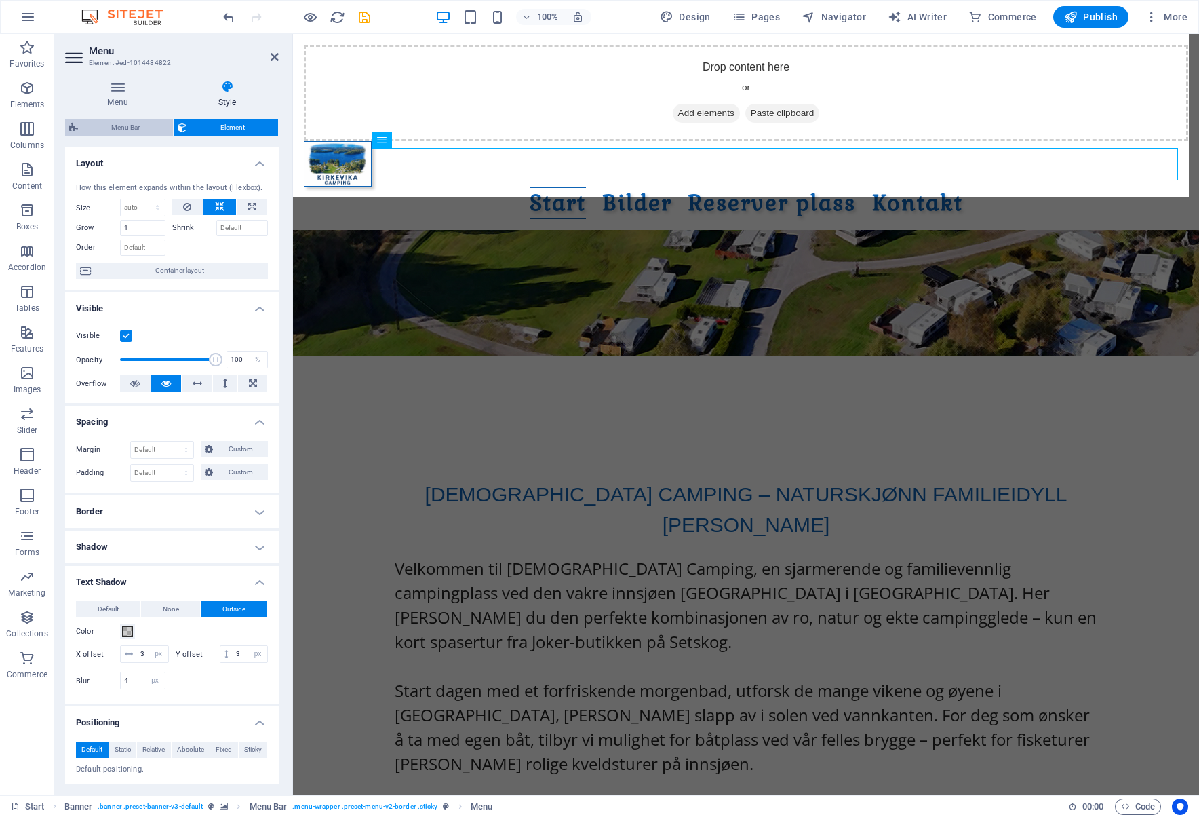
click at [140, 134] on span "Menu Bar" at bounding box center [125, 127] width 87 height 16
select select "rem"
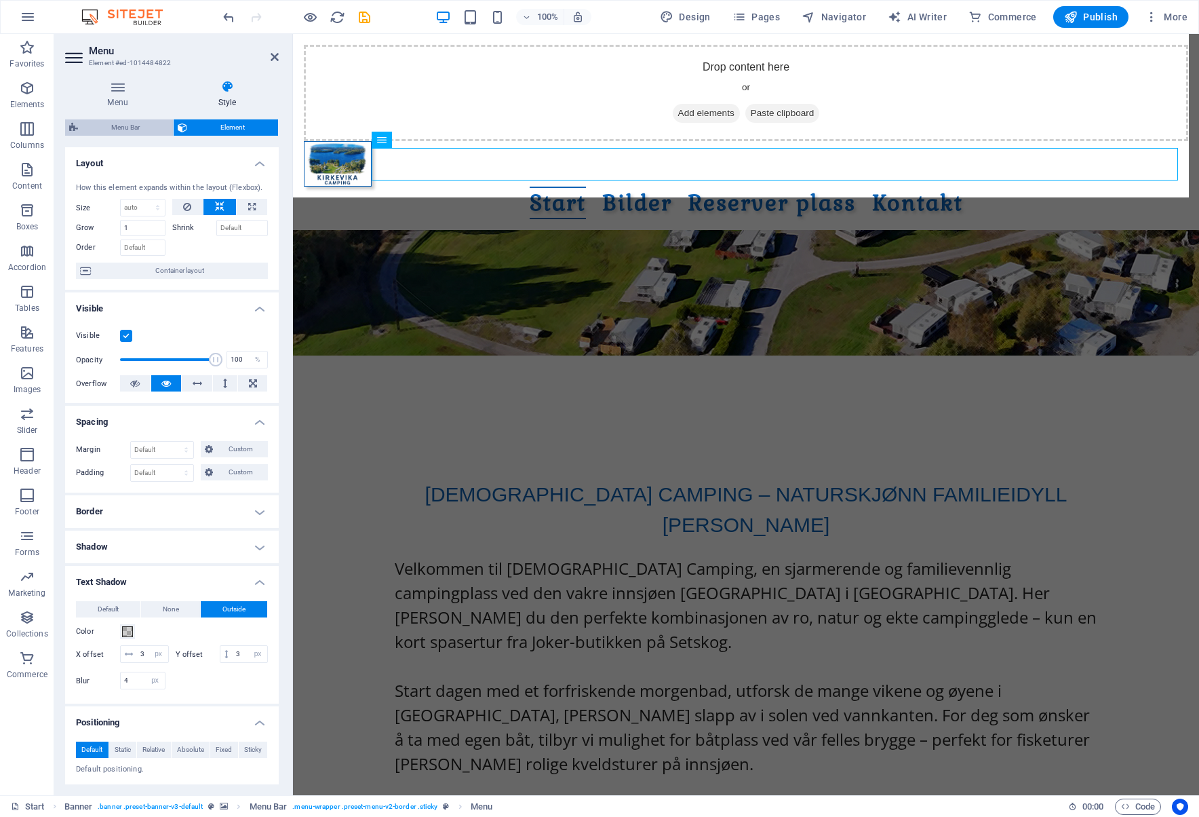
select select "rem"
select select "hover_border_vertical"
select select "px"
select select "rem"
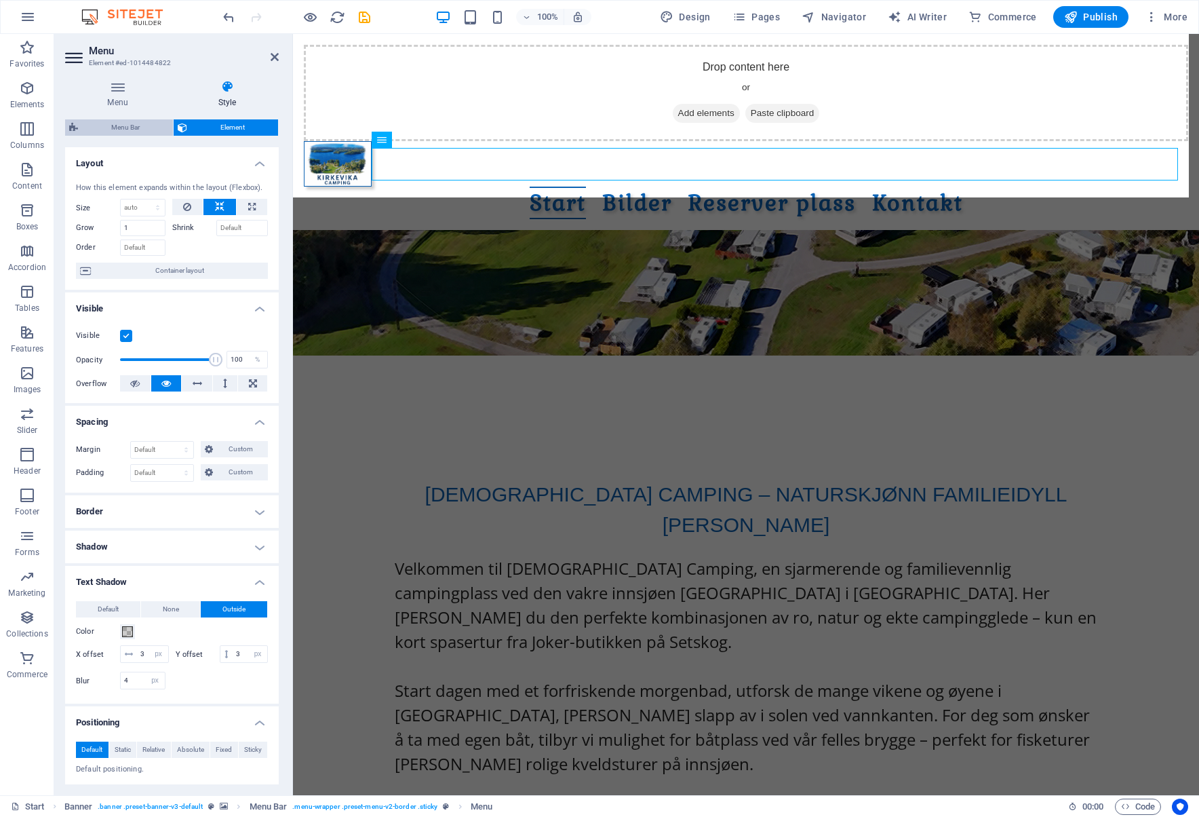
select select "rem"
select select "link-special-font"
select select "rem"
select select "700"
select select "px"
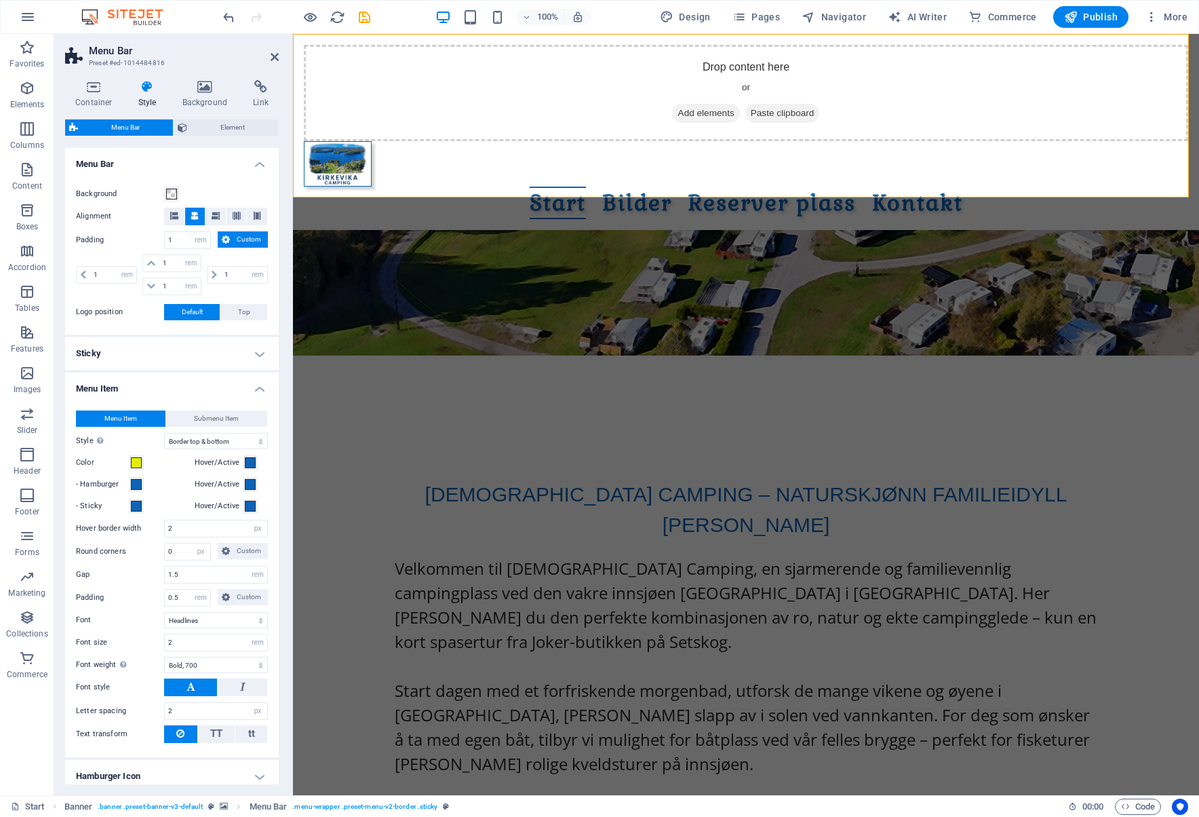
scroll to position [271, 0]
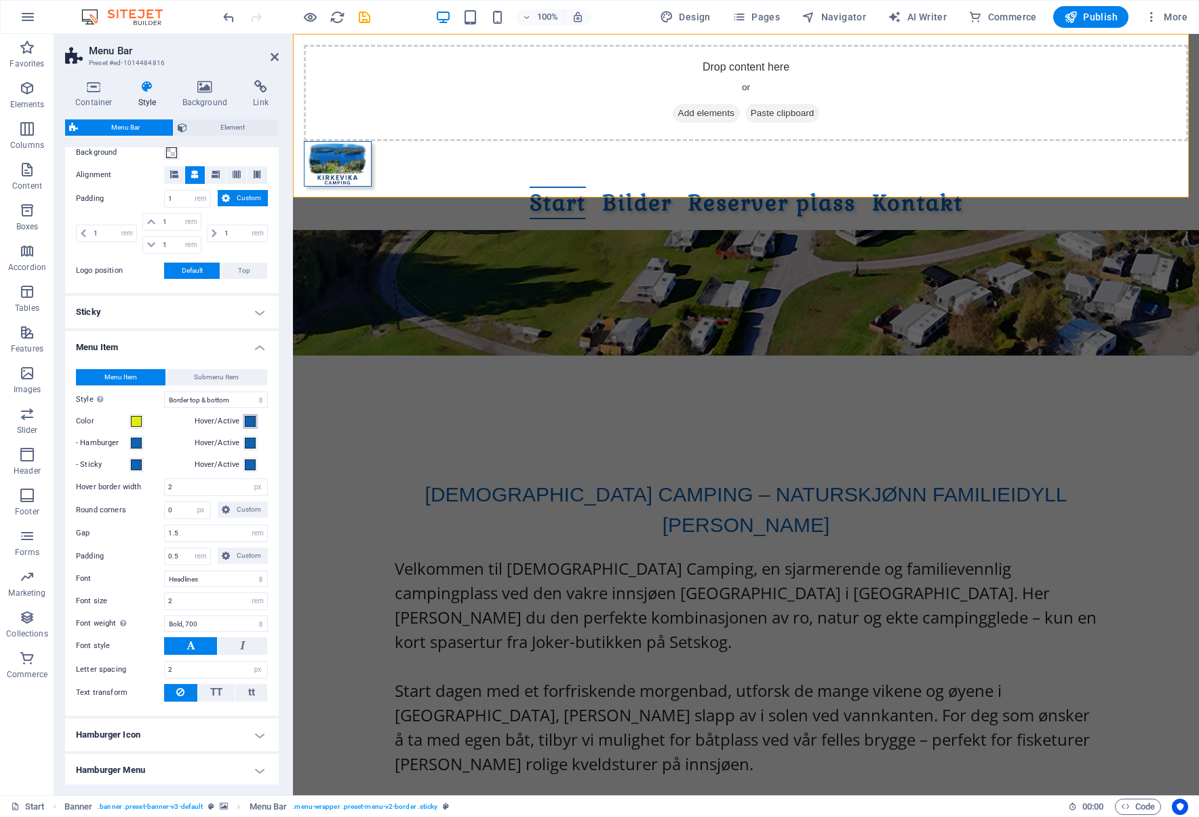
click at [248, 424] on span at bounding box center [250, 421] width 11 height 11
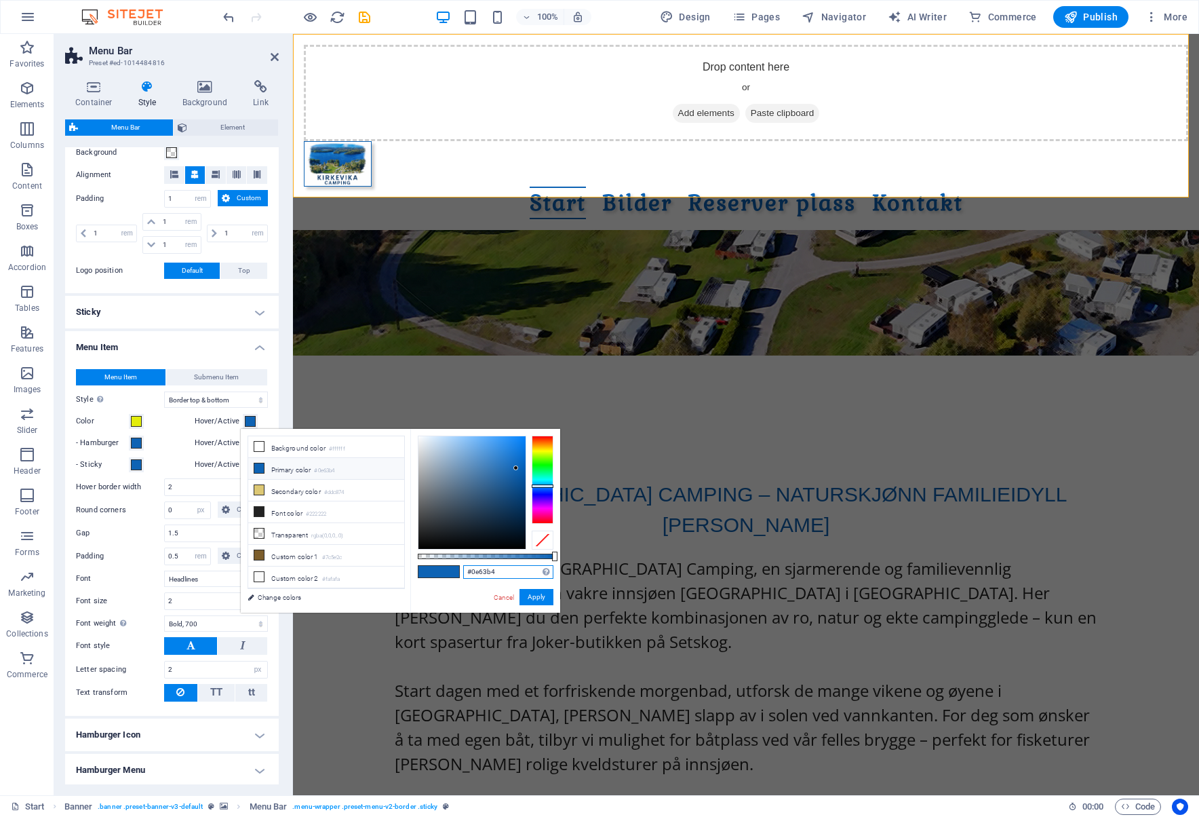
drag, startPoint x: 509, startPoint y: 573, endPoint x: 434, endPoint y: 573, distance: 75.3
click at [434, 573] on div "#0e63b4 Supported formats #0852ed rgb(8, 82, 237) rgba(8, 82, 237, 90%) hsv(221…" at bounding box center [485, 619] width 150 height 381
click at [499, 597] on link "Cancel" at bounding box center [504, 597] width 24 height 10
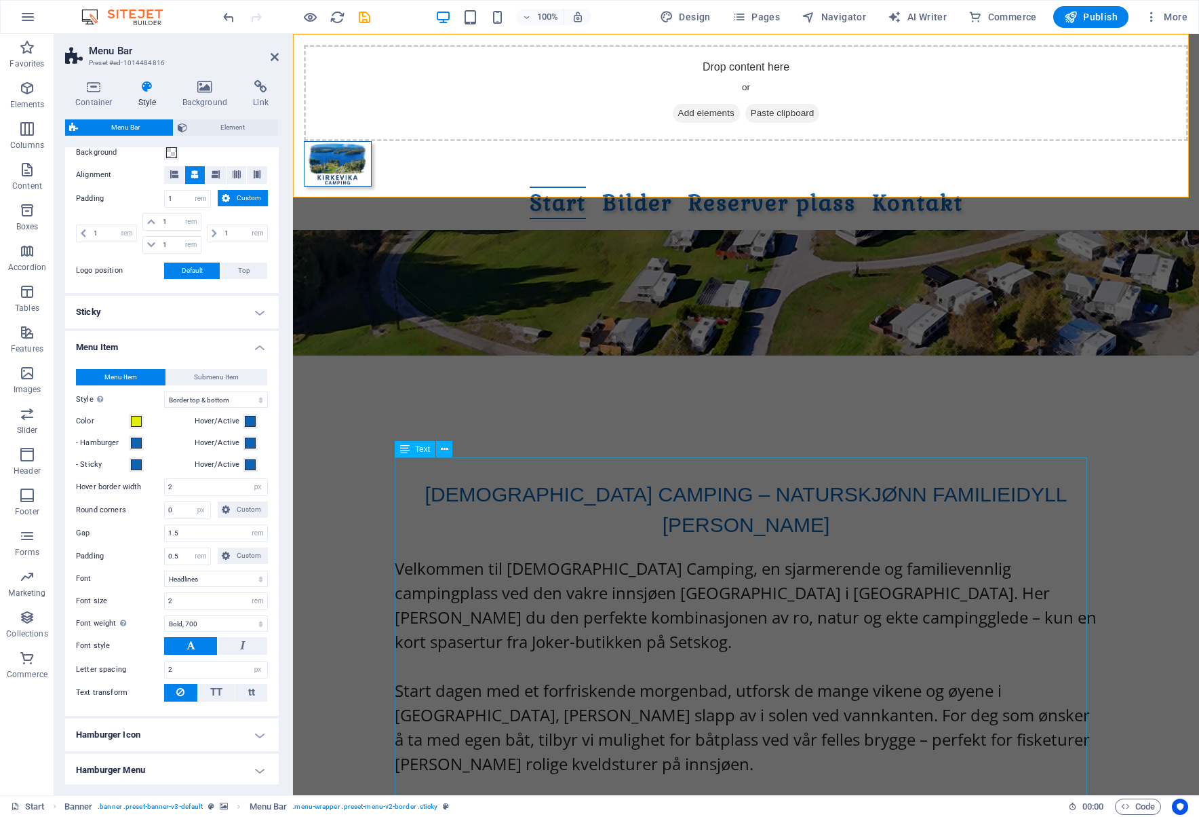
click at [682, 479] on div "KIRKEVIKA CAMPING – NATURSKJØNN FAMILIEIDYLL VED SETTEN Velkommen til Kirkevika…" at bounding box center [746, 758] width 703 height 558
click at [682, 483] on span "[DEMOGRAPHIC_DATA] CAMPING – NATURSKJØNN FAMILIEIDYLL VED SETTEN" at bounding box center [746, 509] width 642 height 53
select select "px"
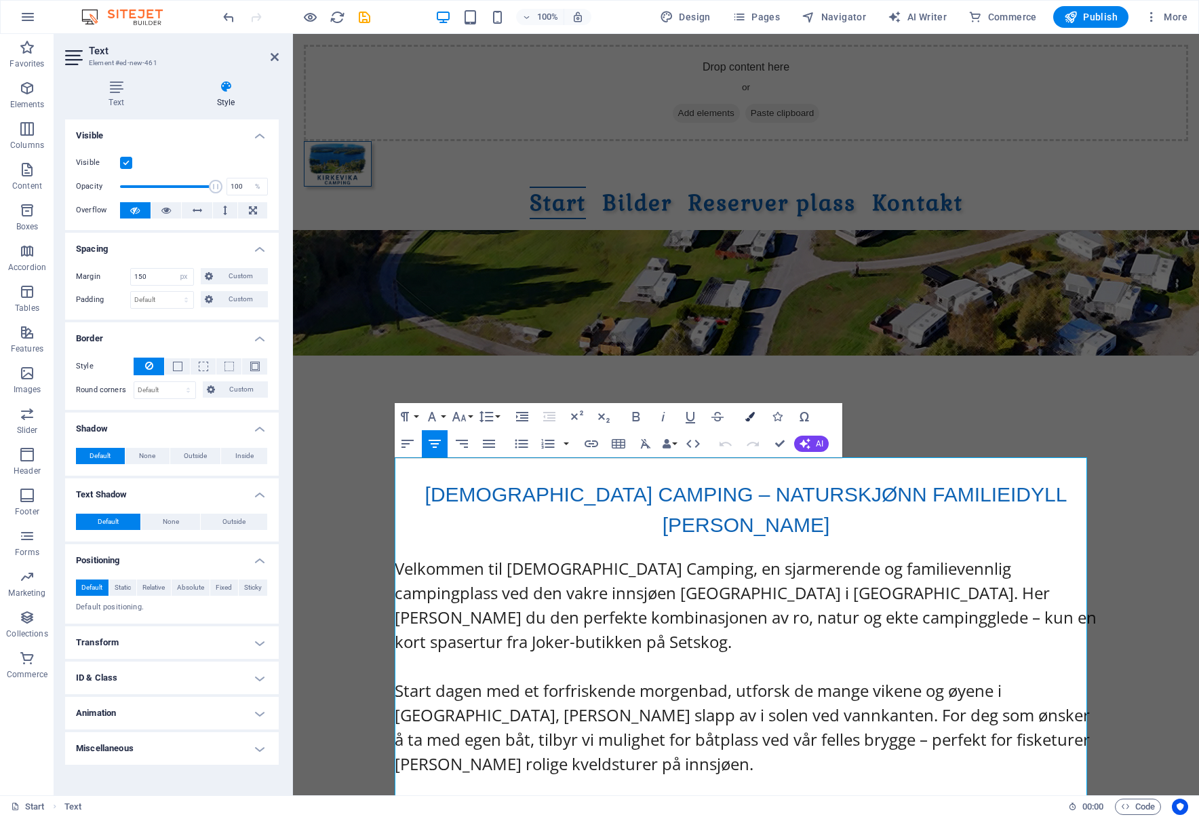
click at [746, 416] on icon "button" at bounding box center [749, 416] width 9 height 9
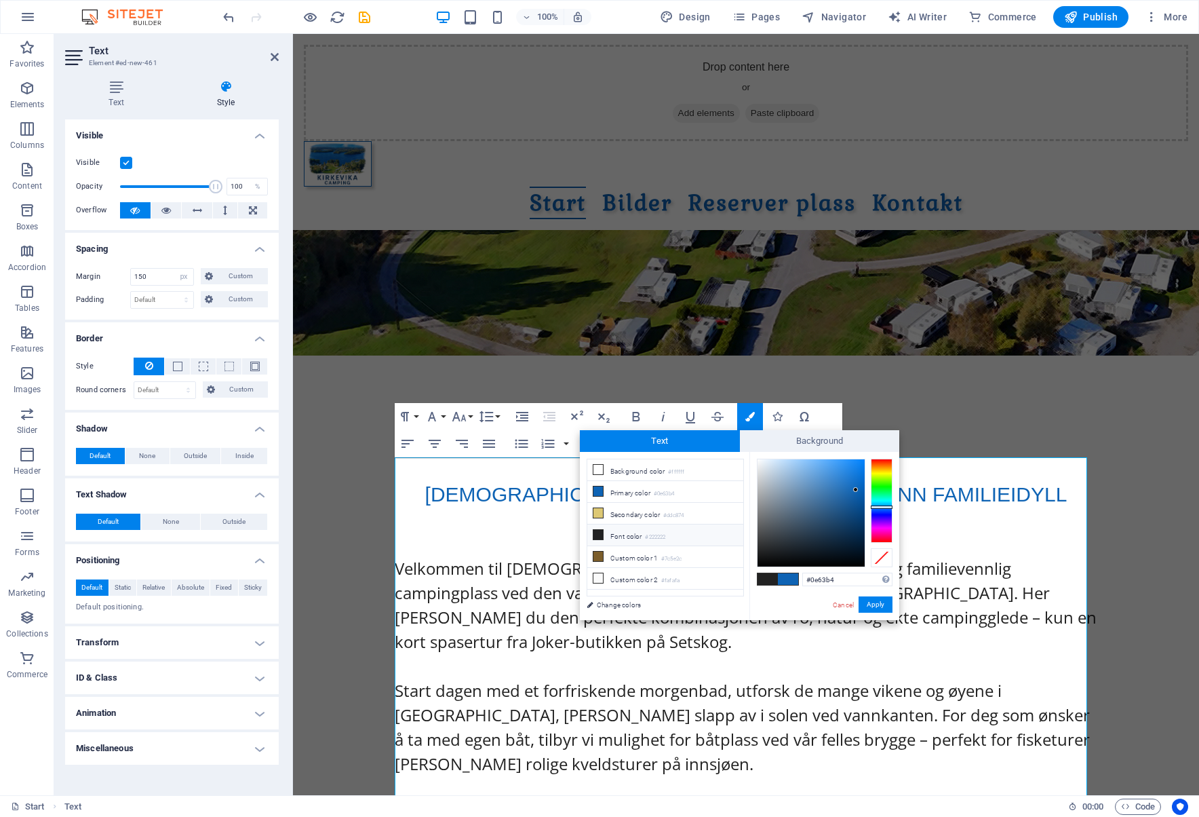
drag, startPoint x: 846, startPoint y: 580, endPoint x: 798, endPoint y: 577, distance: 47.6
click at [789, 580] on div "#0e63b4 Supported formats #0852ed rgb(8, 82, 237) rgba(8, 82, 237, 90%) hsv(221…" at bounding box center [825, 634] width 150 height 365
click at [875, 612] on button "Apply" at bounding box center [876, 604] width 34 height 16
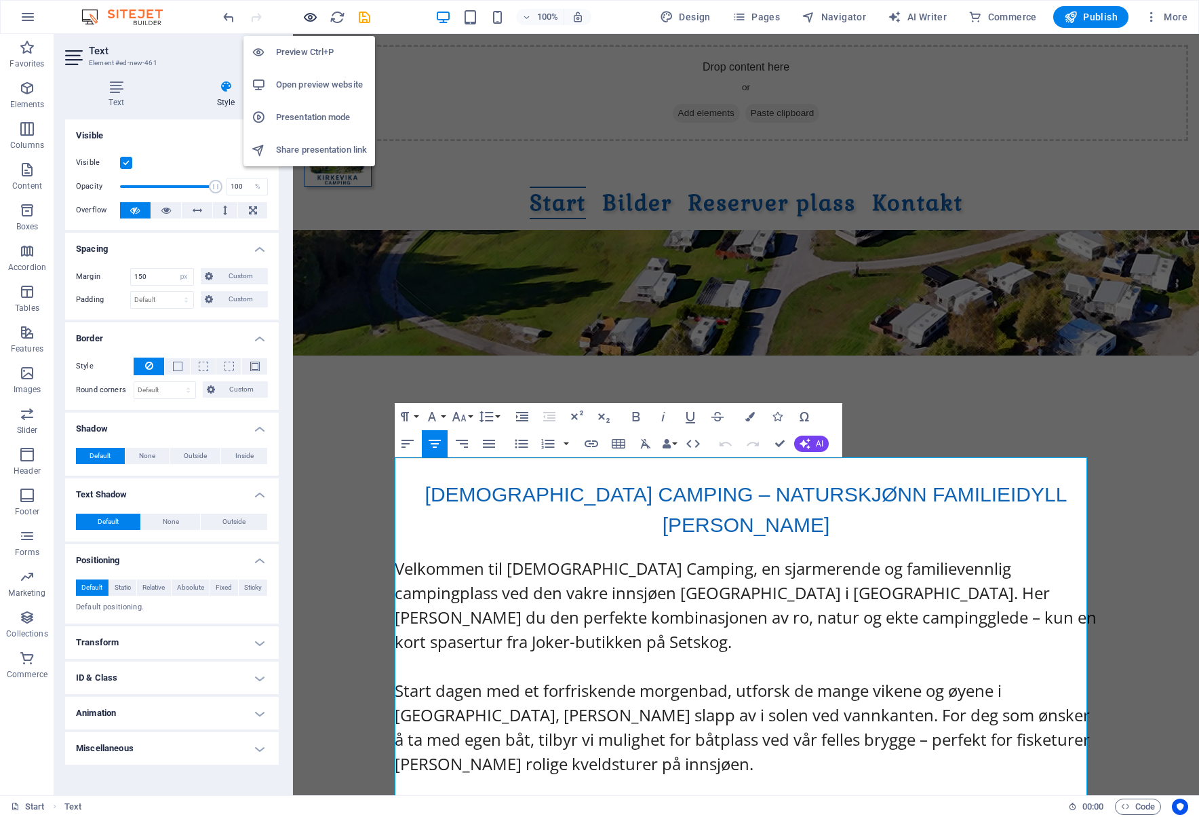
click at [316, 15] on icon "button" at bounding box center [311, 17] width 16 height 16
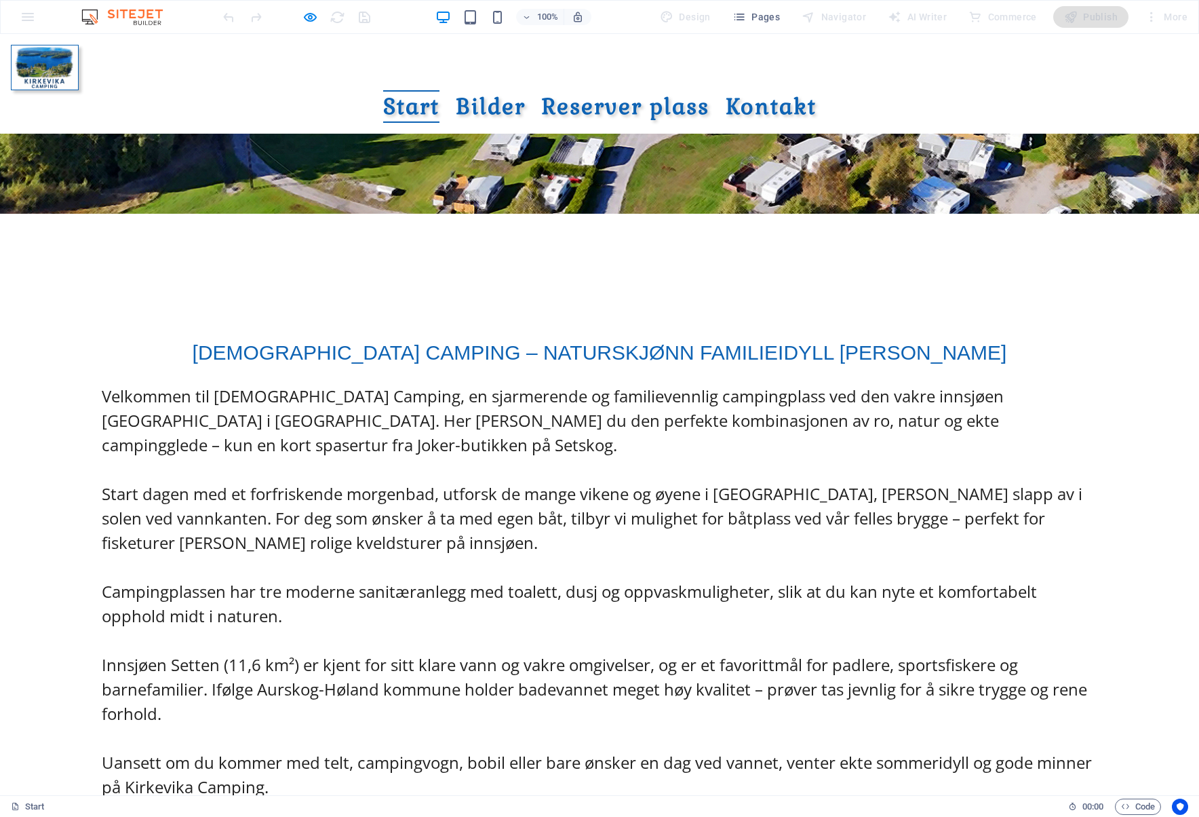
scroll to position [610, 0]
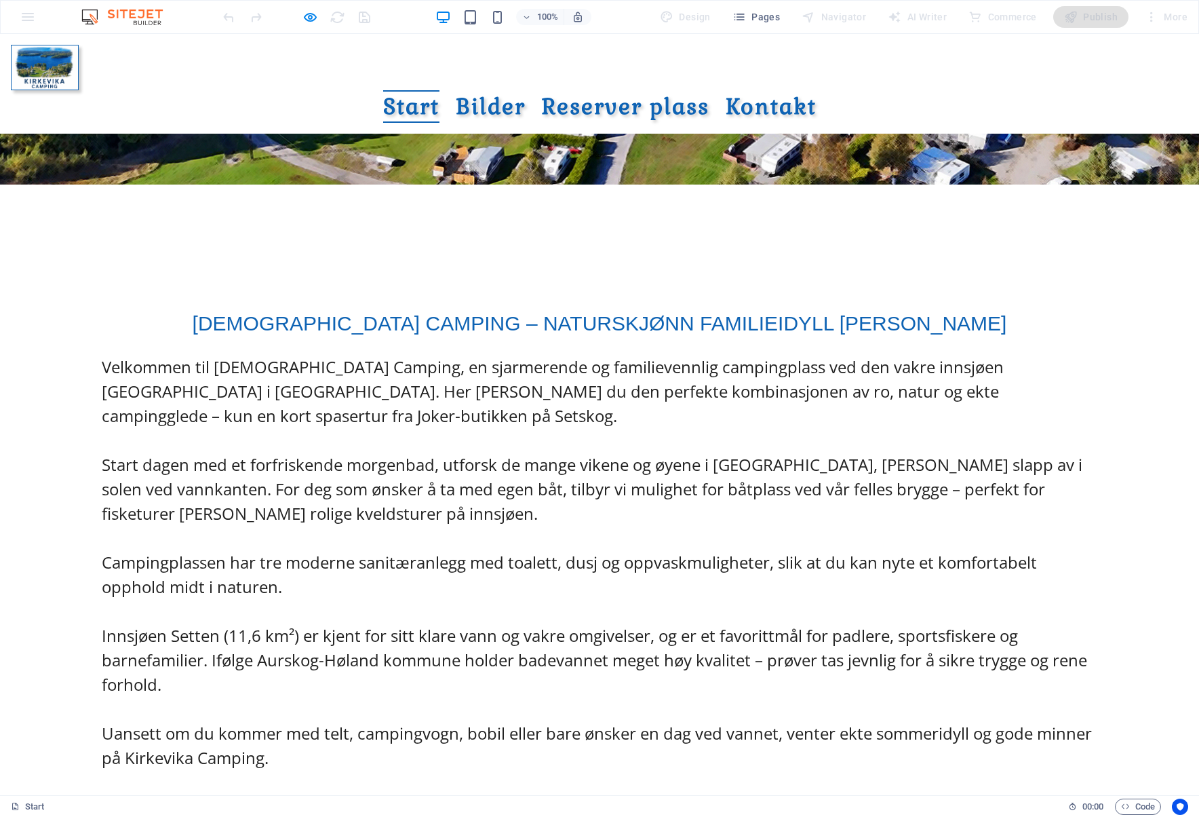
click at [508, 15] on div "100%" at bounding box center [513, 17] width 157 height 22
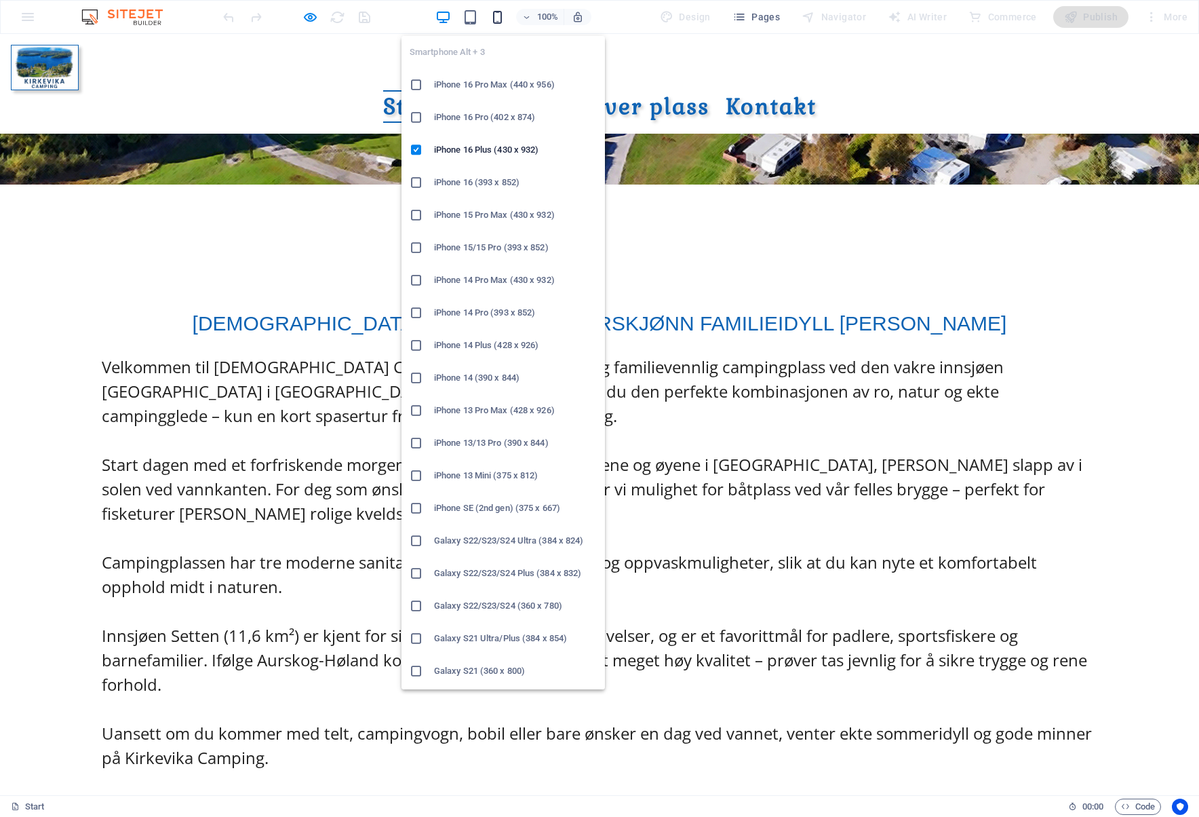
click at [504, 18] on icon "button" at bounding box center [498, 17] width 16 height 16
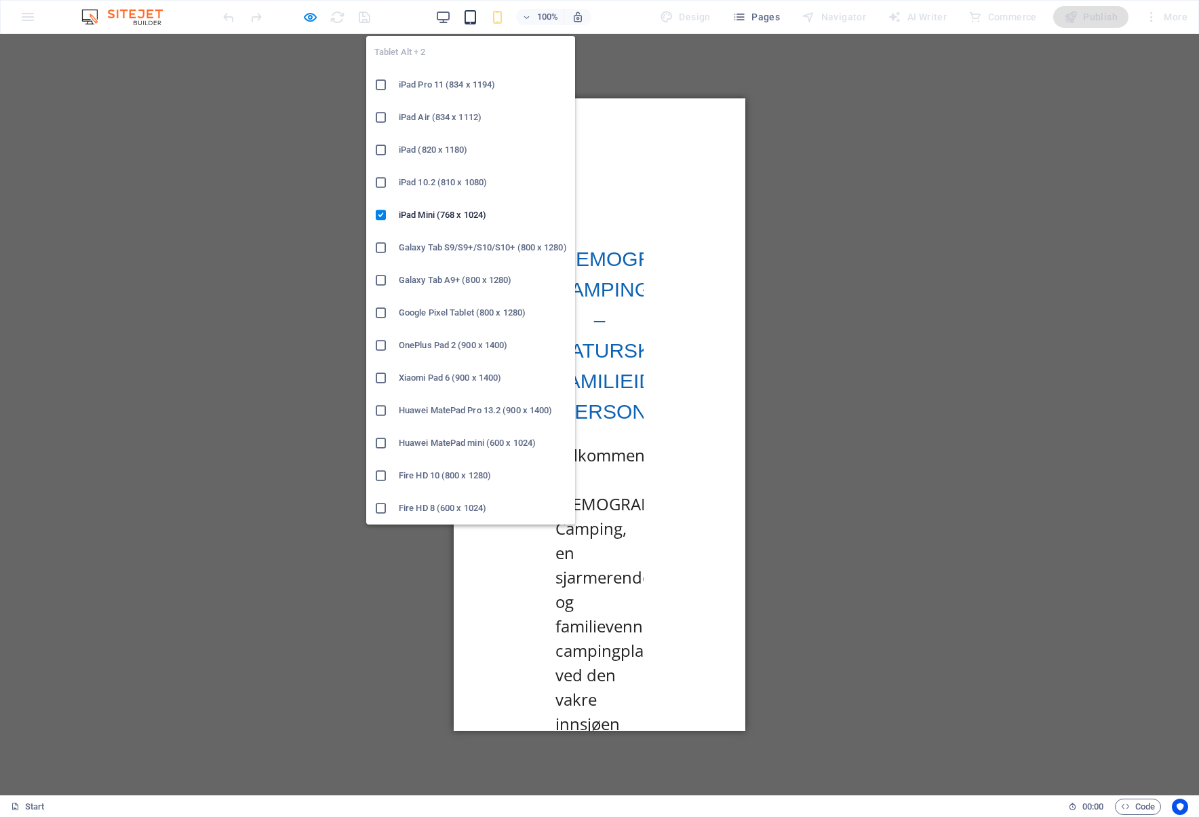
click at [471, 18] on icon "button" at bounding box center [471, 17] width 16 height 16
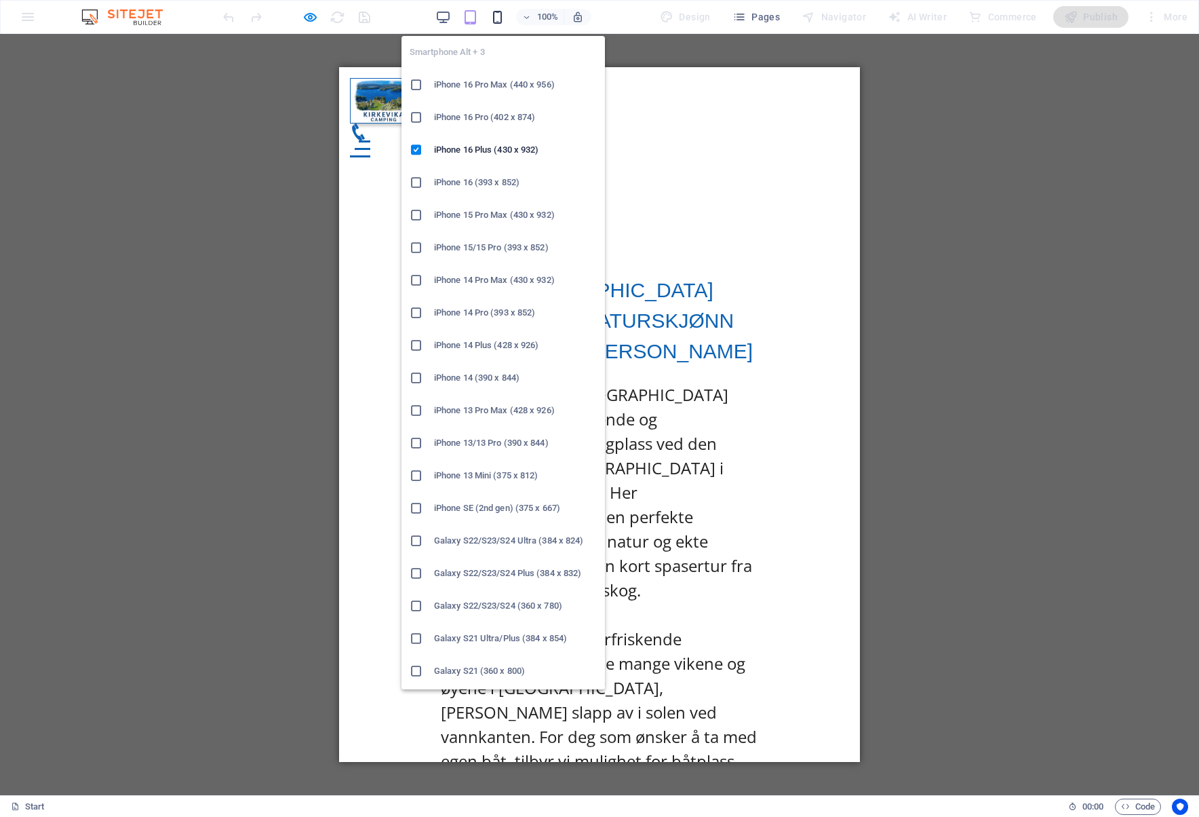
click at [495, 20] on icon "button" at bounding box center [498, 17] width 16 height 16
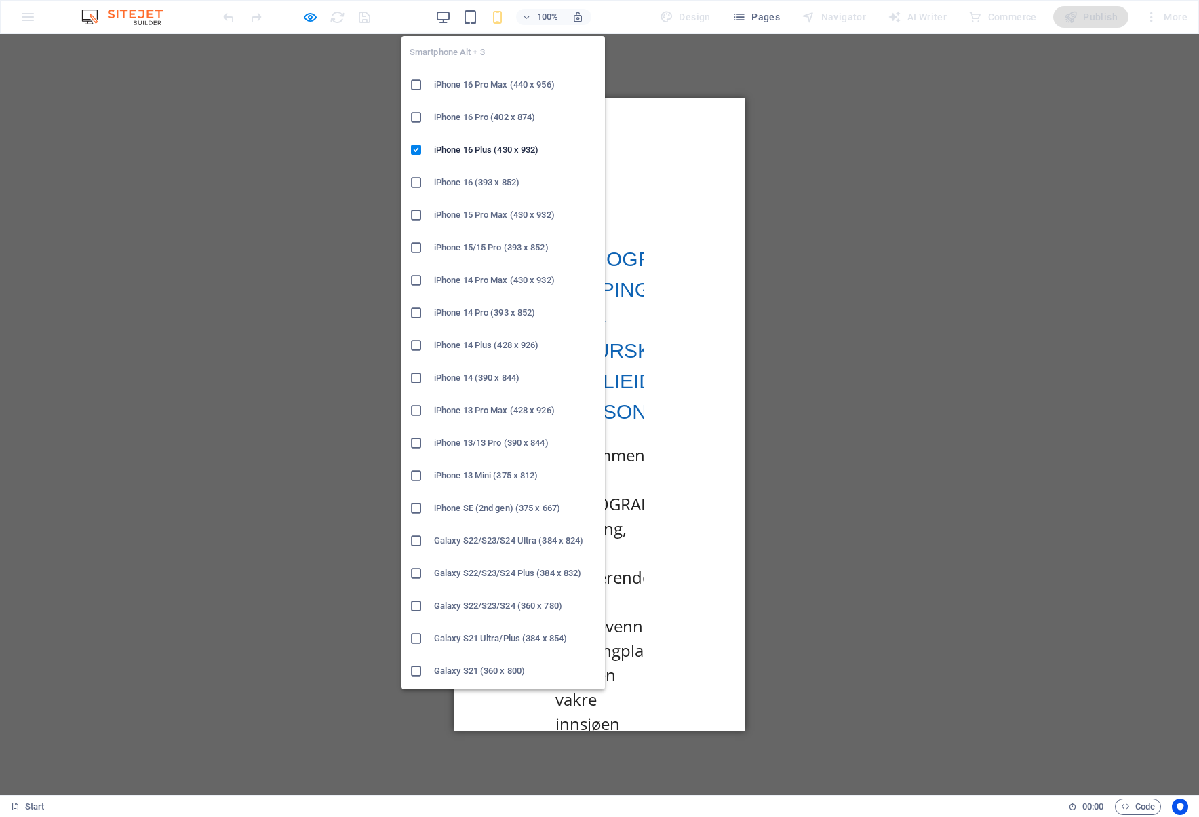
click at [442, 246] on h6 "iPhone 15/15 Pro (393 x 852)" at bounding box center [515, 247] width 163 height 16
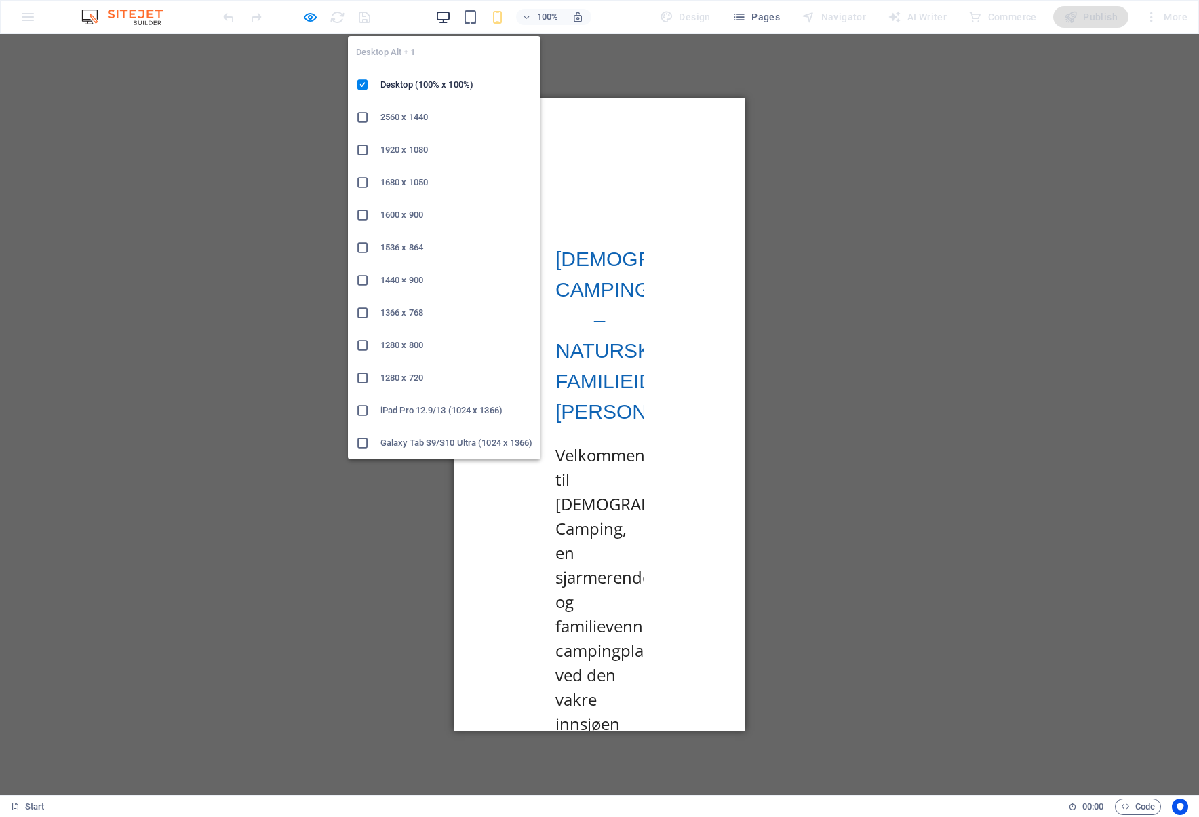
click at [451, 16] on icon "button" at bounding box center [443, 17] width 16 height 16
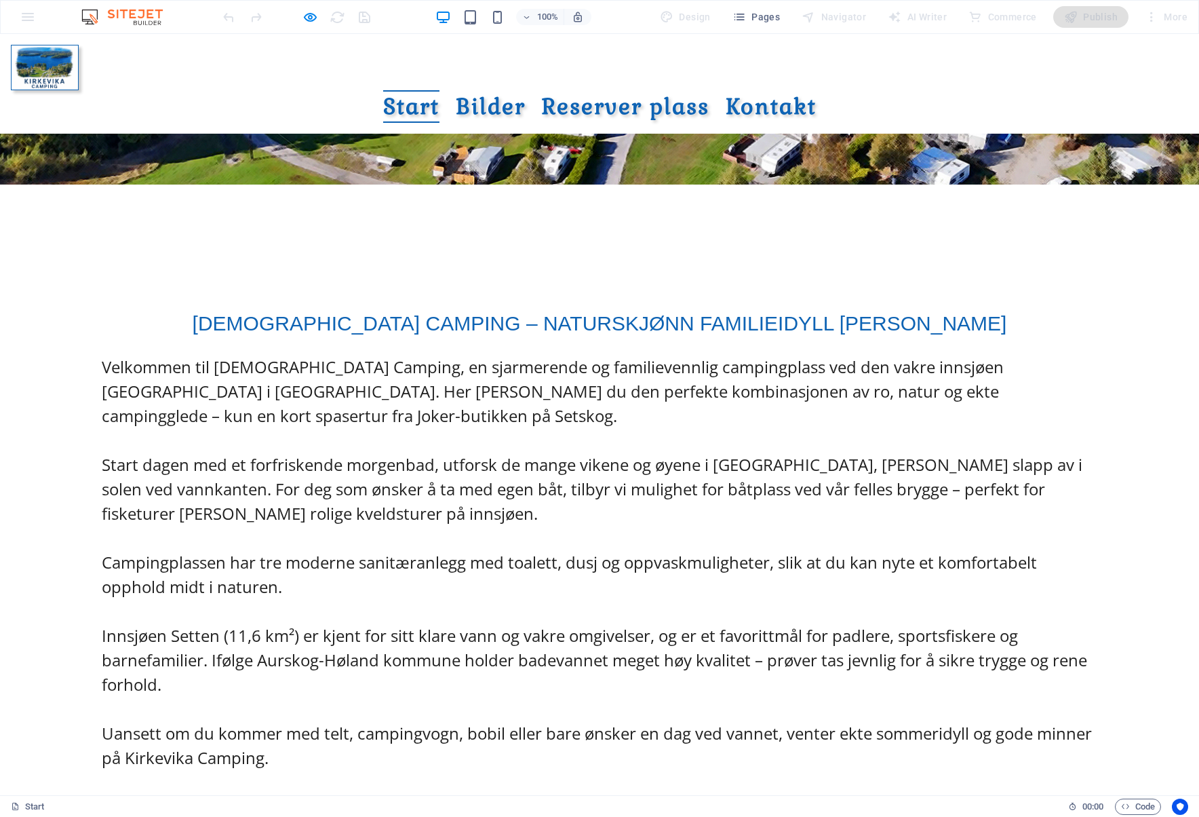
click at [395, 475] on span "Start dagen med et forfriskende morgenbad, utforsk de mange vikene og øyene i […" at bounding box center [592, 488] width 981 height 71
click at [307, 18] on icon "button" at bounding box center [311, 17] width 16 height 16
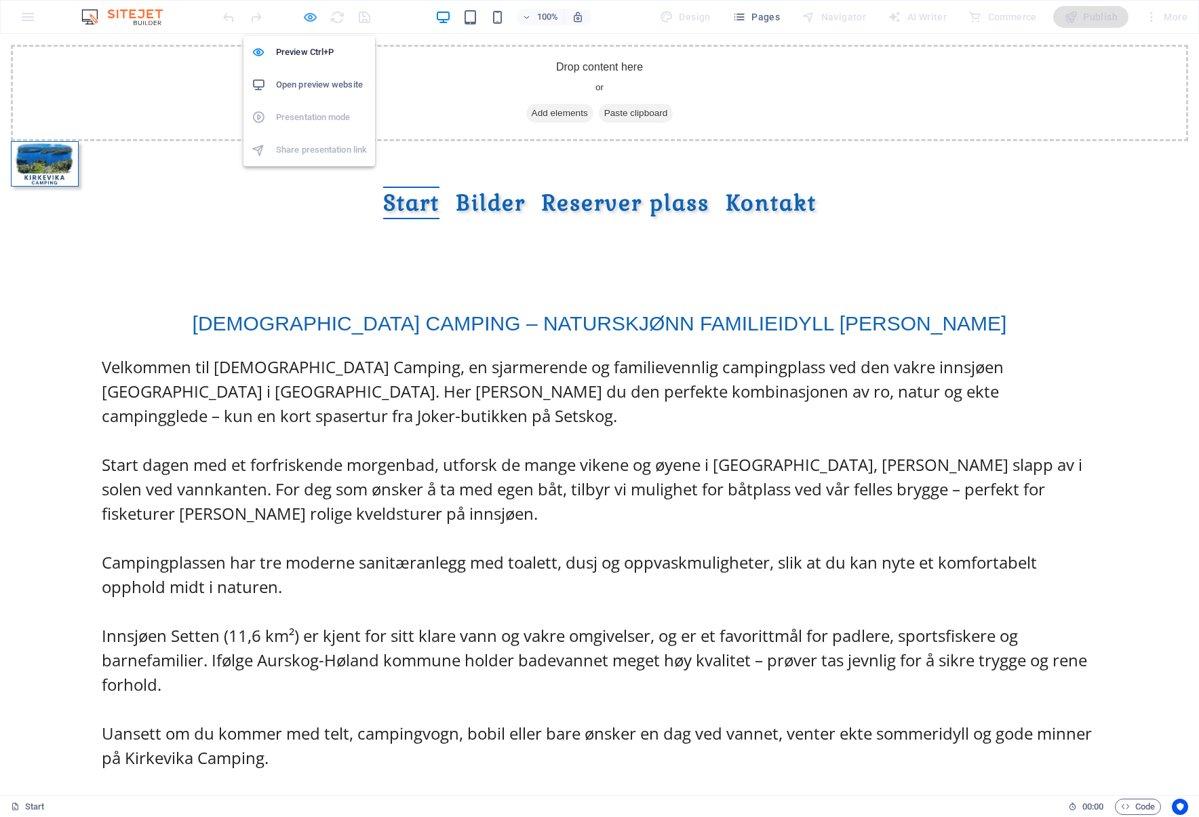
select select "px"
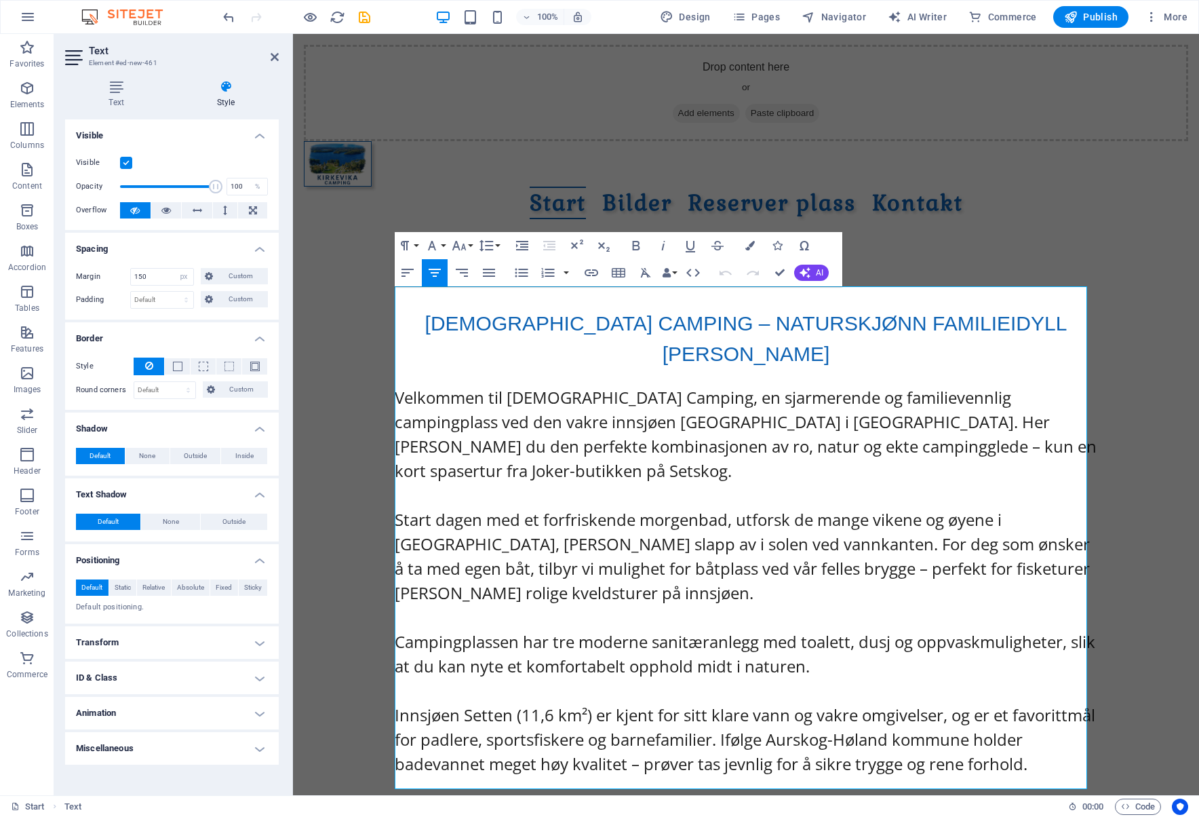
click at [625, 508] on span "Start dagen med et forfriskende morgenbad, utforsk de mange vikene og øyene i […" at bounding box center [742, 556] width 695 height 96
click at [190, 389] on select "Default px rem % vh vw Custom" at bounding box center [164, 390] width 61 height 16
click at [221, 332] on h4 "Border" at bounding box center [172, 334] width 214 height 24
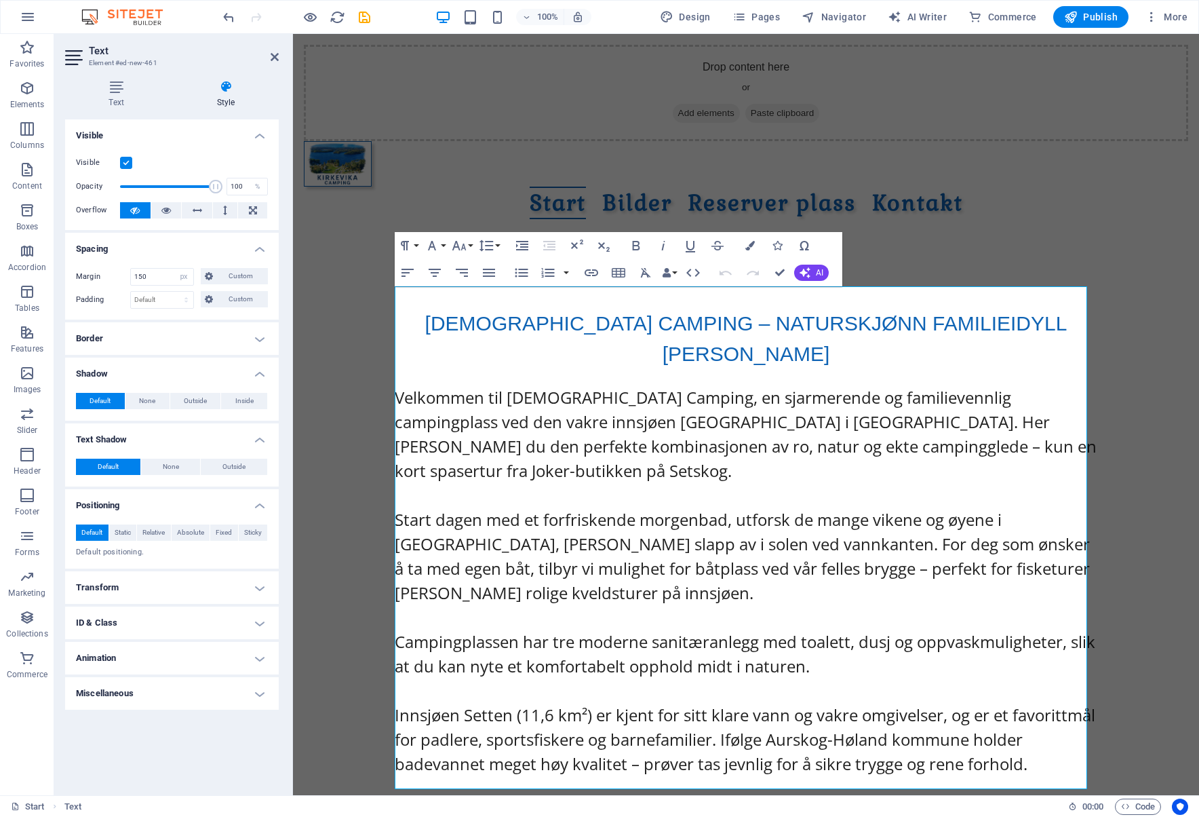
click at [146, 344] on h4 "Border" at bounding box center [172, 338] width 214 height 33
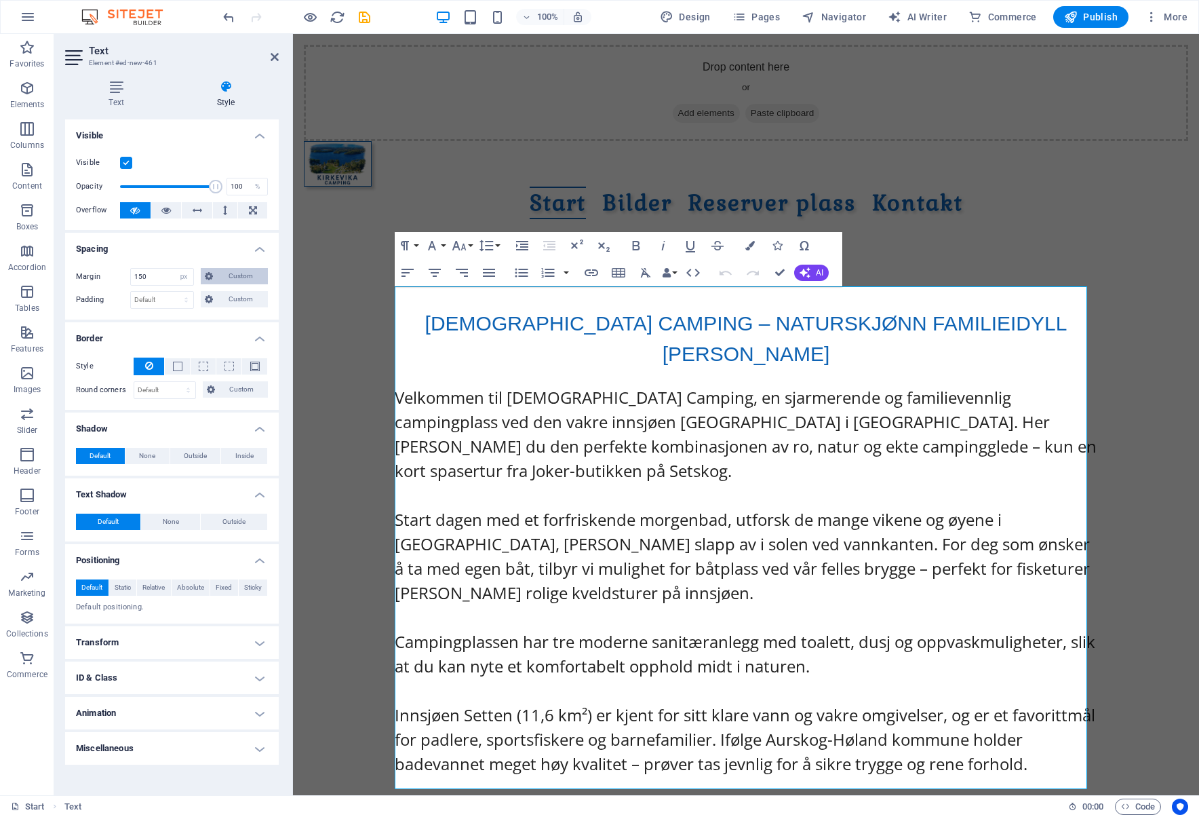
click at [225, 277] on span "Custom" at bounding box center [240, 276] width 47 height 16
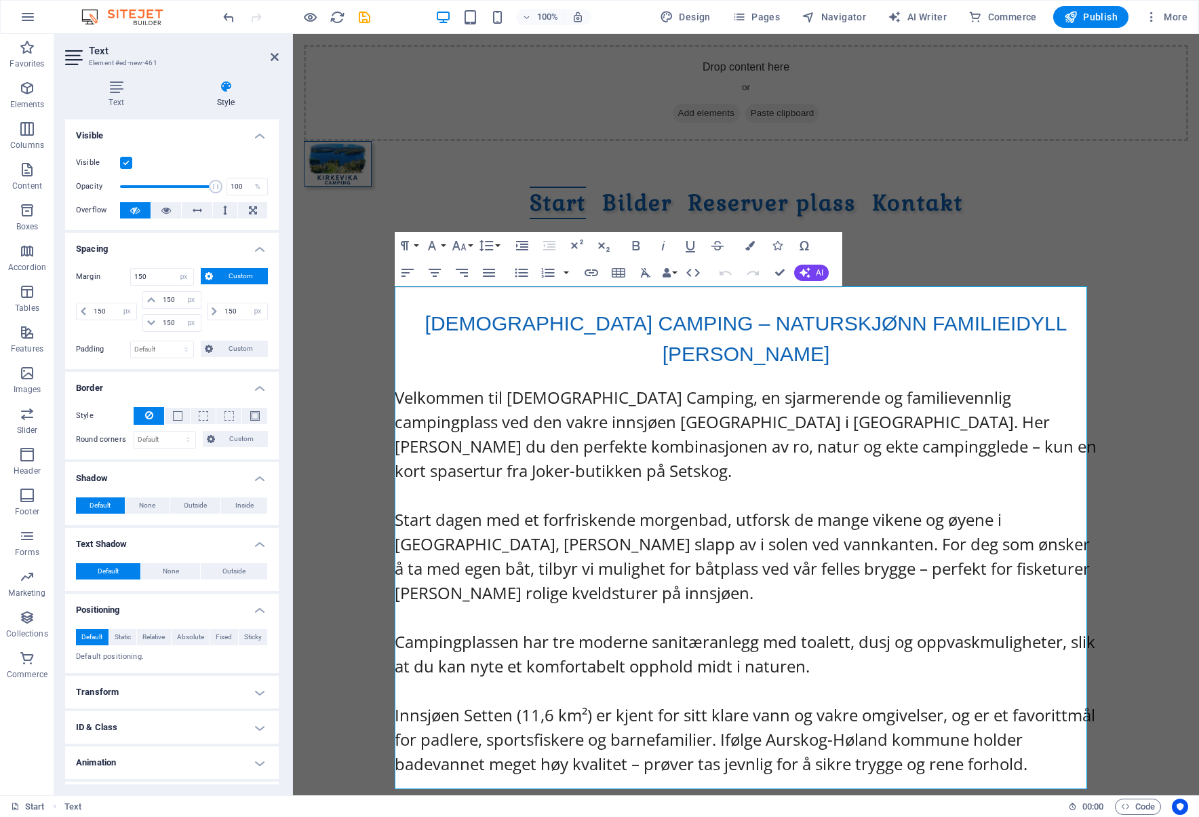
click at [227, 275] on span "Custom" at bounding box center [240, 276] width 47 height 16
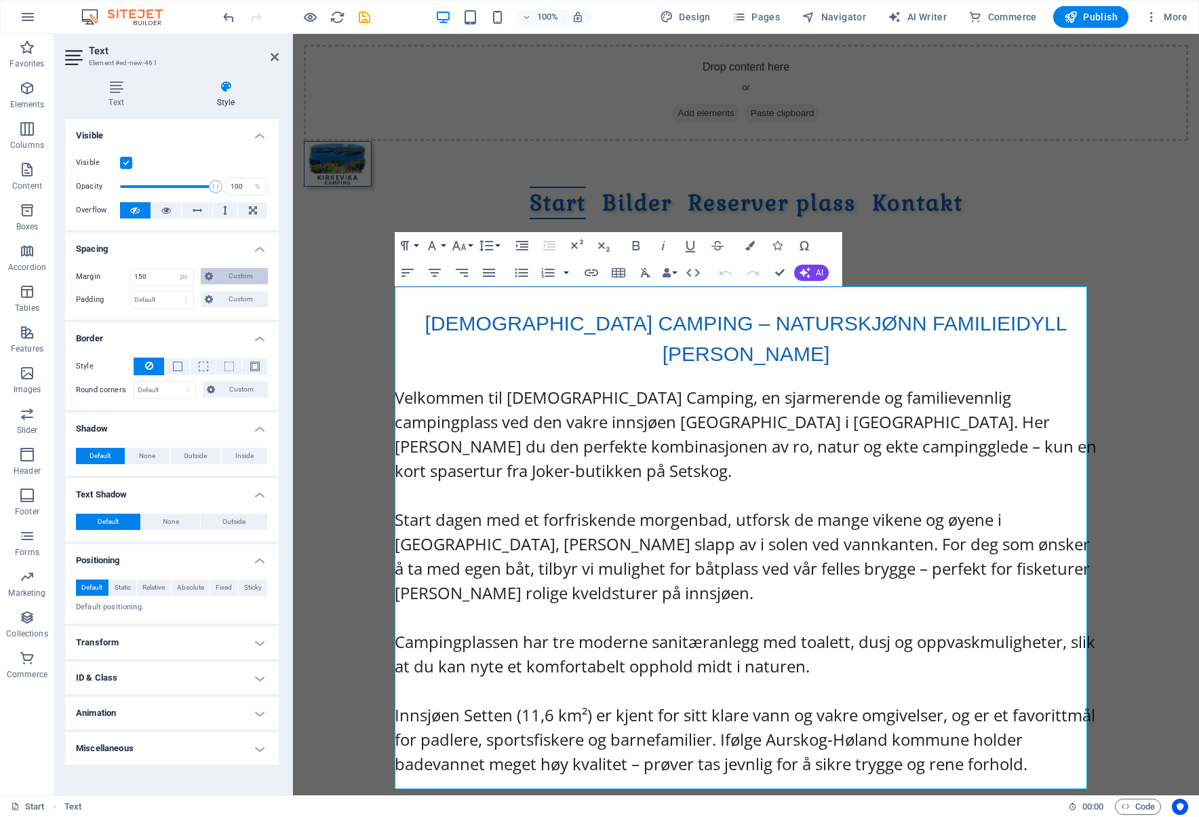
click at [245, 273] on span "Custom" at bounding box center [240, 276] width 47 height 16
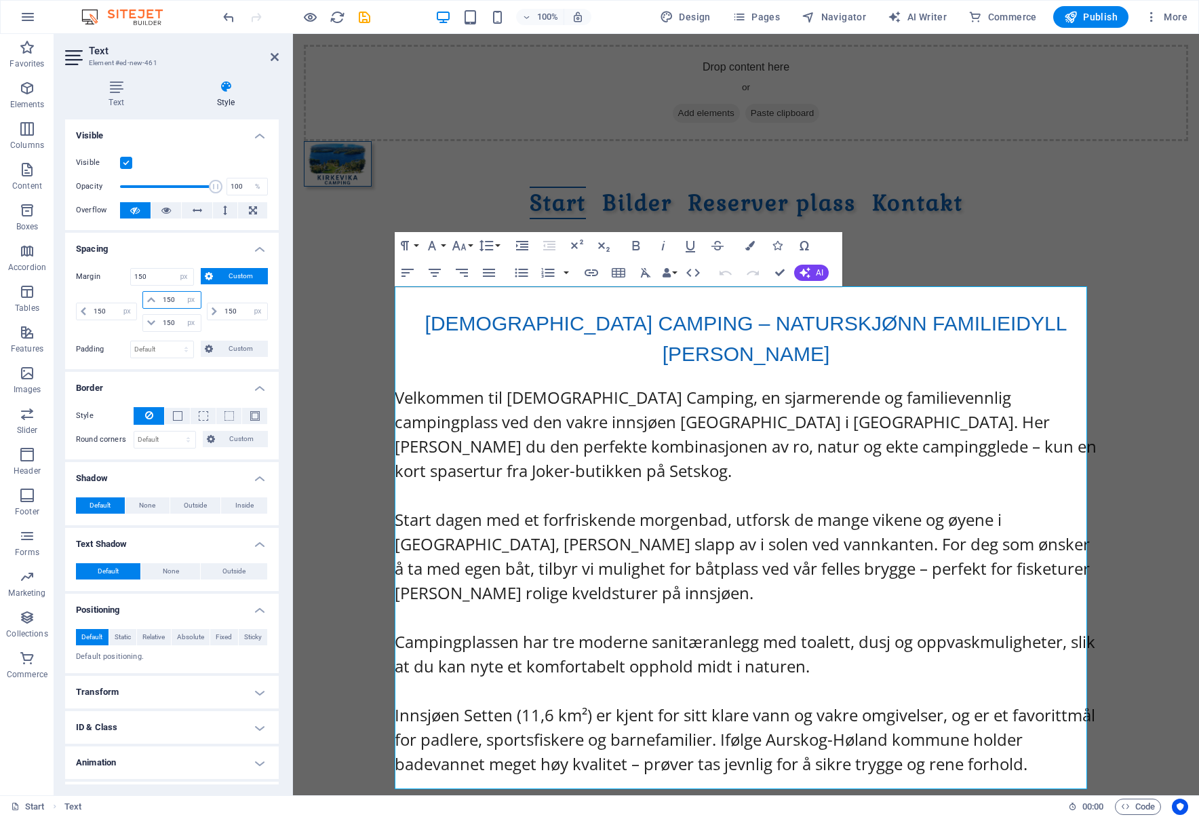
drag, startPoint x: 174, startPoint y: 298, endPoint x: 162, endPoint y: 298, distance: 11.6
click at [162, 298] on input "150" at bounding box center [179, 300] width 41 height 16
type input "50"
select select "DISABLED_OPTION_VALUE"
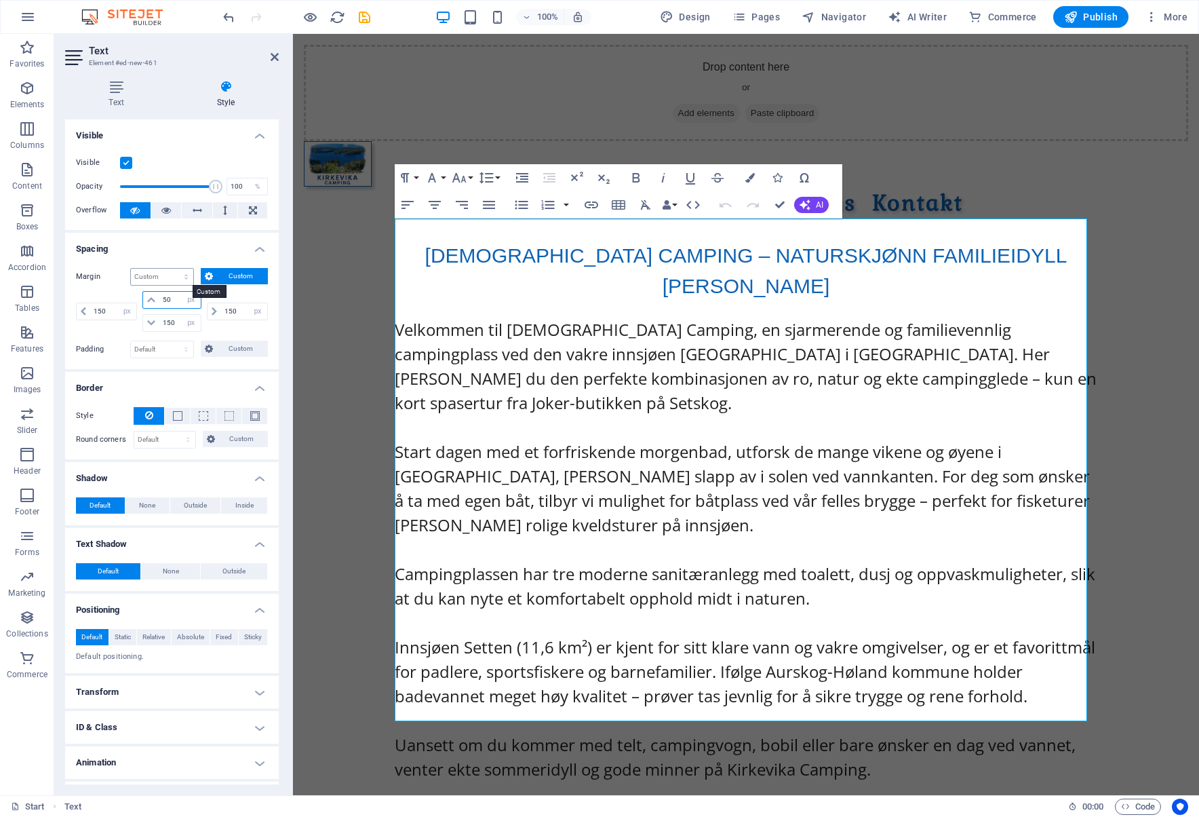
type input "50"
click at [185, 279] on select "Default auto px % rem vw vh Custom" at bounding box center [162, 277] width 62 height 16
click at [131, 269] on select "Default auto px % rem vw vh Custom" at bounding box center [162, 277] width 62 height 16
select select "DISABLED_OPTION_VALUE"
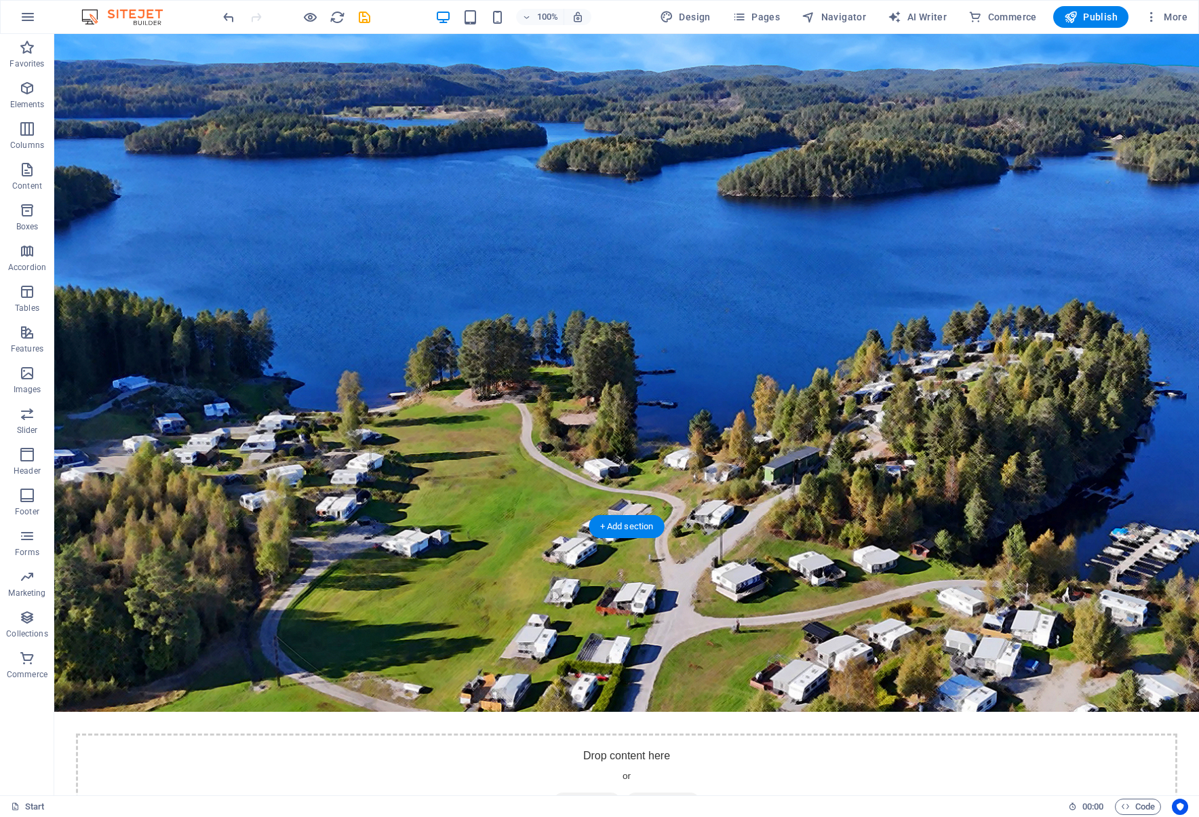
scroll to position [0, 0]
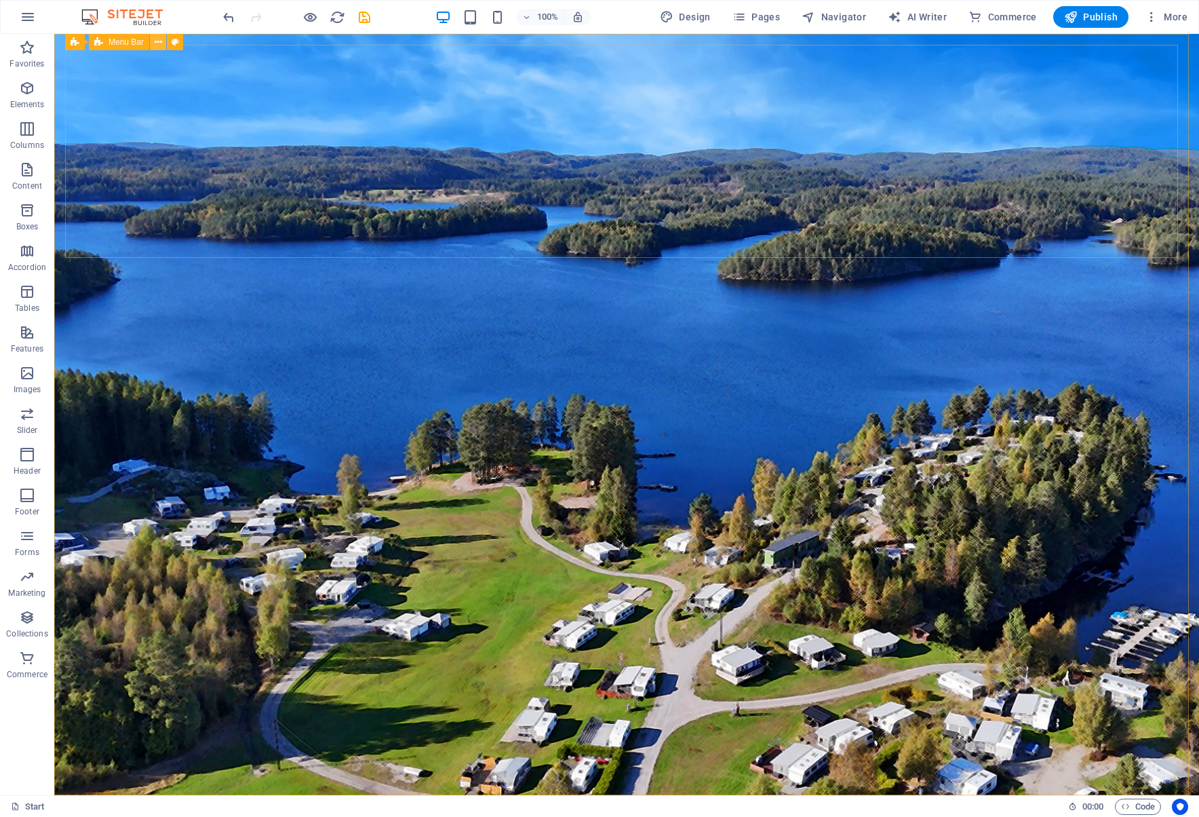
click at [159, 41] on icon at bounding box center [158, 42] width 7 height 14
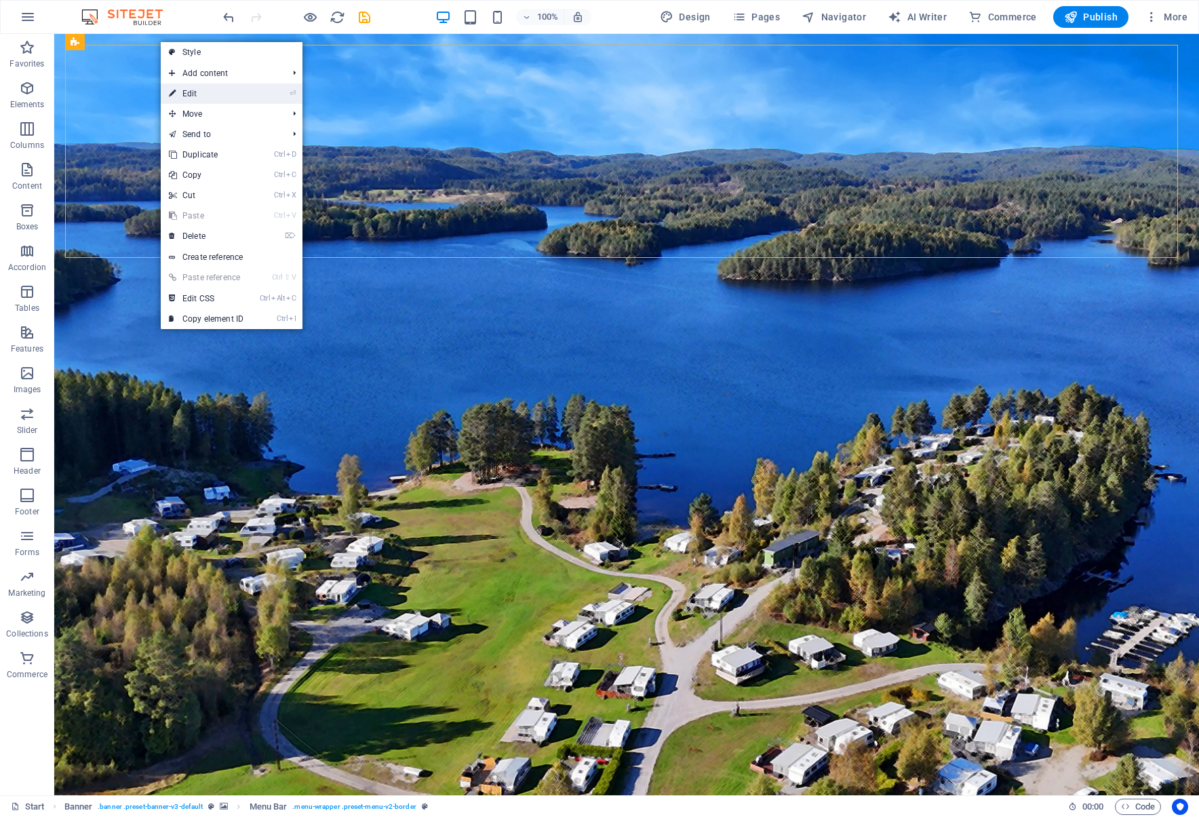
click at [216, 95] on link "⏎ Edit" at bounding box center [206, 93] width 91 height 20
select select "rem"
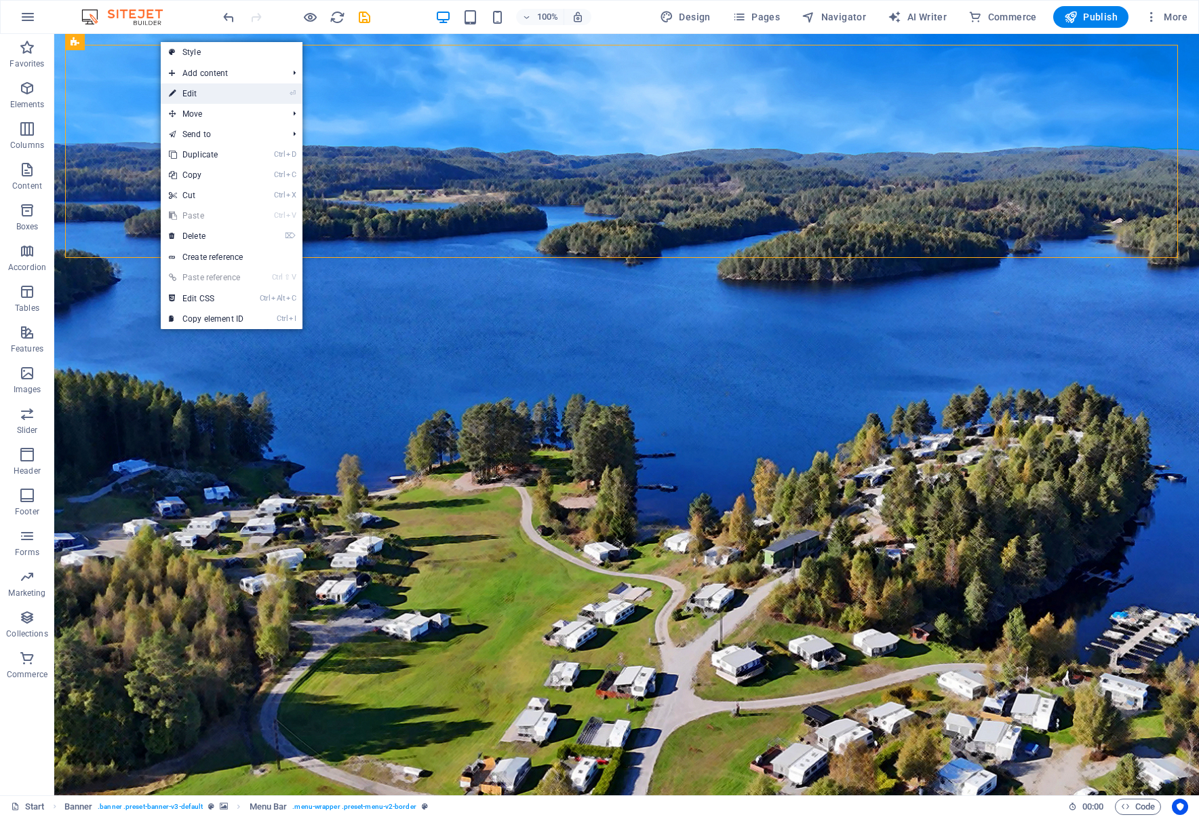
select select "rem"
select select "hover_border_vertical"
select select "px"
select select "rem"
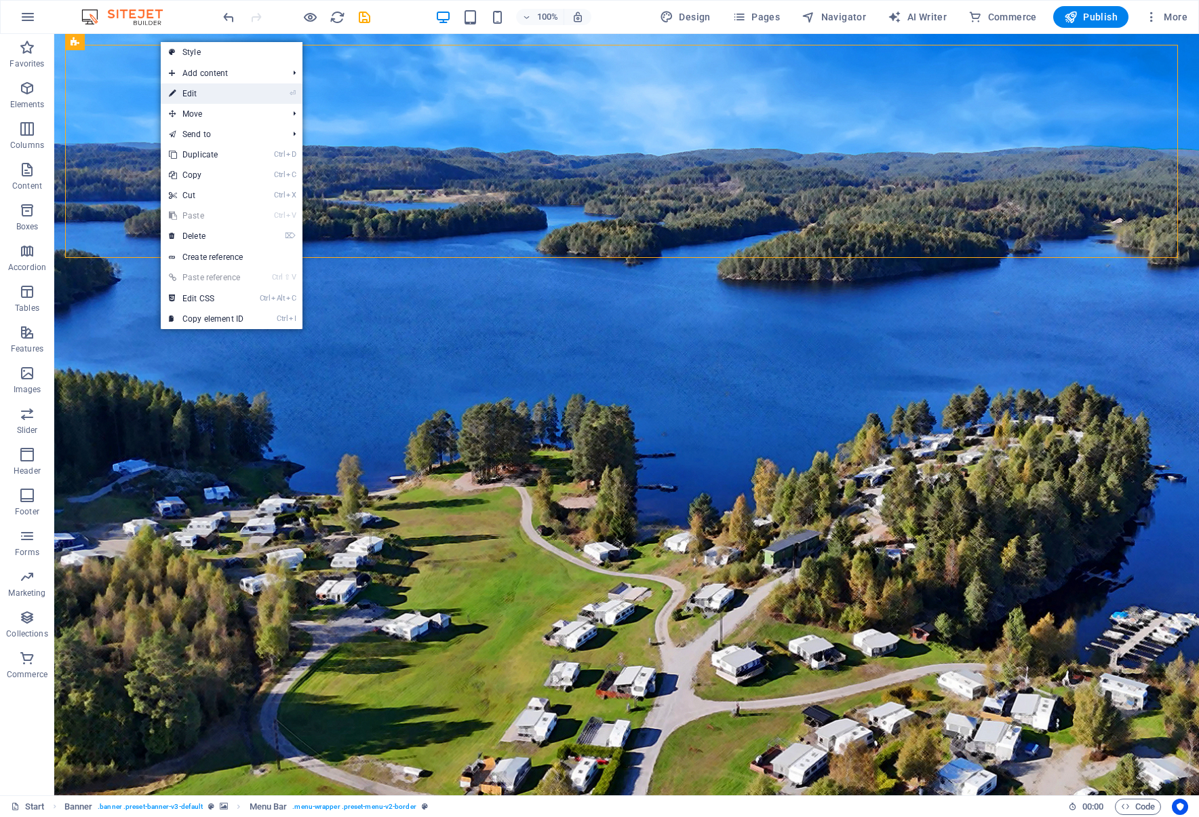
select select "rem"
select select "link-special-font"
select select "rem"
select select "700"
select select "px"
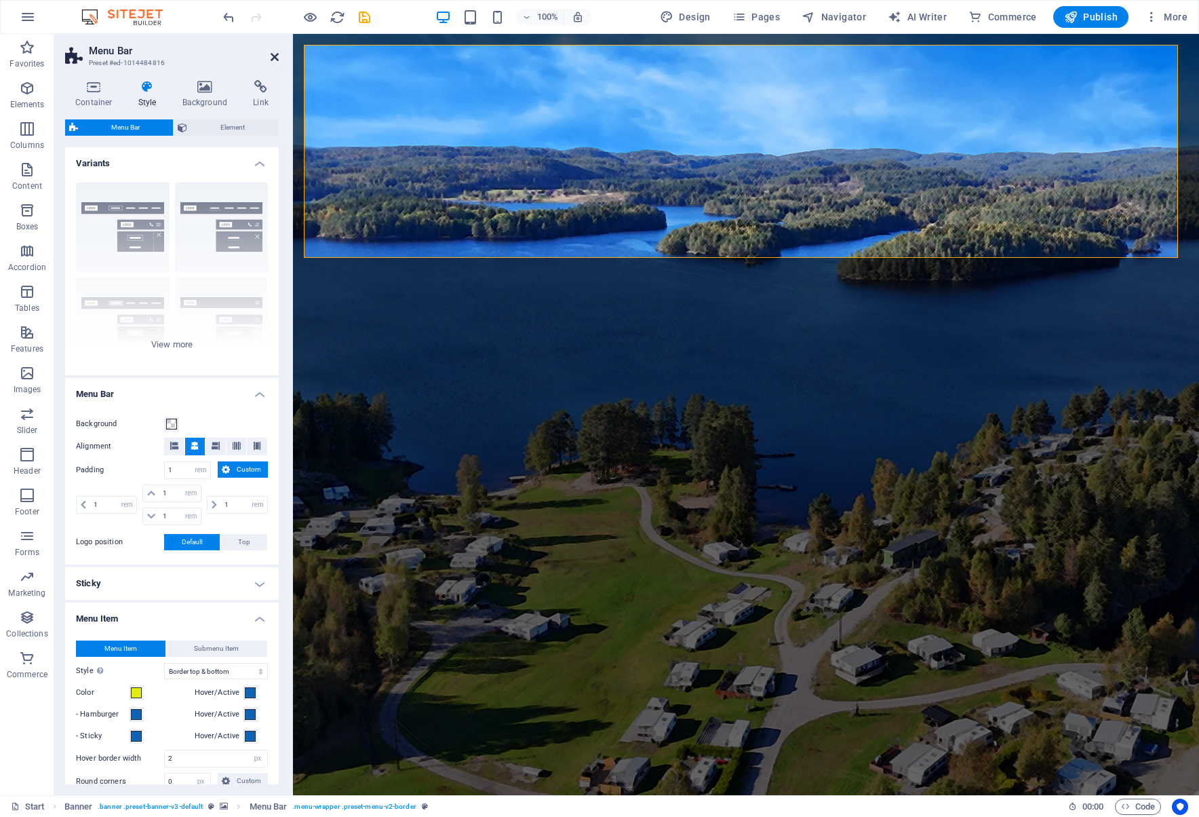
click at [275, 58] on icon at bounding box center [275, 57] width 8 height 11
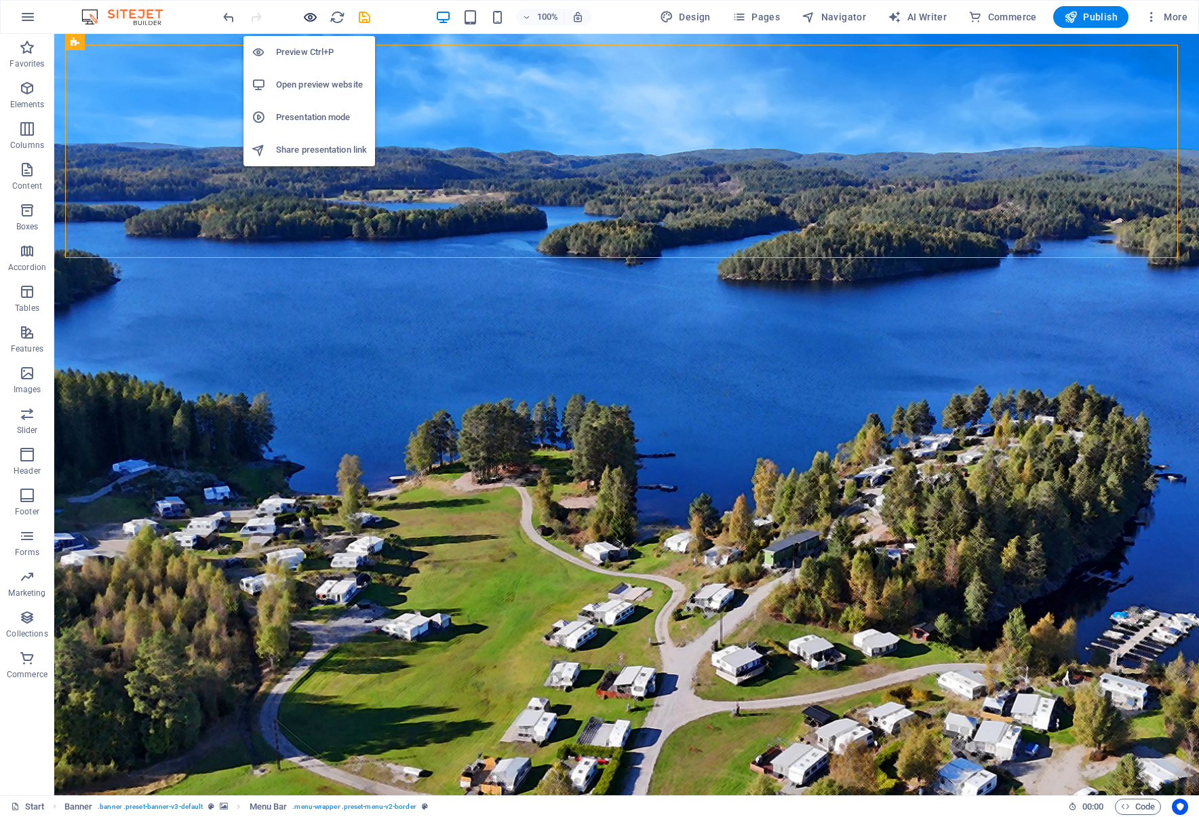
click at [307, 19] on icon "button" at bounding box center [311, 17] width 16 height 16
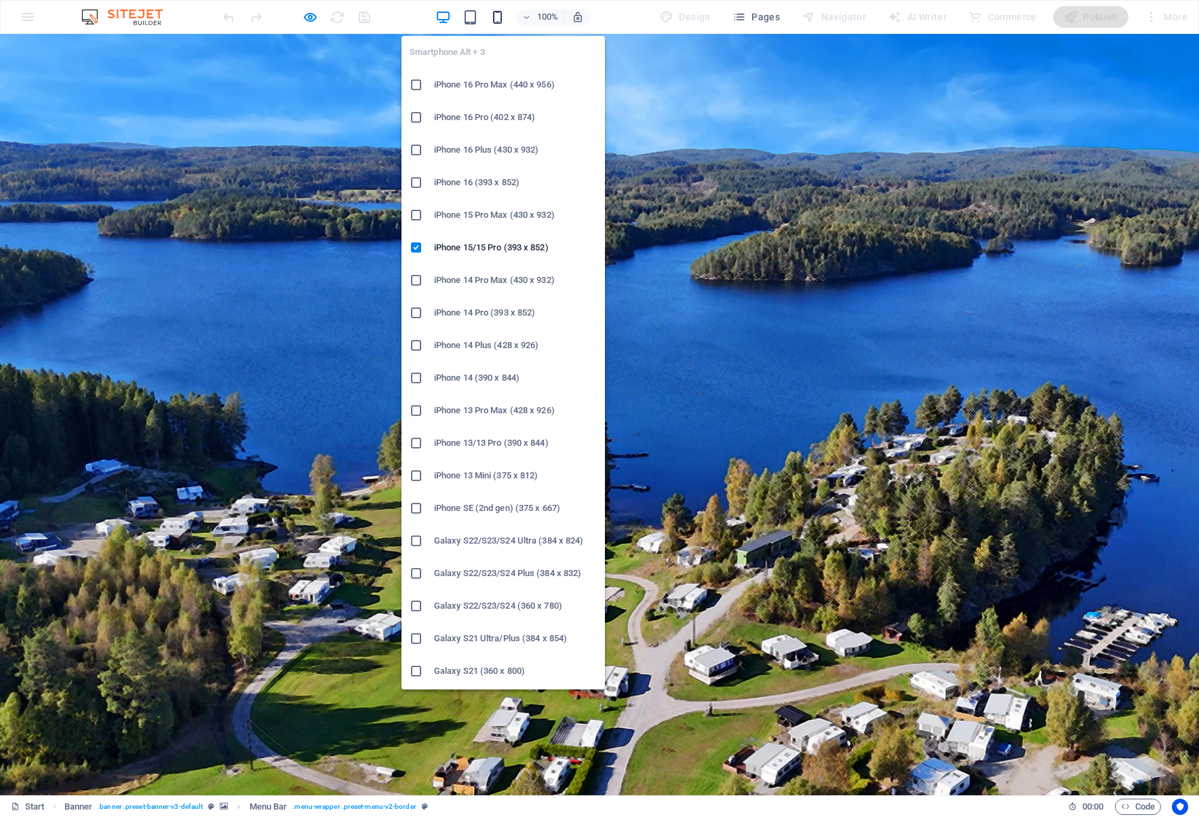
click at [494, 20] on icon "button" at bounding box center [498, 17] width 16 height 16
click at [499, 16] on icon "button" at bounding box center [498, 17] width 16 height 16
click at [419, 244] on icon at bounding box center [417, 248] width 14 height 14
click at [497, 18] on icon "button" at bounding box center [498, 17] width 16 height 16
click at [457, 179] on h6 "iPhone 16 (393 x 852)" at bounding box center [515, 182] width 163 height 16
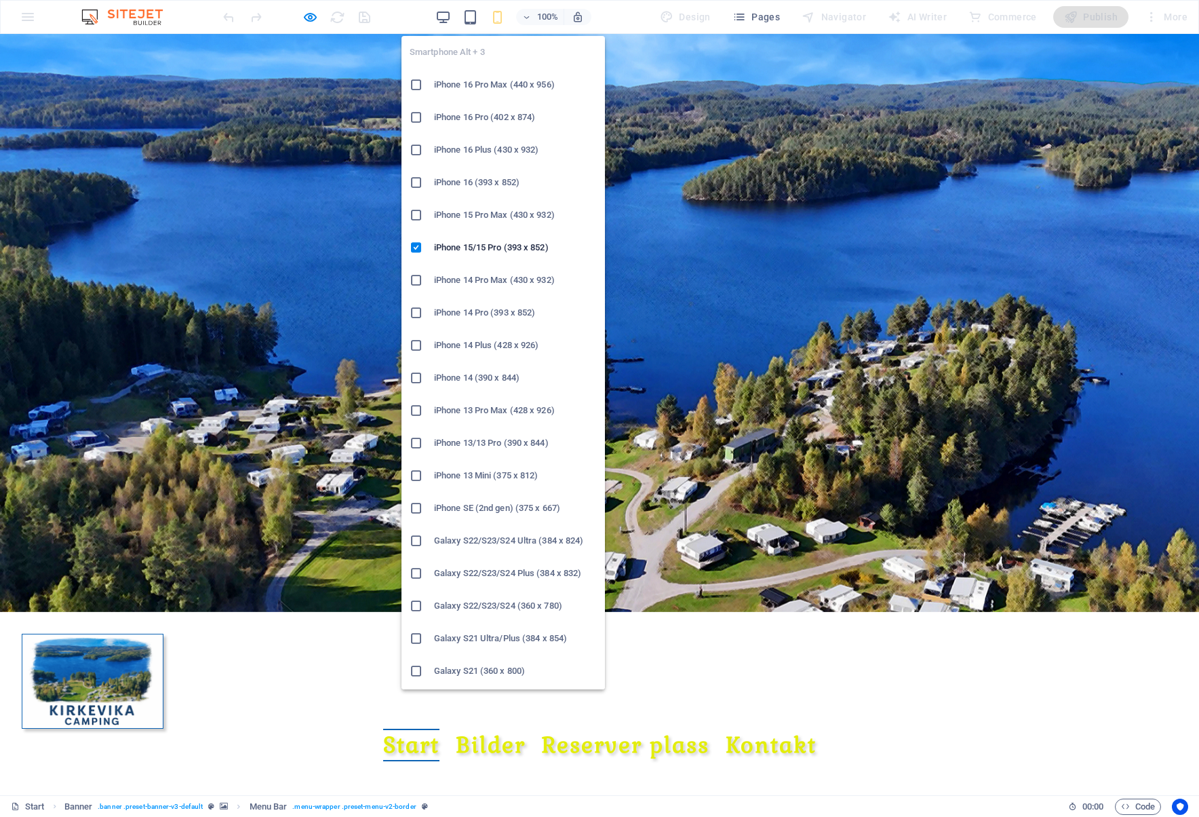
click at [457, 179] on div "Drag here to replace the existing content. Press “Ctrl” if you want to create a…" at bounding box center [599, 414] width 1199 height 761
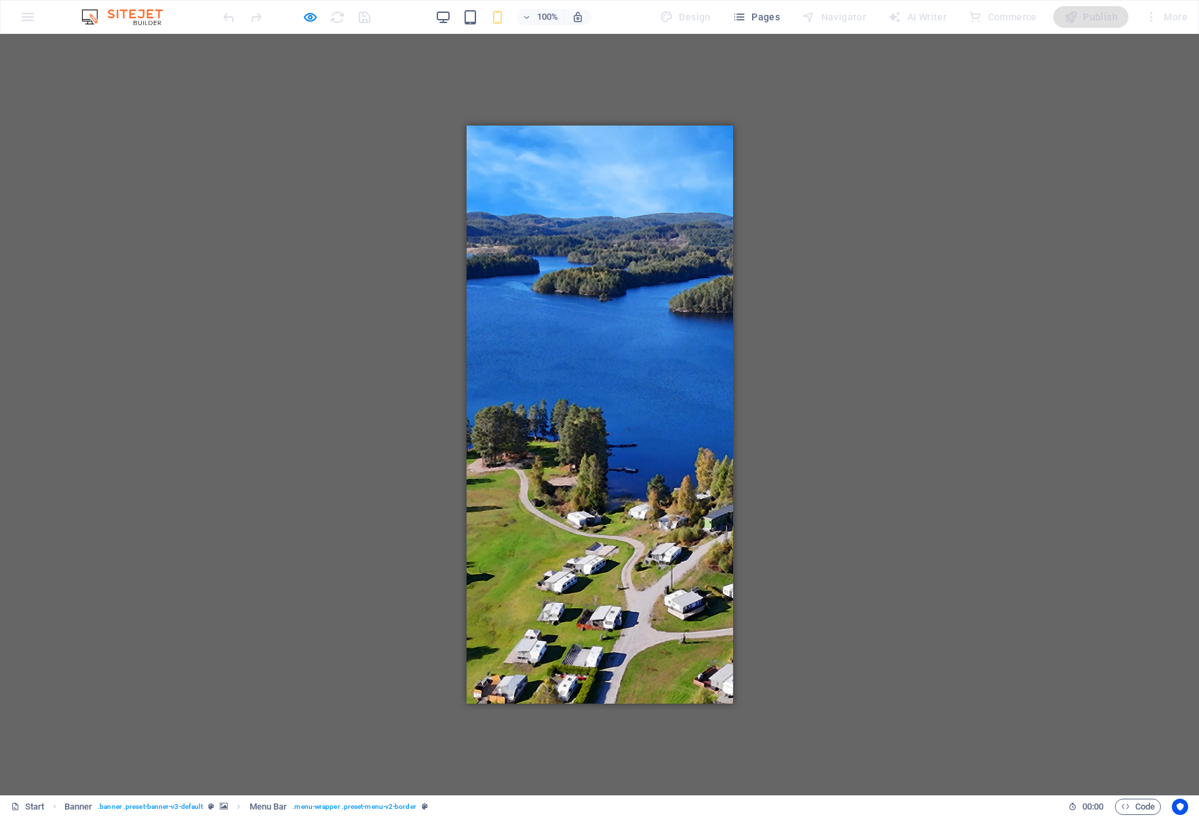
click at [795, 327] on div "Drag here to replace the existing content. Press “Ctrl” if you want to create a…" at bounding box center [599, 414] width 1199 height 761
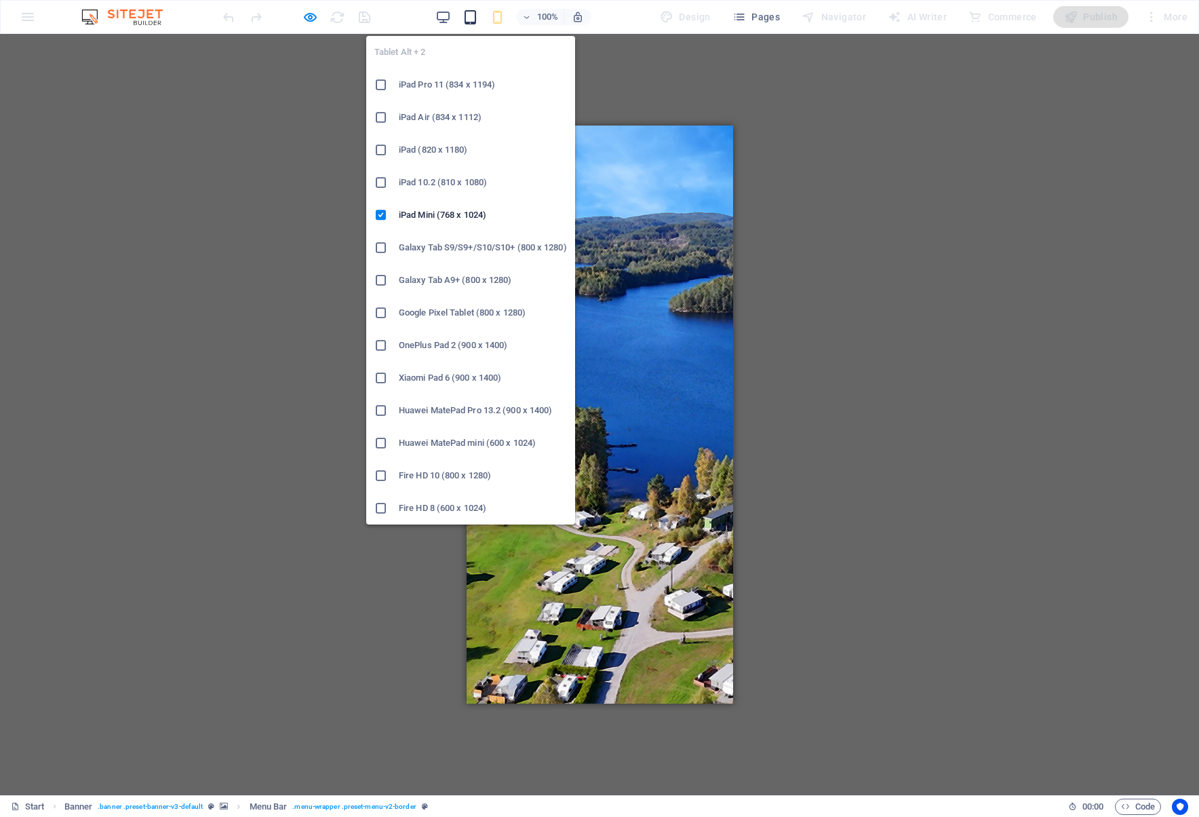
click at [476, 11] on icon "button" at bounding box center [471, 17] width 16 height 16
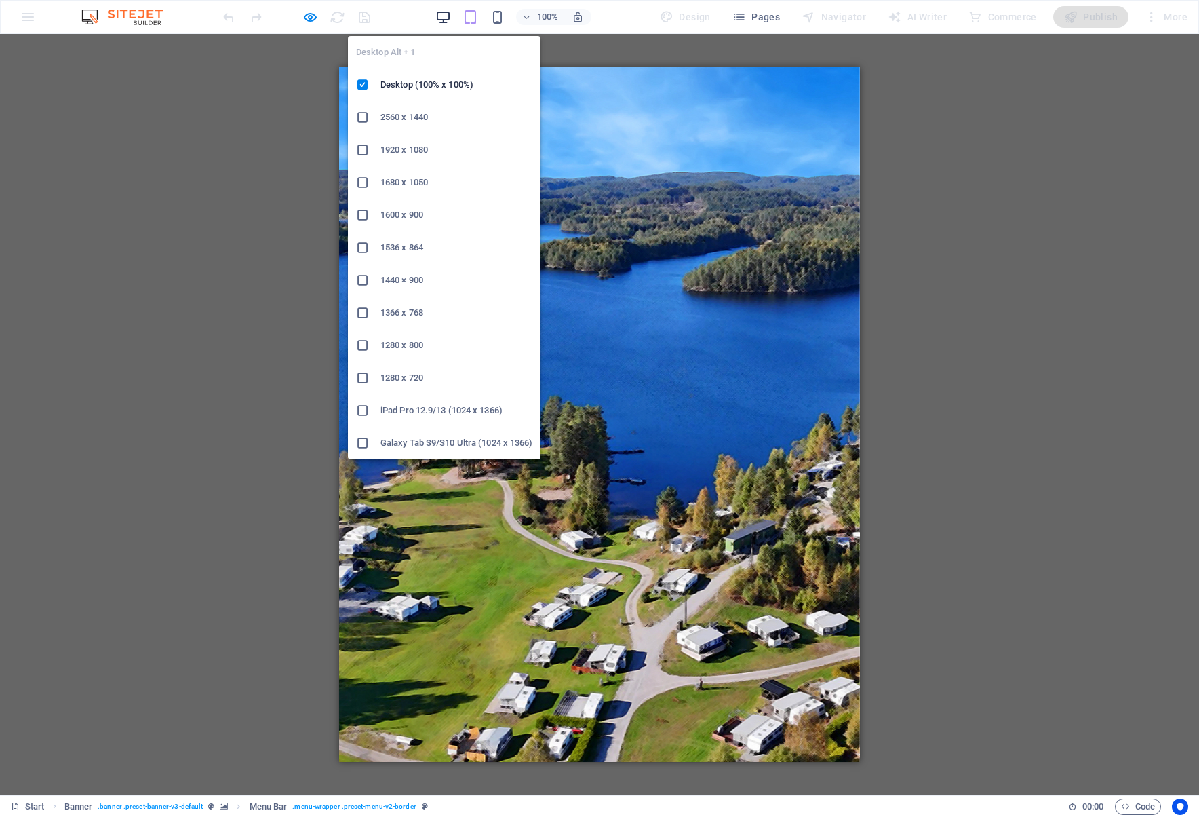
click at [447, 15] on icon "button" at bounding box center [443, 17] width 16 height 16
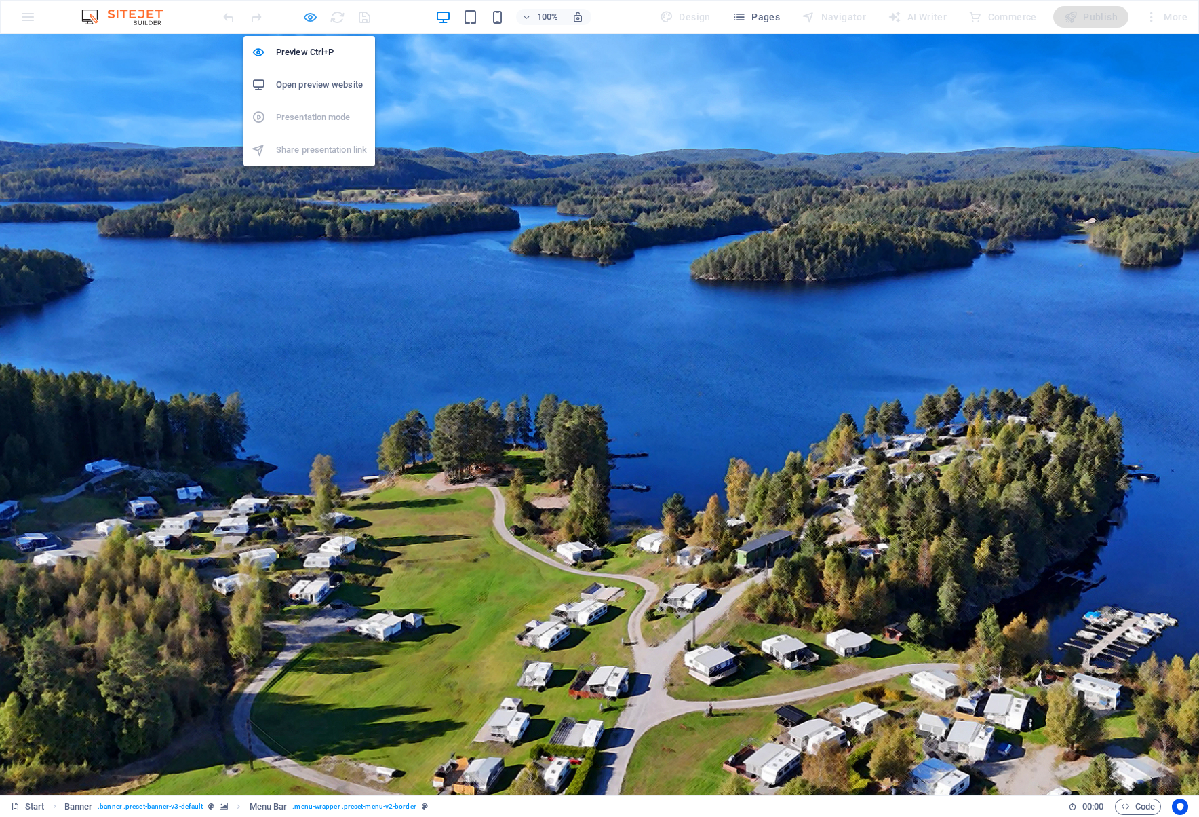
click at [307, 16] on icon "button" at bounding box center [311, 17] width 16 height 16
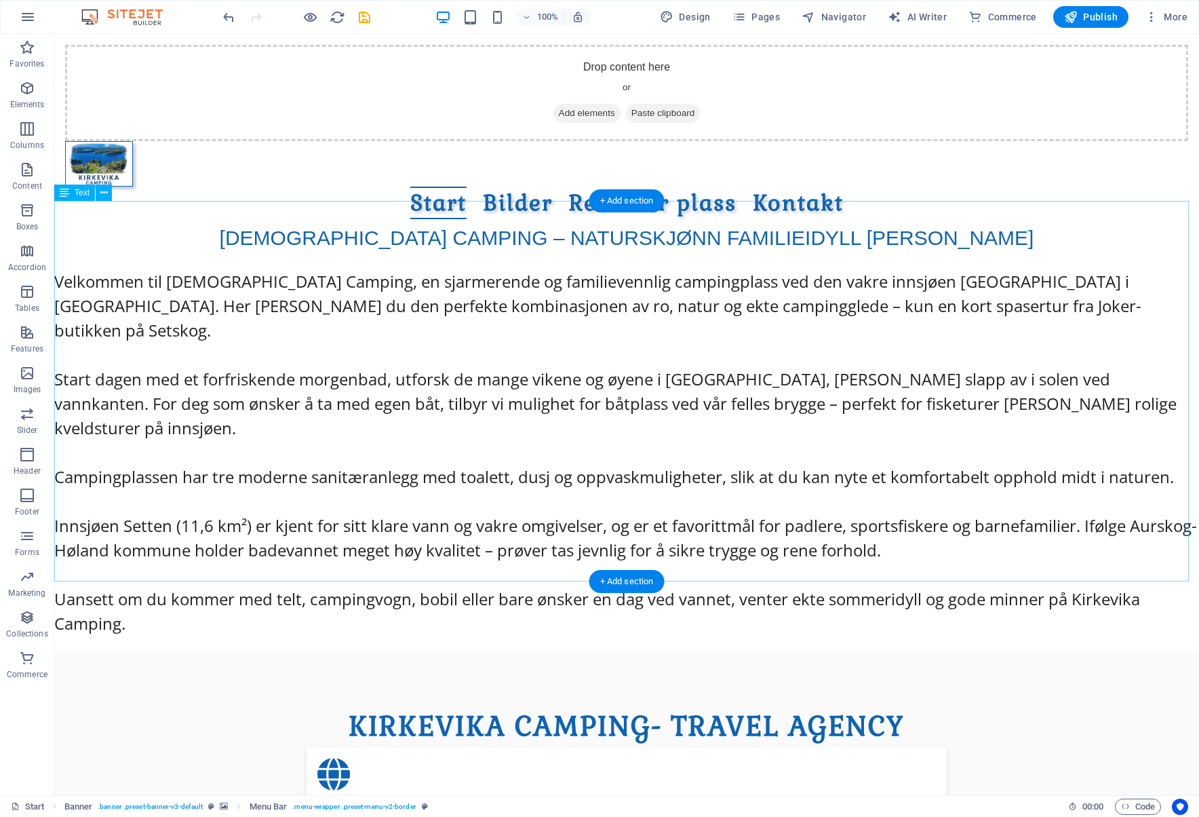
scroll to position [610, 0]
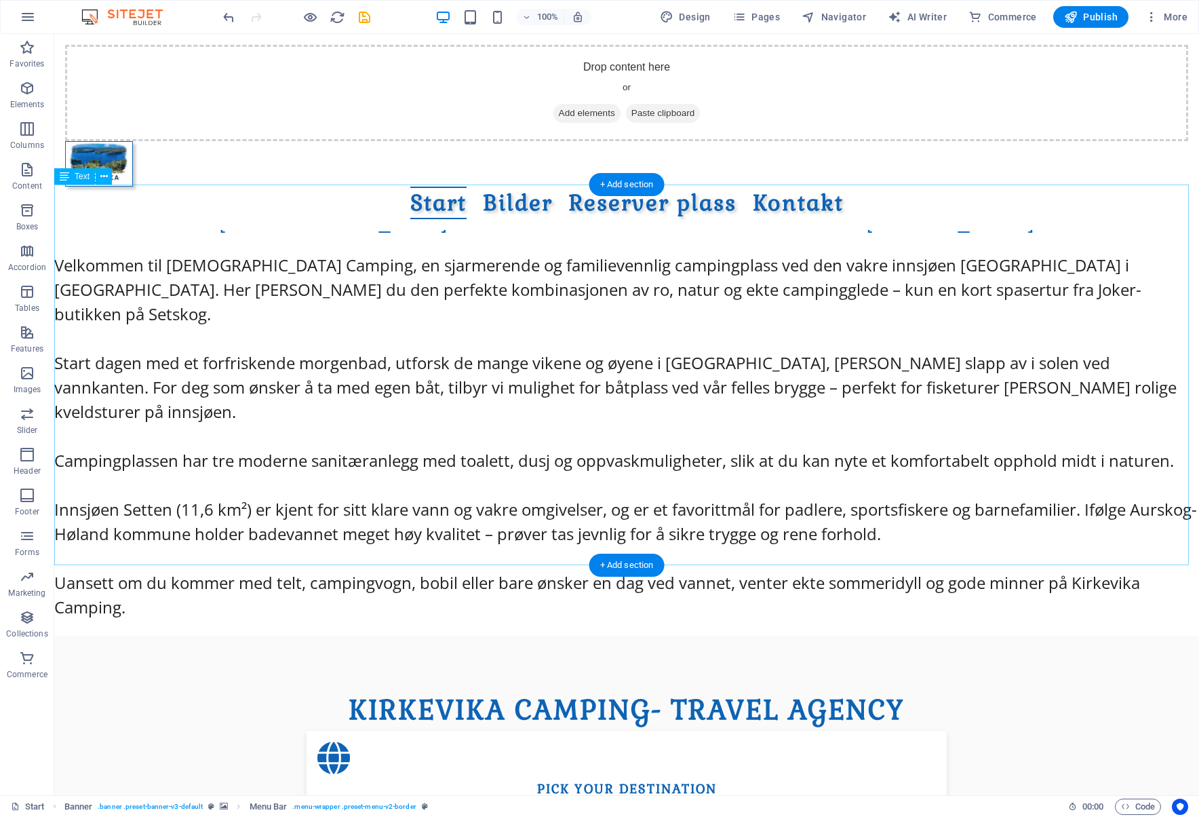
click at [255, 542] on div "KIRKEVIKA CAMPING – NATURSKJØNN FAMILIEIDYLL VED SETTEN Velkommen til Kirkevika…" at bounding box center [626, 420] width 1145 height 429
click at [566, 315] on div "KIRKEVIKA CAMPING – NATURSKJØNN FAMILIEIDYLL VED SETTEN Velkommen til Kirkevika…" at bounding box center [626, 420] width 1145 height 429
click at [21, 540] on icon "button" at bounding box center [27, 536] width 16 height 16
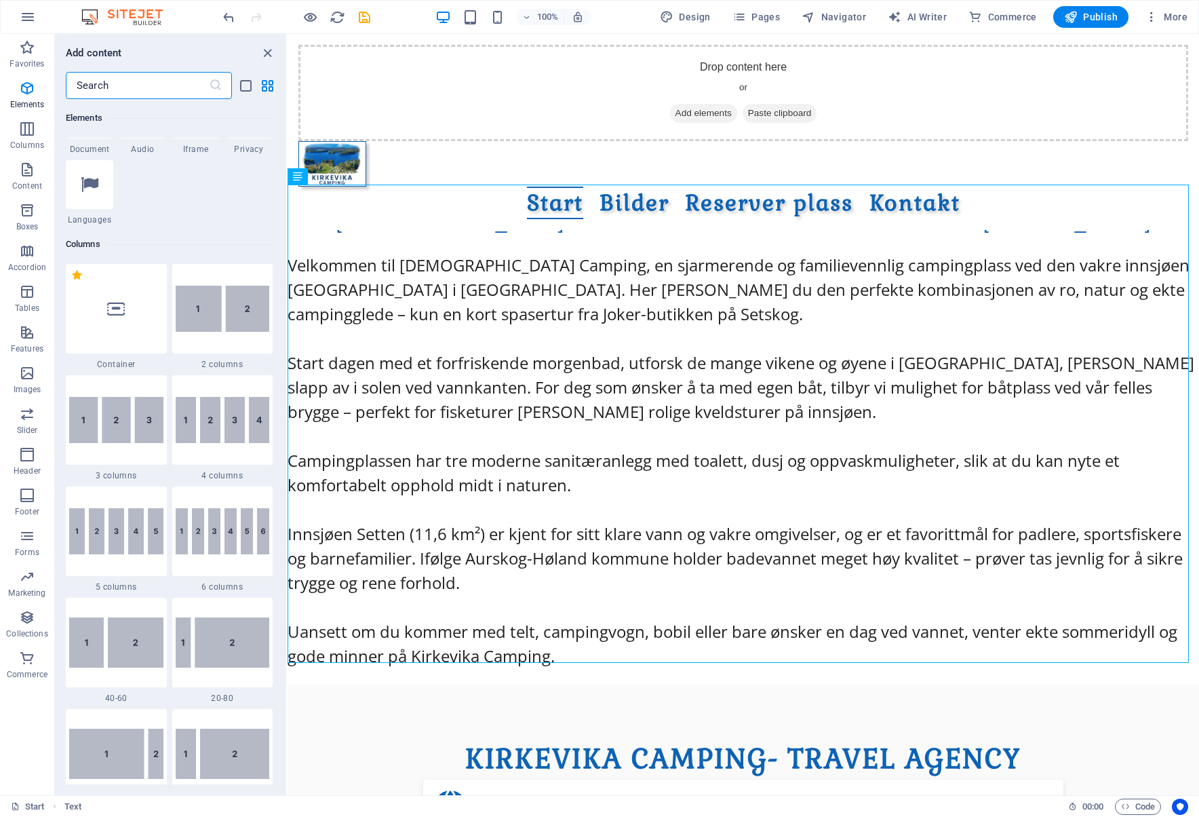
scroll to position [543, 0]
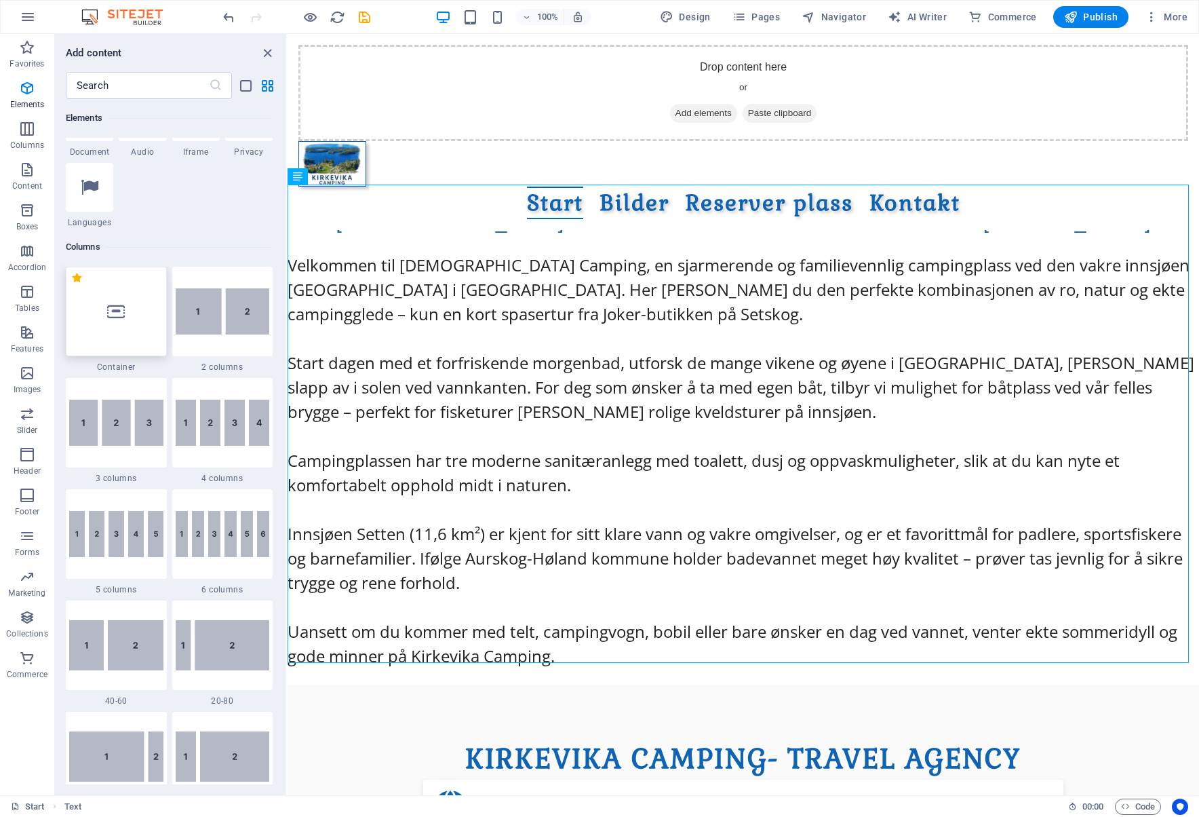
click at [163, 339] on div at bounding box center [116, 312] width 101 height 90
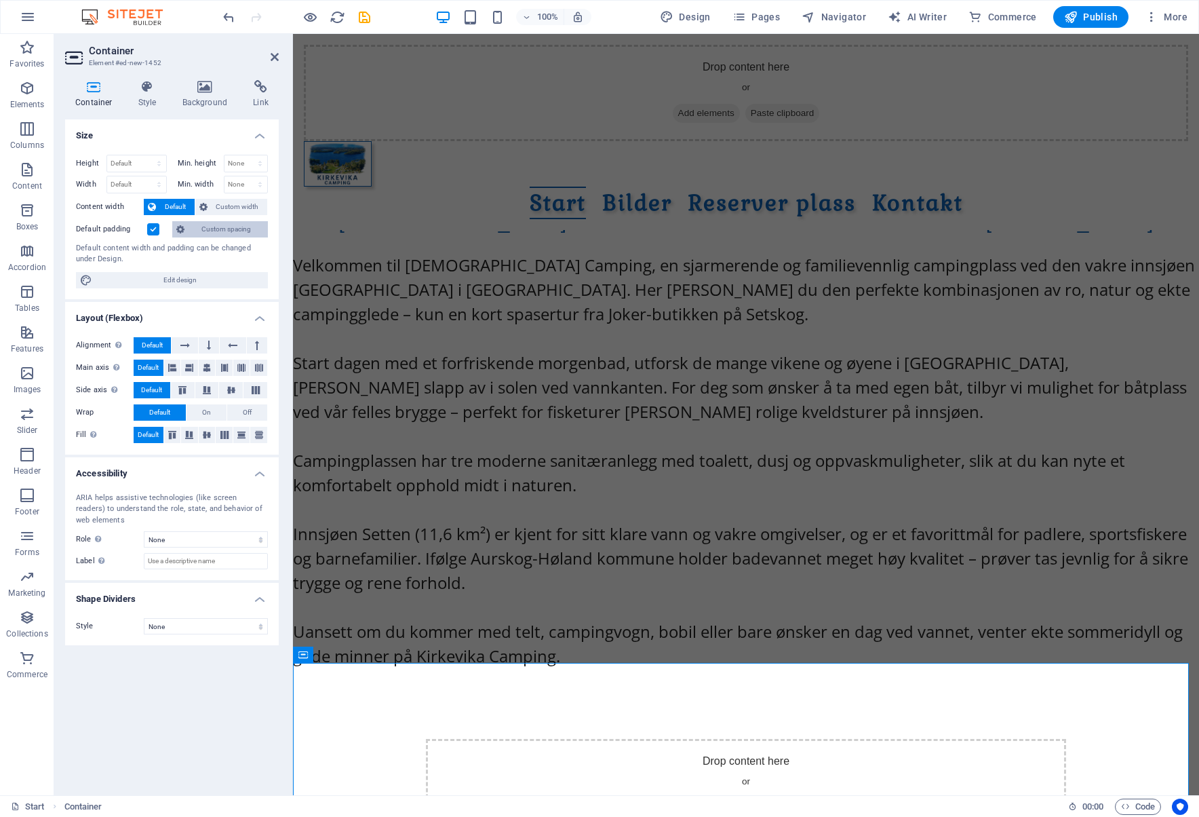
click at [229, 231] on span "Custom spacing" at bounding box center [226, 229] width 75 height 16
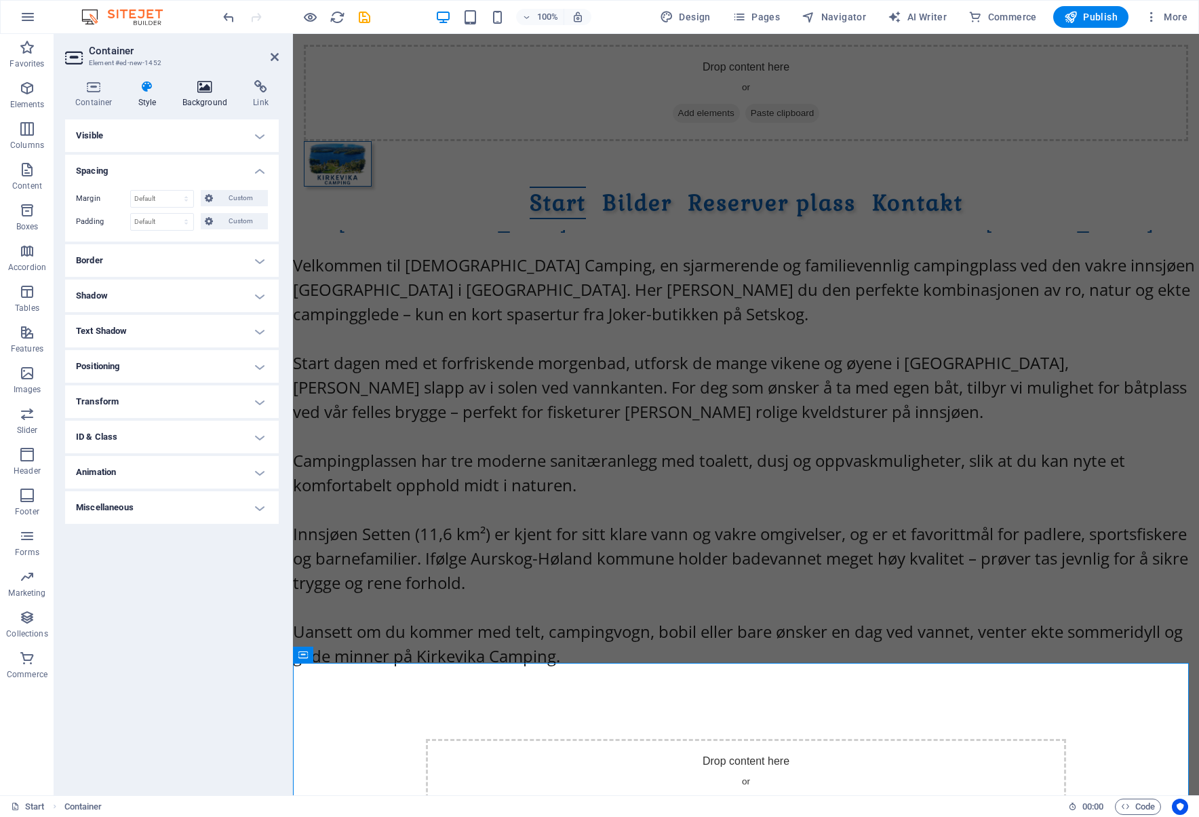
click at [197, 85] on icon at bounding box center [205, 87] width 66 height 14
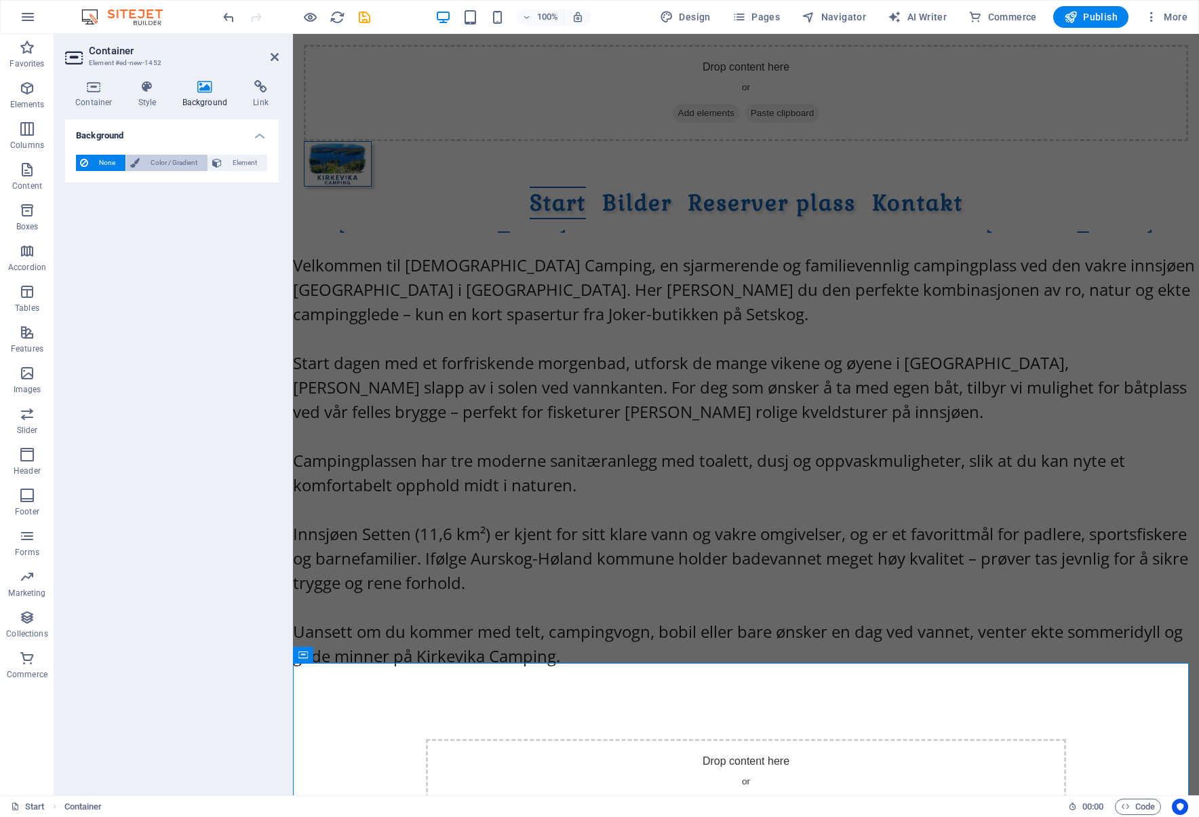
click at [187, 163] on span "Color / Gradient" at bounding box center [174, 163] width 60 height 16
click at [79, 220] on span at bounding box center [84, 217] width 15 height 15
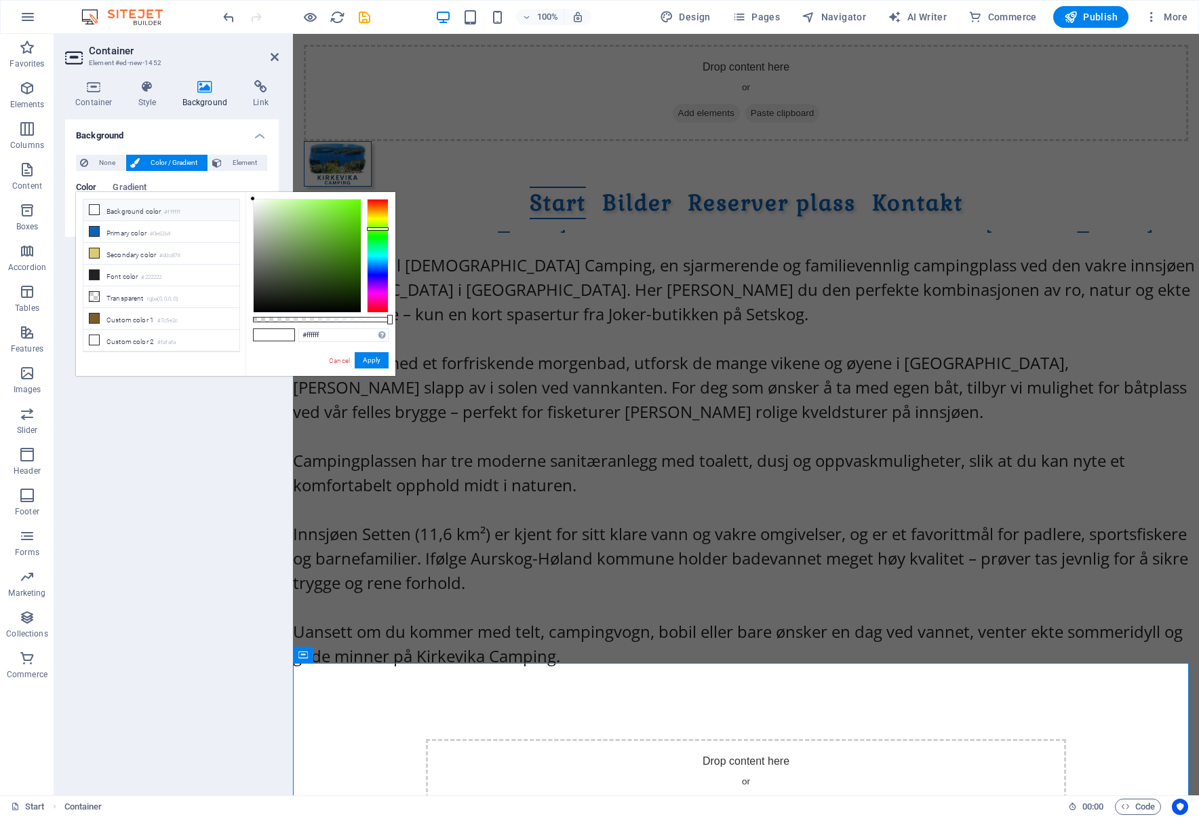
click at [369, 229] on div at bounding box center [378, 256] width 22 height 114
click at [334, 213] on div at bounding box center [307, 255] width 107 height 113
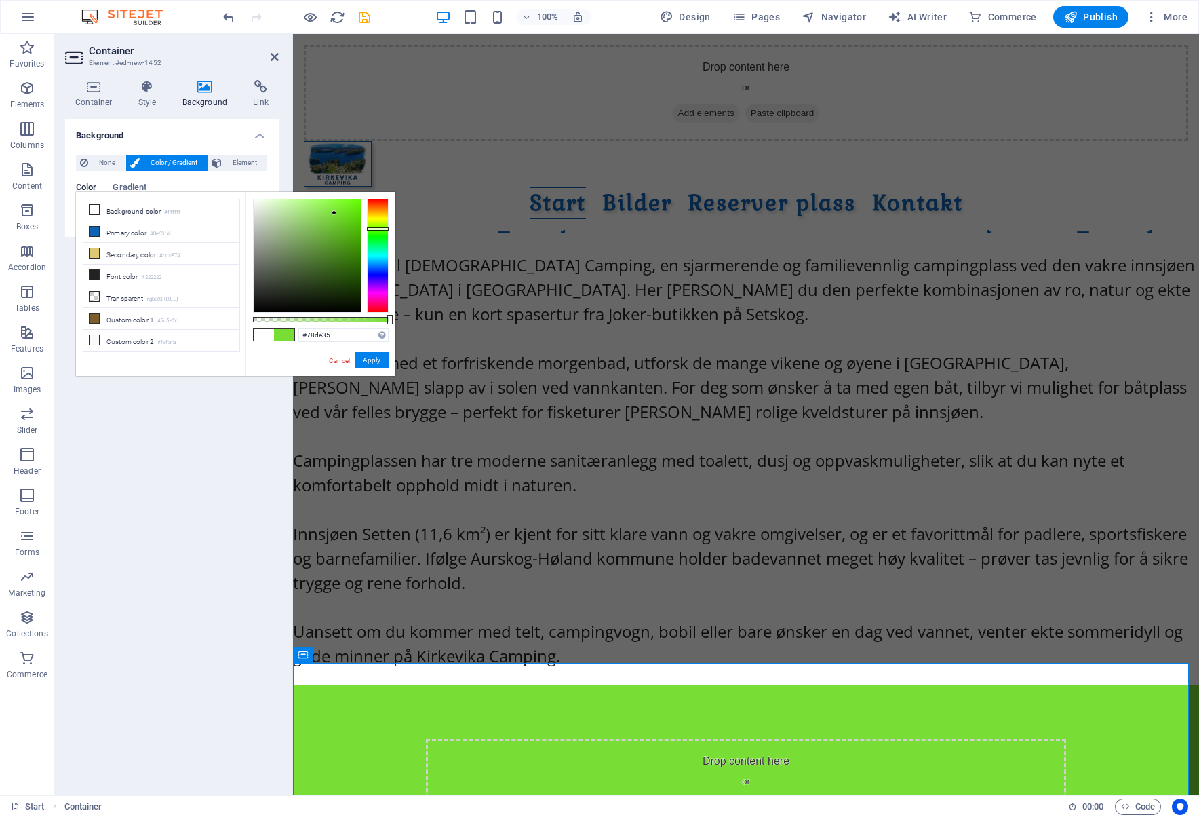
type input "#a0e175"
click at [305, 212] on div at bounding box center [307, 255] width 107 height 113
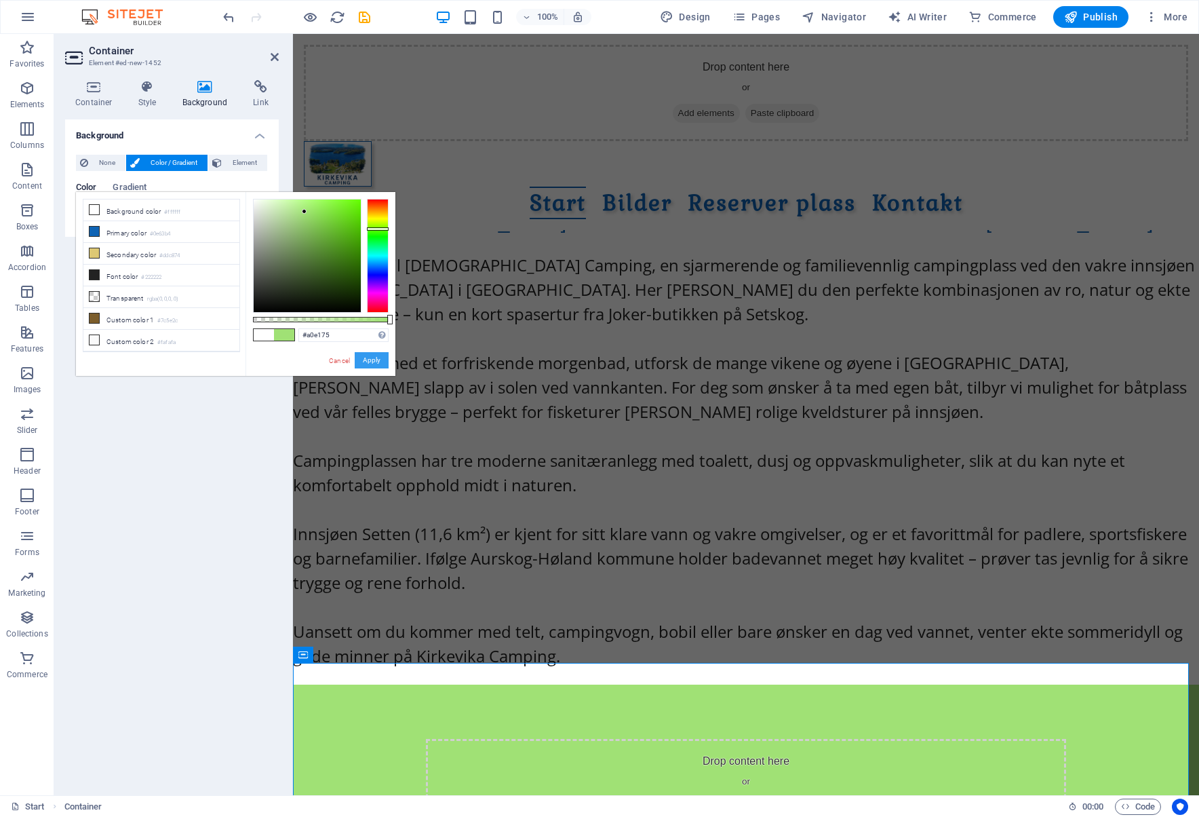
click at [379, 362] on button "Apply" at bounding box center [372, 360] width 34 height 16
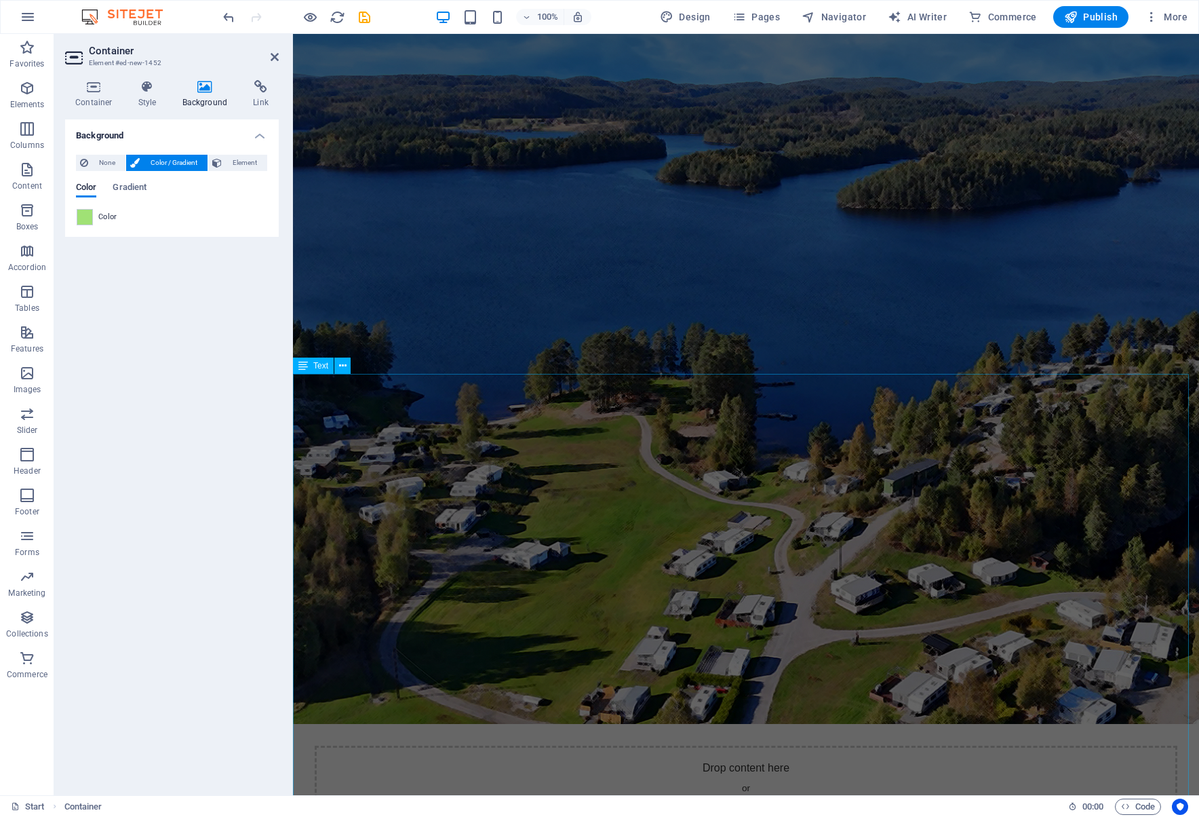
scroll to position [68, 0]
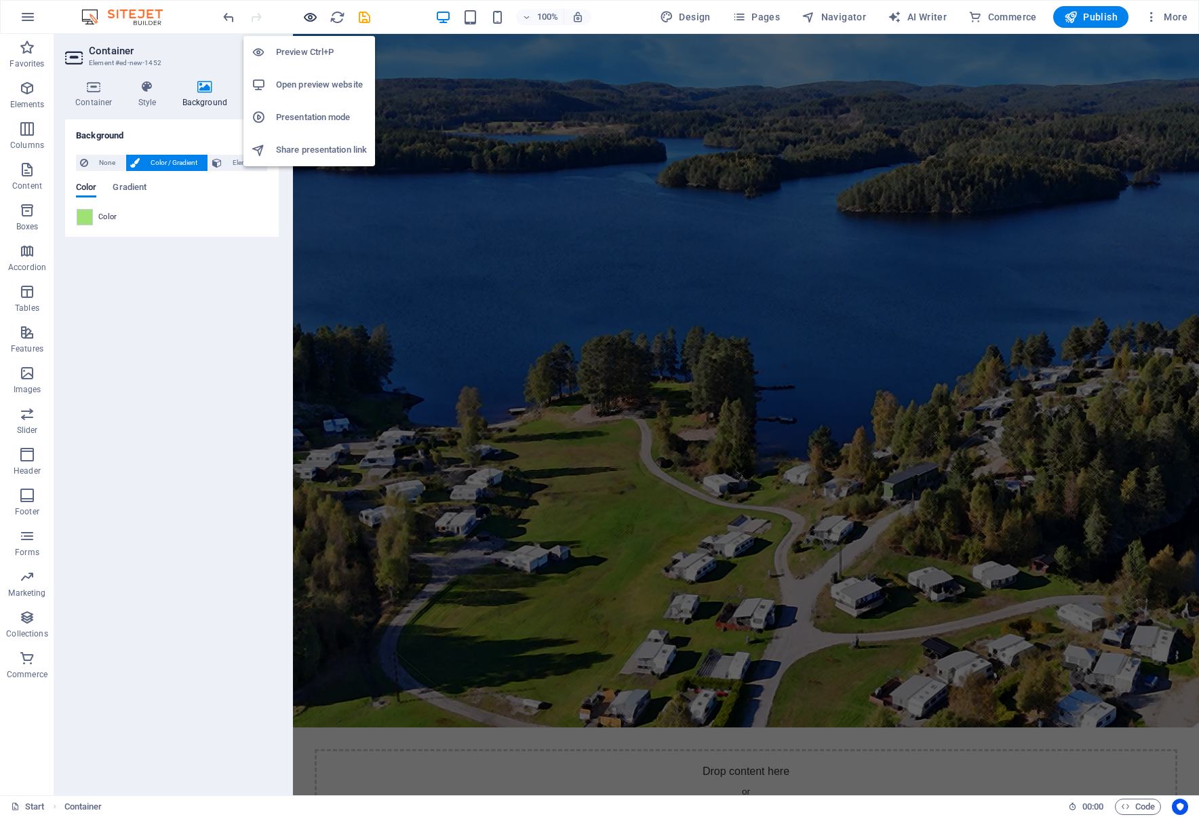
click at [306, 20] on icon "button" at bounding box center [311, 17] width 16 height 16
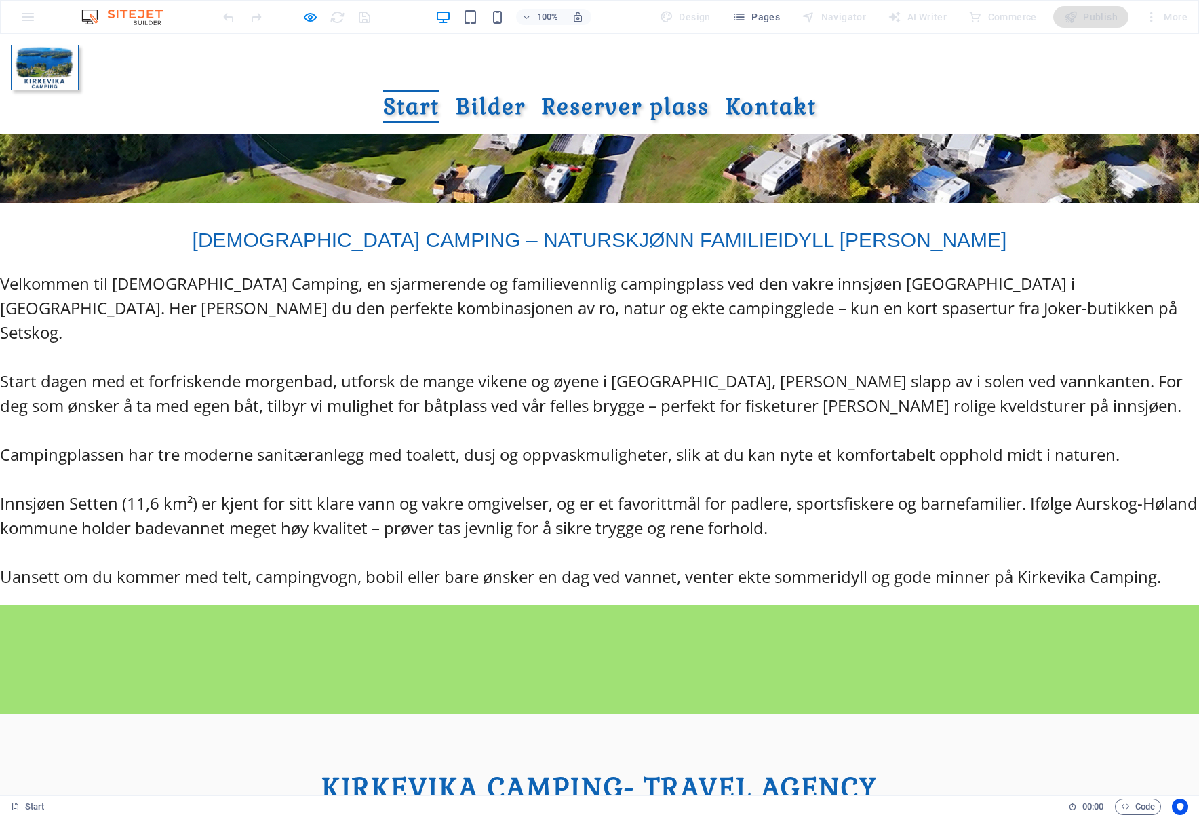
scroll to position [796, 0]
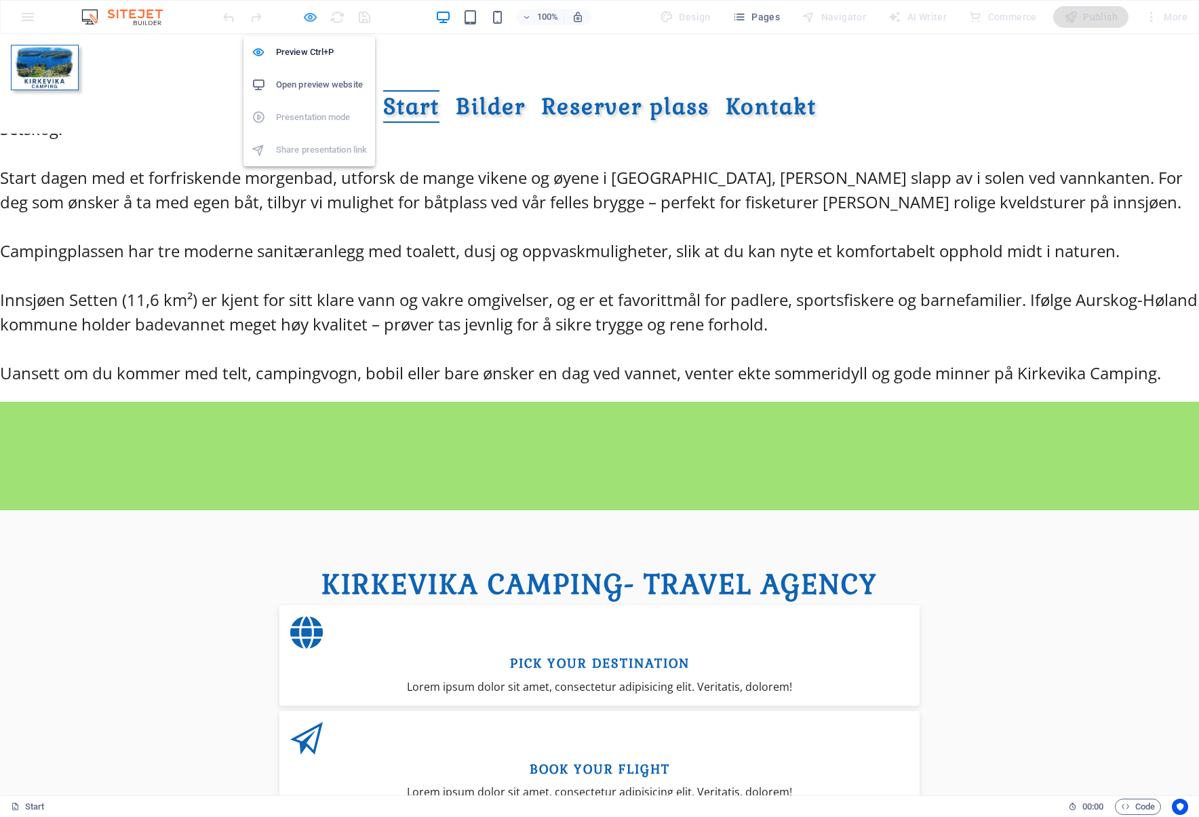
click at [305, 16] on icon "button" at bounding box center [311, 17] width 16 height 16
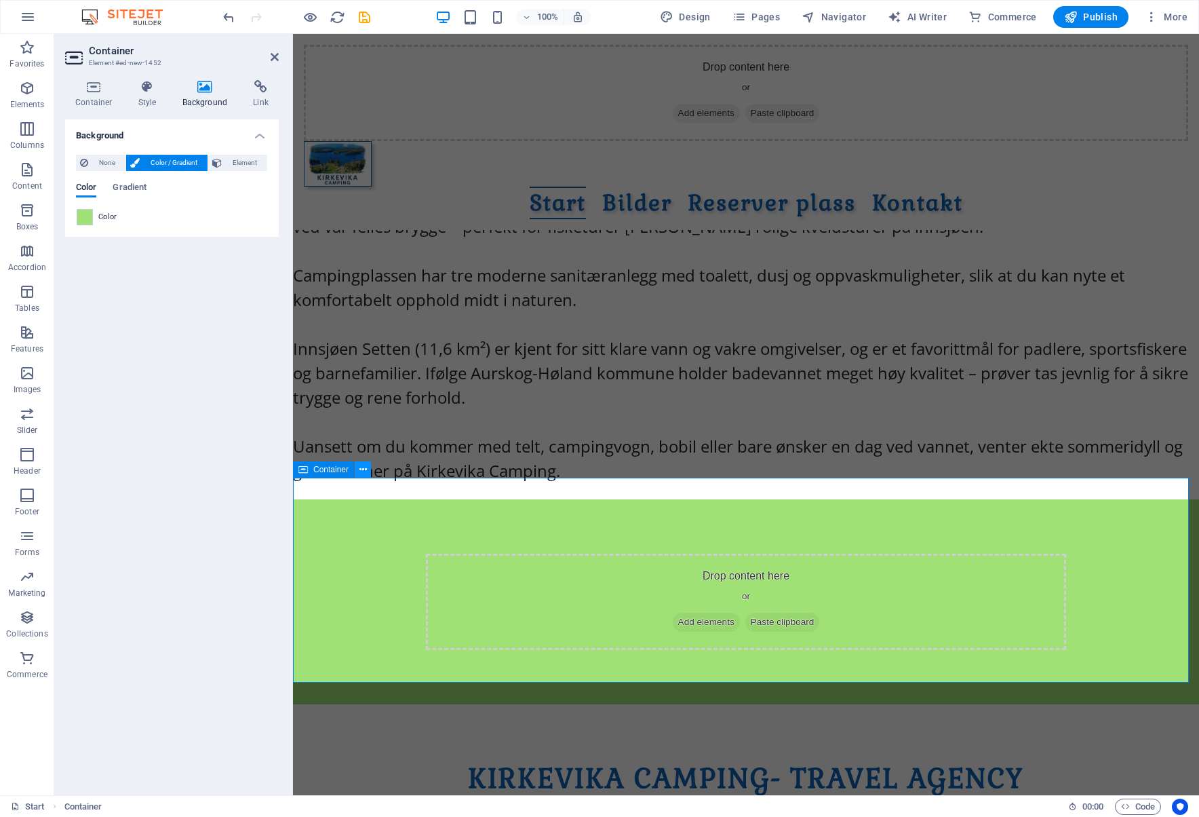
click at [363, 461] on button at bounding box center [363, 469] width 16 height 16
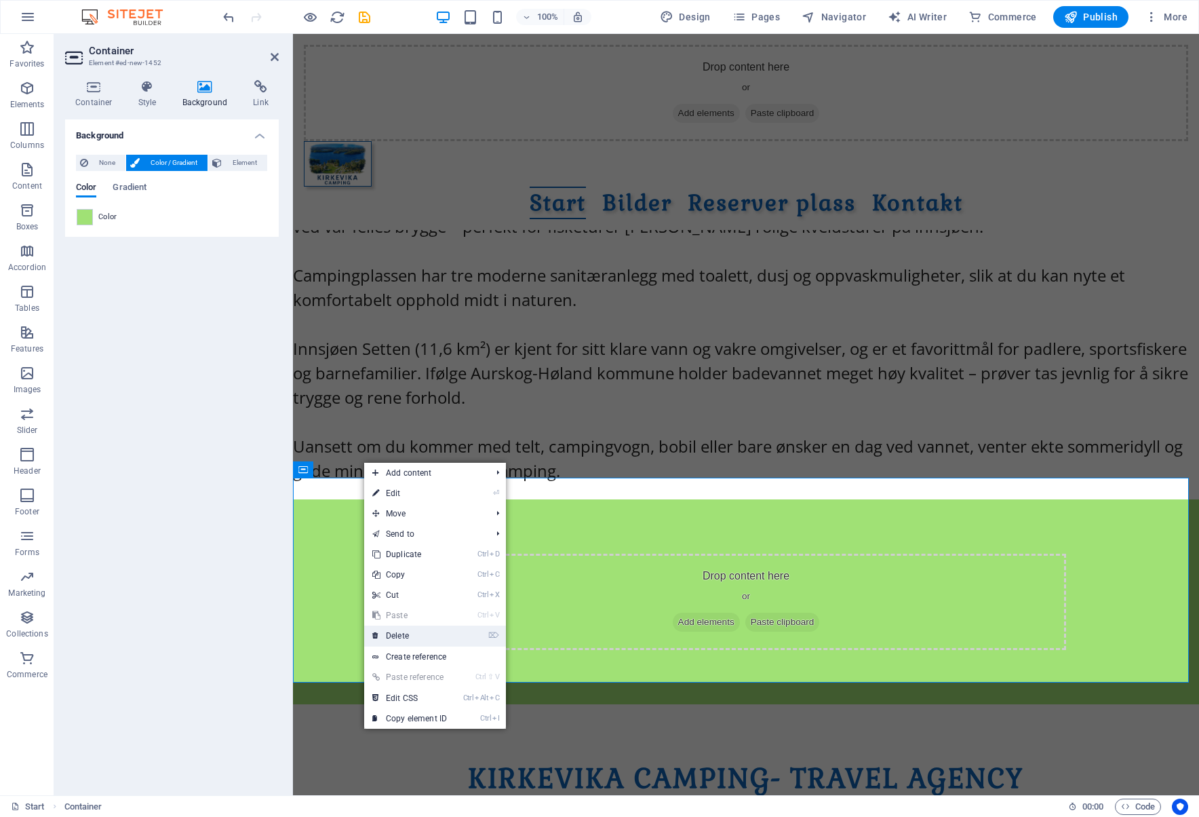
click at [423, 636] on link "⌦ Delete" at bounding box center [409, 635] width 91 height 20
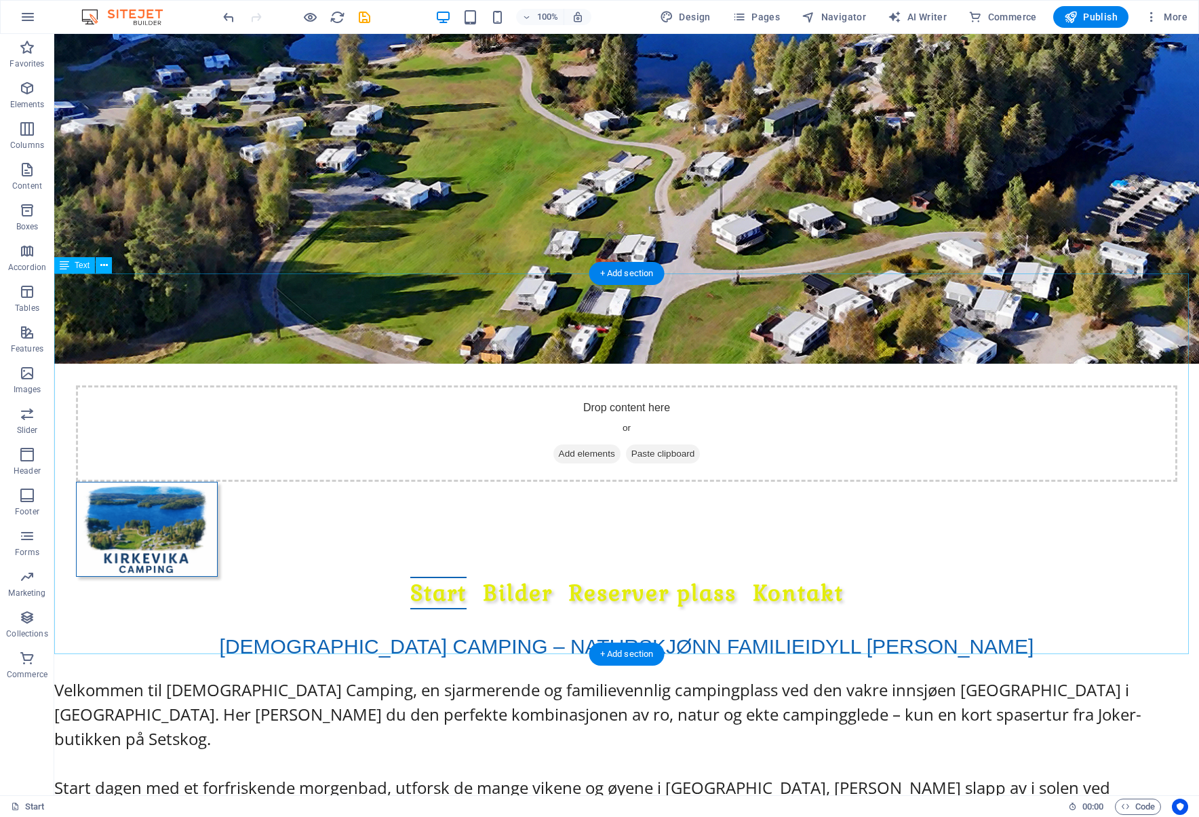
scroll to position [0, 0]
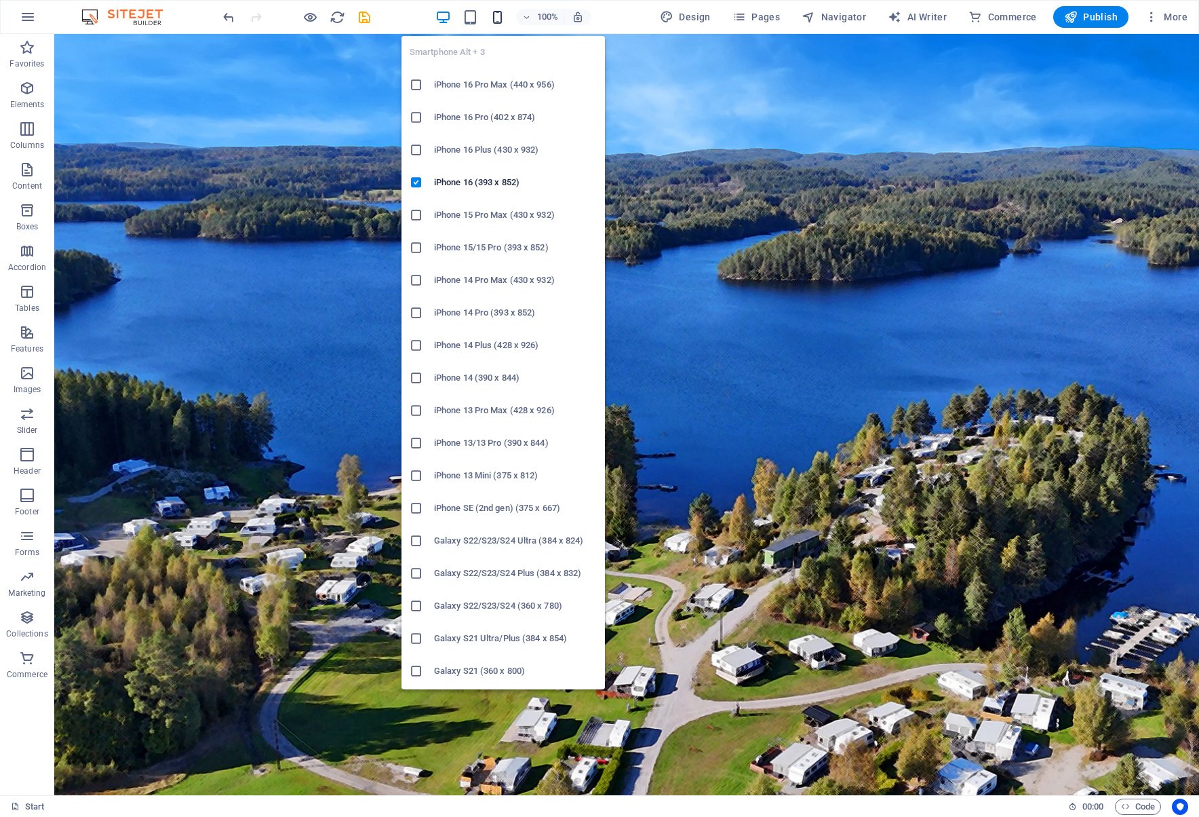
click at [503, 20] on icon "button" at bounding box center [498, 17] width 16 height 16
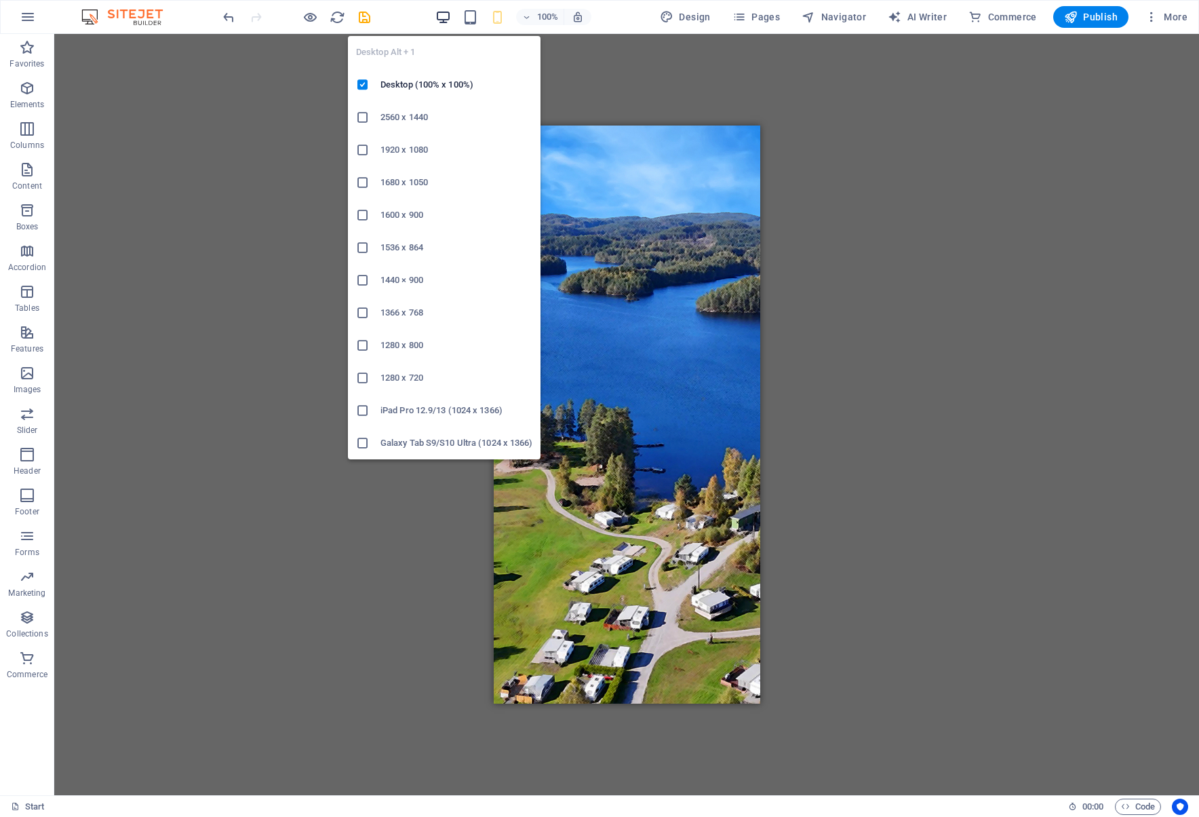
click at [444, 12] on icon "button" at bounding box center [443, 17] width 16 height 16
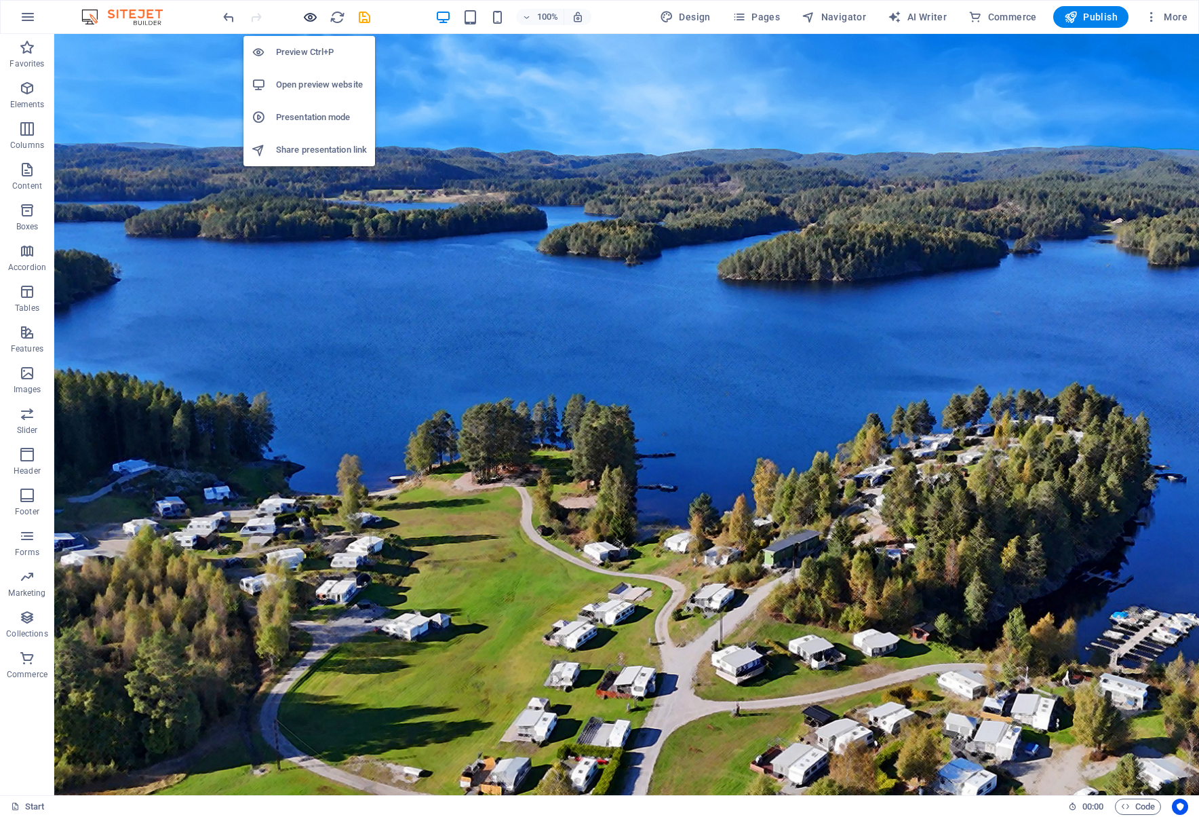
click at [311, 14] on icon "button" at bounding box center [311, 17] width 16 height 16
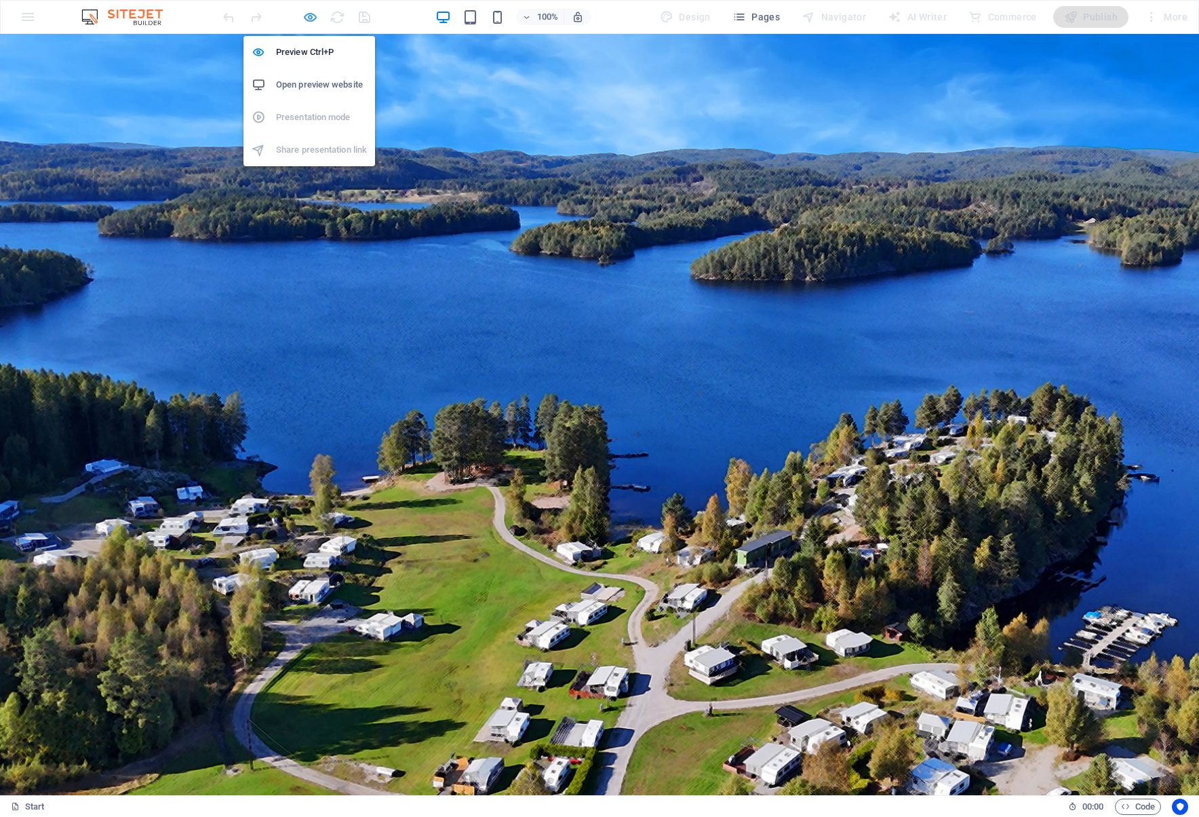
click at [314, 18] on icon "button" at bounding box center [311, 17] width 16 height 16
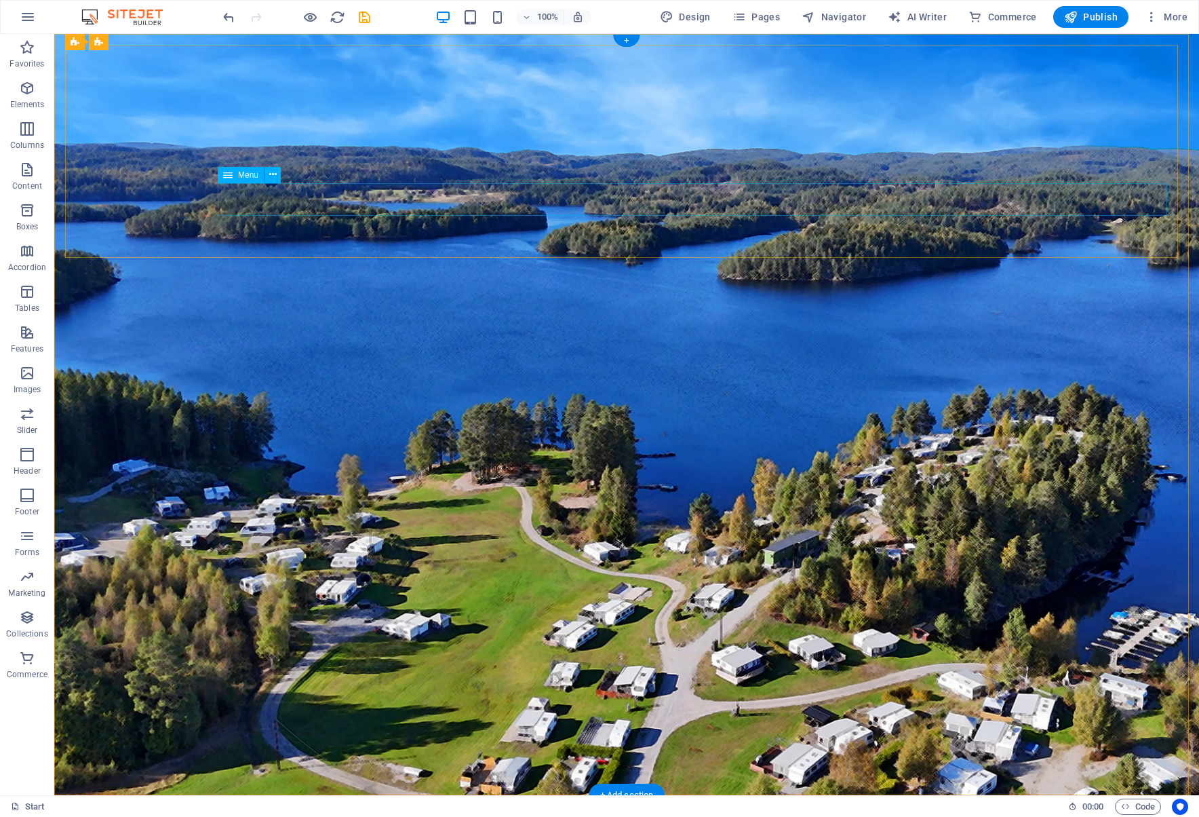
select select "px"
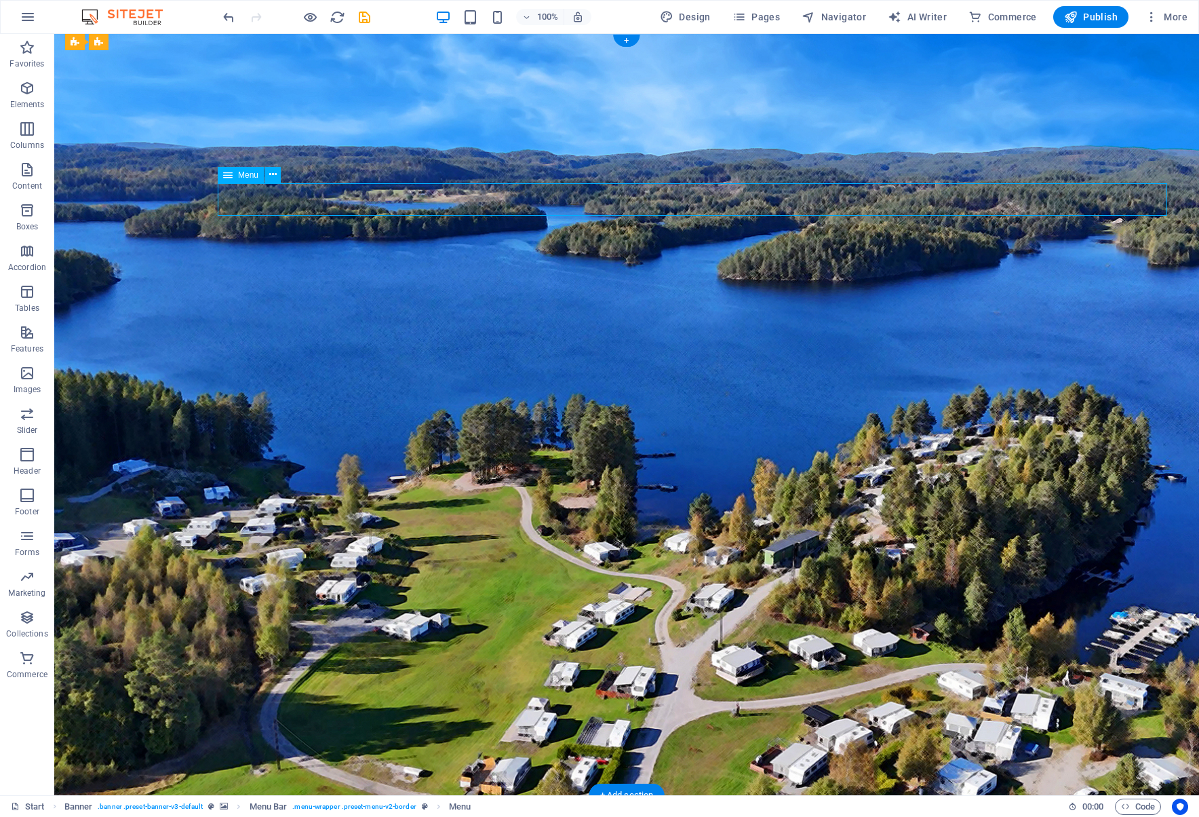
select select "px"
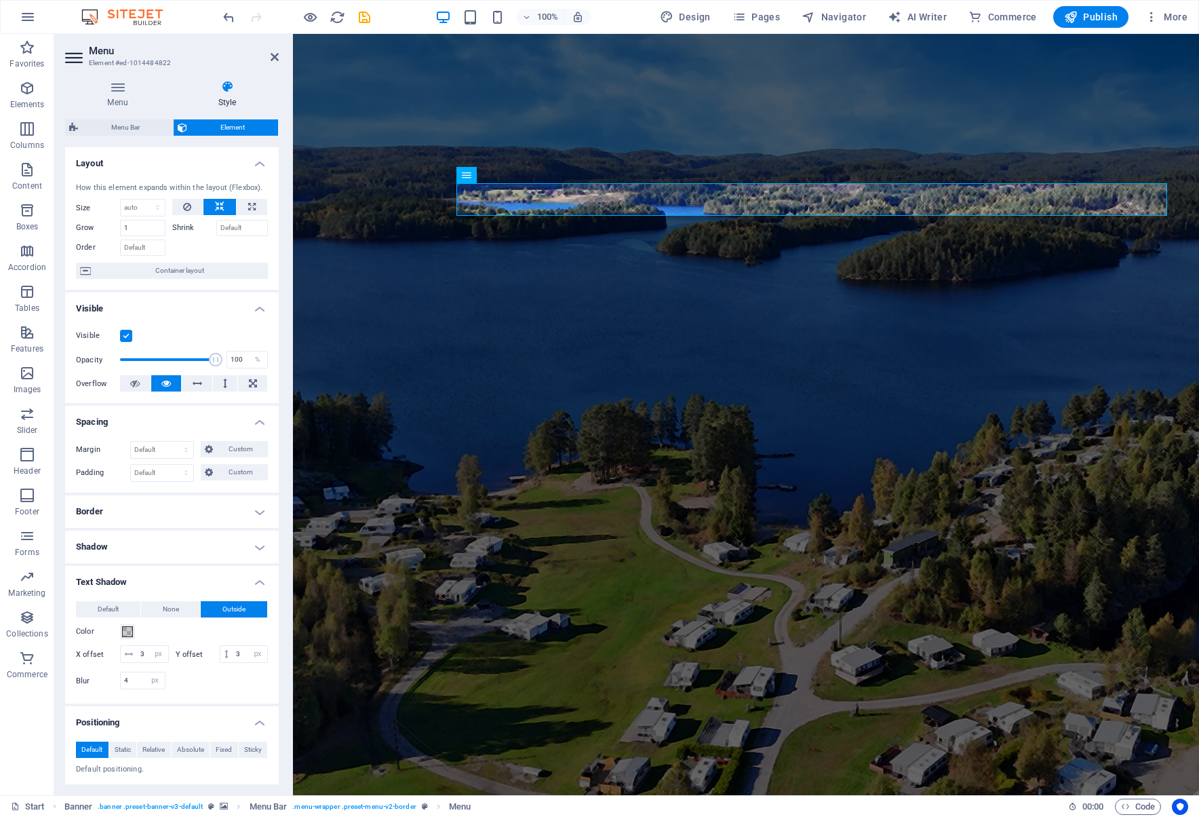
click at [228, 97] on h4 "Style" at bounding box center [227, 94] width 103 height 28
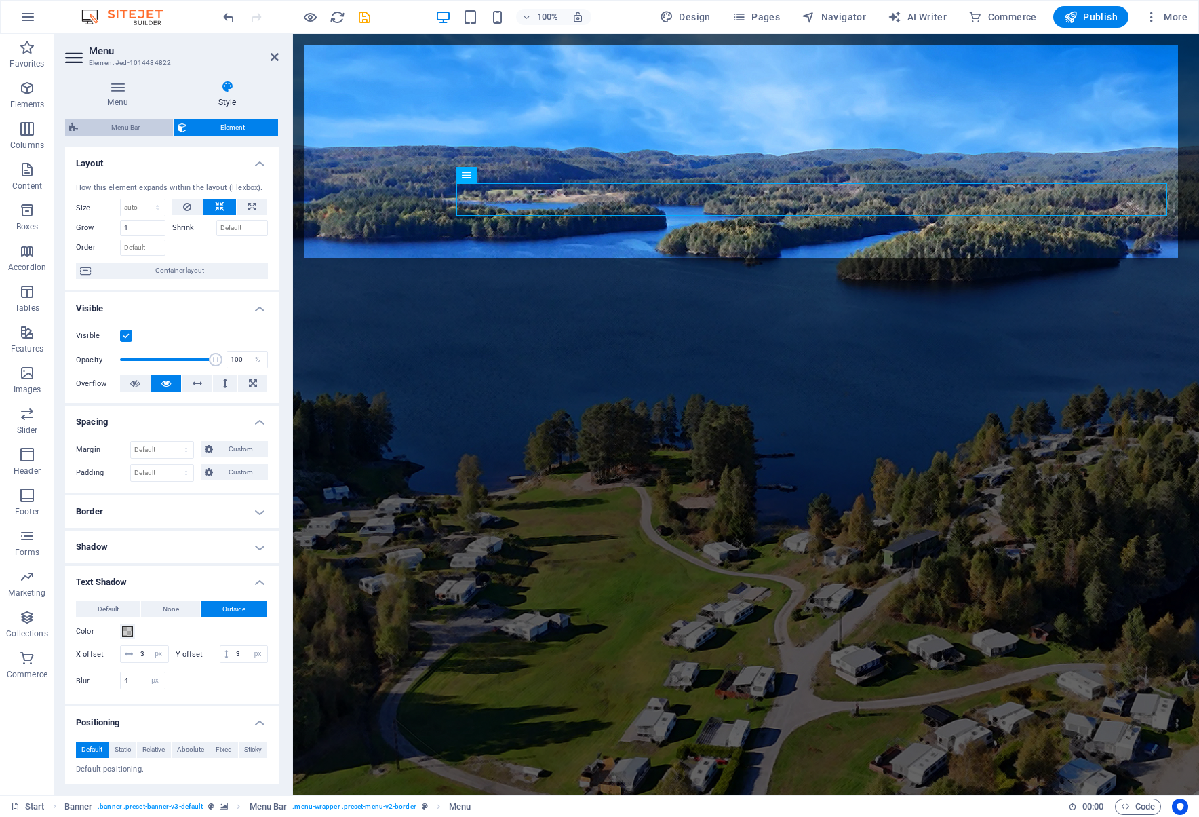
click at [126, 128] on span "Menu Bar" at bounding box center [125, 127] width 87 height 16
select select "rem"
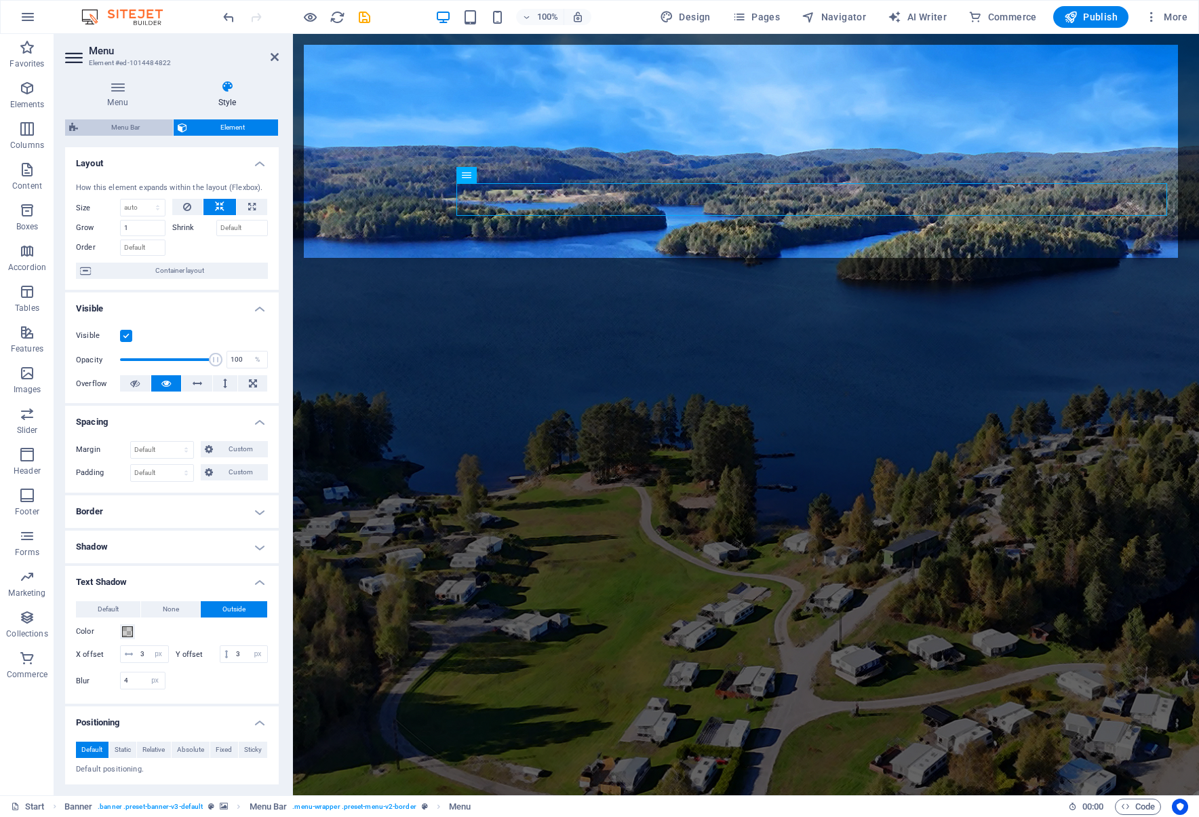
select select "rem"
select select "hover_border_vertical"
select select "px"
select select "rem"
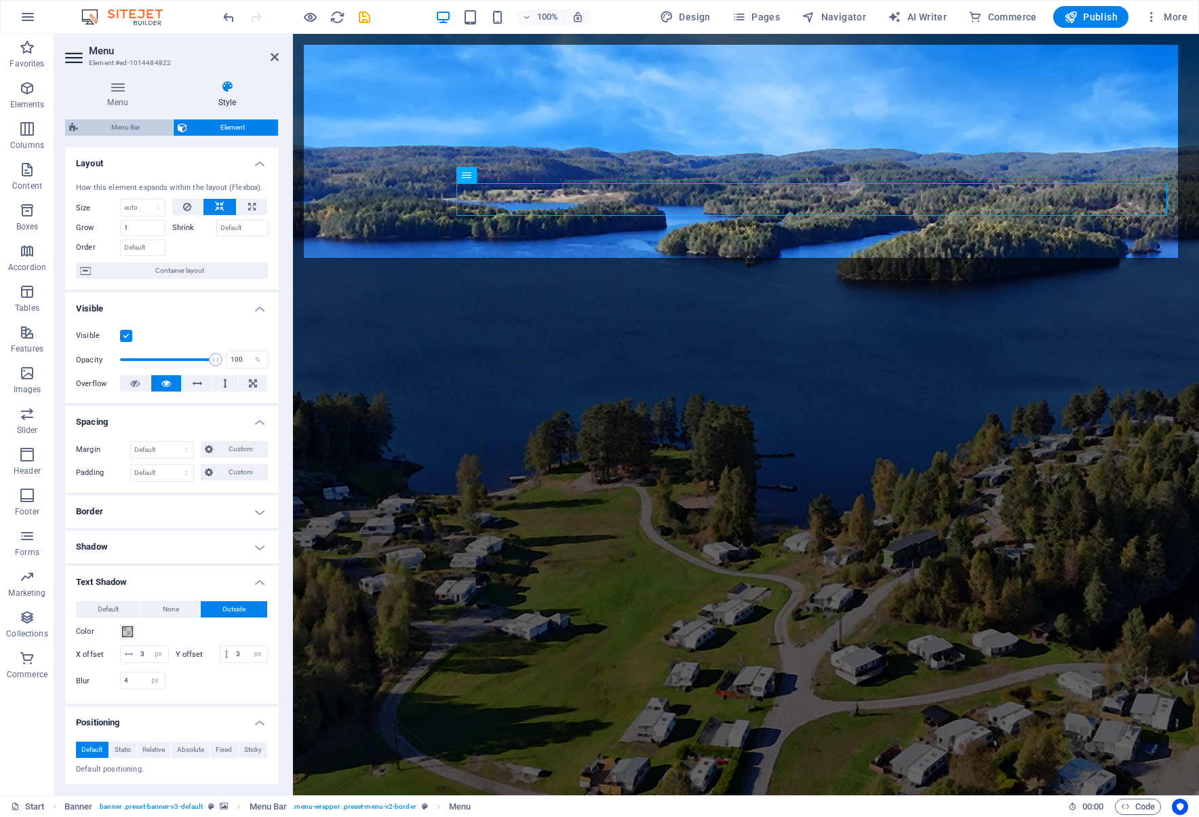
select select "rem"
select select "link-special-font"
select select "rem"
select select "700"
select select "px"
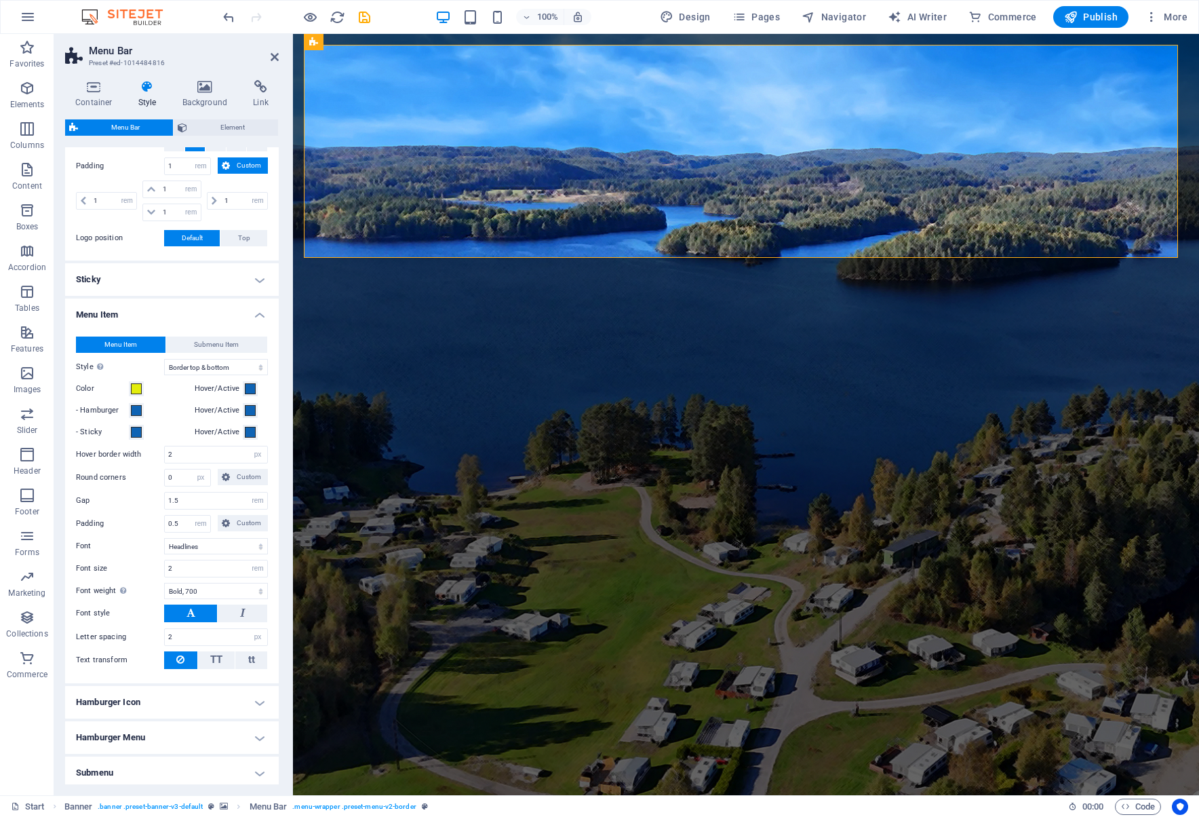
scroll to position [339, 0]
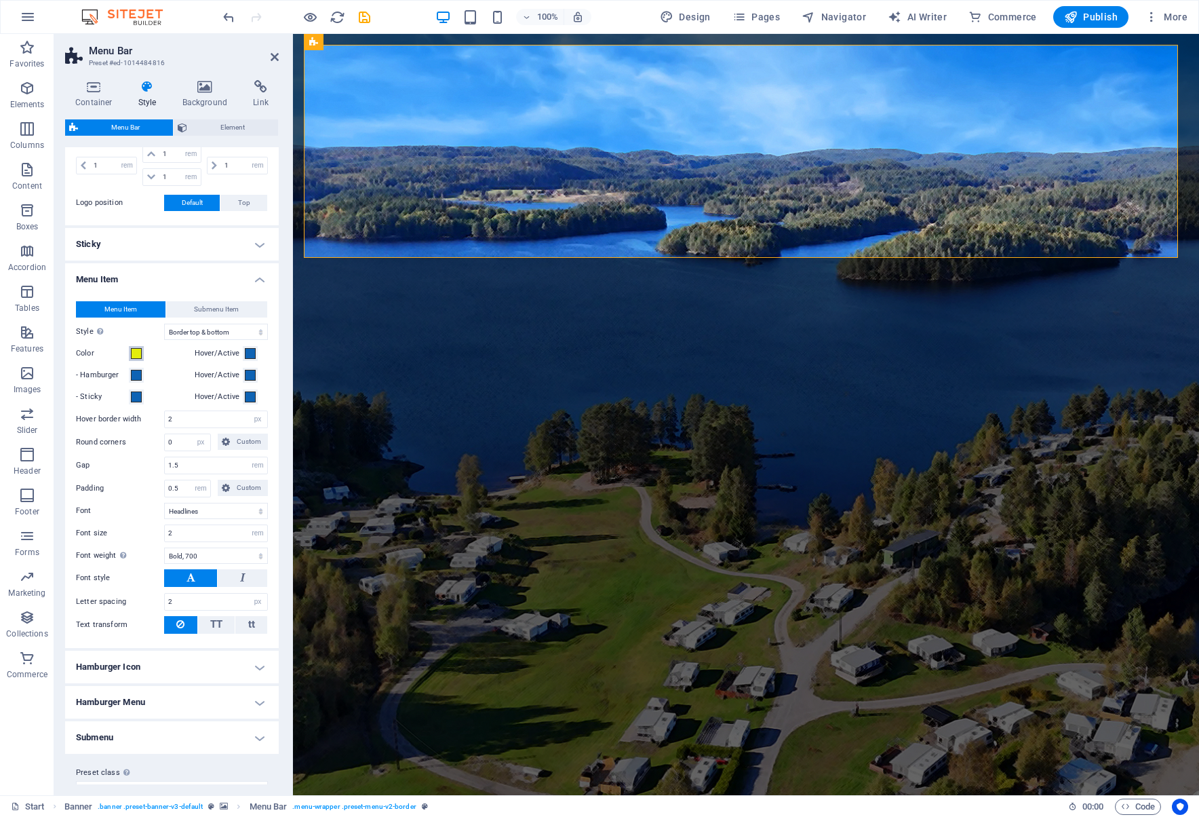
click at [137, 357] on span at bounding box center [136, 353] width 11 height 11
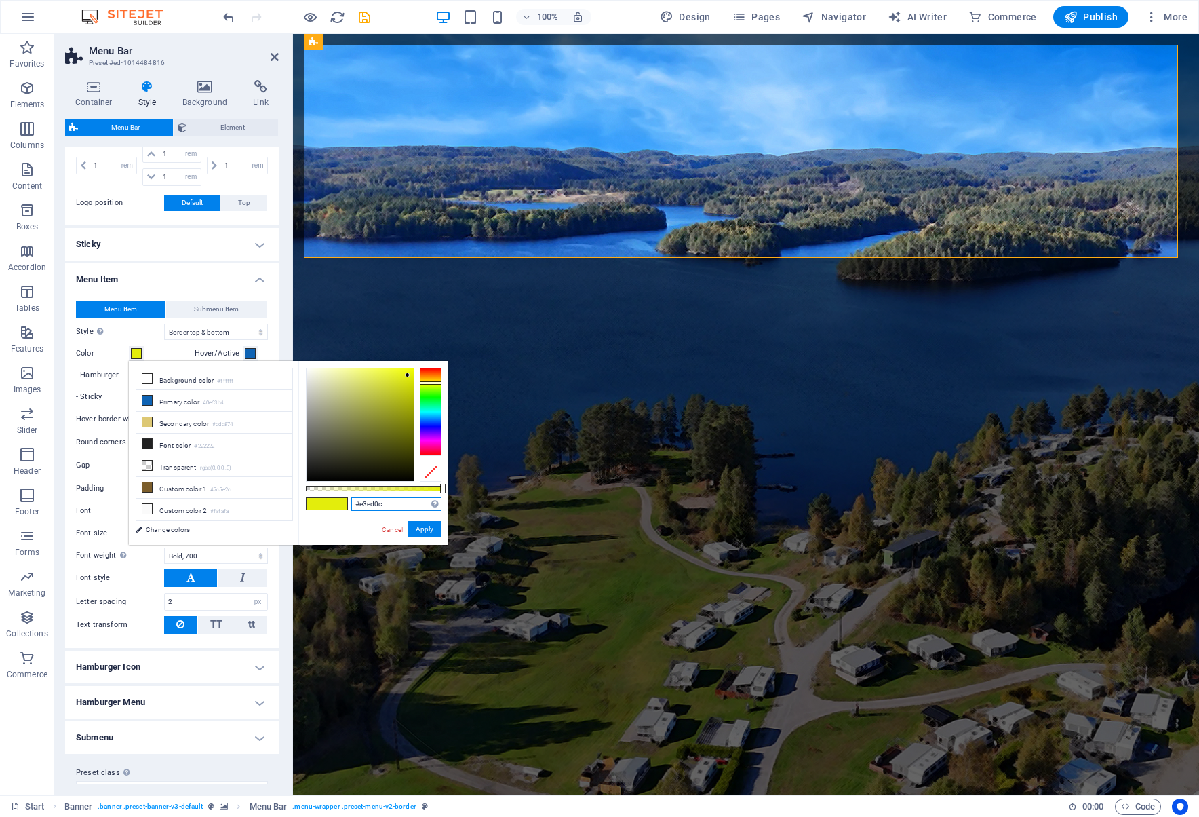
drag, startPoint x: 391, startPoint y: 503, endPoint x: 328, endPoint y: 499, distance: 63.3
click at [328, 499] on div "#e3ed0c Supported formats #0852ed rgb(8, 82, 237) rgba(8, 82, 237, 90%) hsv(221…" at bounding box center [373, 551] width 150 height 381
click at [425, 528] on button "Apply" at bounding box center [425, 529] width 34 height 16
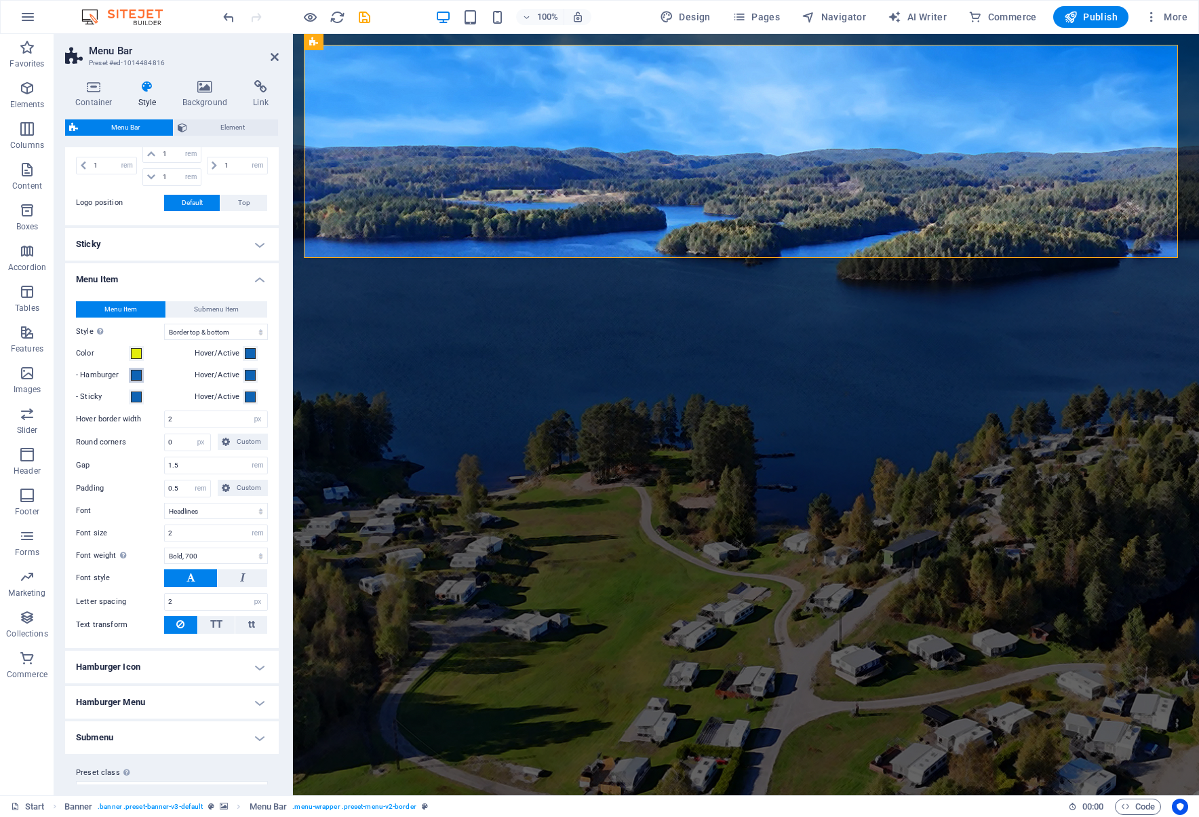
click at [136, 380] on span at bounding box center [136, 375] width 11 height 11
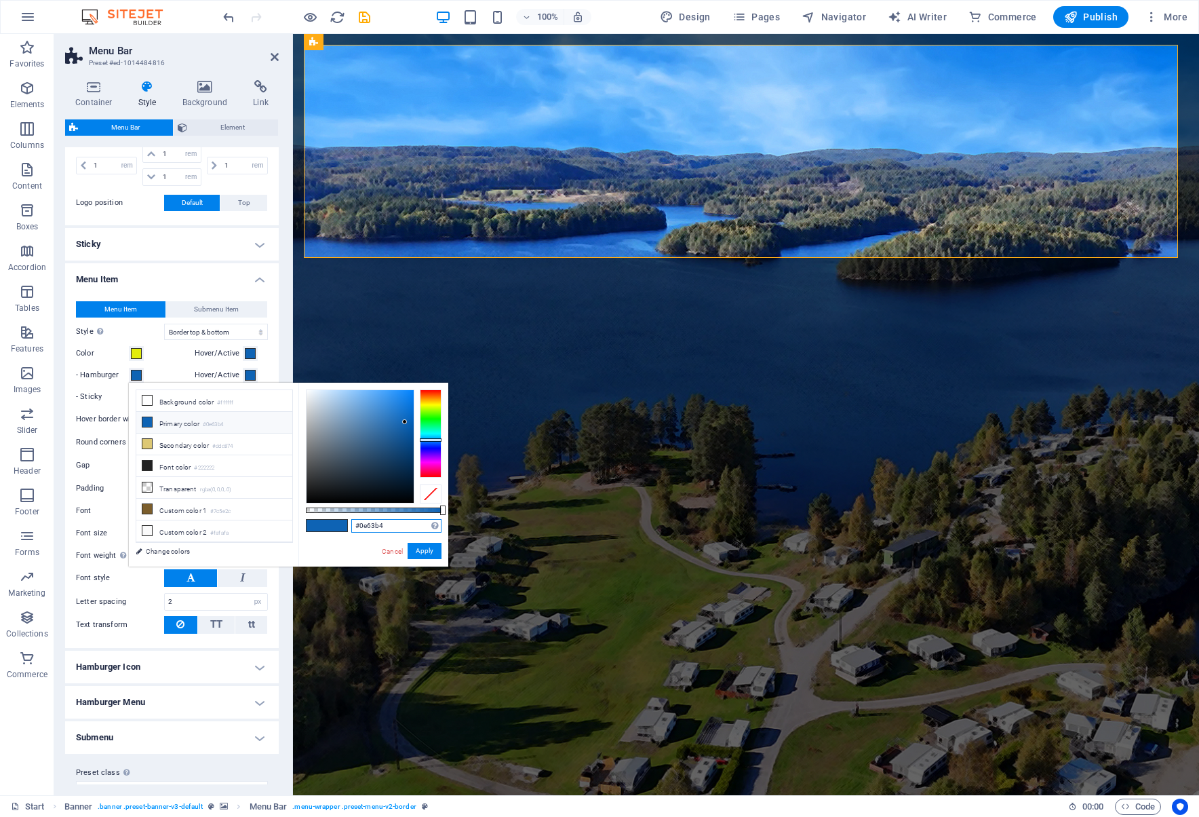
drag, startPoint x: 394, startPoint y: 523, endPoint x: 341, endPoint y: 526, distance: 53.0
click at [341, 526] on div "#0e63b4 Supported formats #0852ed rgb(8, 82, 237) rgba(8, 82, 237, 90%) hsv(221…" at bounding box center [373, 573] width 150 height 381
paste input "e3ed0c"
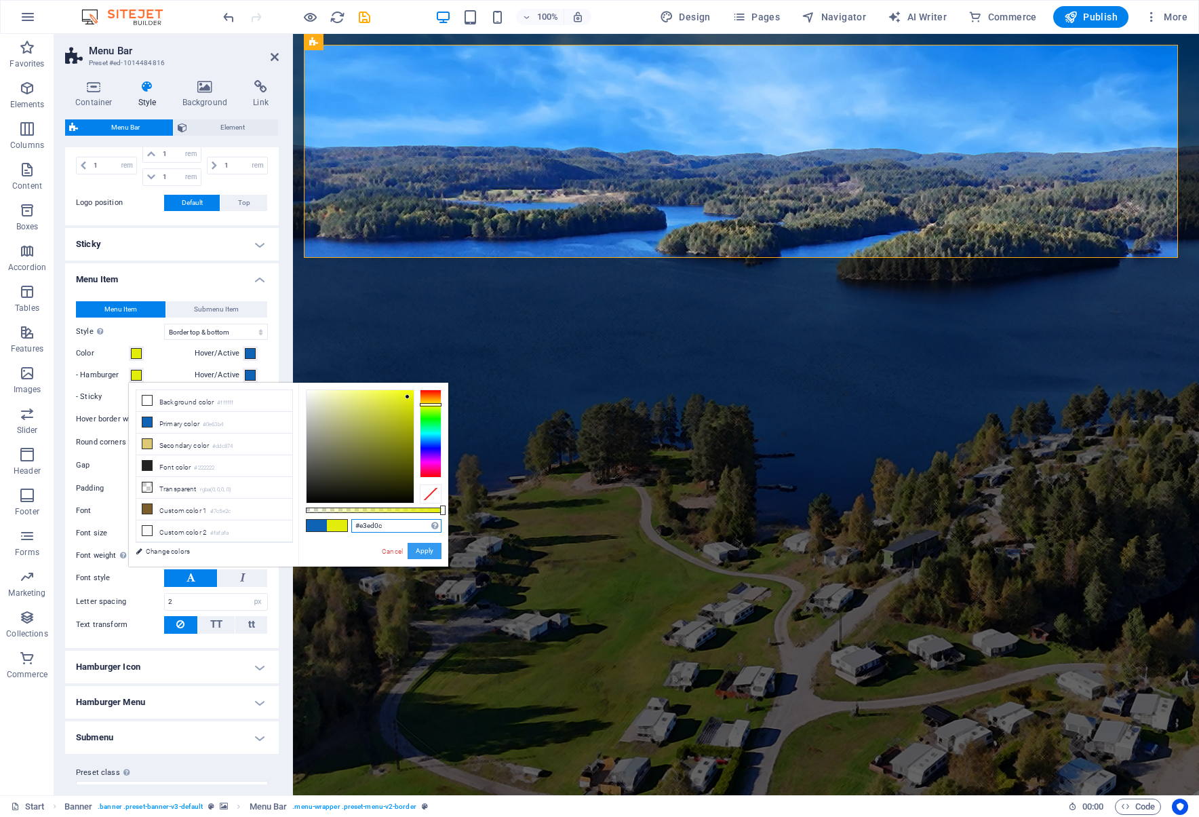
type input "#e3ed0c"
click at [421, 551] on button "Apply" at bounding box center [425, 551] width 34 height 16
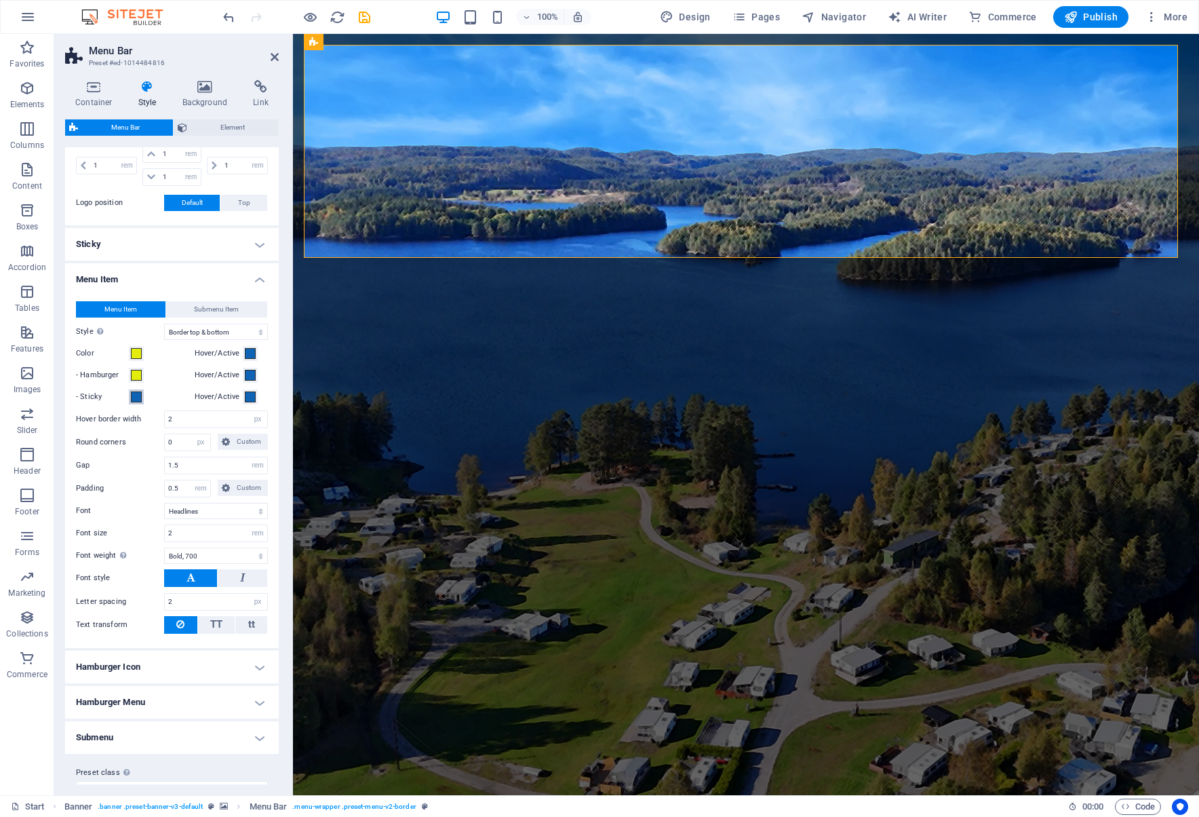
click at [136, 395] on span at bounding box center [136, 396] width 11 height 11
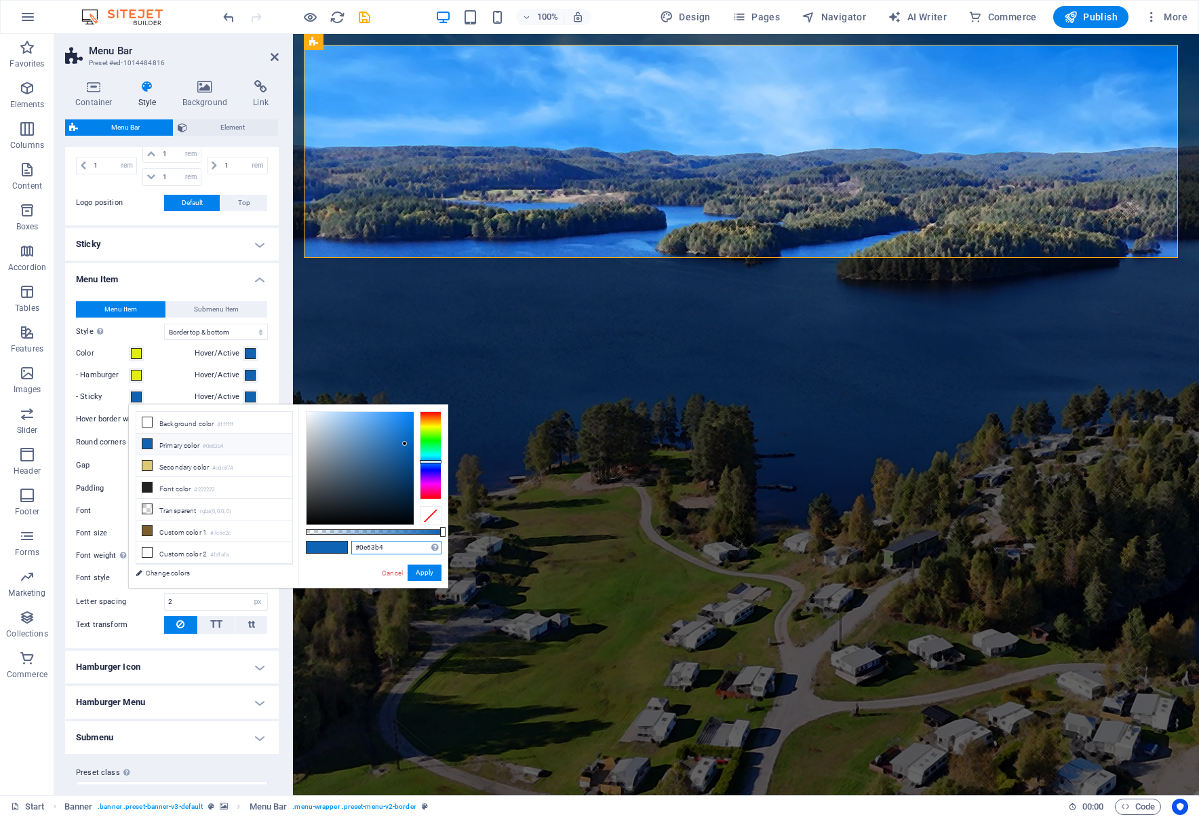
drag, startPoint x: 391, startPoint y: 547, endPoint x: 313, endPoint y: 547, distance: 78.7
click at [313, 547] on div "#0e63b4 Supported formats #0852ed rgb(8, 82, 237) rgba(8, 82, 237, 90%) hsv(221…" at bounding box center [373, 594] width 150 height 381
paste input "e3ed0c"
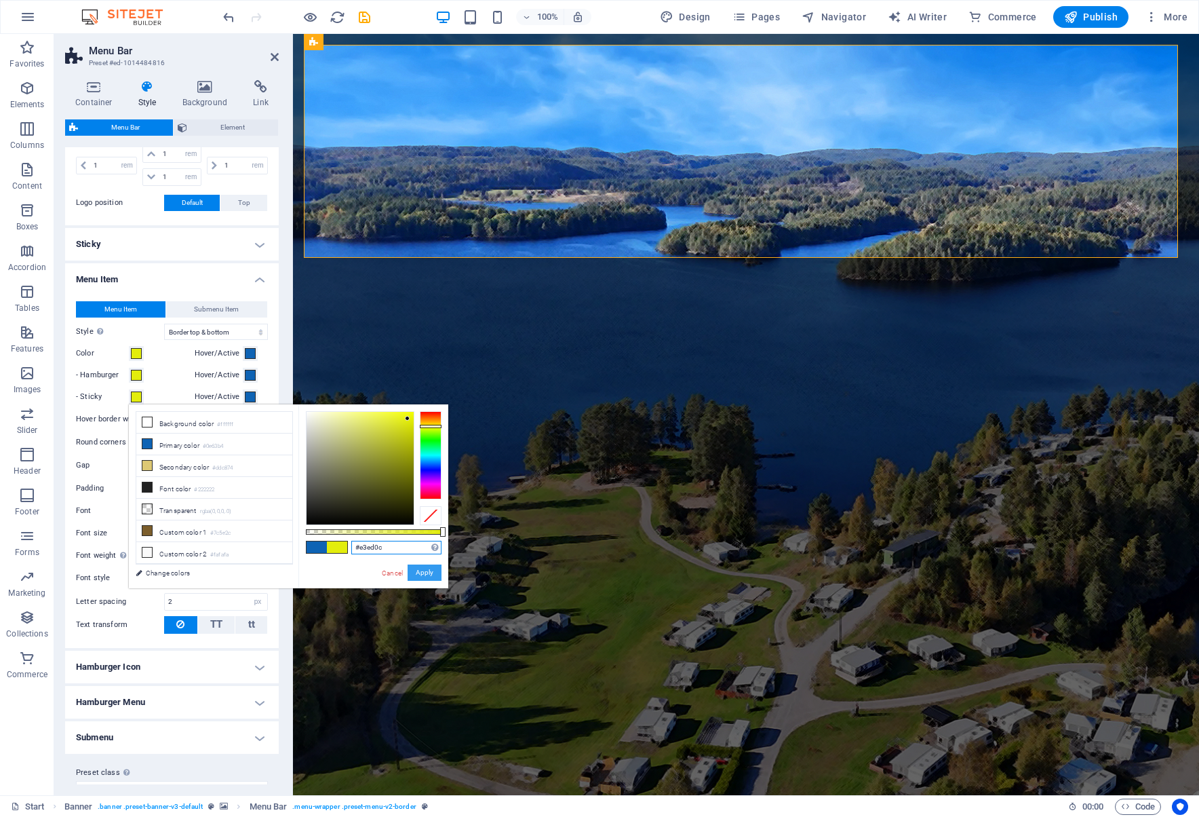
type input "#e3ed0c"
click at [429, 574] on button "Apply" at bounding box center [425, 572] width 34 height 16
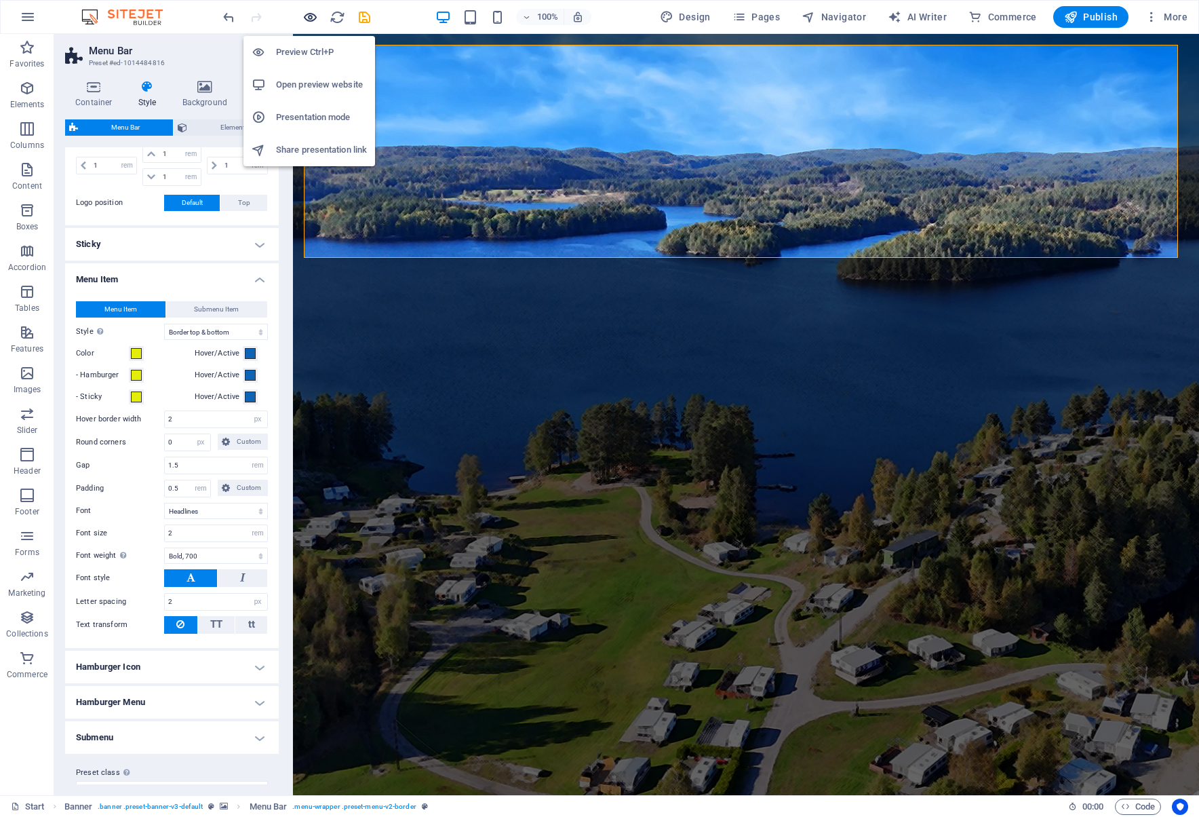
click at [313, 17] on icon "button" at bounding box center [311, 17] width 16 height 16
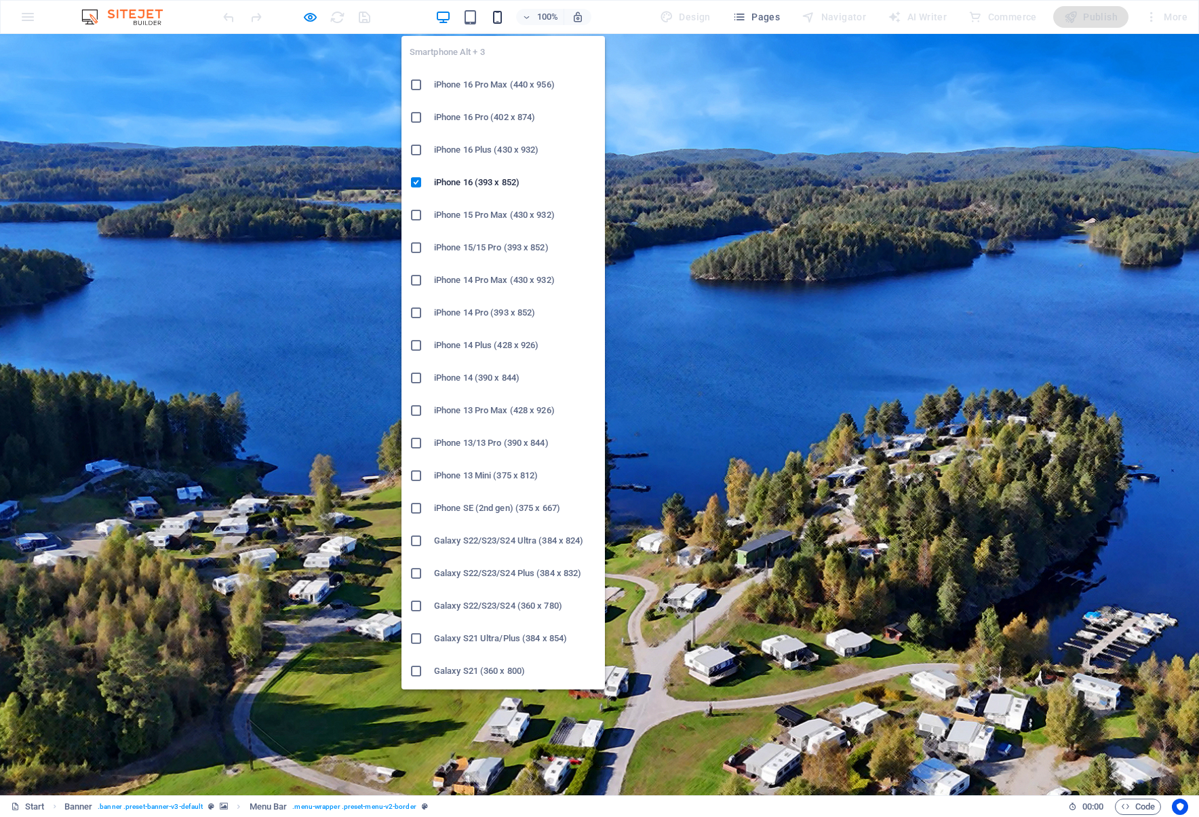
click at [499, 13] on icon "button" at bounding box center [498, 17] width 16 height 16
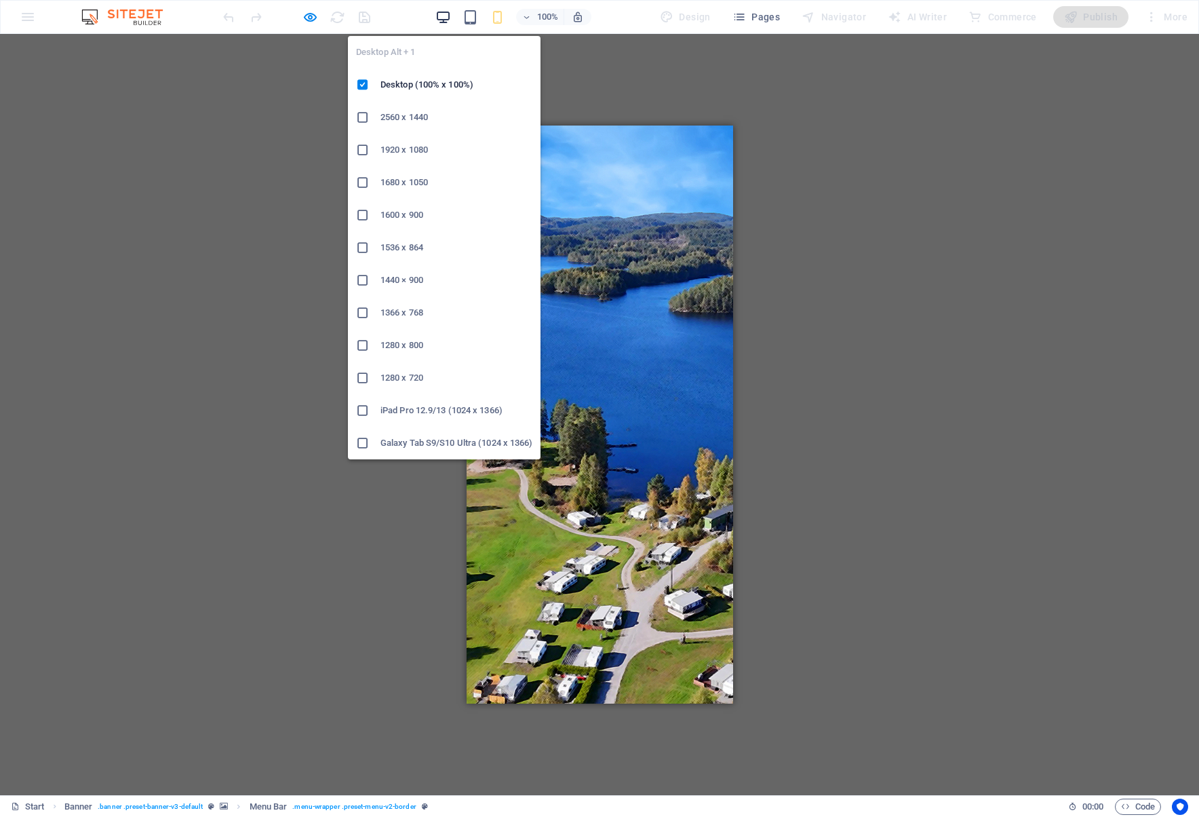
click at [442, 14] on icon "button" at bounding box center [443, 17] width 16 height 16
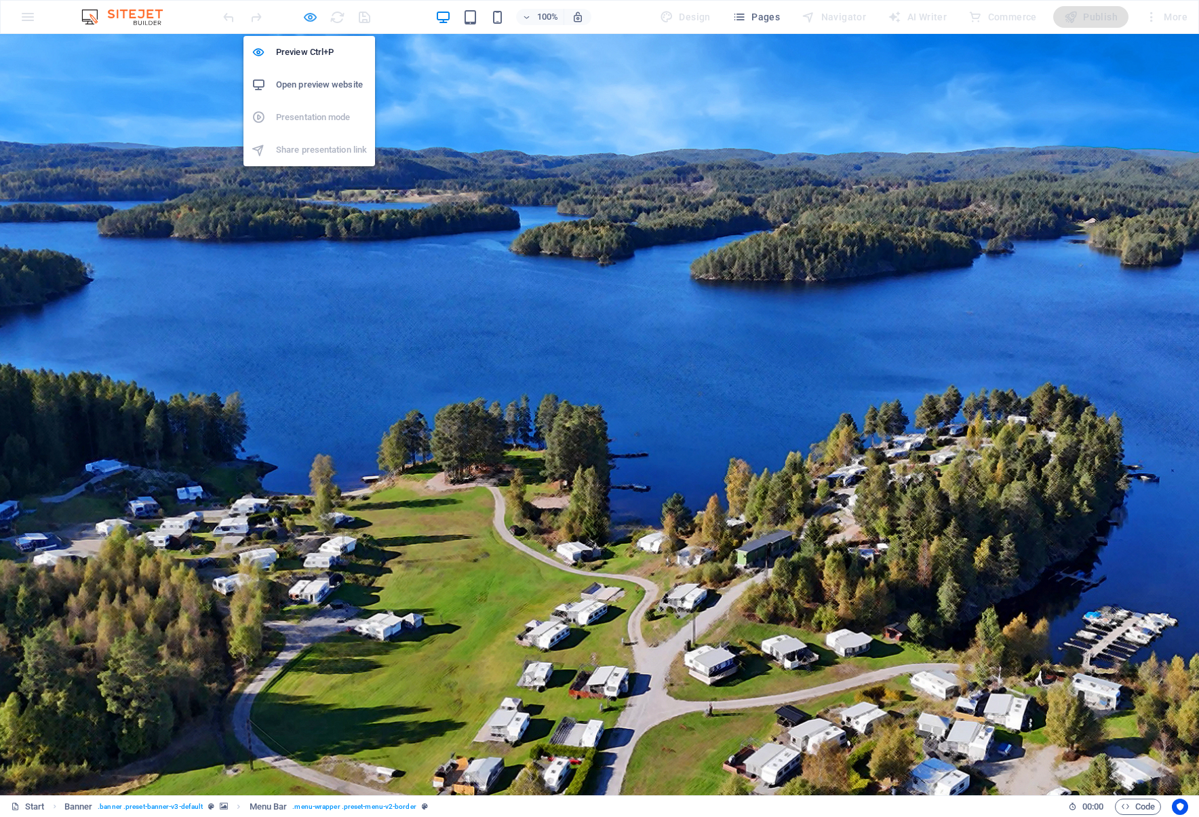
click at [313, 18] on icon "button" at bounding box center [311, 17] width 16 height 16
select select "rem"
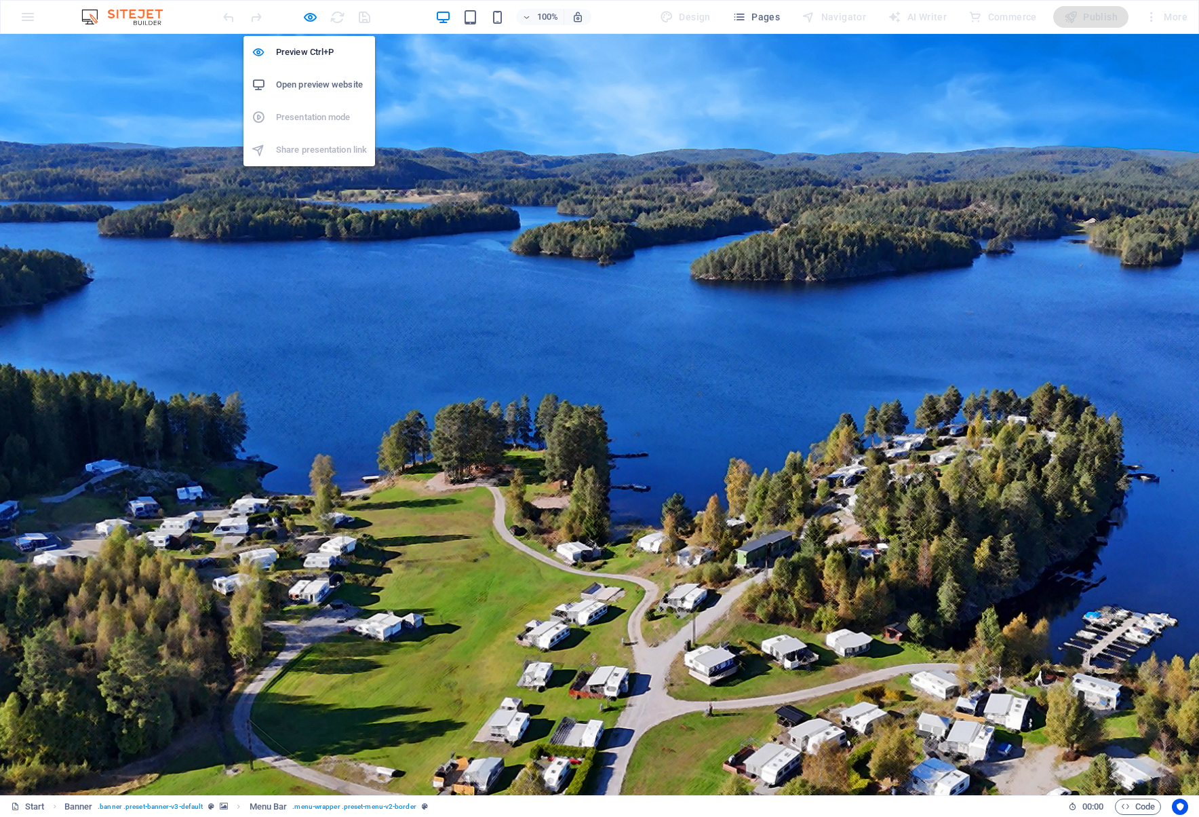
select select "rem"
select select "hover_border_vertical"
select select "px"
select select "rem"
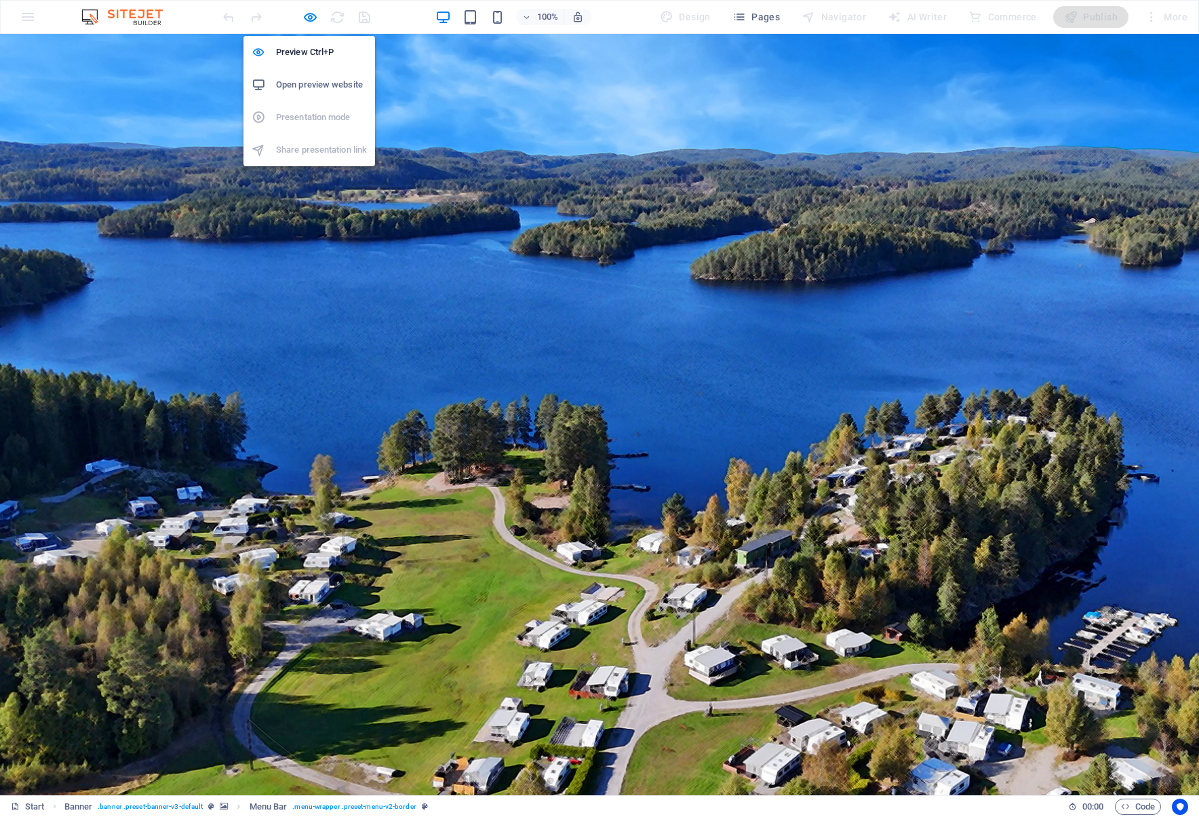
select select "rem"
select select "link-special-font"
select select "rem"
select select "700"
select select "px"
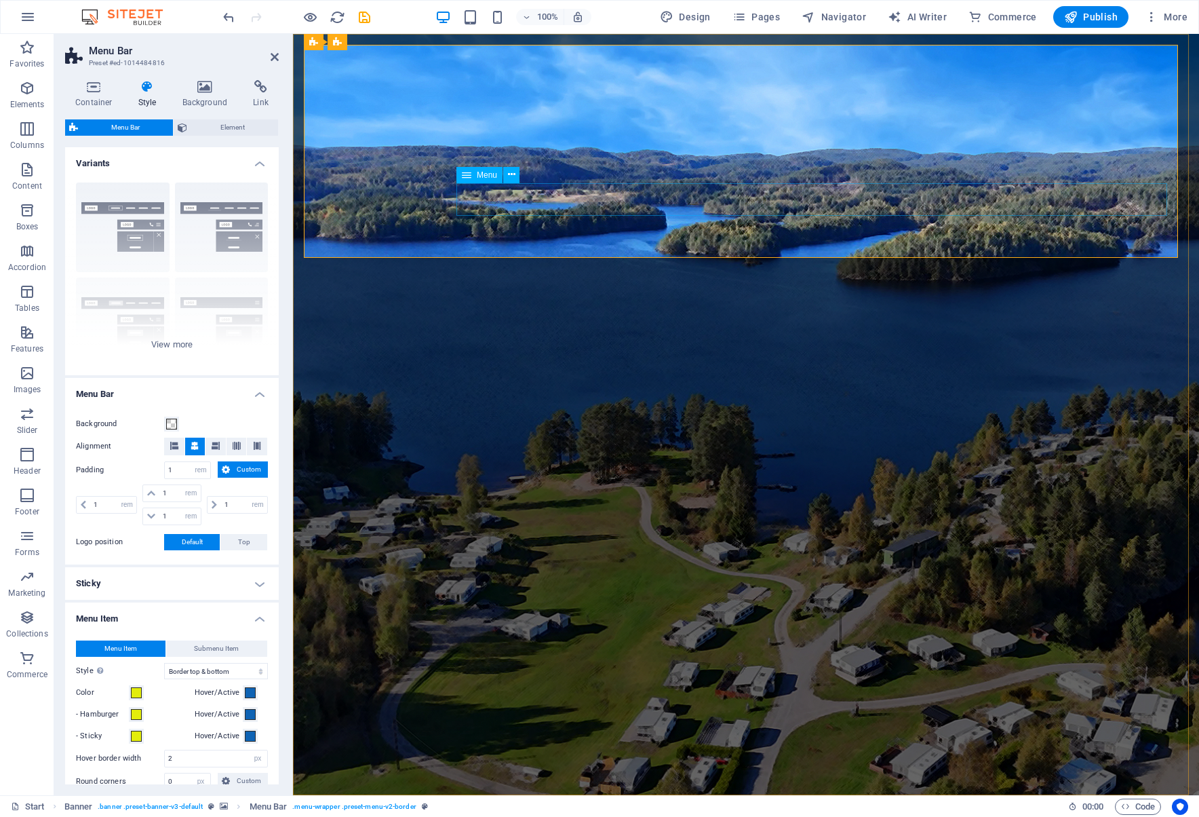
select select "px"
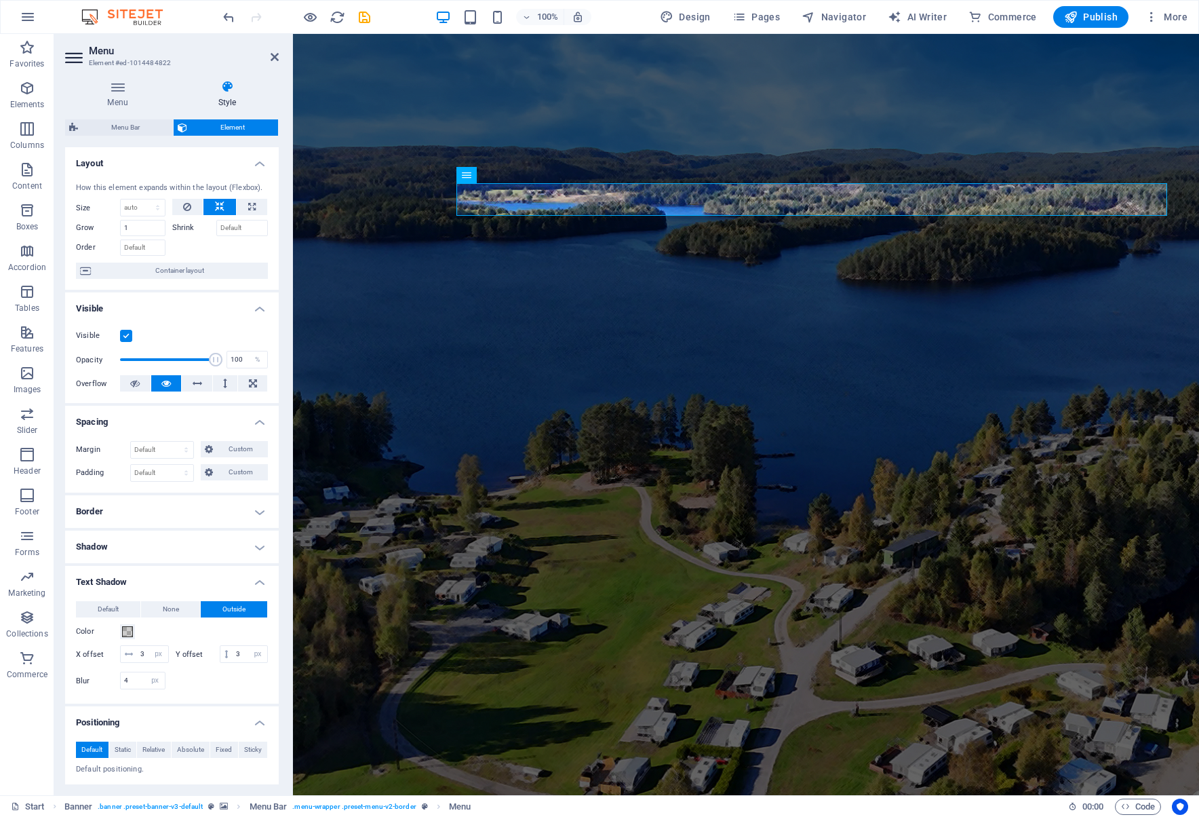
click at [230, 82] on icon at bounding box center [227, 87] width 103 height 14
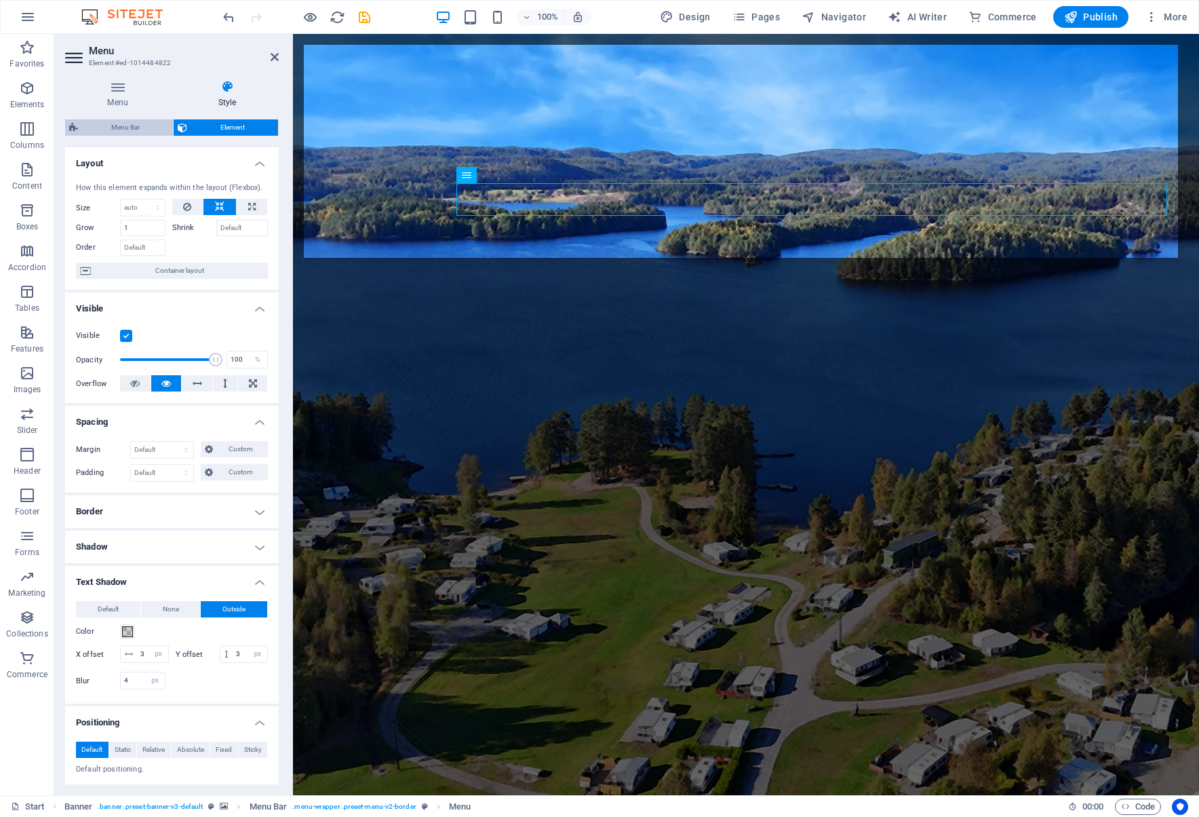
click at [128, 125] on span "Menu Bar" at bounding box center [125, 127] width 87 height 16
select select "rem"
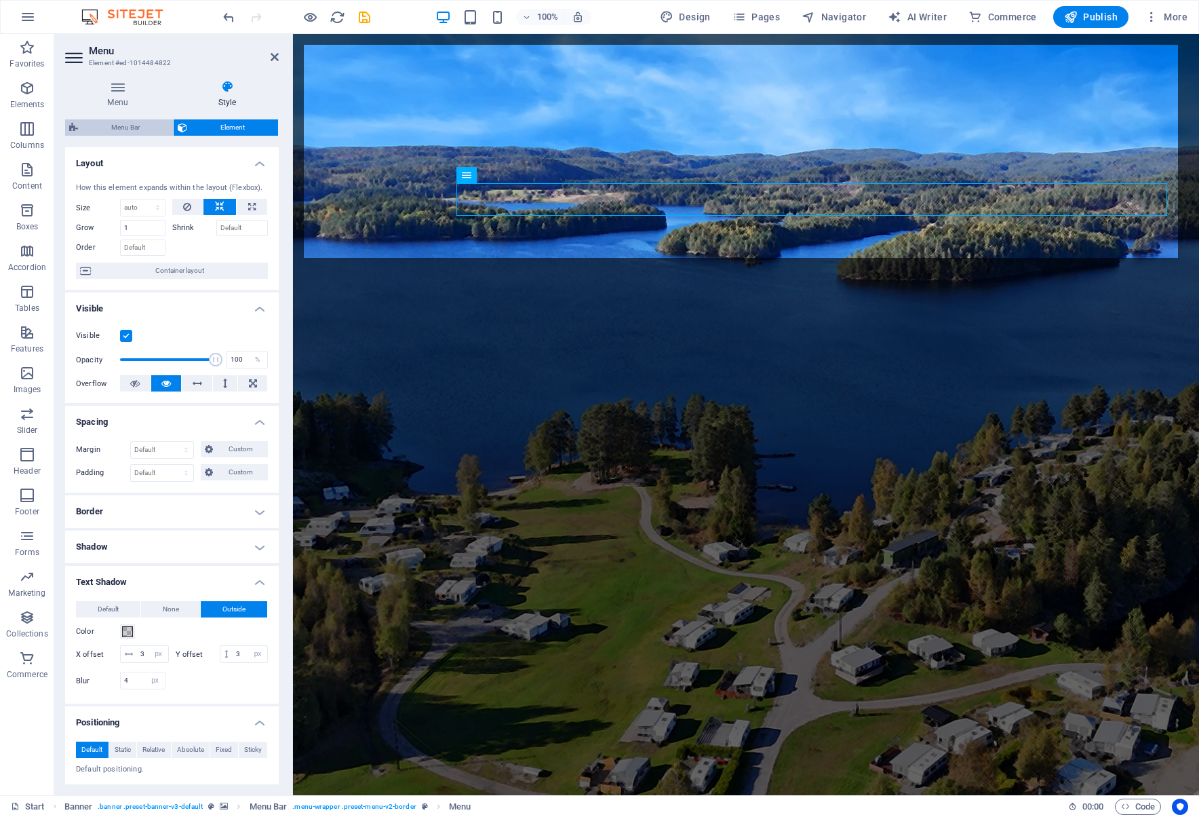
select select "rem"
select select "hover_border_vertical"
select select "px"
select select "rem"
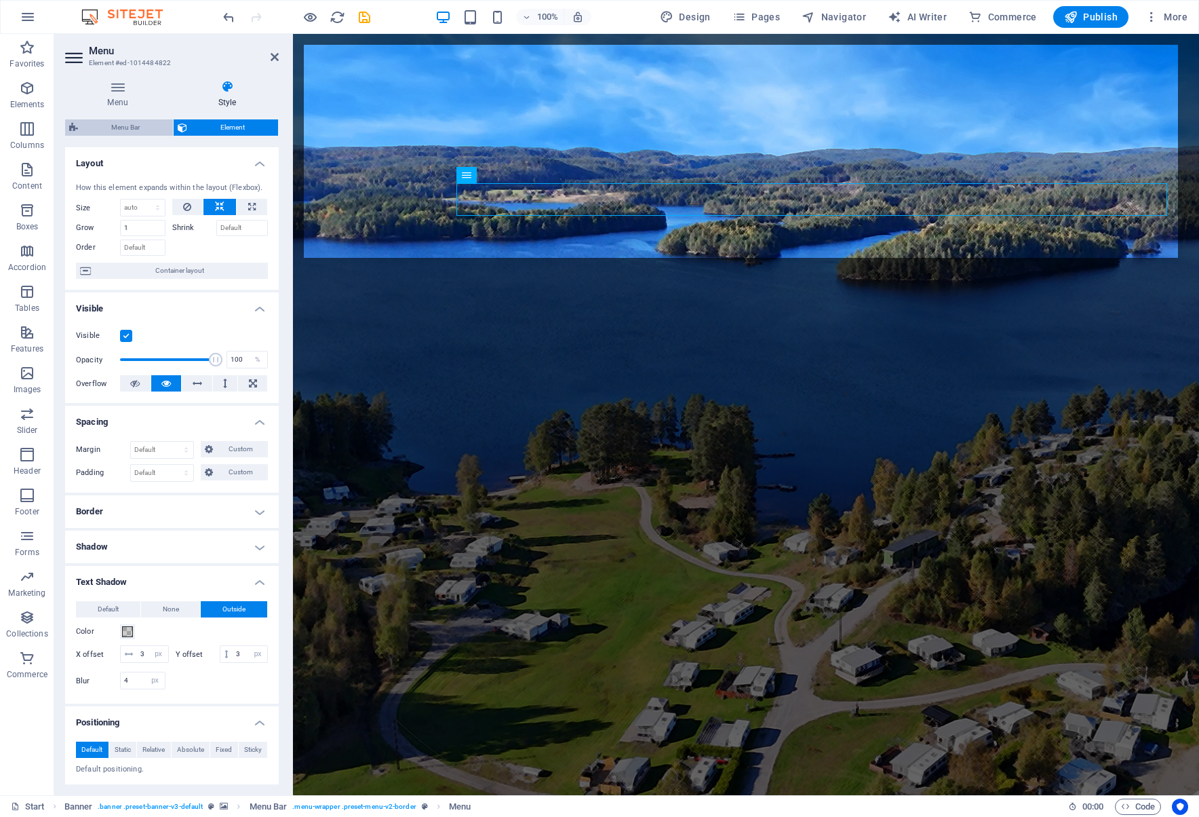
select select "rem"
select select "link-special-font"
select select "rem"
select select "700"
select select "px"
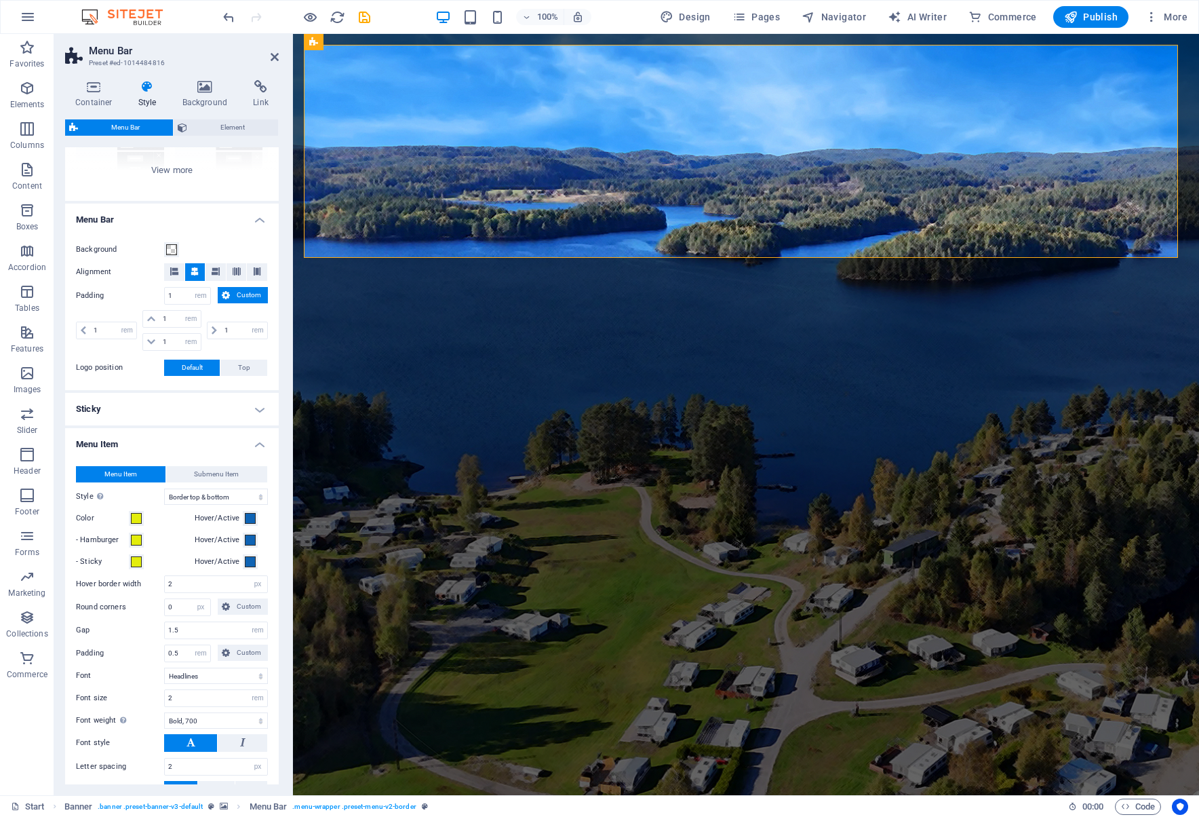
scroll to position [203, 0]
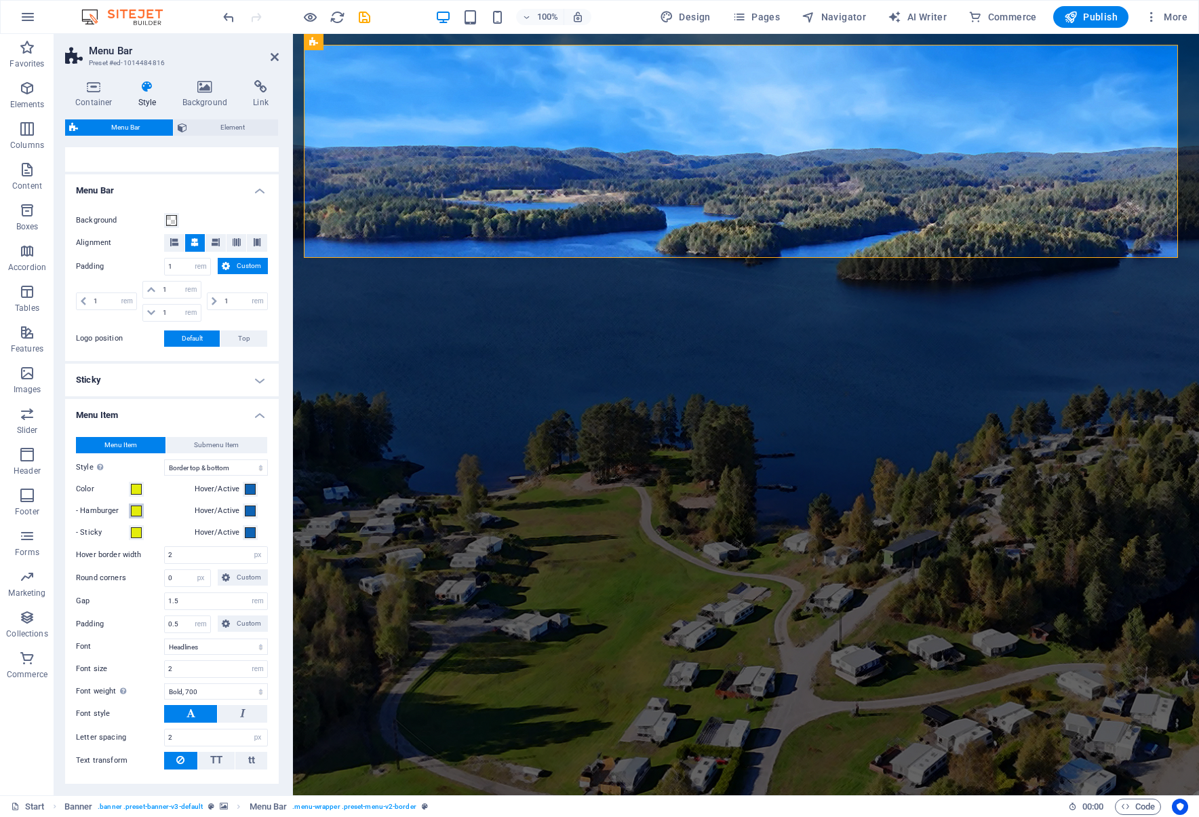
click at [138, 510] on span at bounding box center [136, 510] width 11 height 11
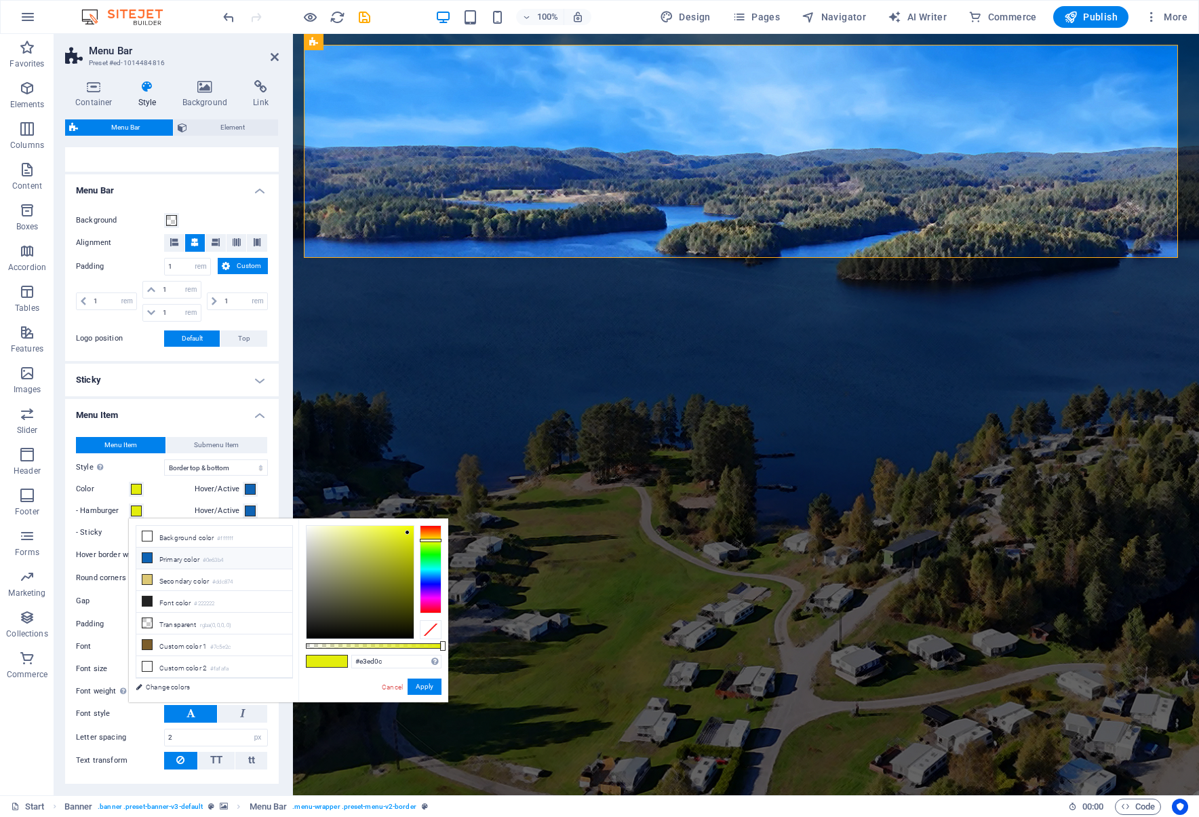
click at [258, 556] on li "Primary color #0e63b4" at bounding box center [214, 558] width 156 height 22
type input "#0e63b4"
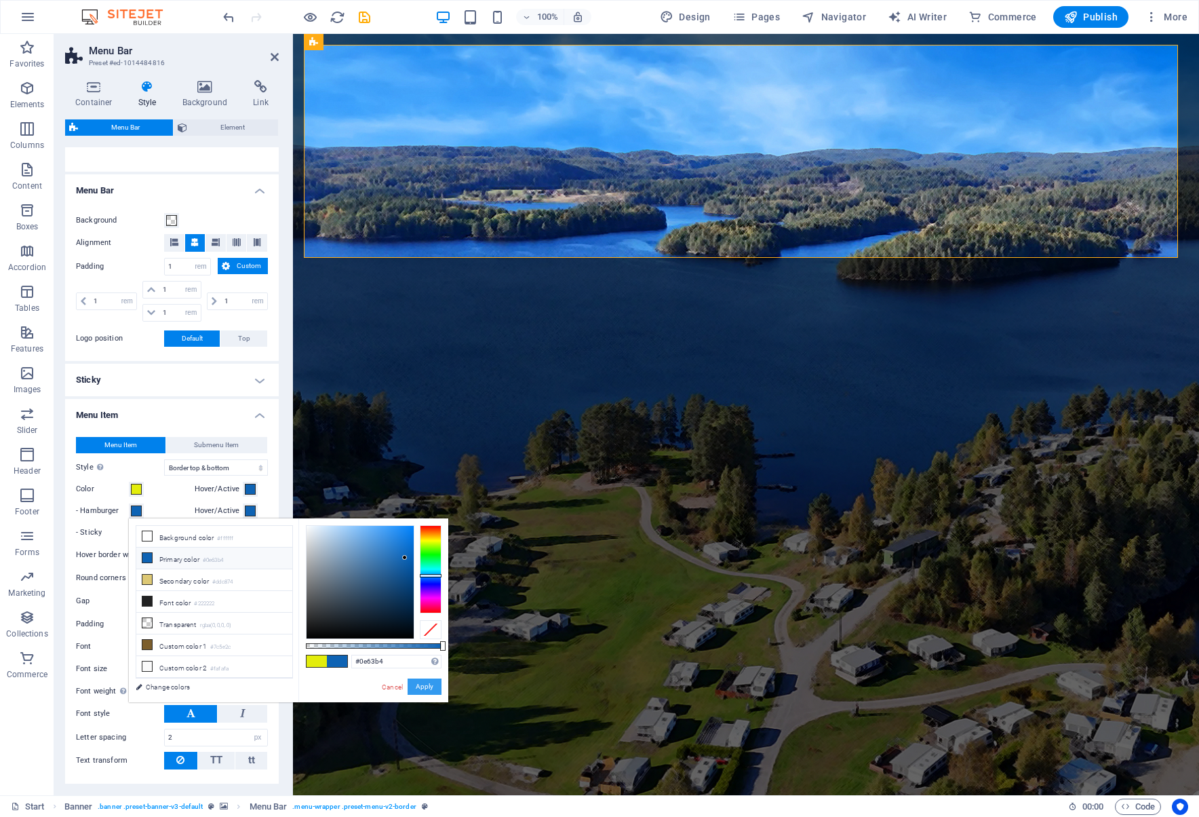
click at [432, 681] on button "Apply" at bounding box center [425, 686] width 34 height 16
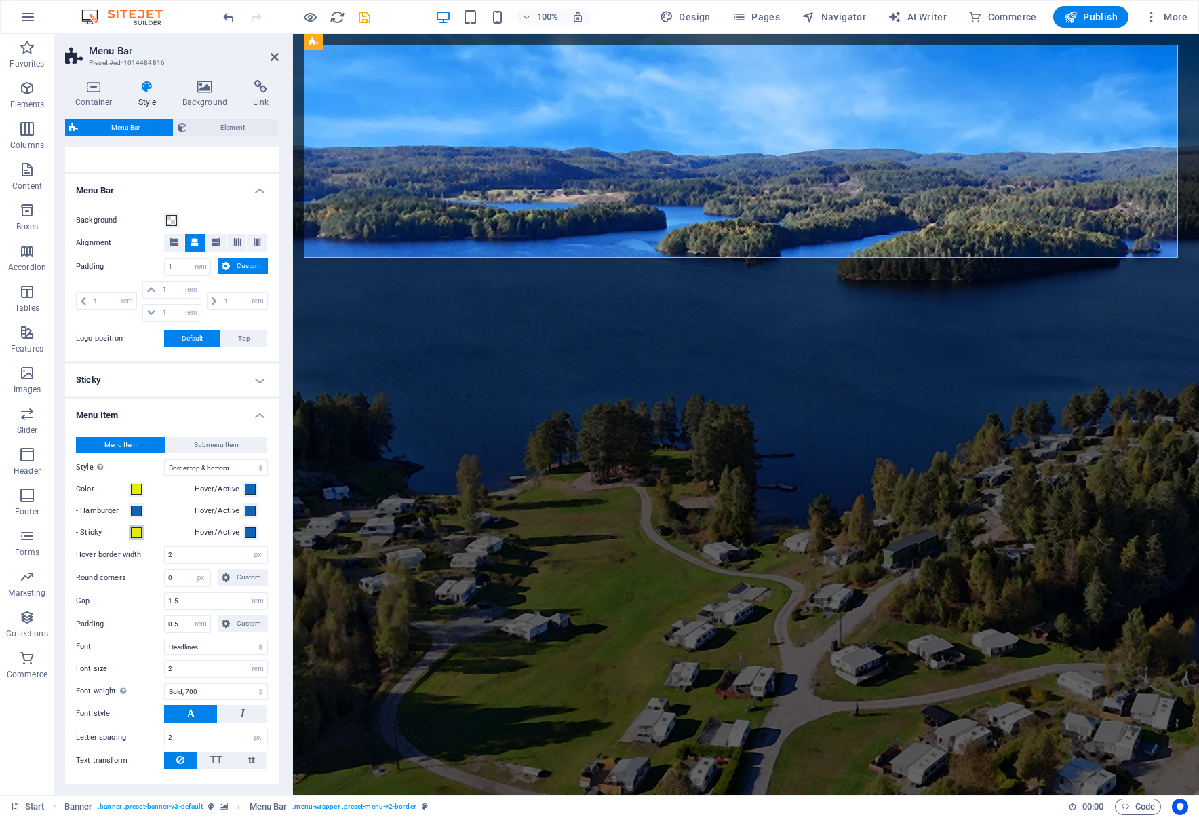
click at [137, 530] on span at bounding box center [136, 532] width 11 height 11
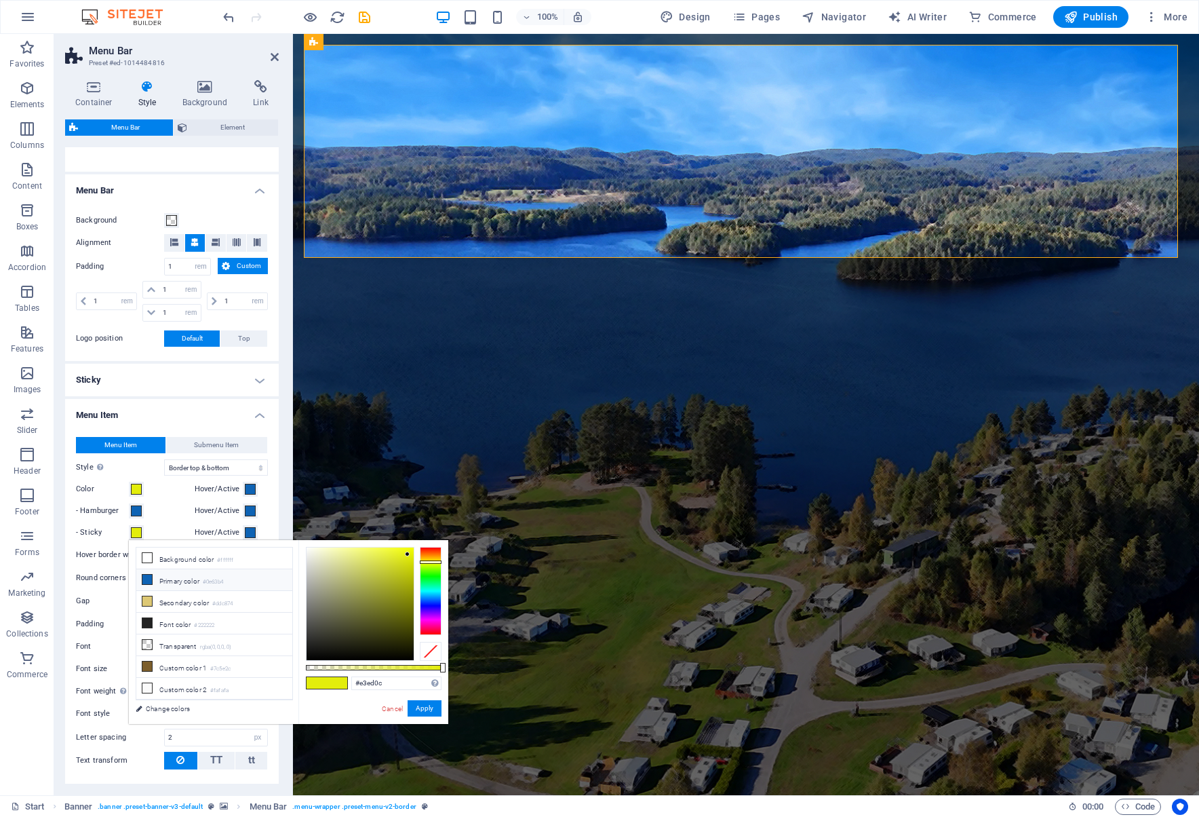
click at [256, 585] on li "Primary color #0e63b4" at bounding box center [214, 580] width 156 height 22
type input "#0e63b4"
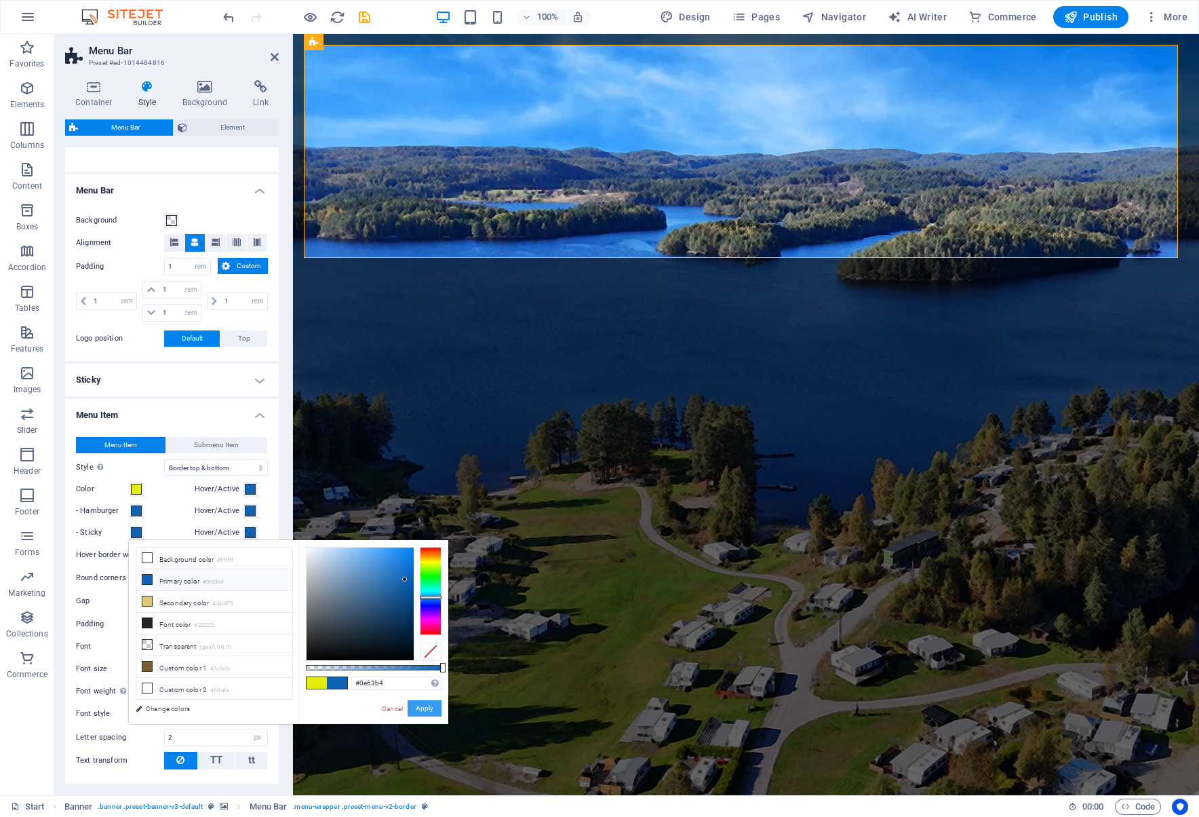
click at [410, 707] on button "Apply" at bounding box center [425, 708] width 34 height 16
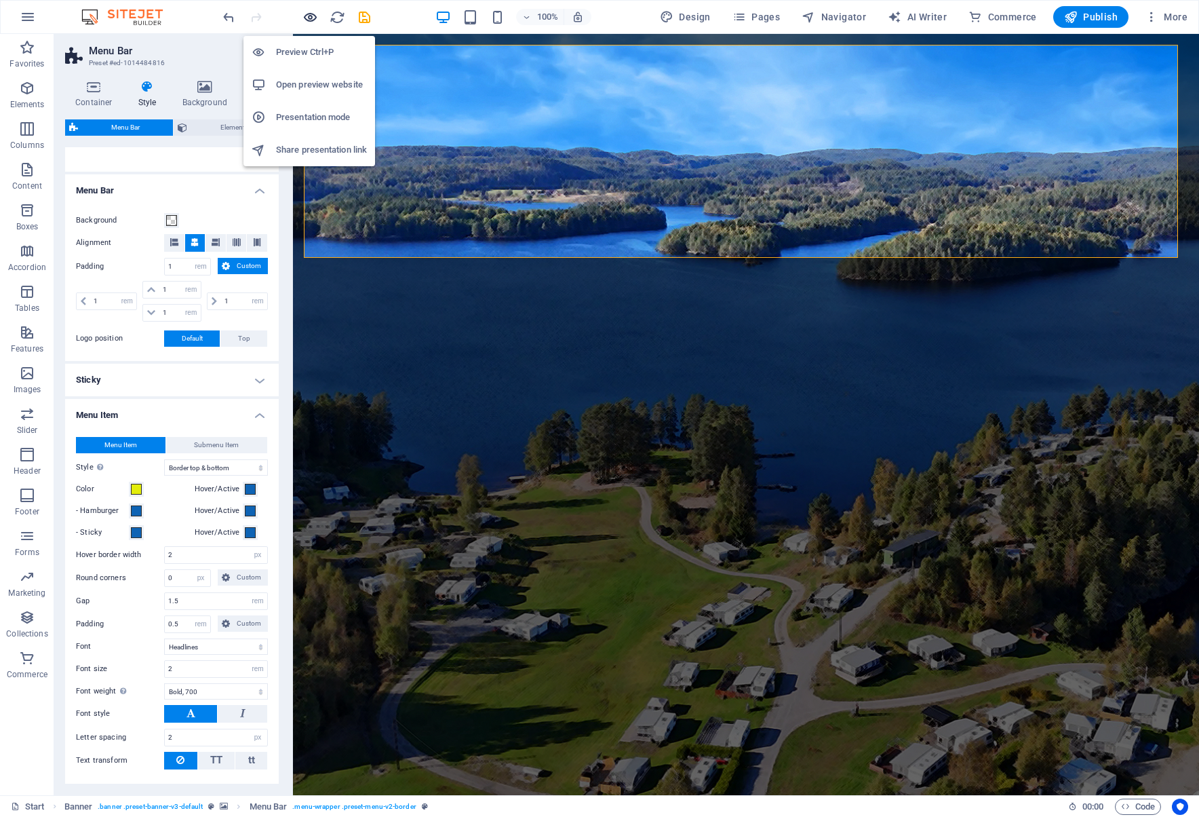
click at [311, 16] on icon "button" at bounding box center [311, 17] width 16 height 16
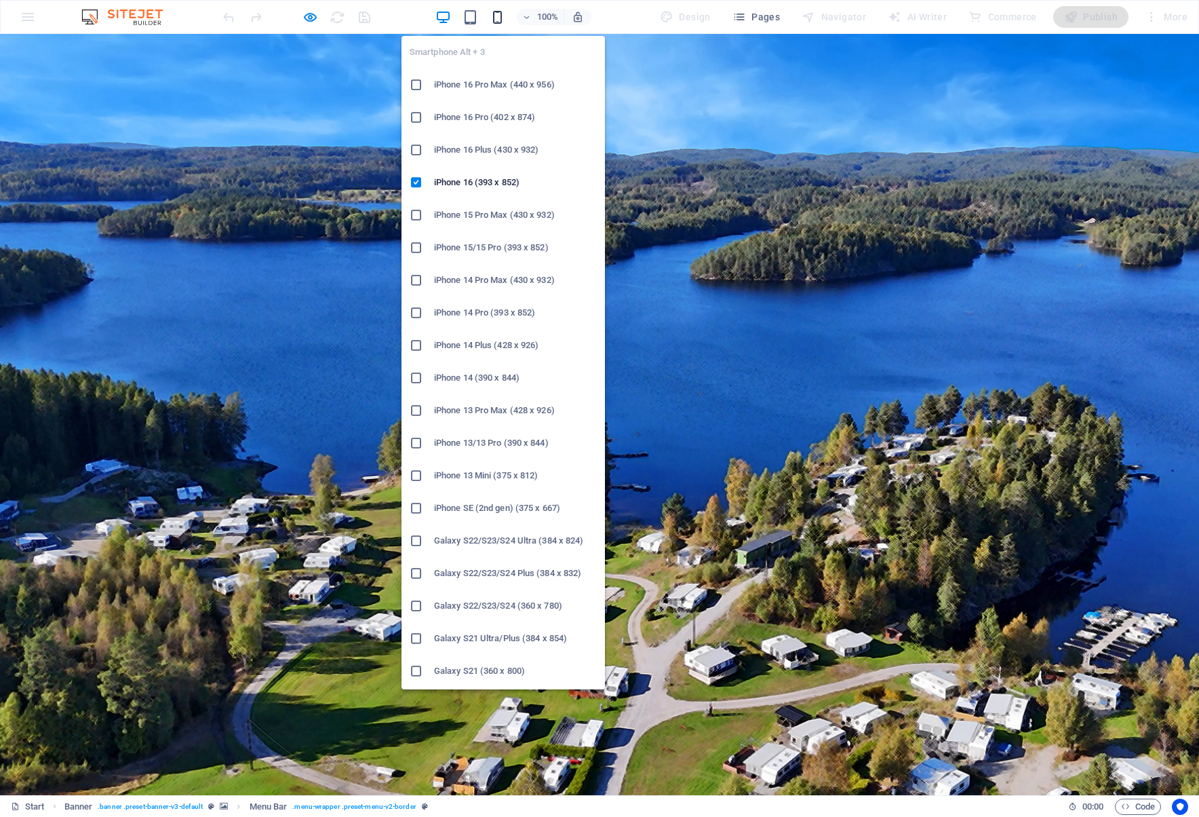
click at [505, 15] on icon "button" at bounding box center [498, 17] width 16 height 16
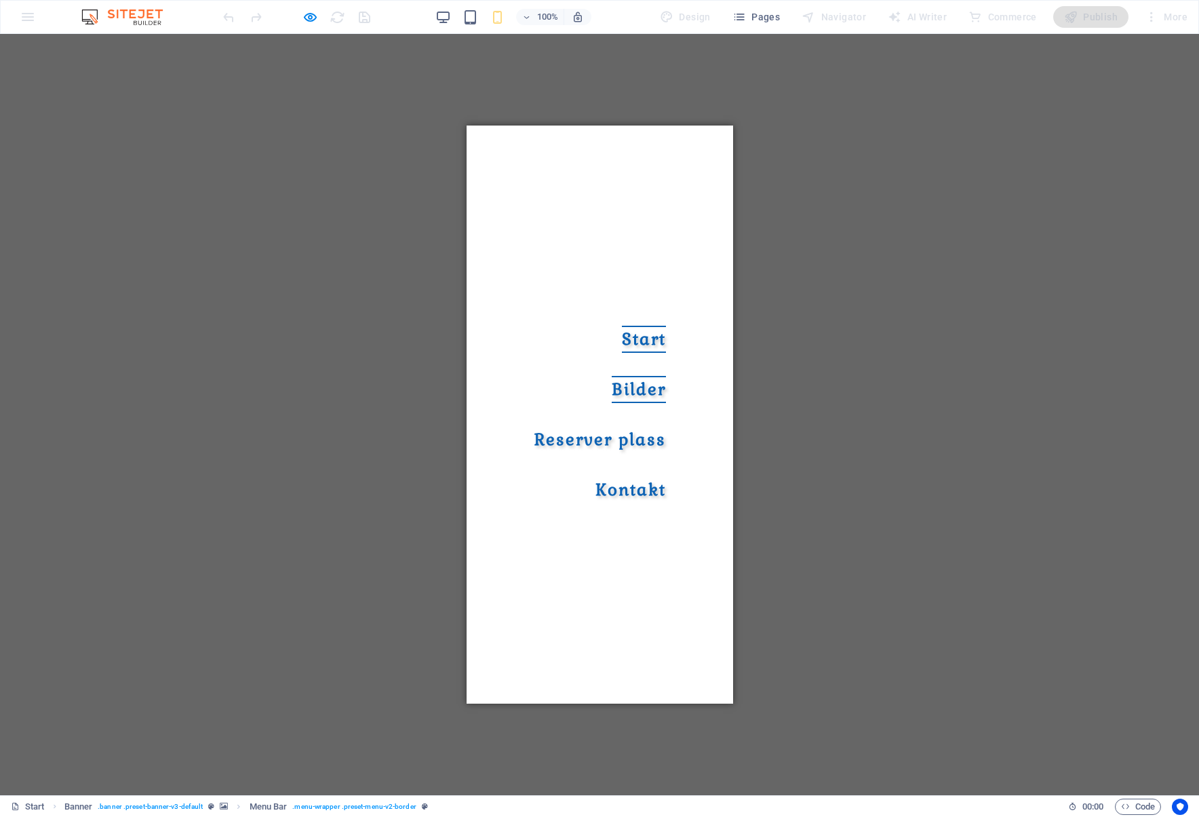
click at [636, 391] on link "Bilder" at bounding box center [638, 389] width 54 height 27
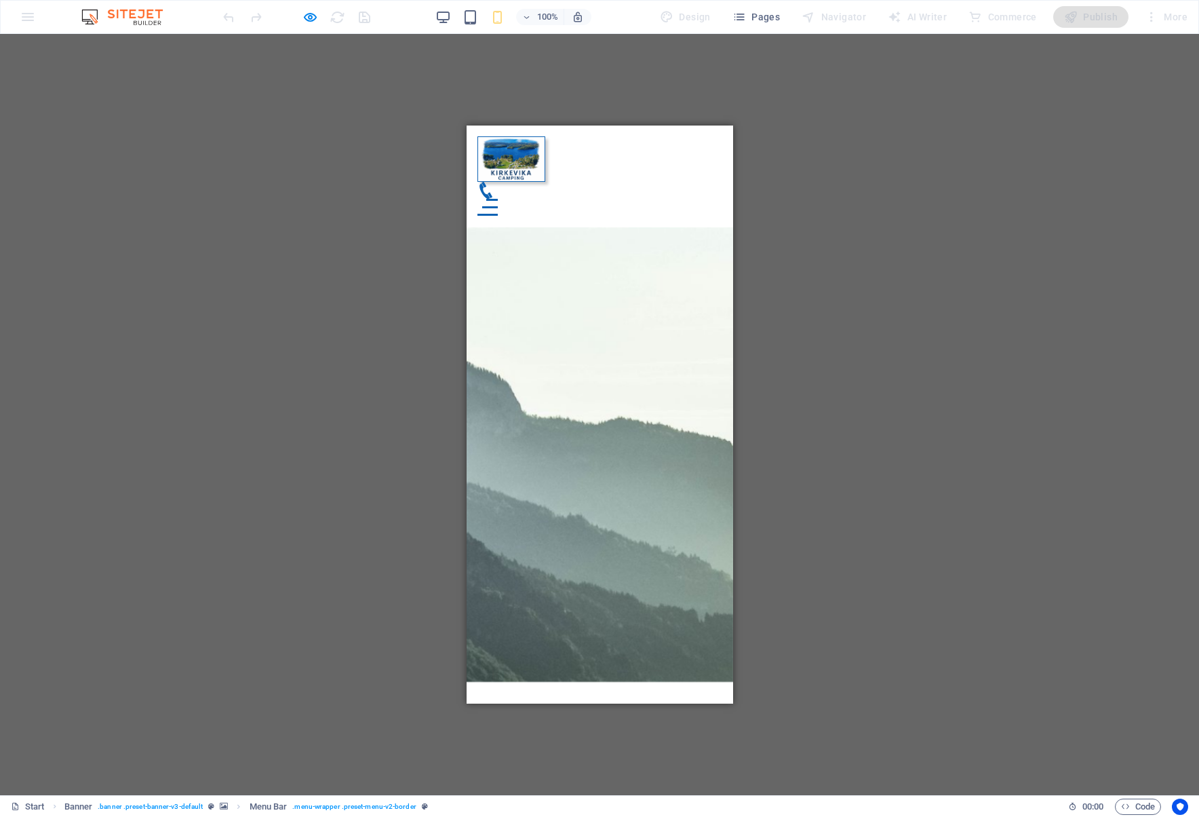
scroll to position [3930, 0]
click at [497, 199] on div "Menu" at bounding box center [487, 207] width 20 height 17
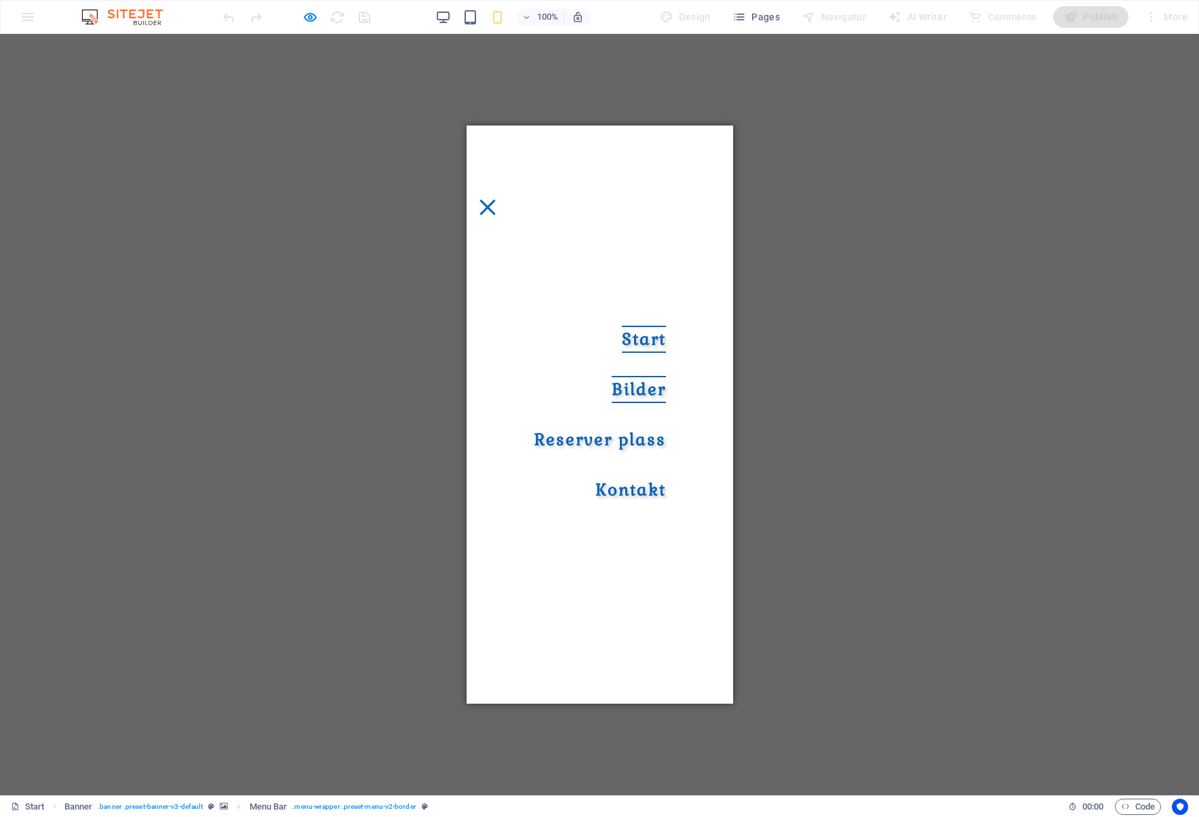
click at [627, 340] on link "Start" at bounding box center [643, 339] width 44 height 27
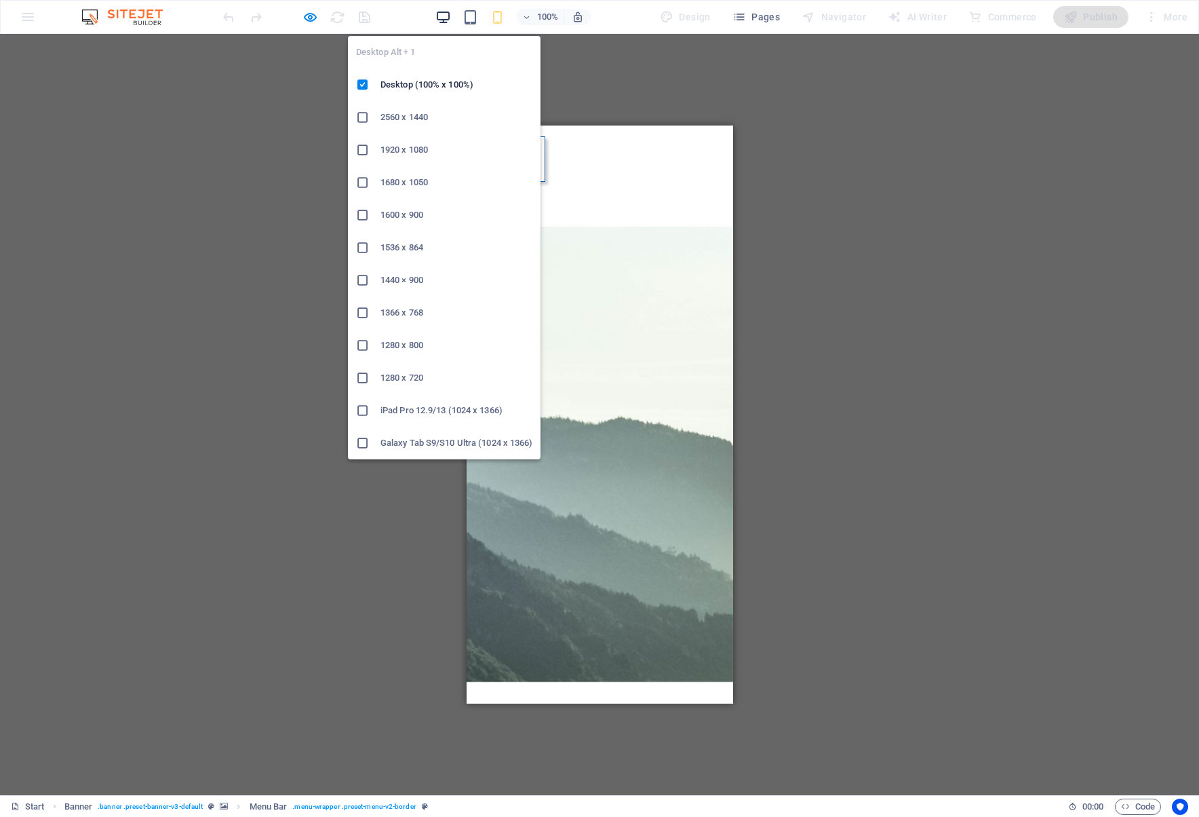
click at [437, 17] on span "button" at bounding box center [443, 17] width 16 height 16
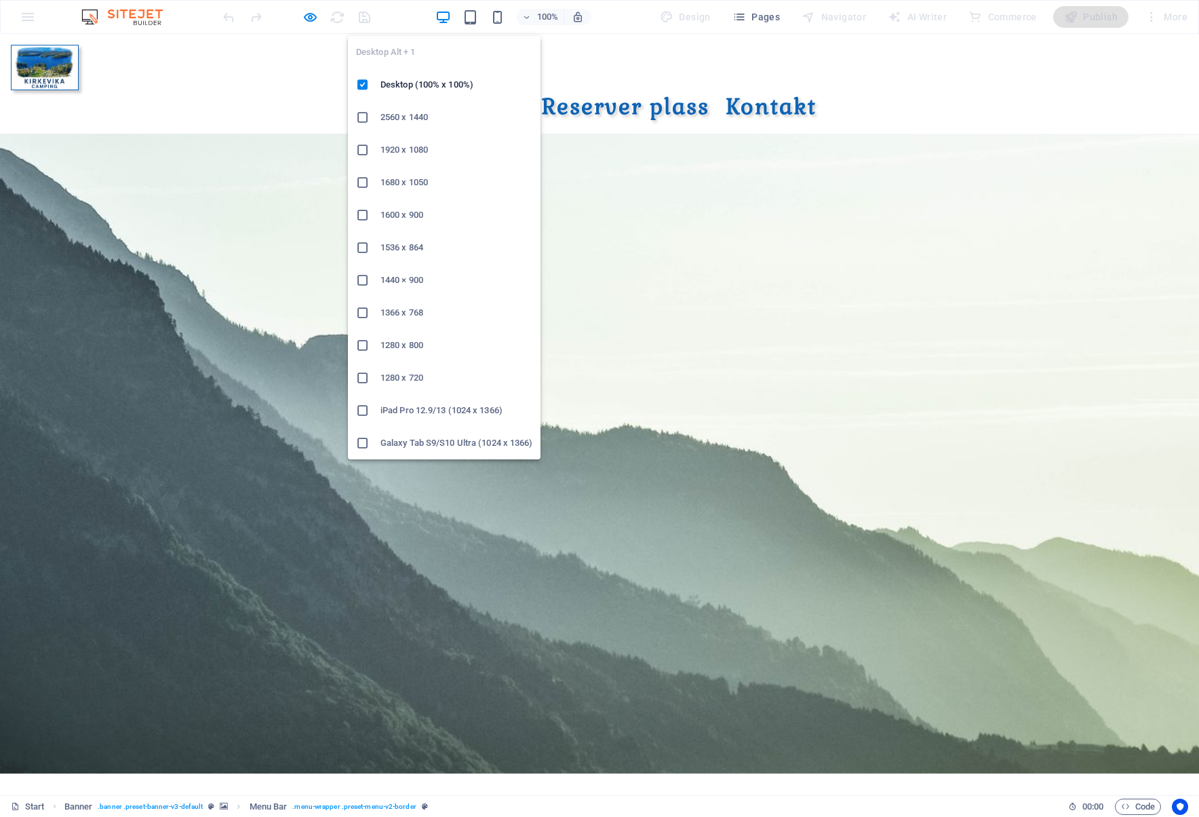
scroll to position [2127, 0]
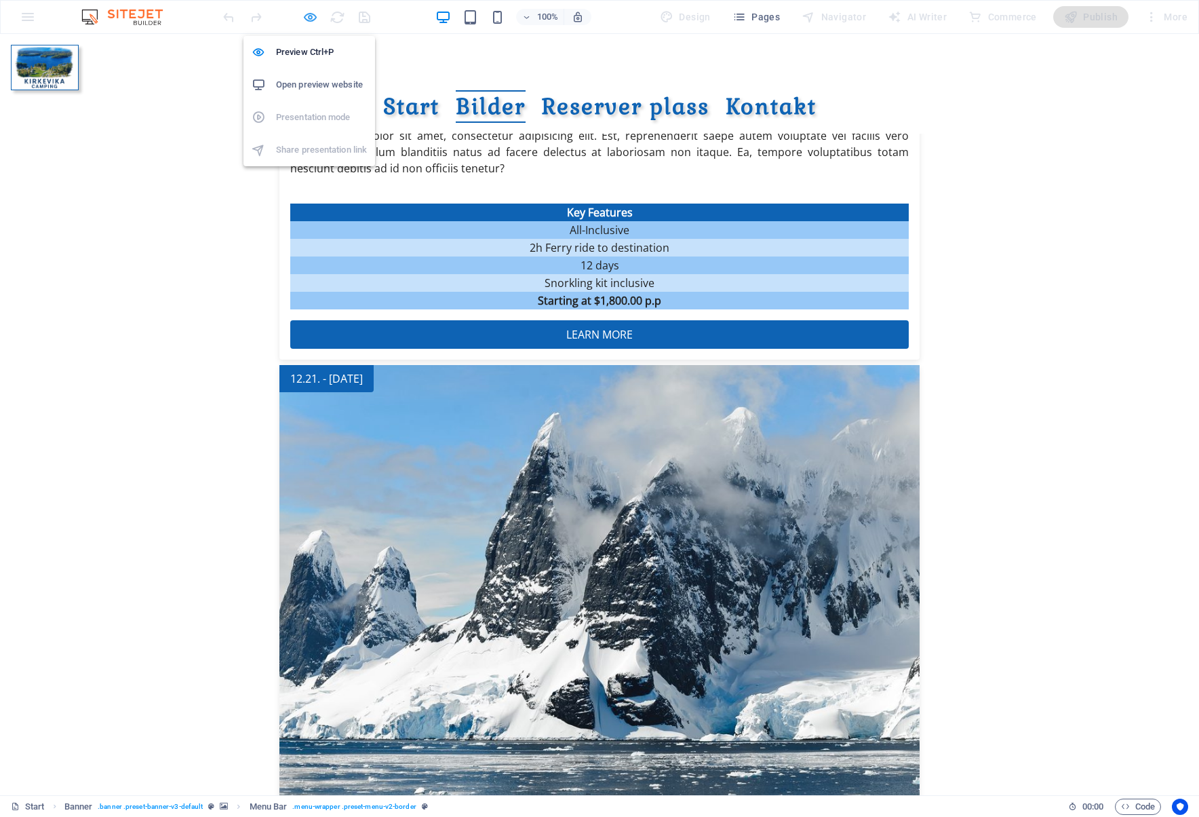
click at [313, 16] on icon "button" at bounding box center [311, 17] width 16 height 16
select select "rem"
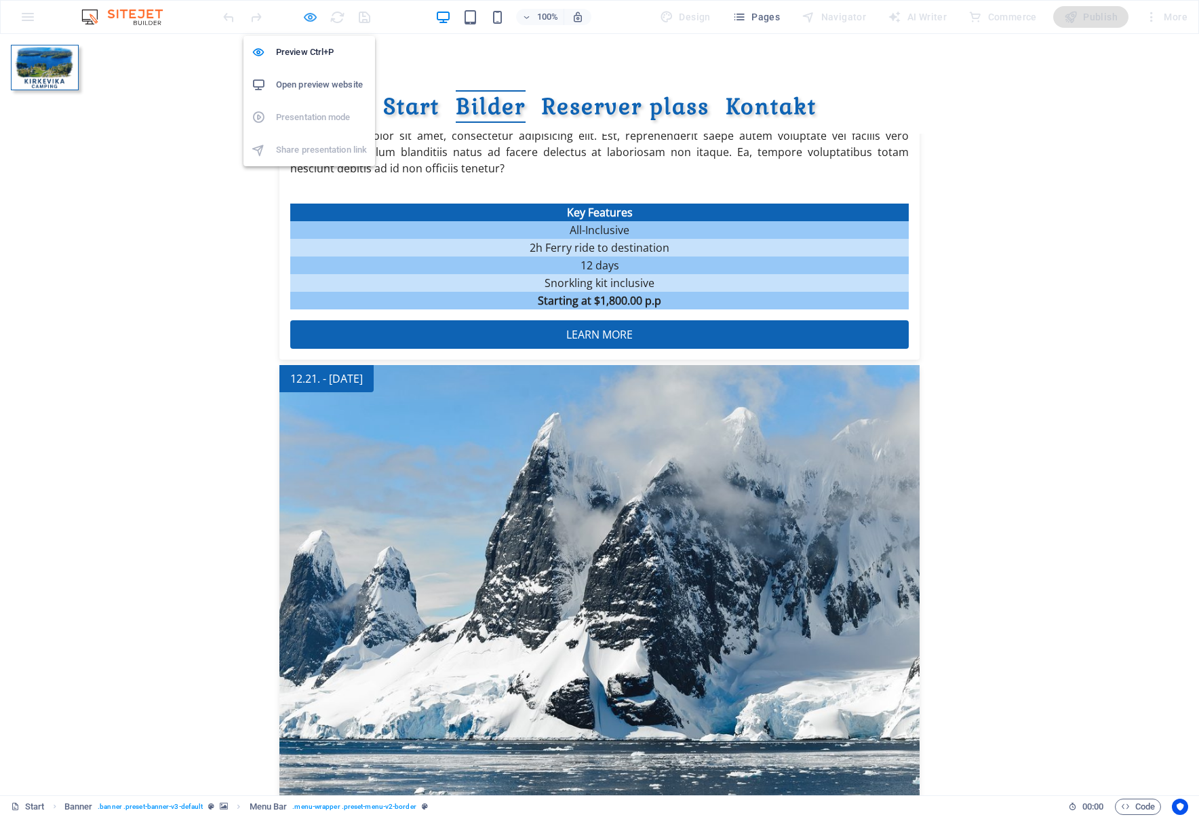
select select "rem"
select select "hover_border_vertical"
select select "px"
select select "rem"
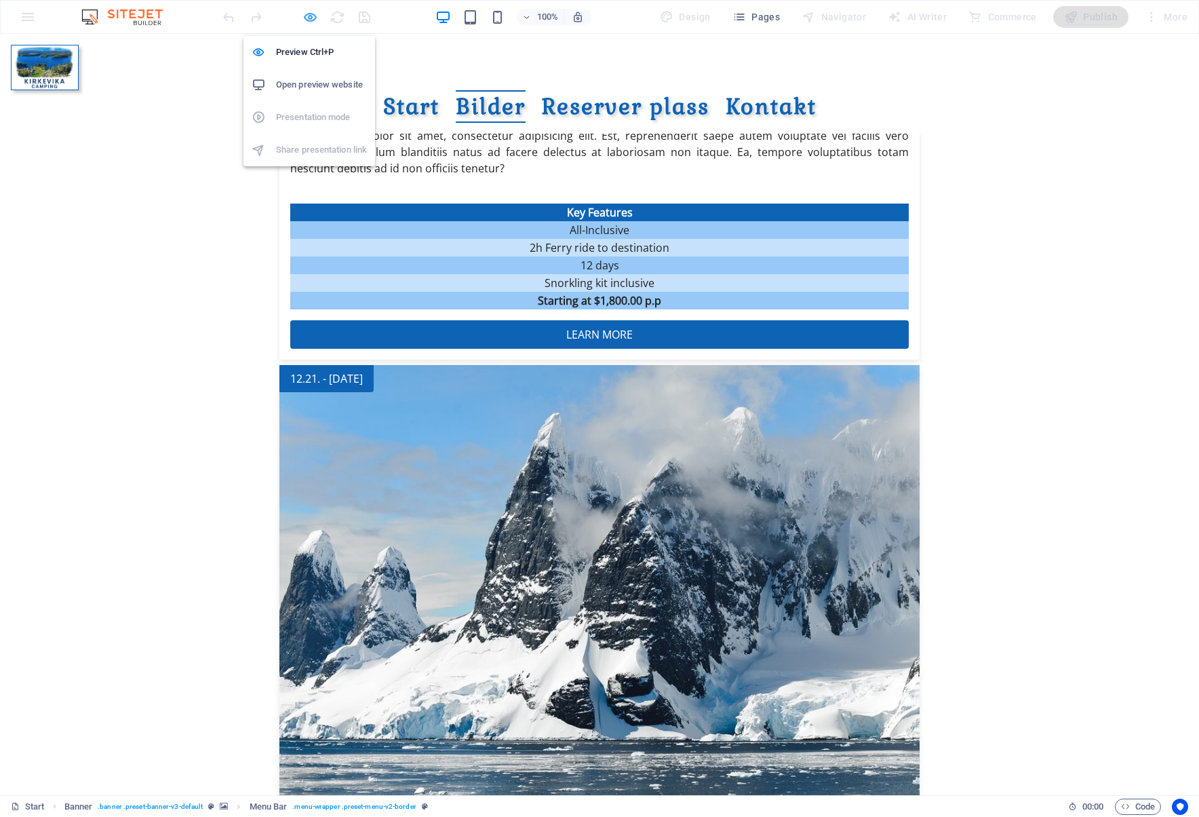
select select "rem"
select select "link-special-font"
select select "rem"
select select "700"
select select "px"
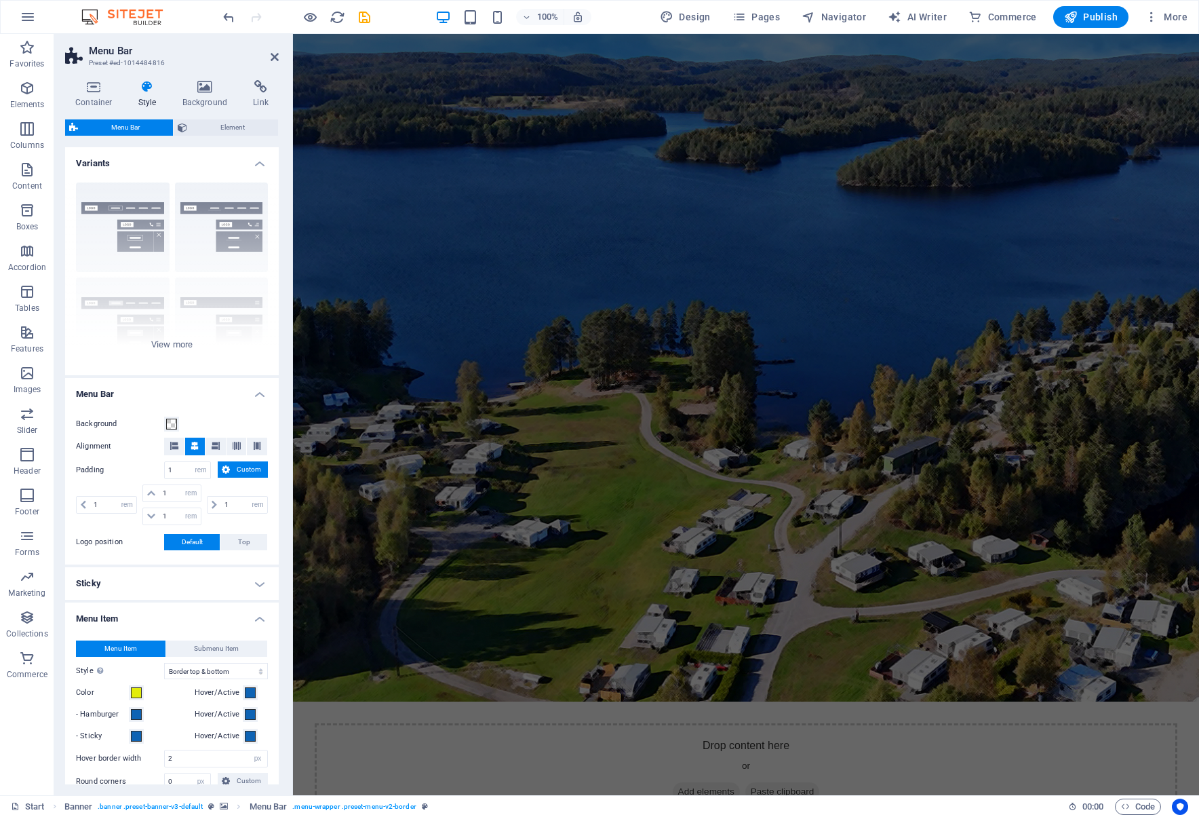
scroll to position [0, 0]
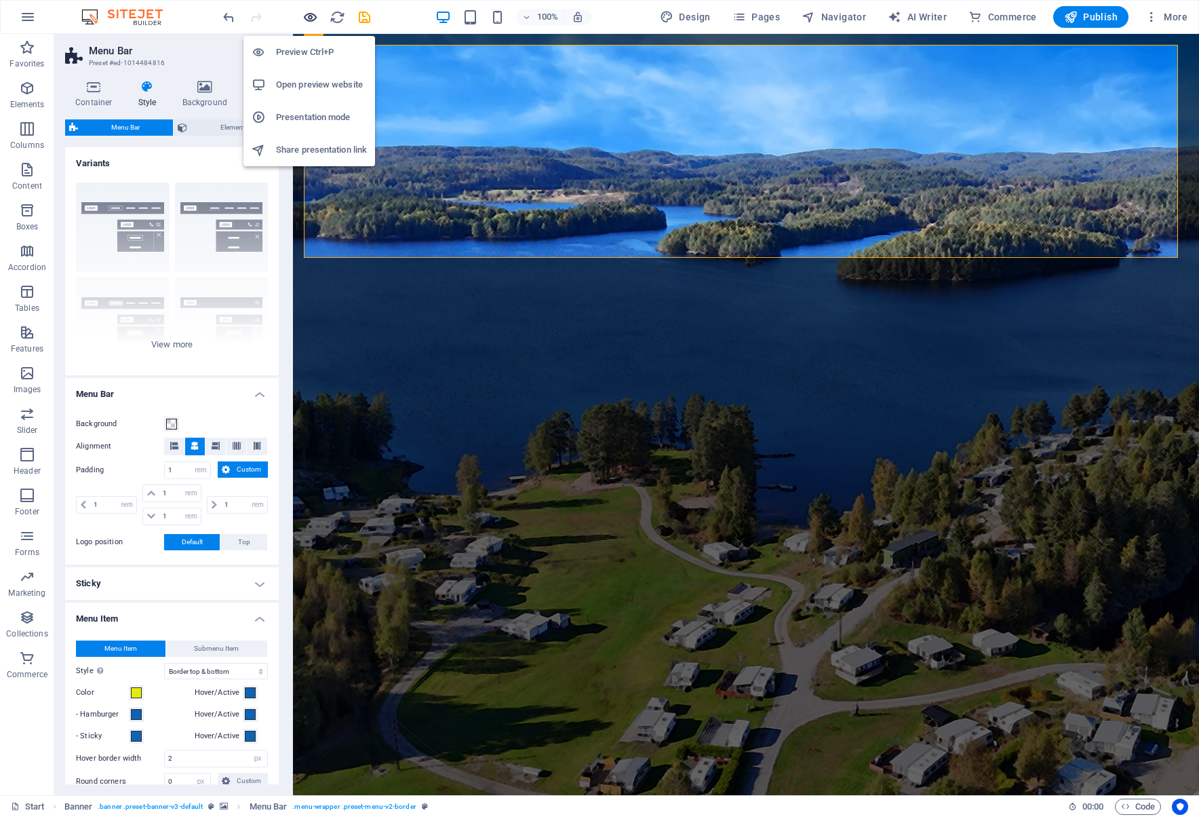
click at [309, 19] on icon "button" at bounding box center [311, 17] width 16 height 16
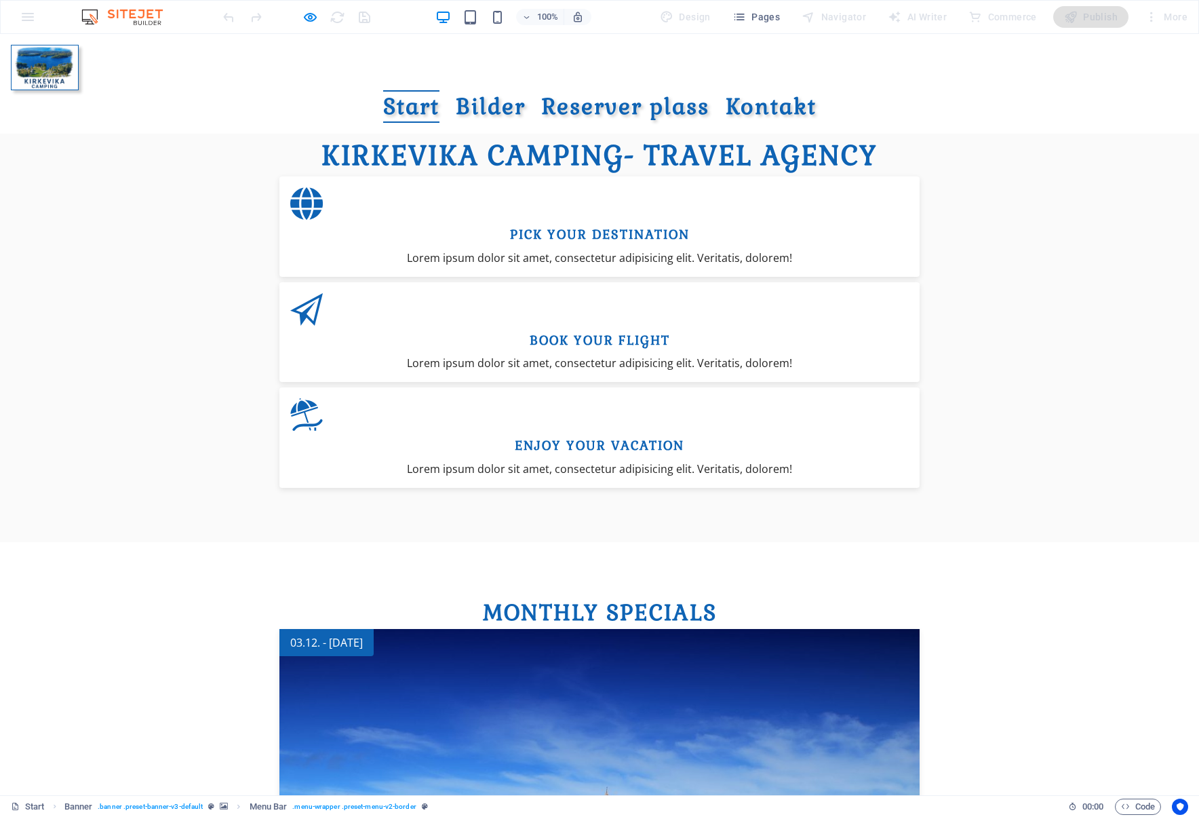
scroll to position [1085, 0]
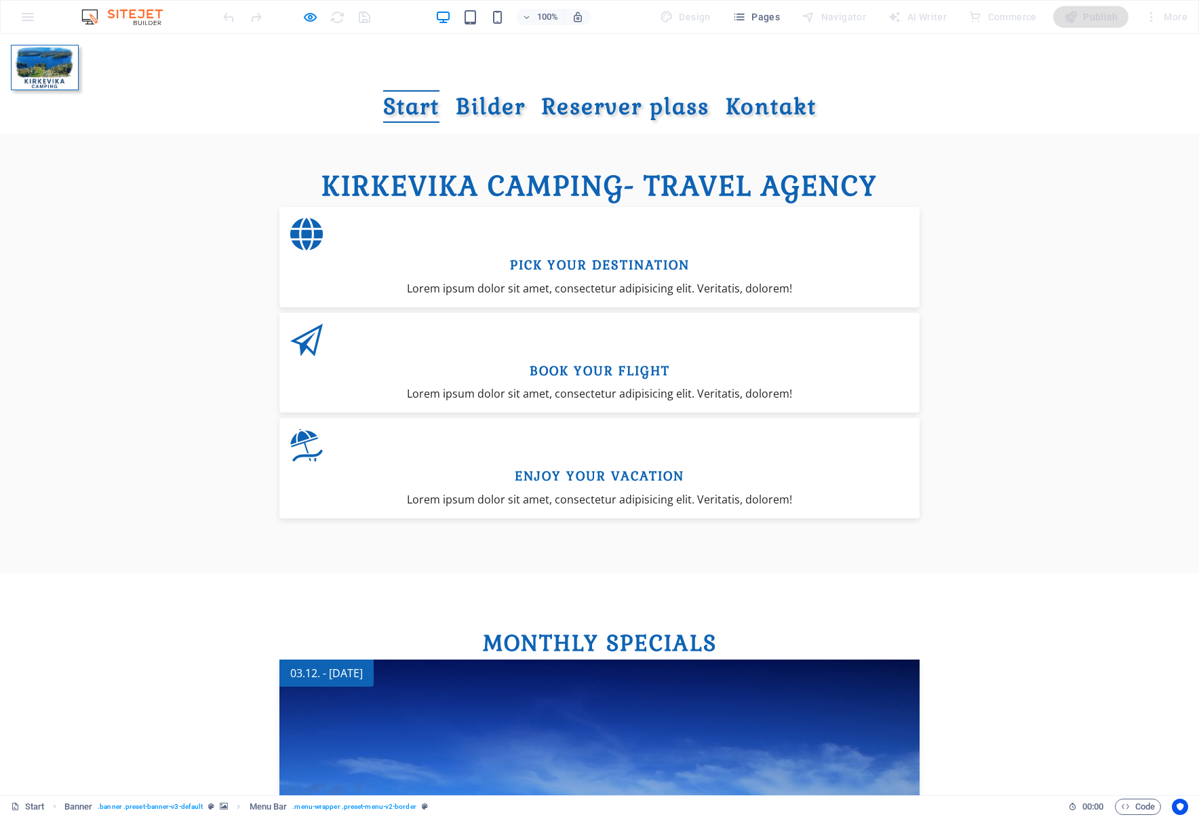
click at [585, 169] on span "Kirkevika Camping" at bounding box center [473, 186] width 303 height 35
click at [307, 12] on icon "button" at bounding box center [311, 17] width 16 height 16
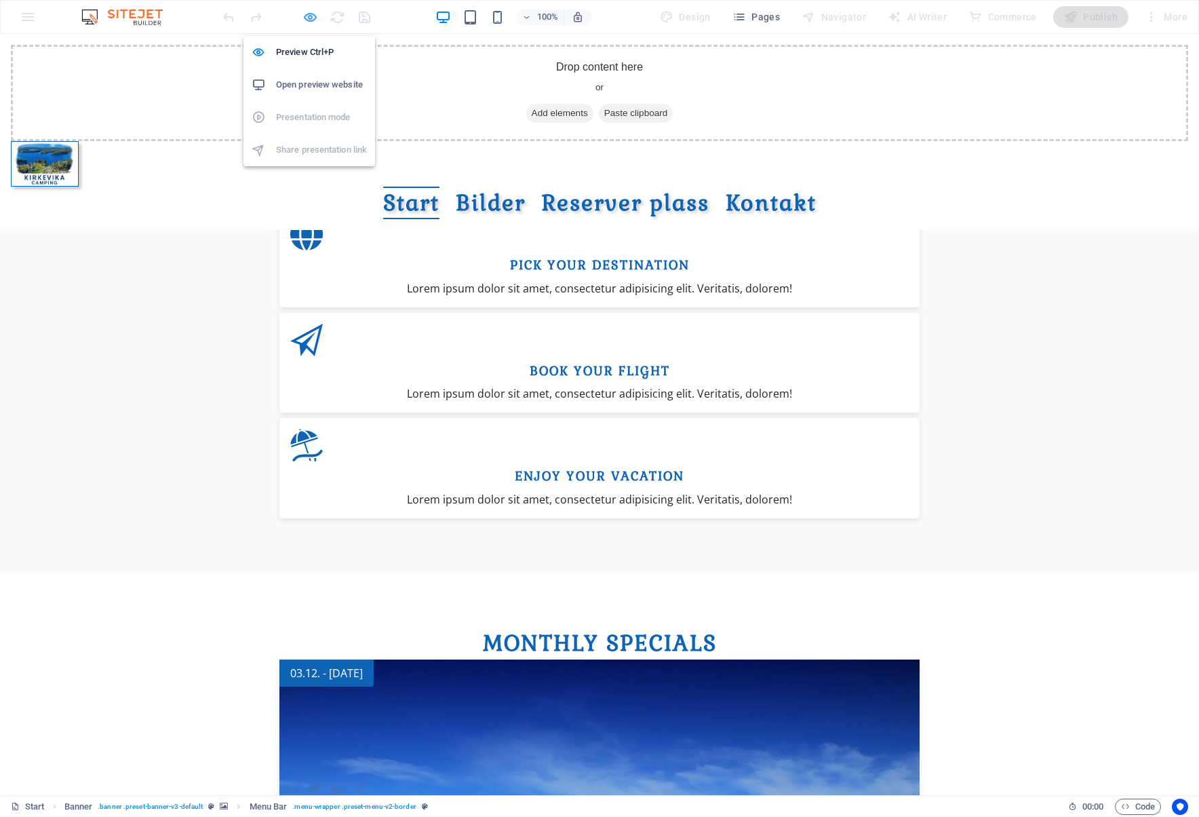
scroll to position [1183, 0]
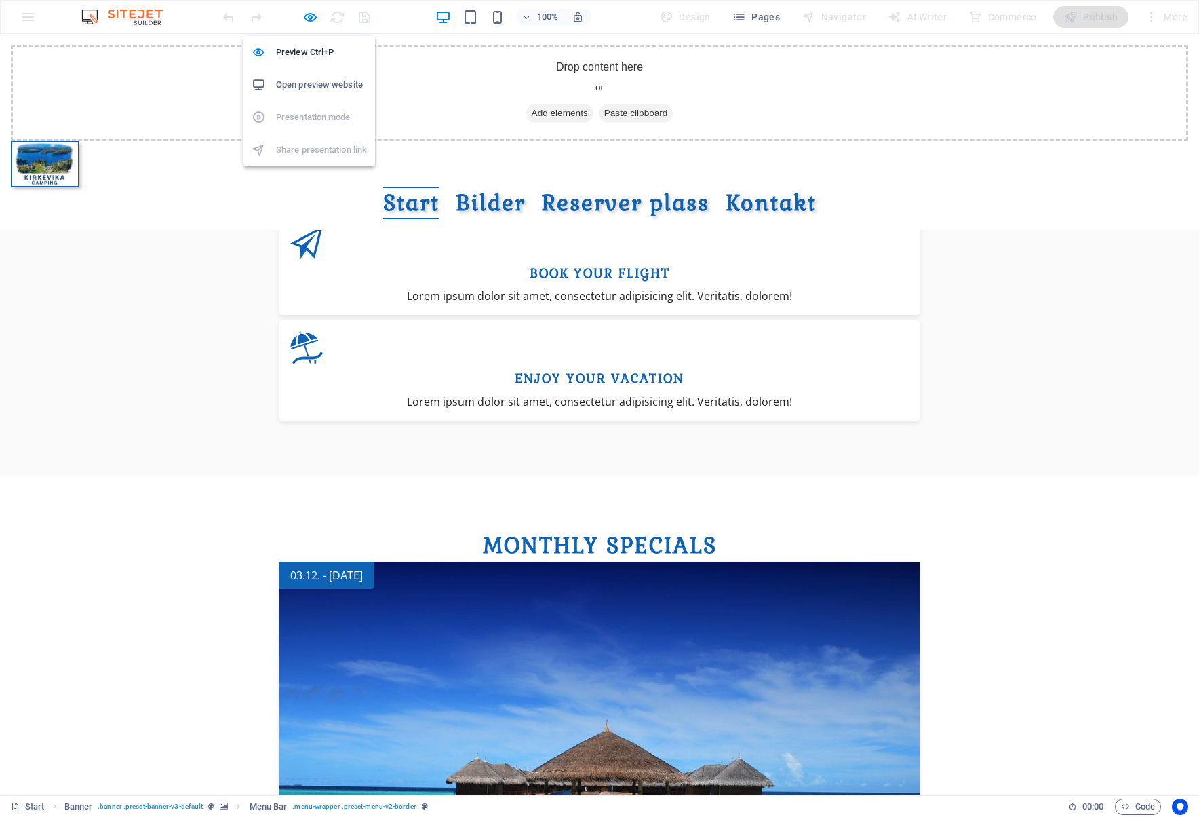
select select "rem"
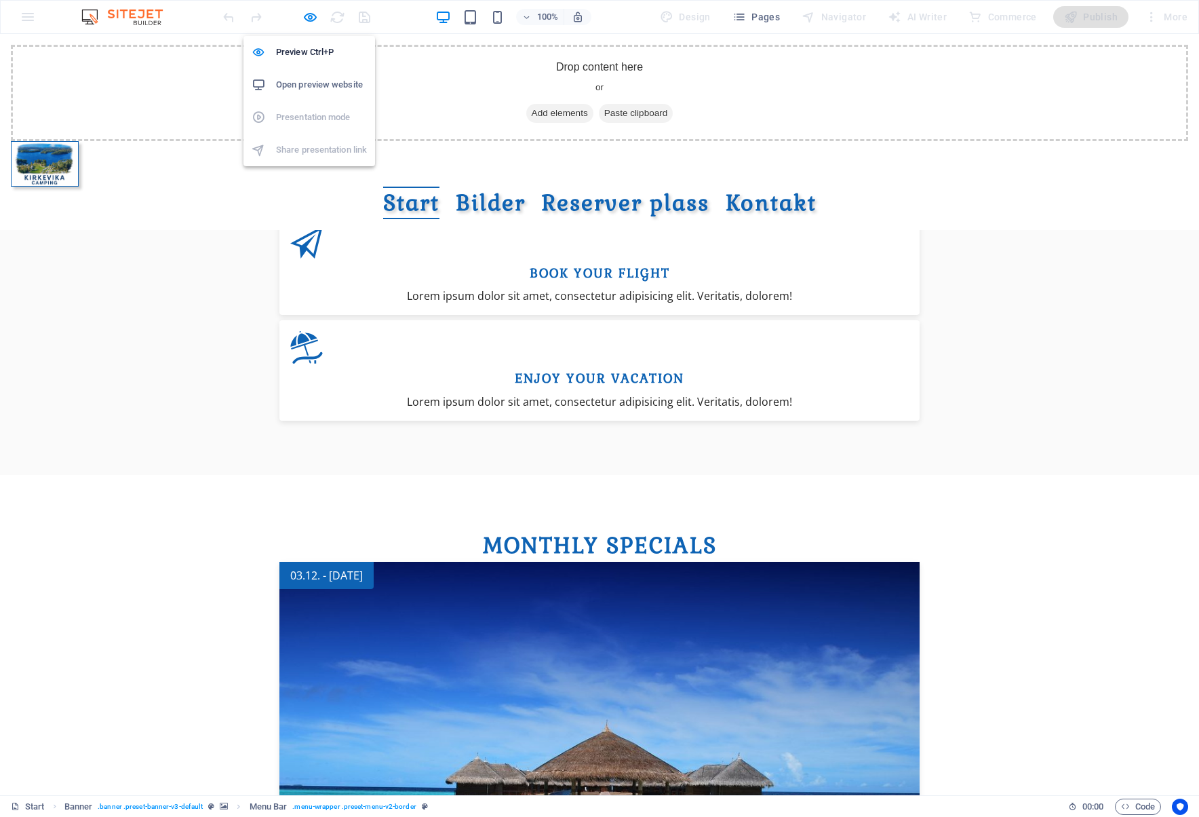
select select "hover_border_vertical"
select select "px"
select select "rem"
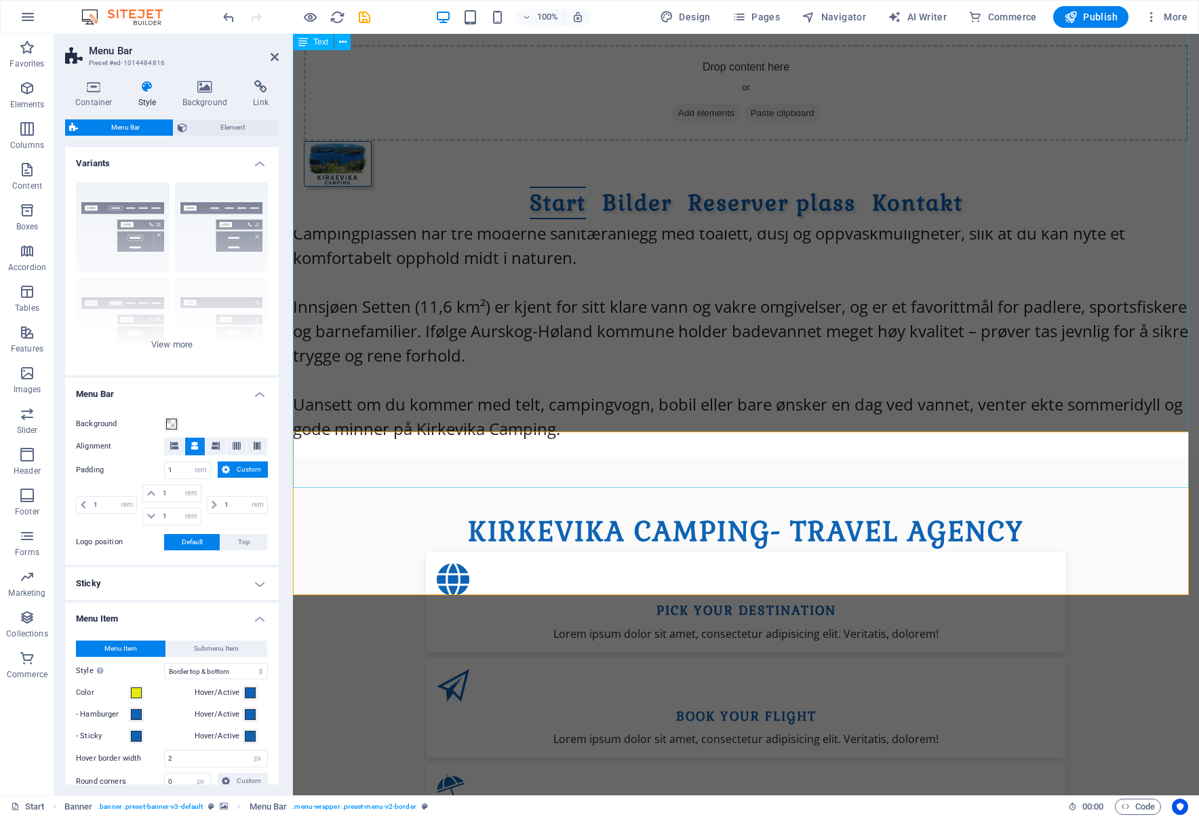
scroll to position [912, 0]
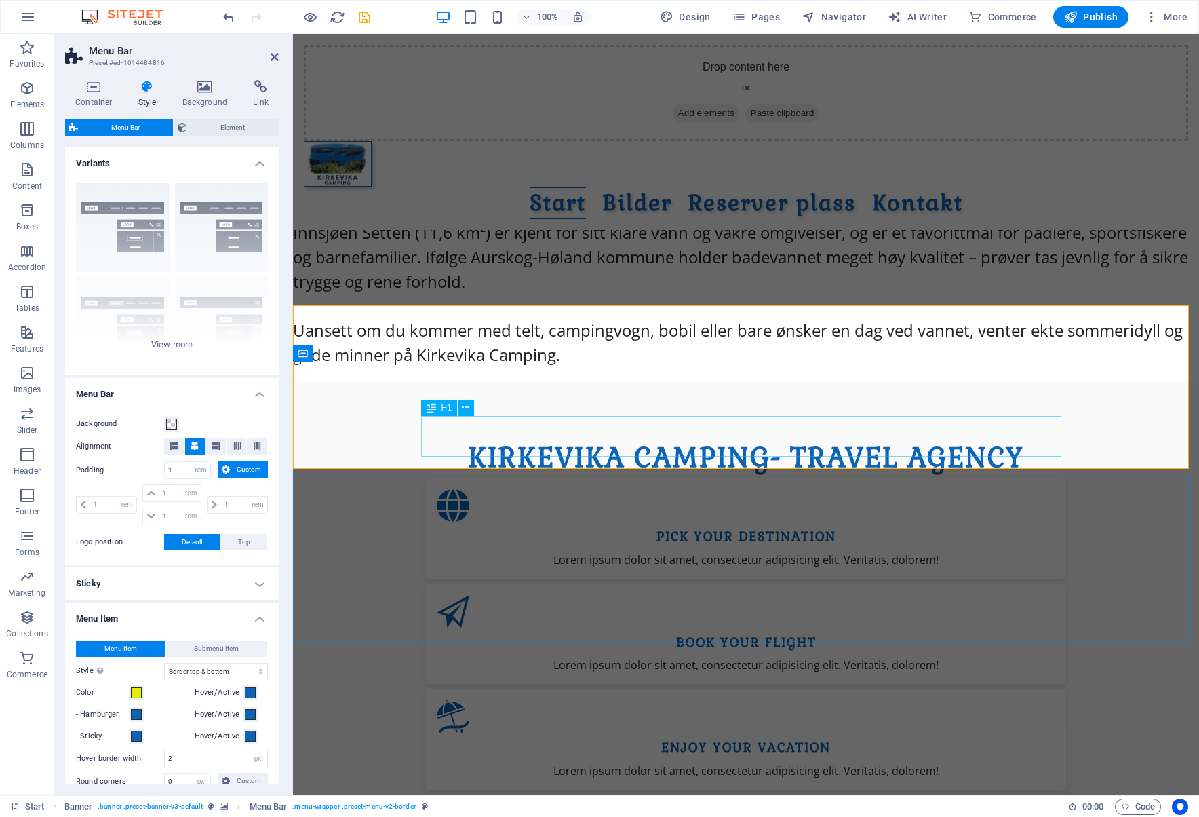
click at [871, 450] on div "Kirkevika Camping - Travel Agency" at bounding box center [746, 458] width 640 height 41
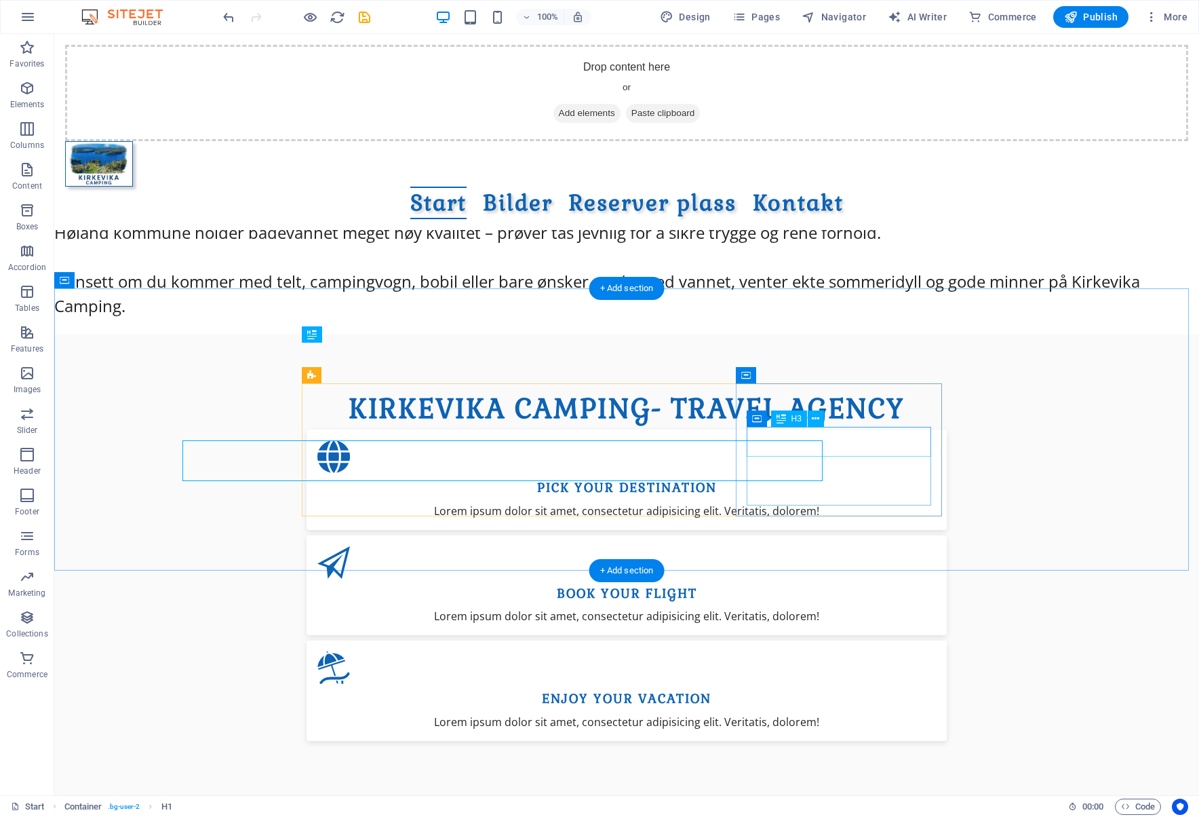
scroll to position [887, 0]
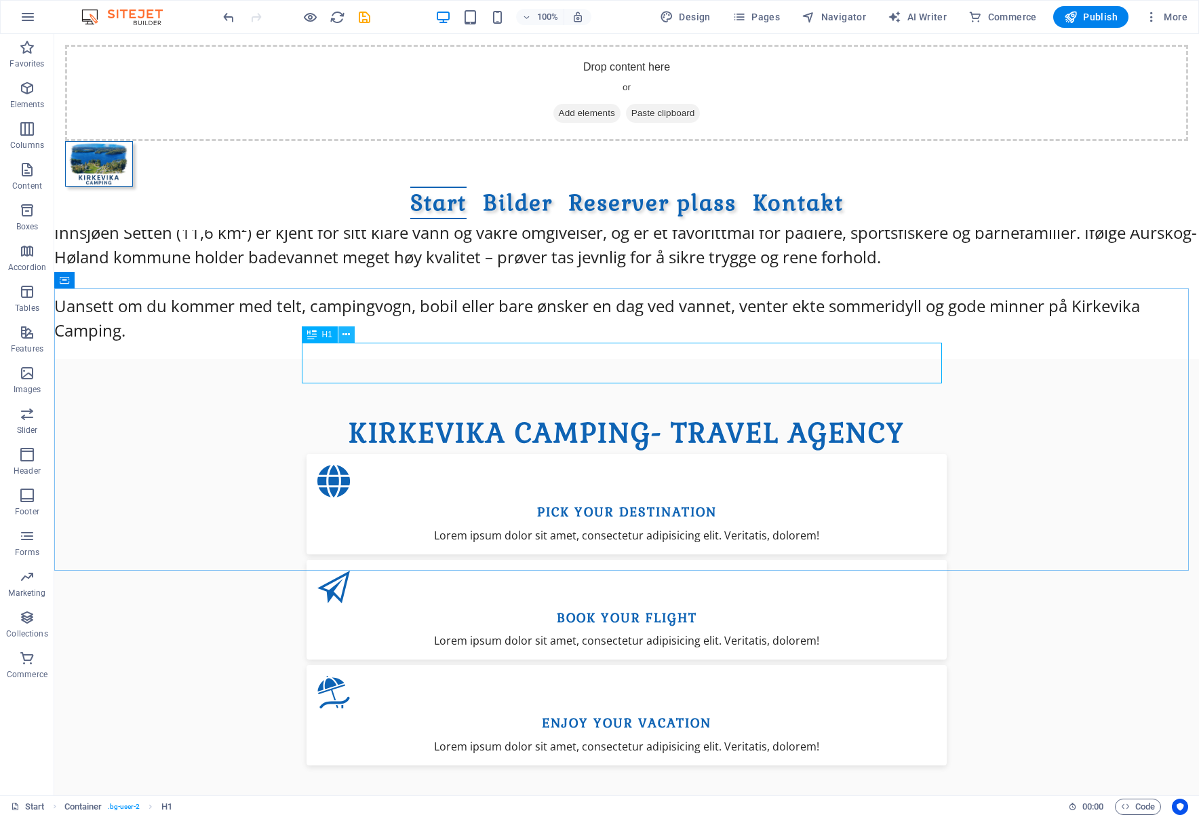
click at [349, 328] on icon at bounding box center [346, 335] width 7 height 14
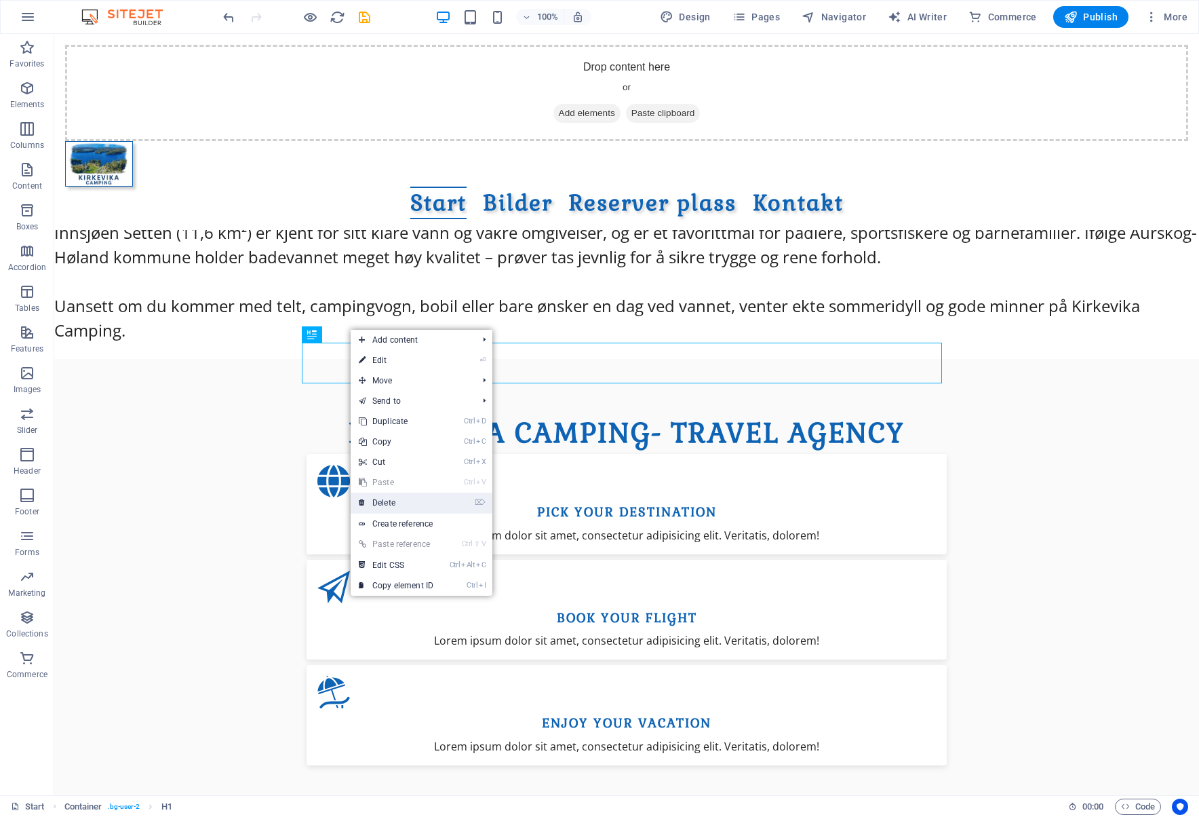
drag, startPoint x: 390, startPoint y: 499, endPoint x: 337, endPoint y: 466, distance: 62.5
click at [390, 499] on link "⌦ Delete" at bounding box center [396, 502] width 91 height 20
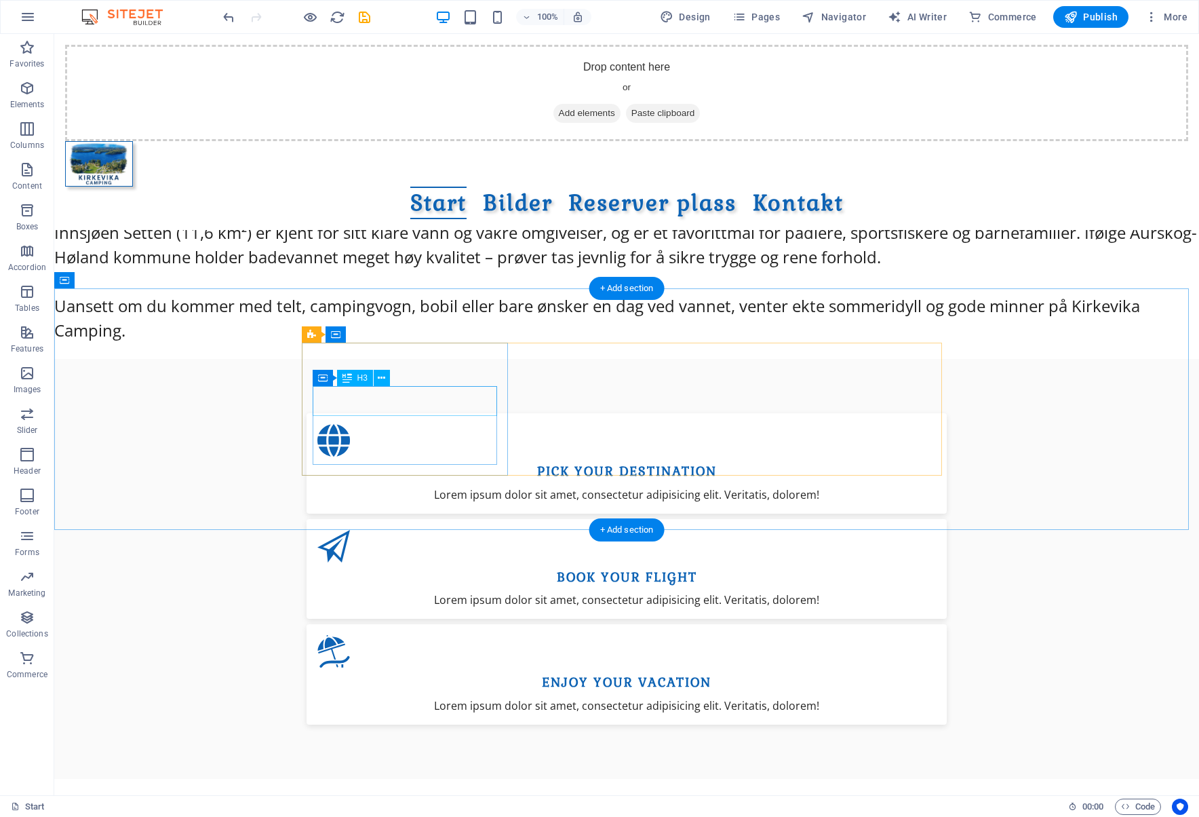
click at [448, 462] on div "Pick your Destination" at bounding box center [626, 471] width 619 height 19
click at [442, 462] on div "Pick your Destination" at bounding box center [626, 471] width 619 height 19
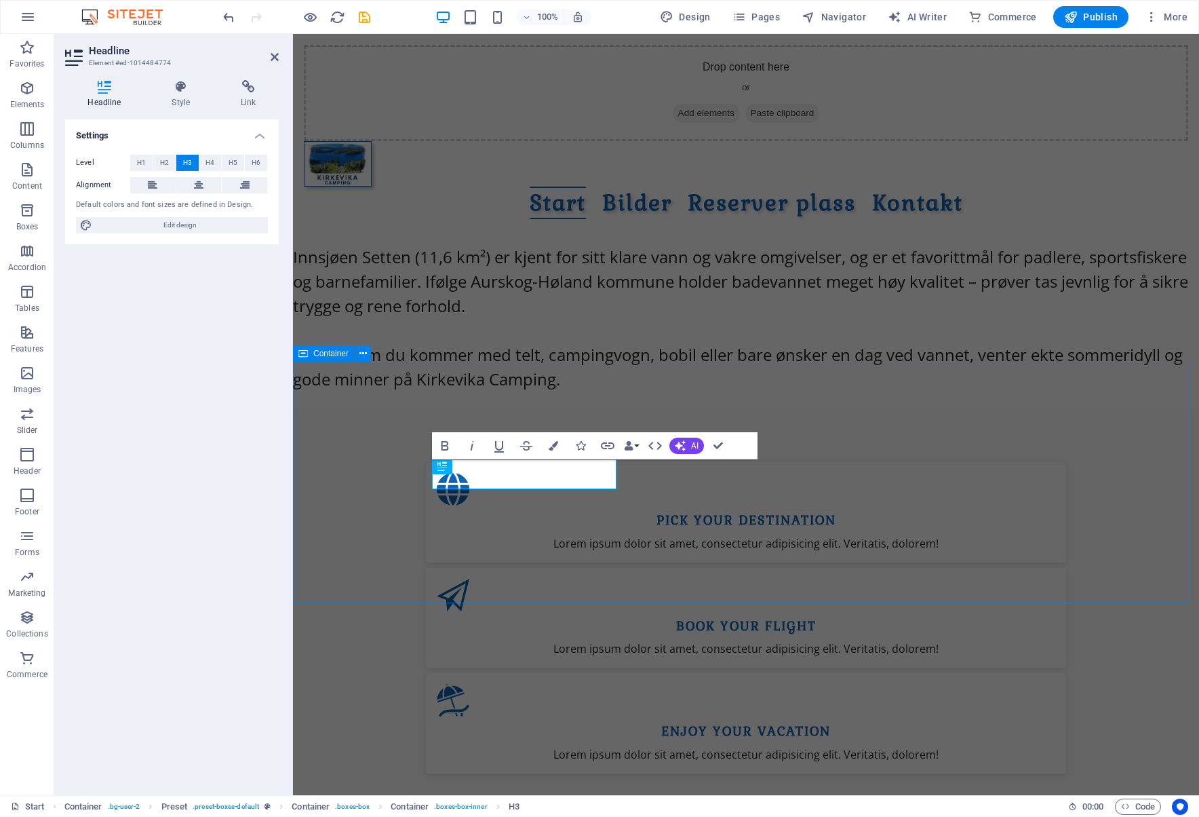
scroll to position [912, 0]
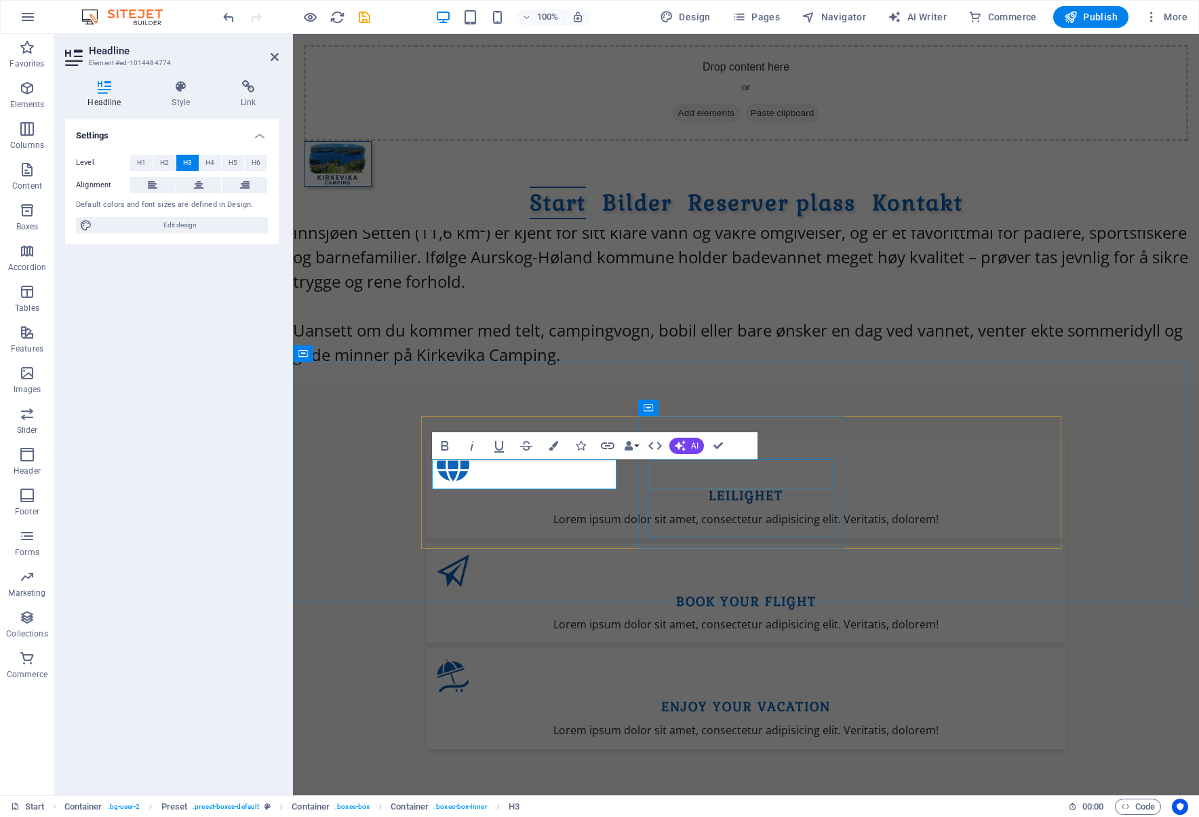
click at [774, 592] on div "Book your Flight" at bounding box center [746, 601] width 619 height 19
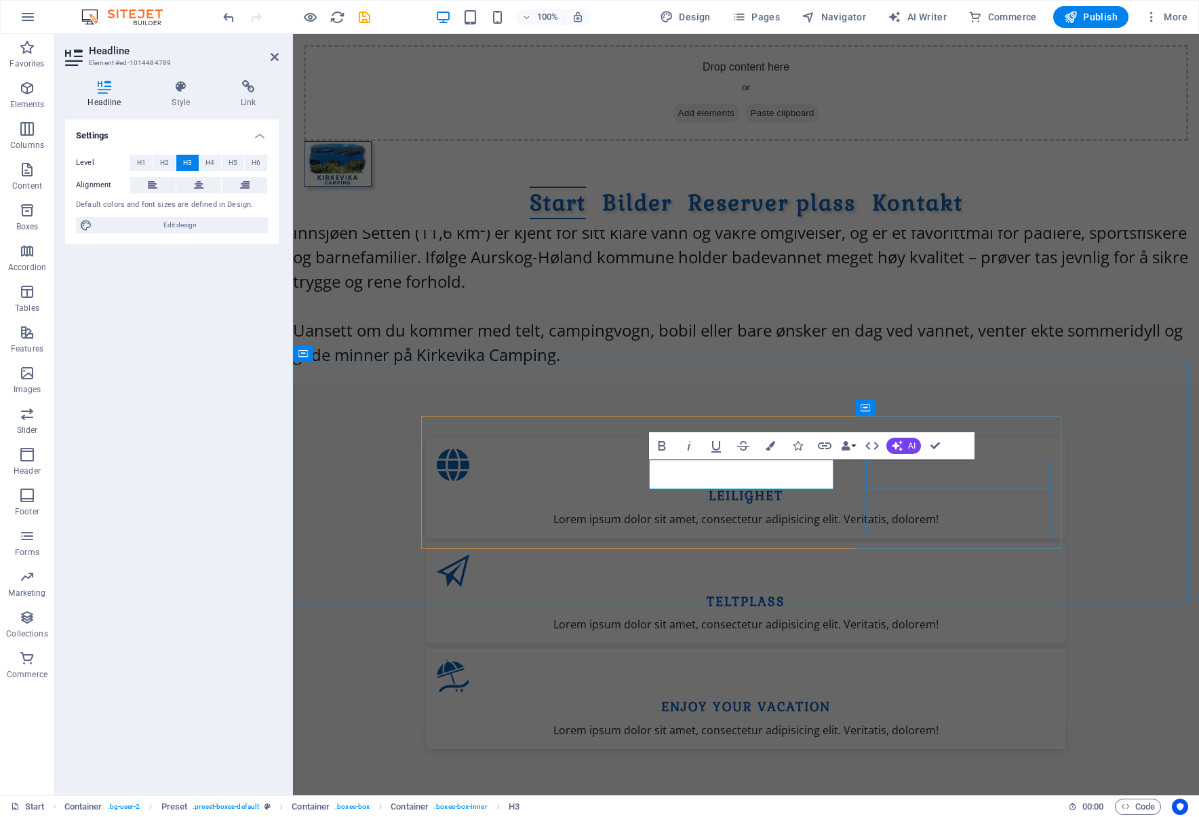
click at [954, 697] on div "Enjoy your Vacation" at bounding box center [746, 706] width 619 height 19
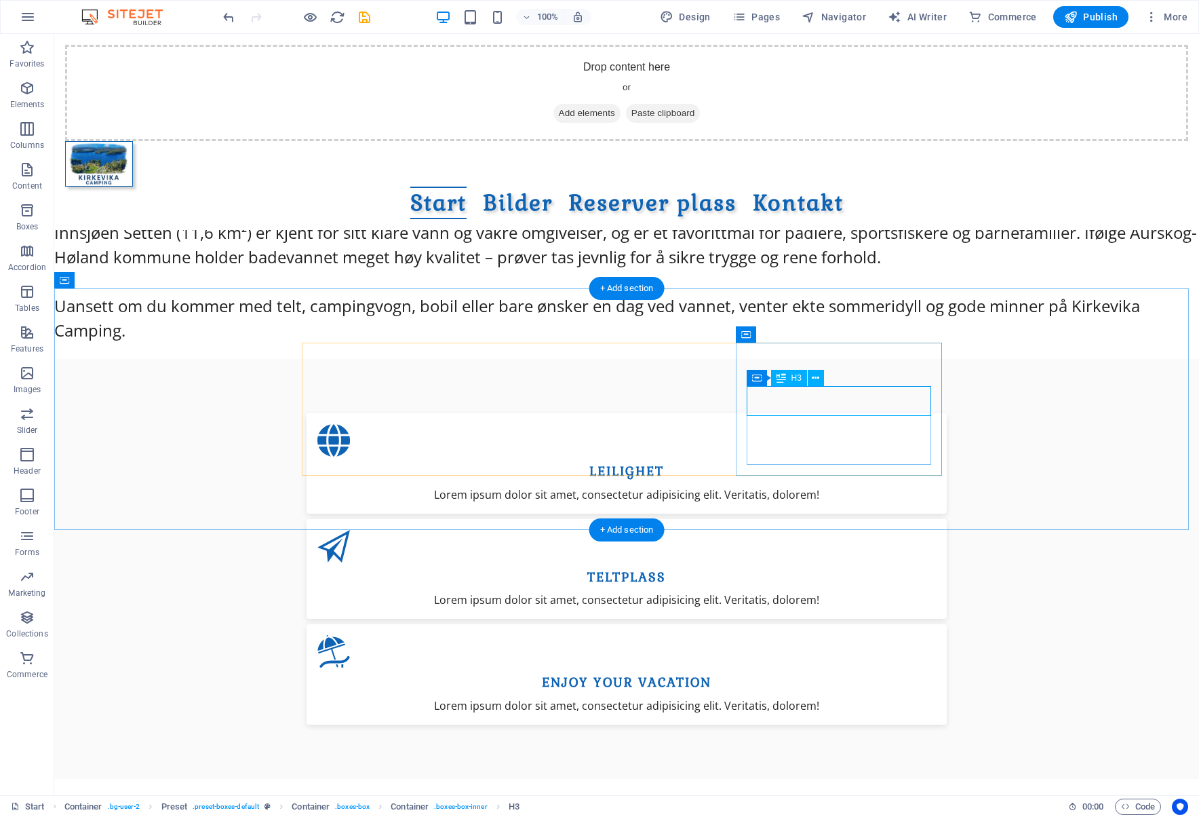
click at [882, 673] on div "Enjoy your Vacation" at bounding box center [626, 682] width 619 height 19
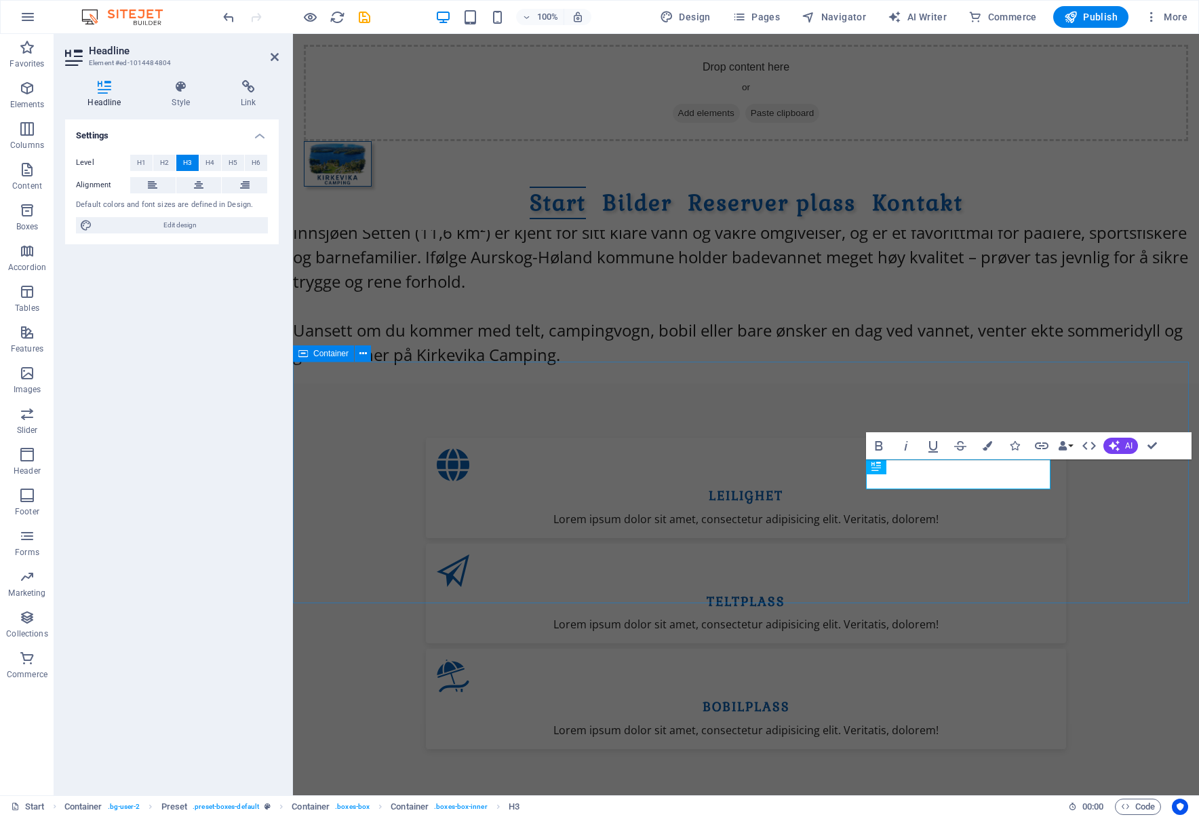
click at [1141, 580] on div "LEILIGHET Lorem ipsum dolor sit amet, consectetur adipisicing elit. Veritatis, …" at bounding box center [746, 593] width 906 height 420
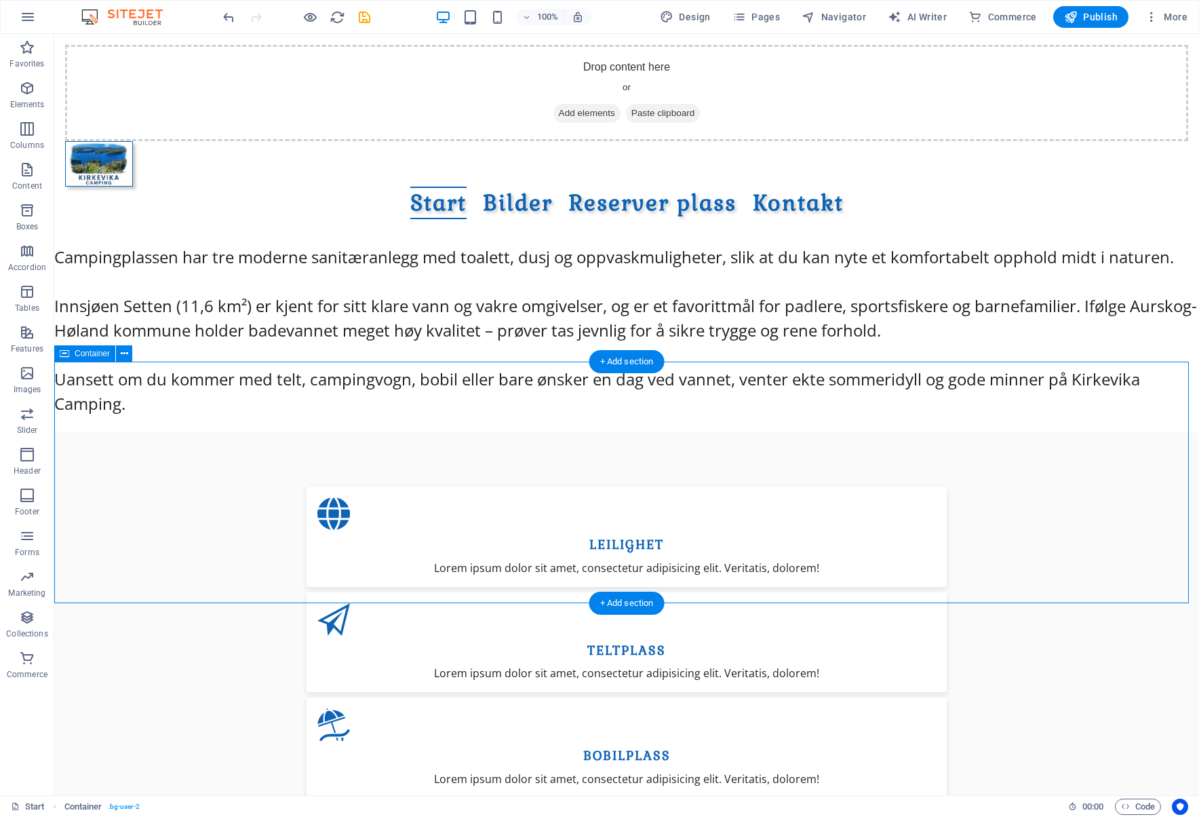
click at [166, 468] on div "LEILIGHET Lorem ipsum dolor sit amet, consectetur adipisicing elit. Veritatis, …" at bounding box center [626, 642] width 1145 height 420
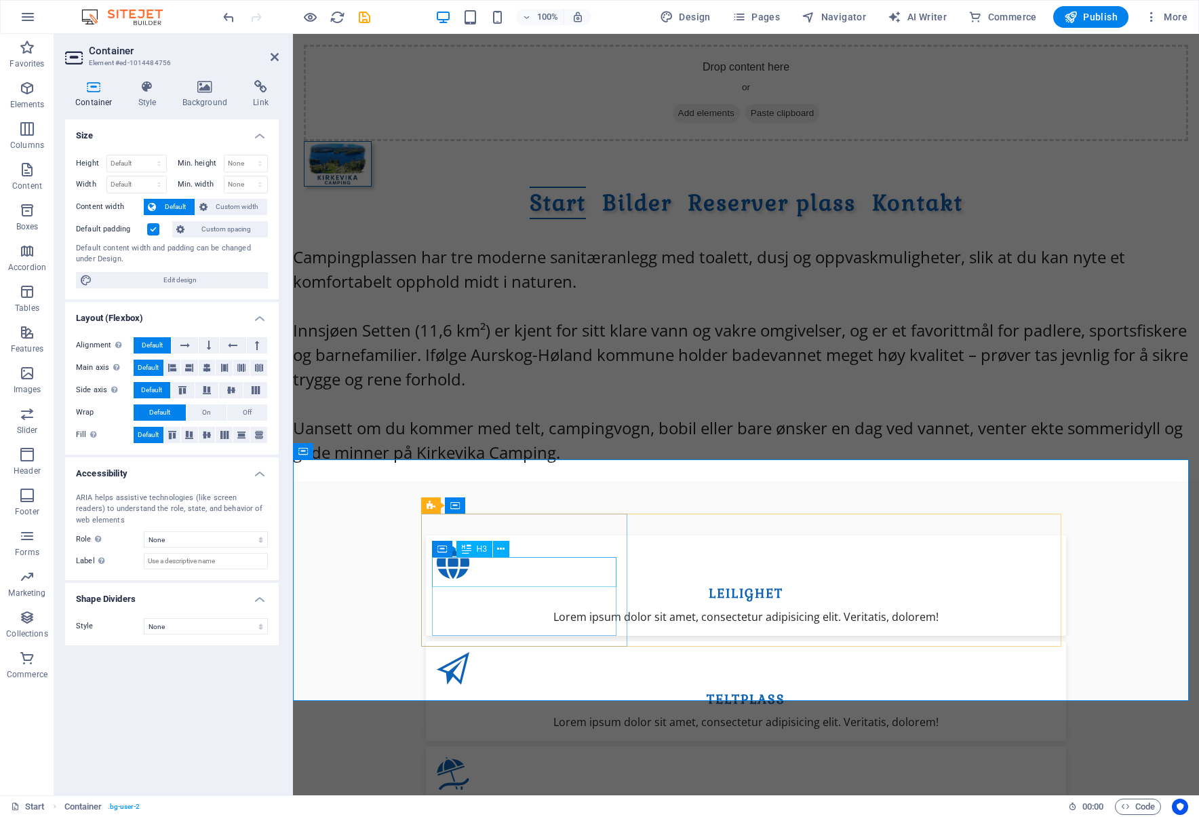
click at [589, 584] on div "LEILIGHET" at bounding box center [746, 593] width 619 height 19
click at [596, 535] on div "LEILIGHET Lorem ipsum dolor sit amet, consectetur adipisicing elit. Veritatis, …" at bounding box center [746, 585] width 640 height 100
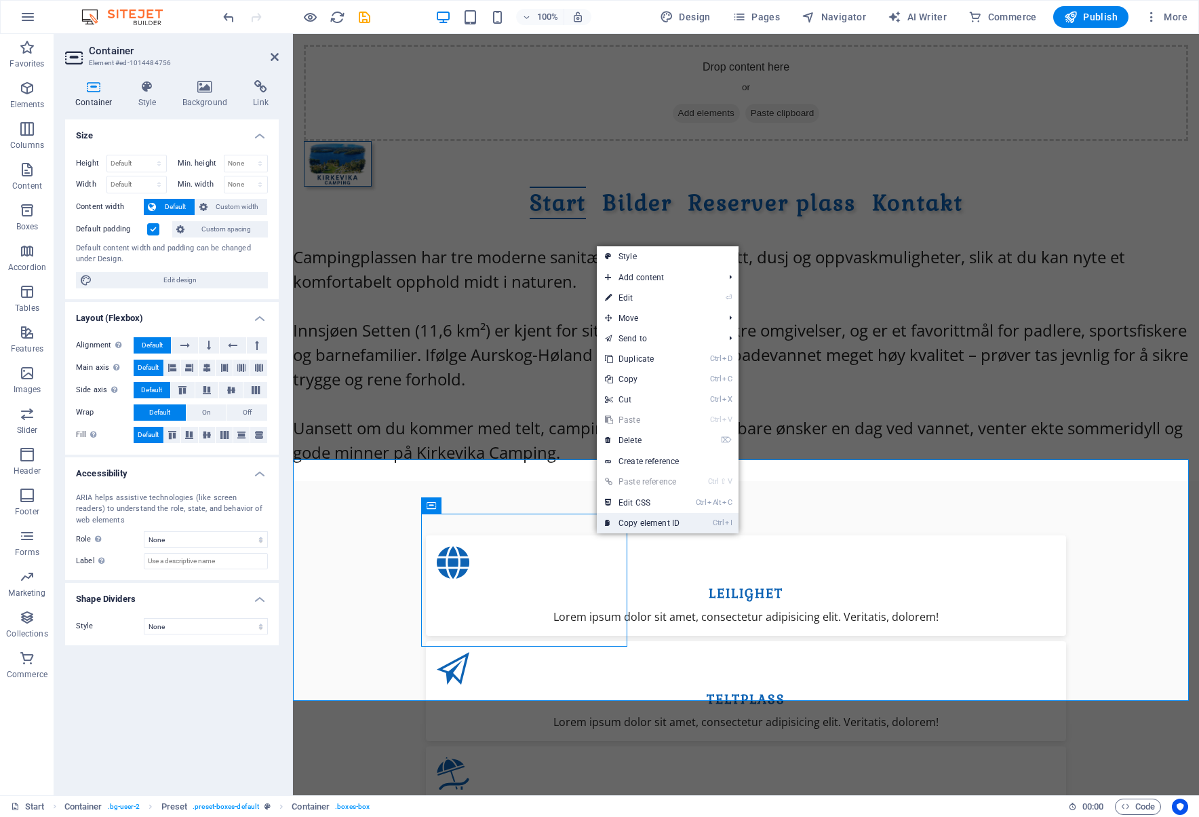
click at [628, 518] on link "Ctrl I Copy element ID" at bounding box center [642, 523] width 91 height 20
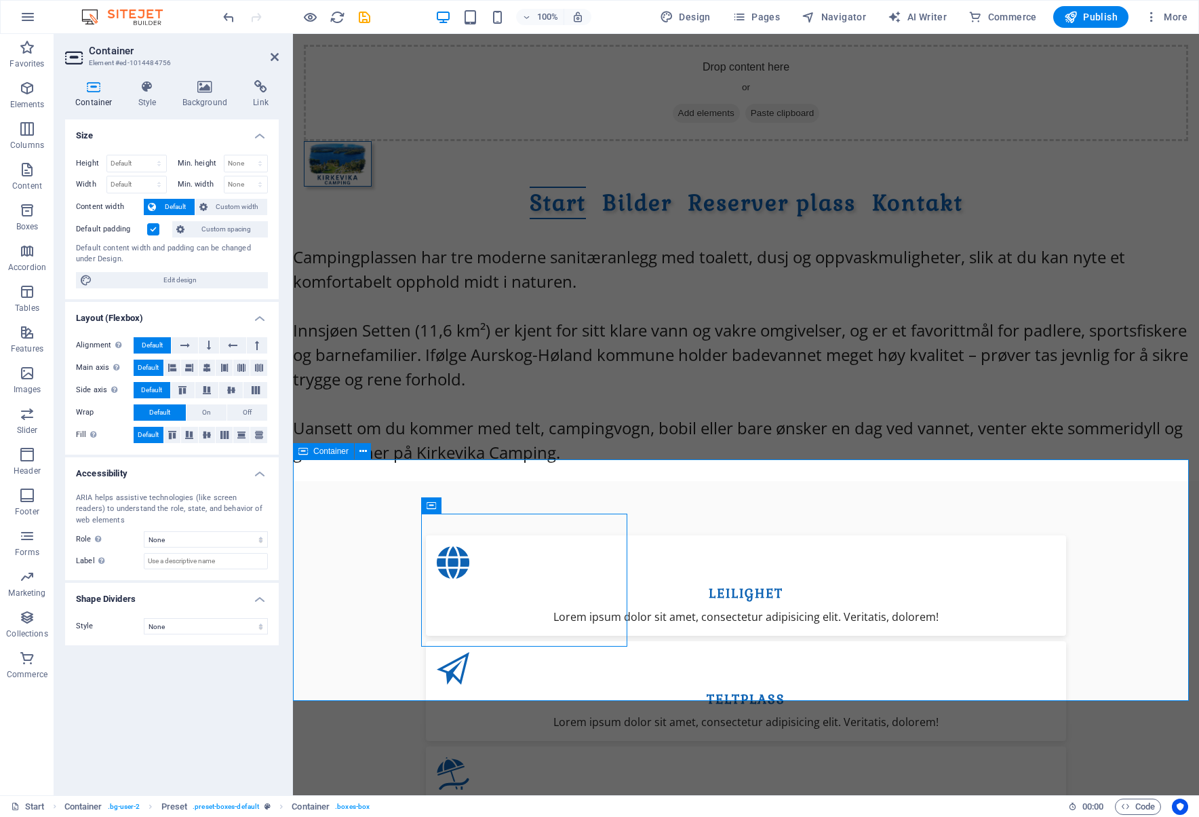
click at [1111, 605] on div "LEILIGHET Lorem ipsum dolor sit amet, consectetur adipisicing elit. Veritatis, …" at bounding box center [746, 691] width 906 height 420
click at [1088, 593] on div "LEILIGHET Lorem ipsum dolor sit amet, consectetur adipisicing elit. Veritatis, …" at bounding box center [746, 691] width 906 height 420
click at [590, 541] on div "LEILIGHET Lorem ipsum dolor sit amet, consectetur adipisicing elit. Veritatis, …" at bounding box center [746, 585] width 640 height 100
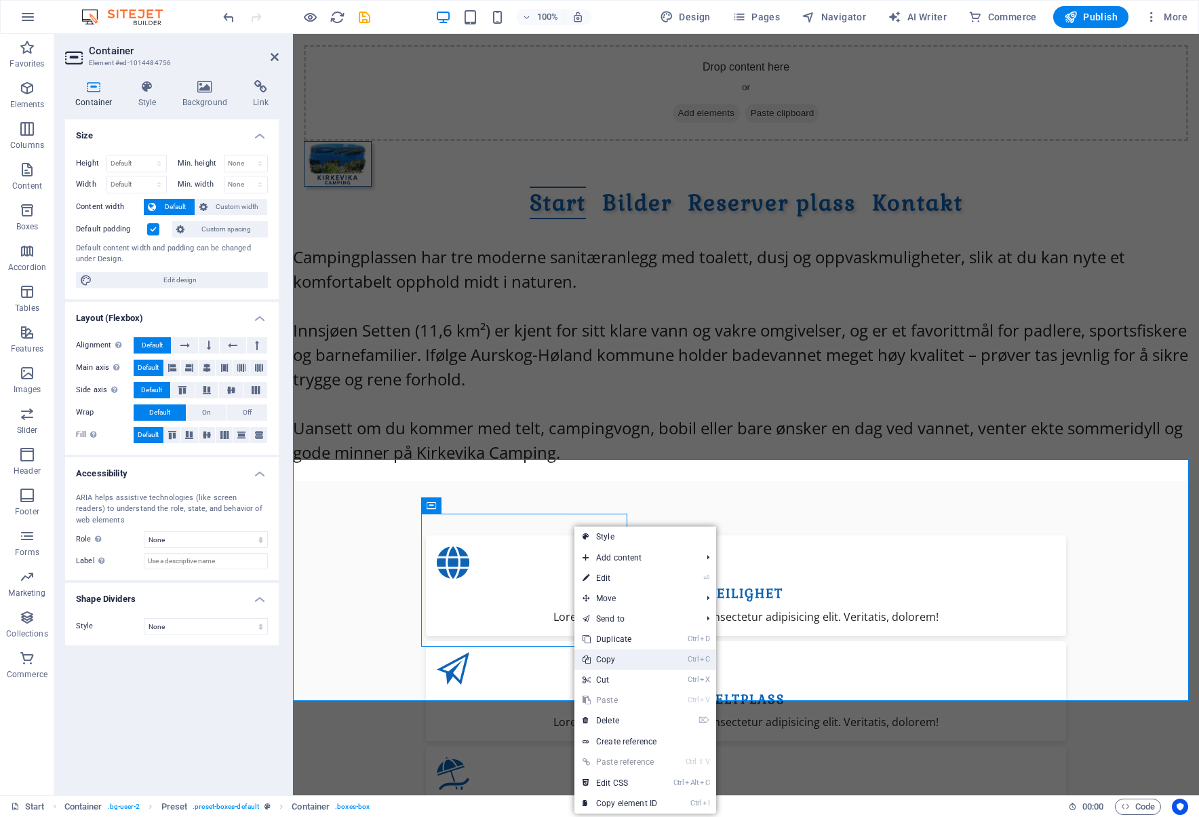
click at [619, 659] on link "Ctrl C Copy" at bounding box center [620, 659] width 91 height 20
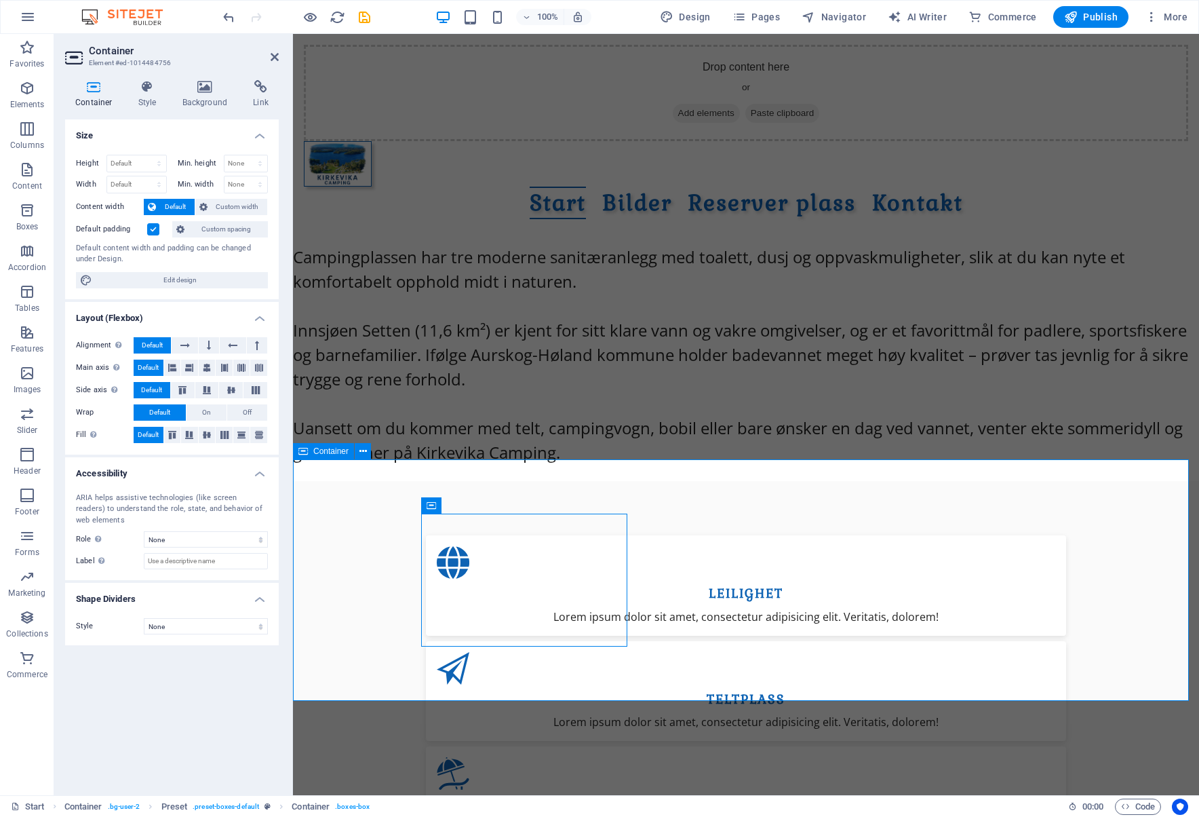
click at [1072, 541] on div "LEILIGHET Lorem ipsum dolor sit amet, consectetur adipisicing elit. Veritatis, …" at bounding box center [746, 691] width 906 height 420
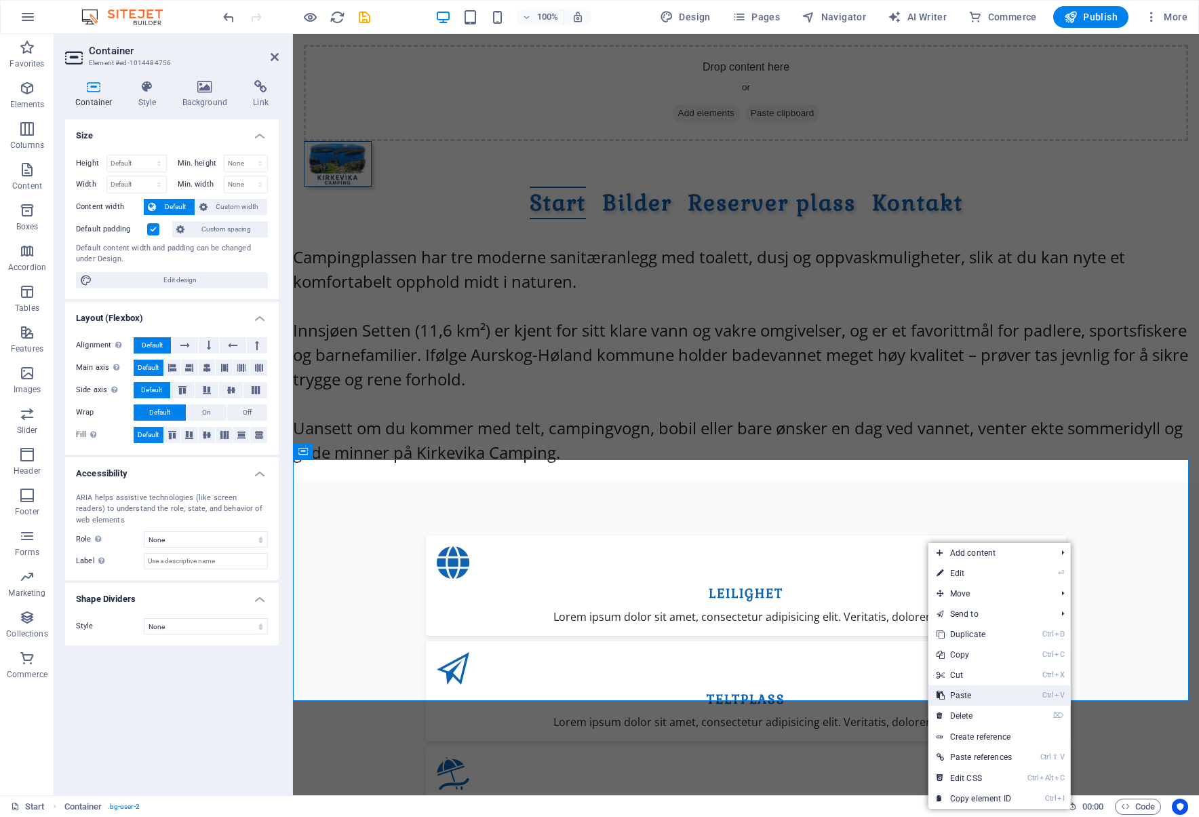
click at [980, 698] on link "Ctrl V Paste" at bounding box center [975, 695] width 92 height 20
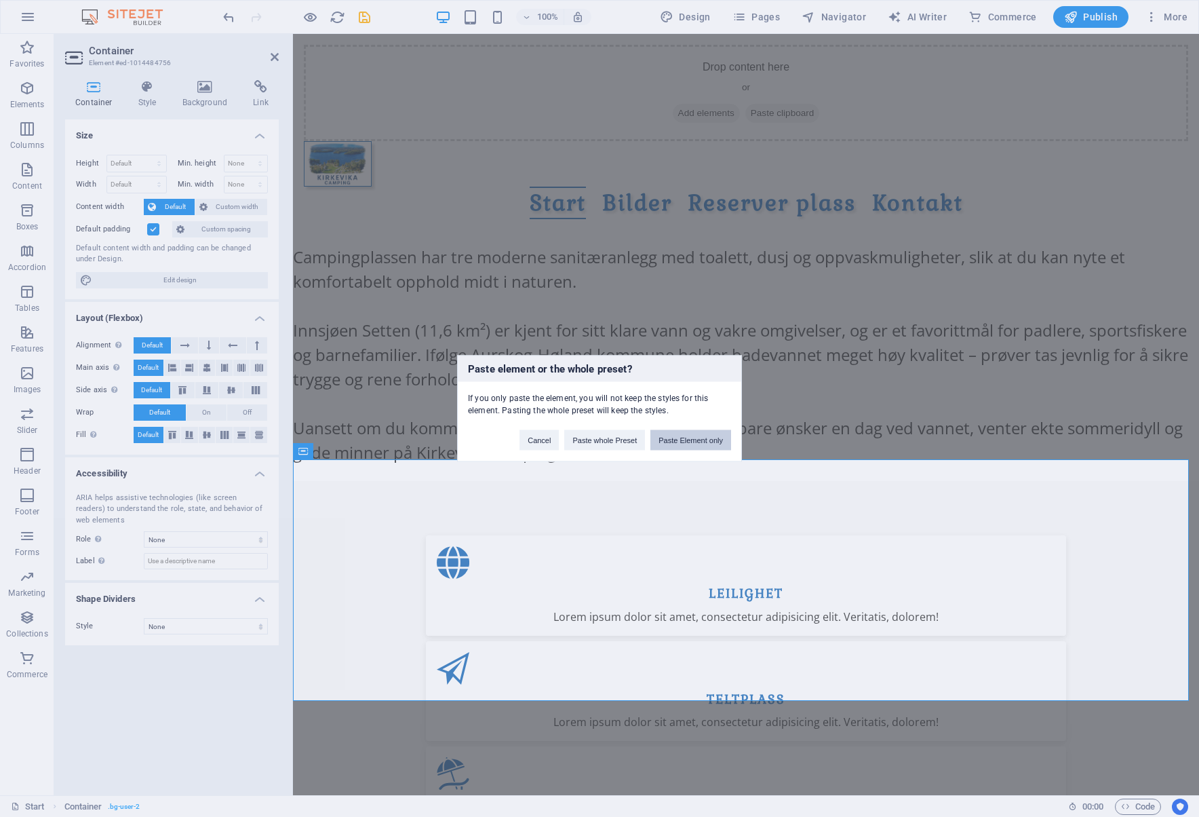
click at [680, 436] on button "Paste Element only" at bounding box center [691, 440] width 81 height 20
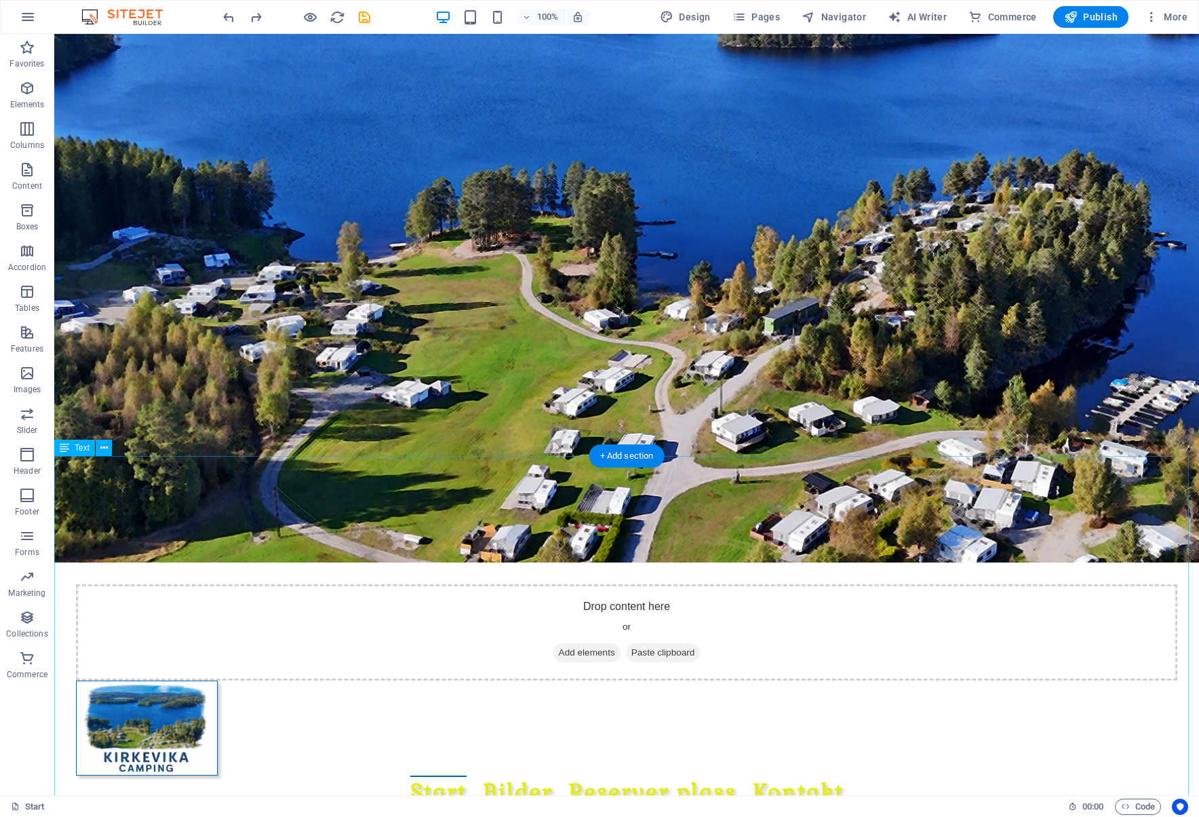
scroll to position [0, 0]
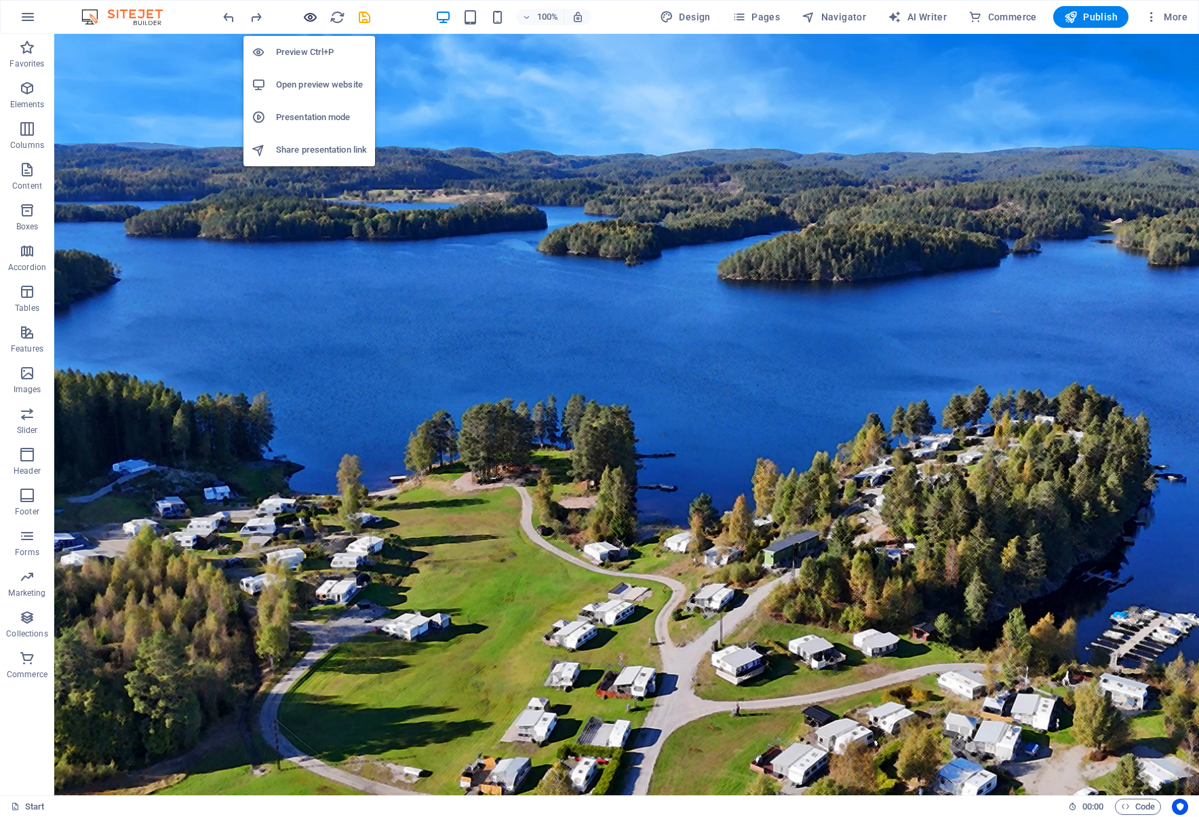
click at [307, 15] on icon "button" at bounding box center [311, 17] width 16 height 16
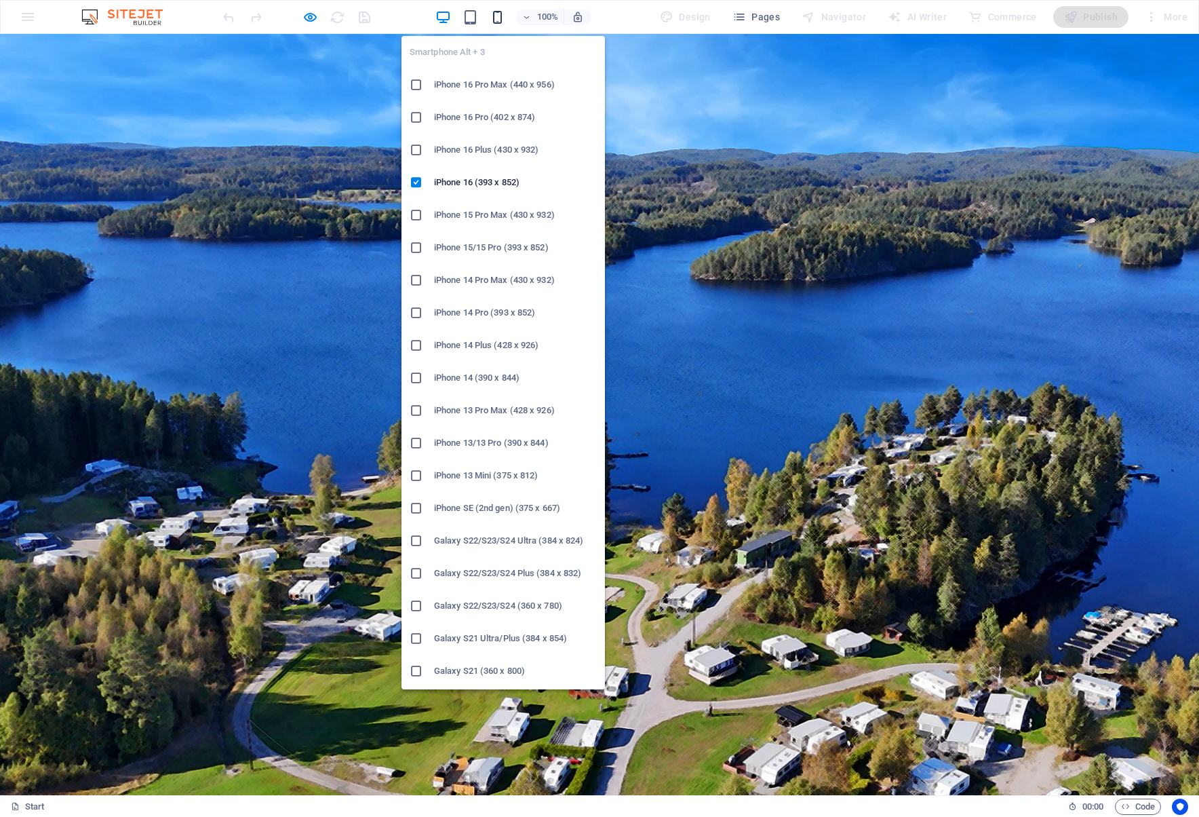
click at [498, 12] on icon "button" at bounding box center [498, 17] width 16 height 16
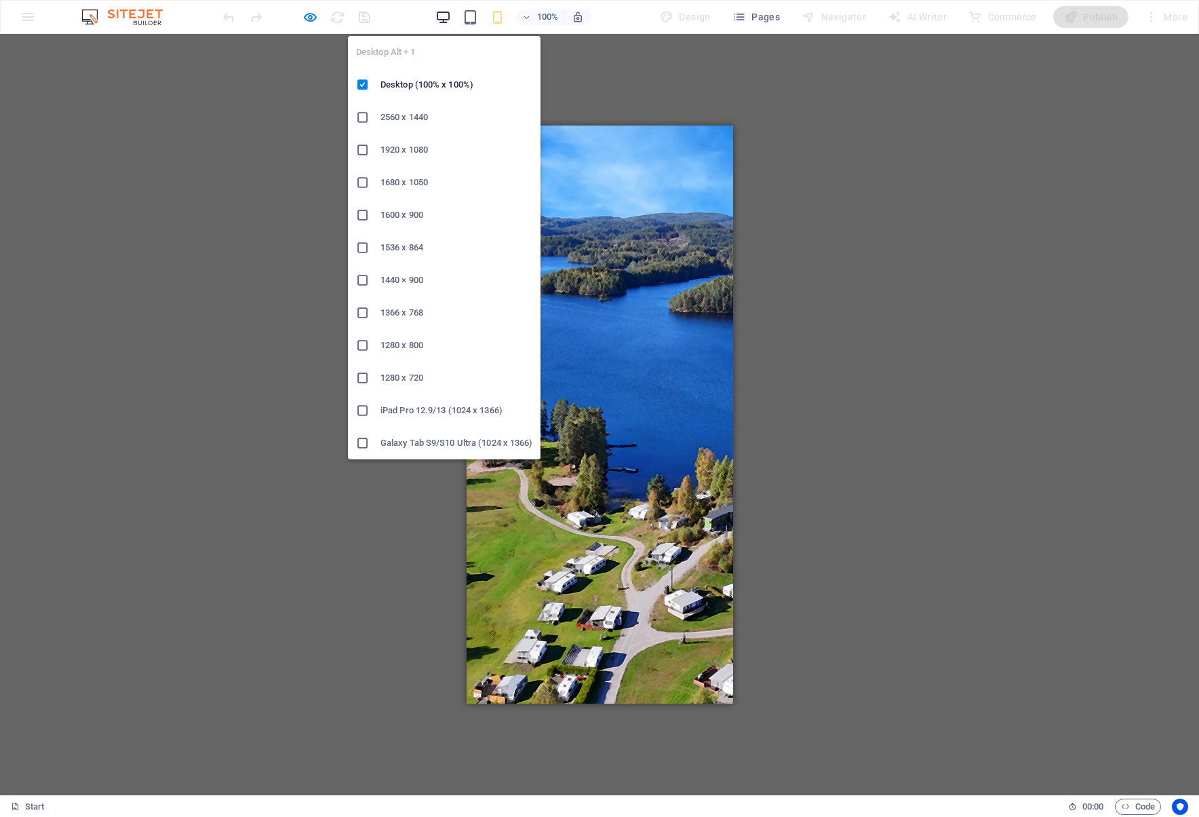
click at [447, 17] on icon "button" at bounding box center [443, 17] width 16 height 16
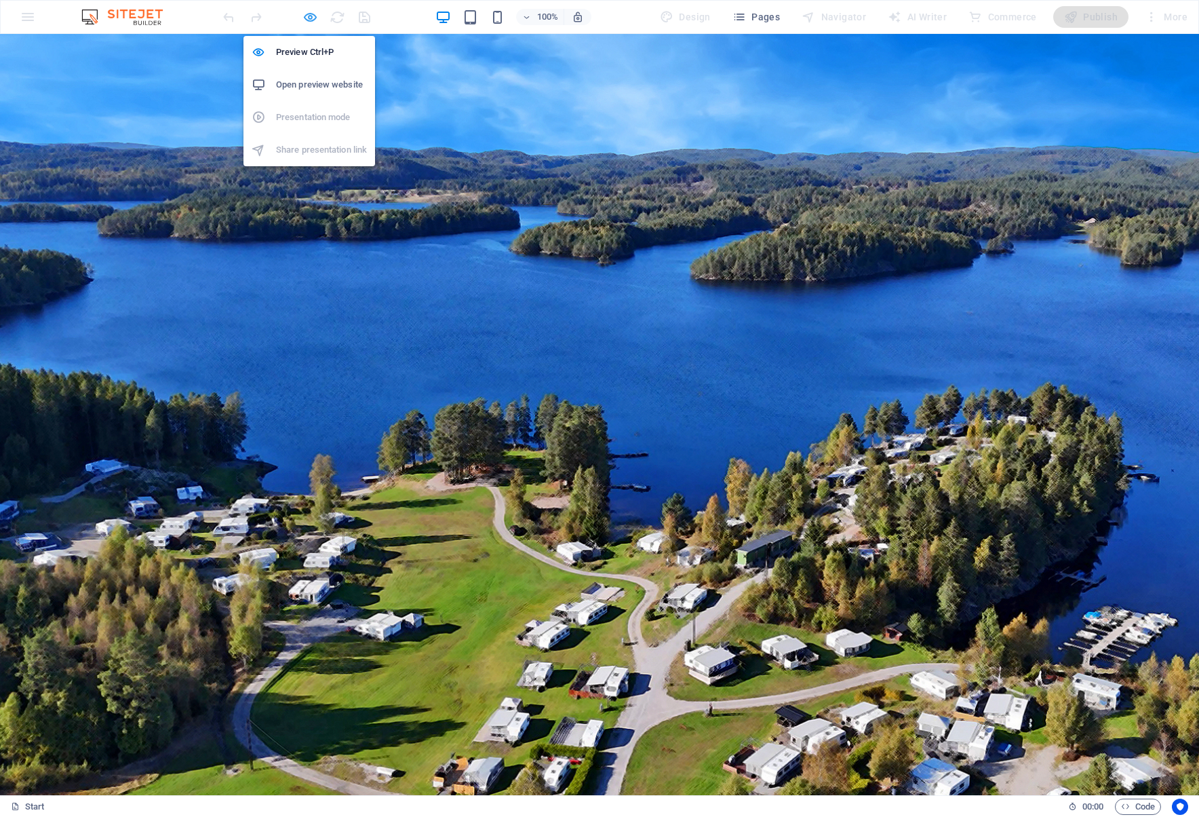
click at [311, 18] on icon "button" at bounding box center [311, 17] width 16 height 16
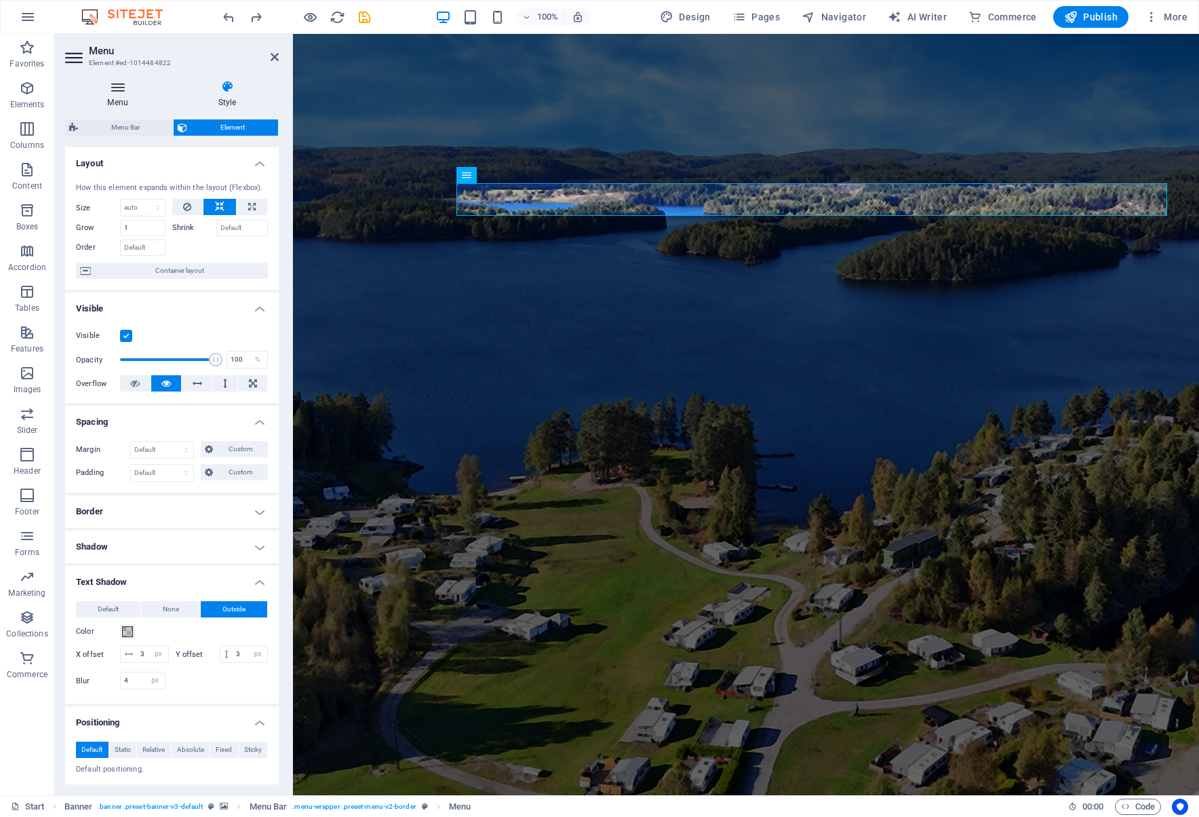
click at [121, 89] on icon at bounding box center [117, 87] width 105 height 14
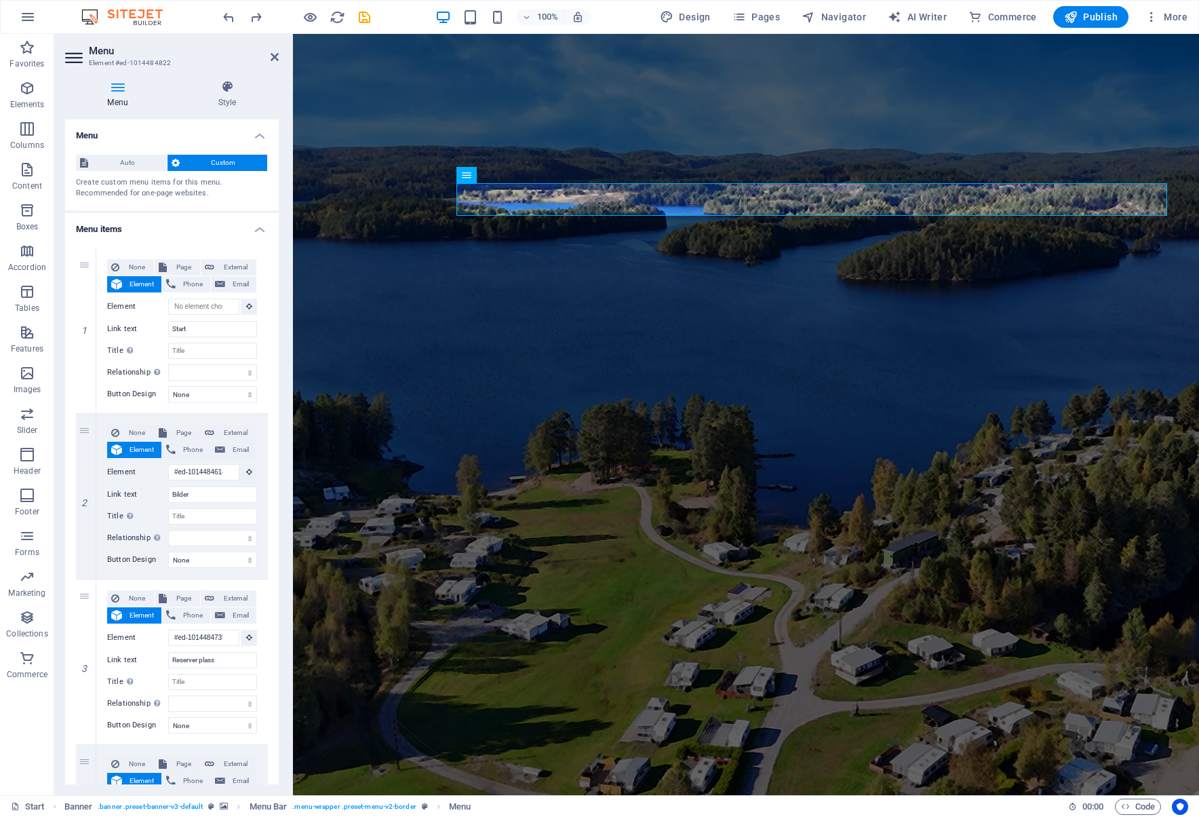
click at [113, 71] on div "Menu Style Menu Auto Custom Create custom menu items for this menu. Recommended…" at bounding box center [171, 432] width 235 height 726
click at [129, 162] on span "Auto" at bounding box center [127, 163] width 71 height 16
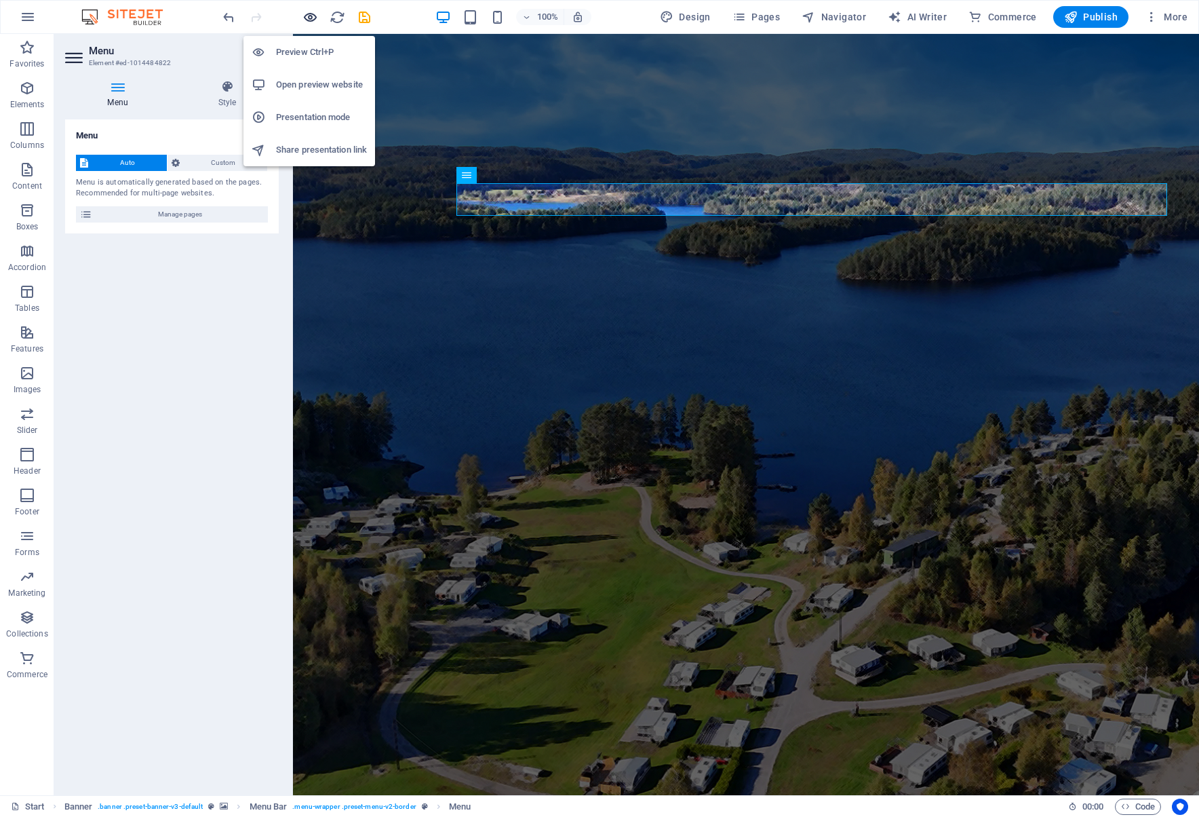
click at [307, 10] on icon "button" at bounding box center [311, 17] width 16 height 16
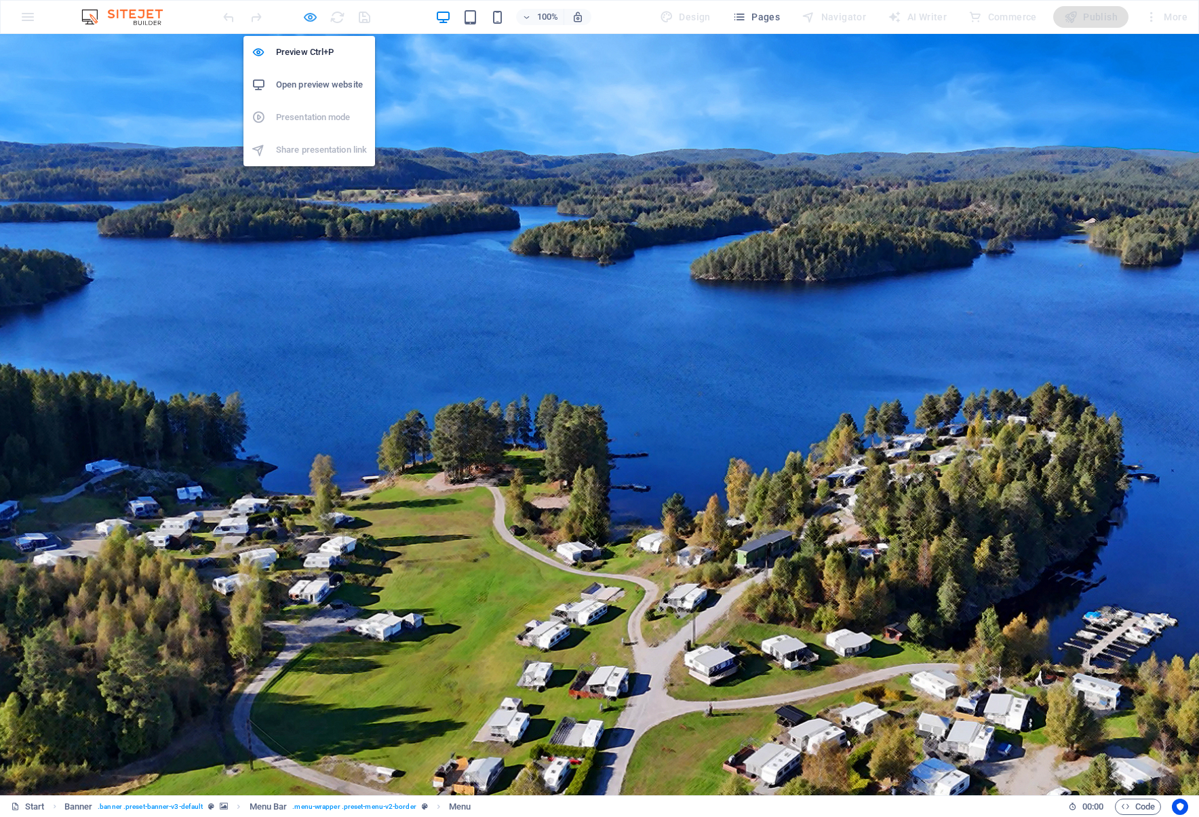
click at [315, 17] on icon "button" at bounding box center [311, 17] width 16 height 16
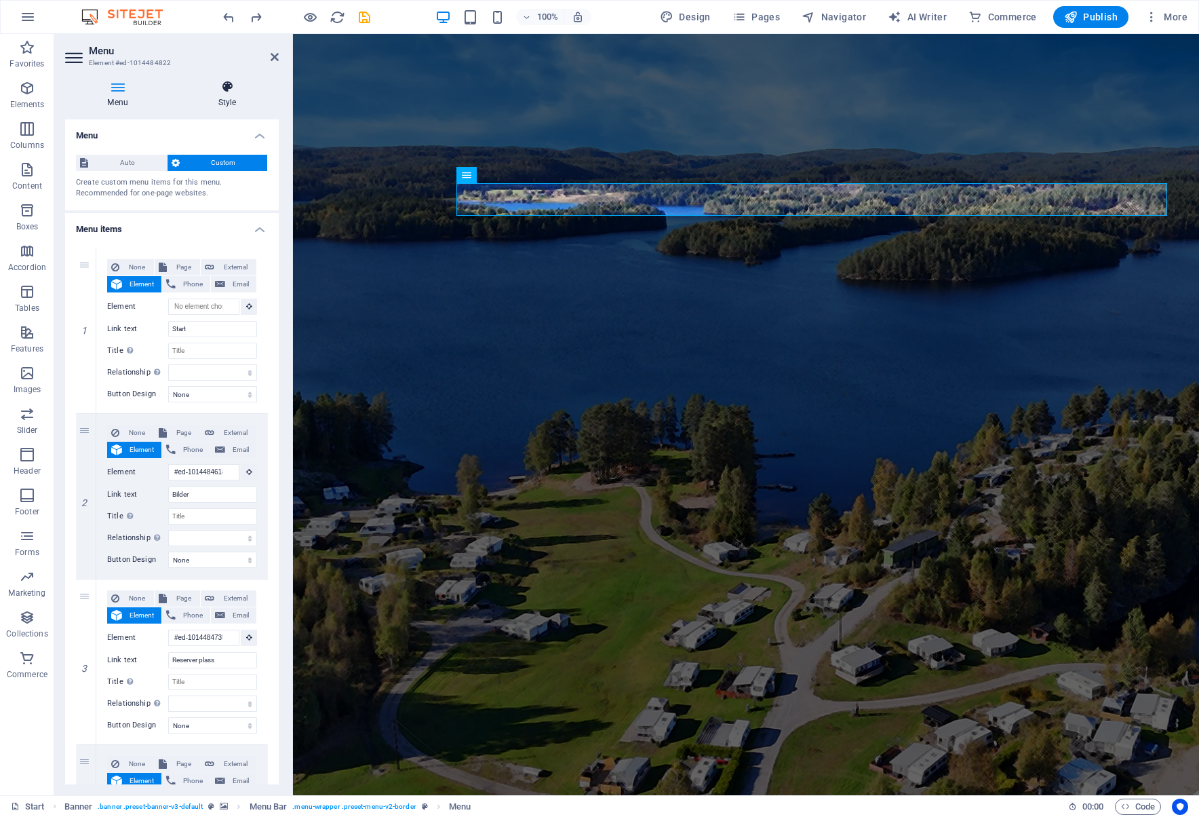
click at [227, 94] on h4 "Style" at bounding box center [227, 94] width 103 height 28
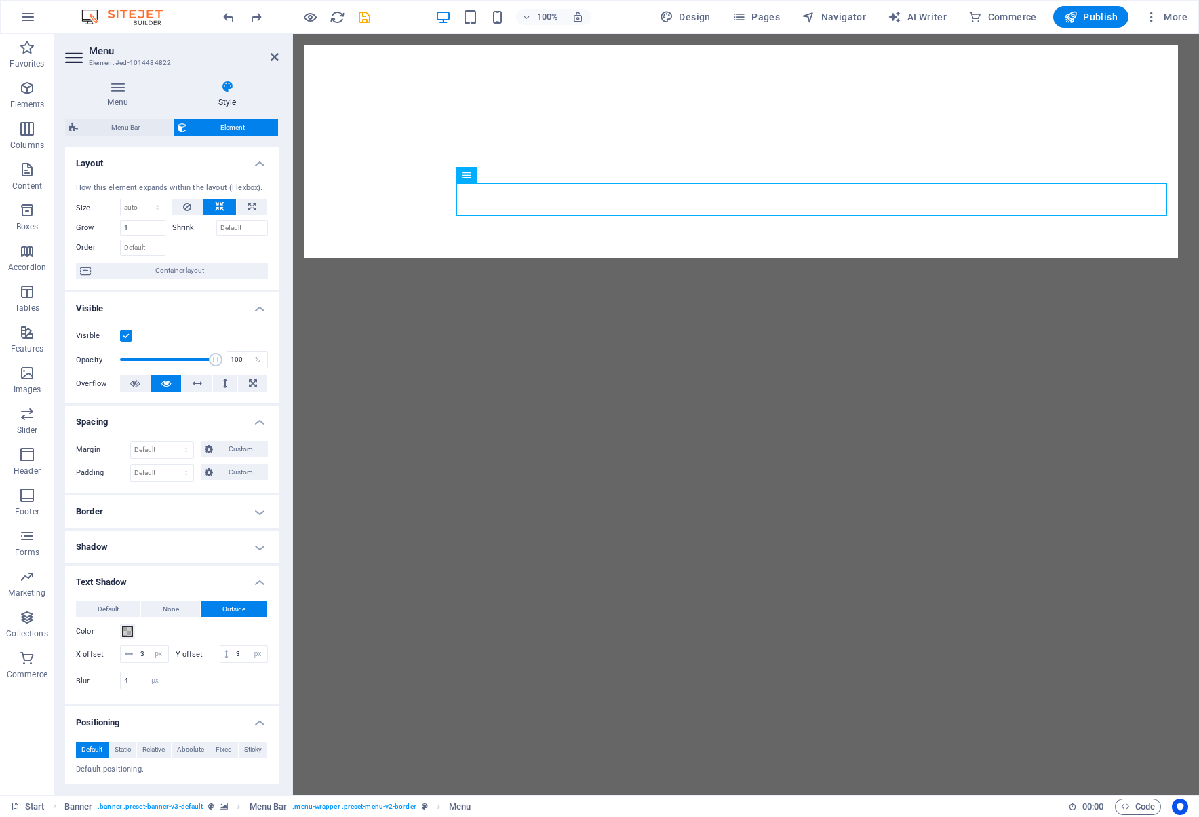
select select "px"
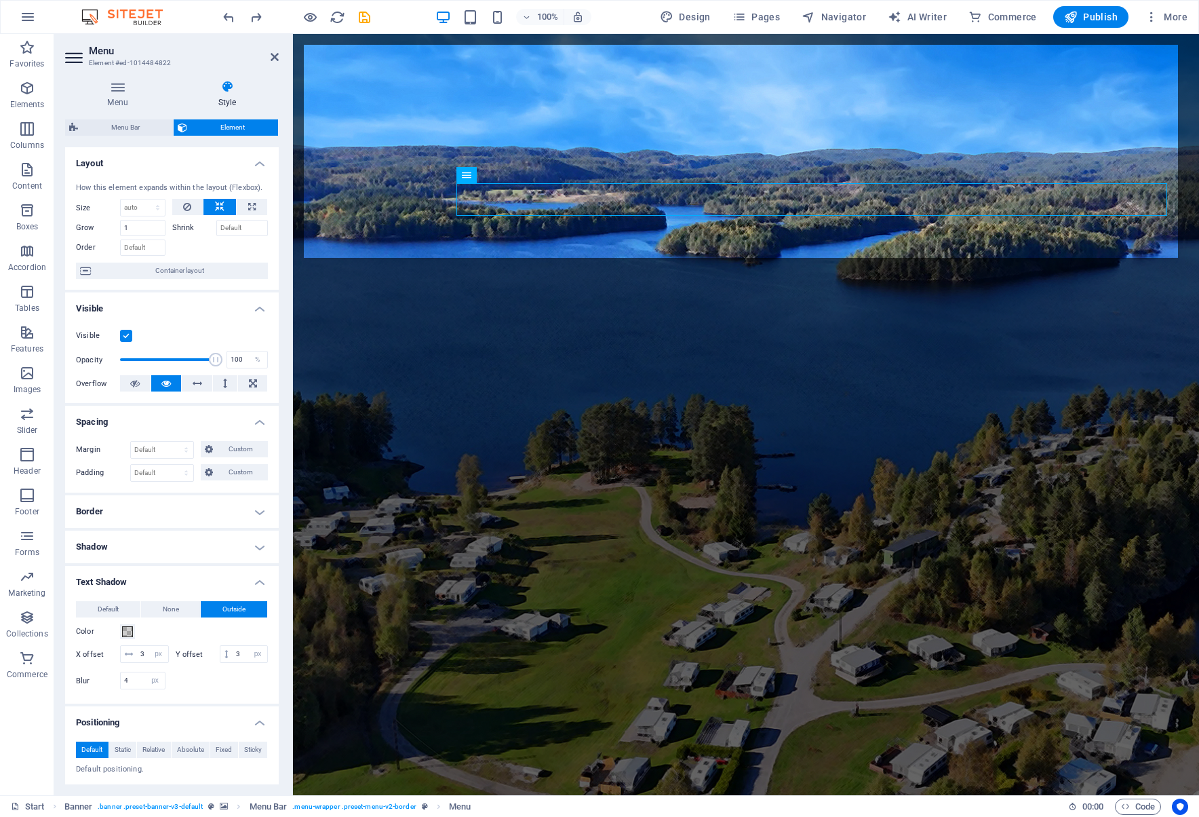
click at [113, 125] on span "Menu Bar" at bounding box center [125, 127] width 87 height 16
select select "rem"
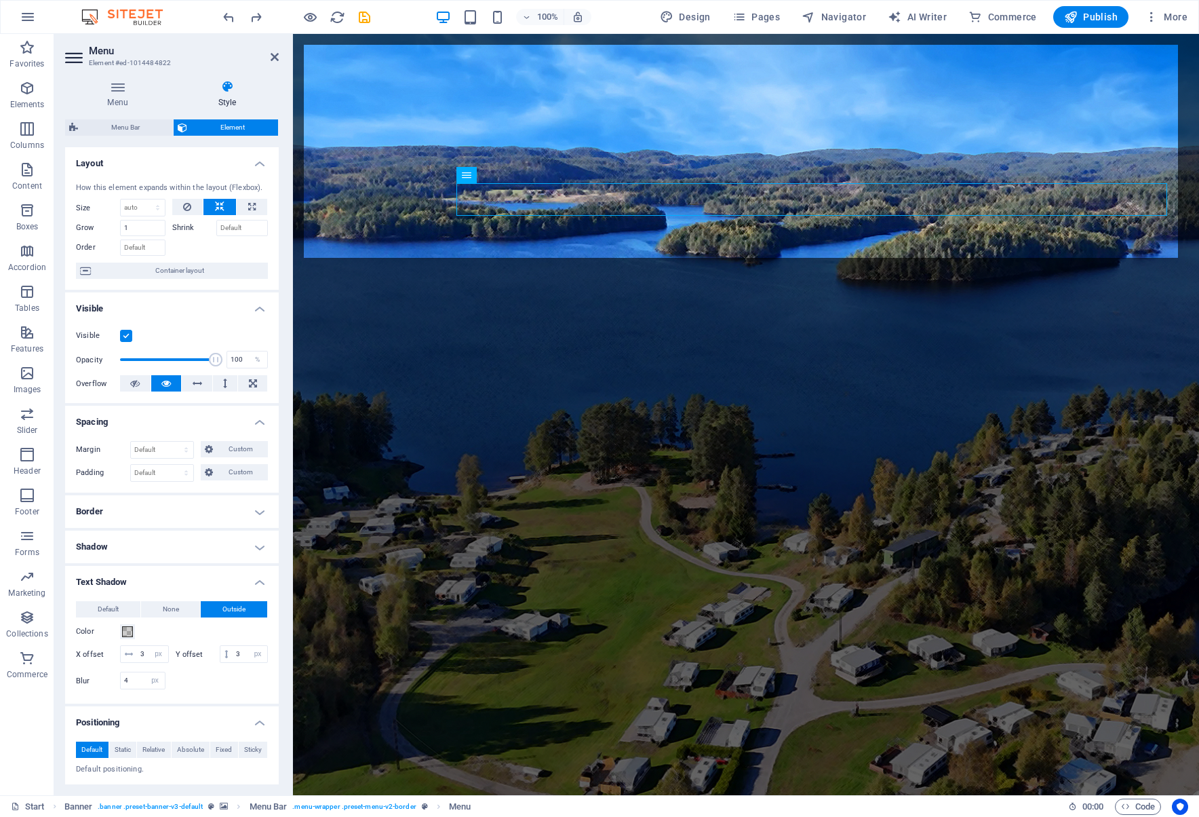
select select "rem"
select select "hover_border_vertical"
select select "px"
select select "rem"
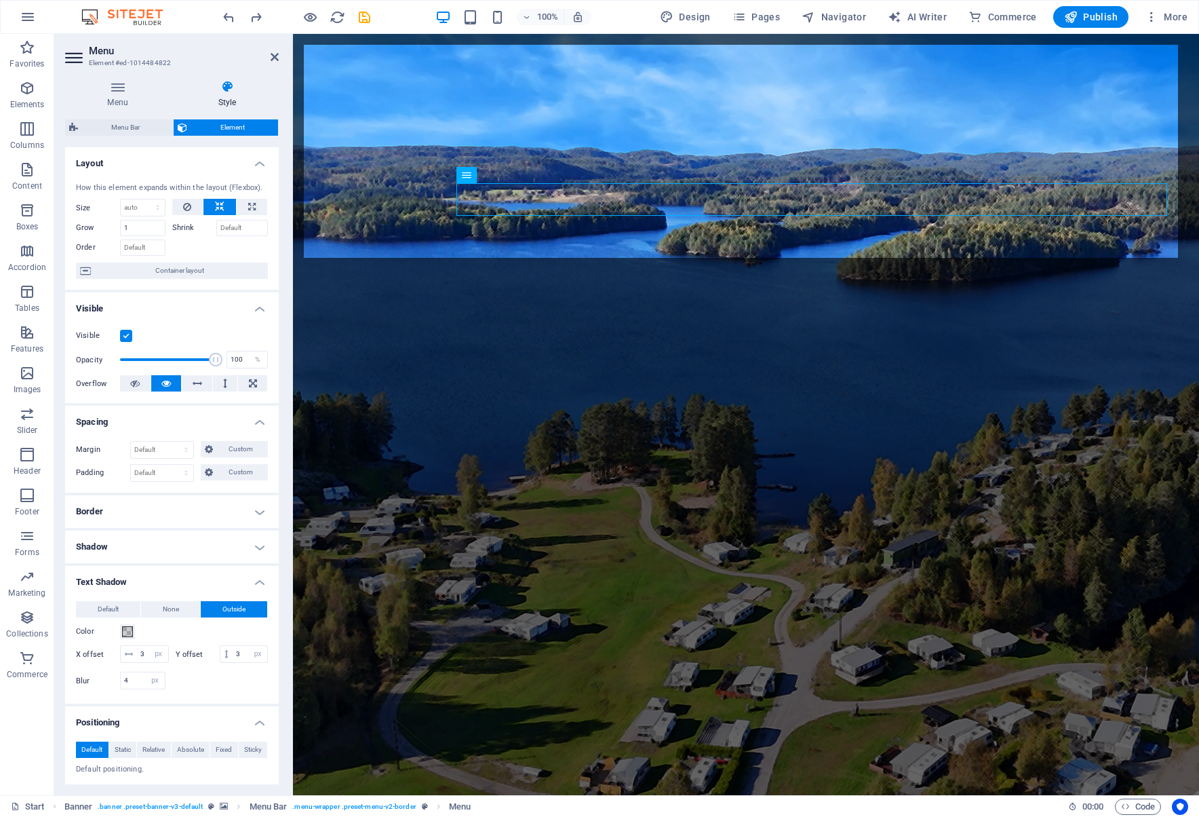
select select "rem"
select select "link-special-font"
select select "rem"
select select "700"
select select "px"
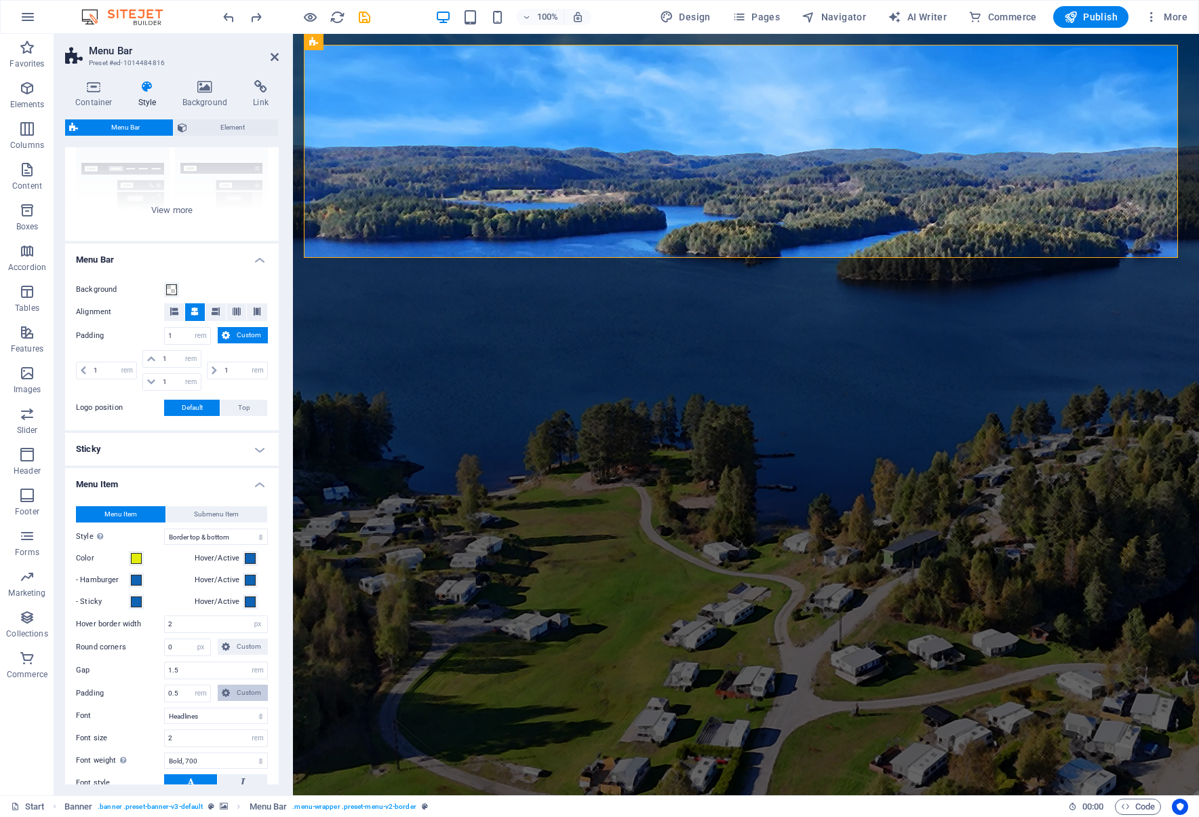
scroll to position [136, 0]
click at [135, 578] on span at bounding box center [136, 578] width 11 height 11
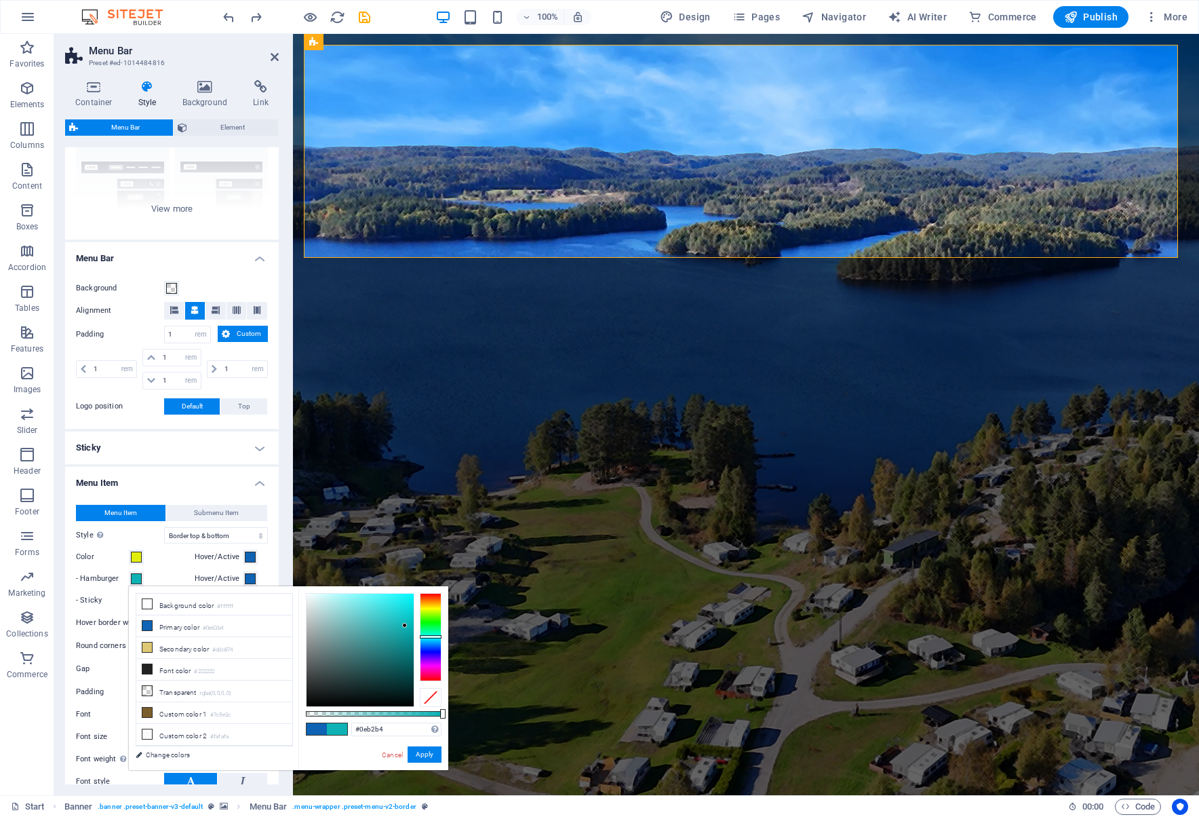
click at [429, 636] on div at bounding box center [431, 637] width 22 height 88
type input "#45dde0"
click at [380, 606] on div at bounding box center [360, 650] width 107 height 113
click at [426, 755] on button "Apply" at bounding box center [425, 754] width 34 height 16
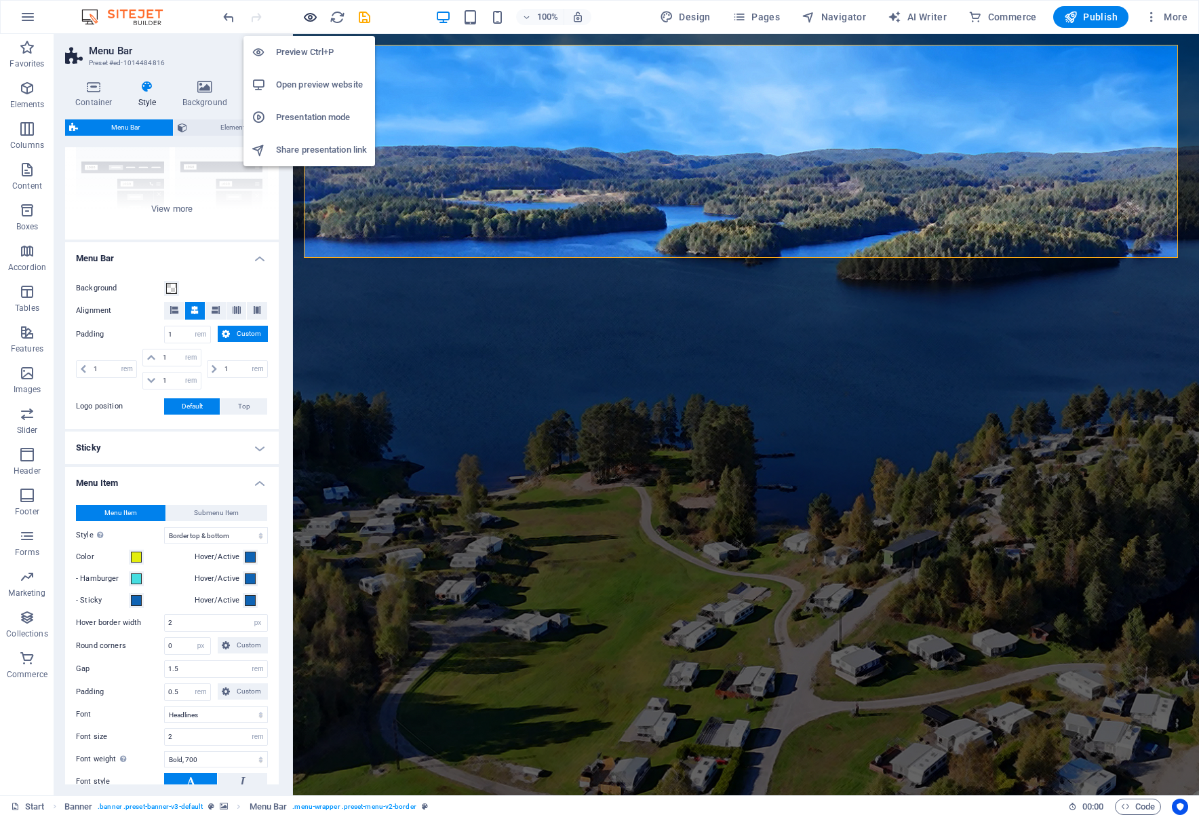
click at [313, 15] on icon "button" at bounding box center [311, 17] width 16 height 16
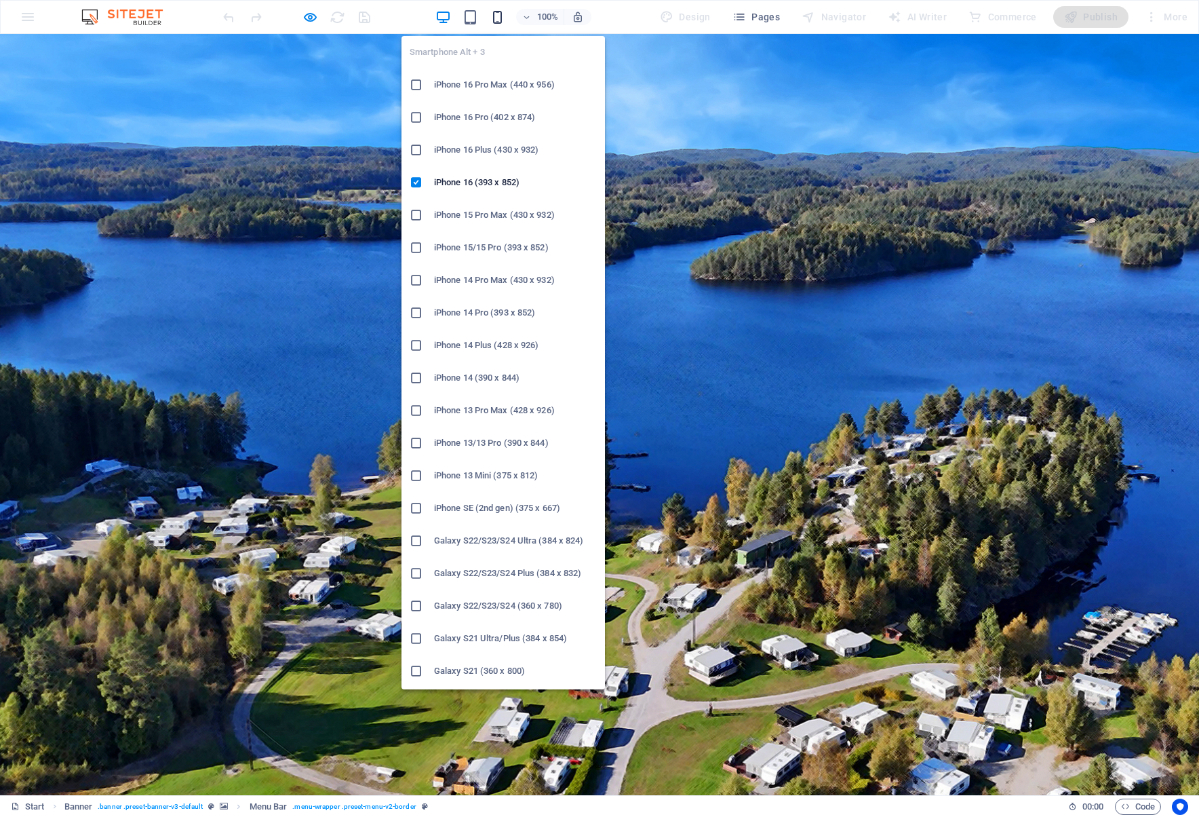
click at [497, 15] on icon "button" at bounding box center [498, 17] width 16 height 16
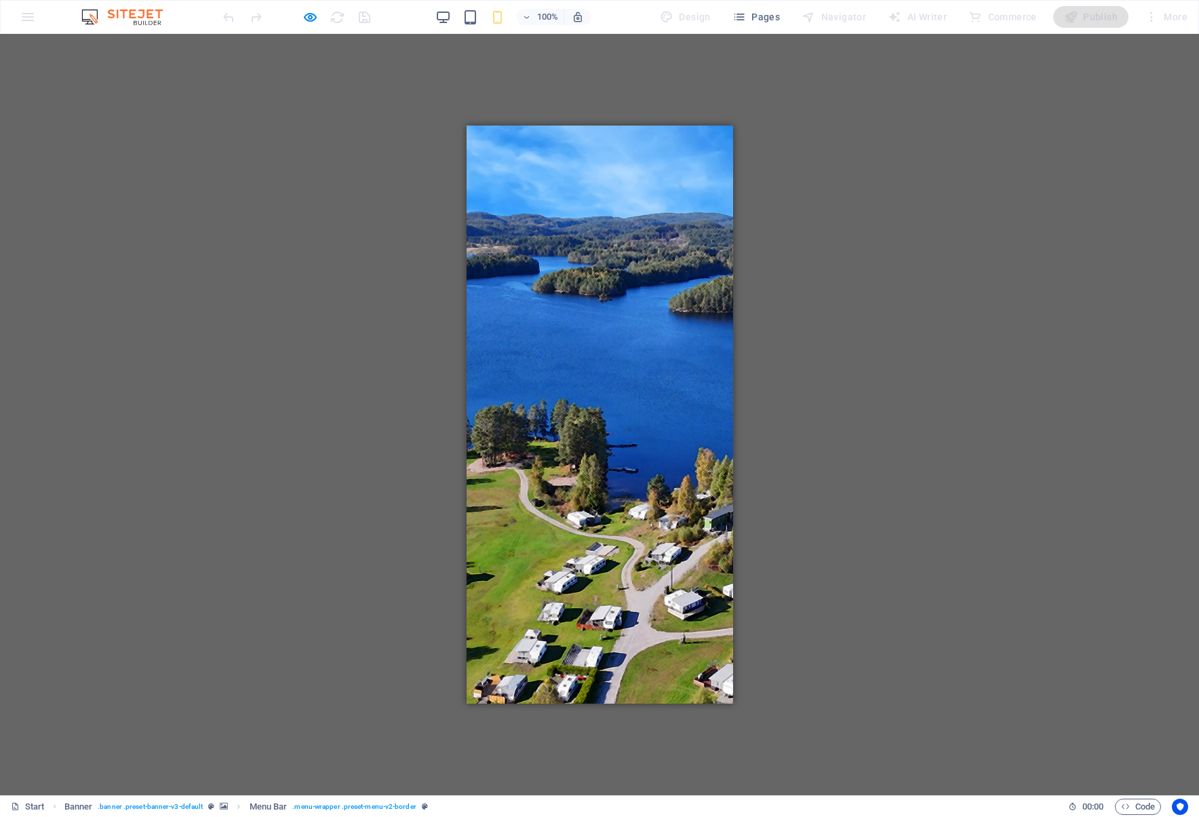
click at [503, 816] on icon at bounding box center [496, 828] width 13 height 17
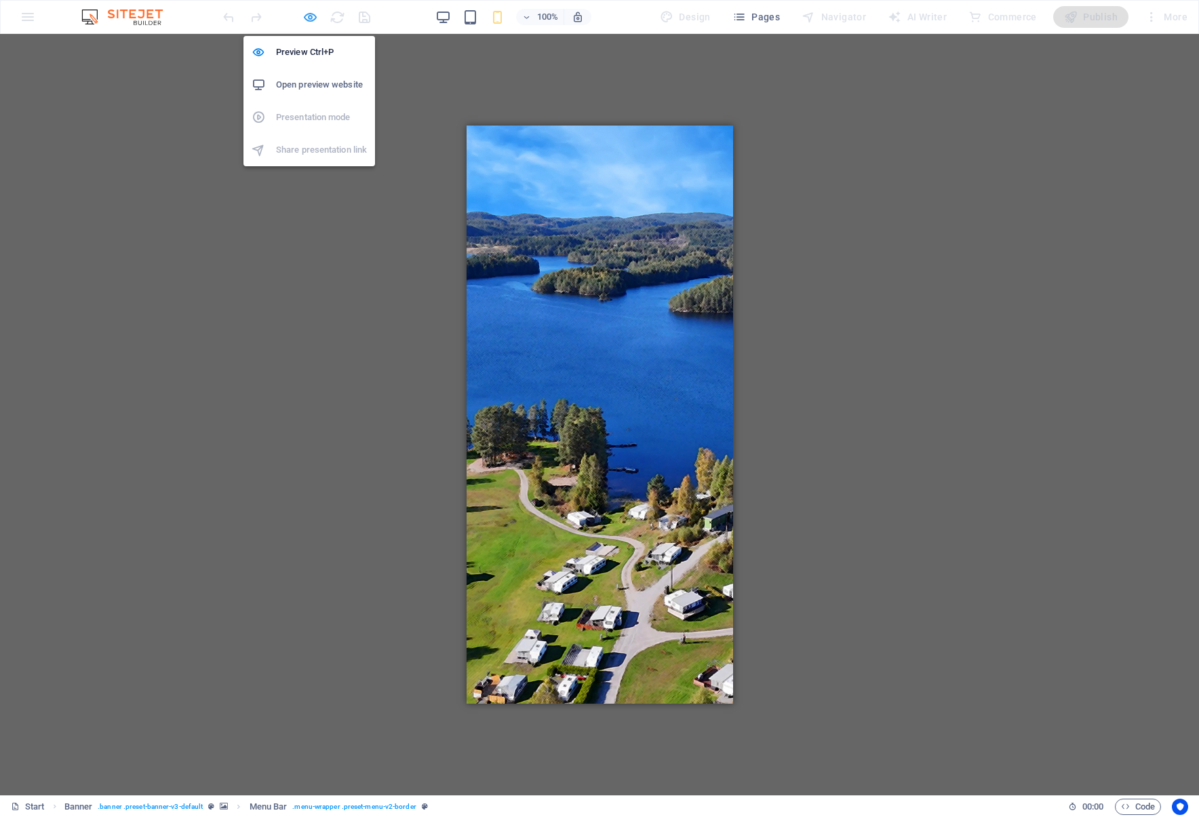
click at [304, 14] on icon "button" at bounding box center [311, 17] width 16 height 16
select select "rem"
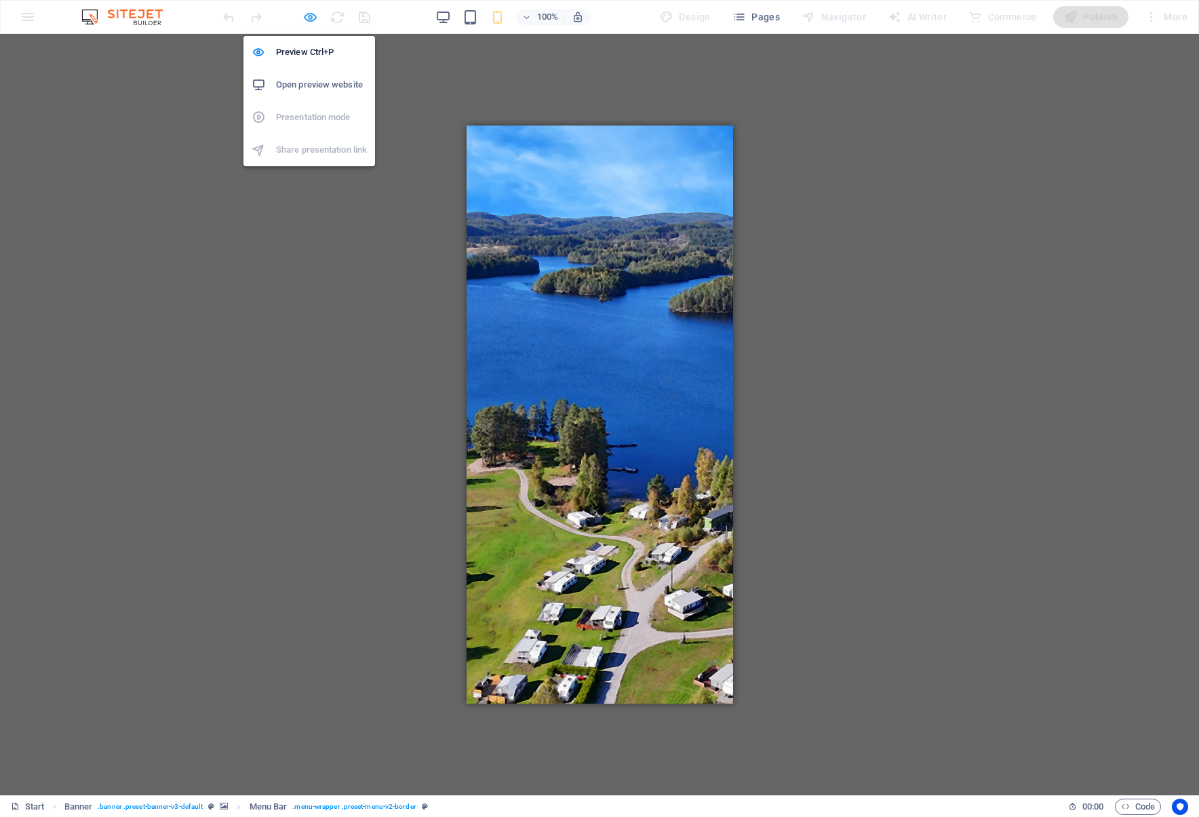
select select "rem"
select select "hover_border_vertical"
select select "px"
select select "rem"
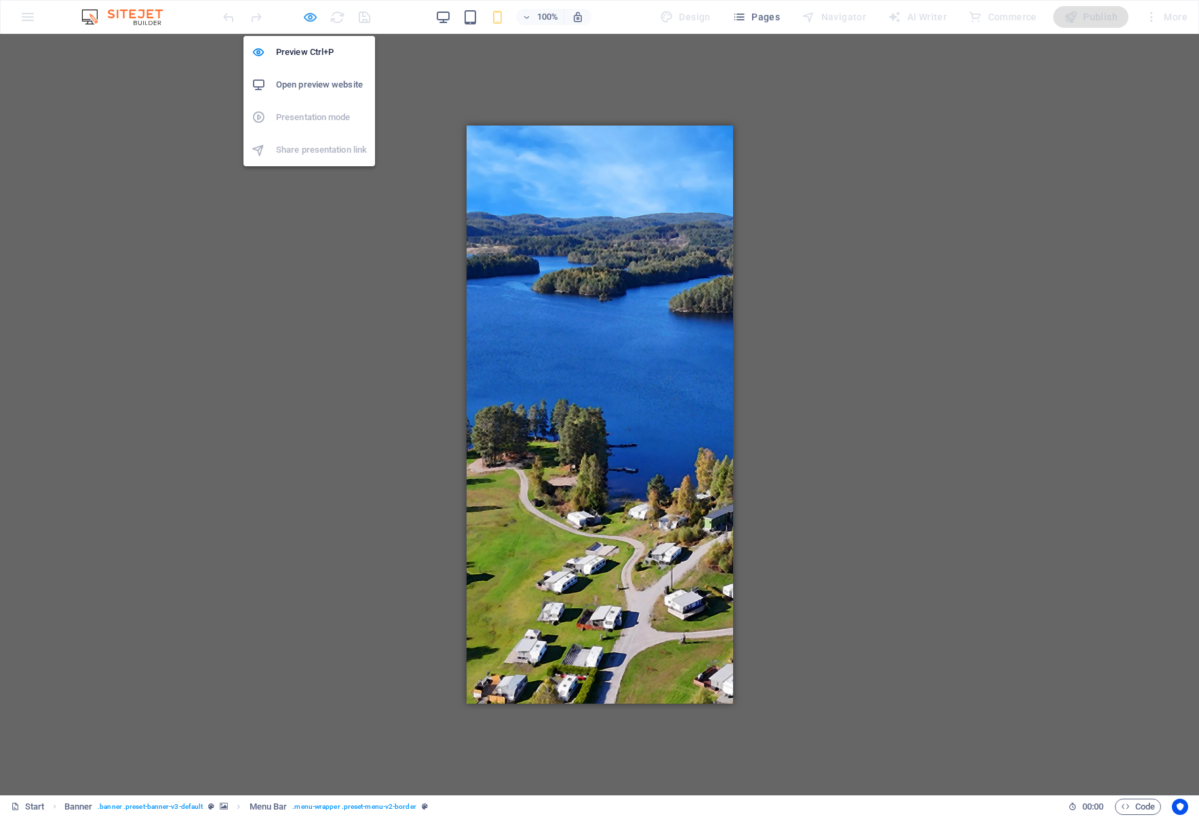
select select "rem"
select select "link-special-font"
select select "rem"
select select "700"
select select "px"
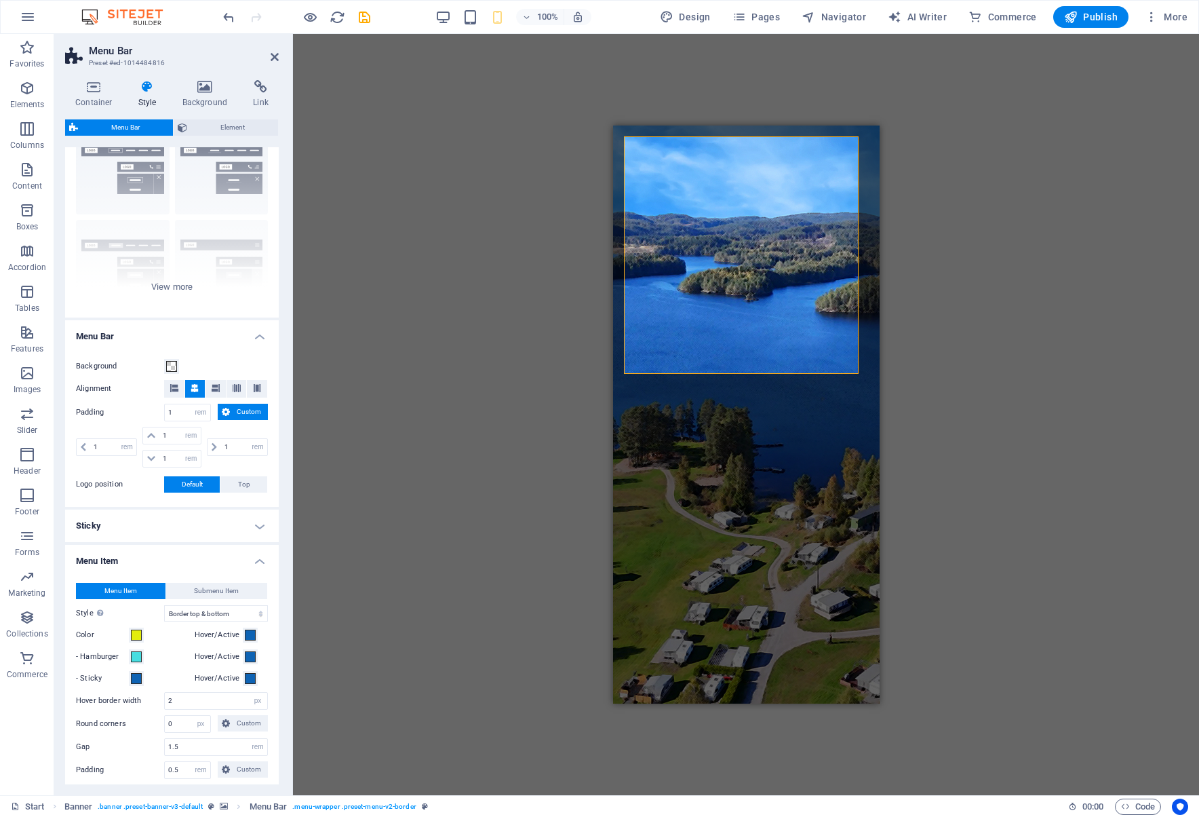
scroll to position [0, 0]
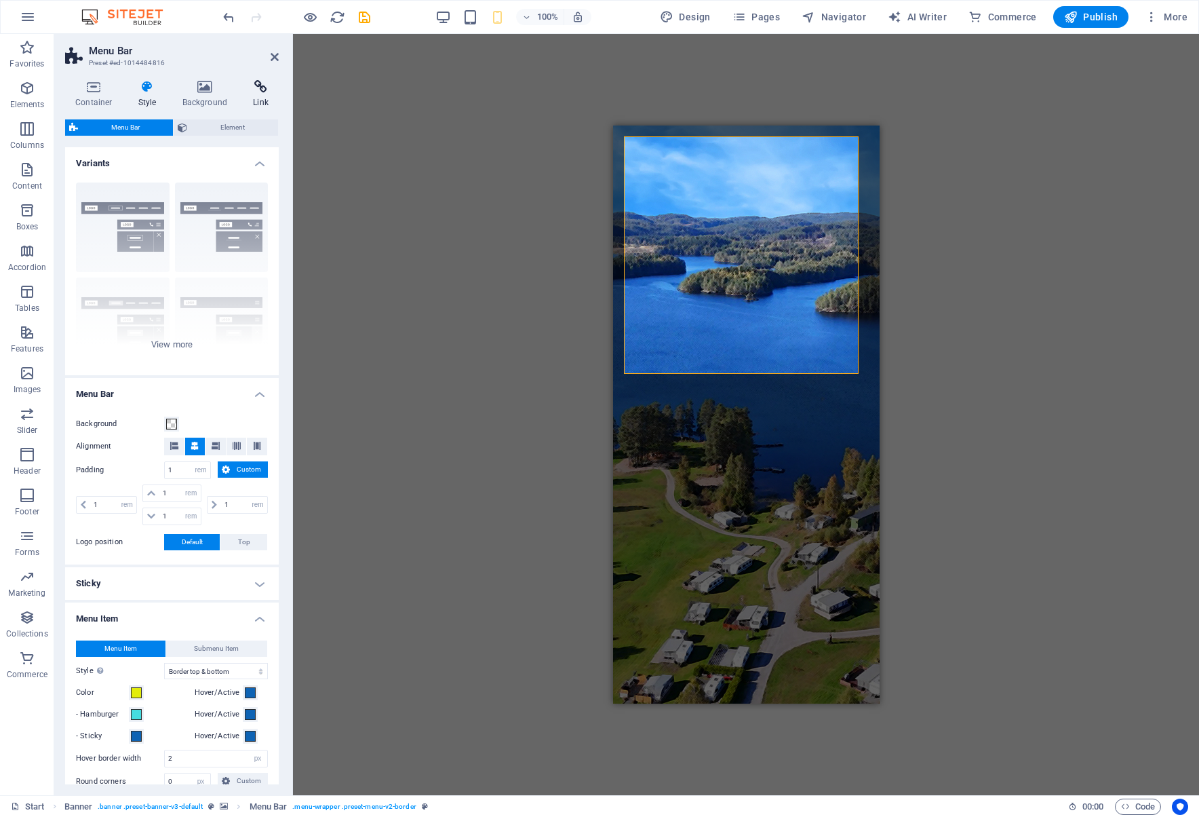
click at [251, 93] on icon at bounding box center [261, 87] width 36 height 14
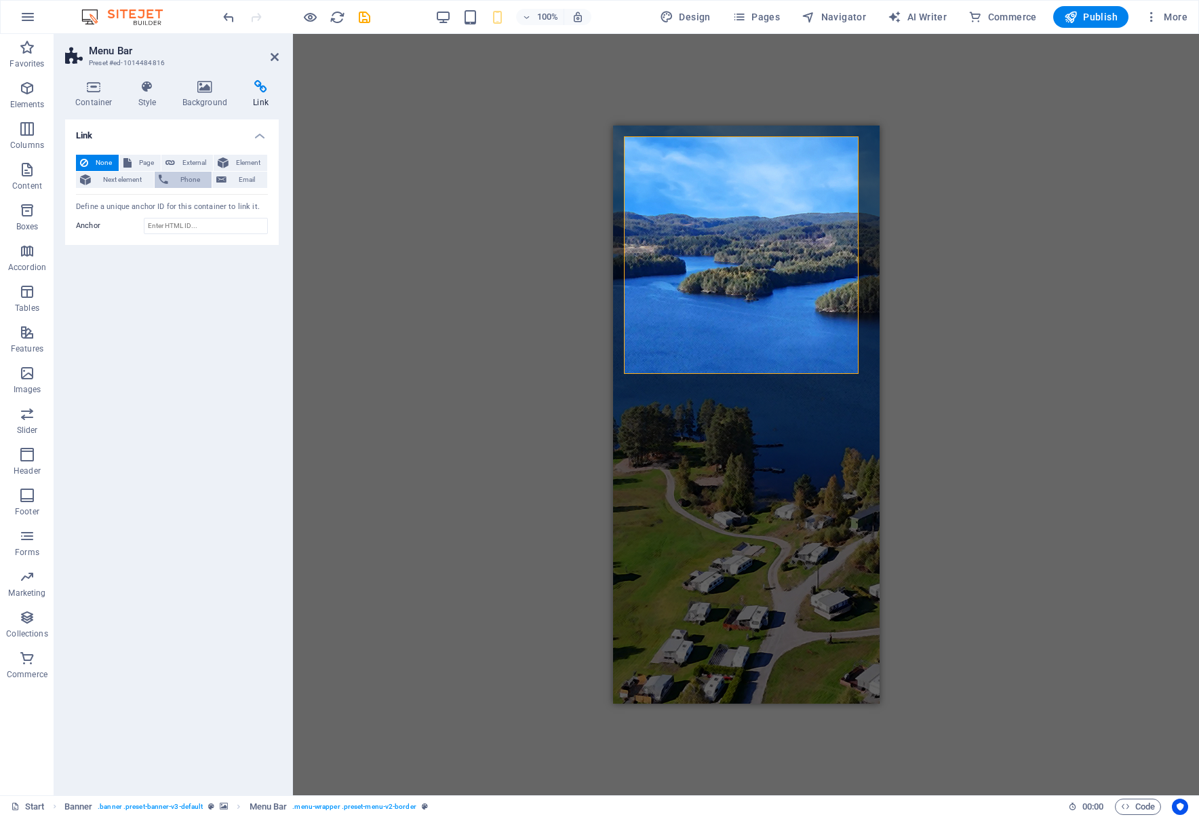
click at [184, 180] on span "Phone" at bounding box center [190, 180] width 36 height 16
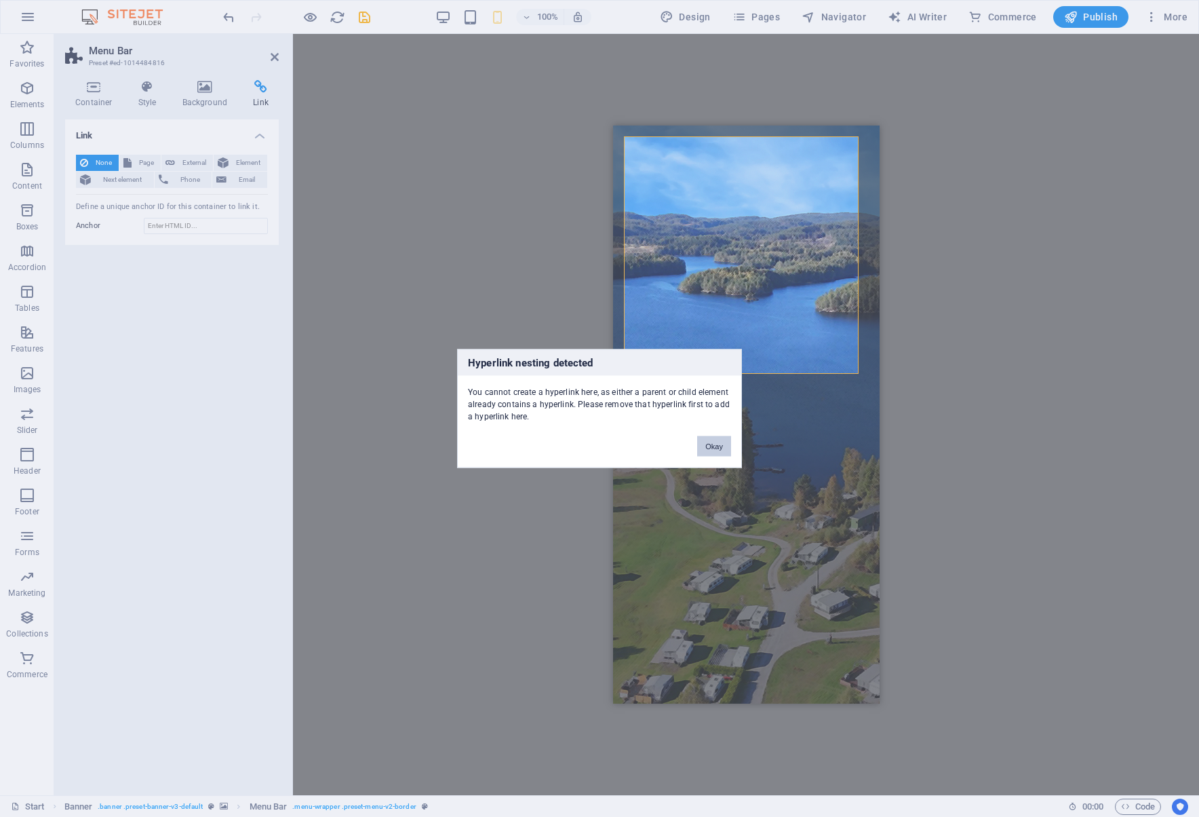
click at [720, 443] on button "Okay" at bounding box center [714, 446] width 34 height 20
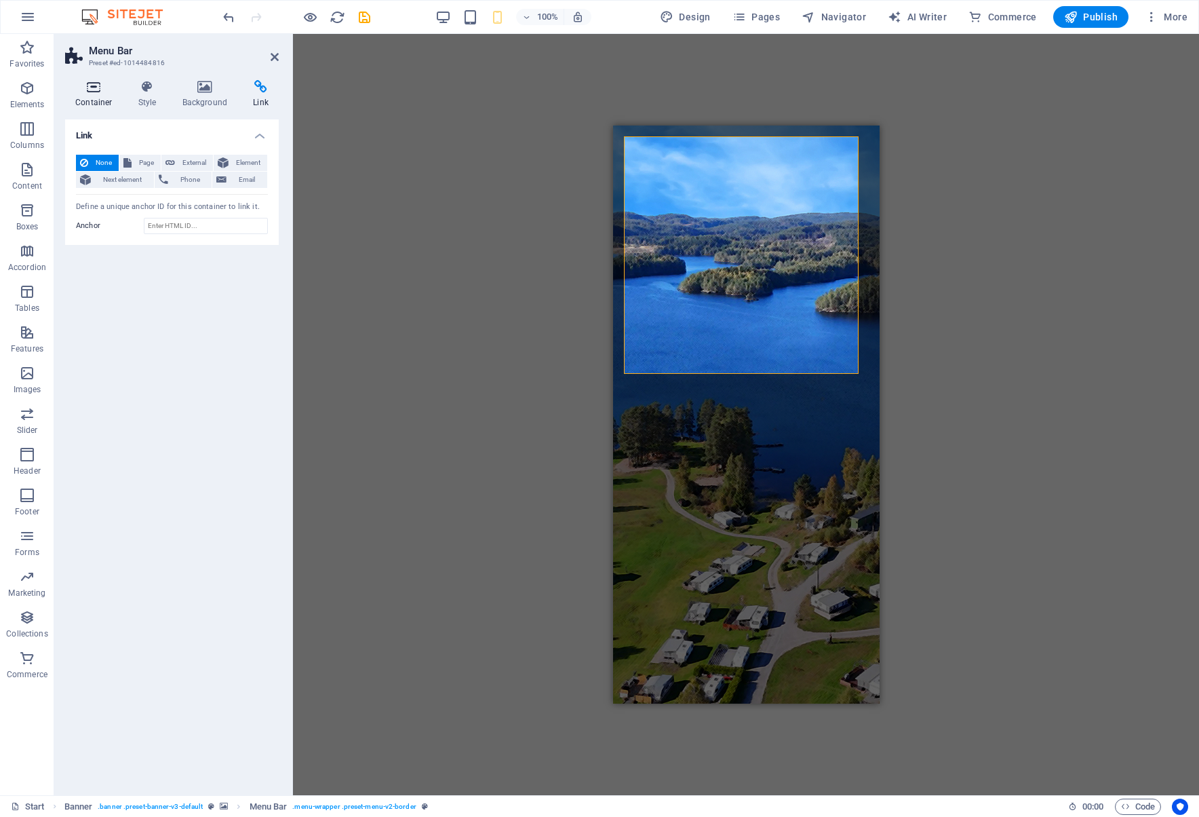
click at [95, 90] on icon at bounding box center [94, 87] width 58 height 14
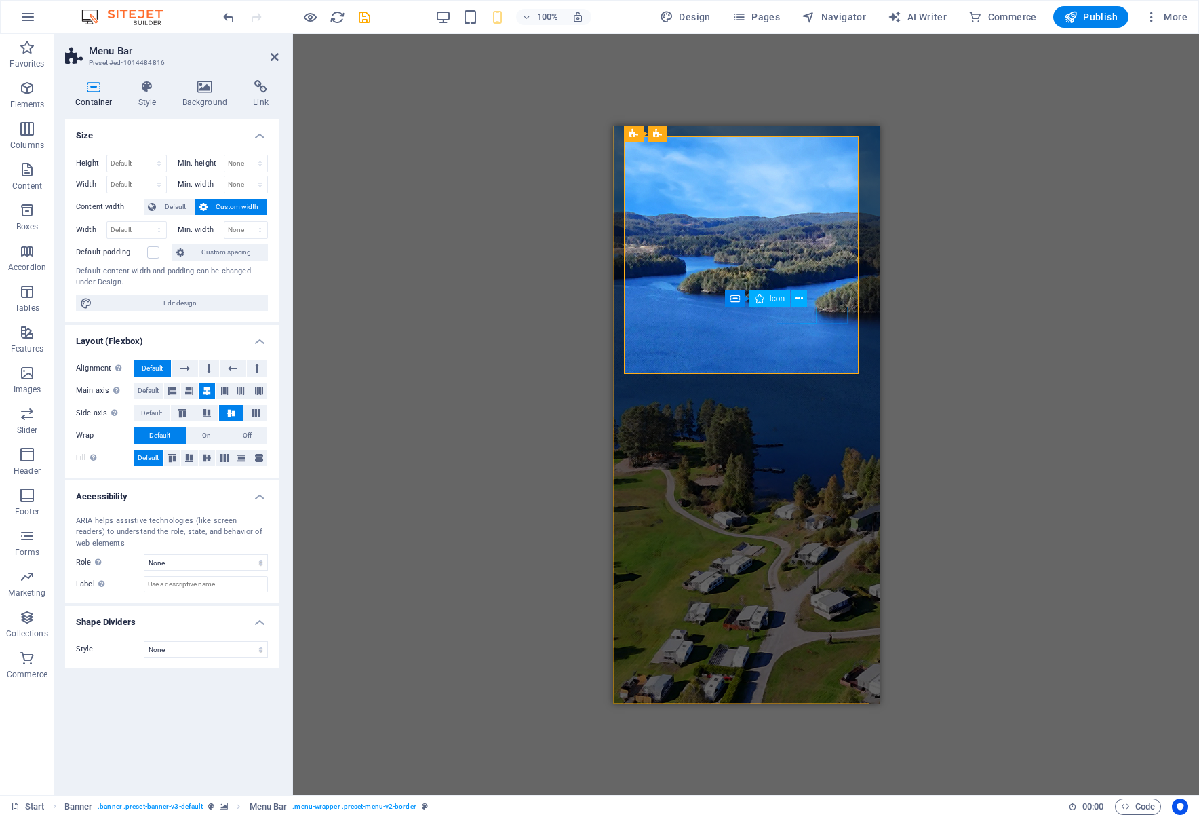
click at [802, 292] on icon at bounding box center [799, 299] width 7 height 14
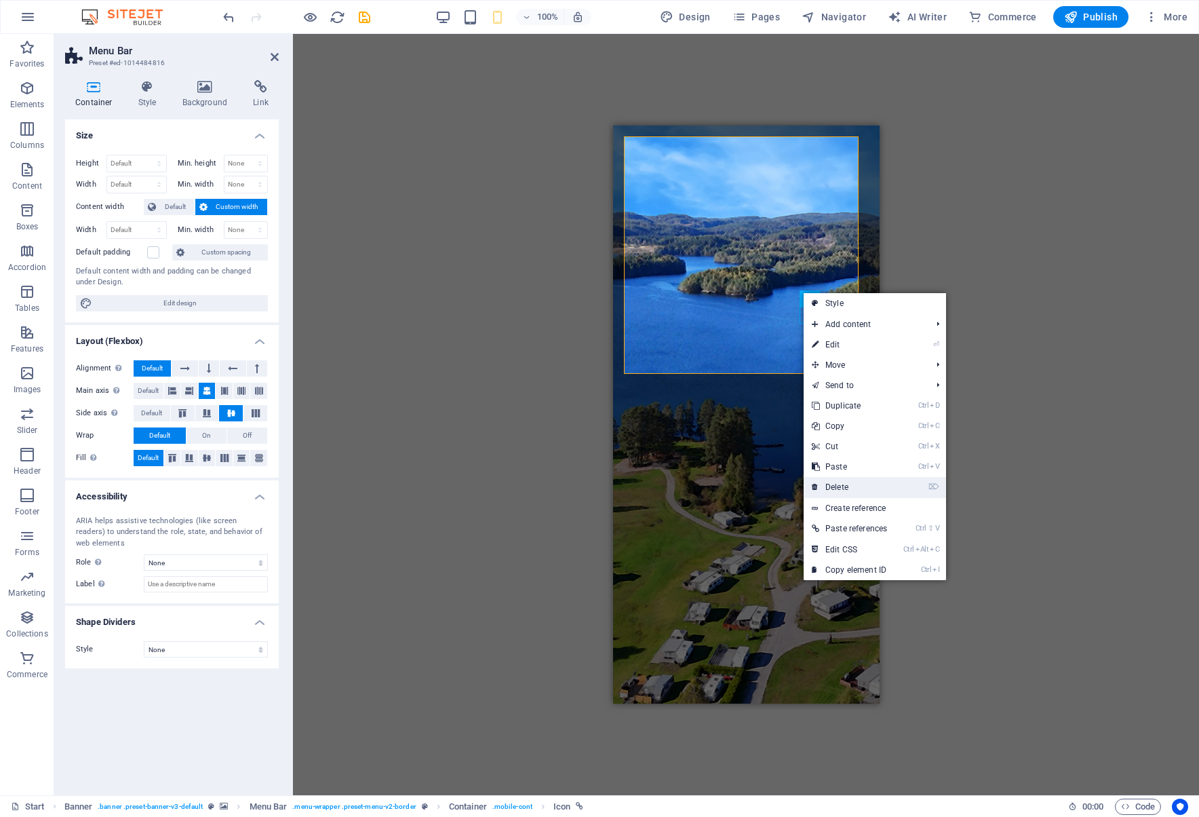
click at [851, 486] on link "⌦ Delete" at bounding box center [850, 487] width 92 height 20
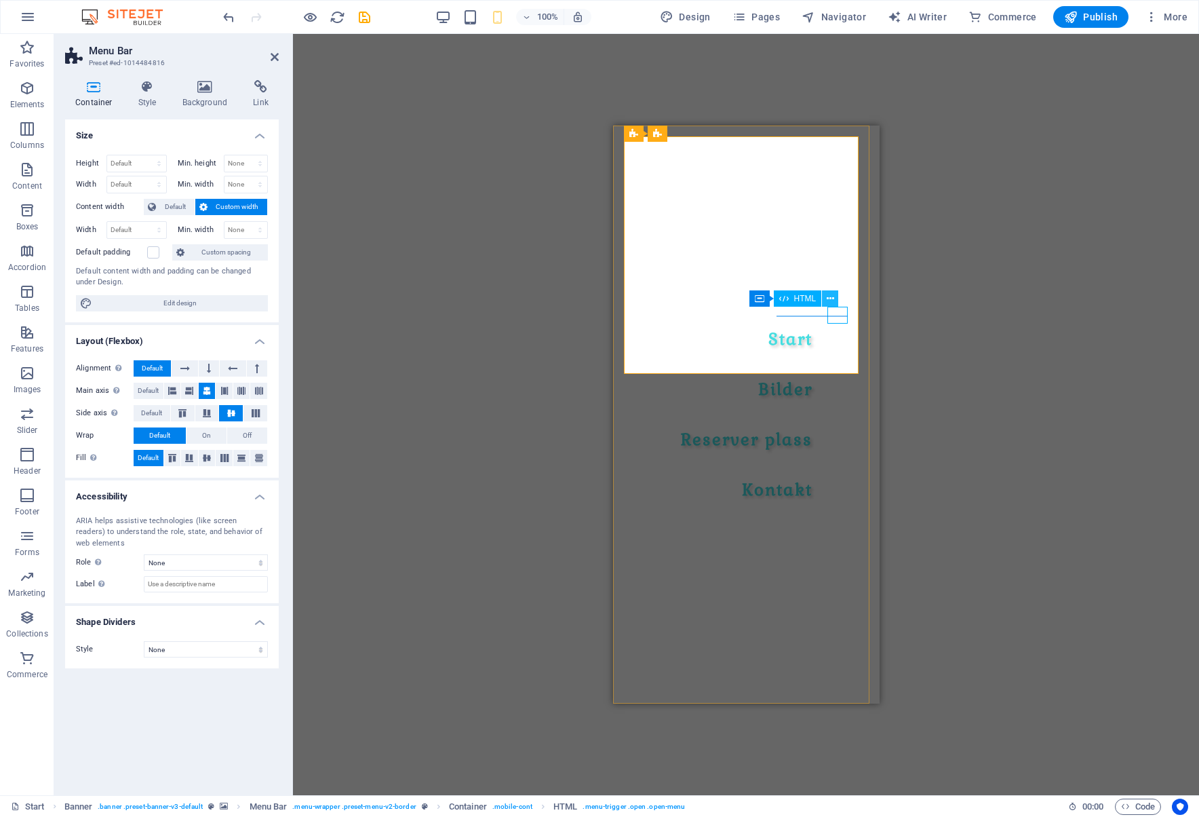
click at [824, 293] on button at bounding box center [830, 298] width 16 height 16
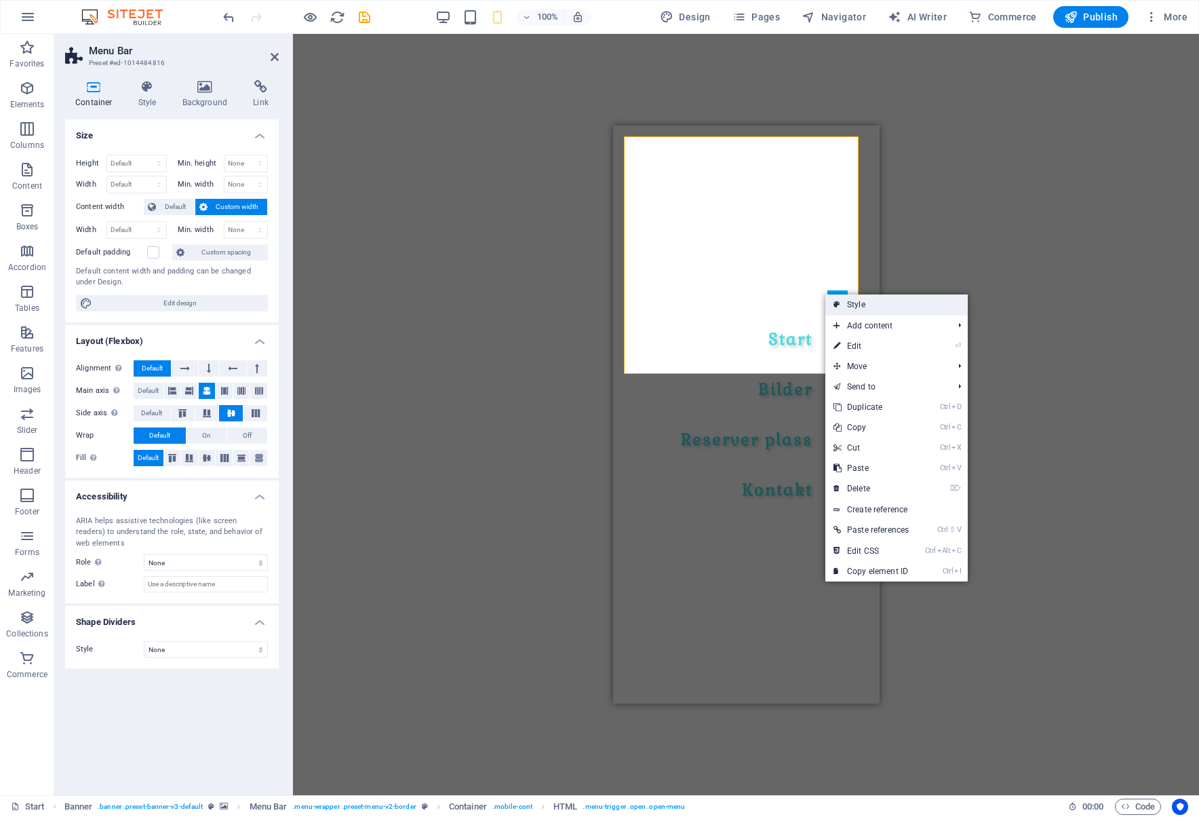
click at [851, 310] on link "Style" at bounding box center [897, 304] width 142 height 20
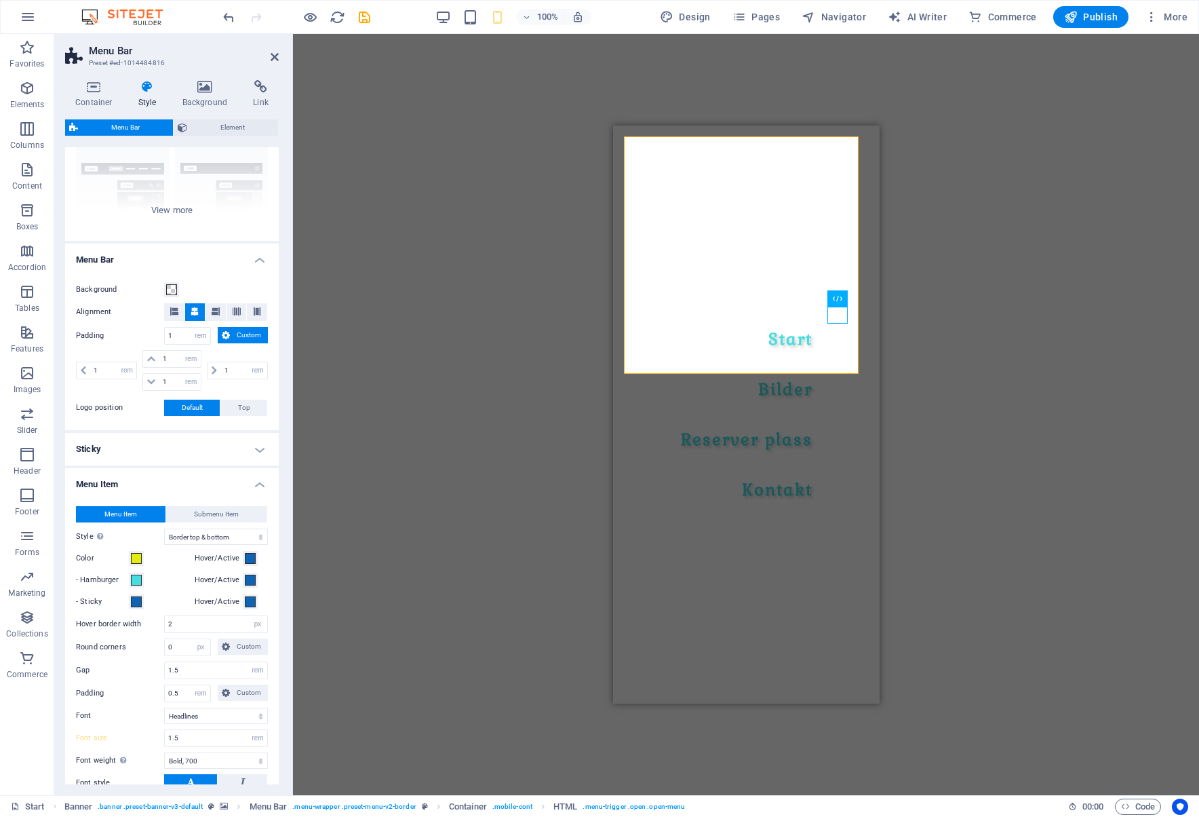
scroll to position [136, 0]
click at [136, 598] on span at bounding box center [136, 600] width 11 height 11
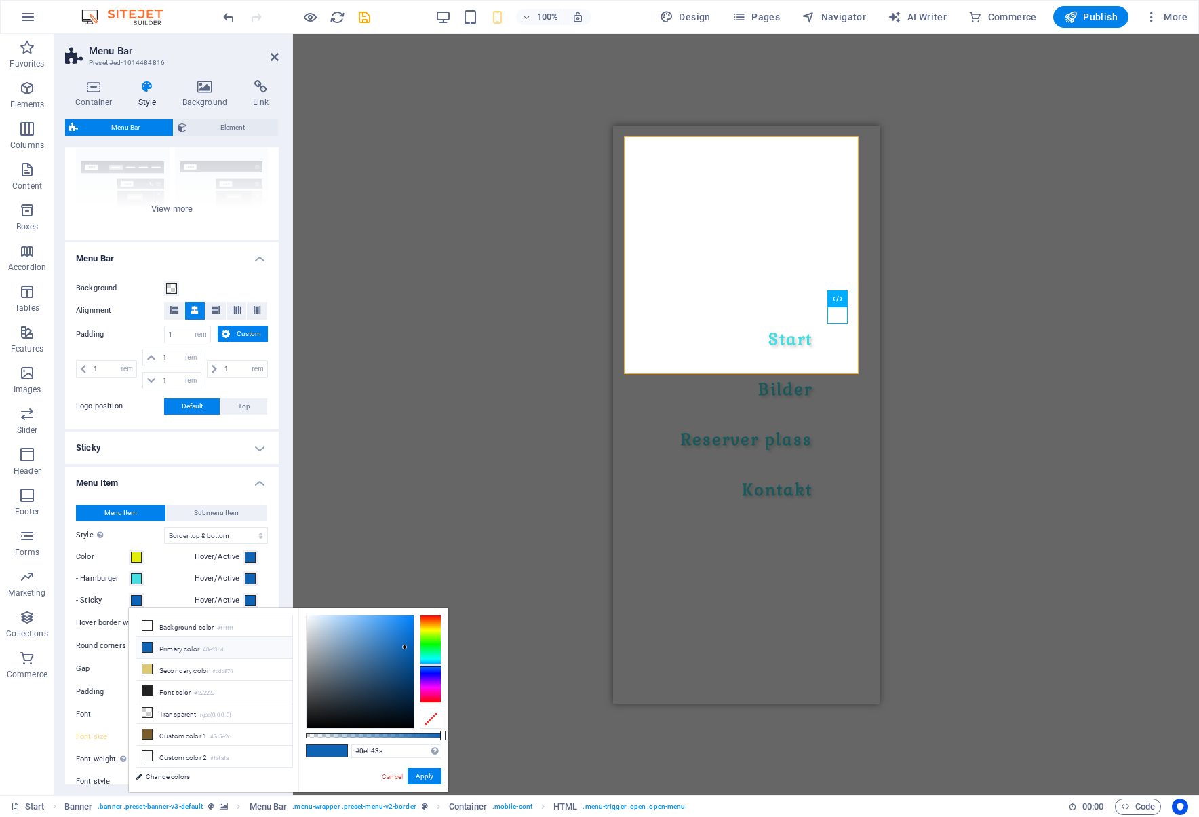
click at [434, 647] on div at bounding box center [431, 659] width 22 height 88
type input "#3ad062"
click at [383, 635] on div at bounding box center [360, 671] width 107 height 113
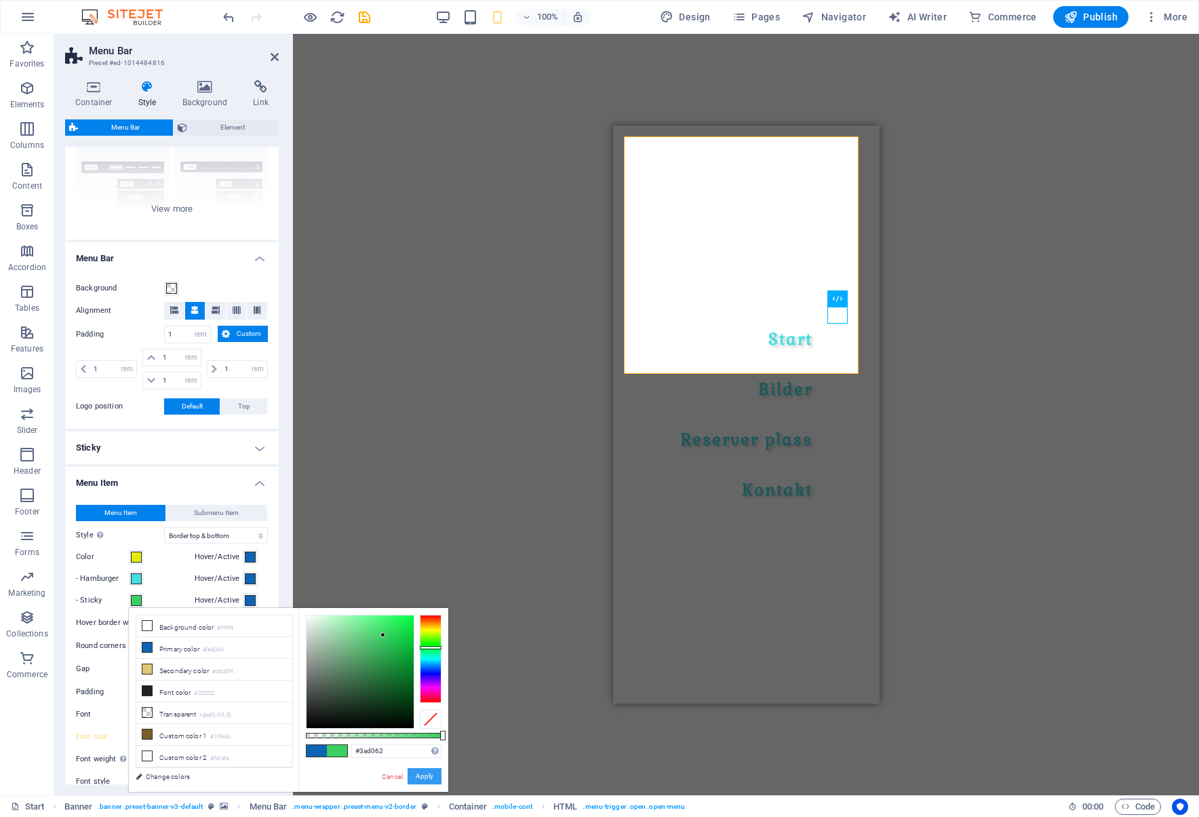
click at [416, 778] on button "Apply" at bounding box center [425, 776] width 34 height 16
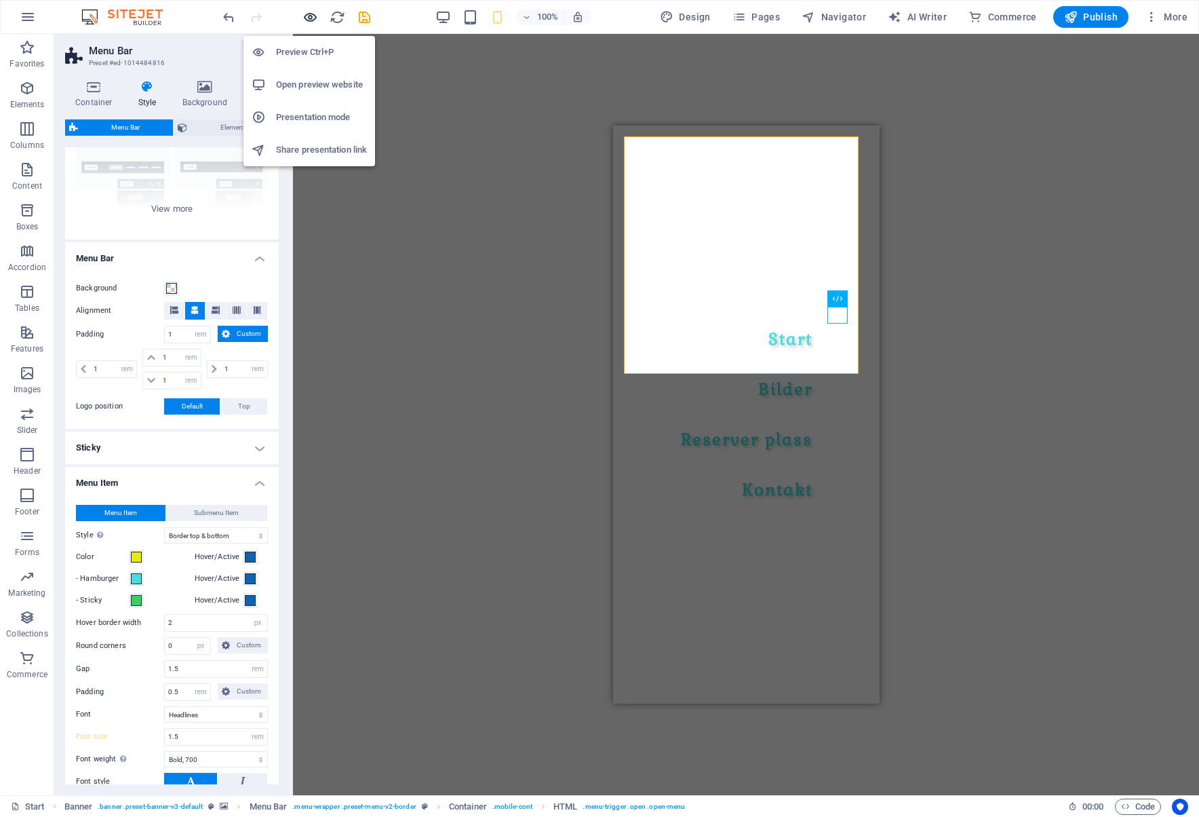
click at [313, 14] on icon "button" at bounding box center [311, 17] width 16 height 16
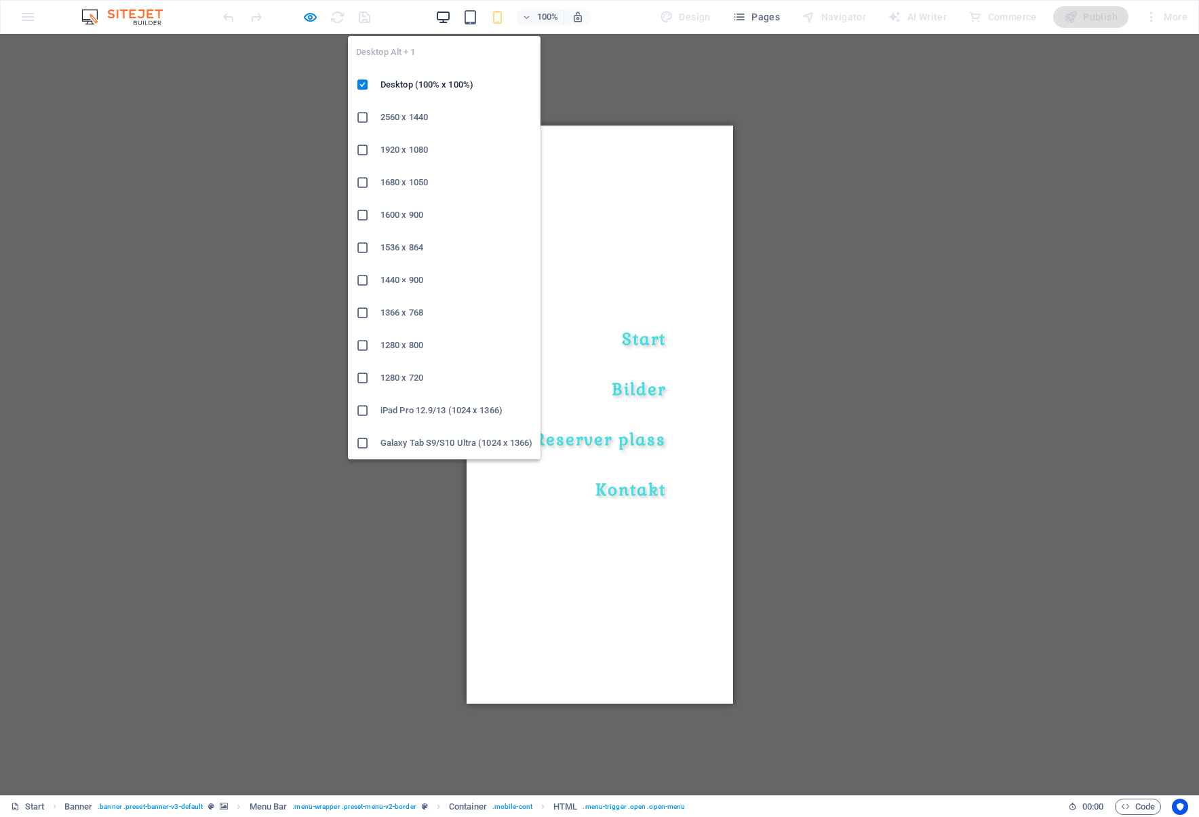
click at [451, 18] on icon "button" at bounding box center [443, 17] width 16 height 16
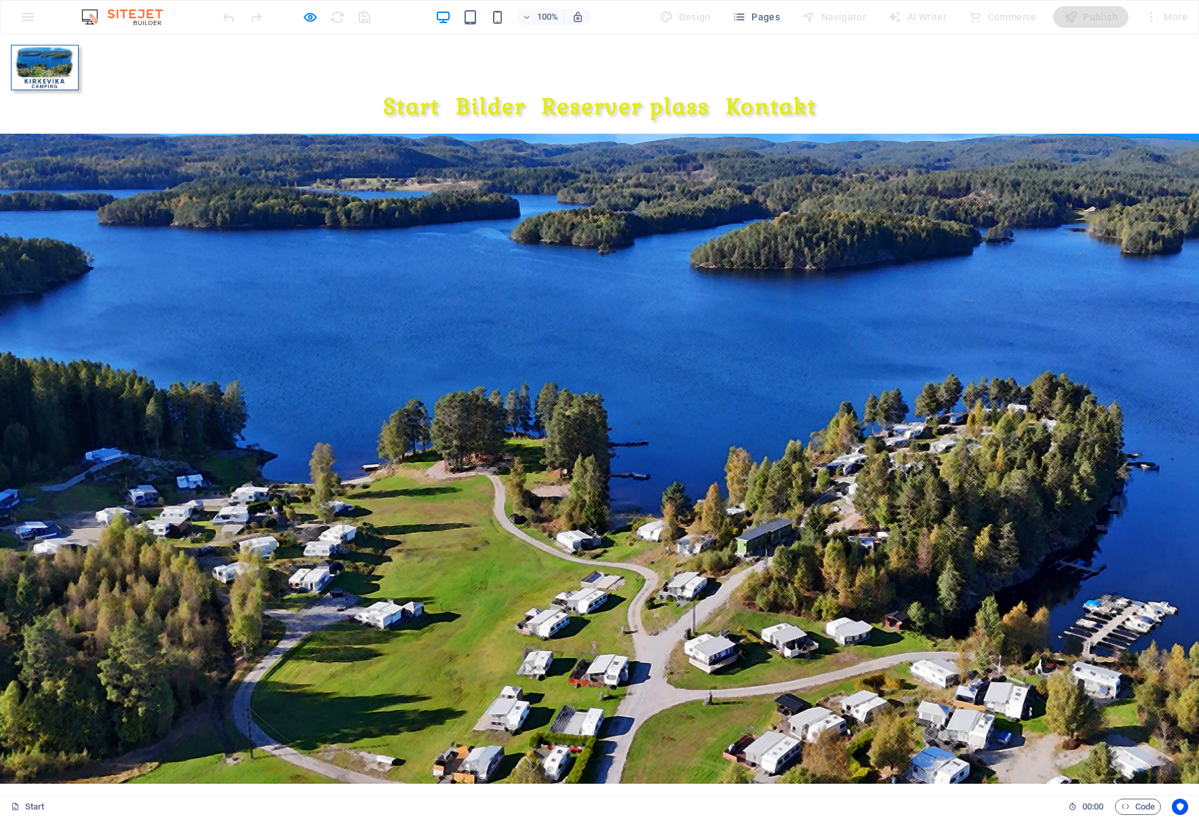
scroll to position [0, 0]
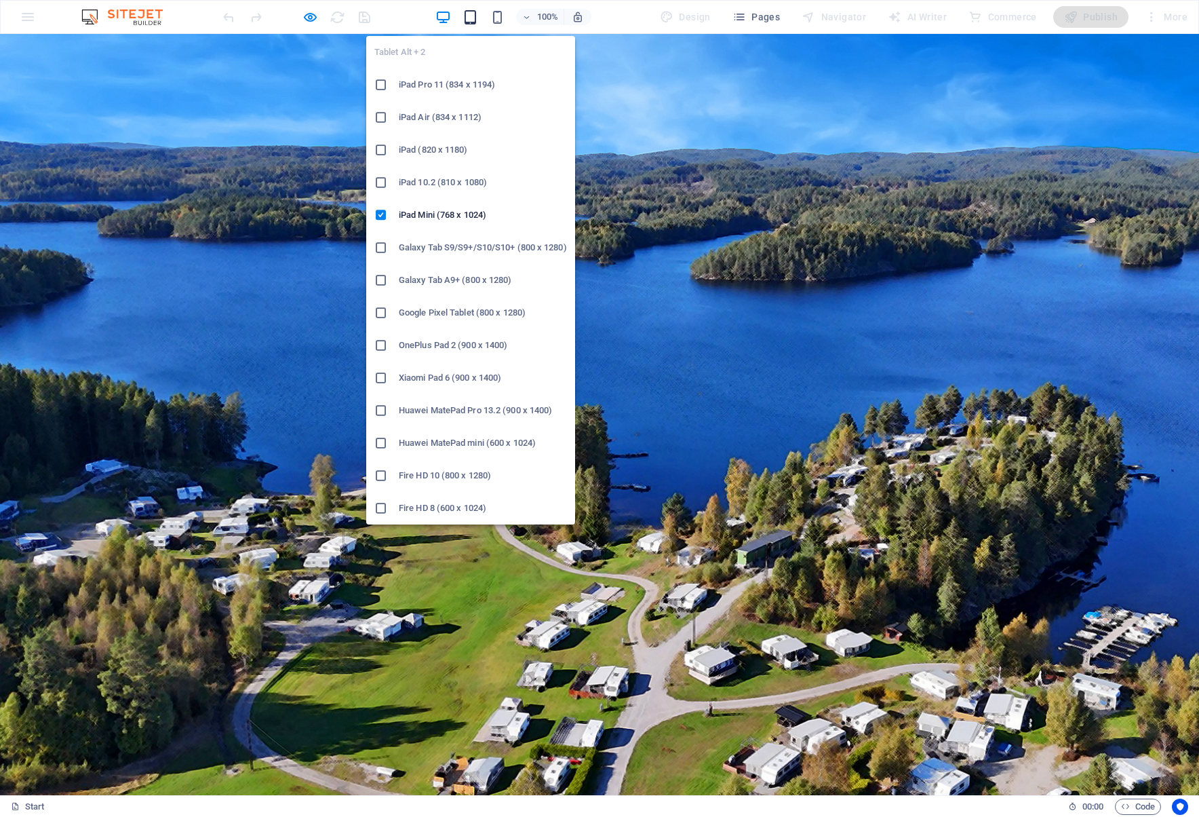
click at [475, 15] on icon "button" at bounding box center [471, 17] width 16 height 16
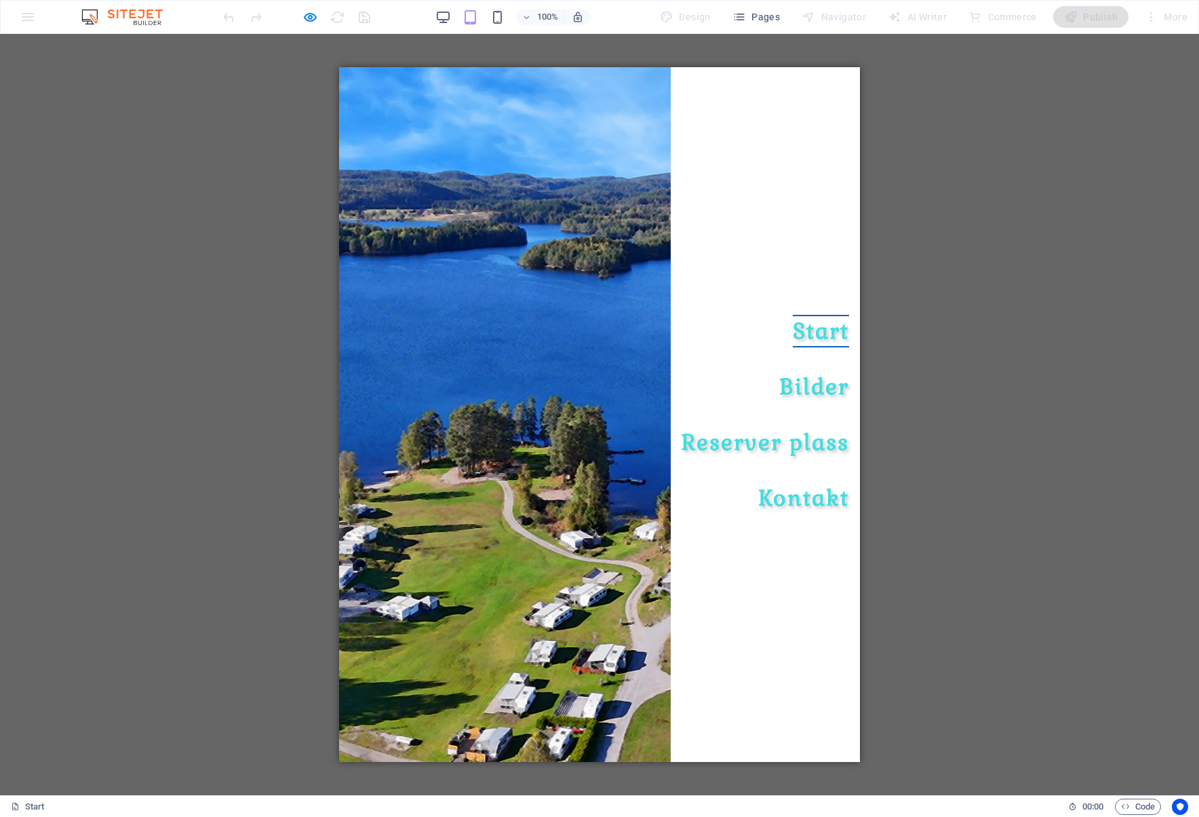
click at [809, 340] on link "Start" at bounding box center [821, 331] width 56 height 33
click at [817, 384] on link "Bilder" at bounding box center [814, 386] width 70 height 33
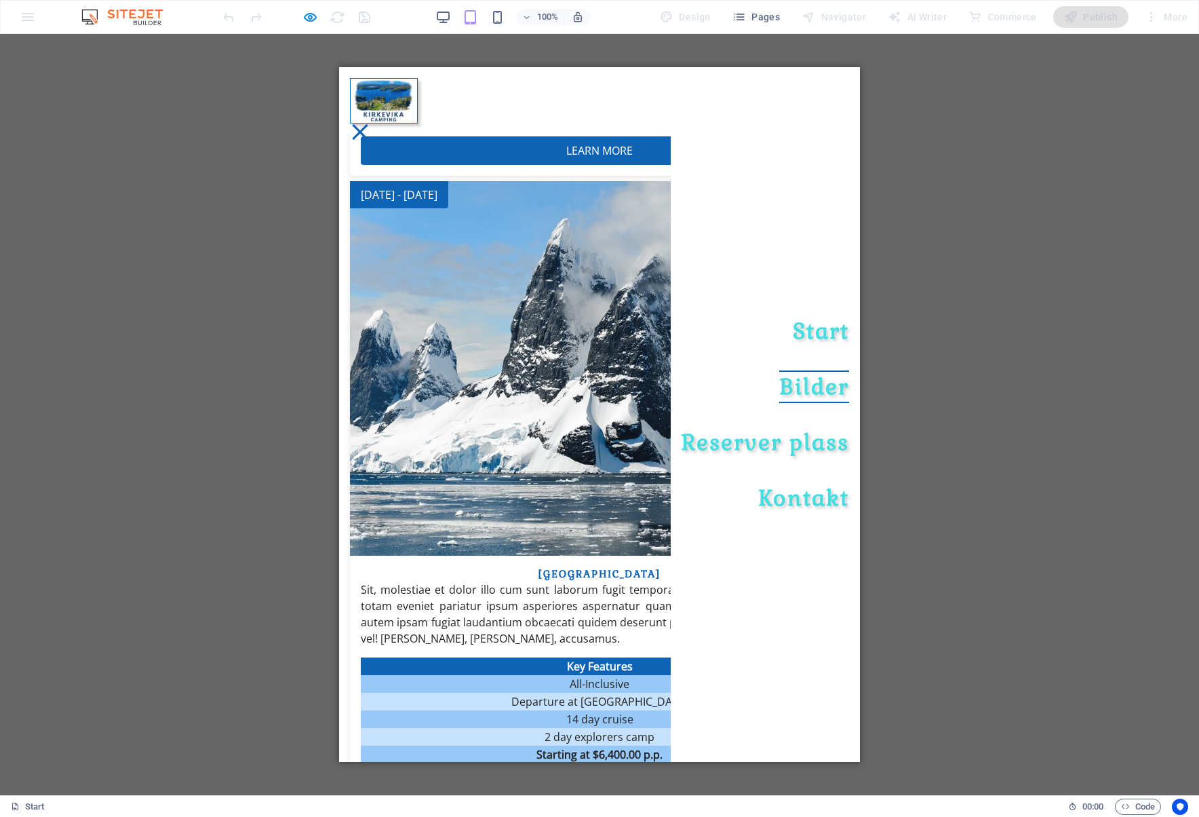
scroll to position [2424, 0]
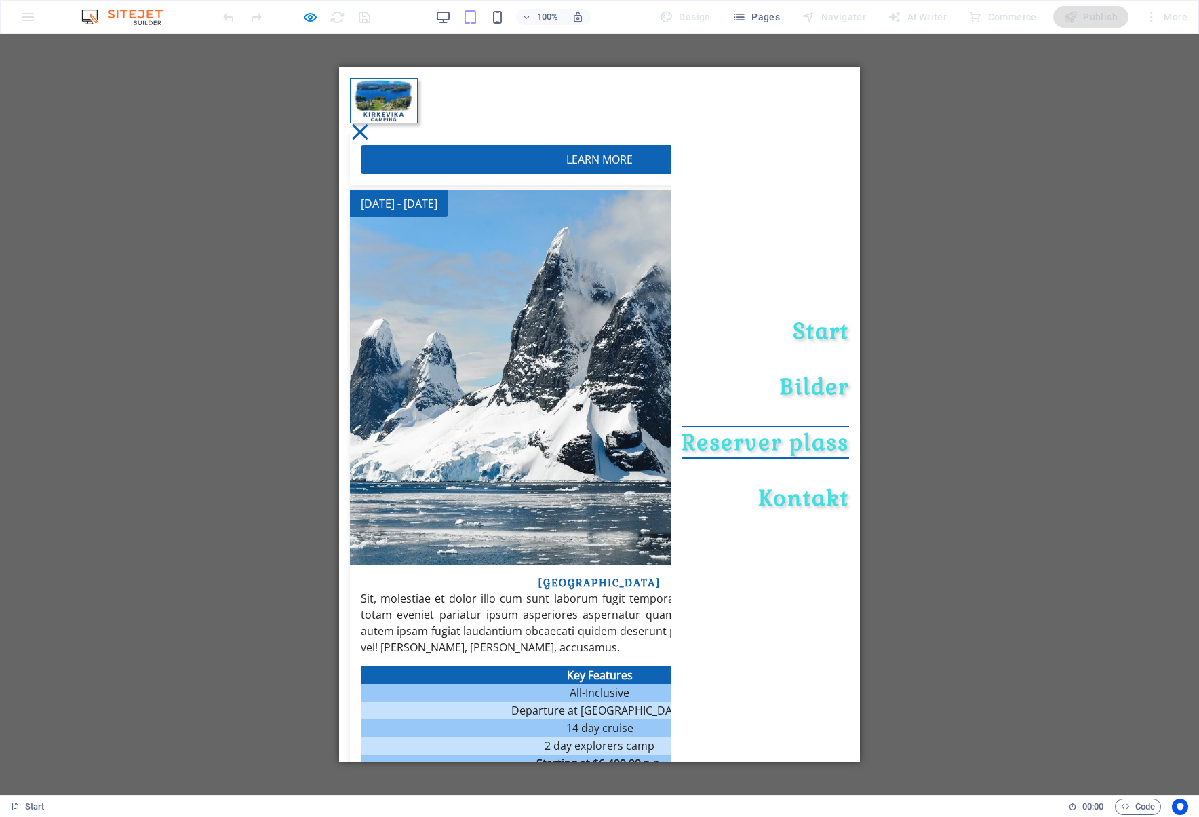
click at [821, 444] on link "Reserver plass" at bounding box center [766, 442] width 168 height 33
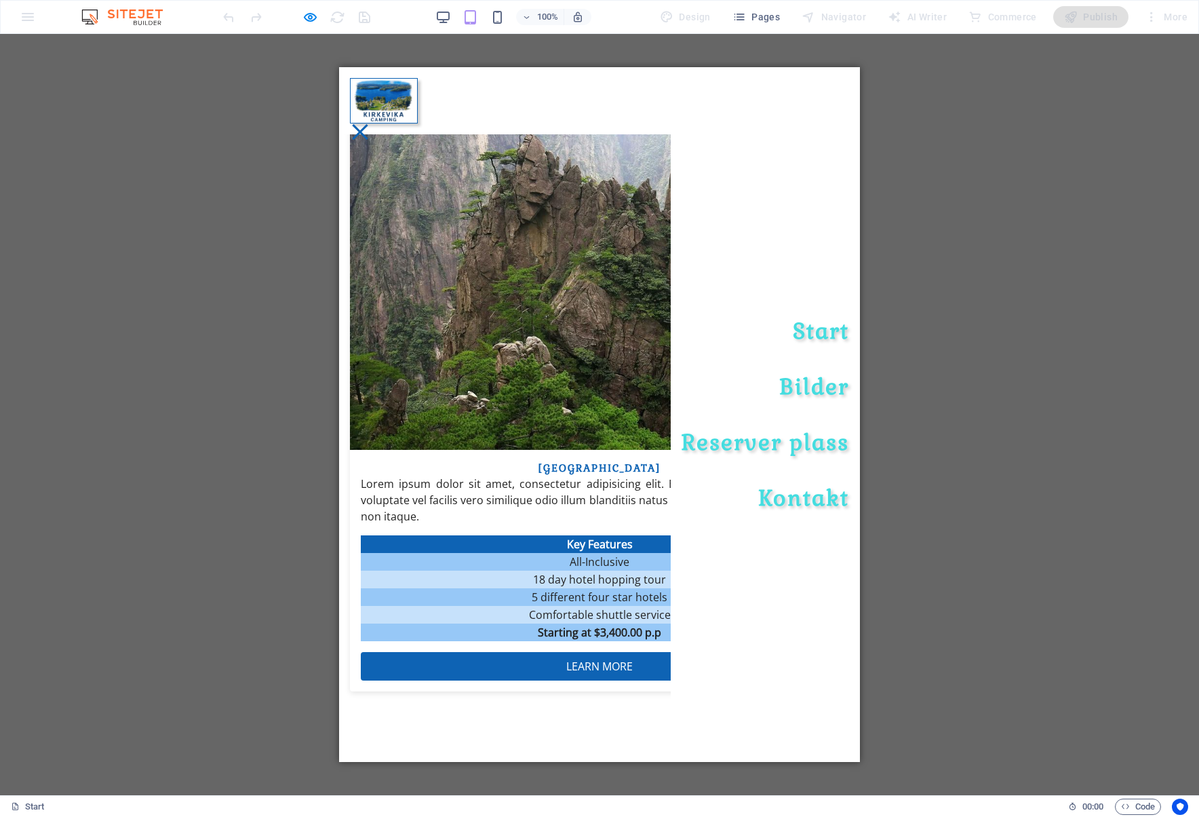
scroll to position [3201, 0]
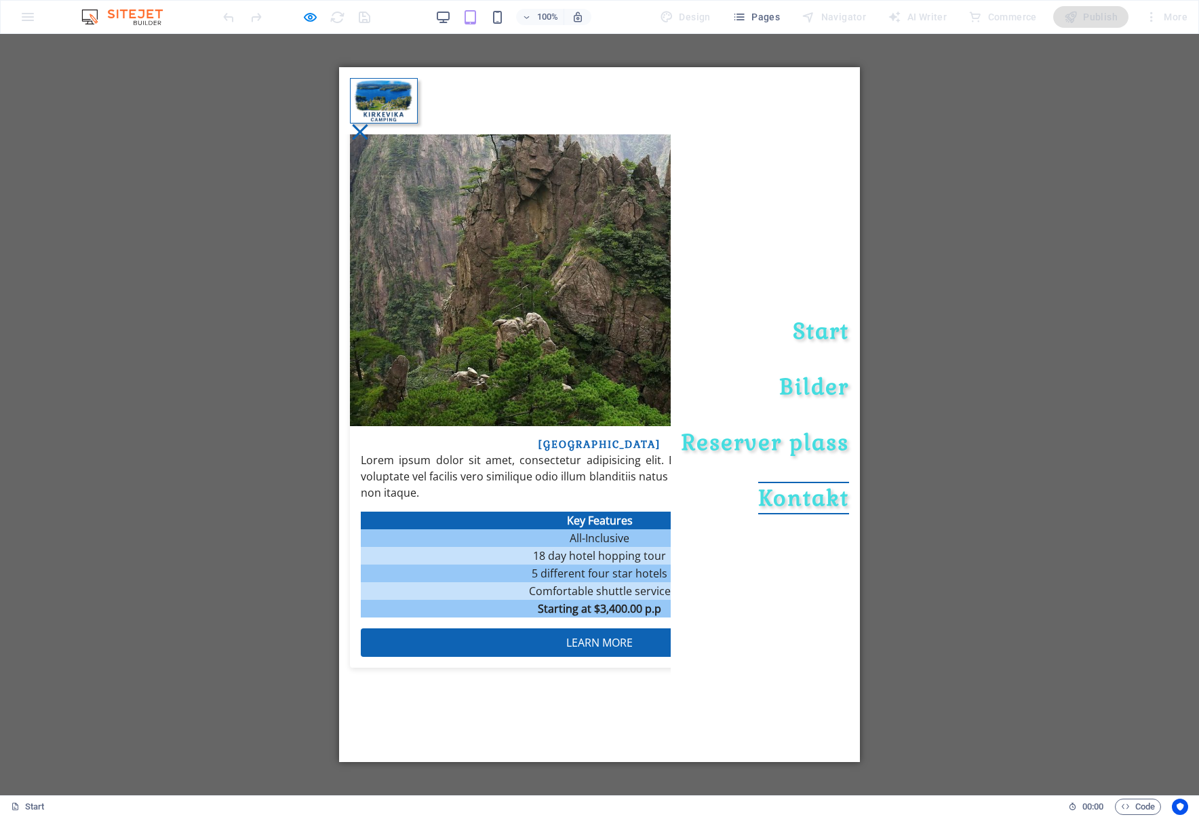
click at [811, 494] on link "Kontakt" at bounding box center [803, 498] width 91 height 33
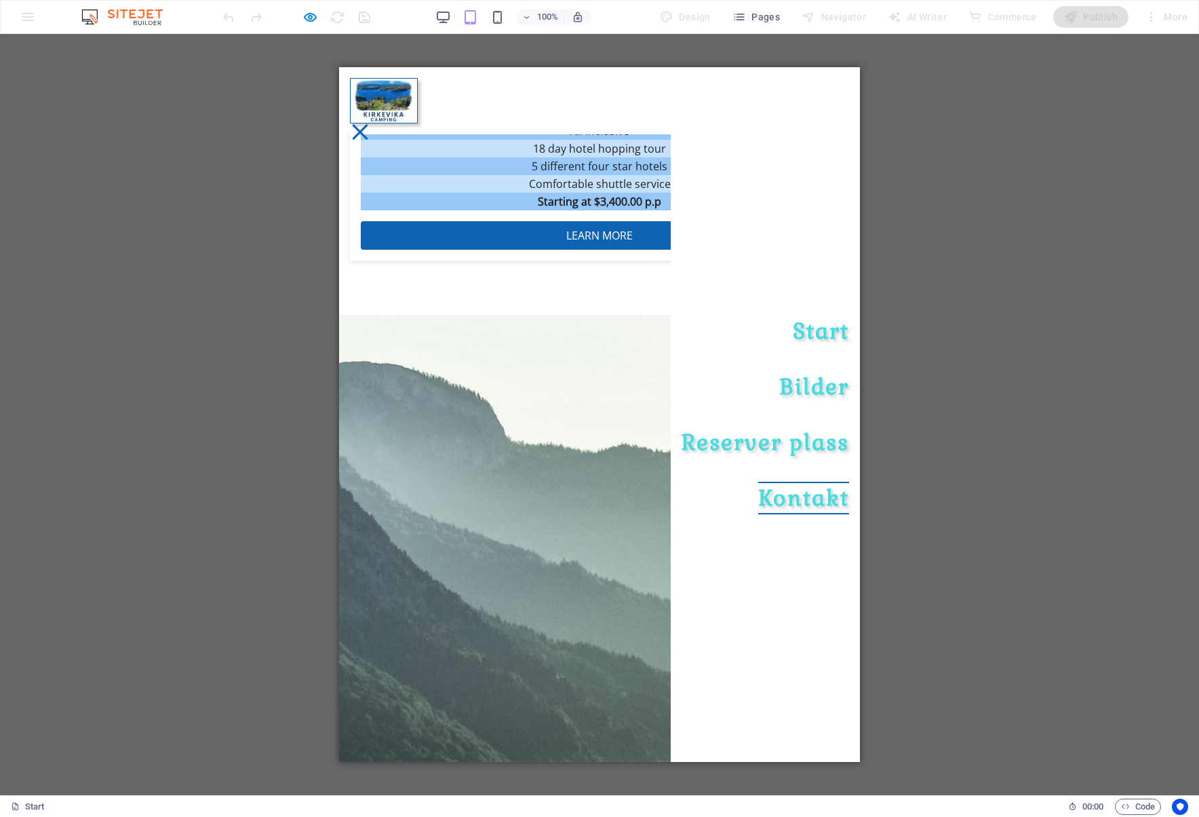
scroll to position [3617, 0]
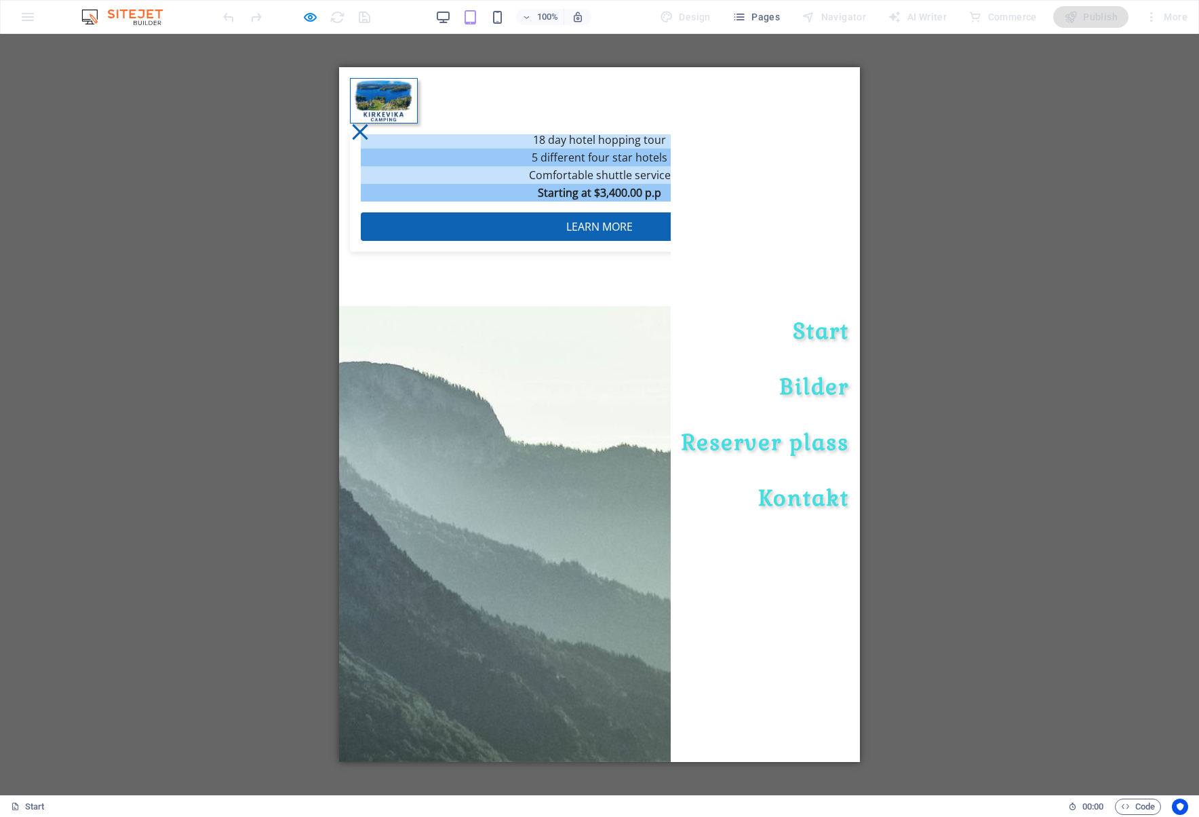
click at [370, 123] on div "Menu" at bounding box center [360, 131] width 20 height 17
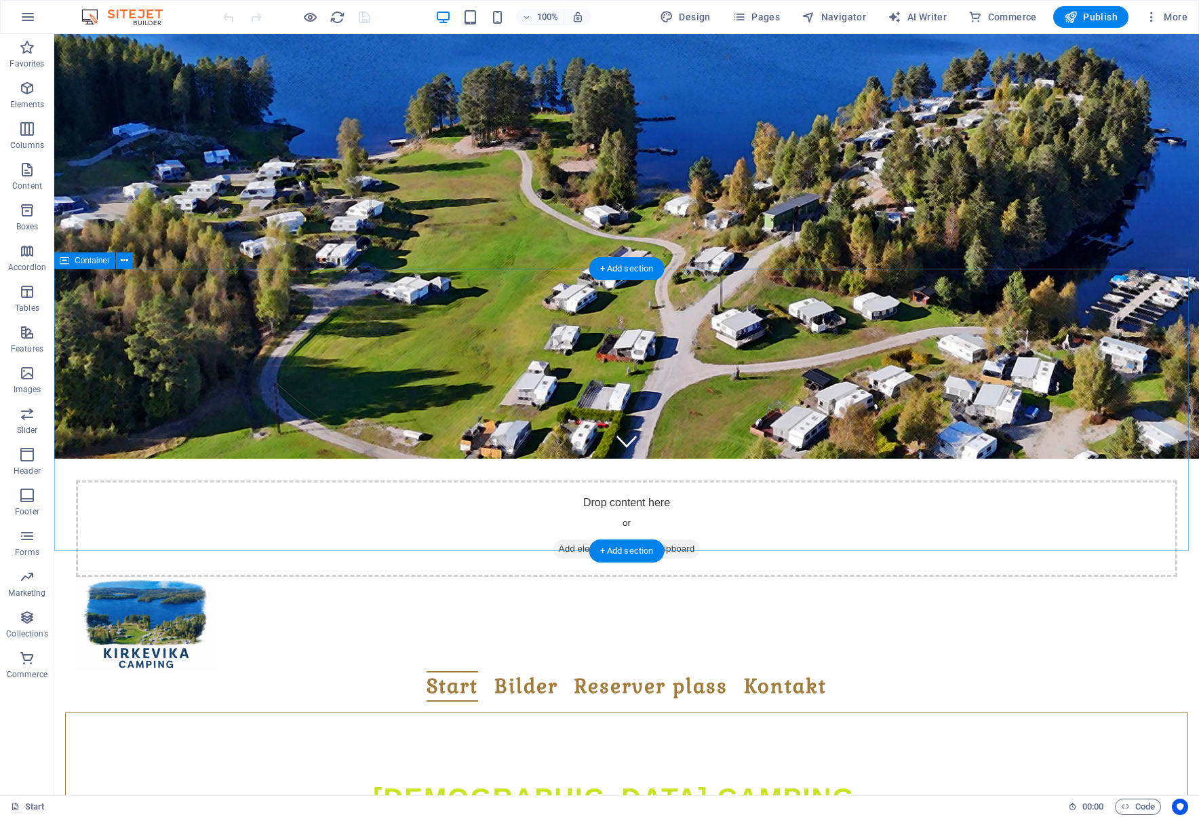
scroll to position [678, 0]
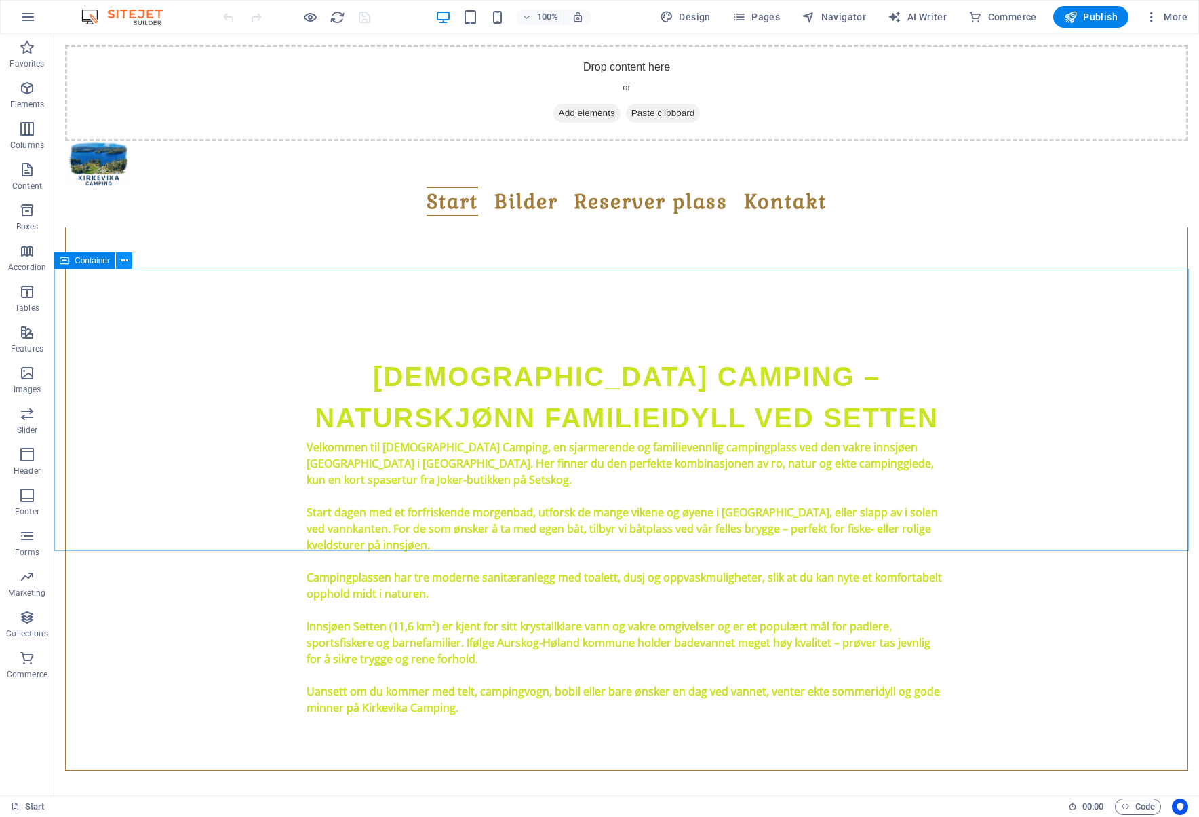
click at [122, 263] on icon at bounding box center [124, 261] width 7 height 14
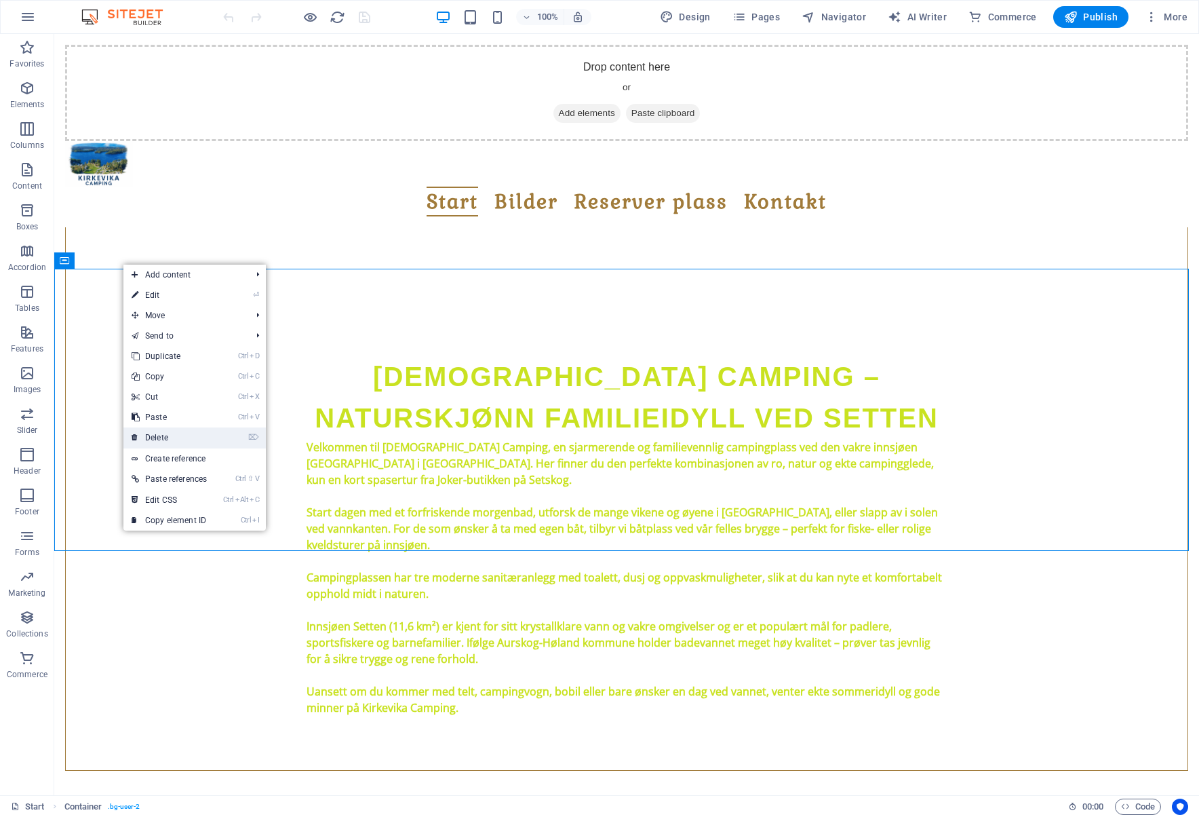
click at [161, 438] on link "⌦ Delete" at bounding box center [169, 437] width 92 height 20
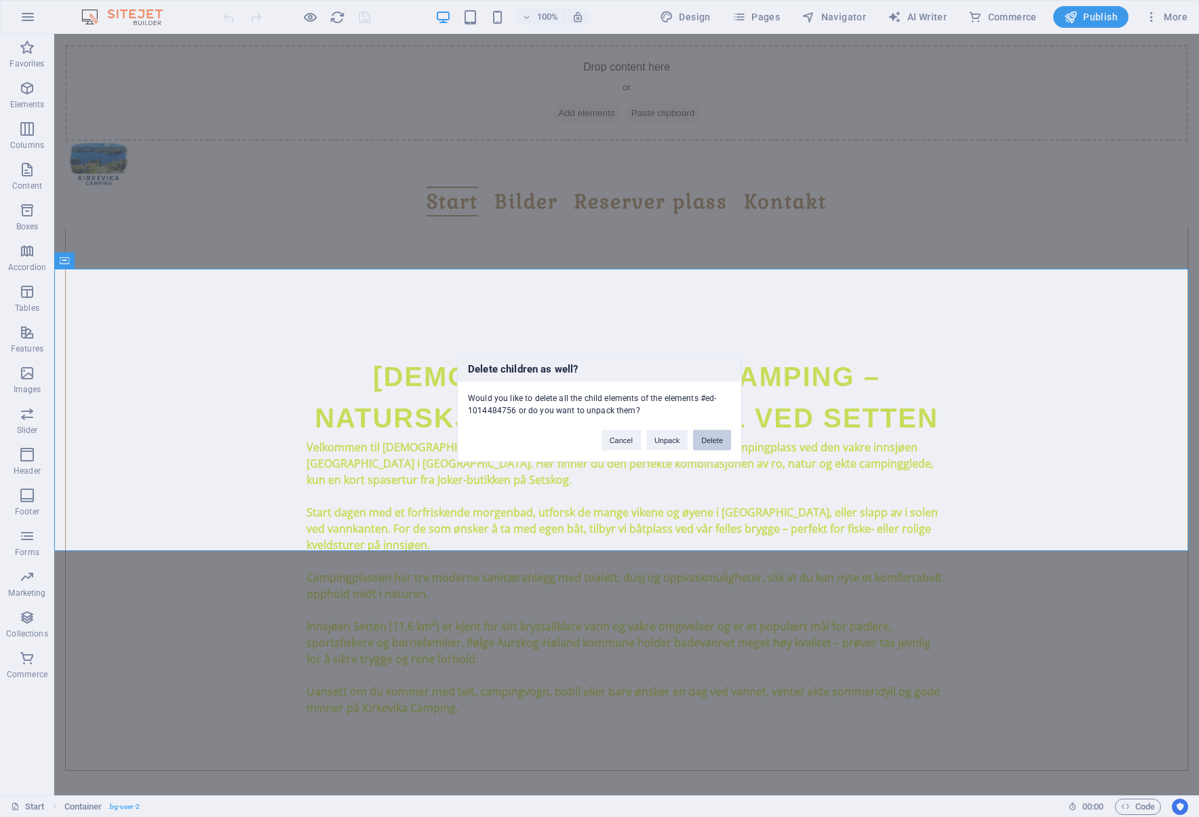
click at [726, 440] on button "Delete" at bounding box center [712, 440] width 38 height 20
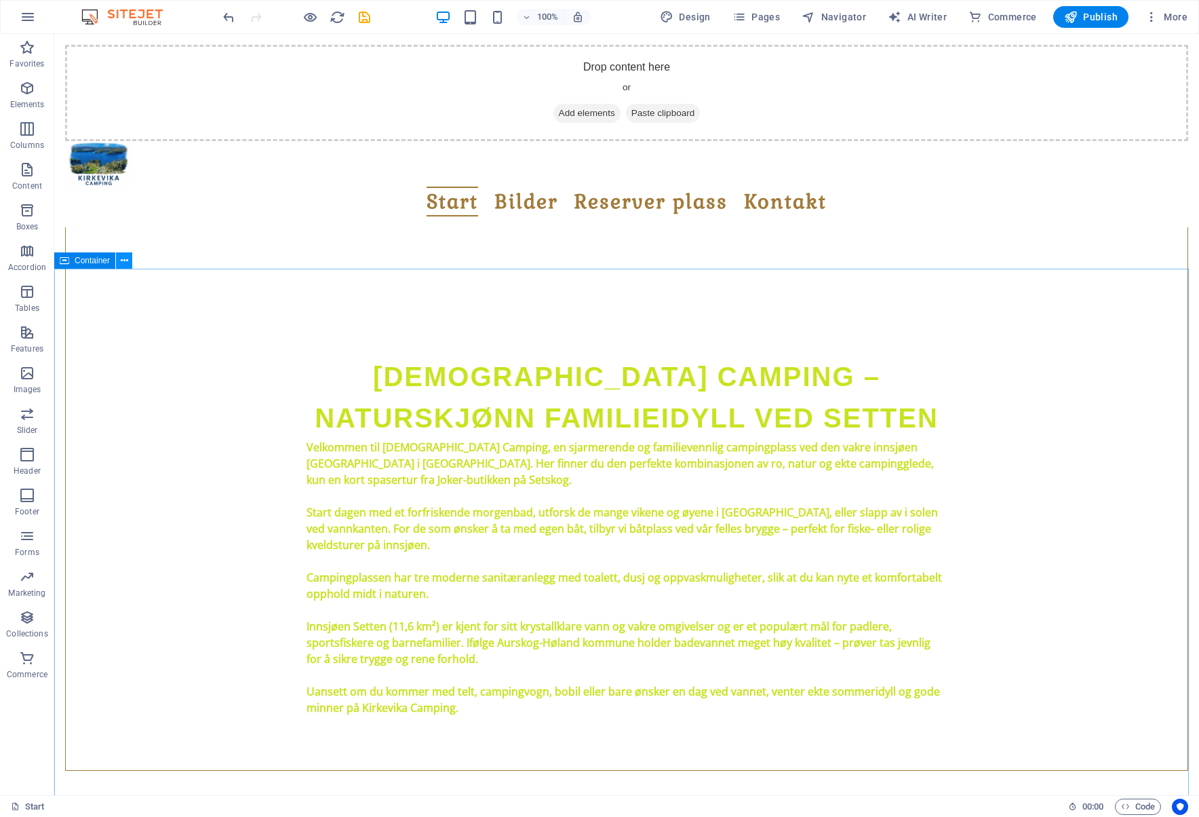
click at [121, 262] on icon at bounding box center [124, 261] width 7 height 14
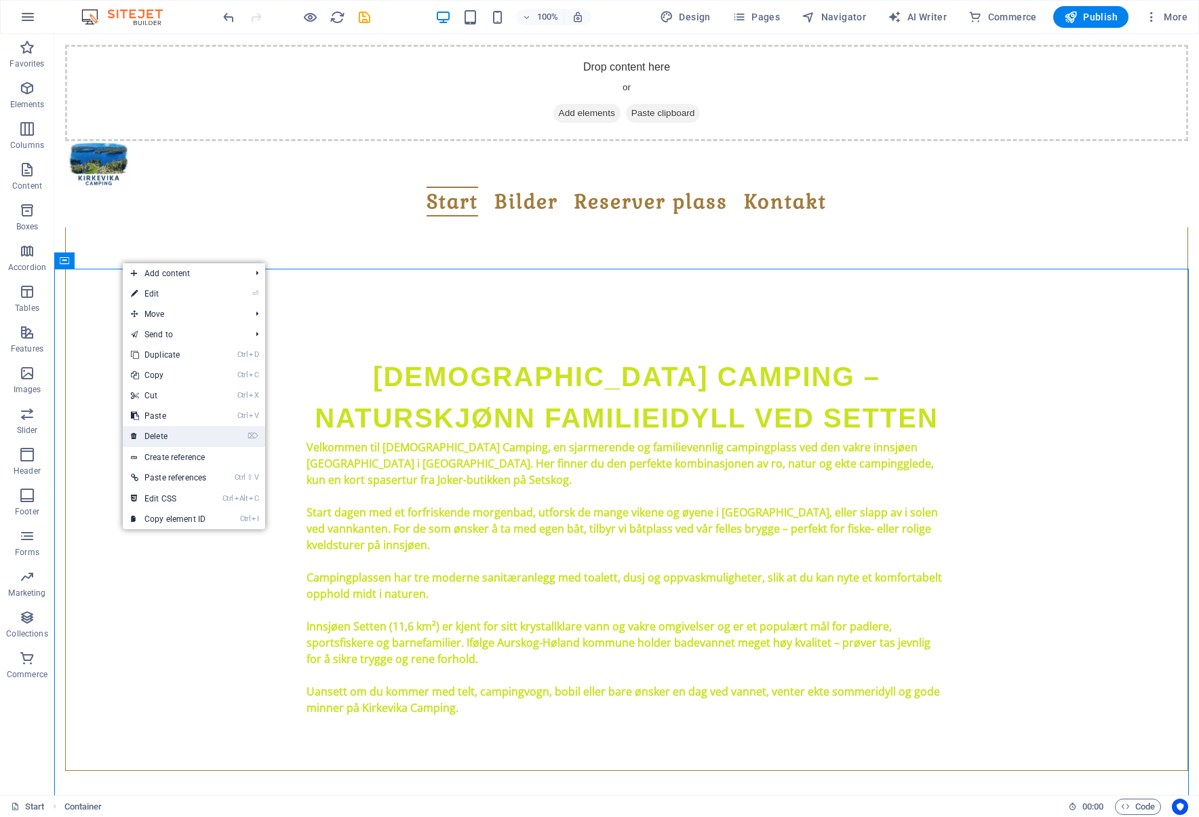
click at [173, 438] on link "⌦ Delete" at bounding box center [169, 436] width 92 height 20
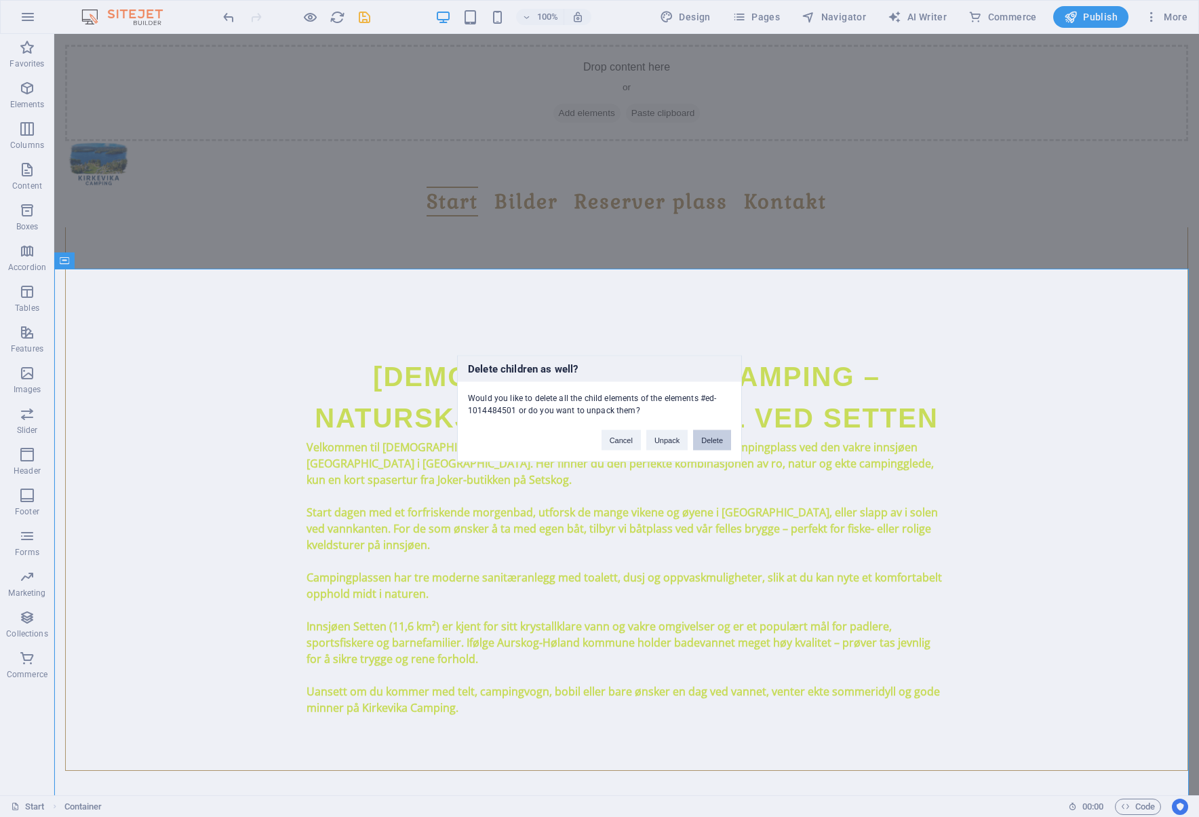
click at [714, 439] on button "Delete" at bounding box center [712, 440] width 38 height 20
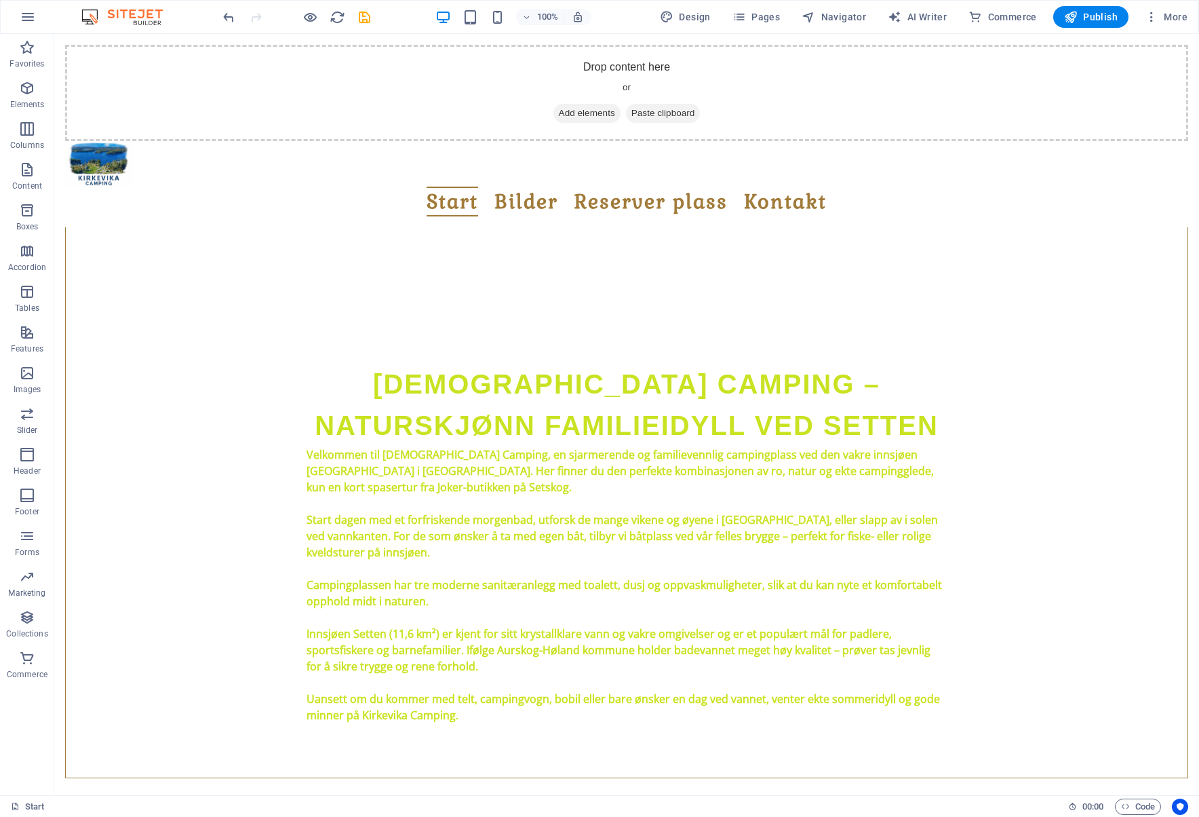
scroll to position [475, 0]
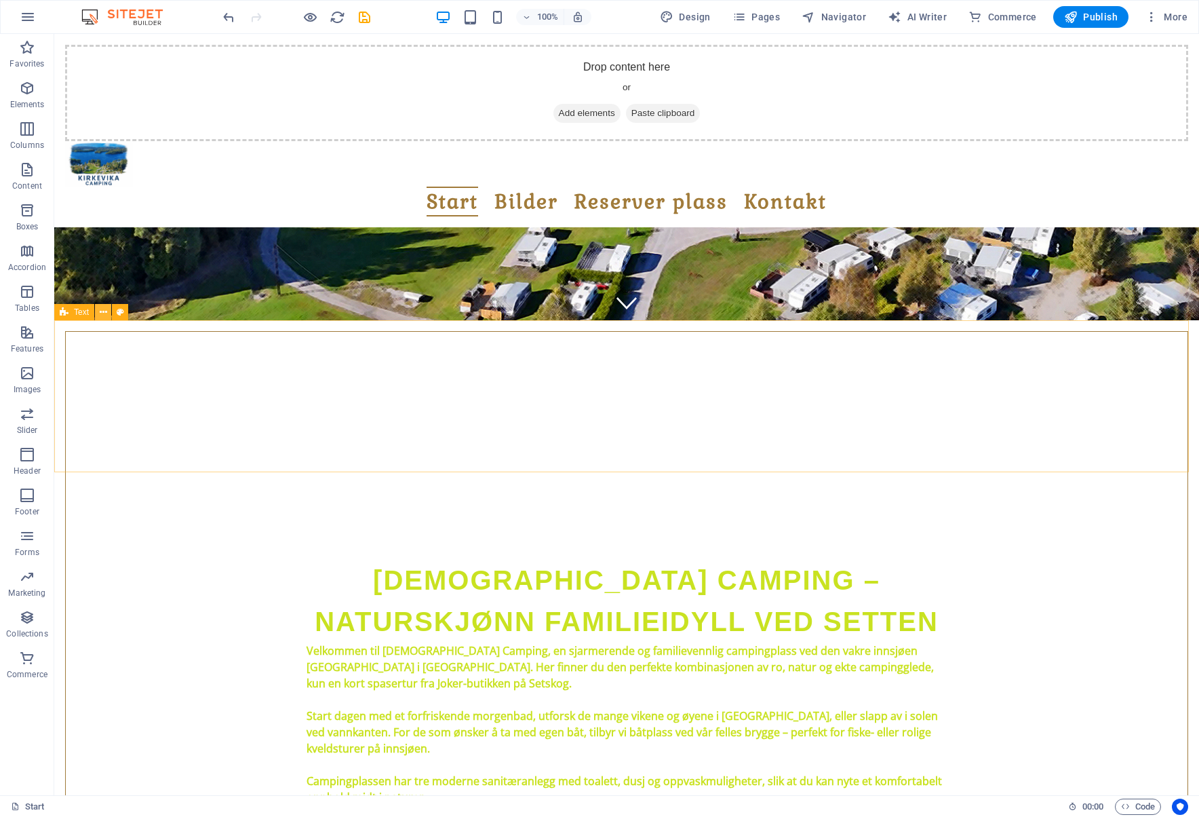
click at [103, 309] on icon at bounding box center [103, 312] width 7 height 14
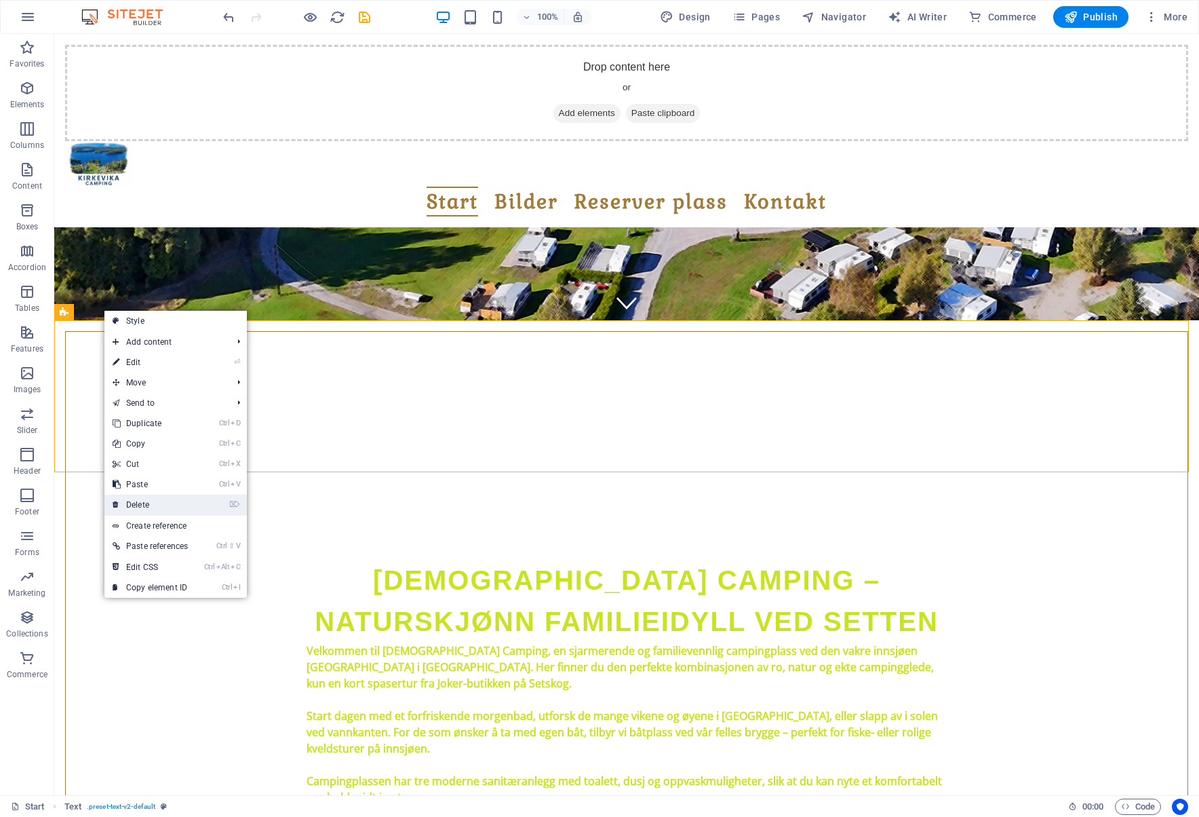
click at [159, 503] on link "⌦ Delete" at bounding box center [150, 505] width 92 height 20
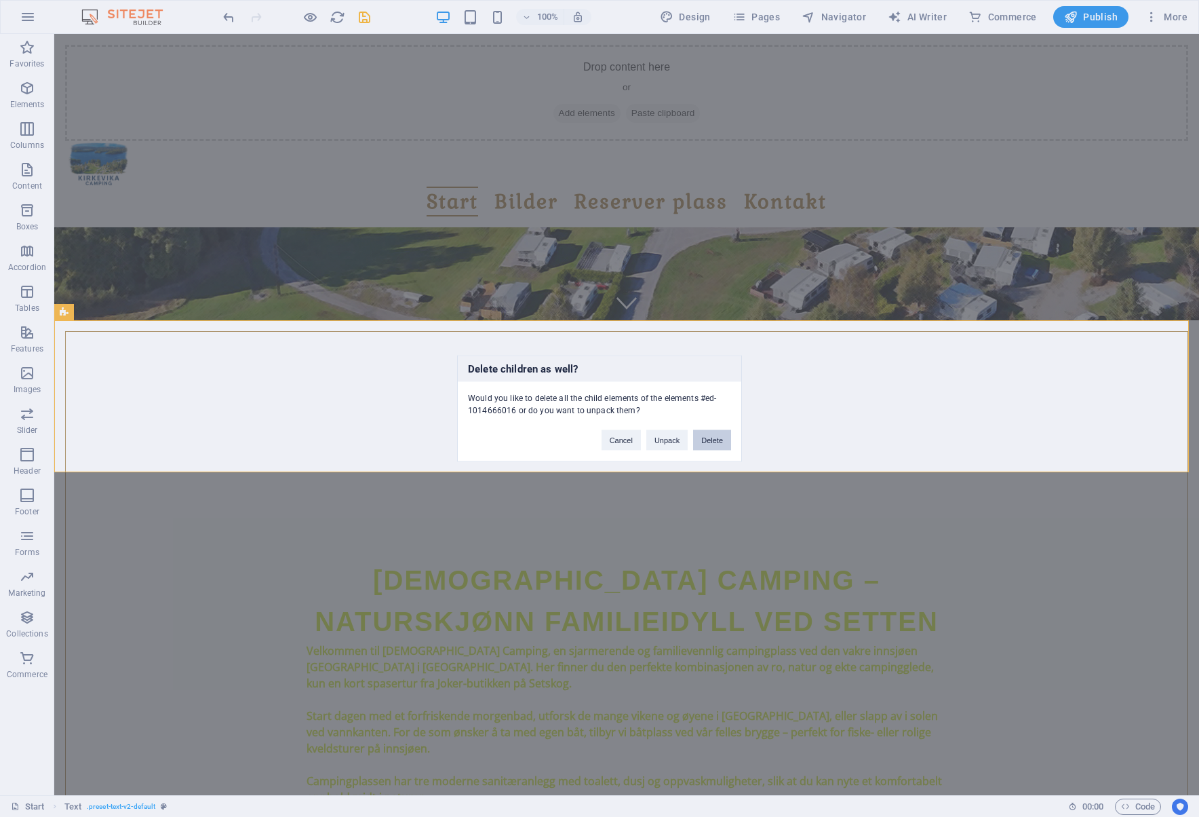
click at [714, 435] on button "Delete" at bounding box center [712, 440] width 38 height 20
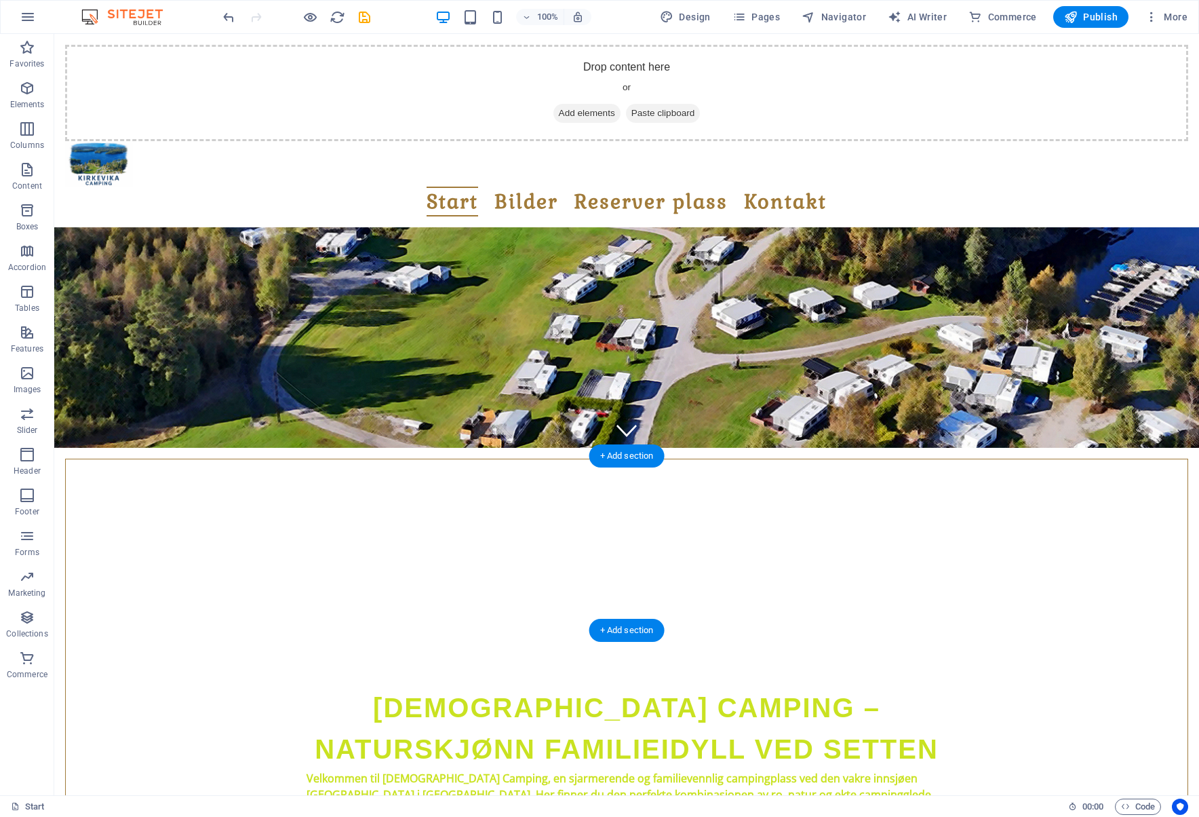
scroll to position [339, 0]
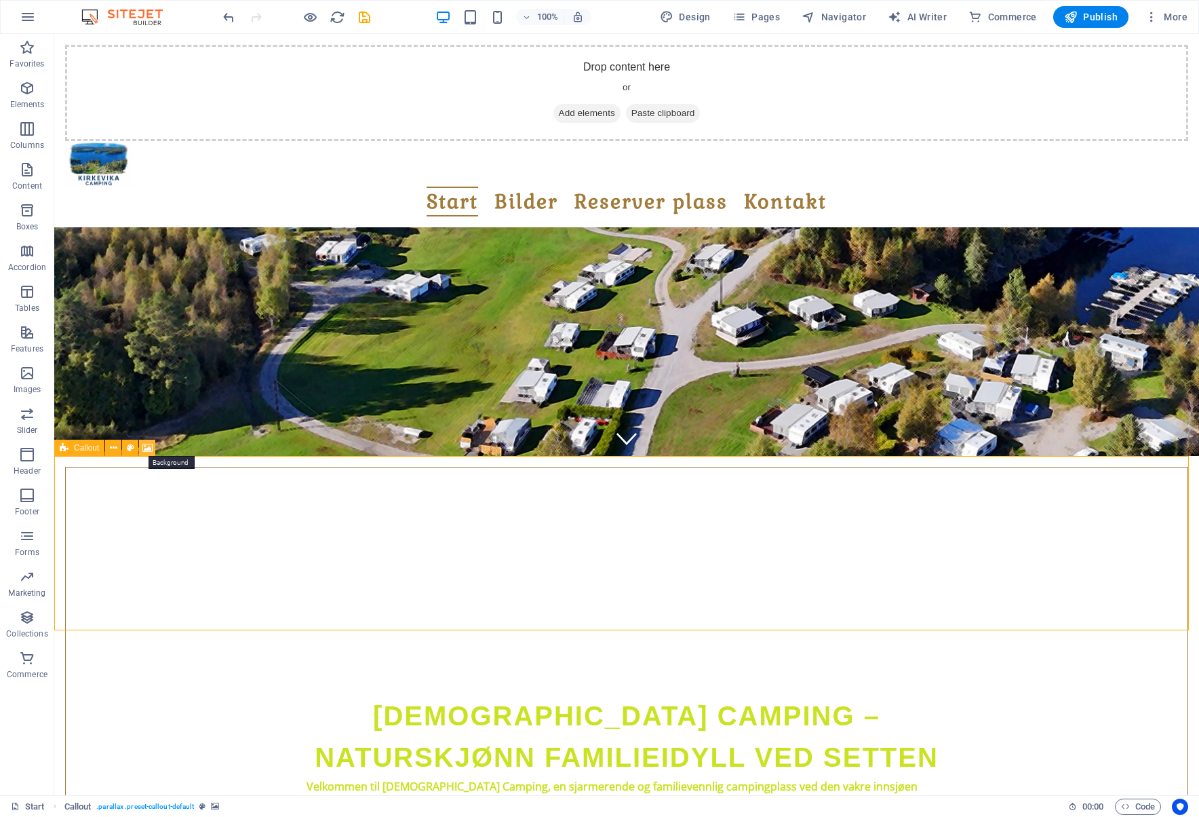
click at [149, 444] on icon at bounding box center [147, 448] width 10 height 14
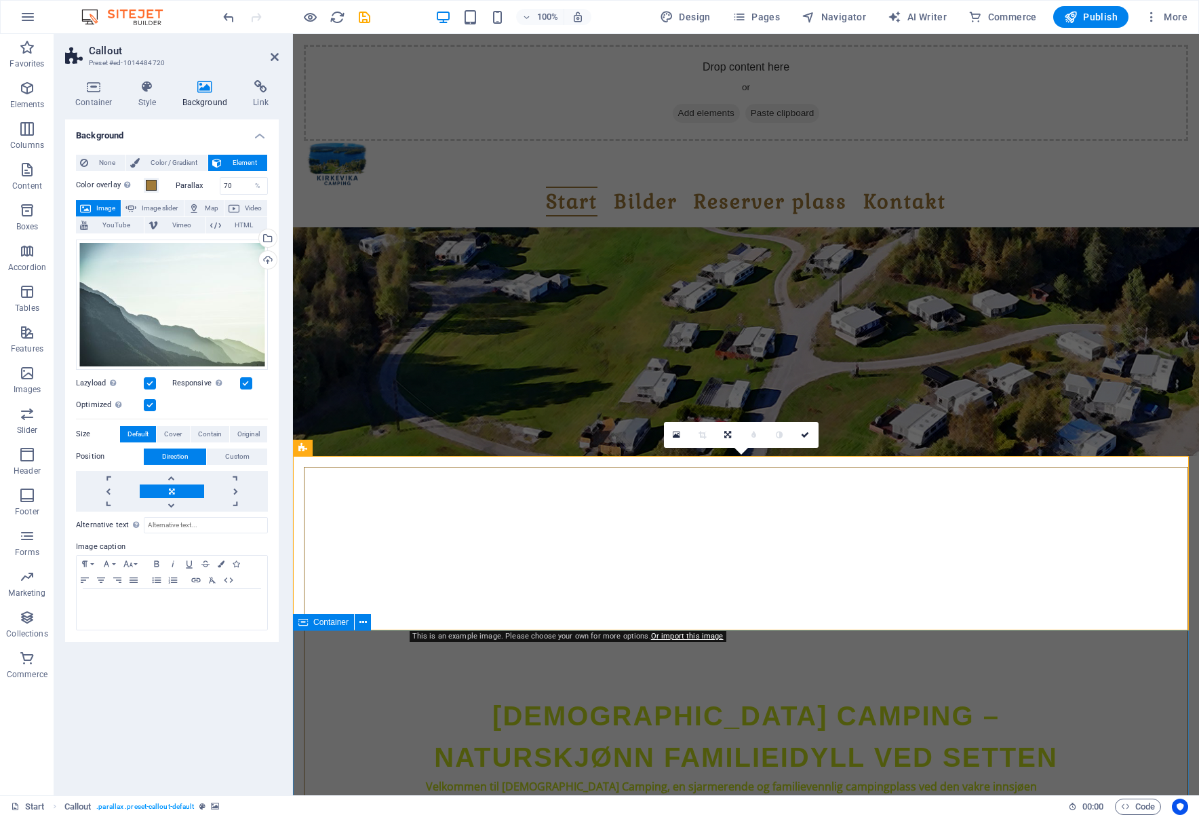
drag, startPoint x: 610, startPoint y: 665, endPoint x: 526, endPoint y: 651, distance: 85.3
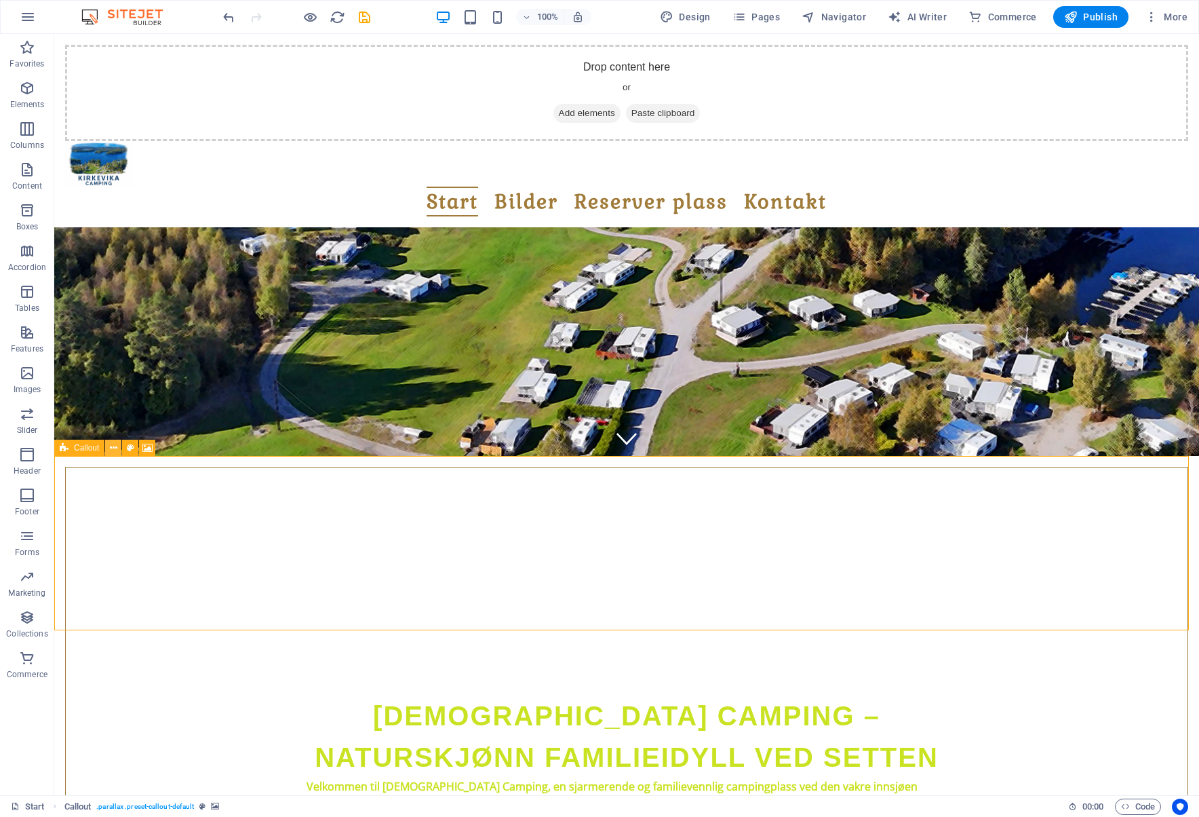
click at [115, 445] on icon at bounding box center [113, 448] width 7 height 14
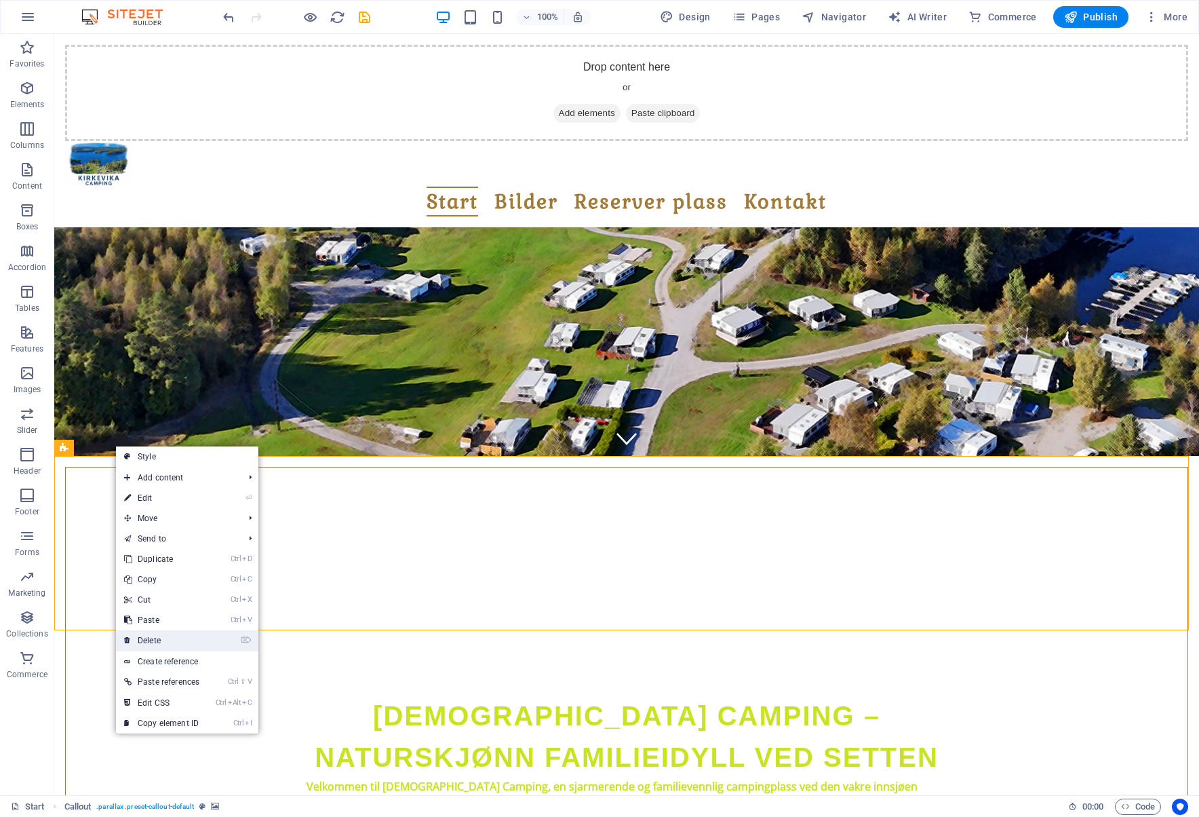
click at [185, 633] on link "⌦ Delete" at bounding box center [162, 640] width 92 height 20
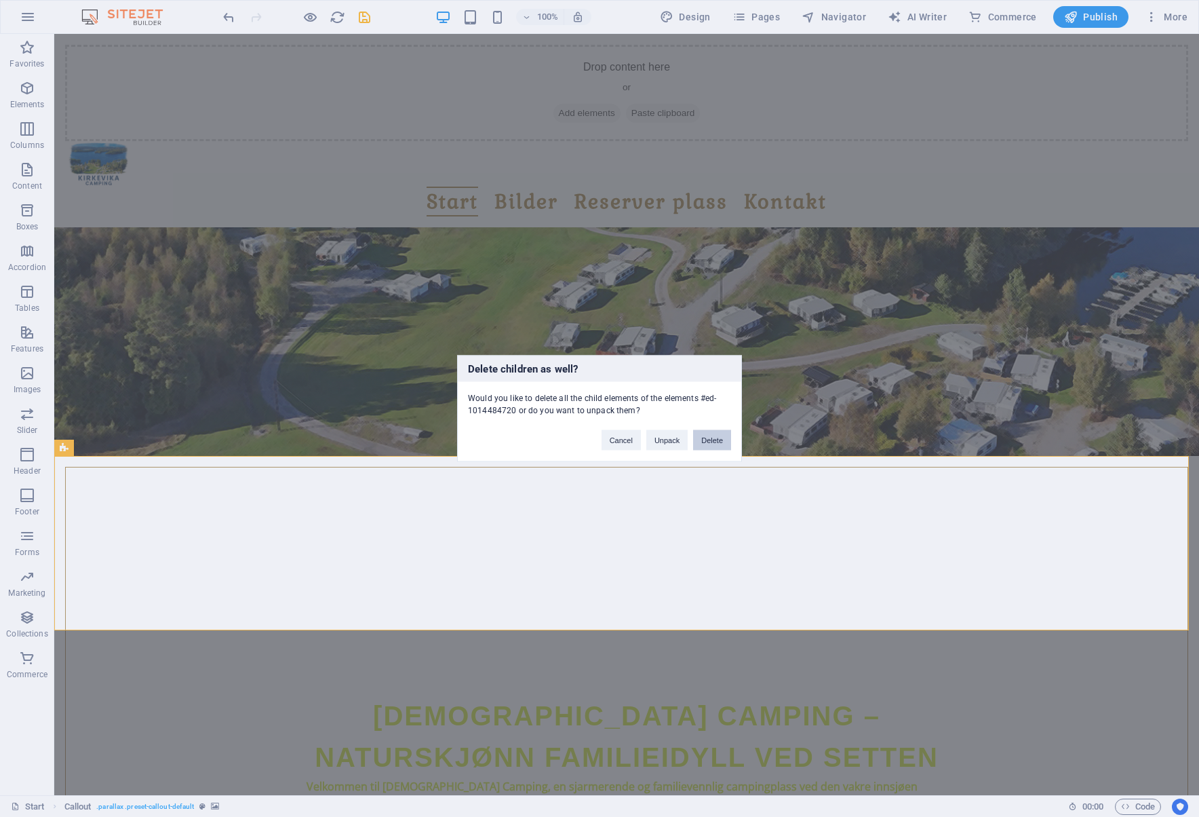
click at [702, 440] on button "Delete" at bounding box center [712, 440] width 38 height 20
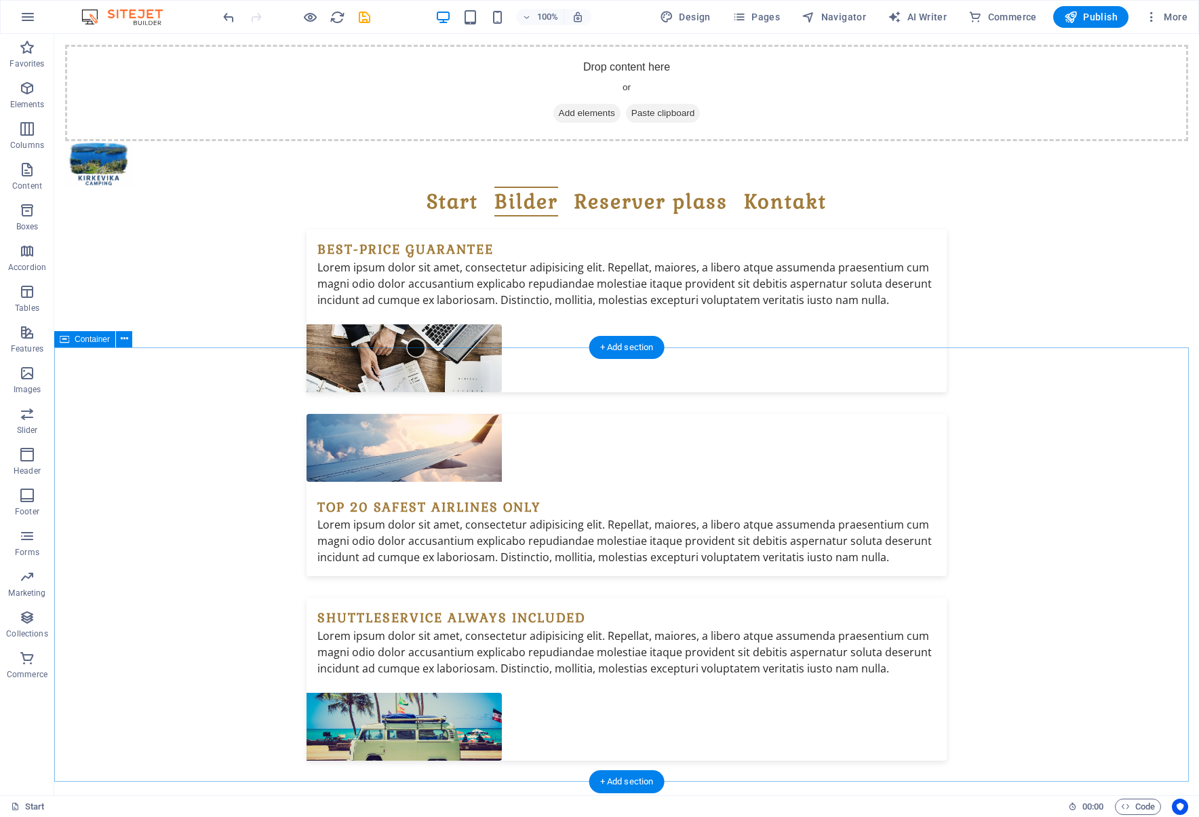
scroll to position [1357, 0]
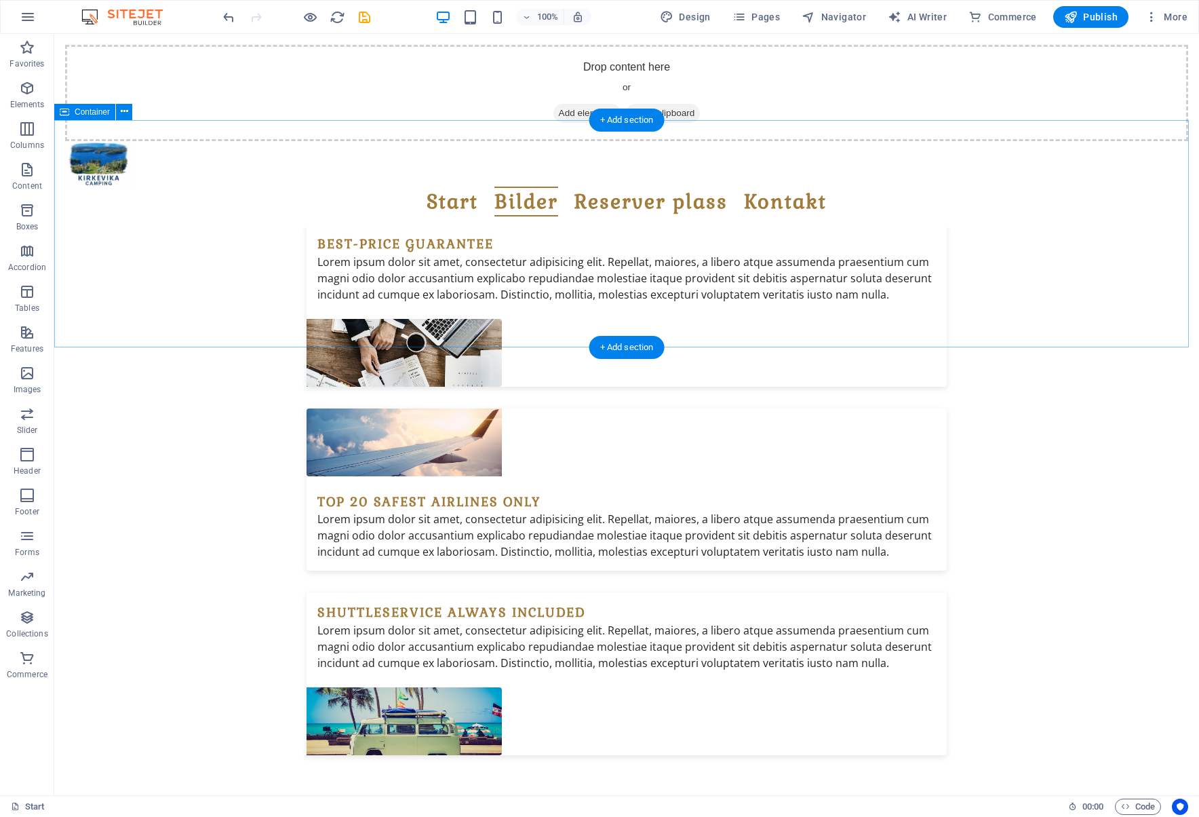
drag, startPoint x: 58, startPoint y: 287, endPoint x: 100, endPoint y: 172, distance: 122.1
click at [125, 110] on icon at bounding box center [124, 111] width 7 height 14
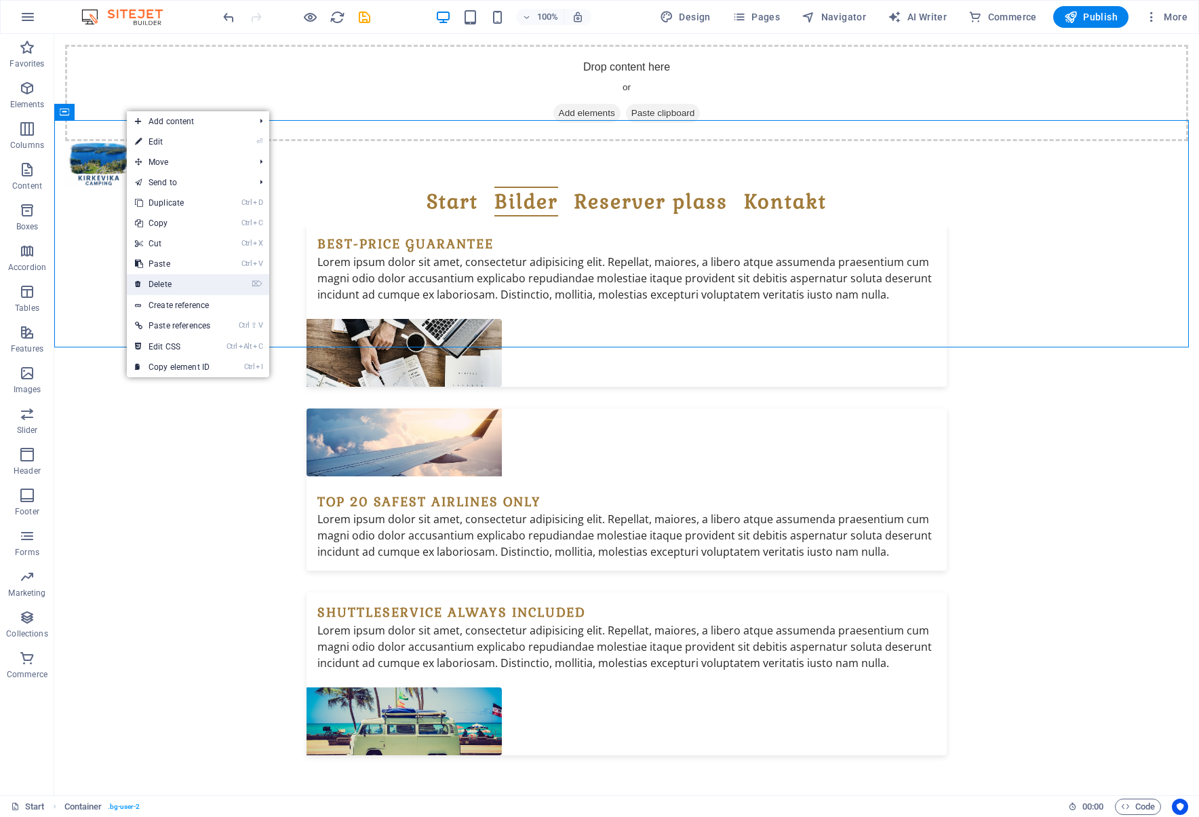
click at [170, 288] on link "⌦ Delete" at bounding box center [173, 284] width 92 height 20
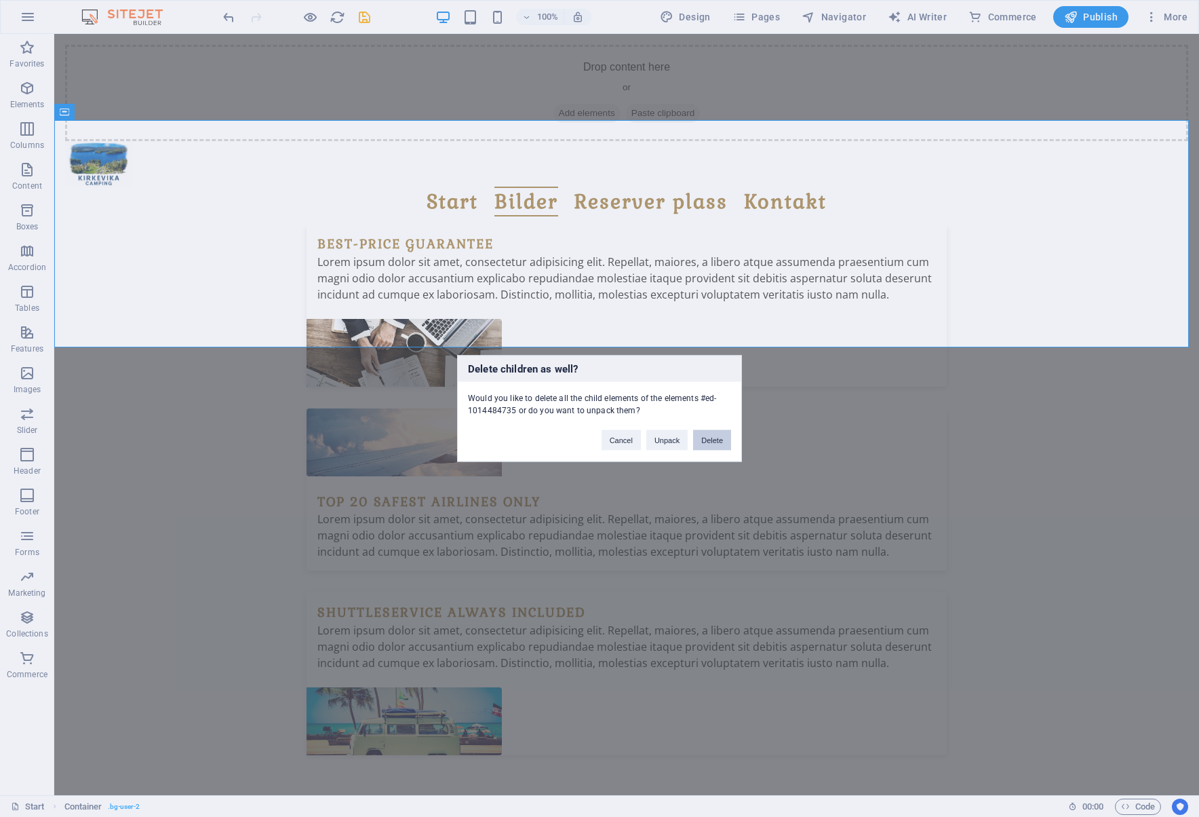
click at [704, 436] on button "Delete" at bounding box center [712, 440] width 38 height 20
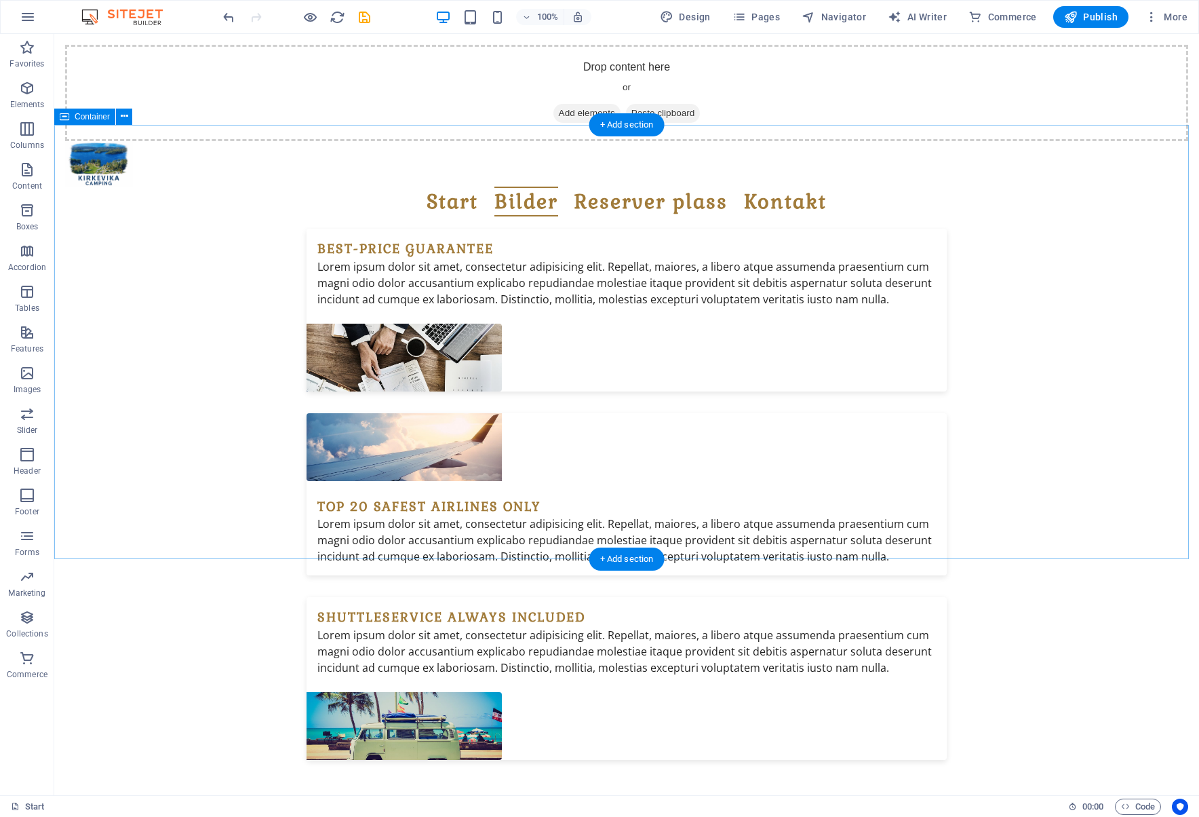
scroll to position [1356, 0]
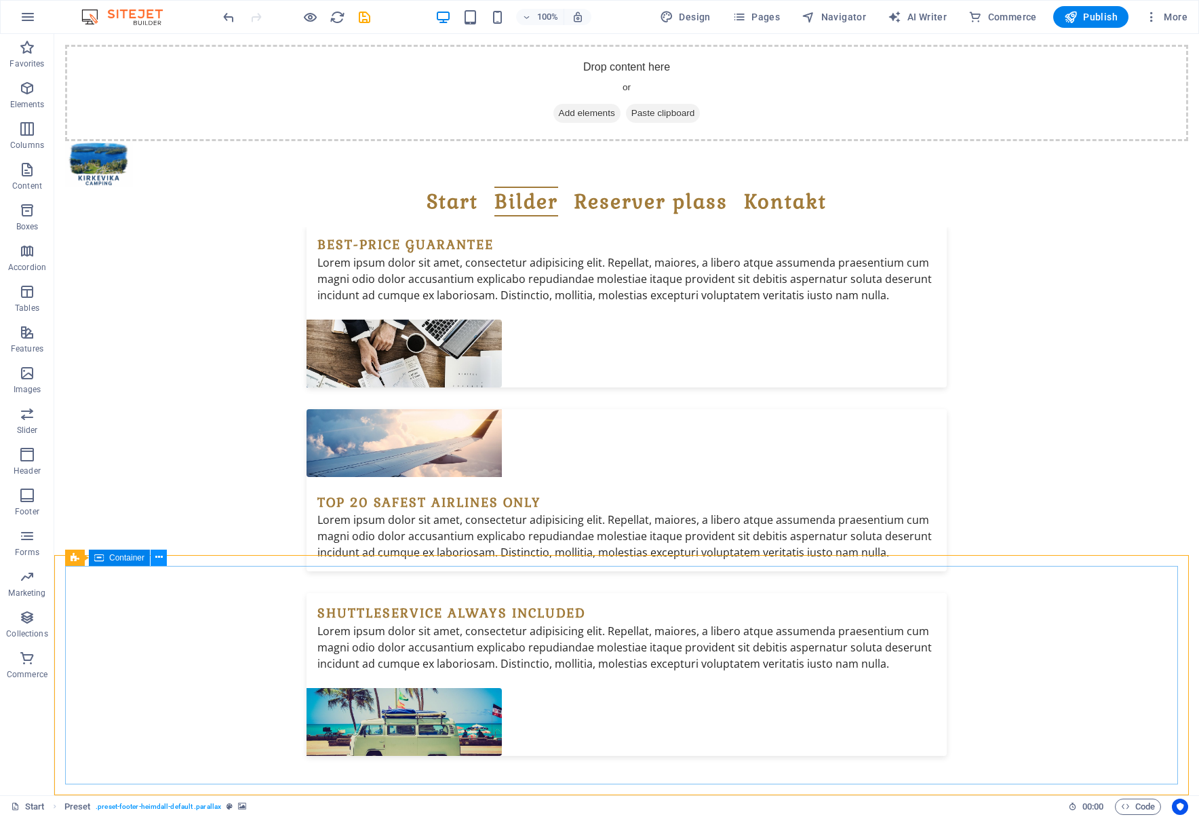
click at [157, 557] on icon at bounding box center [158, 557] width 7 height 14
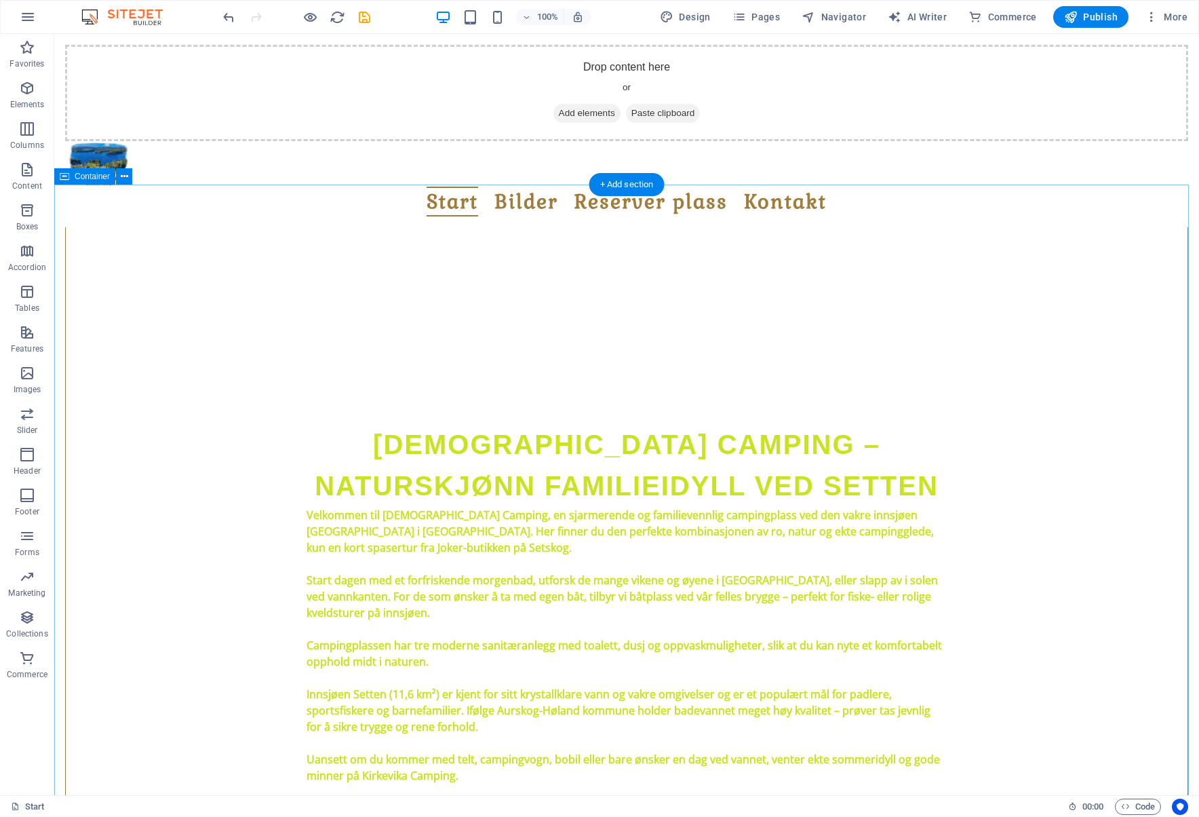
scroll to position [0, 0]
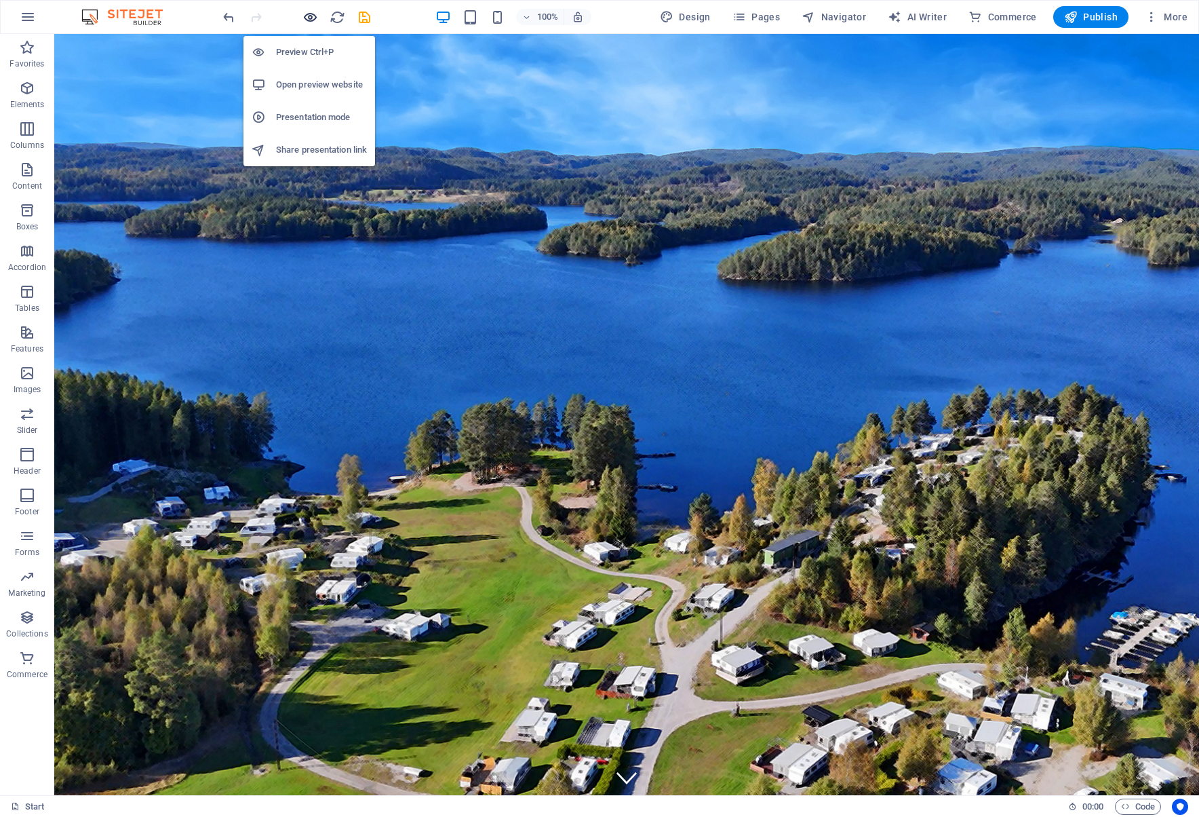
click at [314, 15] on icon "button" at bounding box center [311, 17] width 16 height 16
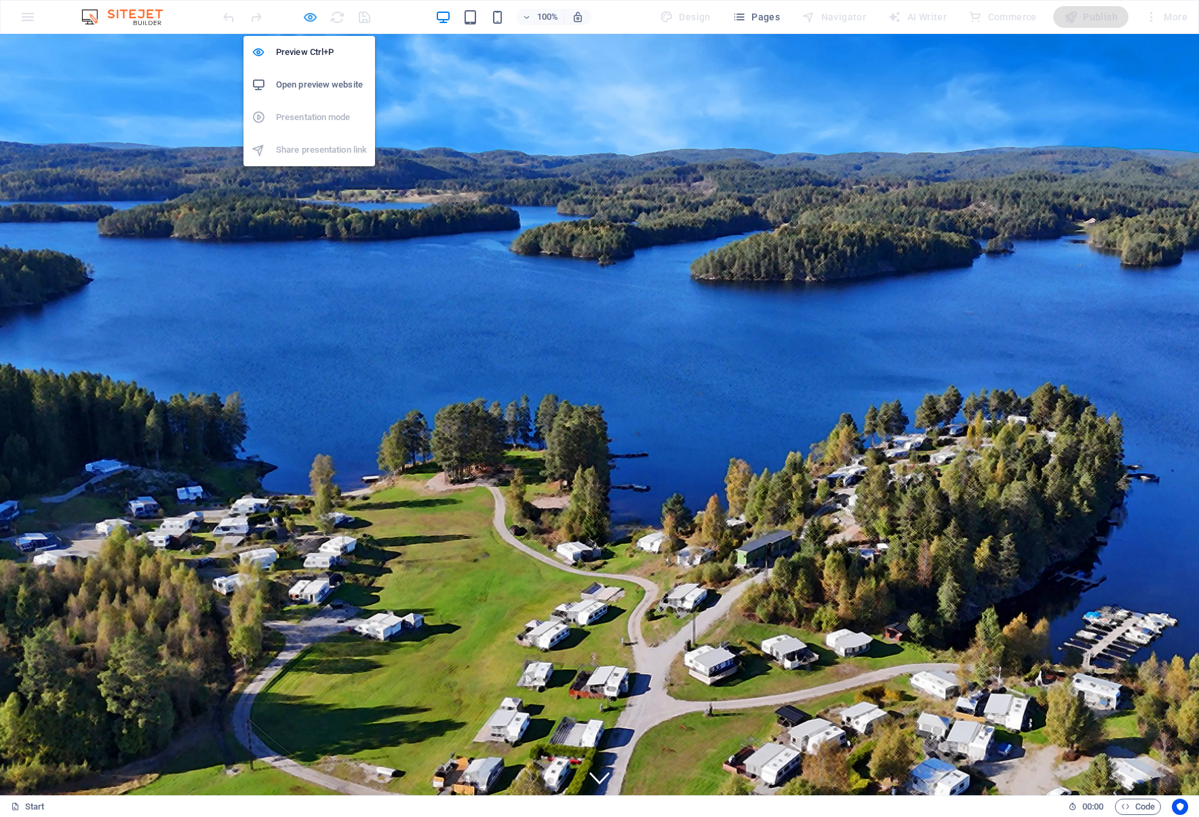
click at [313, 9] on icon "button" at bounding box center [311, 17] width 16 height 16
